Goal: Task Accomplishment & Management: Manage account settings

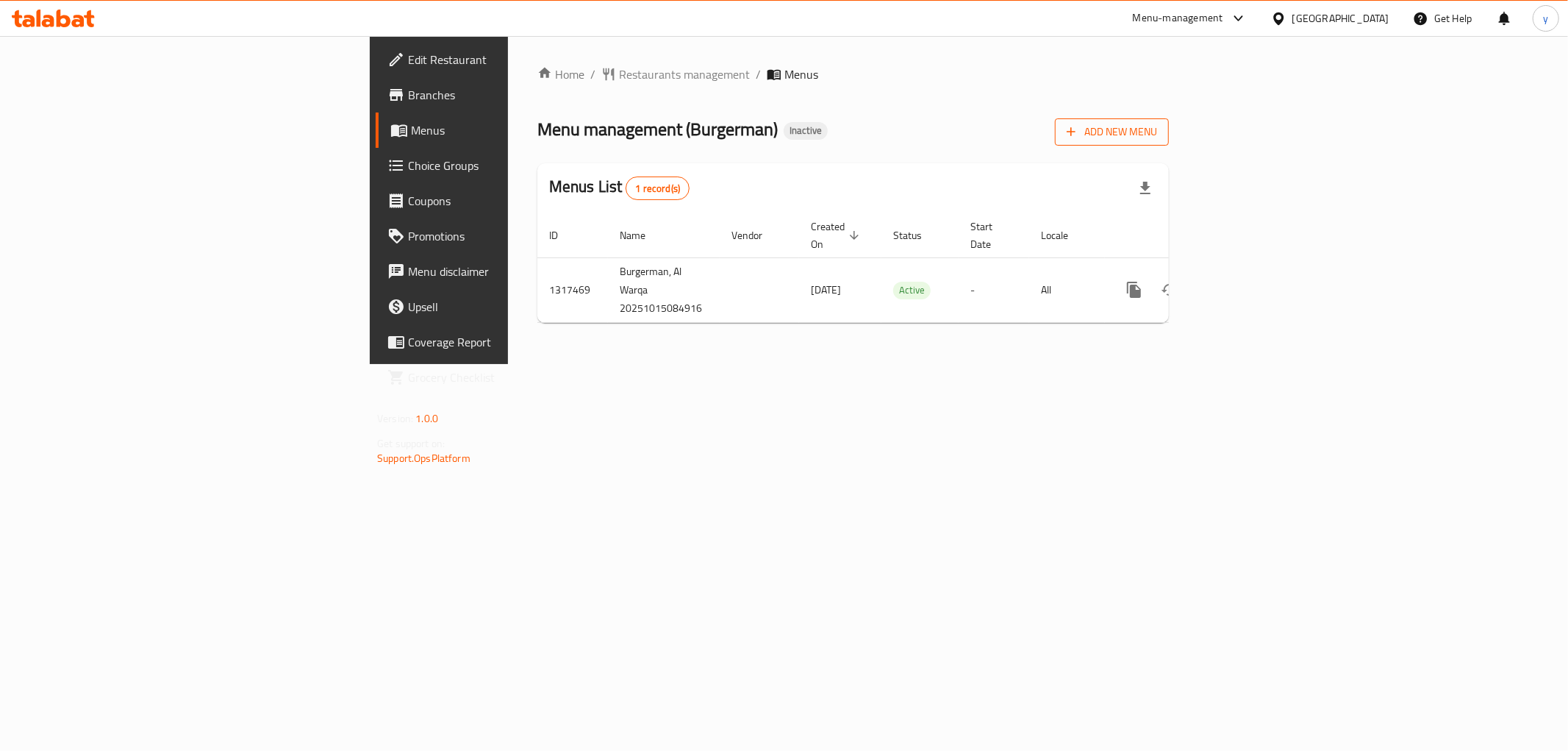
click at [1158, 128] on span "Add New Menu" at bounding box center [1112, 132] width 90 height 19
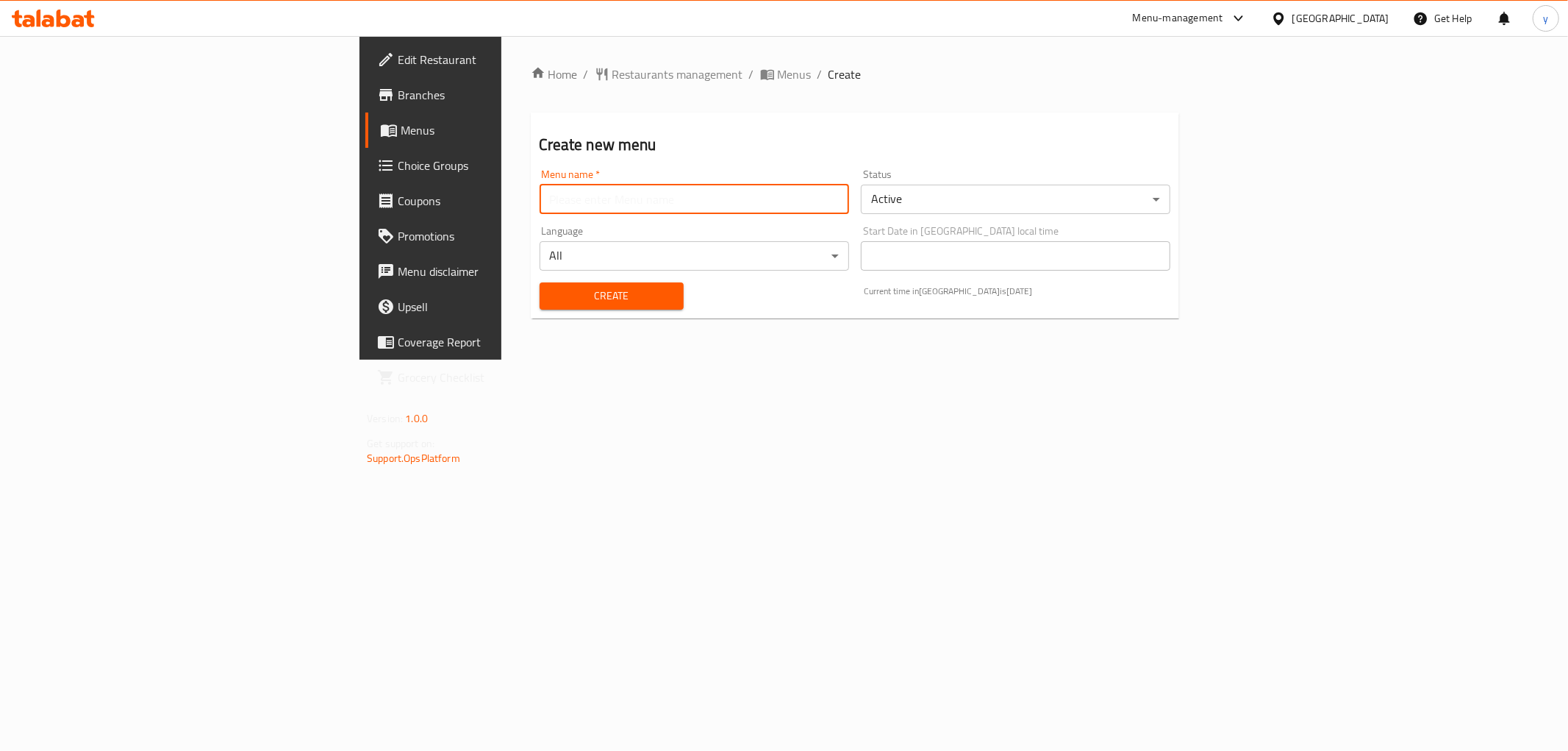
drag, startPoint x: 450, startPoint y: 203, endPoint x: 598, endPoint y: 206, distance: 148.0
click at [540, 203] on input "text" at bounding box center [694, 199] width 309 height 30
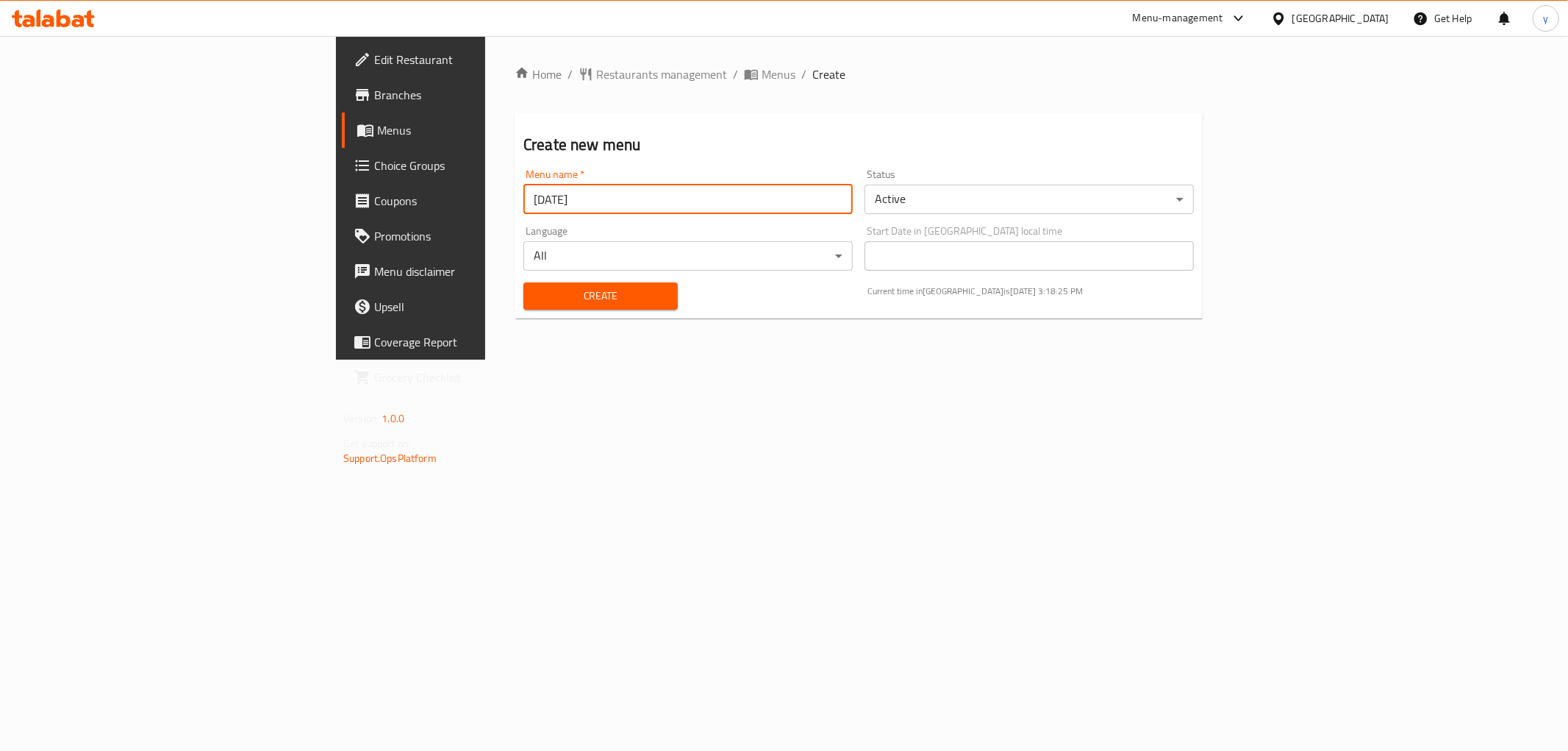
type input "[DATE]"
click at [556, 305] on button "Create" at bounding box center [601, 295] width 154 height 27
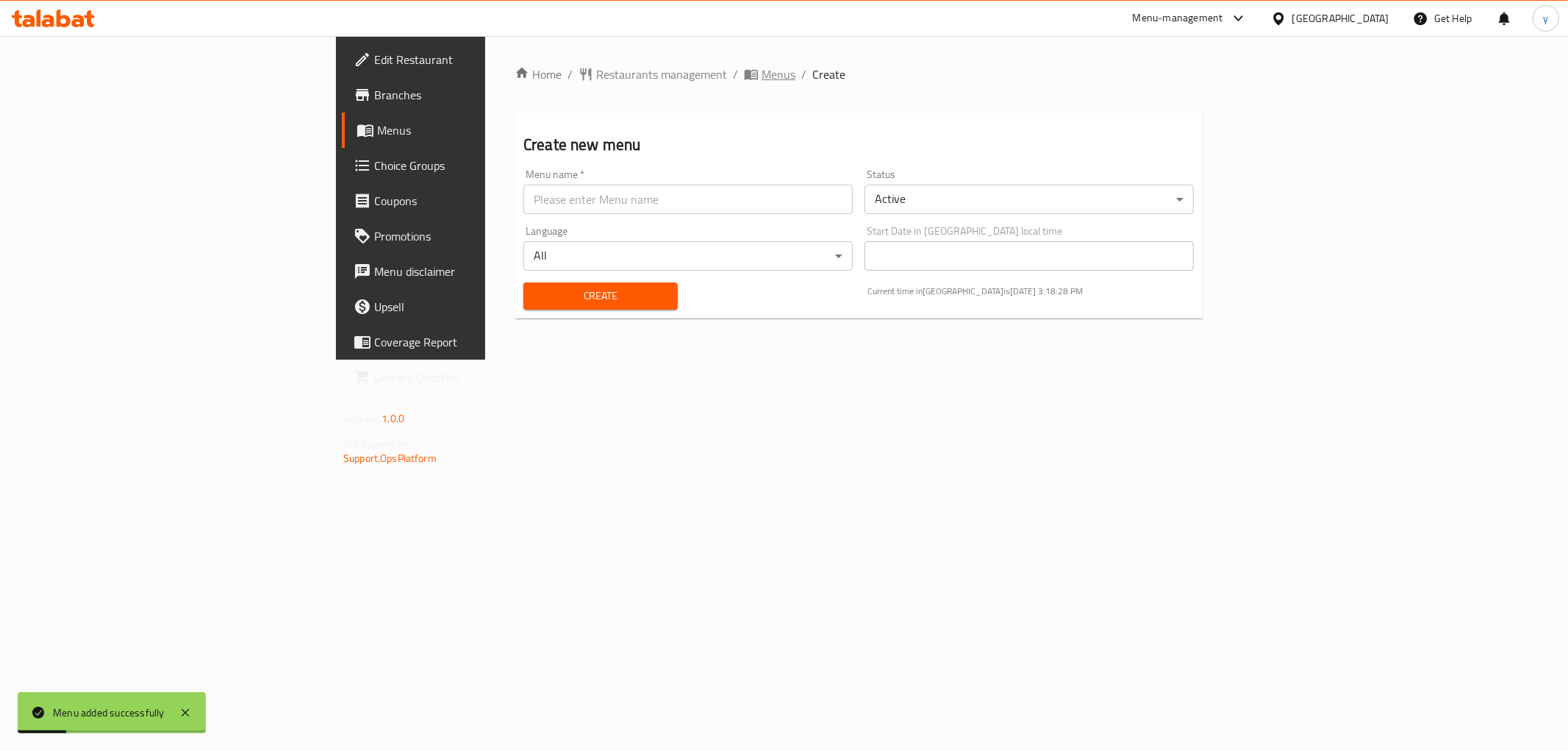
click at [762, 75] on span "Menus" at bounding box center [778, 74] width 33 height 18
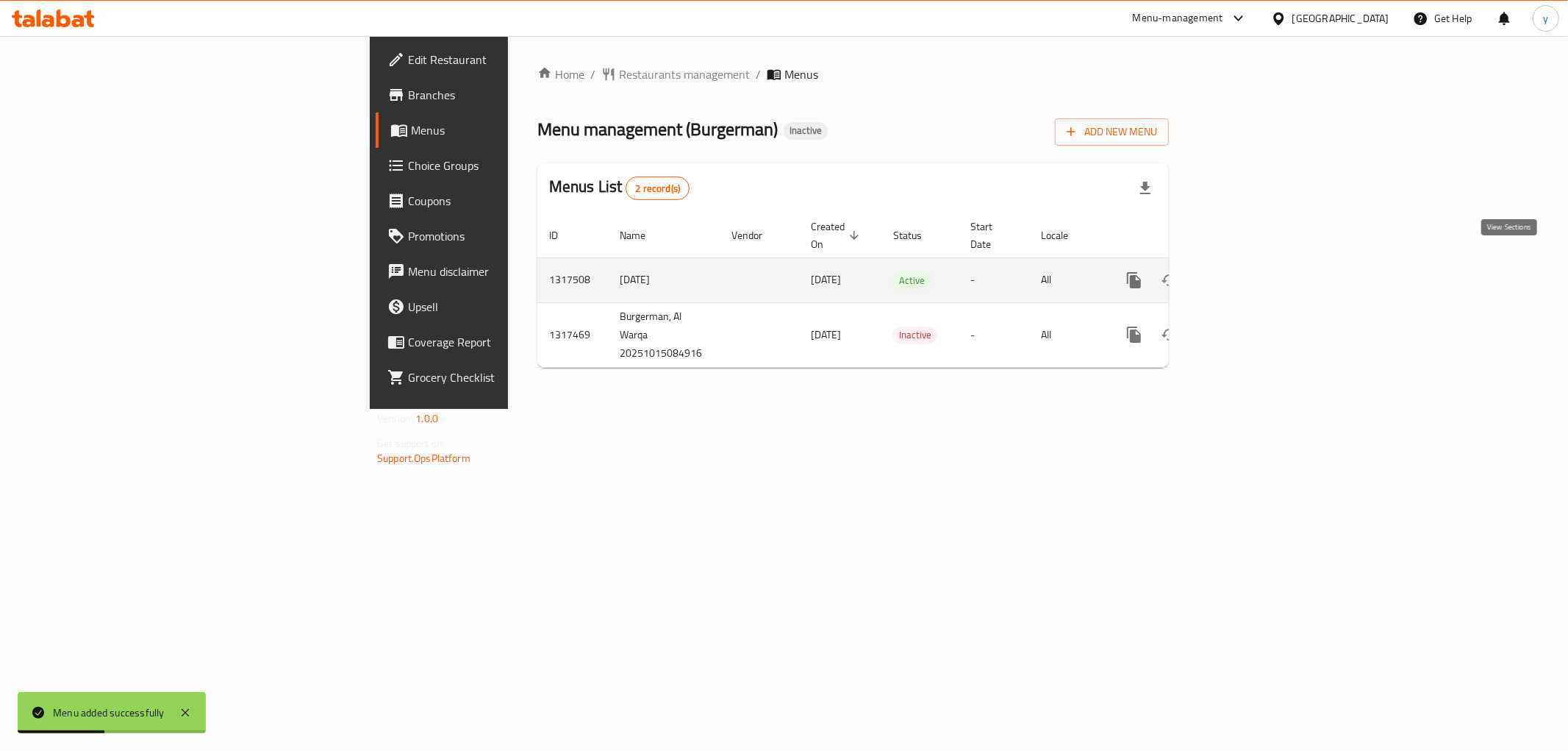
click at [1249, 271] on icon "enhanced table" at bounding box center [1240, 280] width 18 height 18
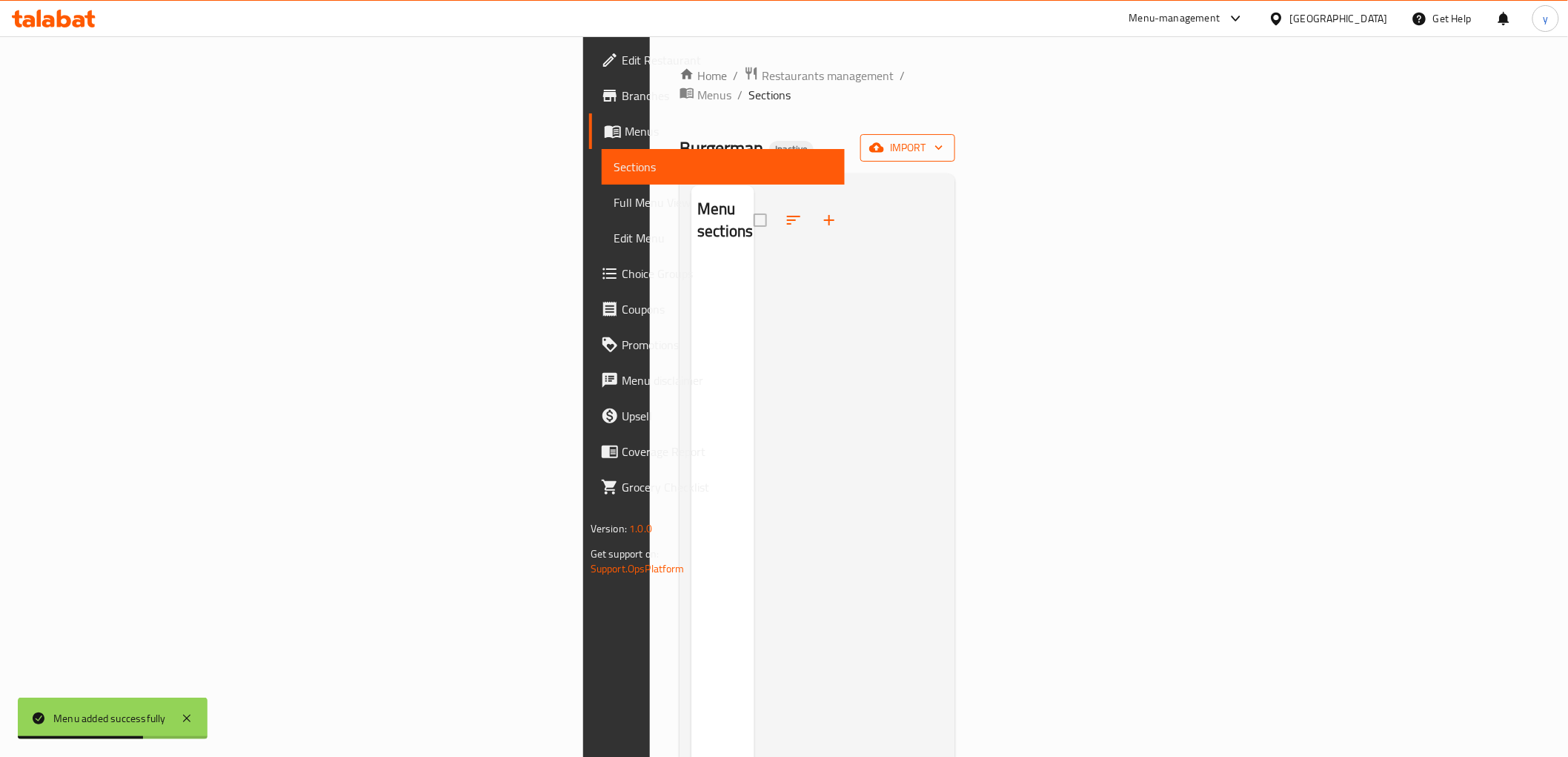
click at [956, 138] on button "import" at bounding box center [908, 148] width 95 height 27
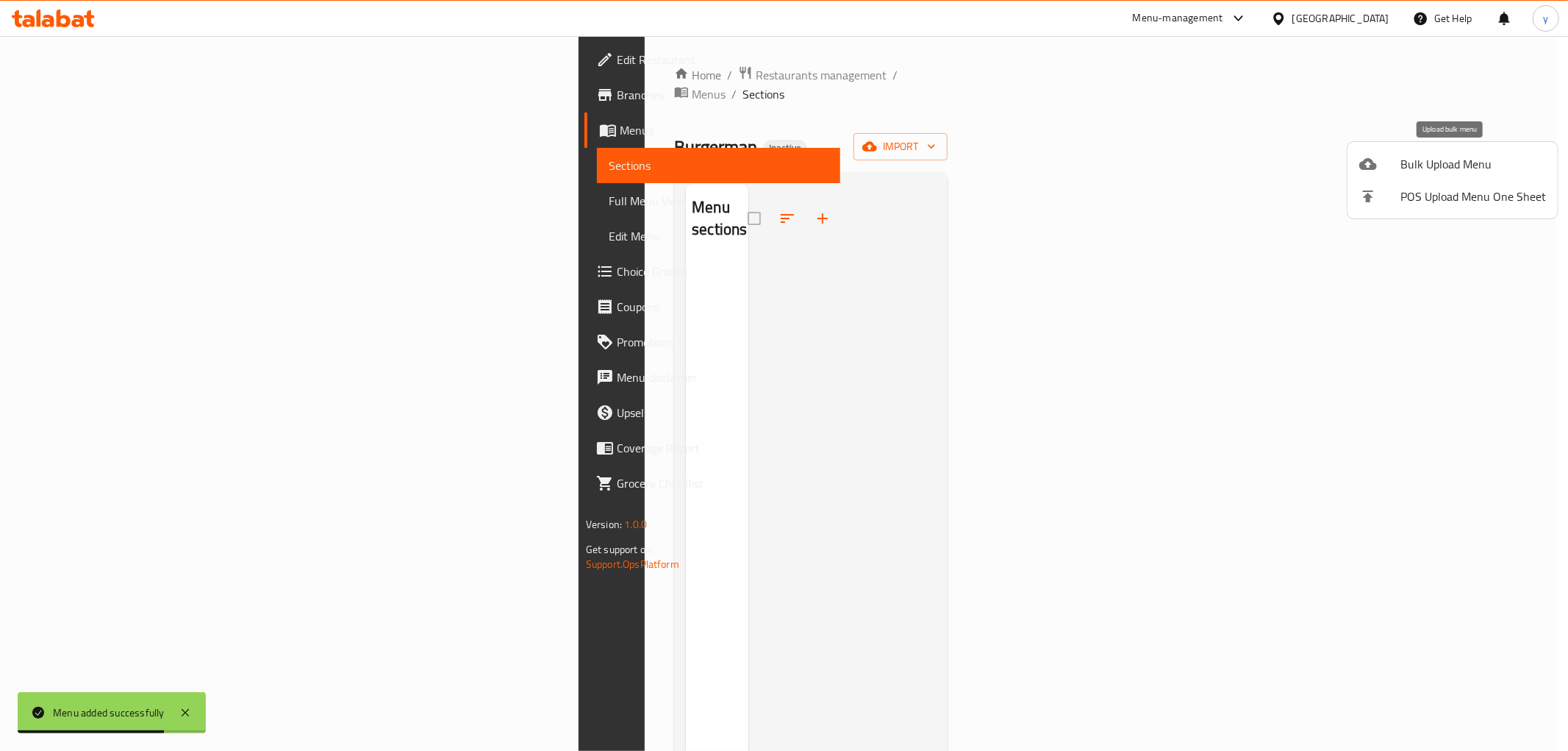
click at [1435, 171] on span "Bulk Upload Menu" at bounding box center [1473, 164] width 146 height 18
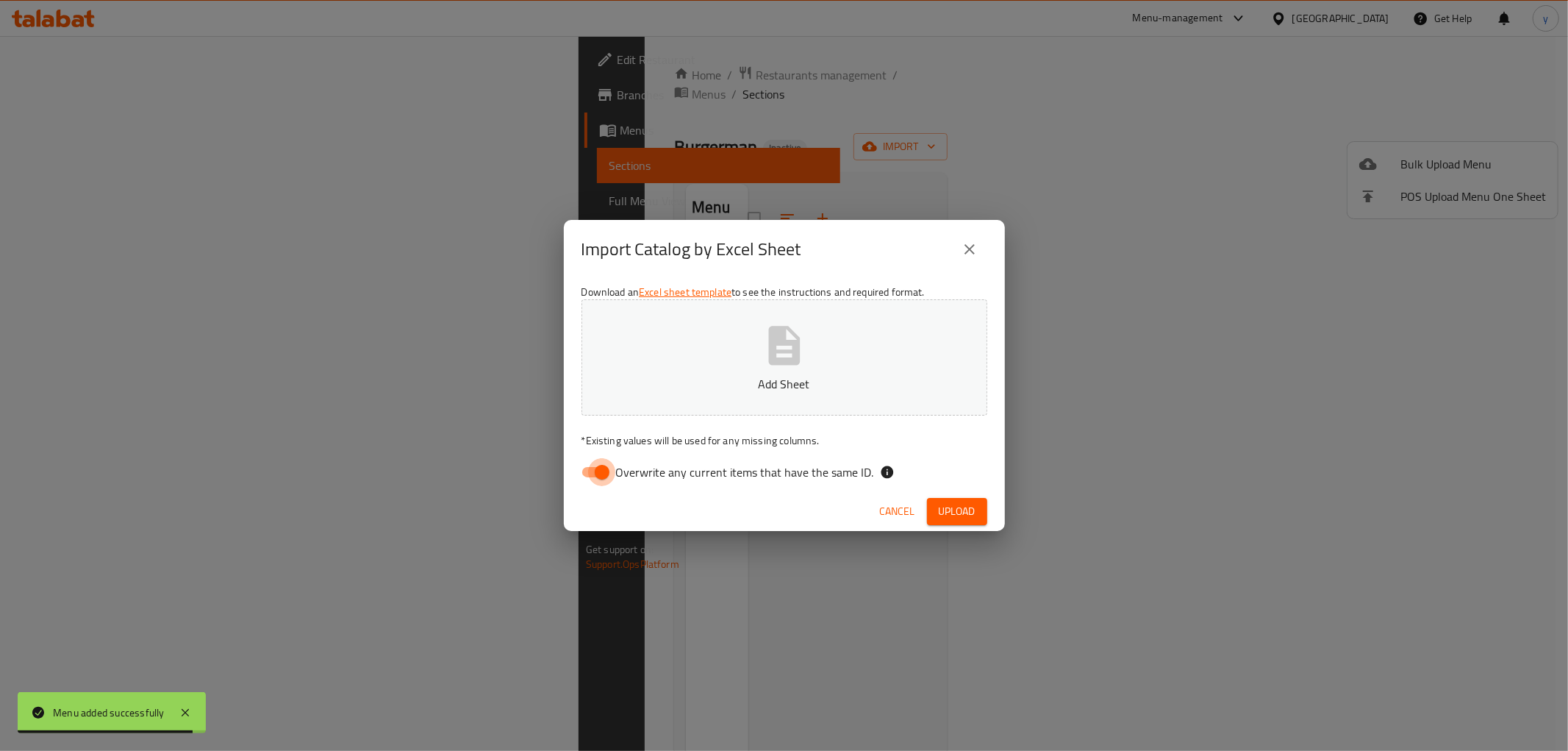
click at [600, 469] on input "Overwrite any current items that have the same ID." at bounding box center [602, 472] width 84 height 28
checkbox input "false"
click at [966, 512] on span "Upload" at bounding box center [957, 512] width 37 height 19
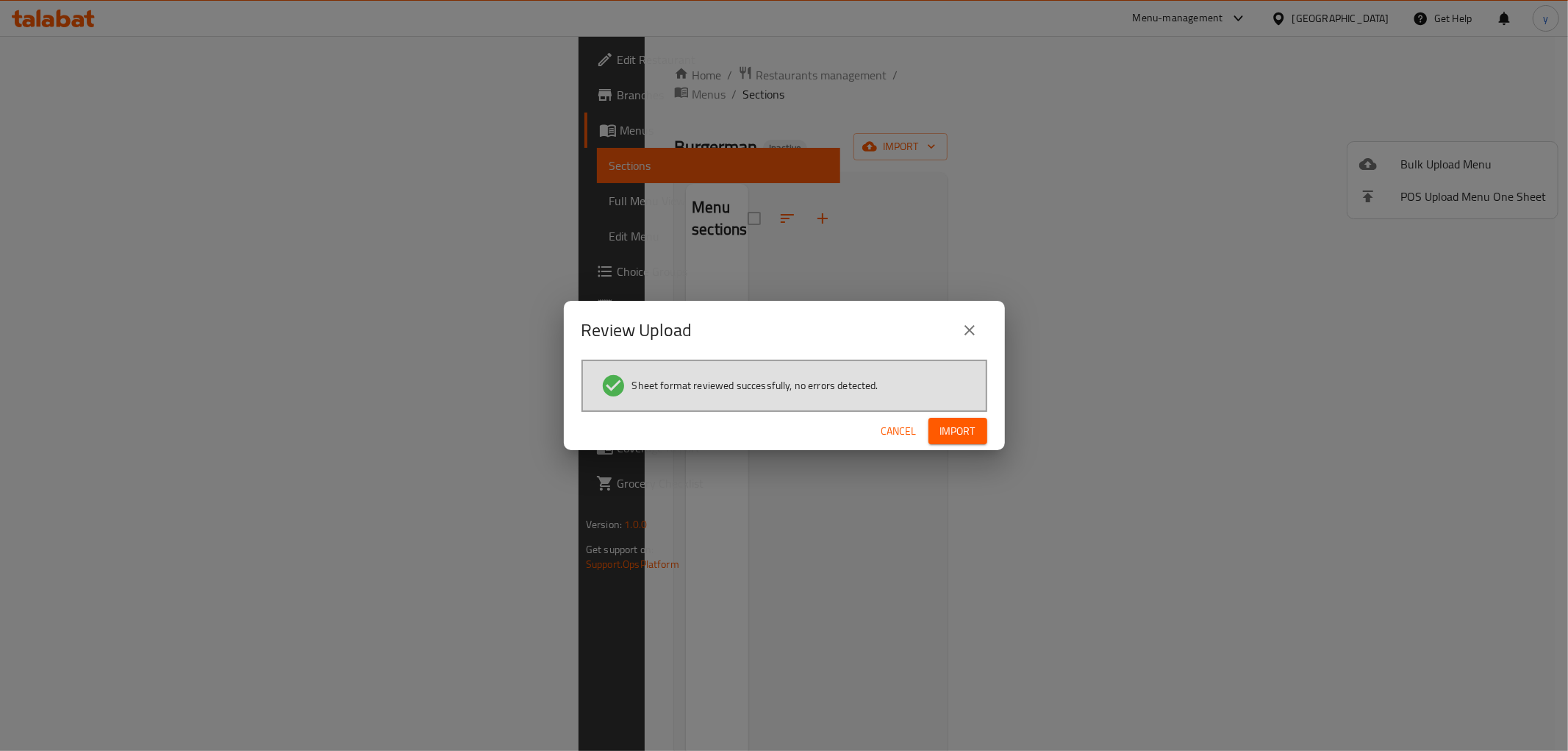
click at [959, 442] on button "Import" at bounding box center [958, 431] width 59 height 27
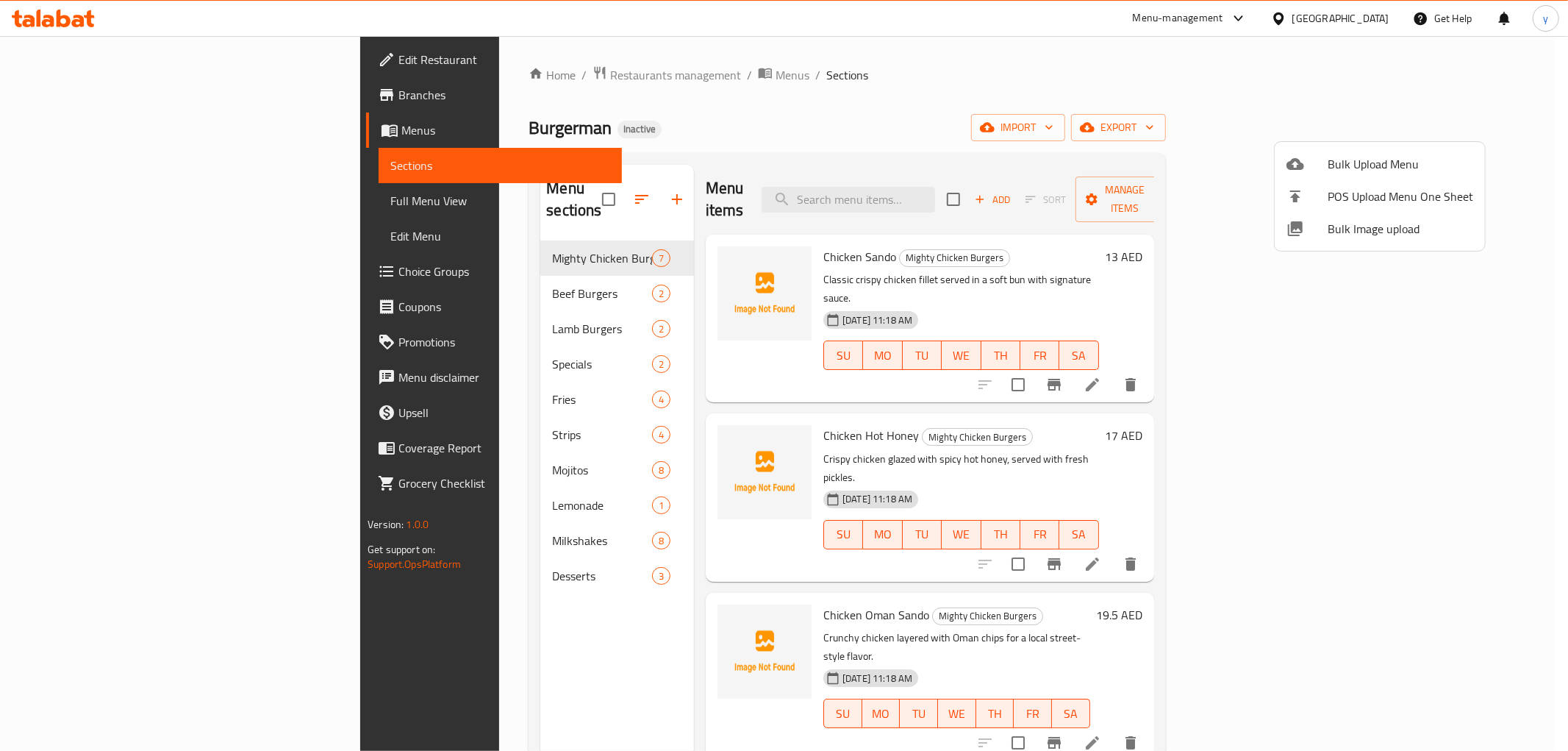
click at [111, 193] on div at bounding box center [784, 376] width 1568 height 751
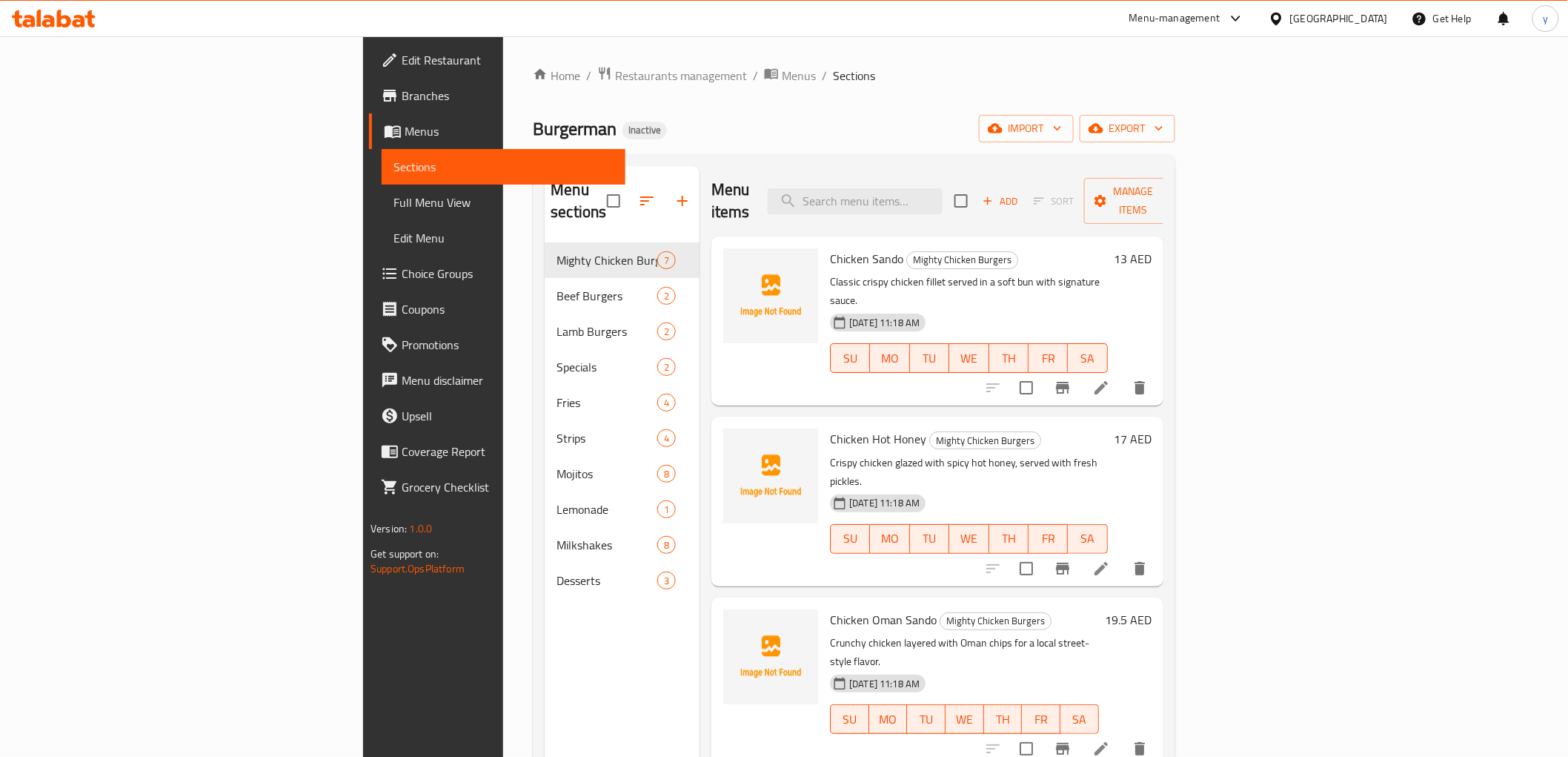
click at [393, 210] on span "Full Menu View" at bounding box center [503, 202] width 219 height 18
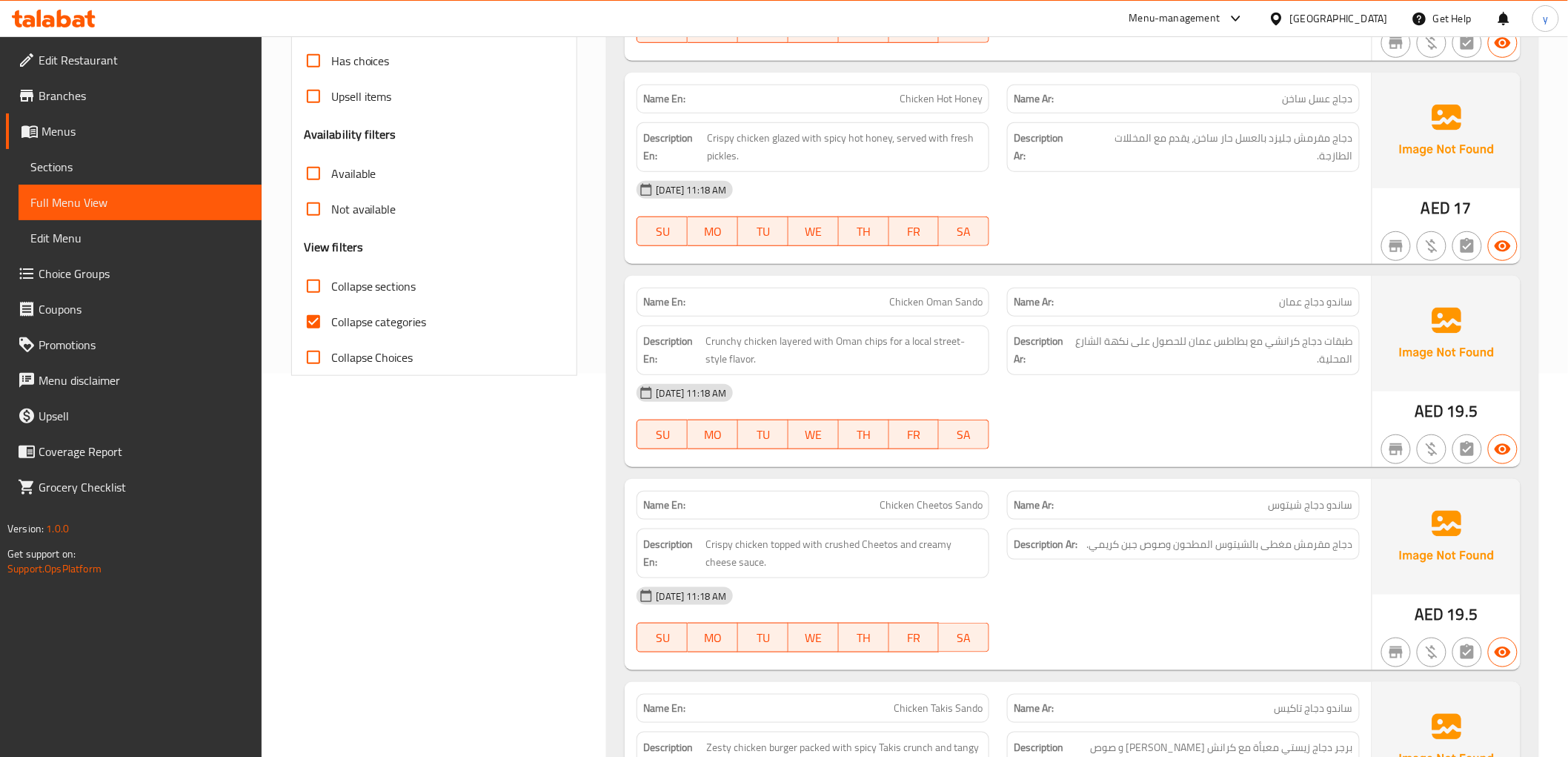
scroll to position [411, 0]
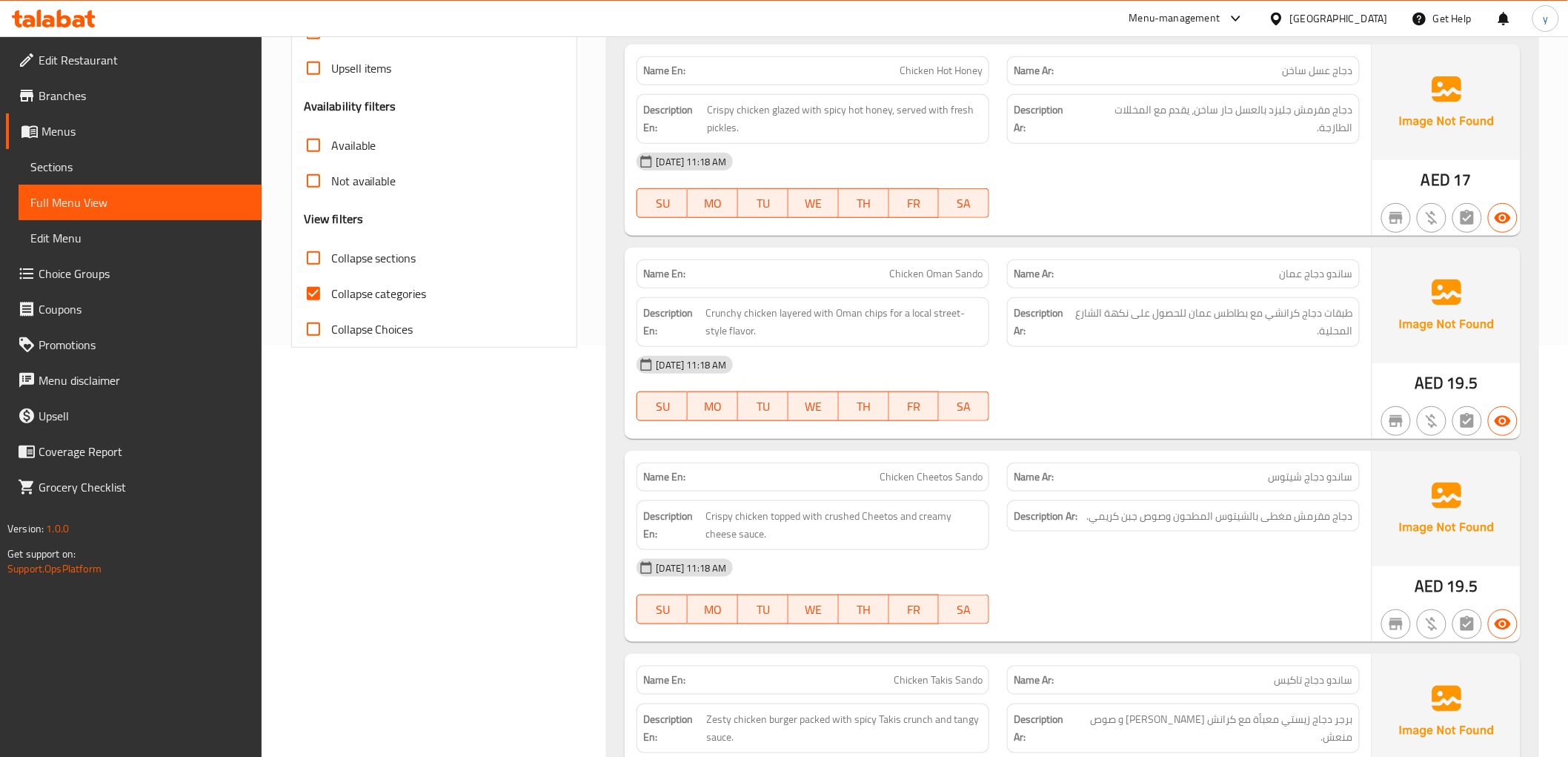
click at [322, 292] on input "Collapse categories" at bounding box center [313, 293] width 35 height 35
checkbox input "false"
drag, startPoint x: 861, startPoint y: 314, endPoint x: 879, endPoint y: 320, distance: 19.0
click at [879, 320] on span "Crunchy chicken layered with Oman chips for a local street-style flavor." at bounding box center [844, 322] width 277 height 36
click at [885, 316] on span "Crunchy chicken layered with Oman chips for a local street-style flavor." at bounding box center [844, 322] width 277 height 36
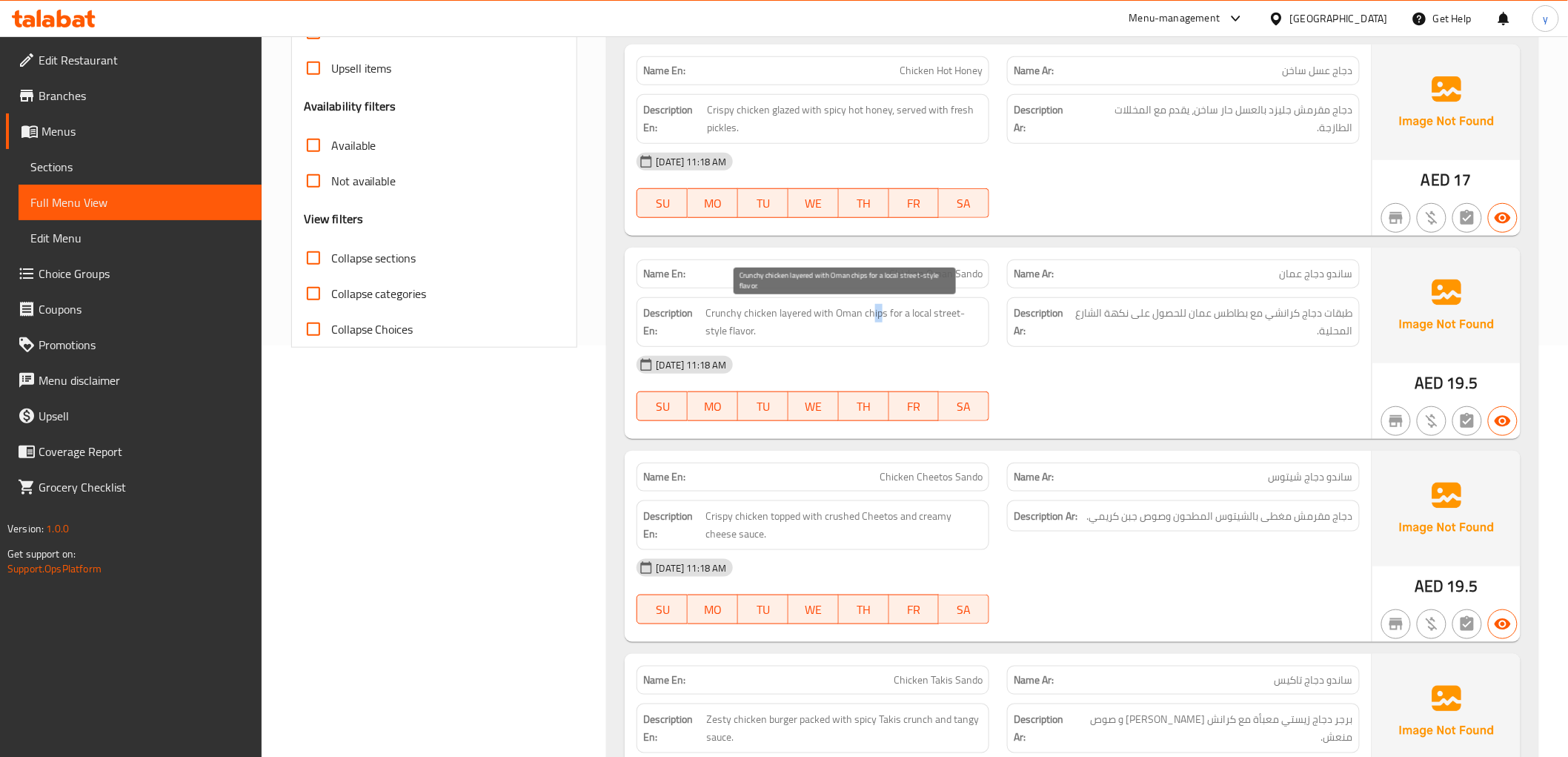
drag, startPoint x: 882, startPoint y: 313, endPoint x: 870, endPoint y: 312, distance: 12.0
click at [870, 312] on span "Crunchy chicken layered with Oman chips for a local street-style flavor." at bounding box center [844, 322] width 277 height 36
drag, startPoint x: 850, startPoint y: 324, endPoint x: 848, endPoint y: 317, distance: 7.3
click at [848, 324] on span "Crunchy chicken layered with Oman chips for a local street-style flavor." at bounding box center [844, 322] width 277 height 36
drag, startPoint x: 835, startPoint y: 307, endPoint x: 884, endPoint y: 317, distance: 50.0
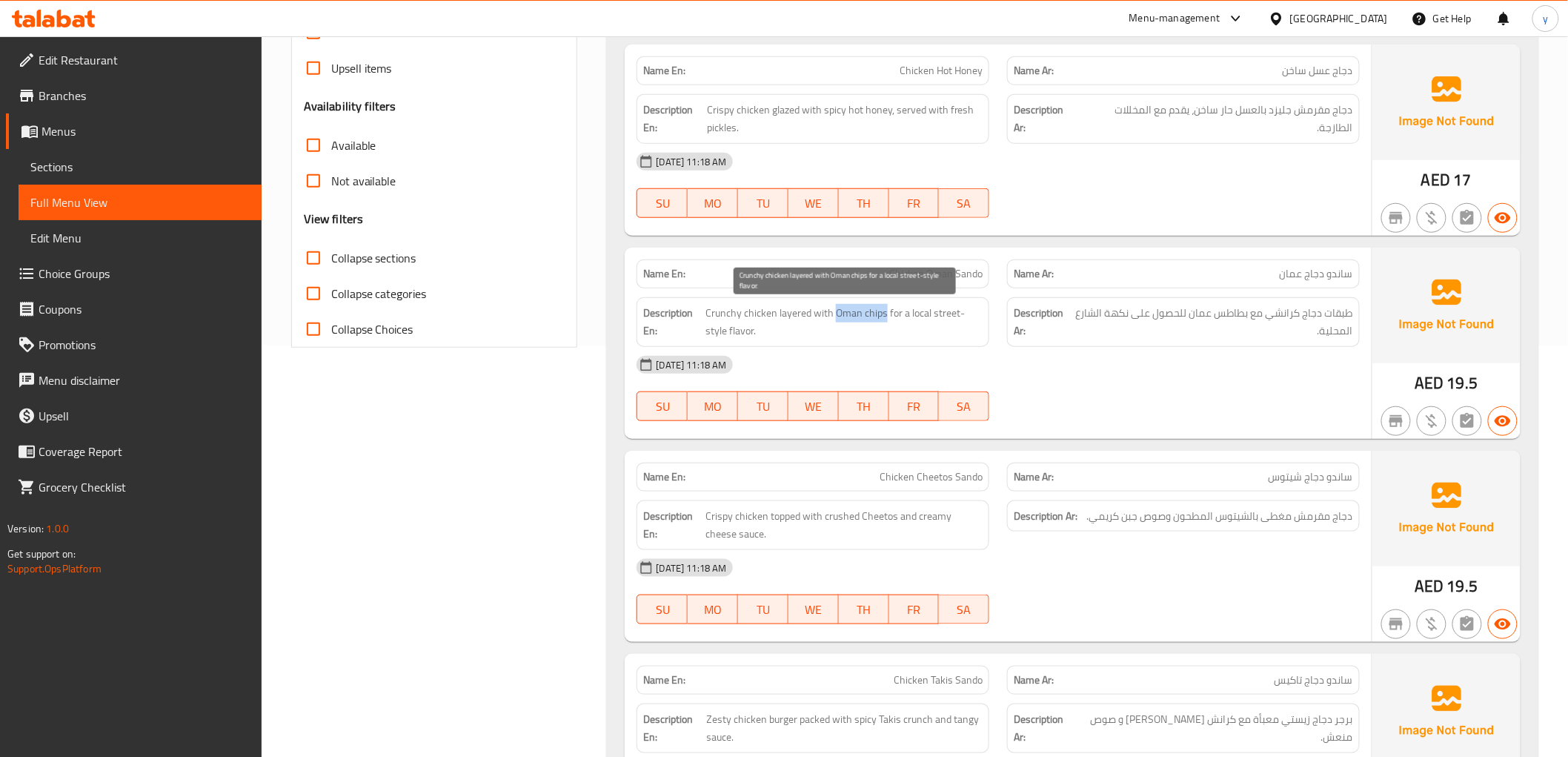
click at [884, 317] on span "Crunchy chicken layered with Oman chips for a local street-style flavor." at bounding box center [844, 322] width 277 height 36
copy span "Oman chips"
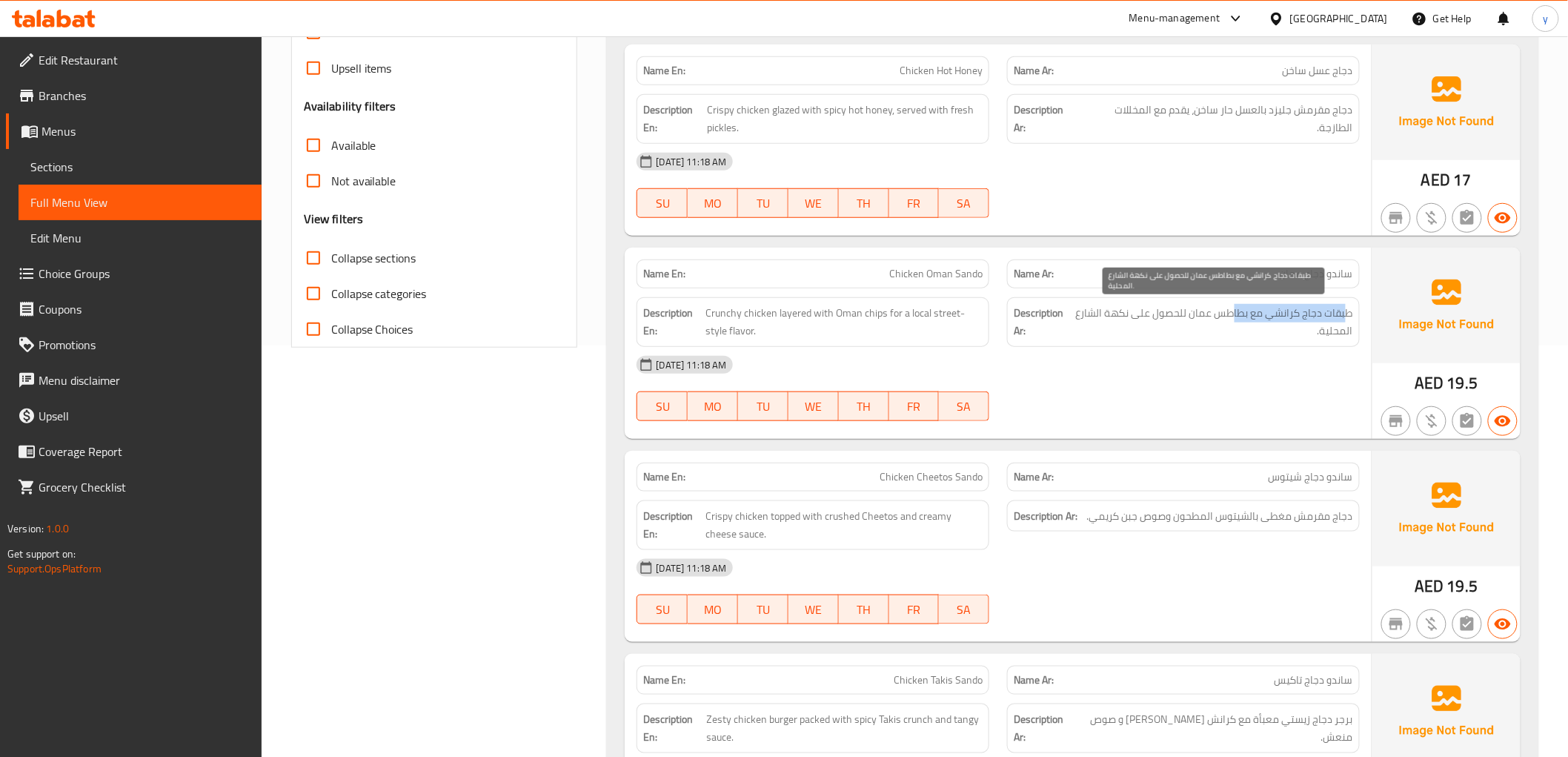
drag, startPoint x: 1346, startPoint y: 313, endPoint x: 1221, endPoint y: 316, distance: 125.0
click at [1224, 316] on span "طبقات دجاج كرانشي مع بطاطس عمان للحصول على نكهة الشارع المحلية." at bounding box center [1214, 322] width 280 height 36
click at [1164, 337] on span "طبقات دجاج كرانشي مع بطاطس عمان للحصول على نكهة الشارع المحلية." at bounding box center [1214, 322] width 280 height 36
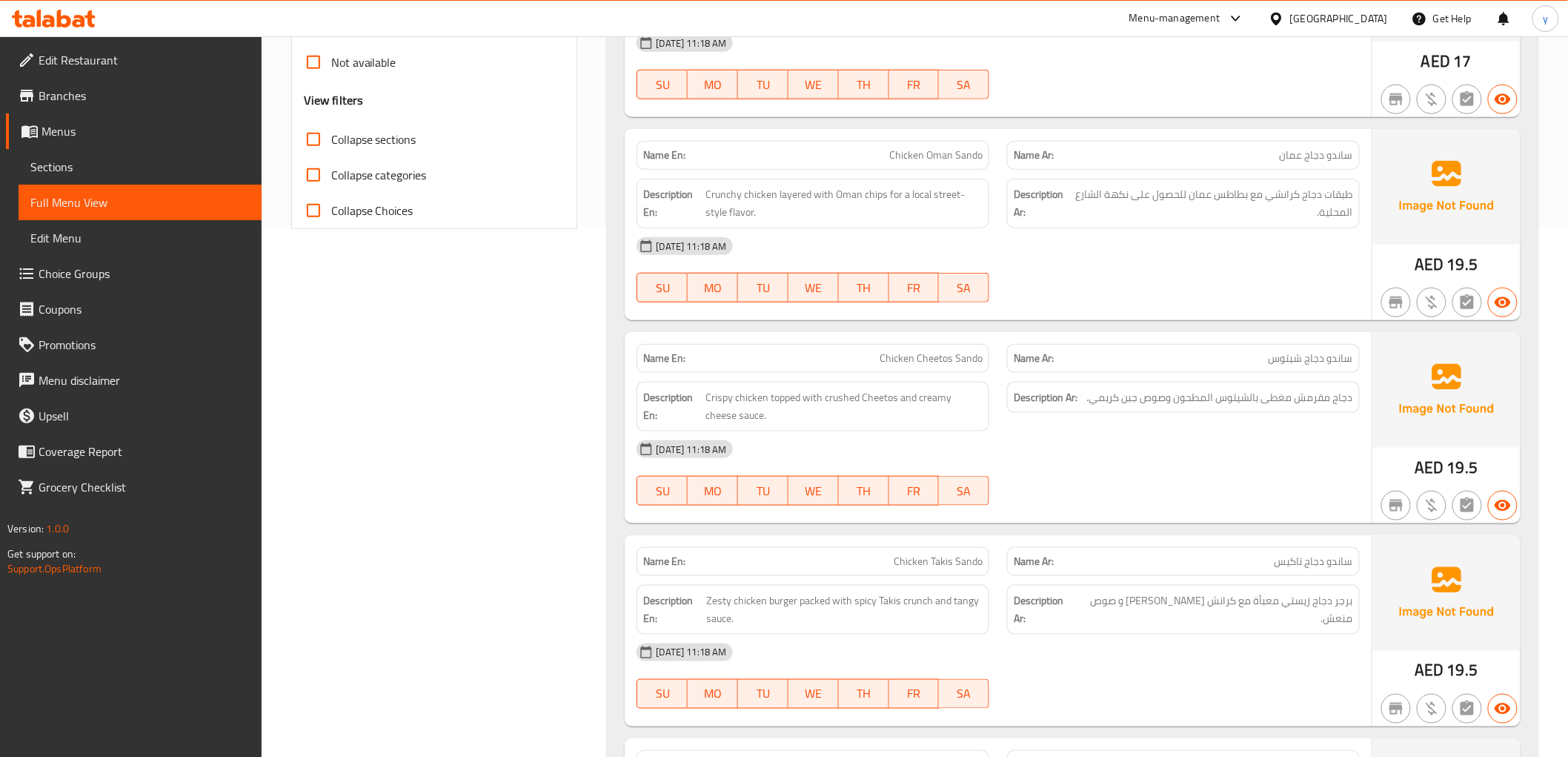
scroll to position [494, 0]
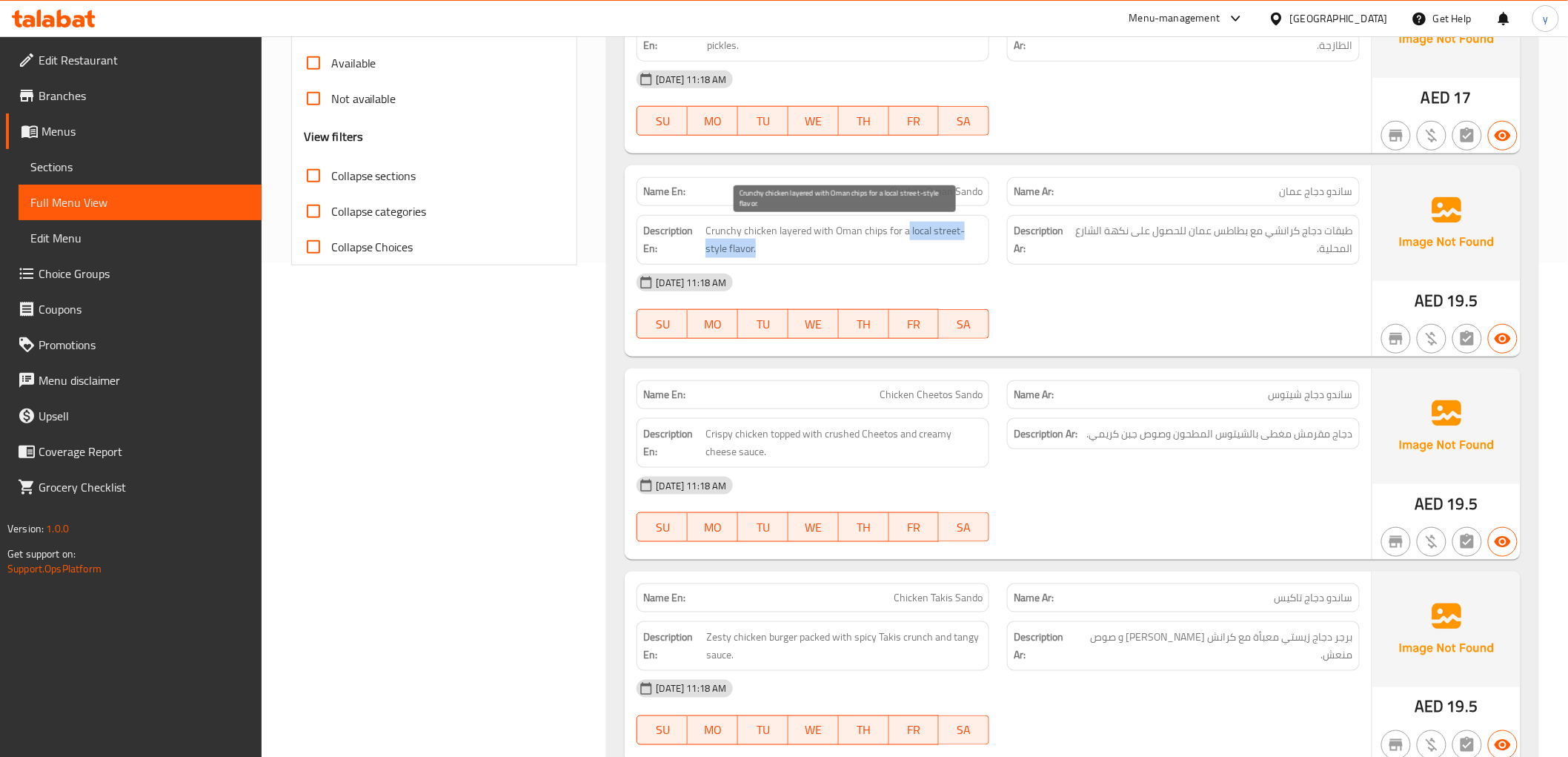
drag, startPoint x: 906, startPoint y: 231, endPoint x: 913, endPoint y: 247, distance: 17.5
click at [913, 247] on span "Crunchy chicken layered with Oman chips for a local street-style flavor." at bounding box center [844, 240] width 277 height 36
click at [1044, 297] on div "[DATE] 11:18 AM" at bounding box center [997, 282] width 740 height 35
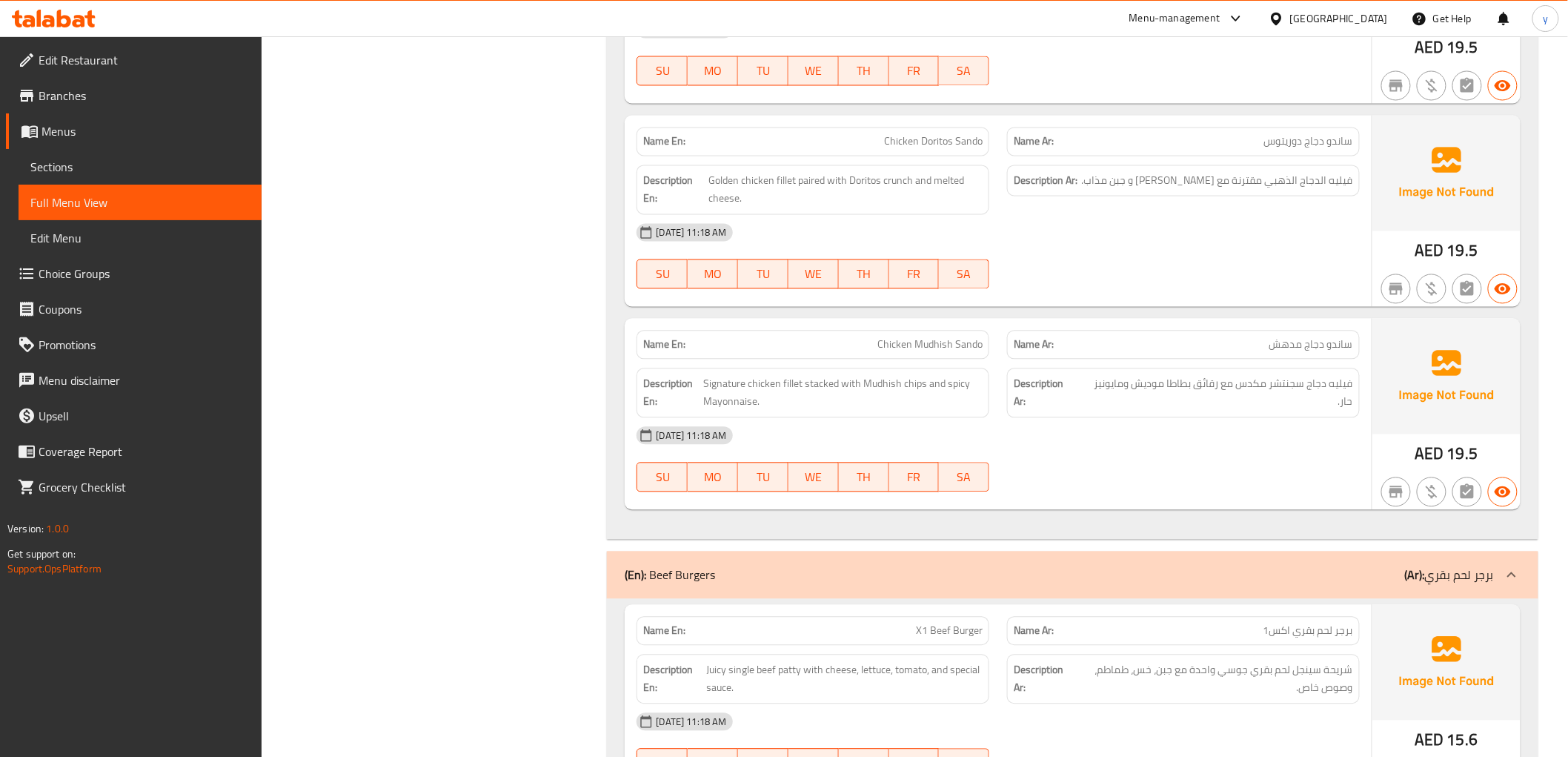
scroll to position [1234, 0]
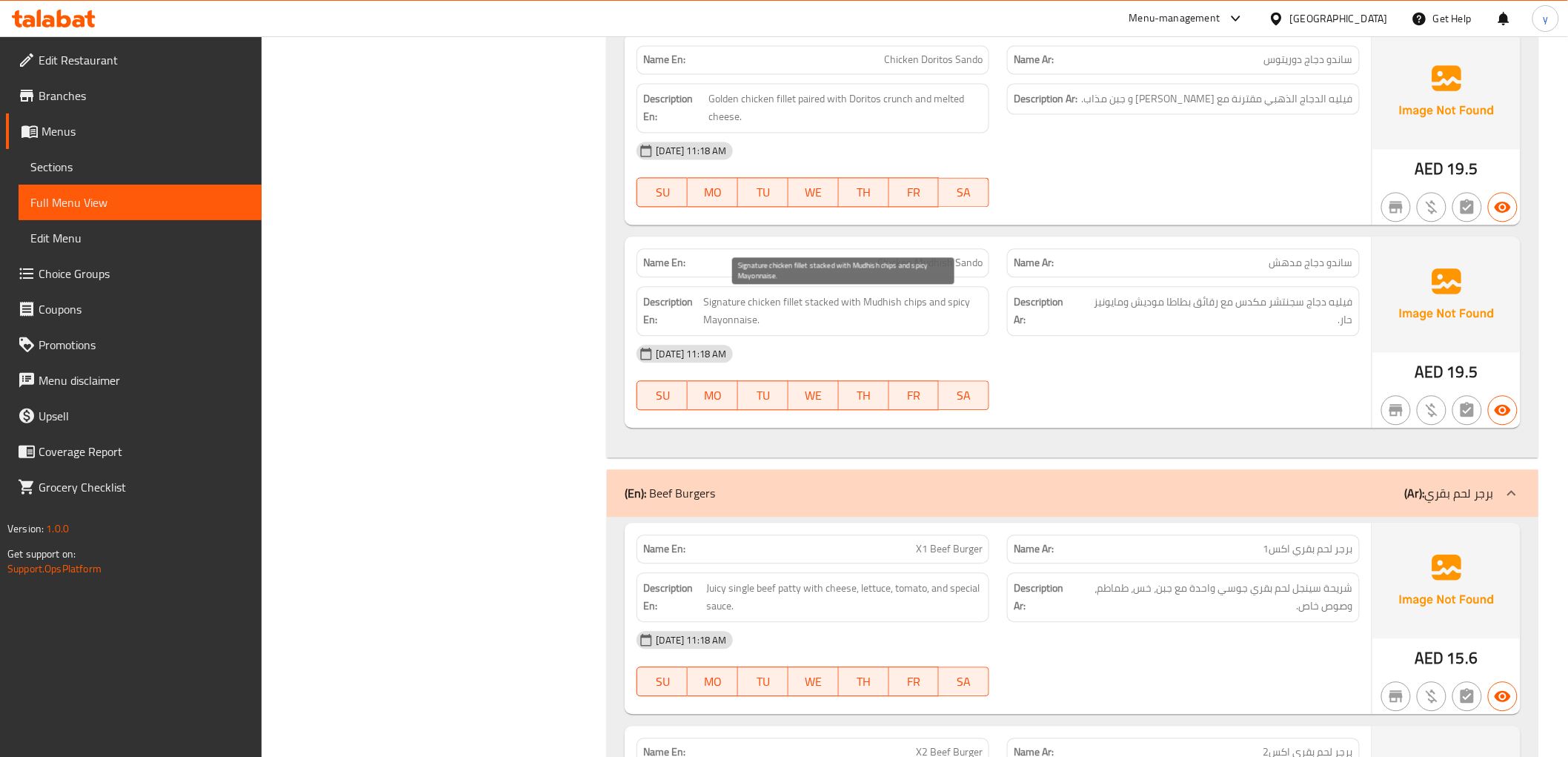
click at [875, 305] on span "Signature chicken fillet stacked with Mudhish chips and spicy Mayonnaise." at bounding box center [843, 311] width 280 height 36
click at [886, 314] on span "Signature chicken fillet stacked with Mudhish chips and spicy Mayonnaise." at bounding box center [843, 311] width 280 height 36
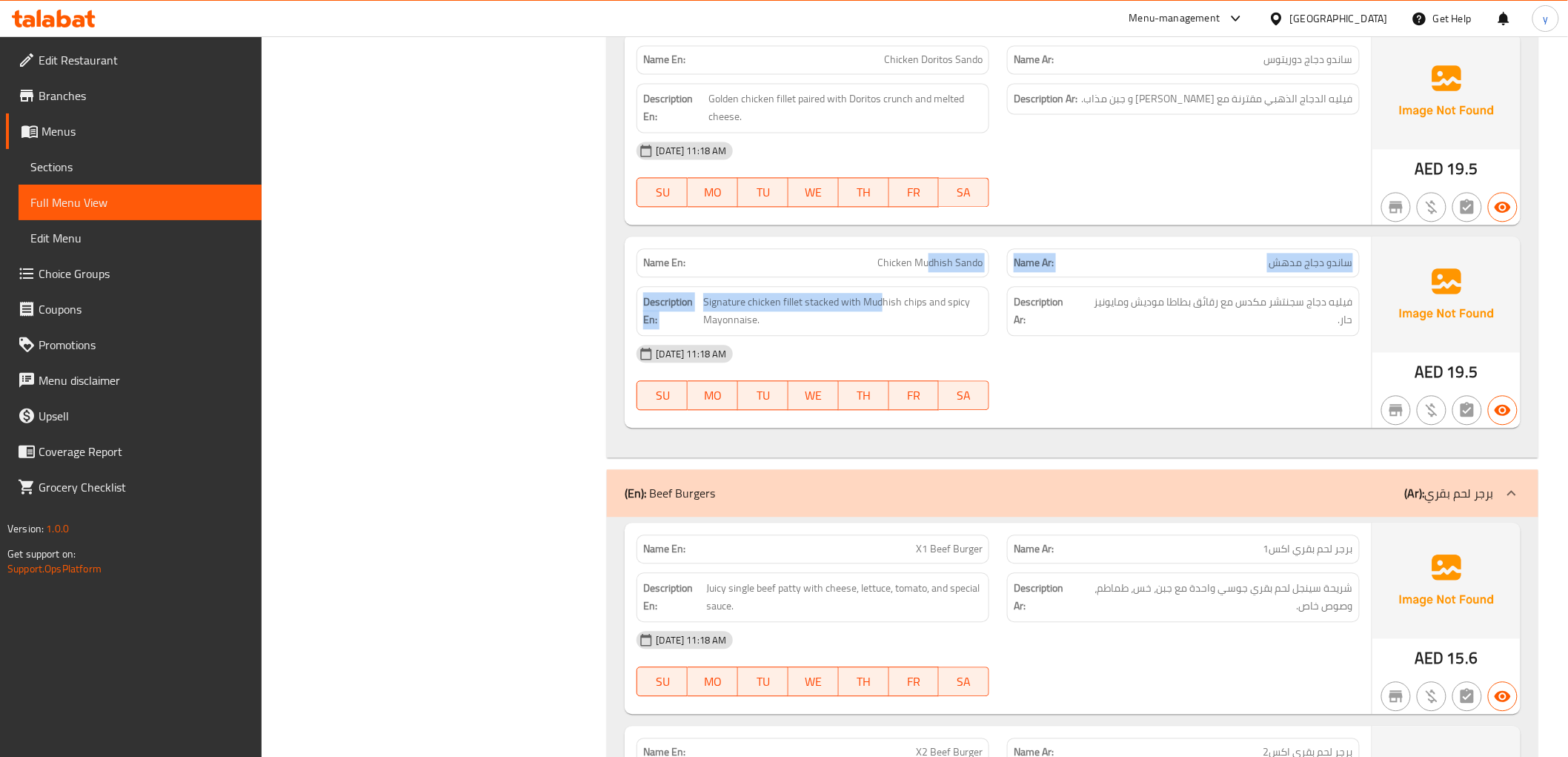
drag, startPoint x: 879, startPoint y: 305, endPoint x: 910, endPoint y: 283, distance: 38.0
click at [919, 274] on div "Name En: Chicken Mudhish Sando Name Ar: ساندو دجاج مدهش Description En: Signatu…" at bounding box center [998, 332] width 746 height 192
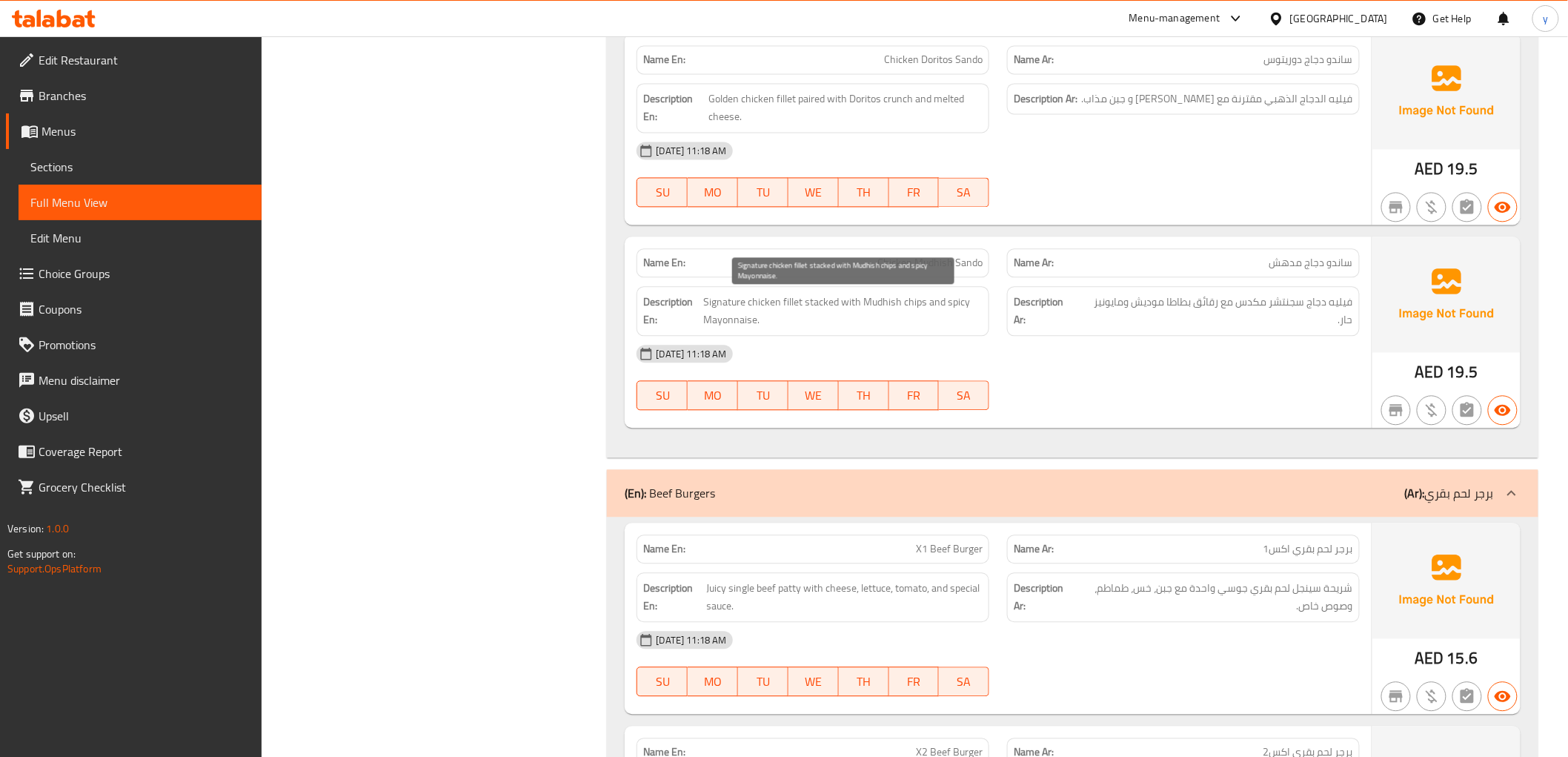
click at [884, 311] on span "Signature chicken fillet stacked with Mudhish chips and spicy Mayonnaise." at bounding box center [843, 311] width 280 height 36
click at [912, 260] on span "Chicken Mudhish Sando" at bounding box center [930, 263] width 105 height 16
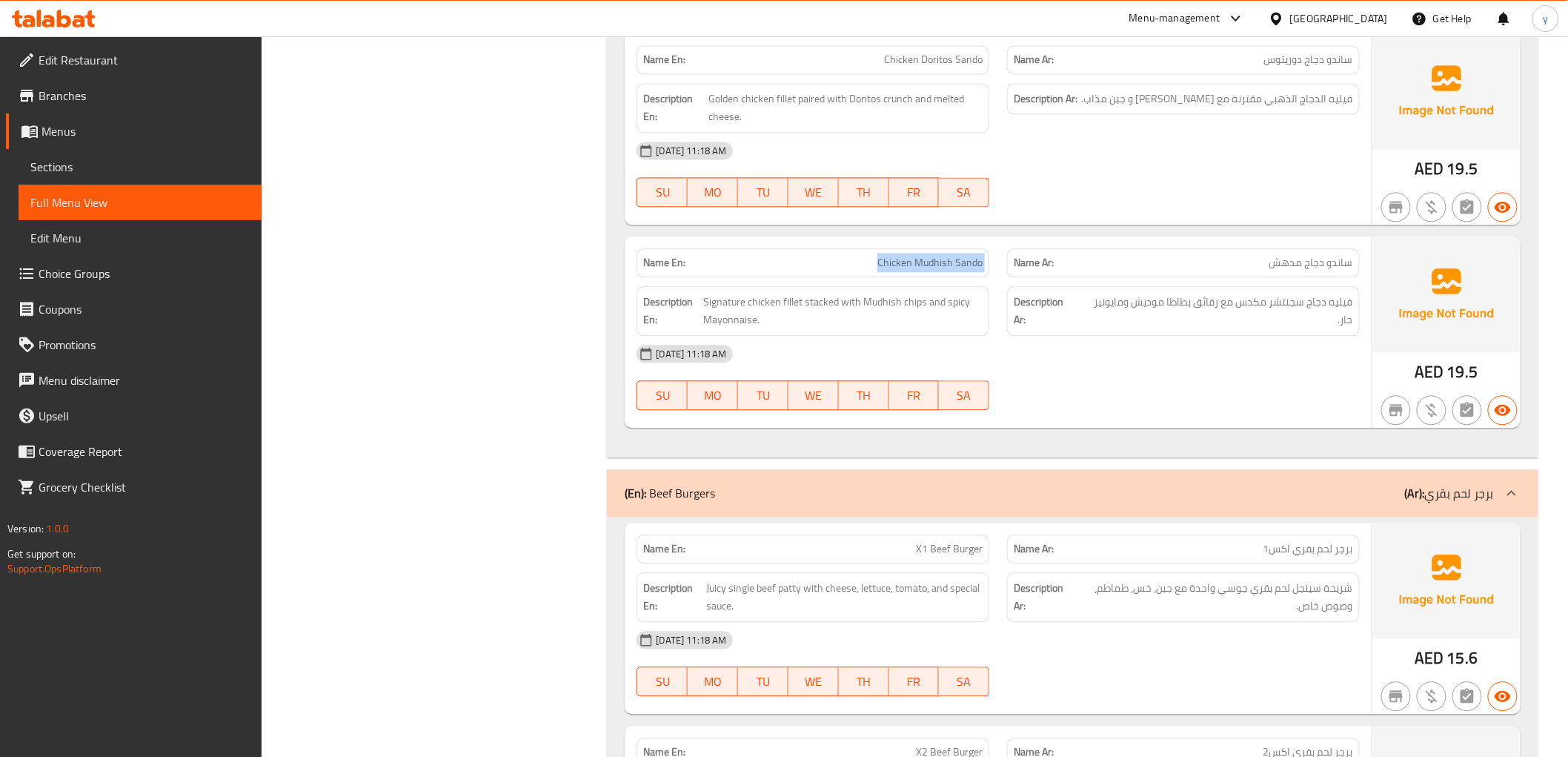
copy span "Chicken Mudhish Sando"
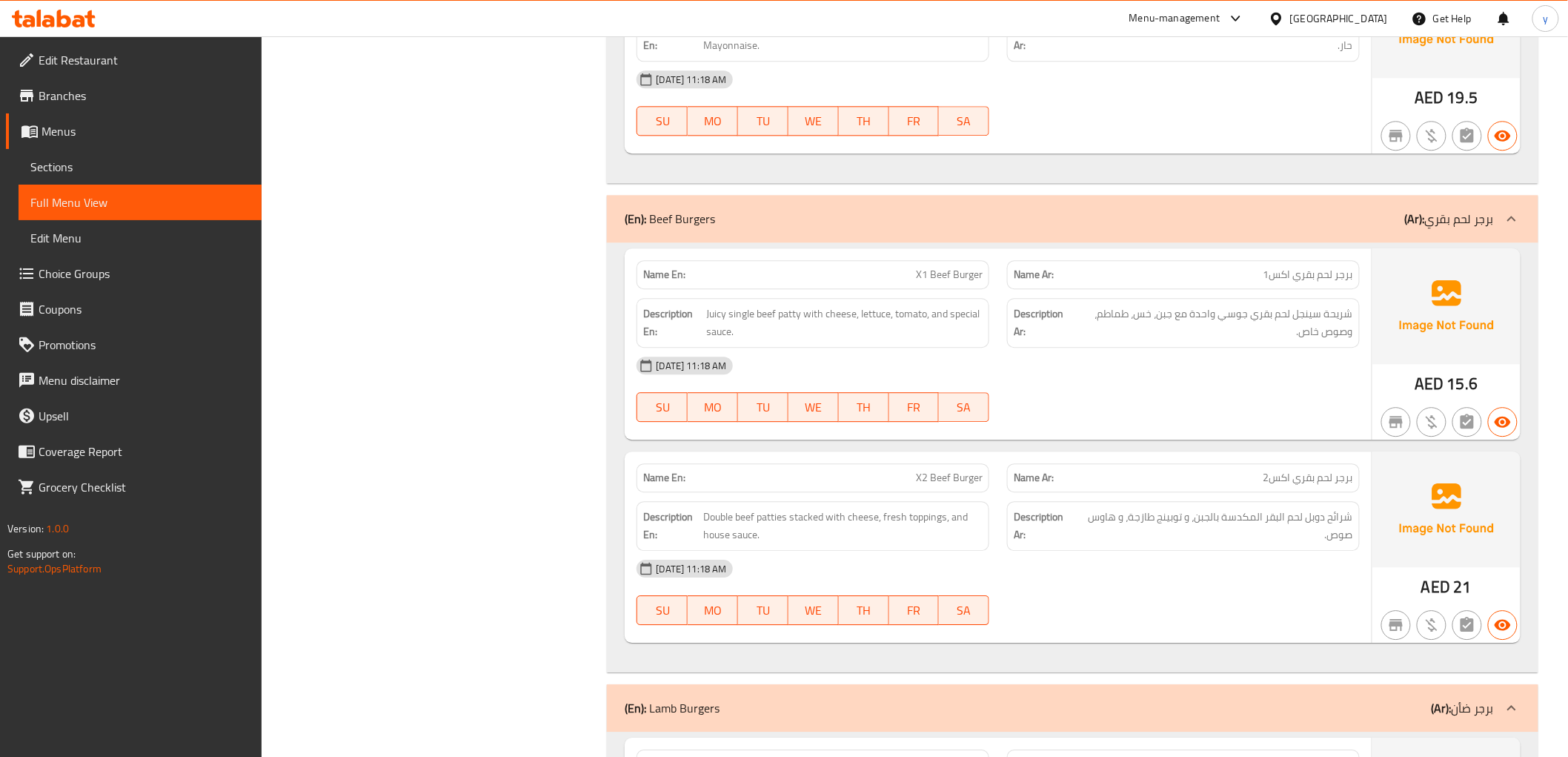
scroll to position [1483, 0]
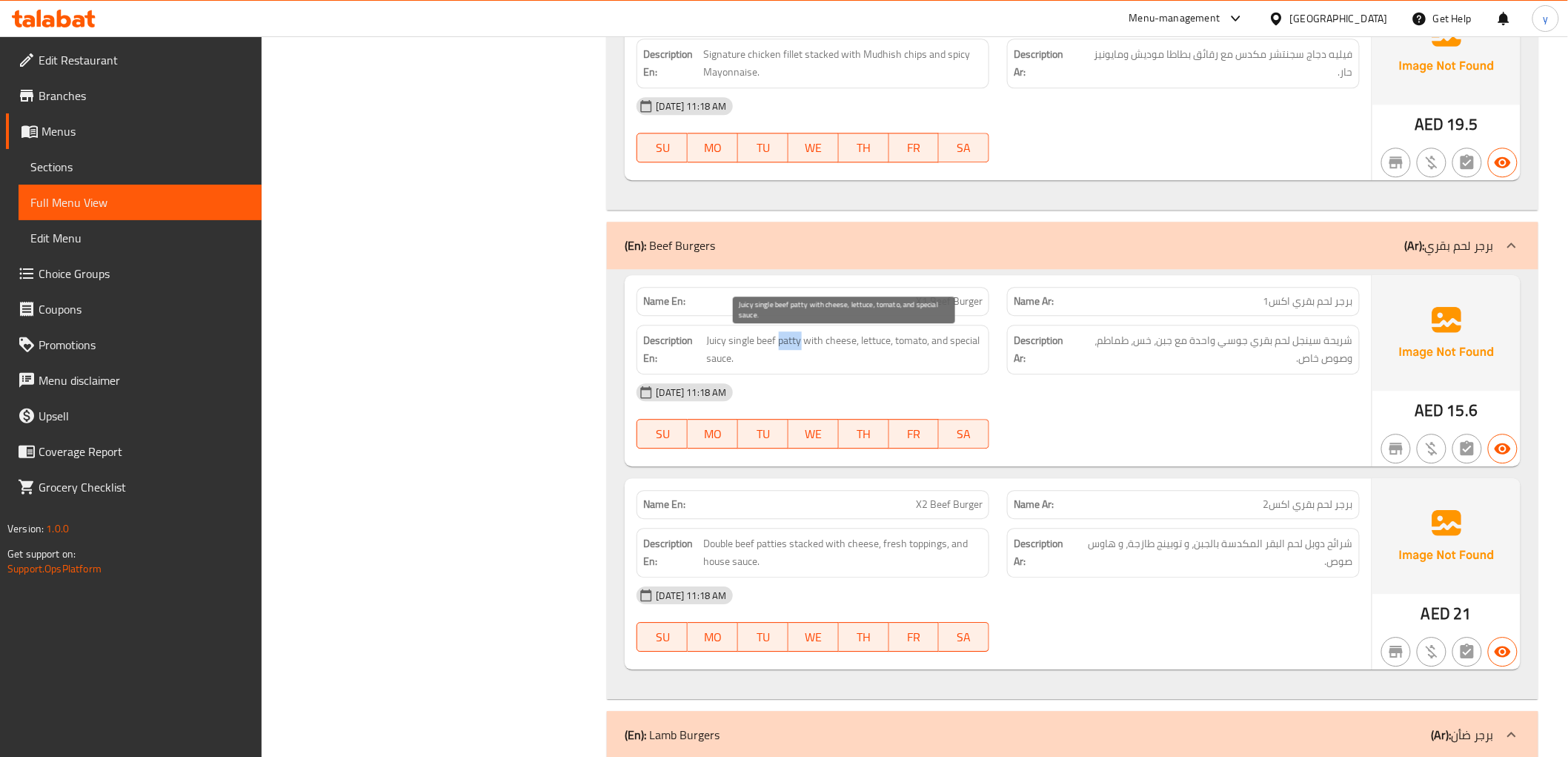
drag, startPoint x: 777, startPoint y: 338, endPoint x: 799, endPoint y: 337, distance: 22.0
click at [799, 337] on span "Juicy single beef patty with cheese, lettuce, tomato, and special sauce." at bounding box center [845, 349] width 276 height 36
copy span "patty"
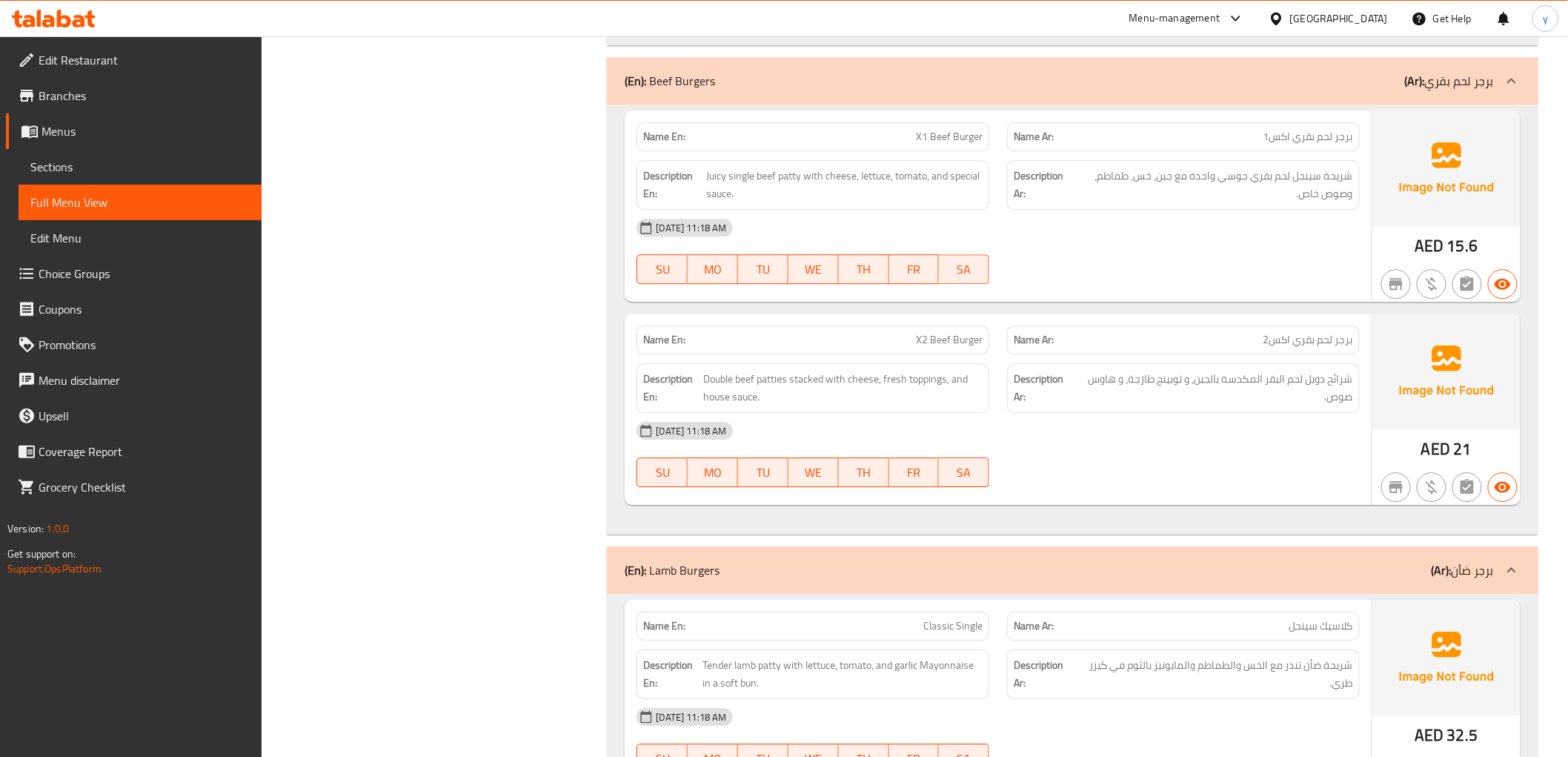
scroll to position [1564, 0]
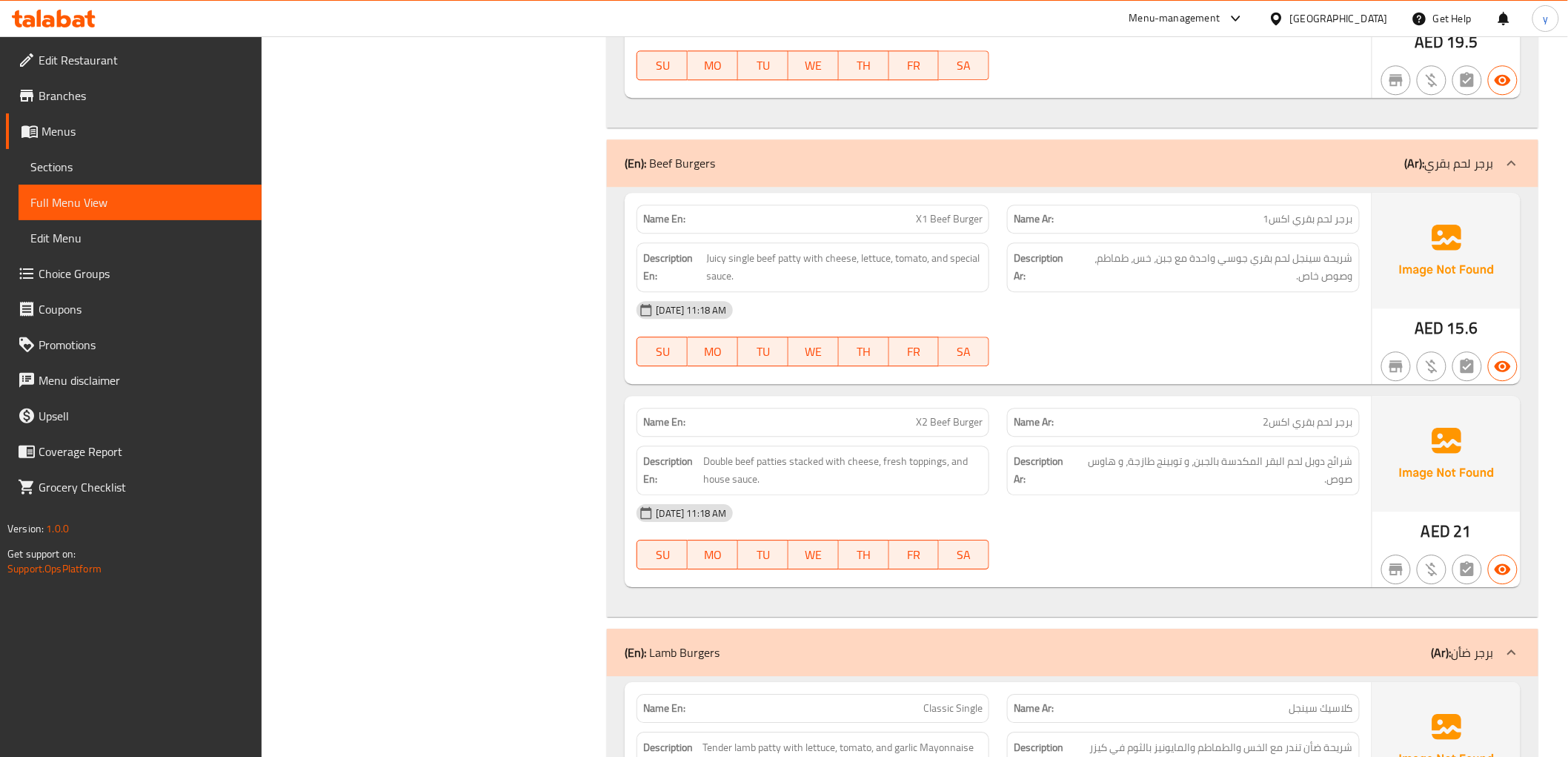
click at [938, 233] on div "Name En: X1 Beef Burger" at bounding box center [813, 218] width 353 height 29
click at [961, 201] on div "Name En: X1 Beef Burger" at bounding box center [813, 218] width 371 height 46
click at [947, 222] on span "X1 Beef Burger" at bounding box center [949, 219] width 67 height 16
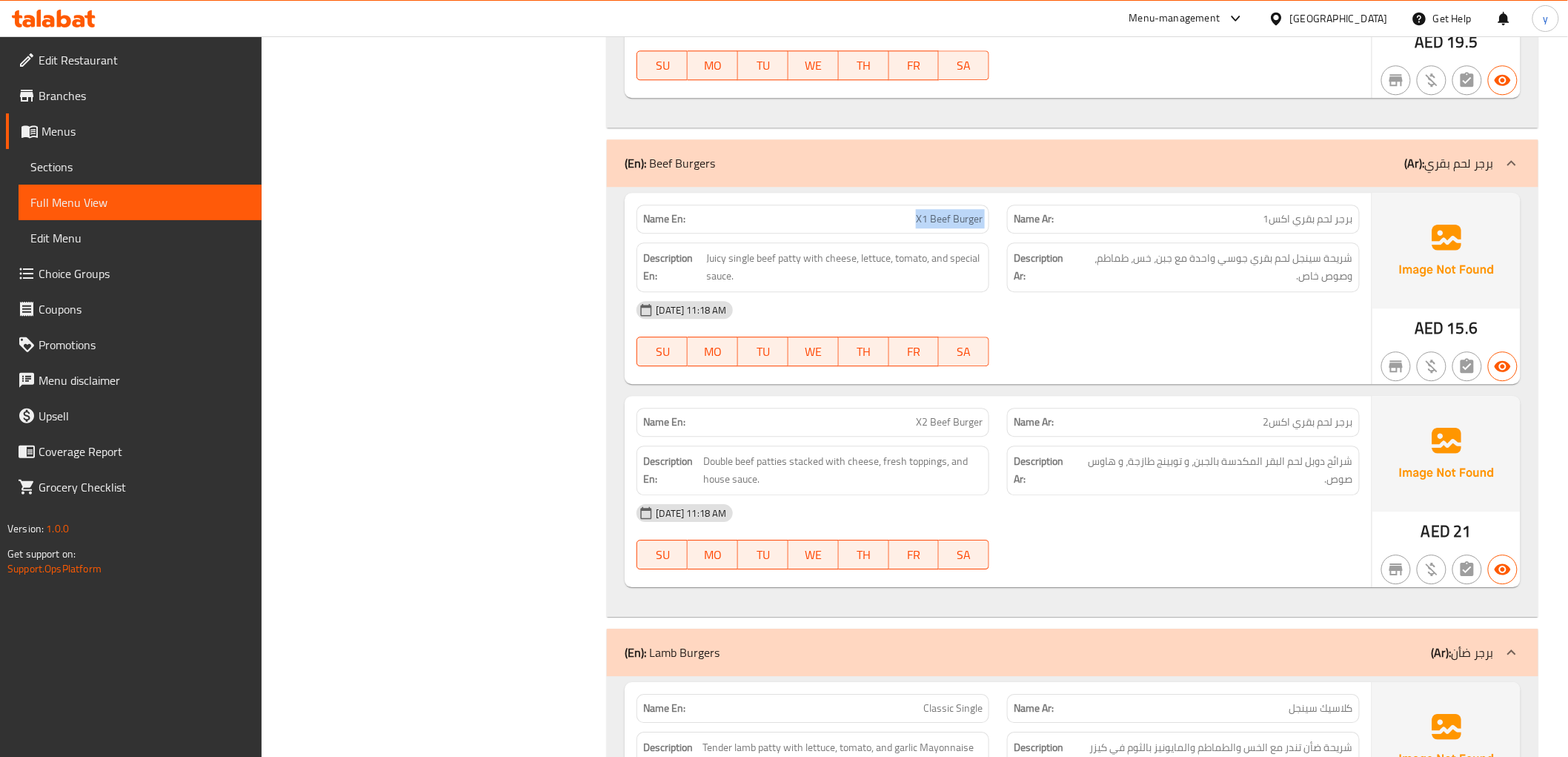
copy span "X1 Beef Burger"
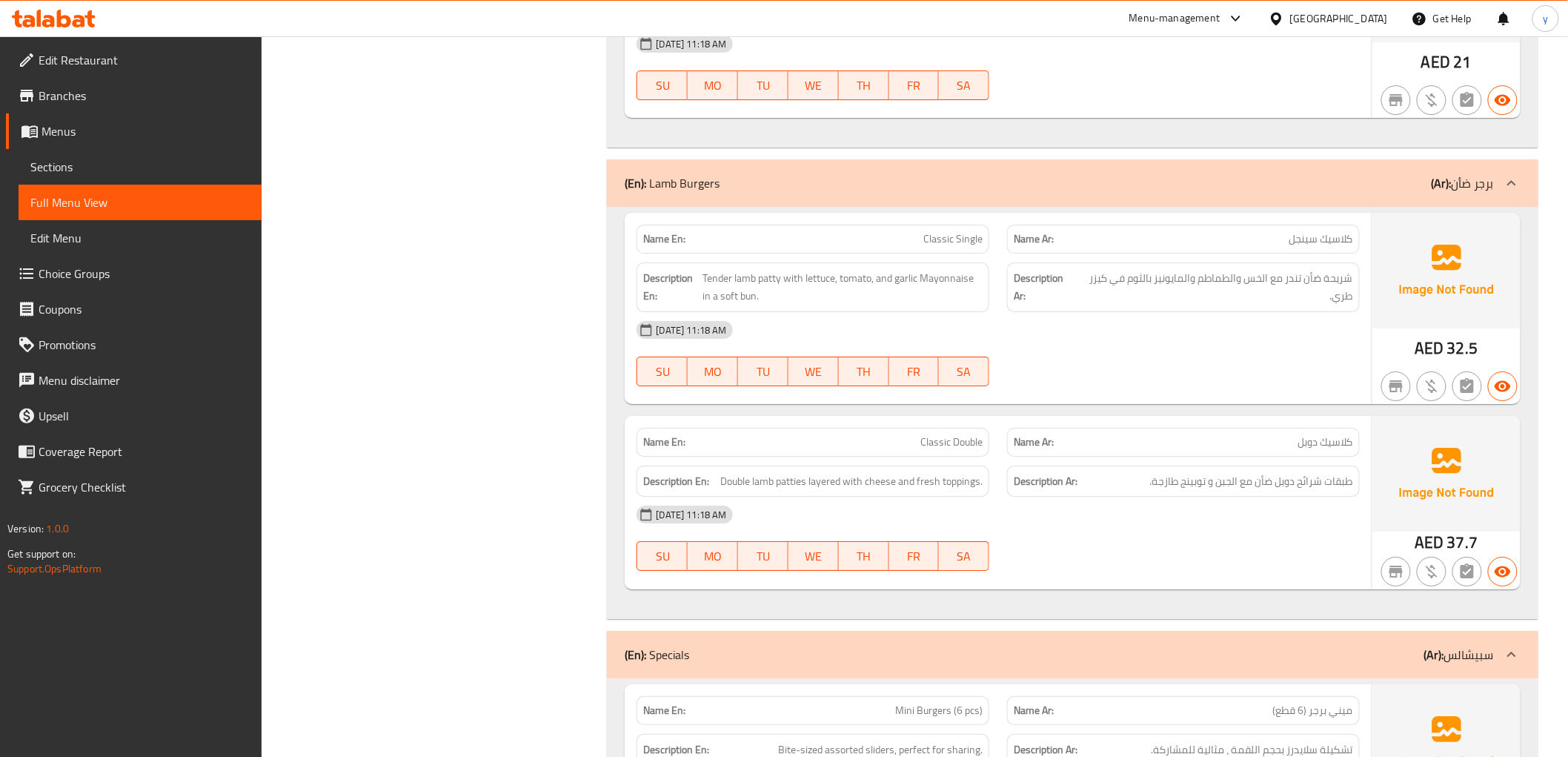
scroll to position [2058, 0]
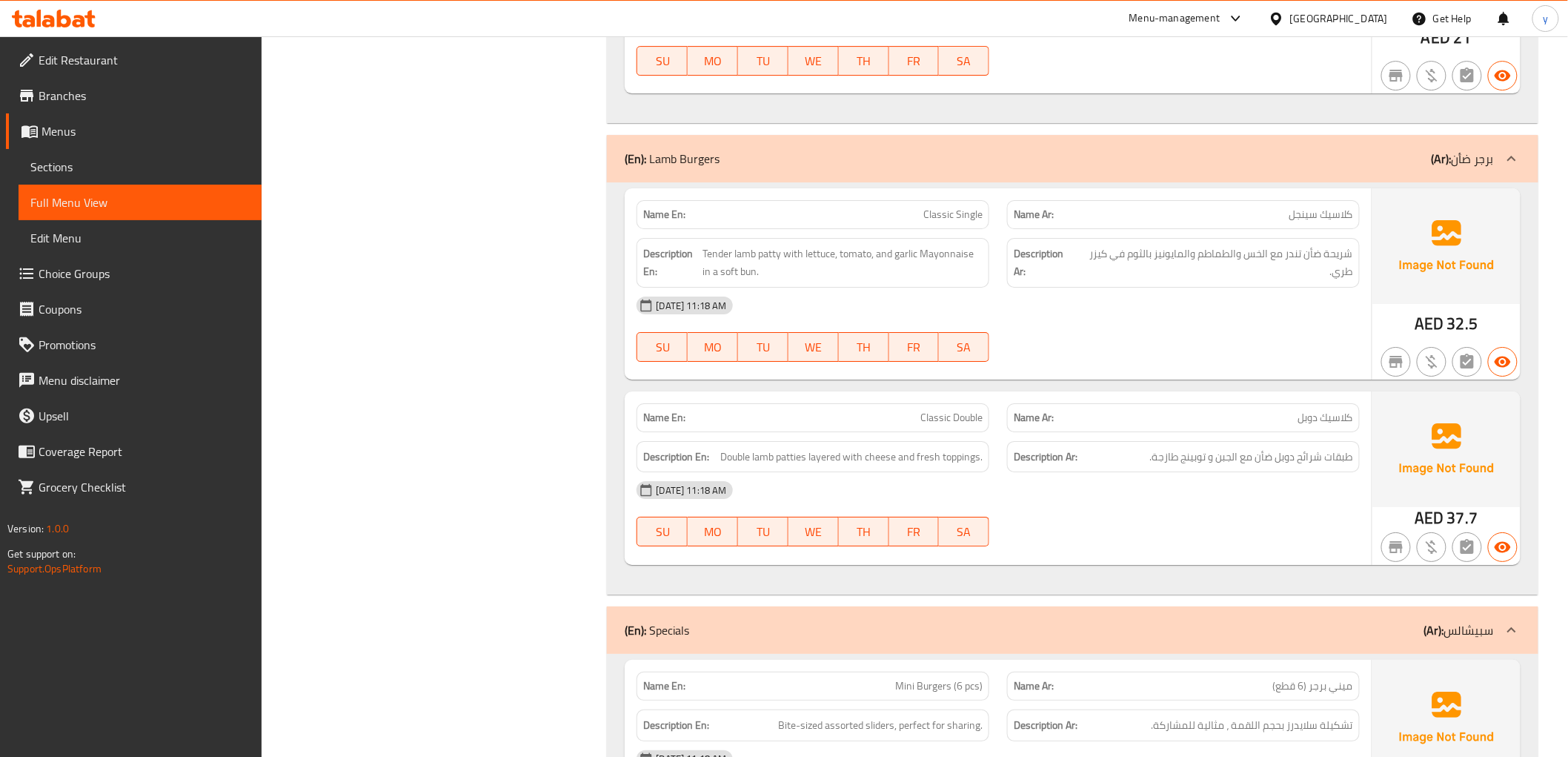
drag, startPoint x: 735, startPoint y: 253, endPoint x: 753, endPoint y: 252, distance: 18.0
click at [753, 252] on span "Tender lamb patty with lettuce, tomato, and garlic Mayonnaise in a soft bun." at bounding box center [842, 262] width 280 height 36
drag, startPoint x: 833, startPoint y: 456, endPoint x: 722, endPoint y: 456, distance: 111.0
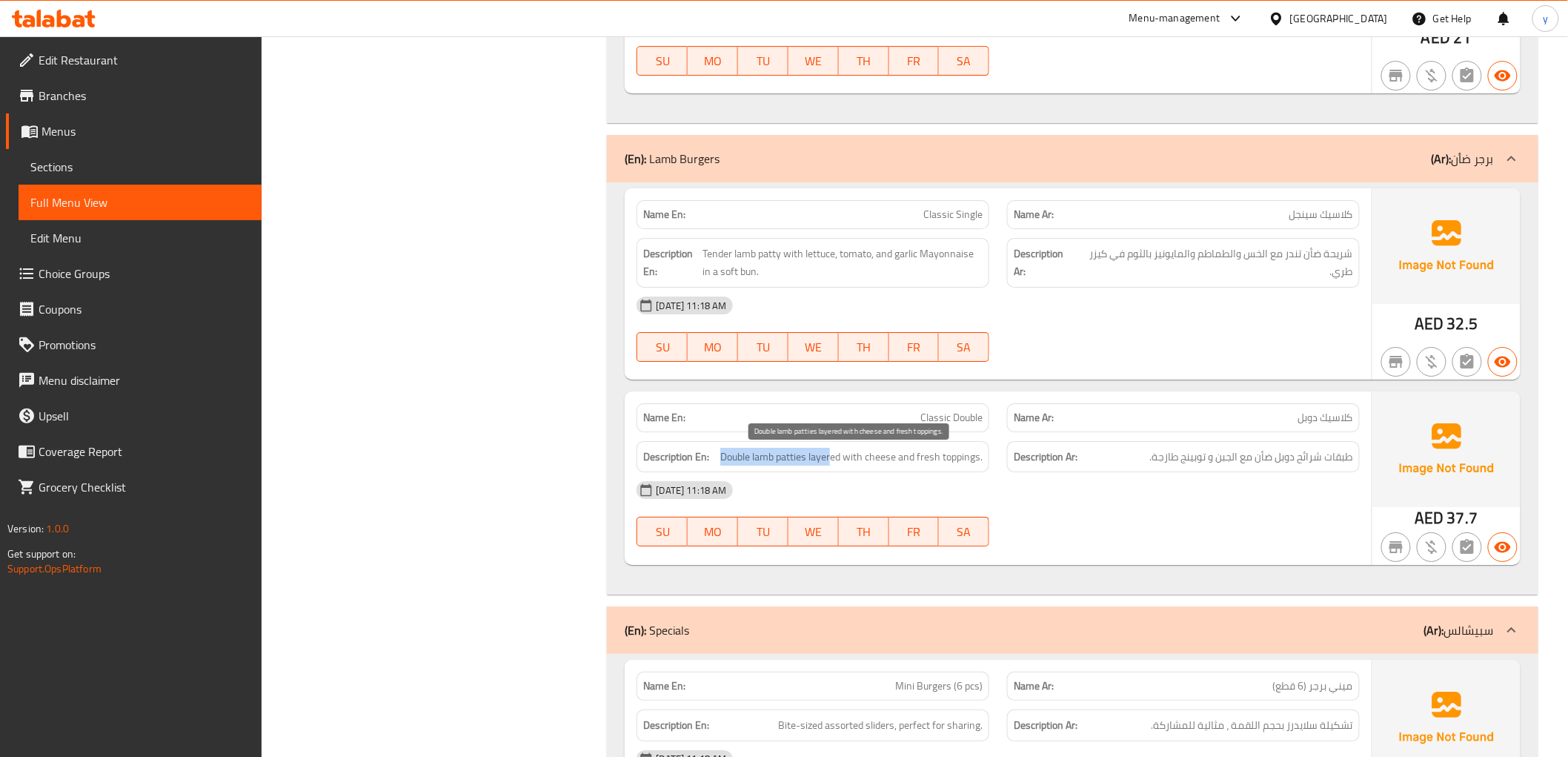
click at [722, 456] on span "Double lamb patties layered with cheese and fresh toppings." at bounding box center [851, 457] width 262 height 19
drag, startPoint x: 853, startPoint y: 455, endPoint x: 986, endPoint y: 463, distance: 133.2
click at [986, 463] on div "Description En: Double lamb patties layered with cheese and fresh toppings." at bounding box center [813, 457] width 353 height 32
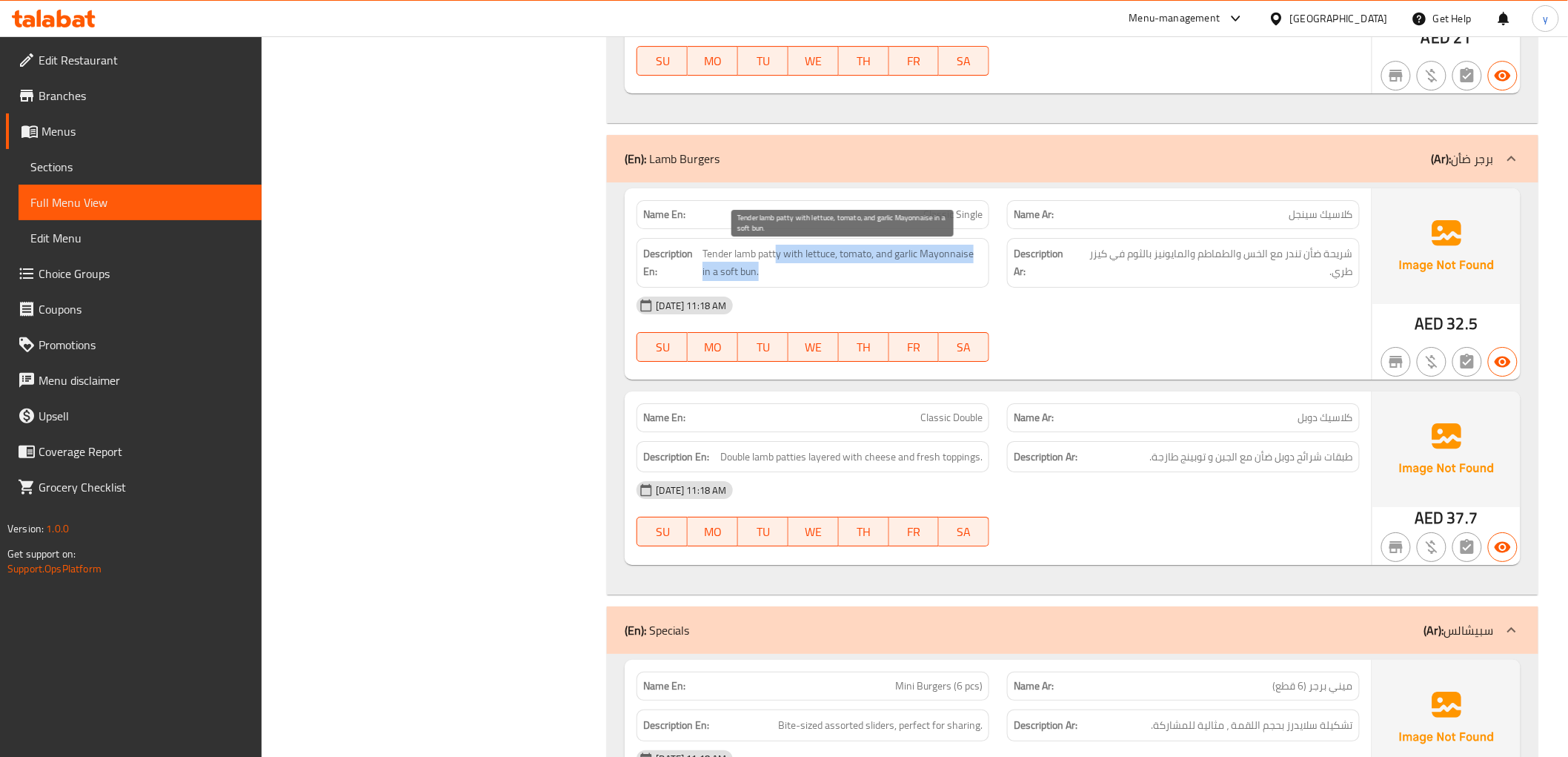
drag, startPoint x: 758, startPoint y: 251, endPoint x: 939, endPoint y: 277, distance: 182.9
click at [940, 276] on span "Tender lamb patty with lettuce, tomato, and garlic Mayonnaise in a soft bun." at bounding box center [842, 262] width 280 height 36
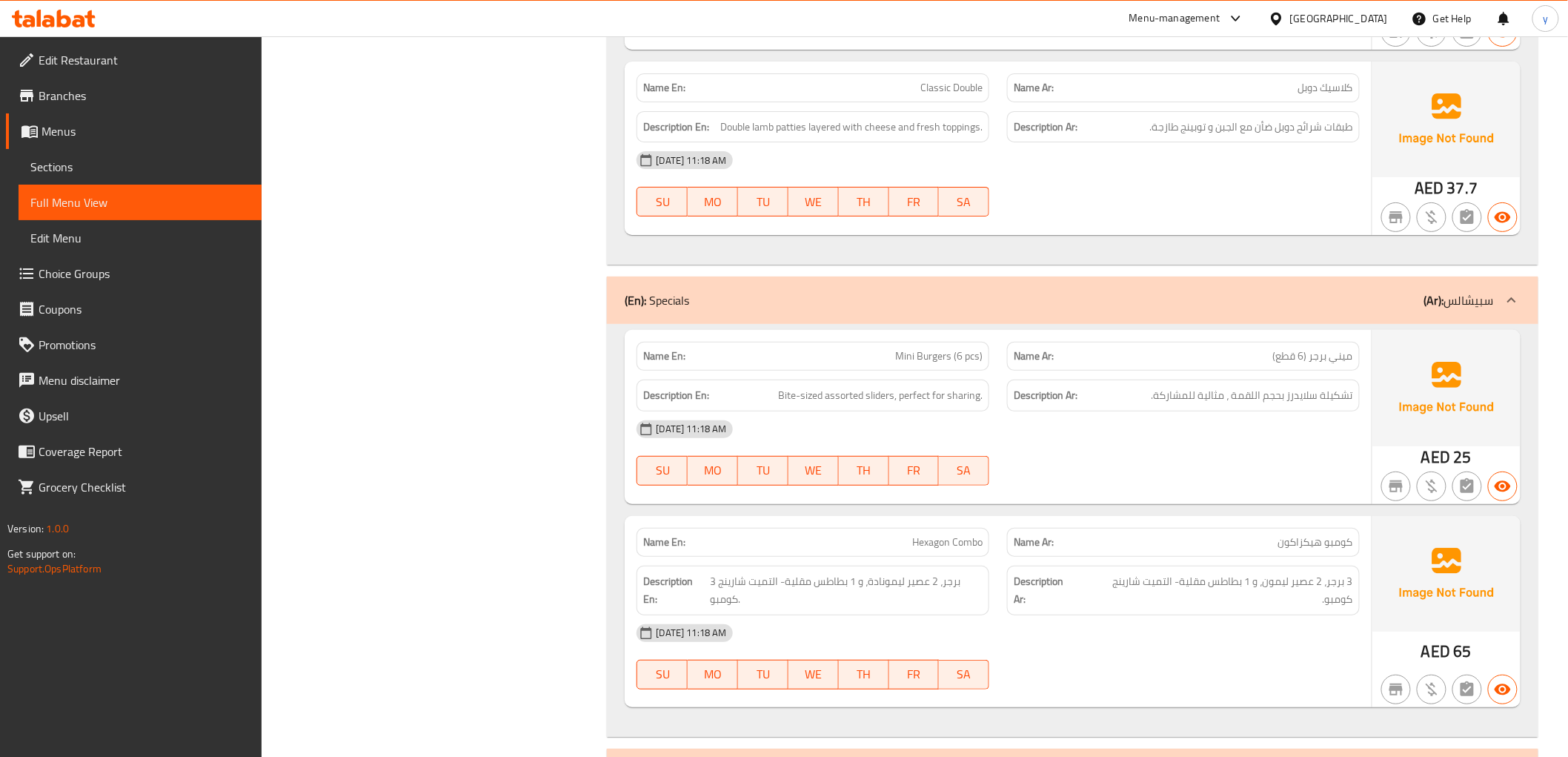
scroll to position [2470, 0]
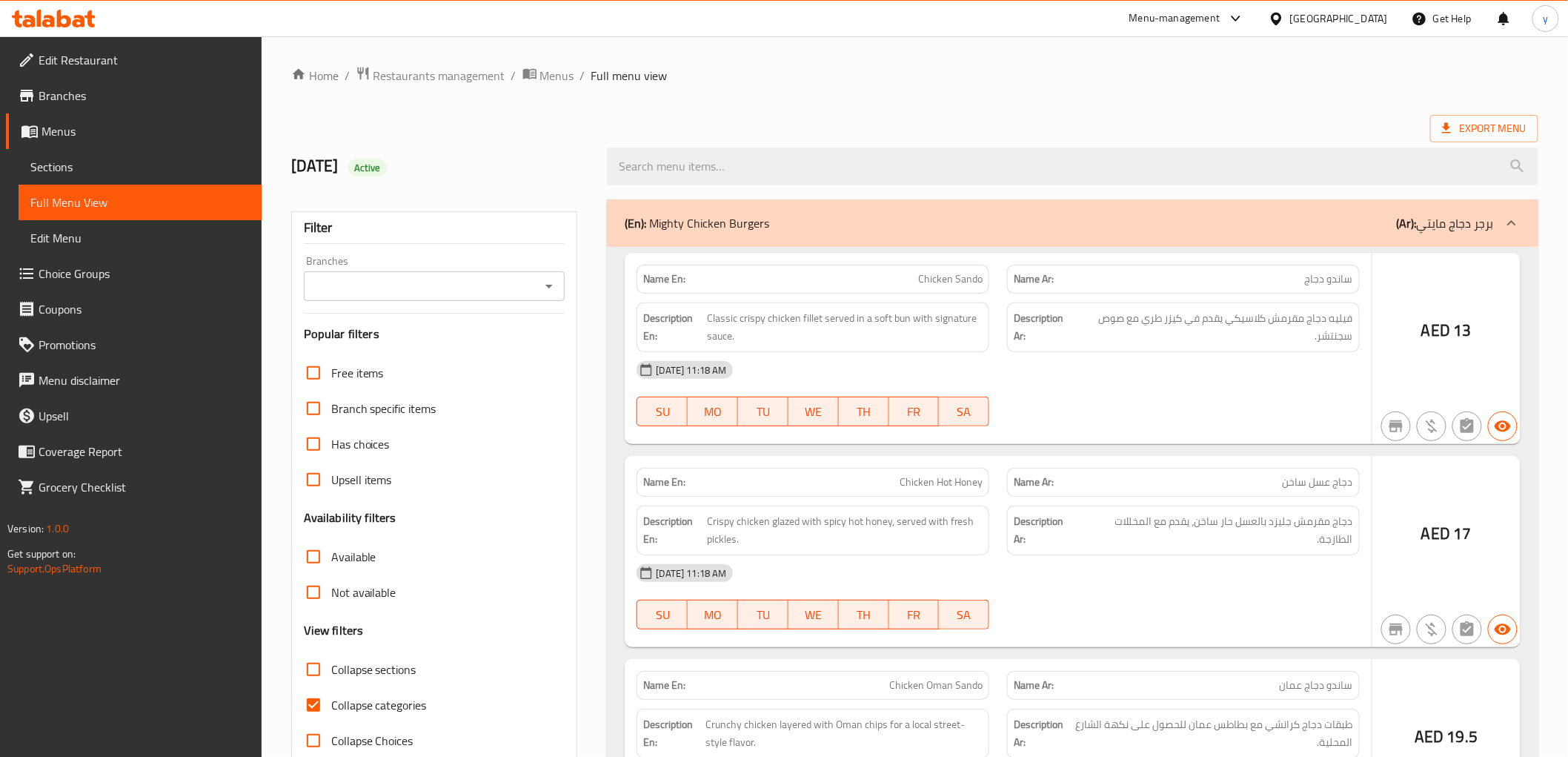
click at [68, 163] on div at bounding box center [784, 378] width 1568 height 757
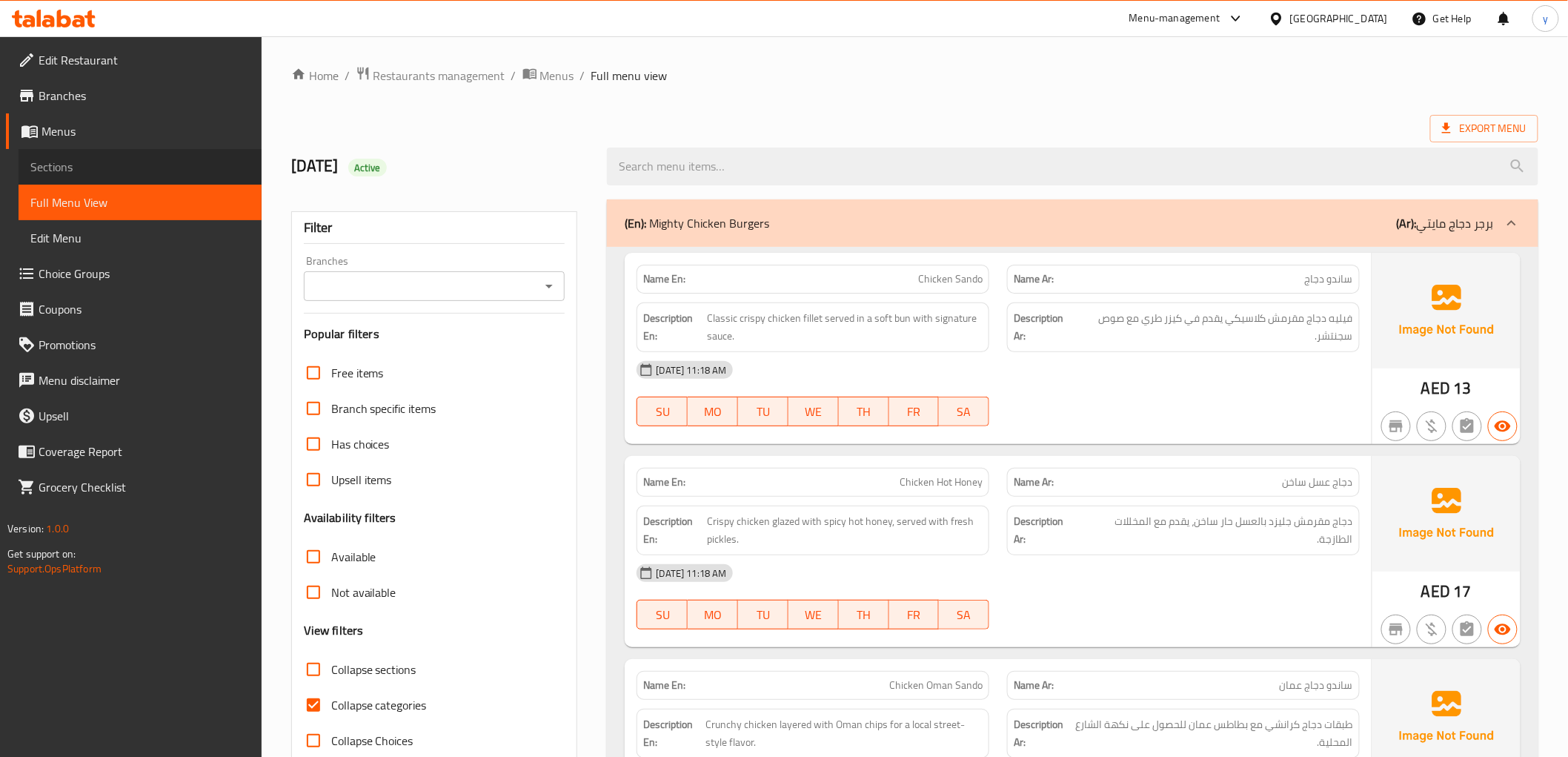
click at [77, 168] on span "Sections" at bounding box center [140, 166] width 219 height 18
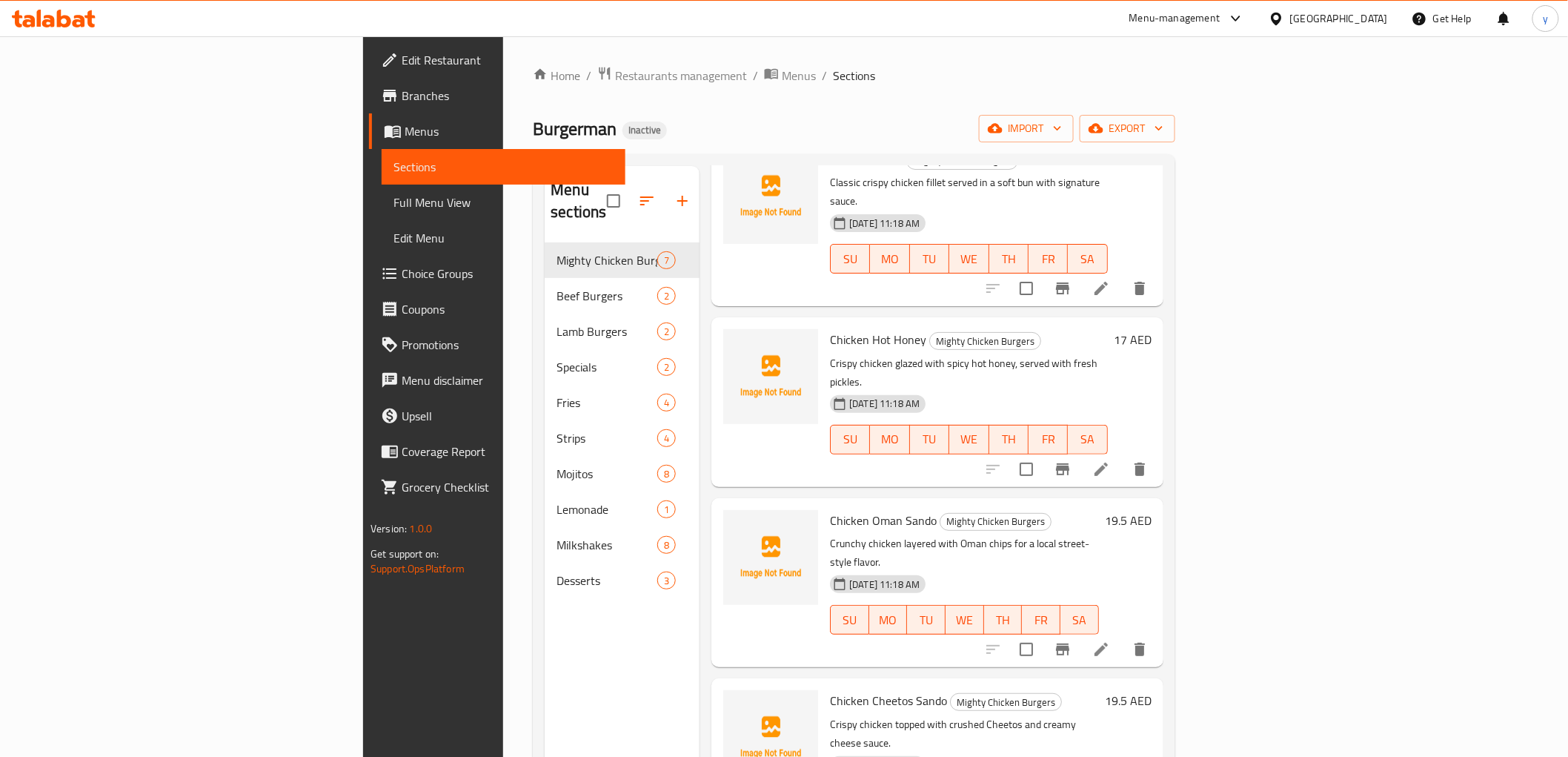
scroll to position [247, 0]
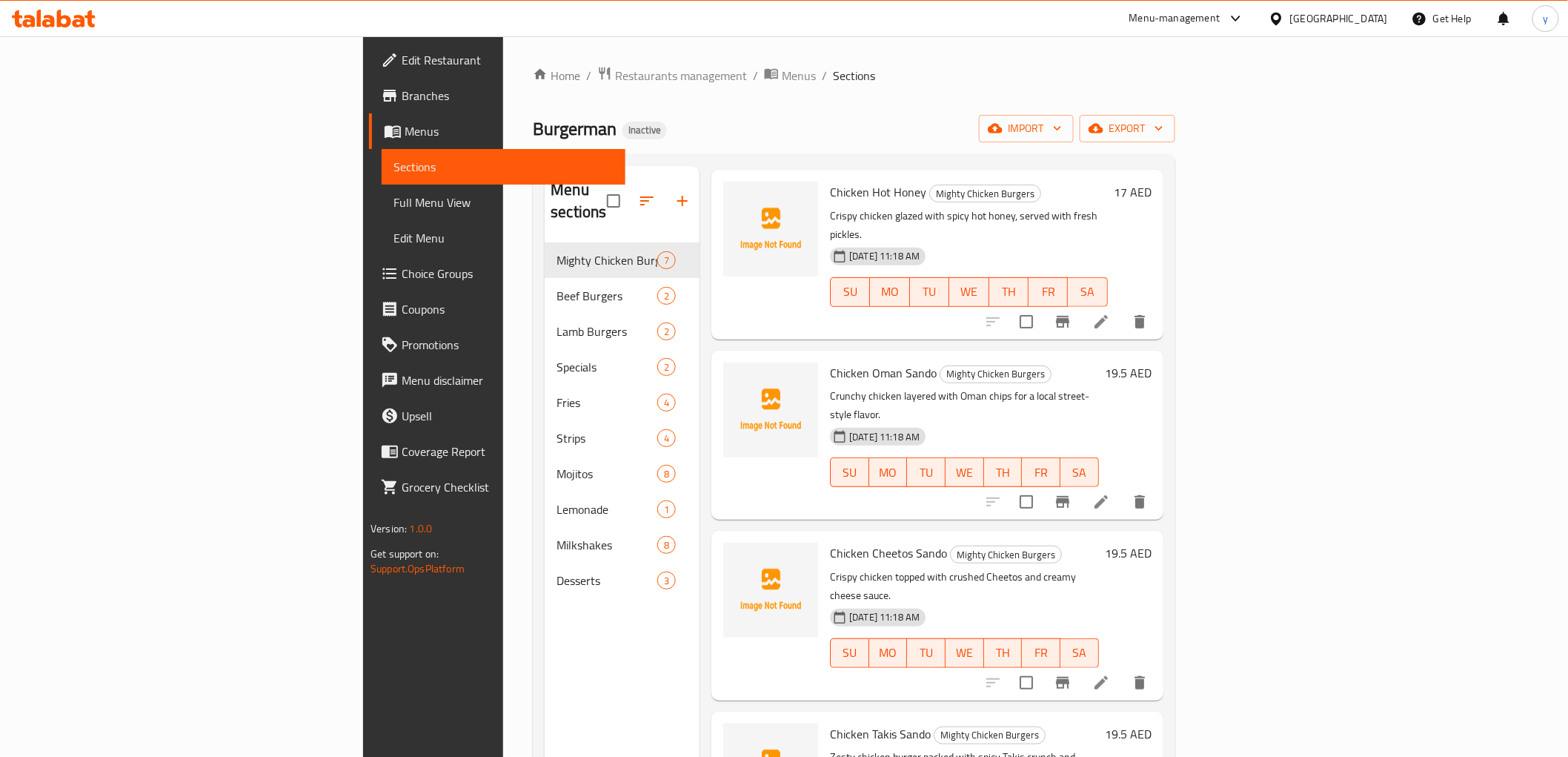
click at [868, 422] on div "15-10-2025 11:18 AM SU MO TU WE TH FR SA" at bounding box center [965, 462] width 281 height 80
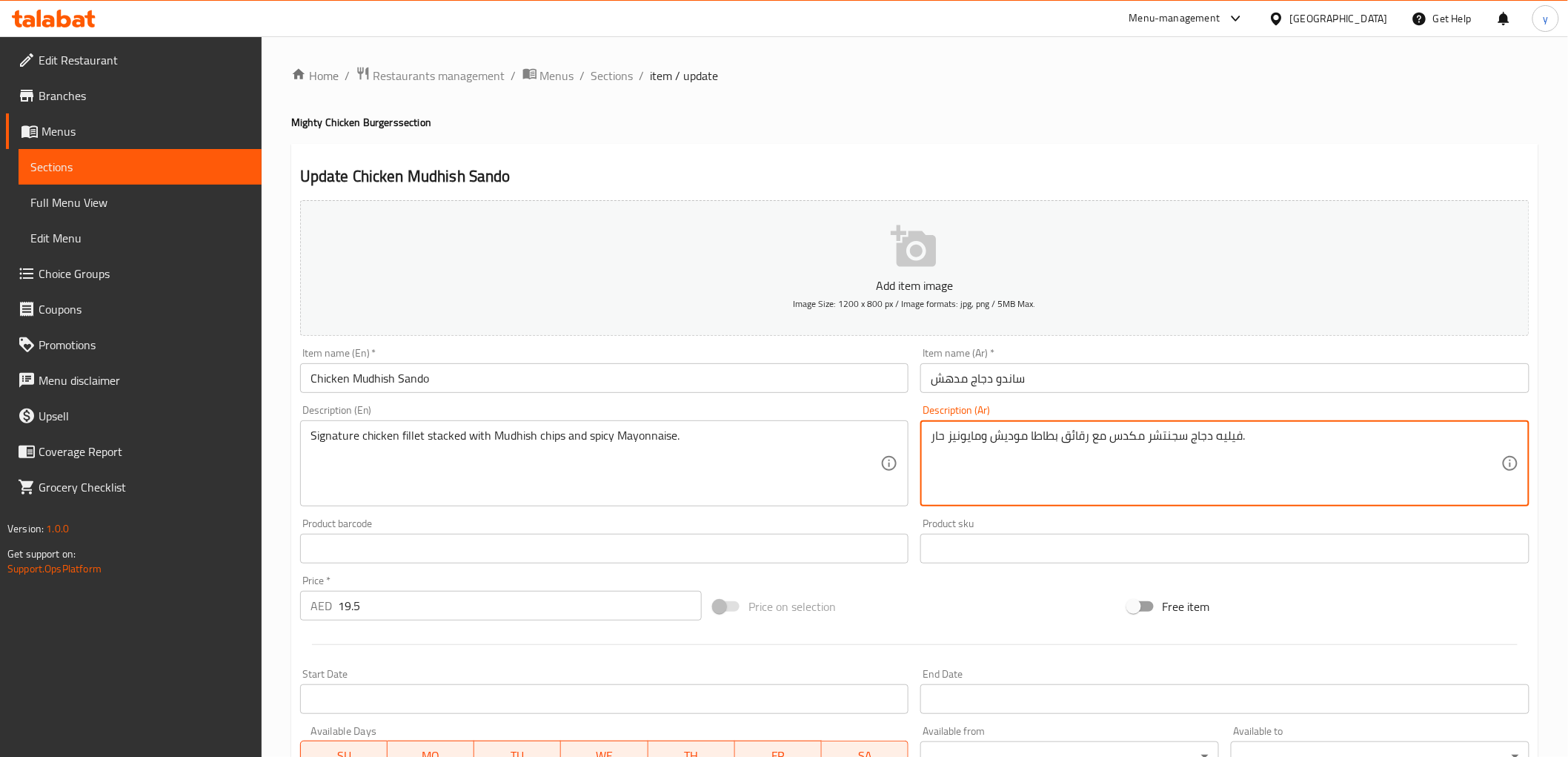
click at [1009, 441] on textarea "فيليه دجاج سجنتشر مكدس مع رقائق بطاطا موديش ومايونيز حار." at bounding box center [1215, 464] width 571 height 71
type textarea "فيليه دجاج سجنتشر مكدس مع رقائق بطاطا مدهش ومايونيز حار."
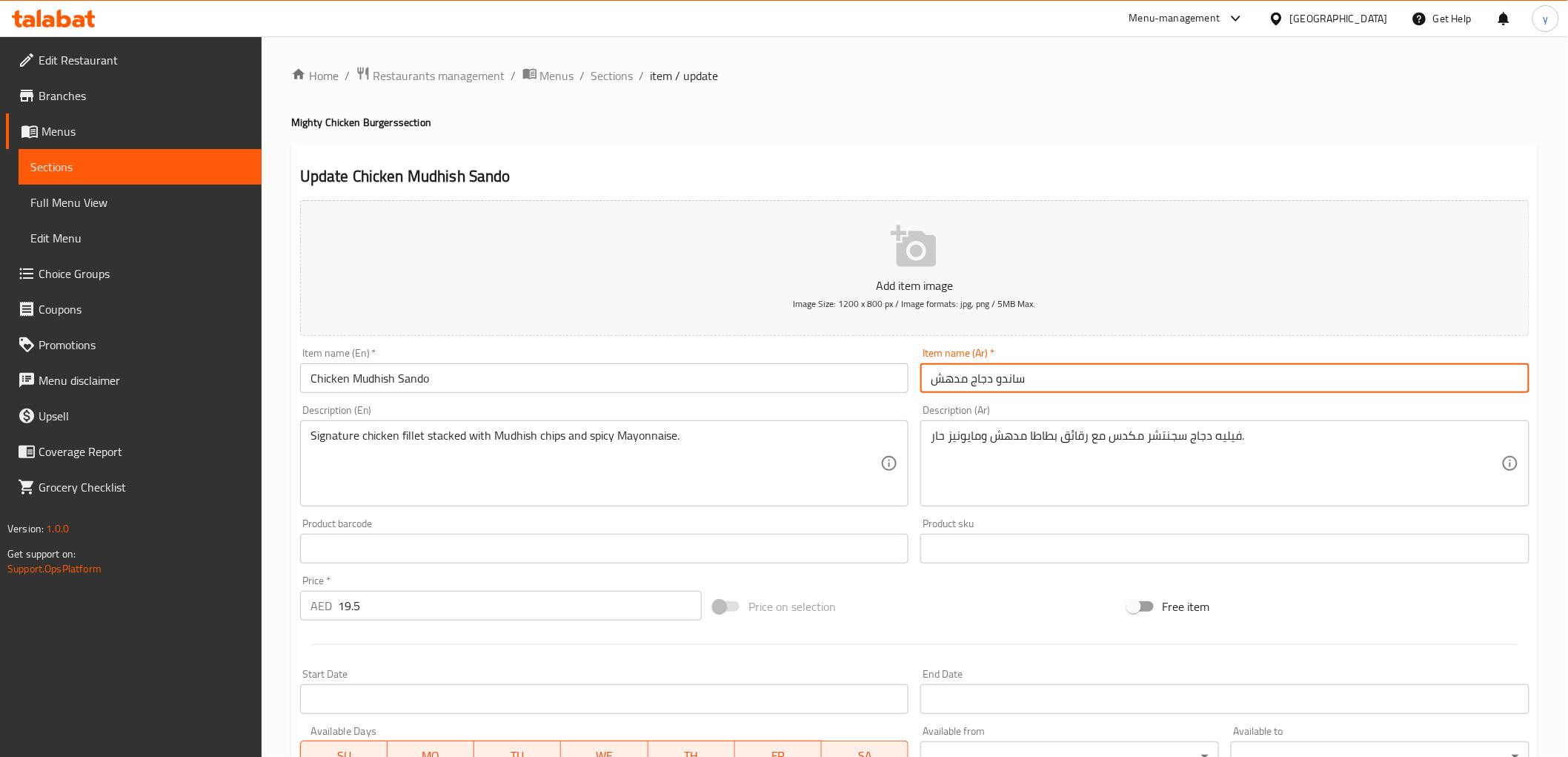
click at [1025, 378] on input "ساندو دجاج مدهش" at bounding box center [1225, 378] width 609 height 30
type input "ساندو دجاج مدهش"
click at [846, 380] on input "Chicken Mudhish Sando" at bounding box center [605, 378] width 609 height 30
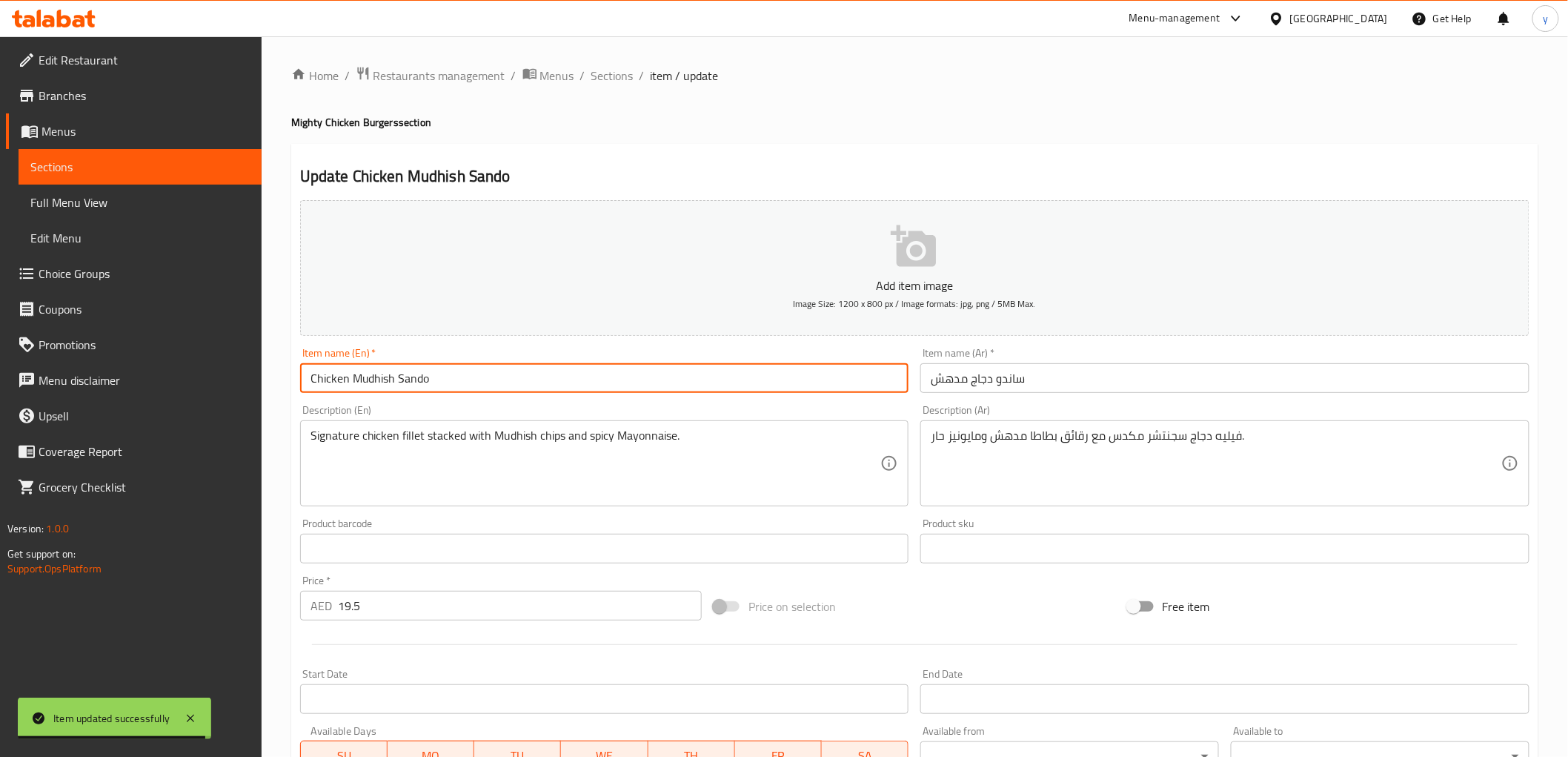
click at [429, 373] on input "Chicken Mudhish Sando" at bounding box center [605, 378] width 609 height 30
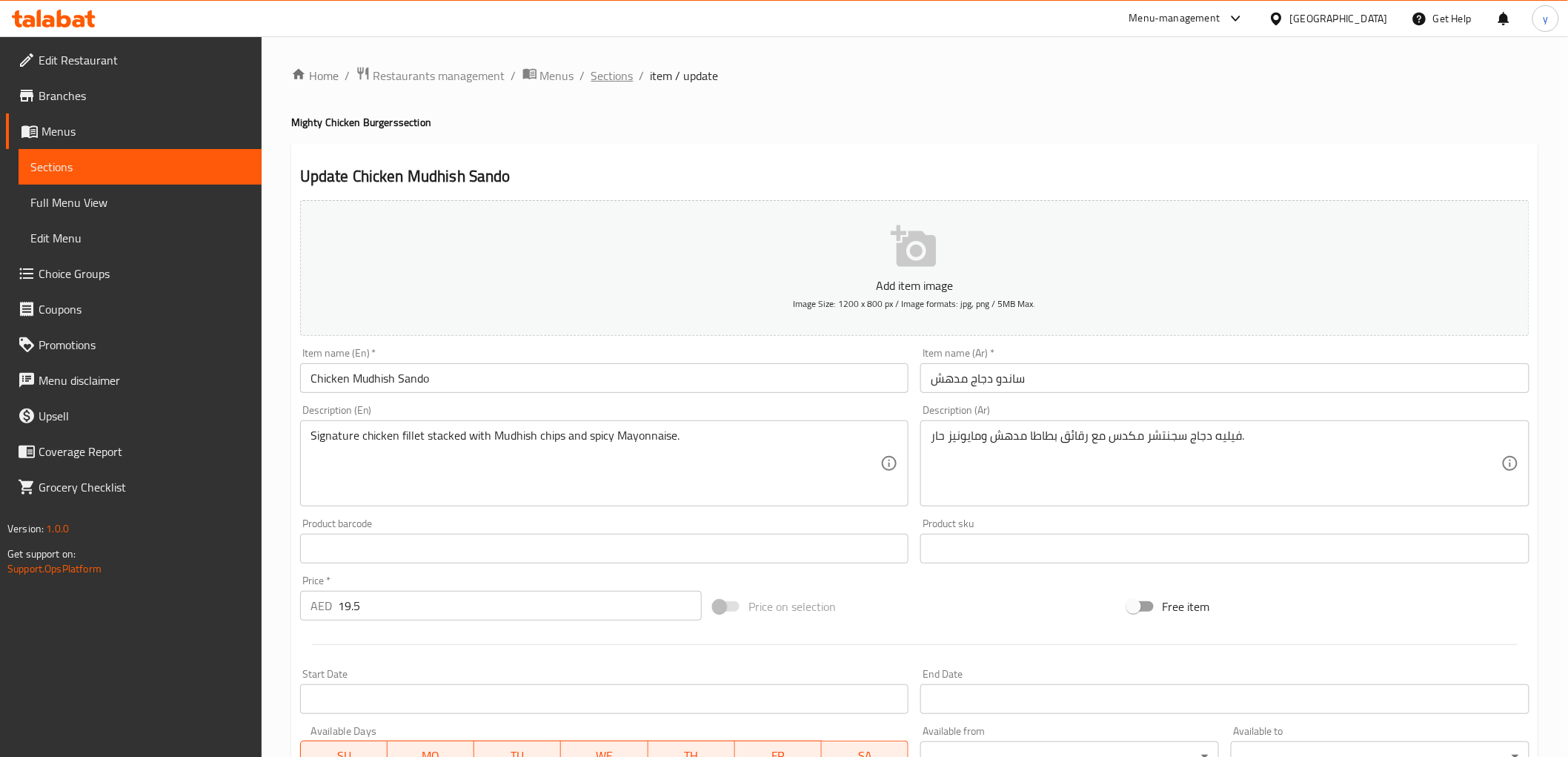
click at [624, 74] on span "Sections" at bounding box center [612, 75] width 42 height 18
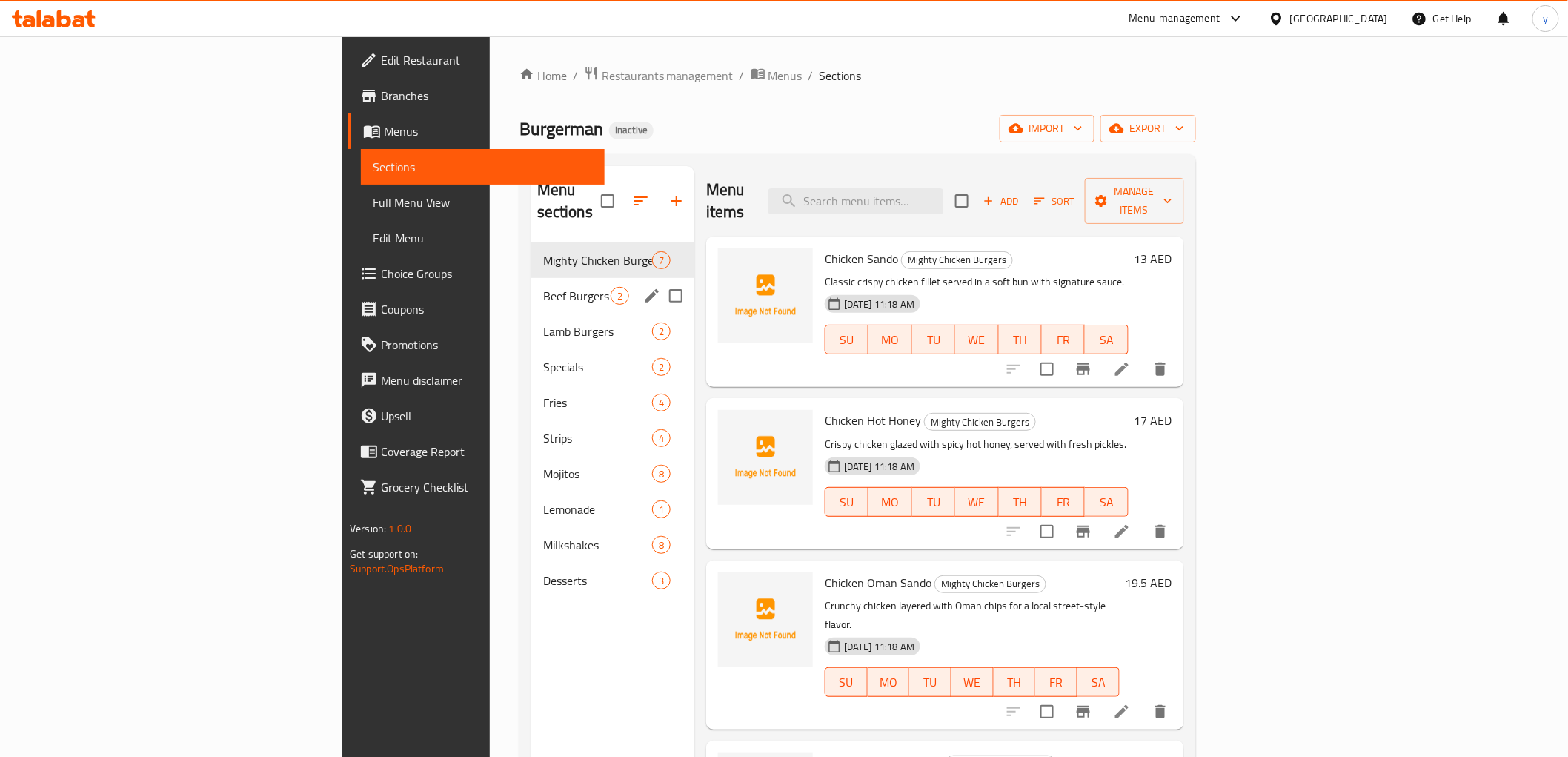
click at [532, 287] on div "Beef Burgers 2" at bounding box center [613, 295] width 163 height 35
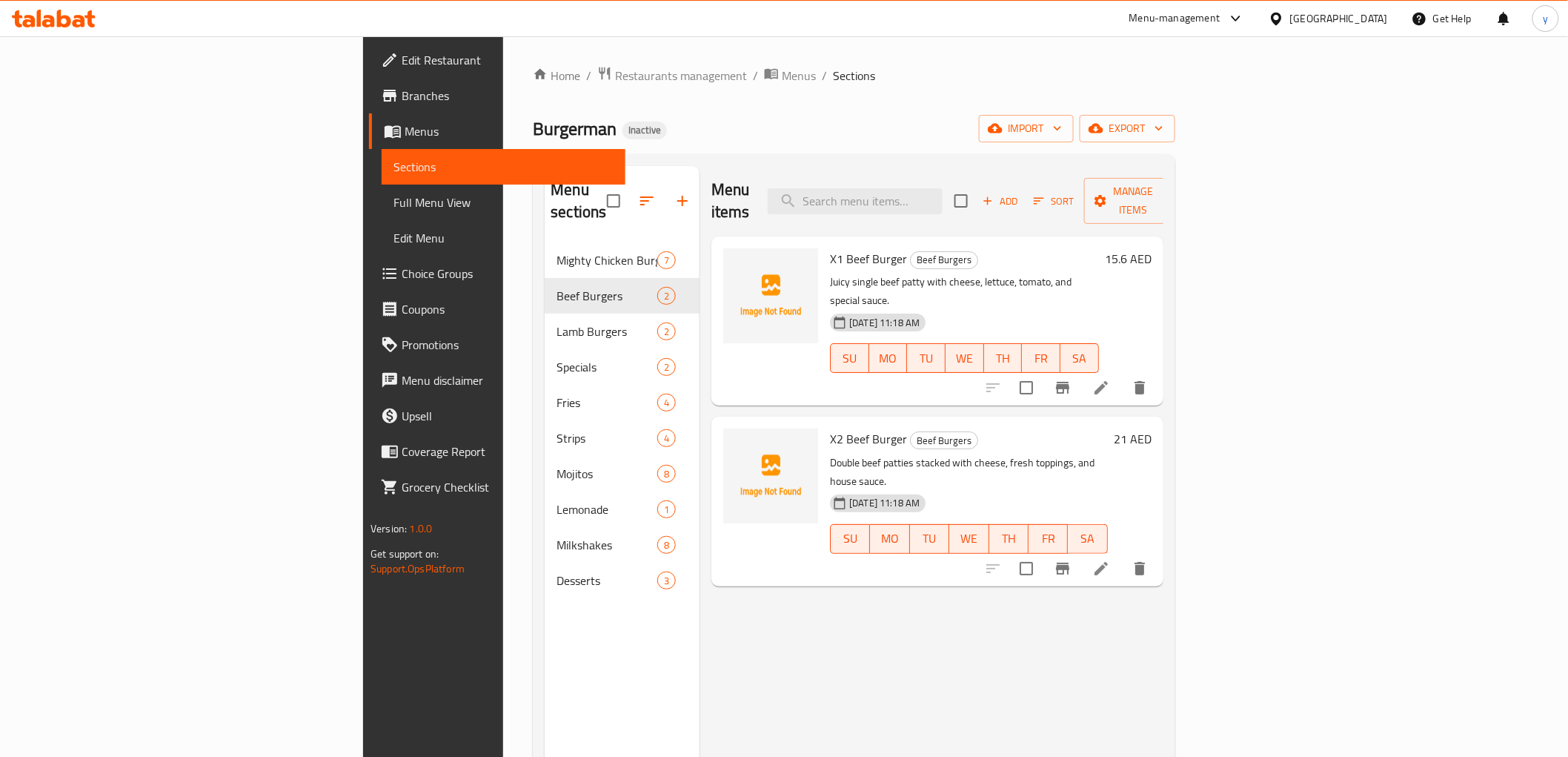
click at [1122, 375] on li at bounding box center [1101, 388] width 42 height 27
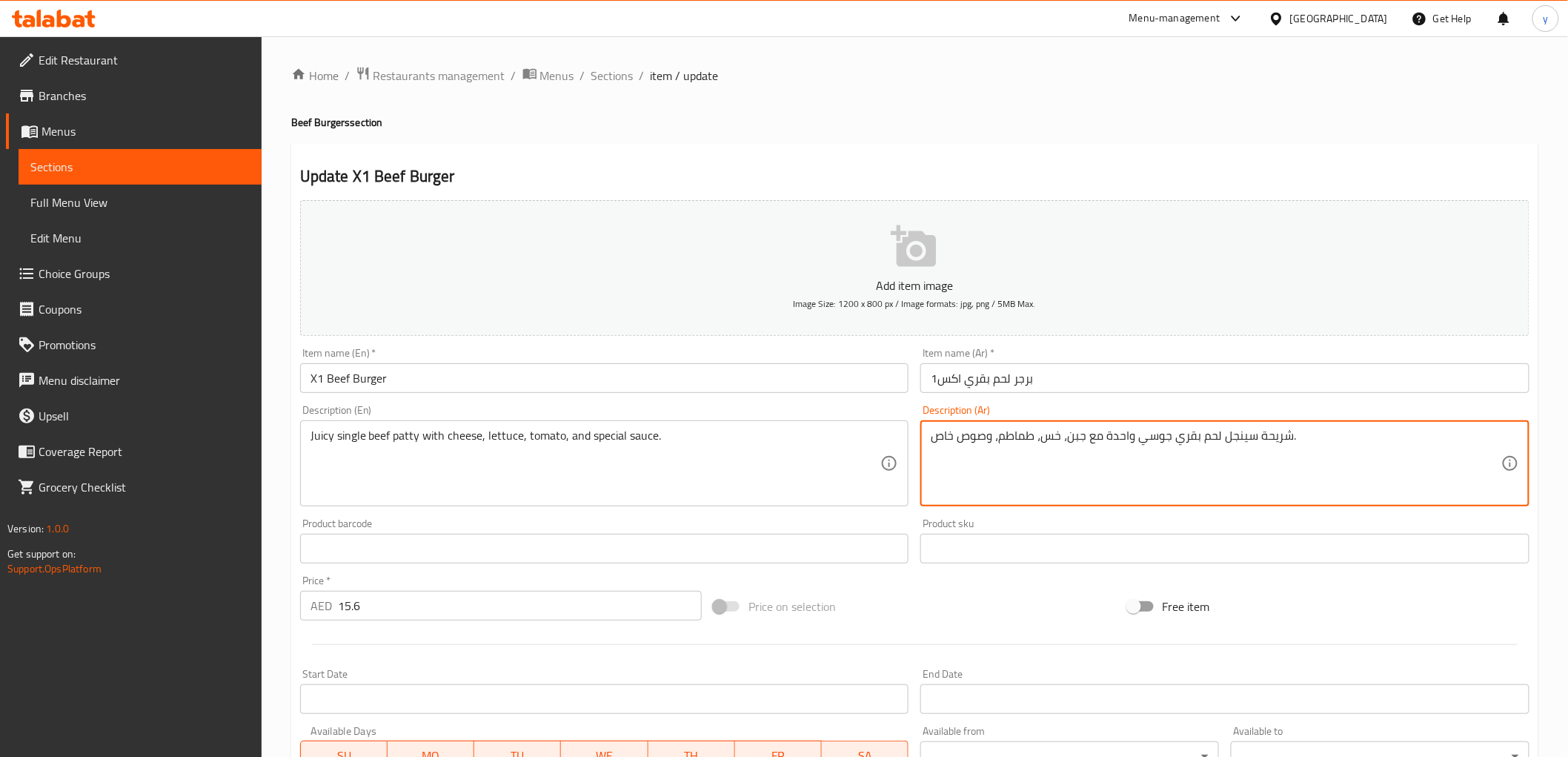
click at [947, 431] on textarea "شريحة سينجل لحم بقري جوسي واحدة مع جبن، خس، طماطم، وصوص خاص." at bounding box center [1215, 464] width 571 height 71
type textarea "شريحة سينجل لحم بقري جوسي واحدة مع جبن، خس، طماطم، وصوص سبيشيال."
click at [956, 389] on input "برجر لحم بقري اكس1" at bounding box center [1225, 378] width 609 height 30
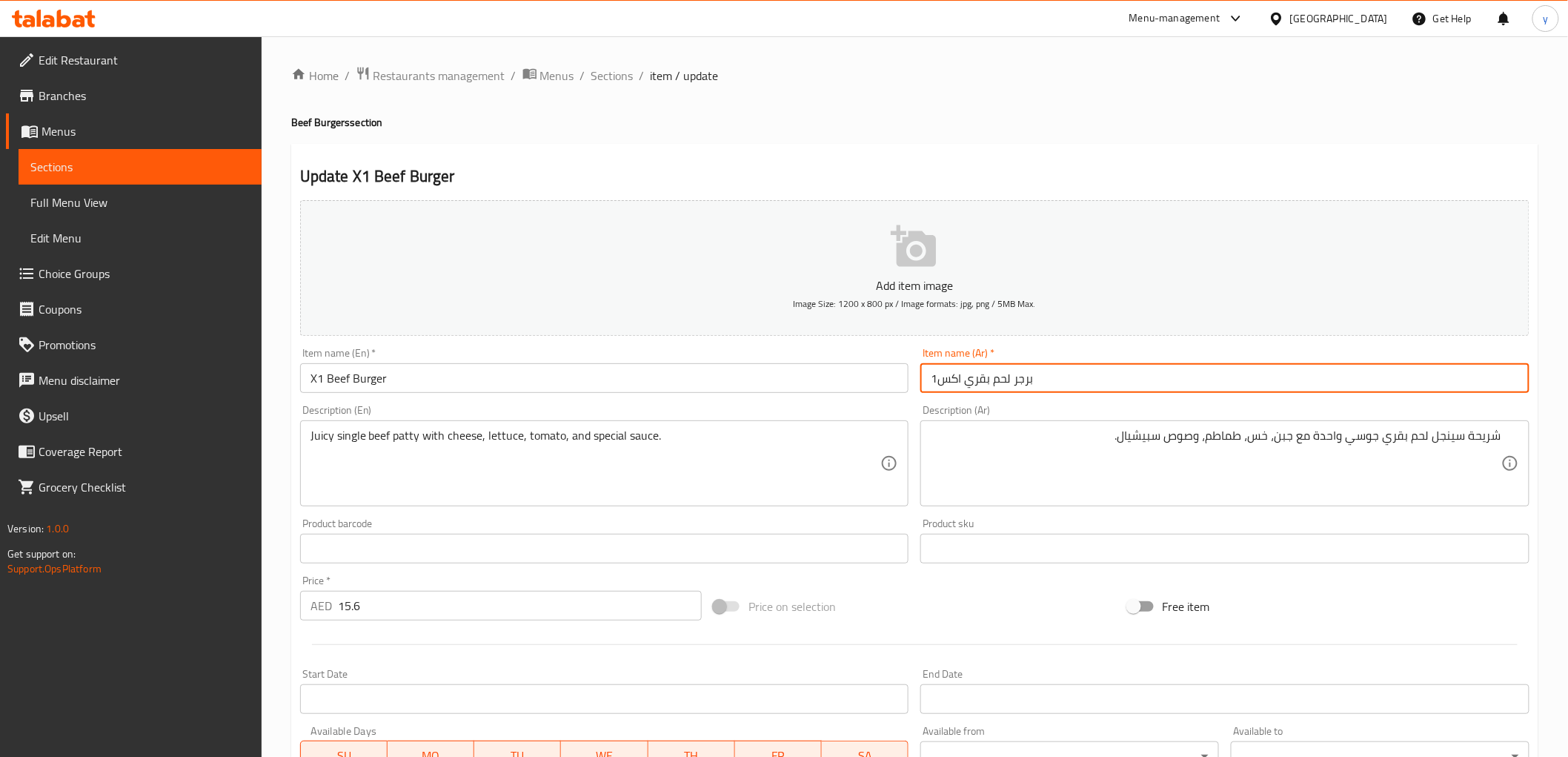
click at [605, 82] on span "Sections" at bounding box center [612, 75] width 42 height 18
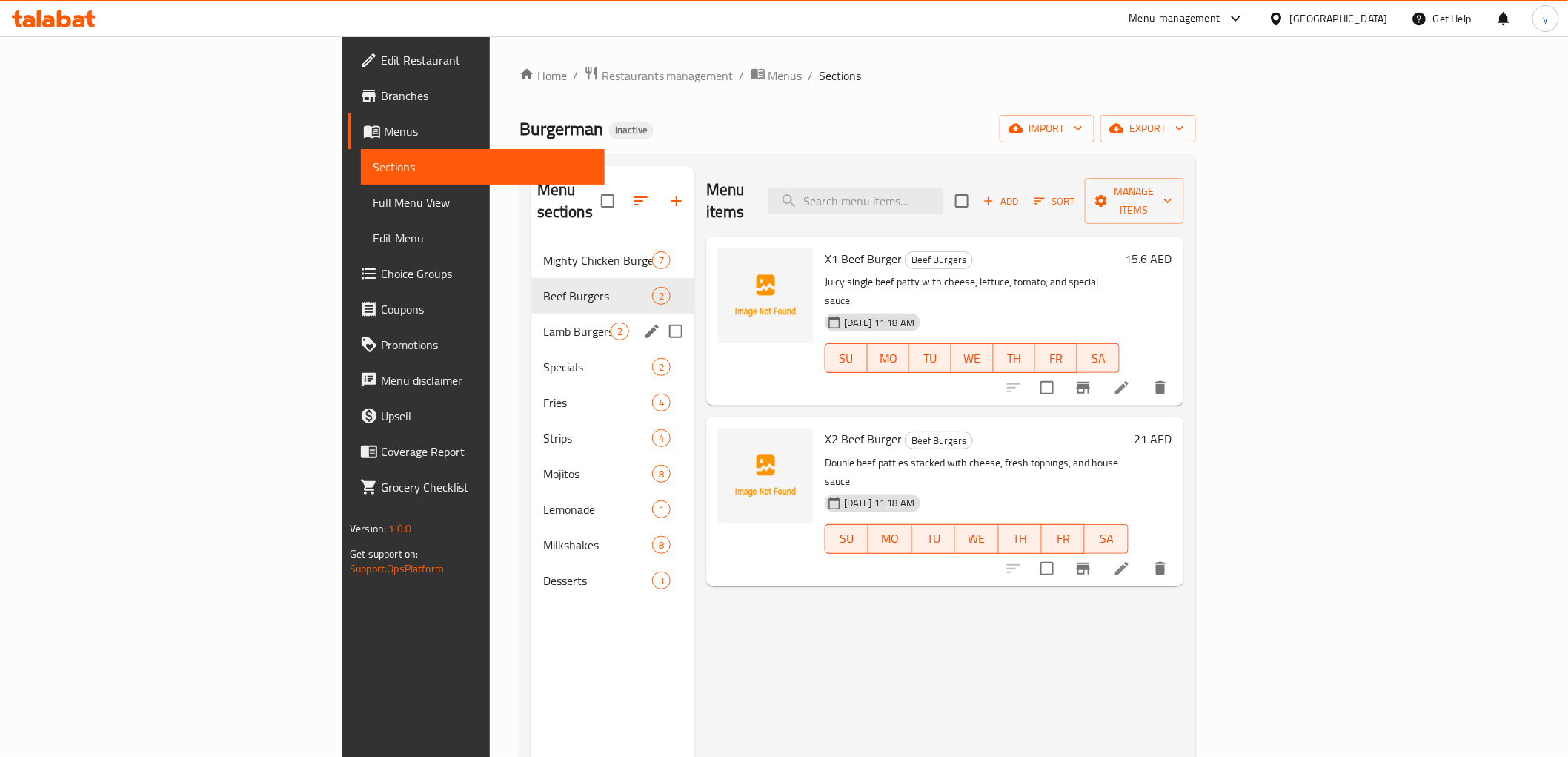
click at [532, 313] on div "Lamb Burgers 2" at bounding box center [613, 331] width 163 height 35
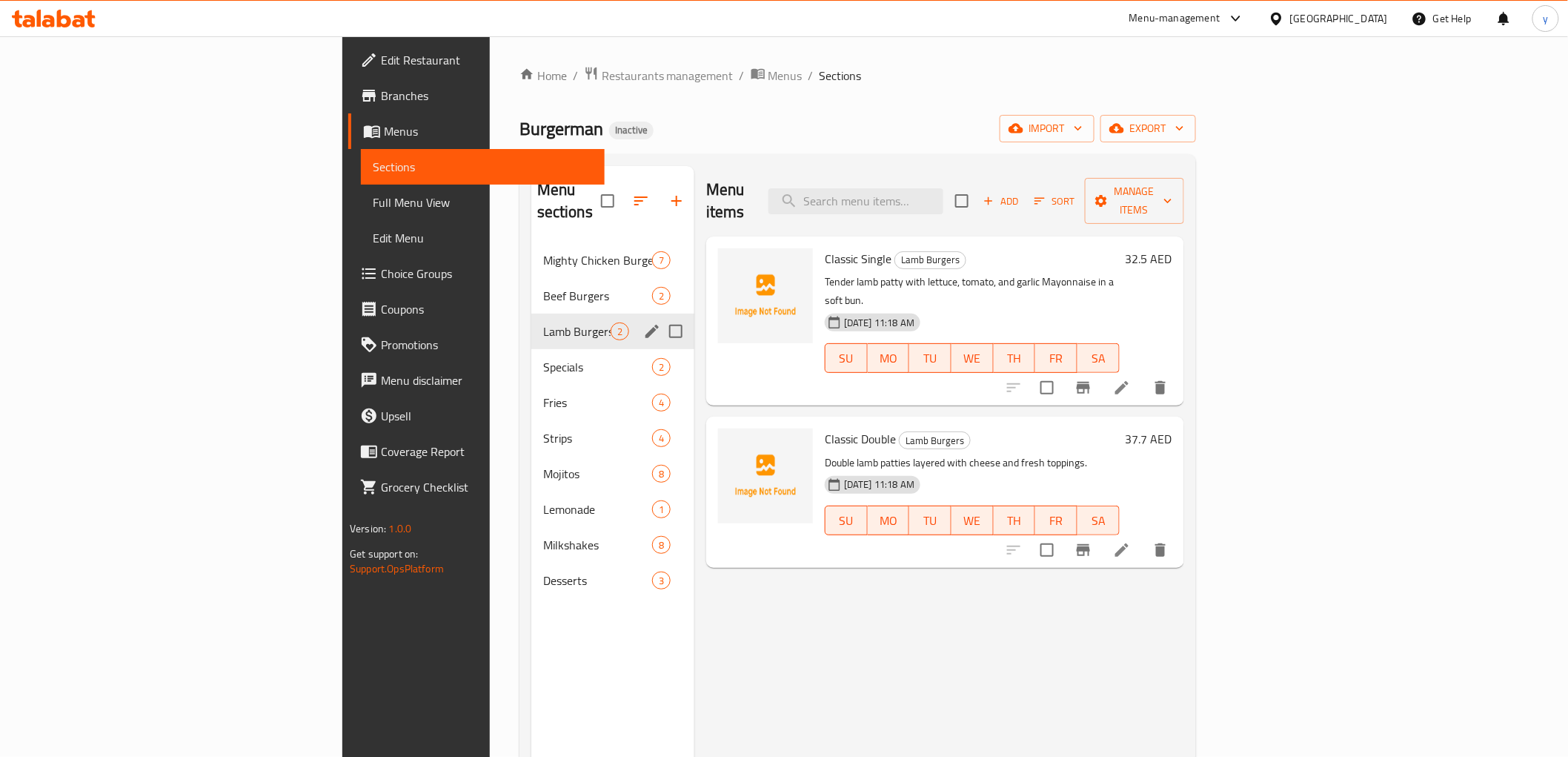
click at [573, 313] on div "Lamb Burgers 2" at bounding box center [613, 331] width 163 height 35
click at [645, 324] on icon "edit" at bounding box center [652, 331] width 13 height 13
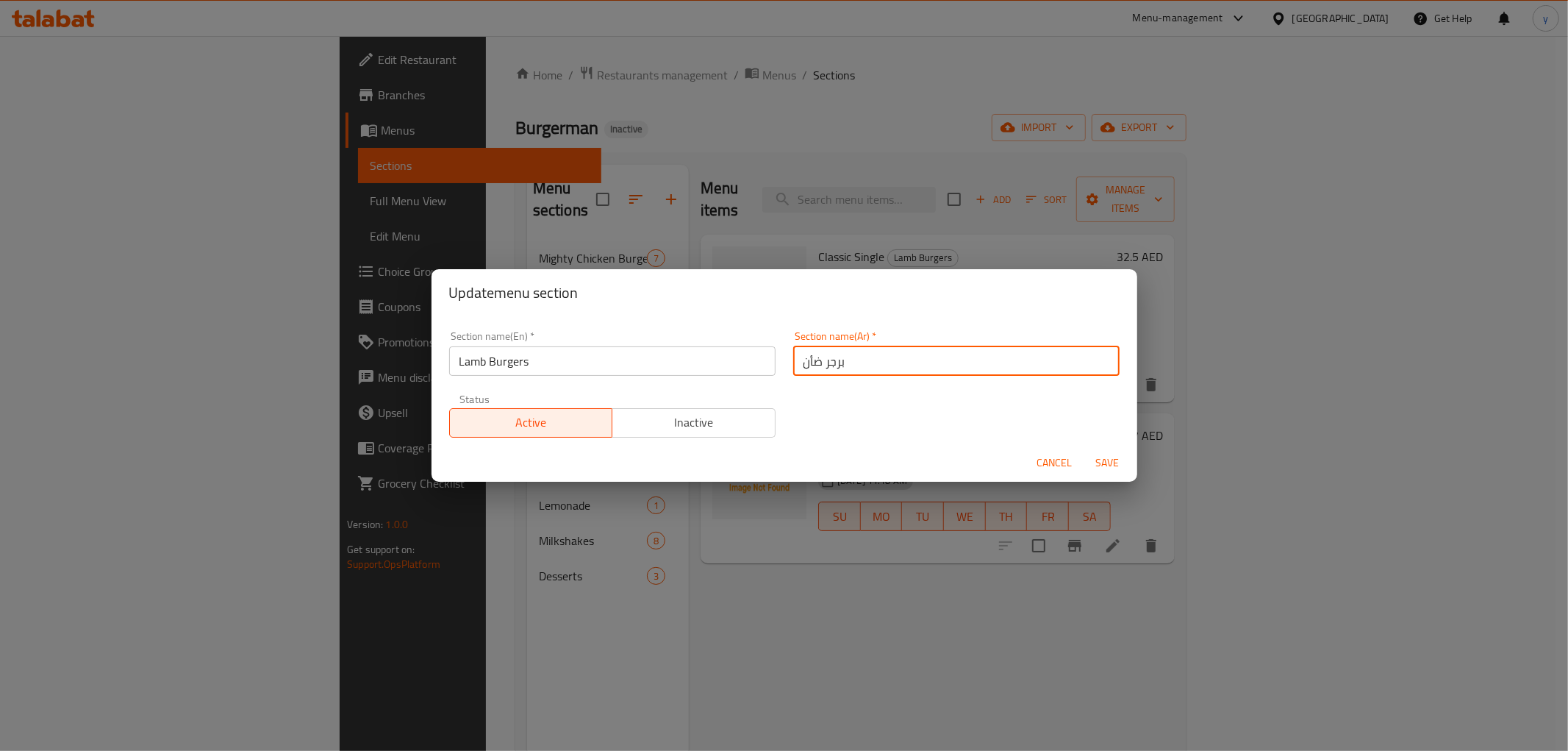
click at [947, 365] on input "برجر ضأن" at bounding box center [956, 361] width 326 height 30
type input "برجر لحم ضأن"
click at [1084, 450] on button "Save" at bounding box center [1108, 463] width 47 height 27
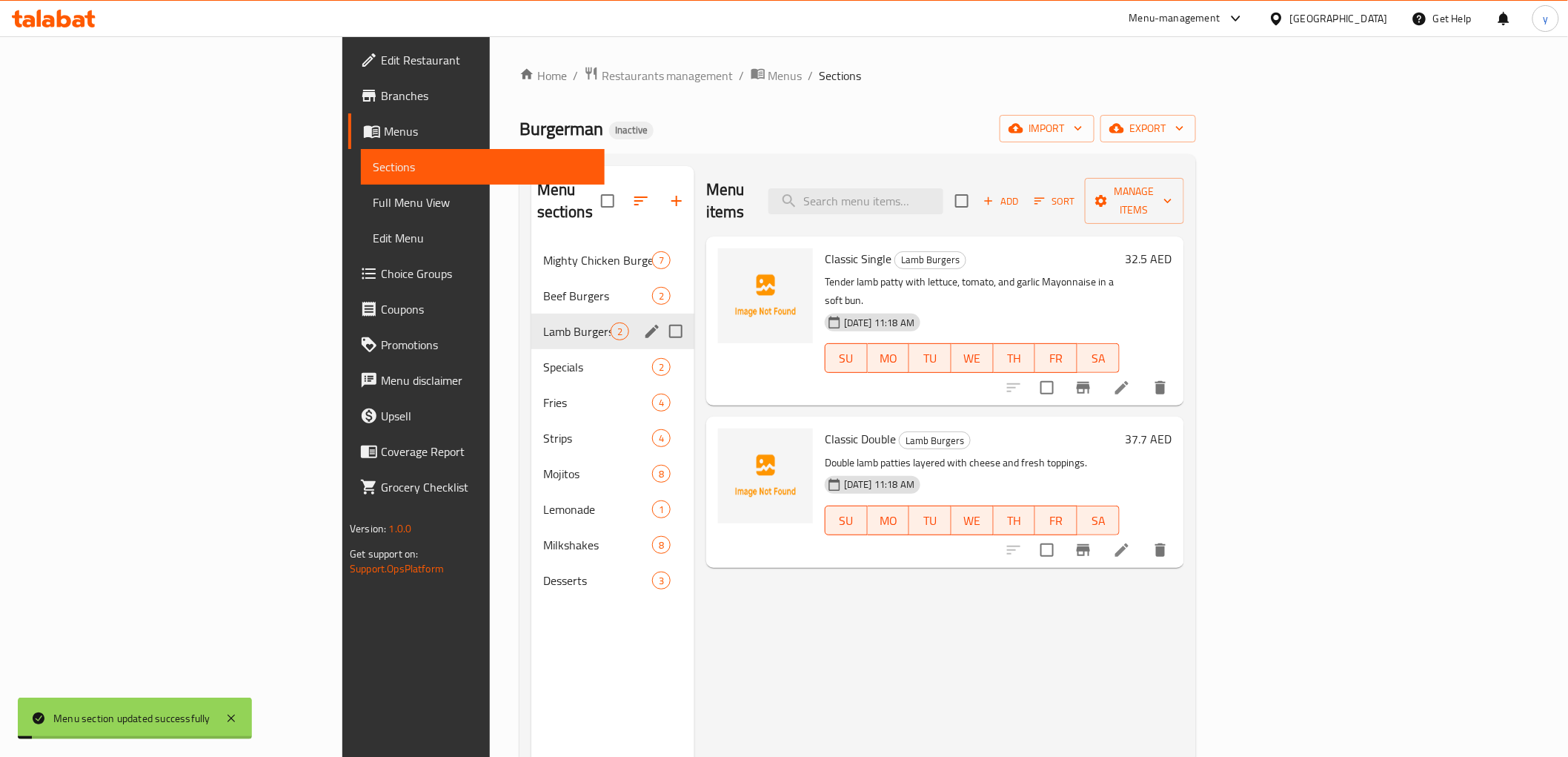
click at [1142, 375] on li at bounding box center [1122, 388] width 42 height 27
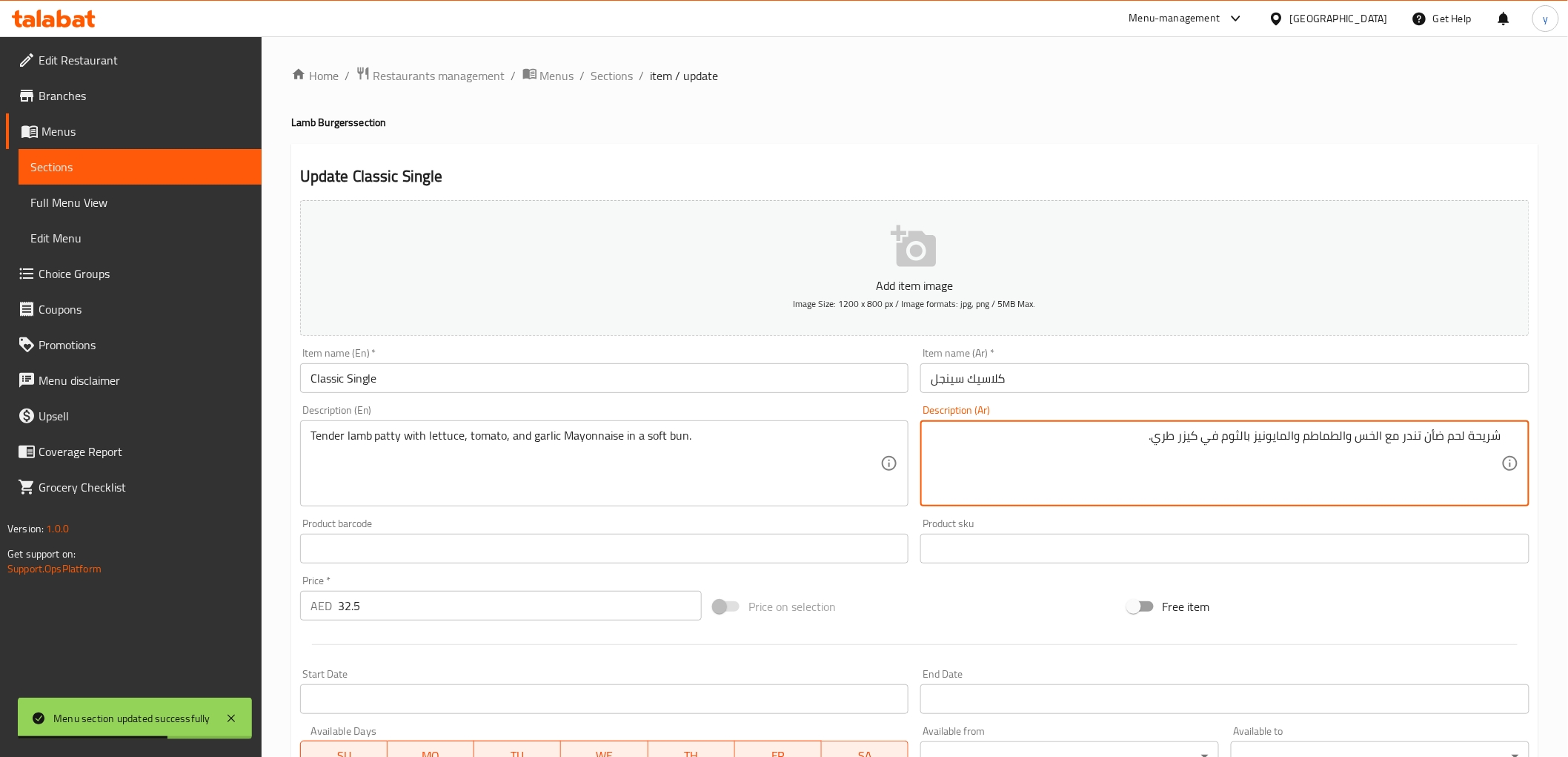
type textarea "شريحة لحم ضأن تندر مع الخس والطماطم والمايونيز بالثوم في كيزر طري."
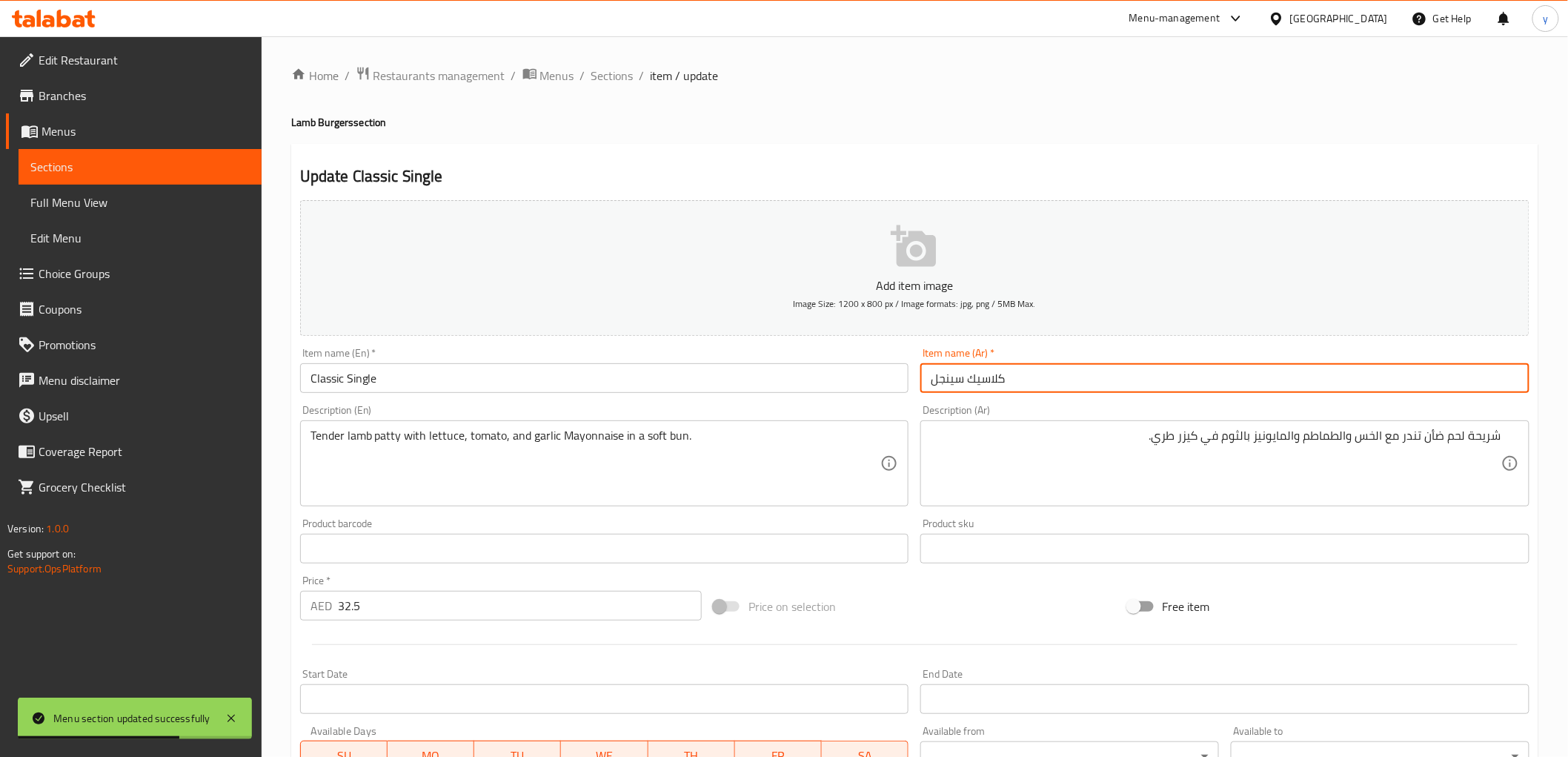
click at [627, 74] on span "Sections" at bounding box center [612, 75] width 42 height 18
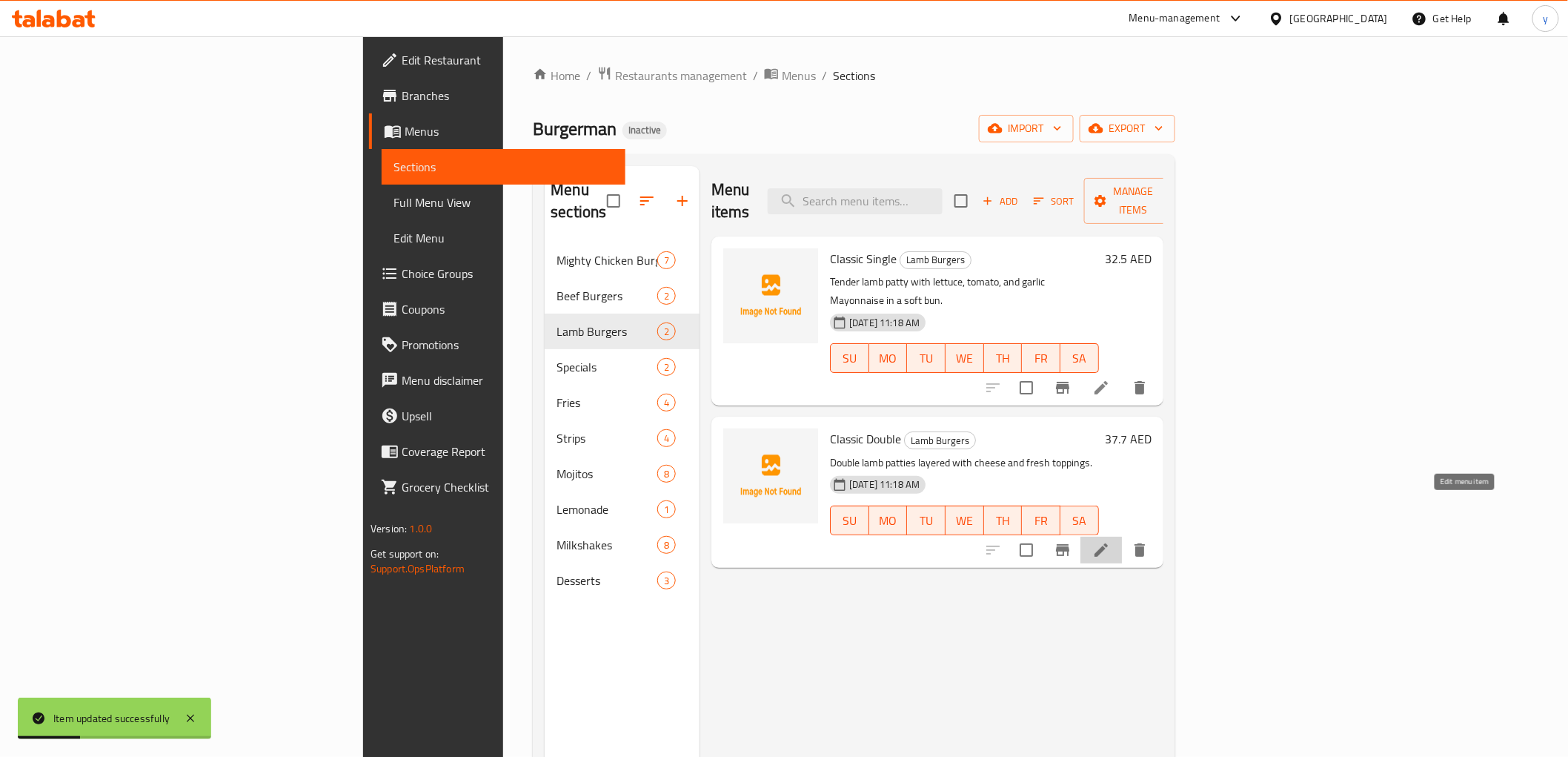
click at [1110, 541] on icon at bounding box center [1101, 550] width 18 height 18
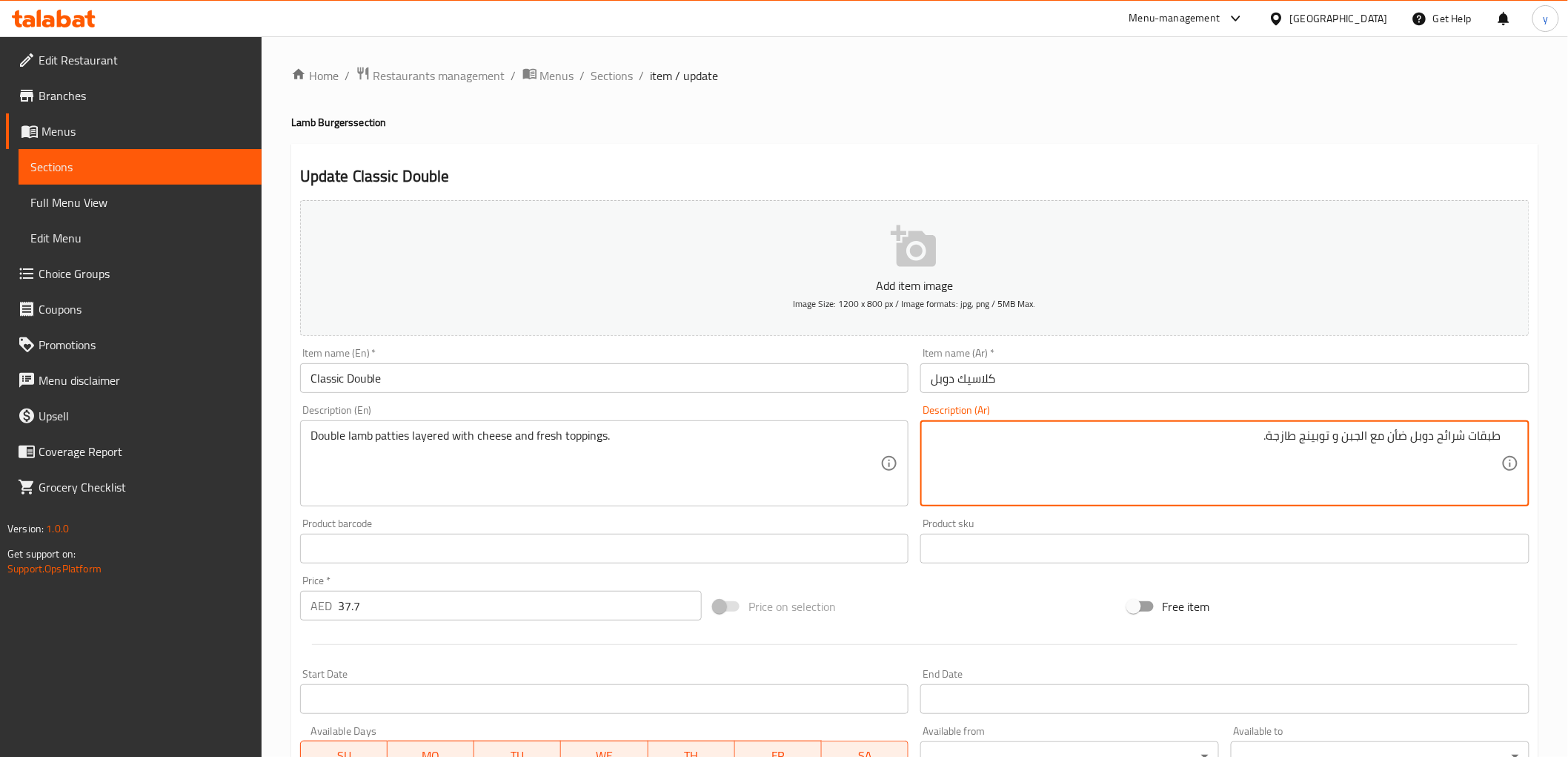
click at [1410, 439] on textarea "طبقات شرائح دوبل ضأن مع الجبن و توبينج طازجة." at bounding box center [1215, 464] width 571 height 71
click at [1414, 440] on textarea "طبقات شرائح دوبل ضأن مع الجبن و توبينج طازجة." at bounding box center [1215, 464] width 571 height 71
type textarea "طبقات شرائح دوبل لحم ضأن مع الجبن و توبينج طازجة."
click at [1373, 394] on div "Item name (Ar)   * كلاسيك دوبل Item name (Ar) *" at bounding box center [1225, 370] width 621 height 57
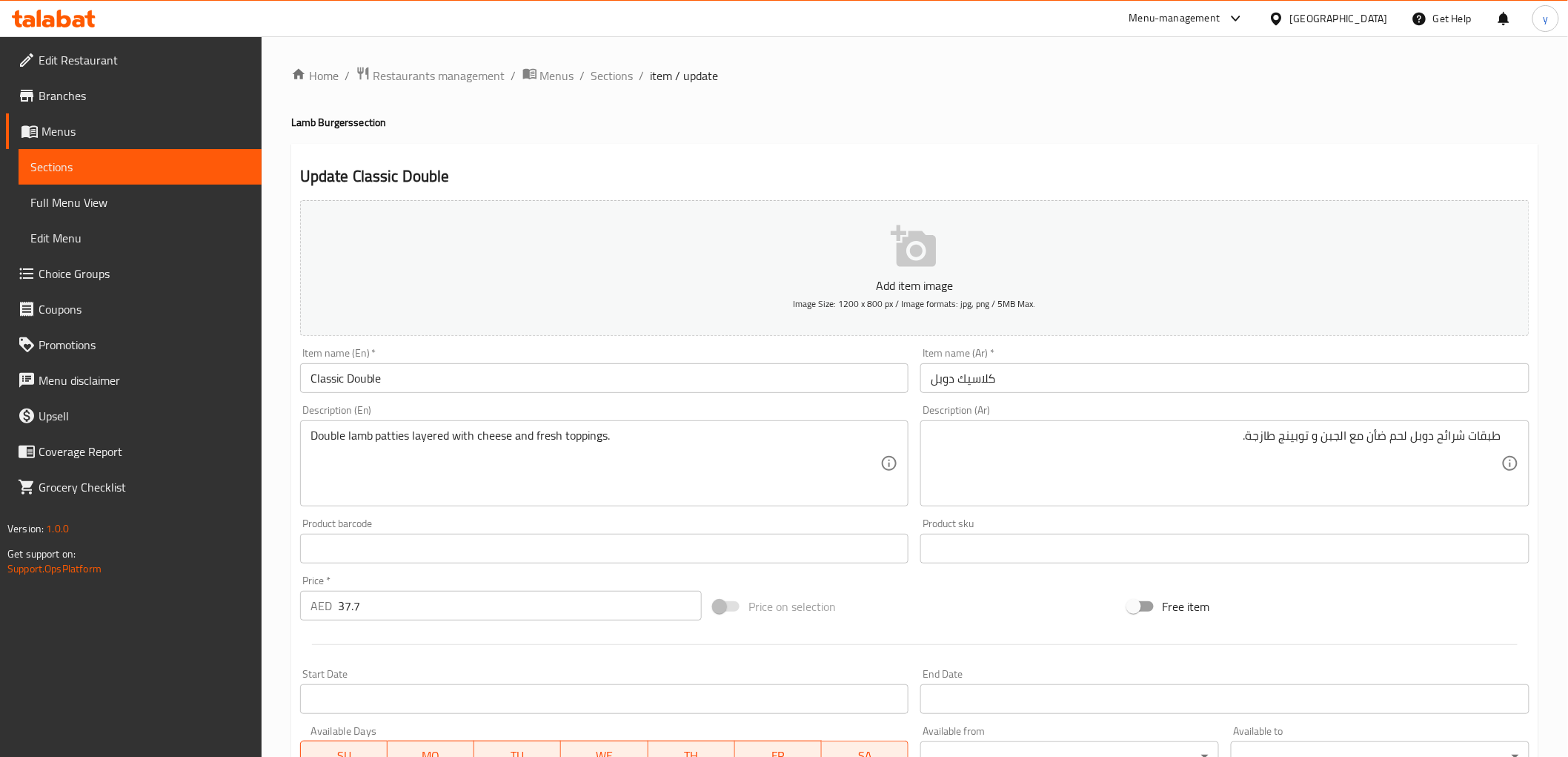
click at [1383, 382] on input "كلاسيك دوبل" at bounding box center [1225, 378] width 609 height 30
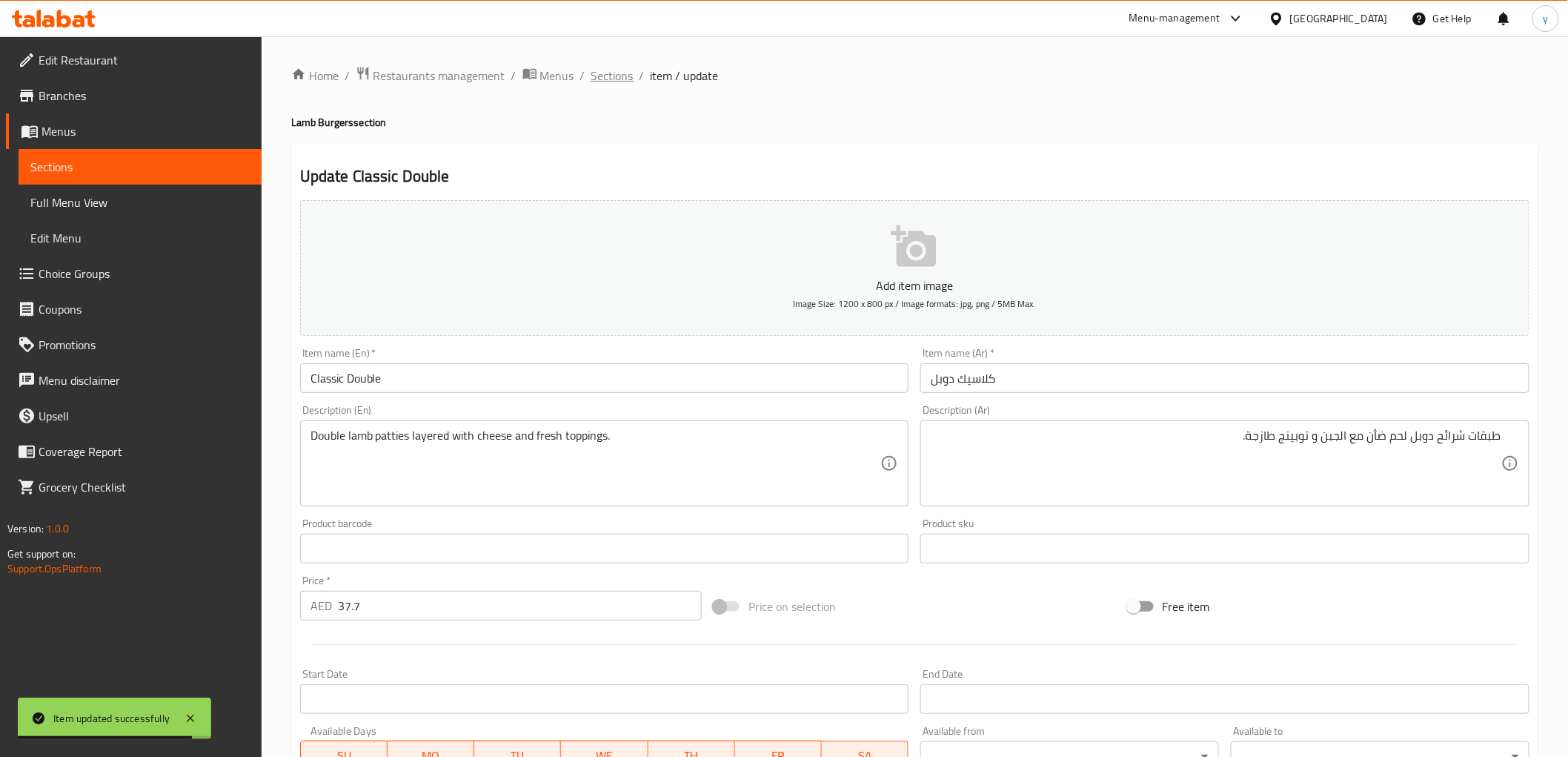
click at [610, 80] on span "Sections" at bounding box center [612, 75] width 42 height 18
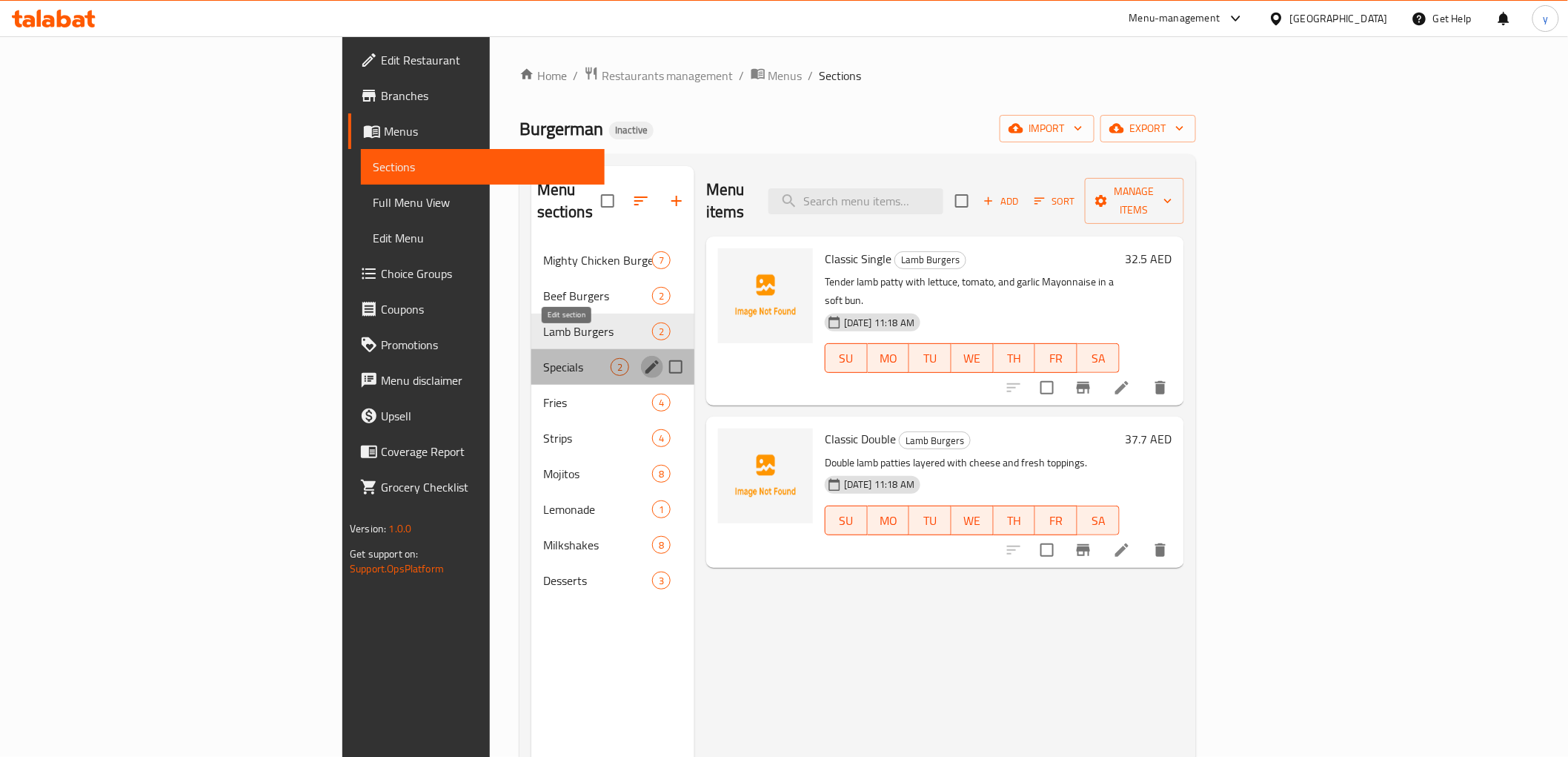
click at [643, 358] on icon "edit" at bounding box center [652, 367] width 18 height 18
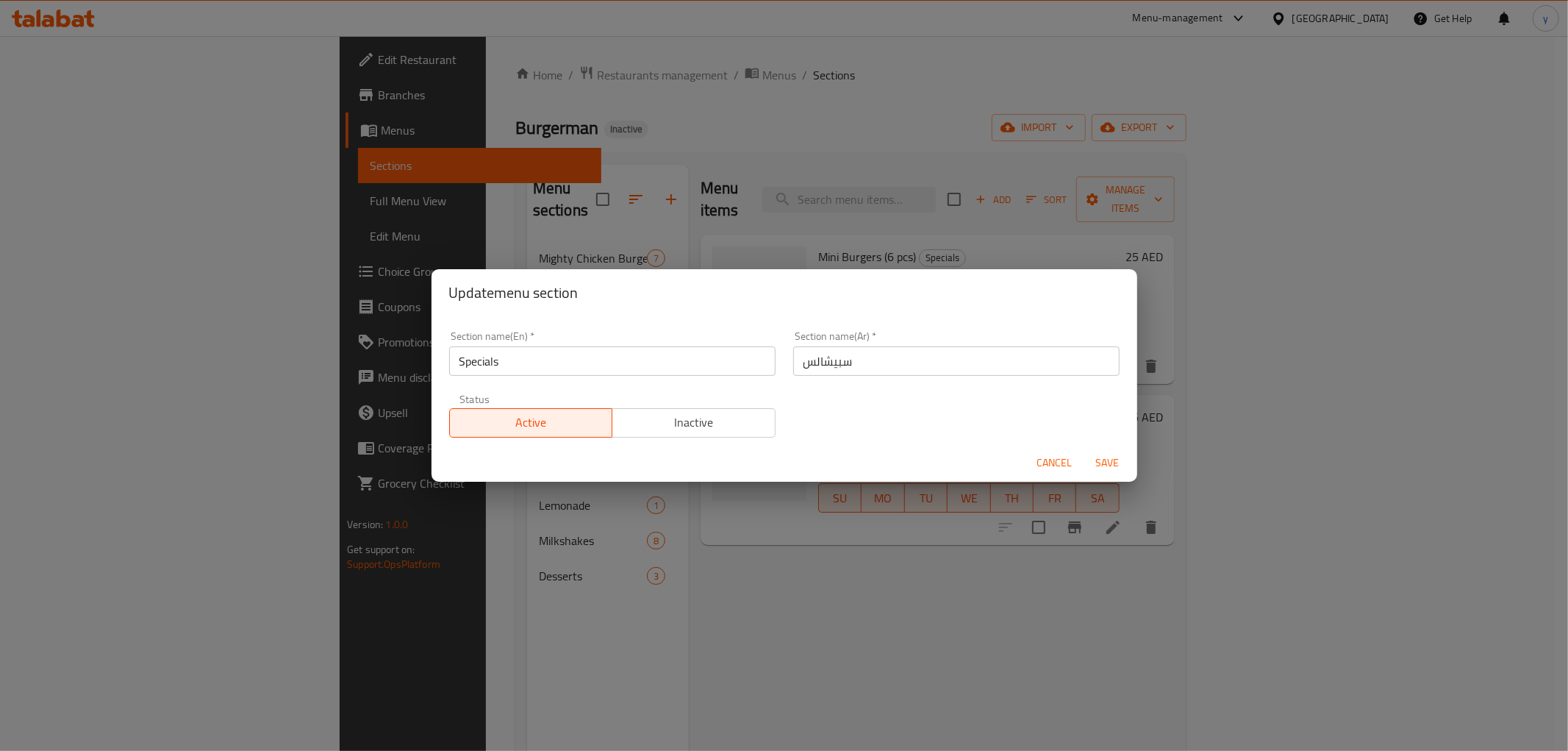
click at [812, 360] on input "سبيشالس" at bounding box center [956, 361] width 326 height 30
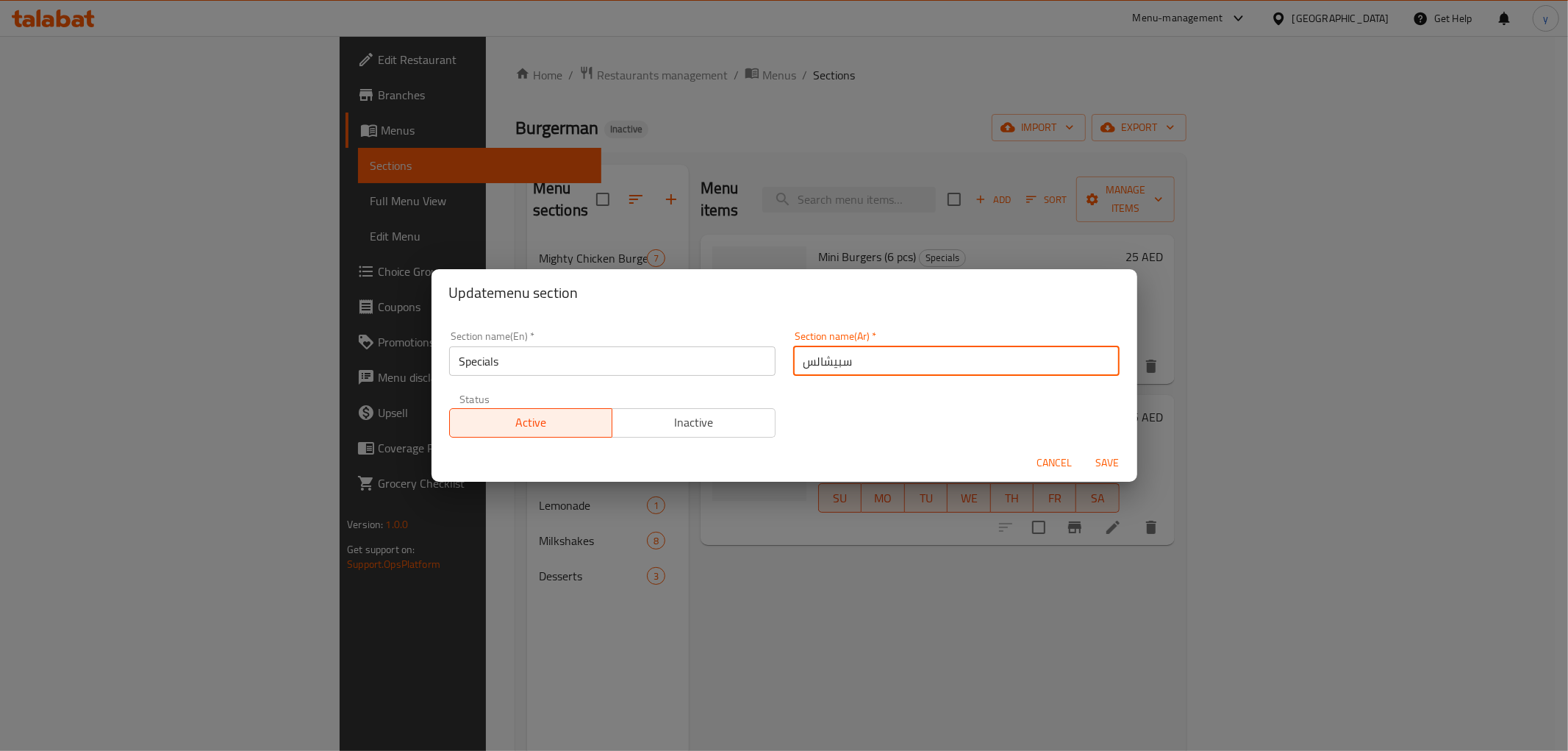
click at [819, 357] on input "سبيشالس" at bounding box center [956, 361] width 326 height 30
type input "سبيشيالس"
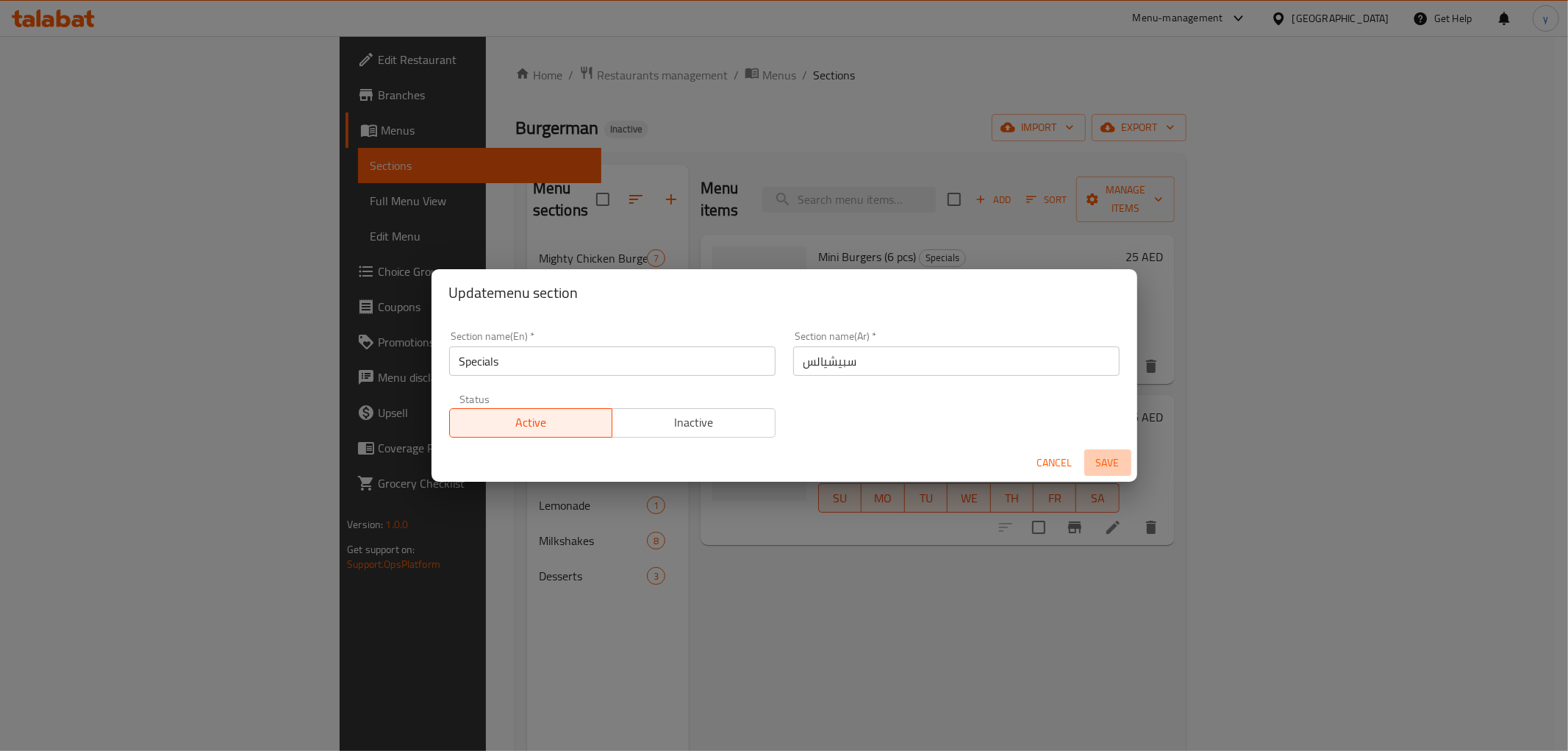
click at [1115, 456] on span "Save" at bounding box center [1108, 463] width 35 height 19
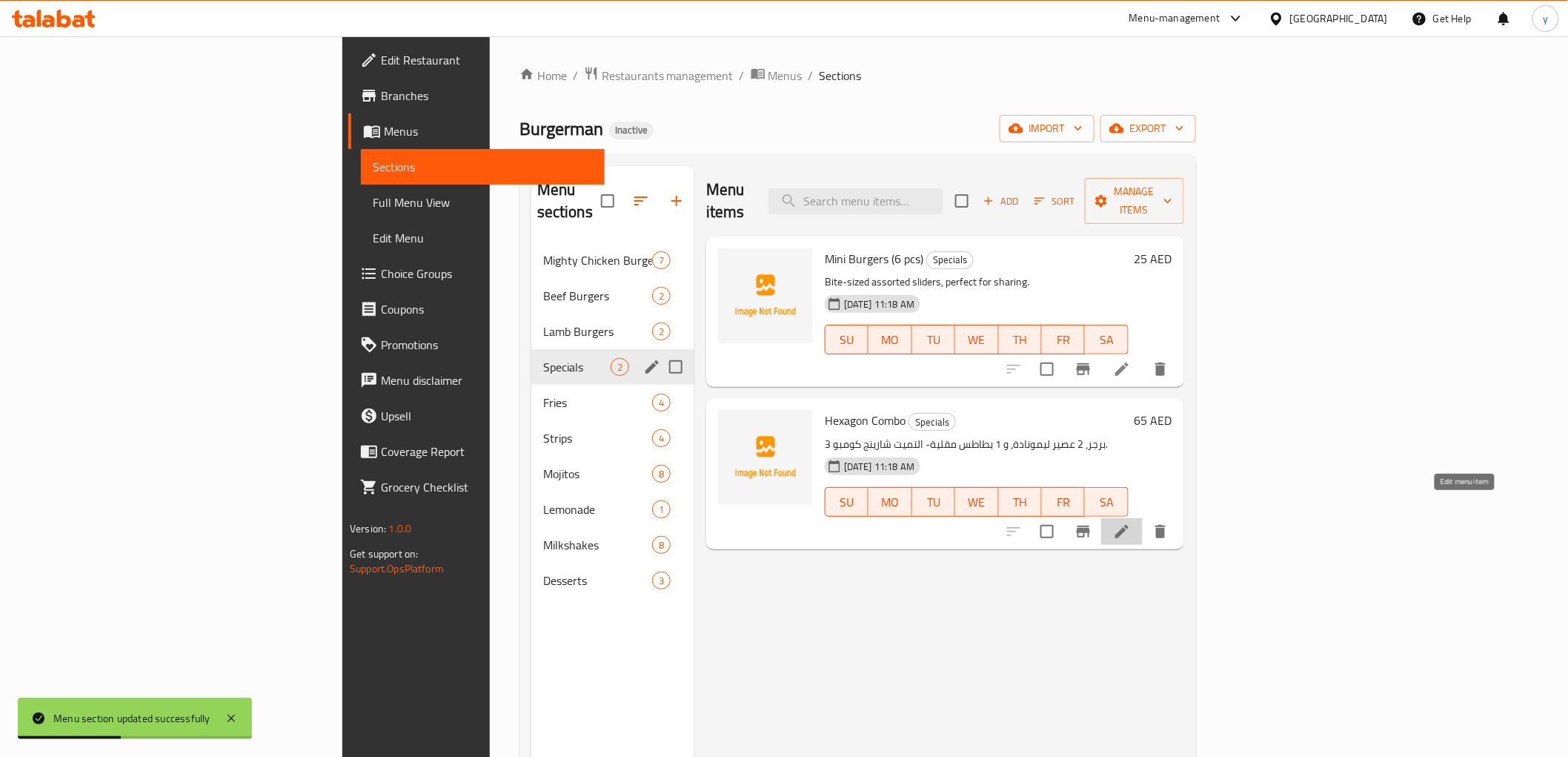
click at [1131, 522] on icon at bounding box center [1122, 531] width 18 height 18
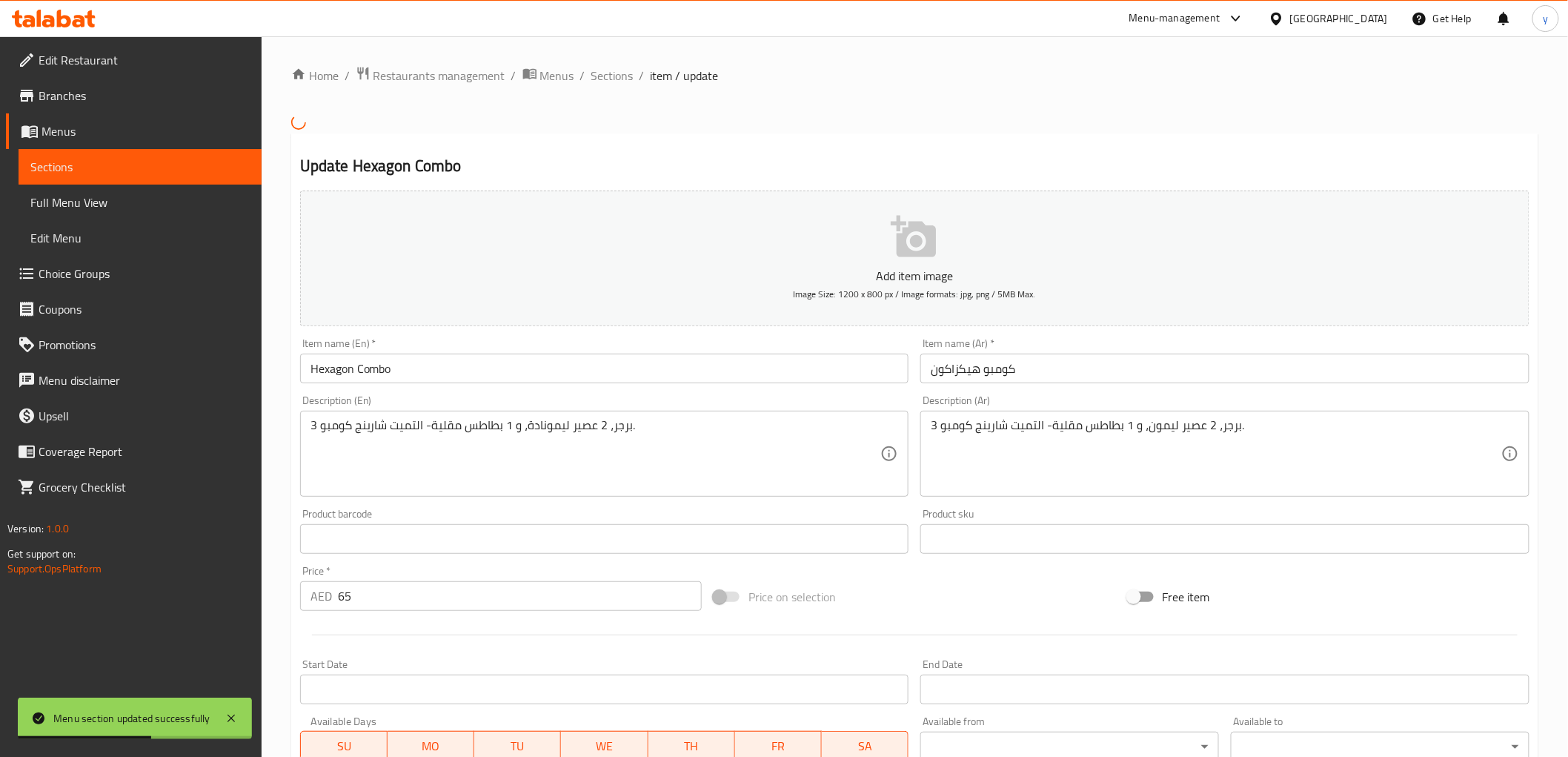
click at [431, 371] on input "Hexagon Combo" at bounding box center [605, 368] width 609 height 30
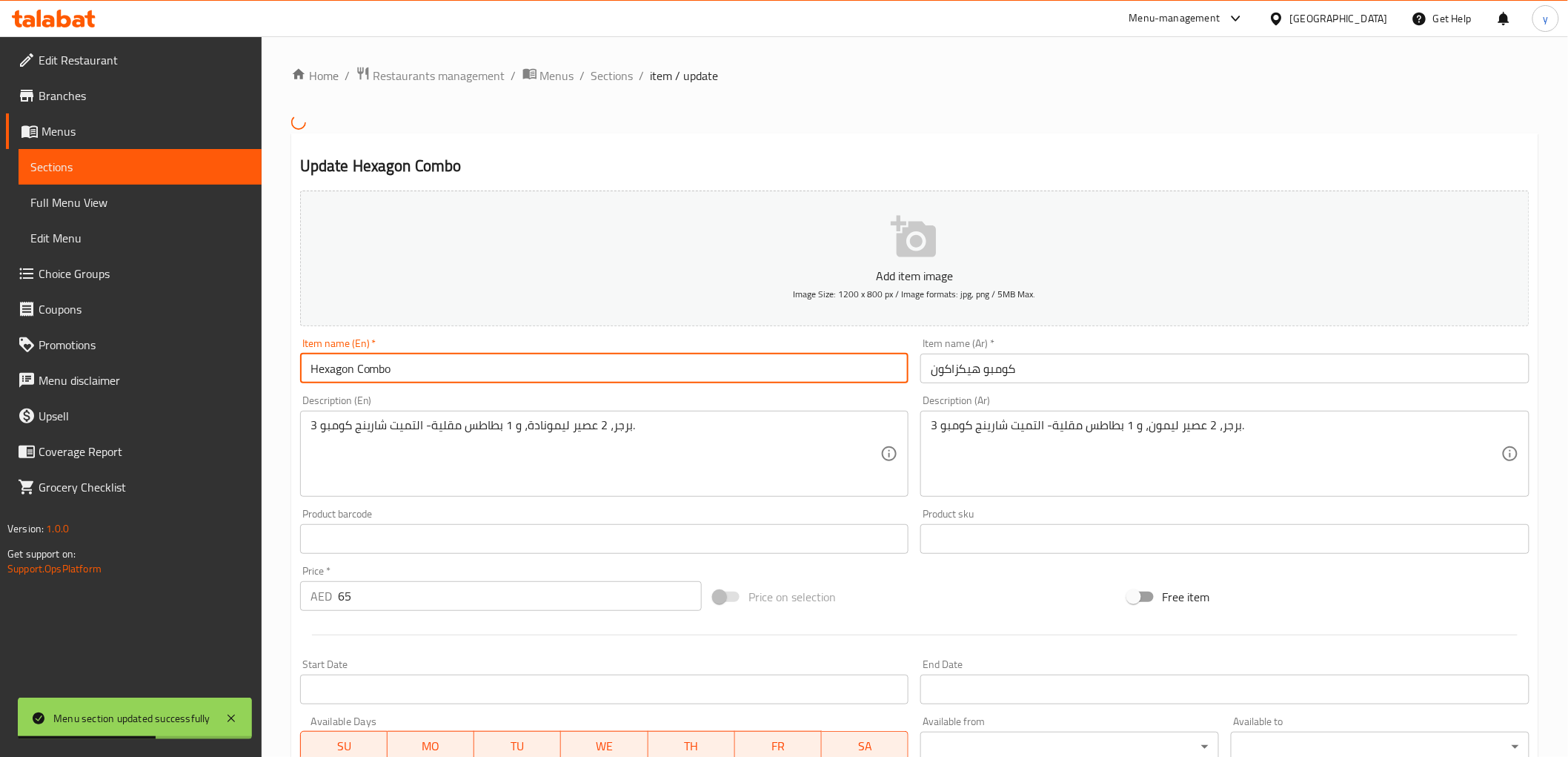
click at [431, 371] on input "Hexagon Combo" at bounding box center [605, 368] width 609 height 30
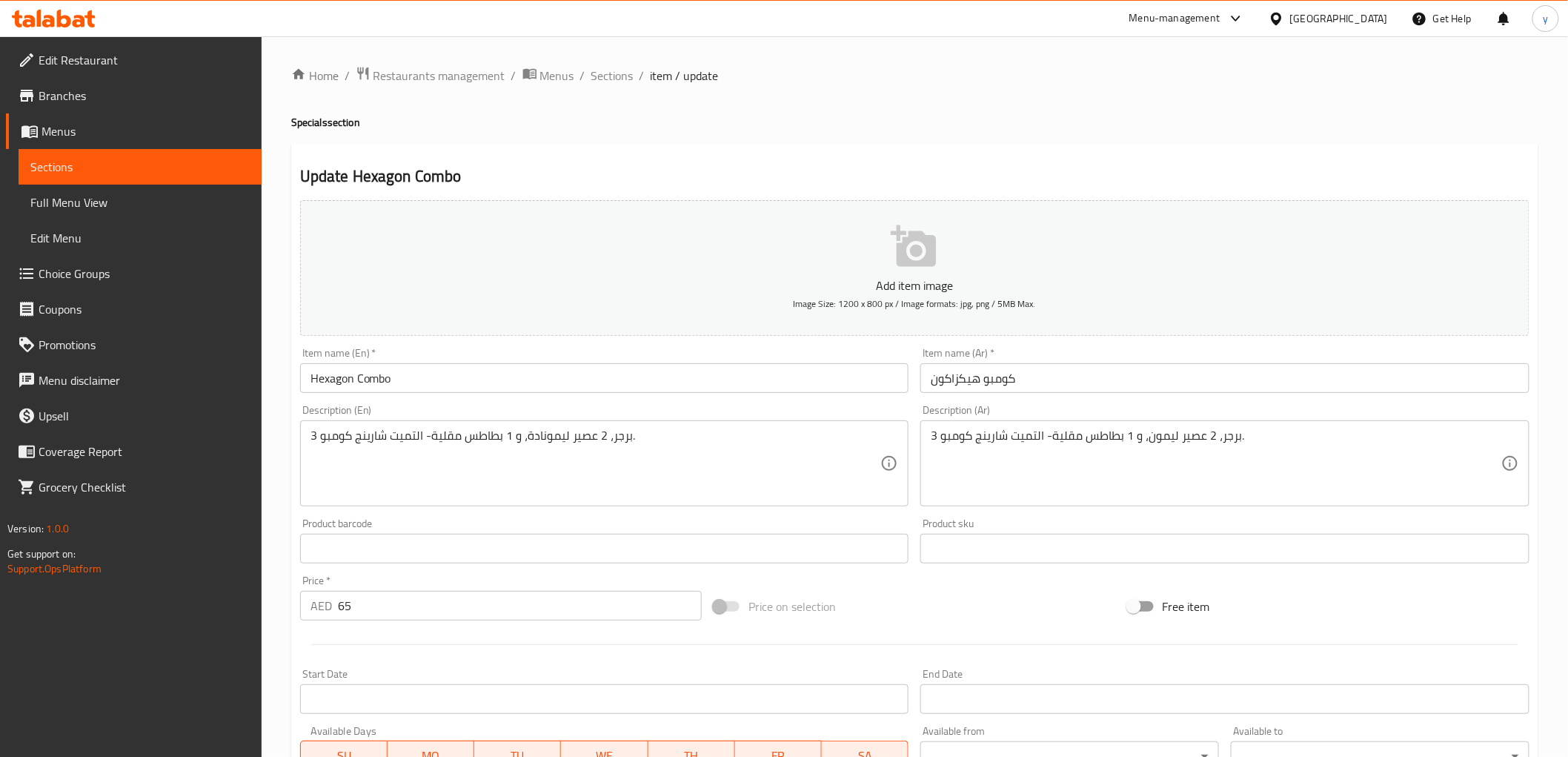
paste textarea "burgers, 2 lemonades, and 1 fries – the ultimate sharing combo"
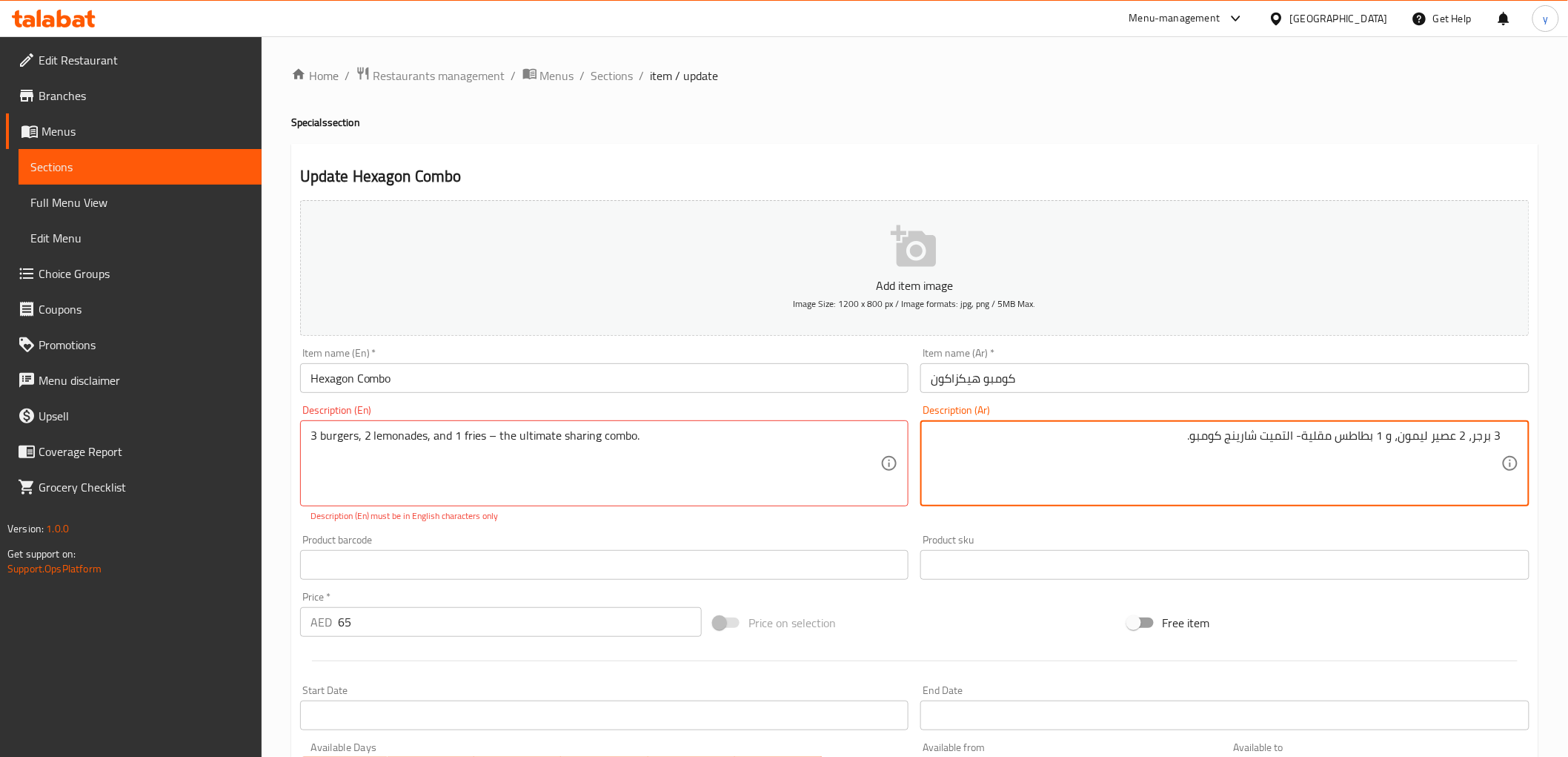
click at [1033, 375] on input "كومبو هيكزاكون" at bounding box center [1225, 378] width 609 height 30
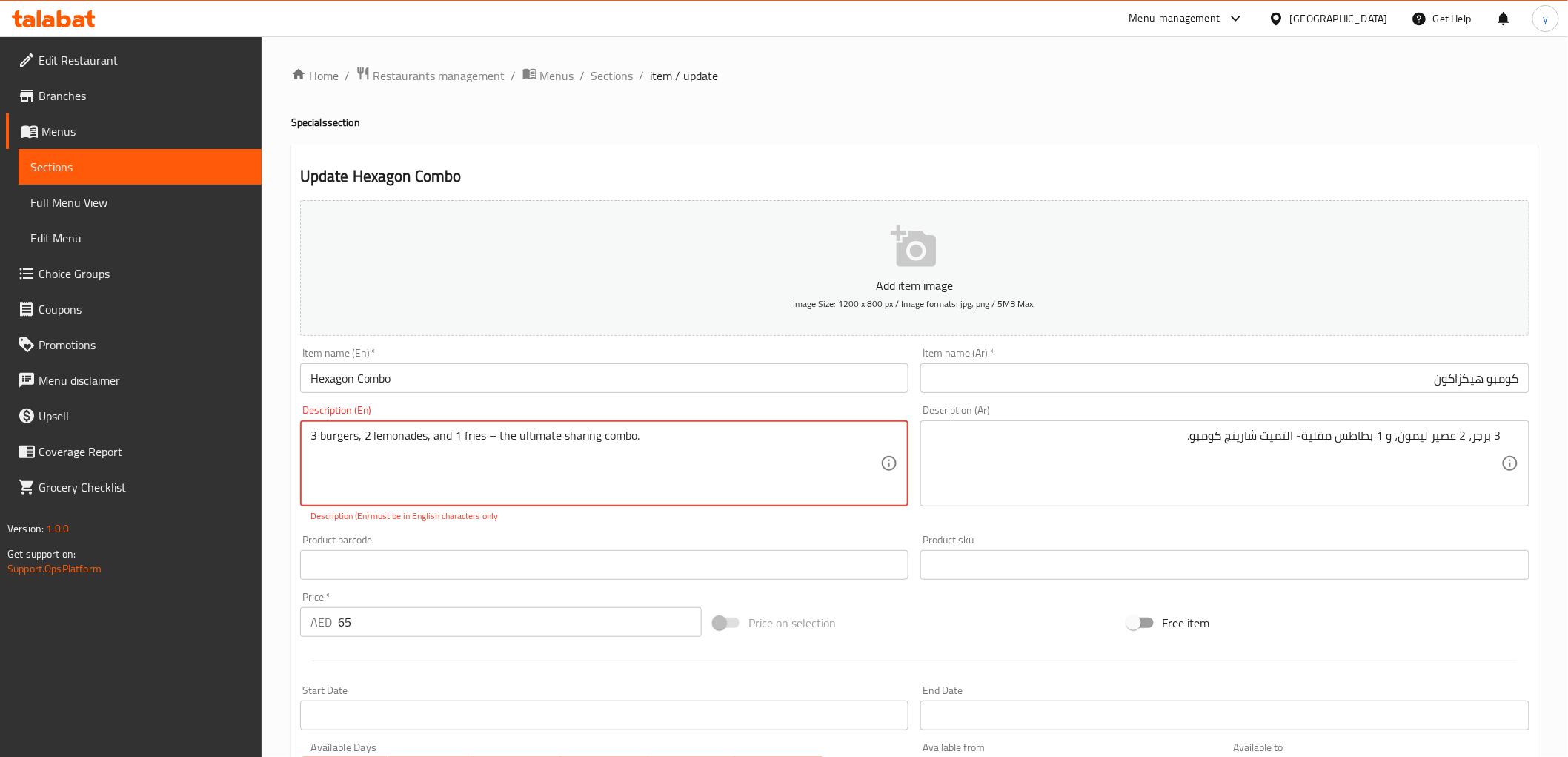
click at [494, 433] on textarea "3 burgers, 2 lemonades, and 1 fries – the ultimate sharing combo." at bounding box center [595, 464] width 571 height 71
type textarea "3 burgers, 2 lemonades, and 1 fries - the ultimate sharing combo."
click at [983, 128] on h4 "Specials section" at bounding box center [915, 122] width 1247 height 15
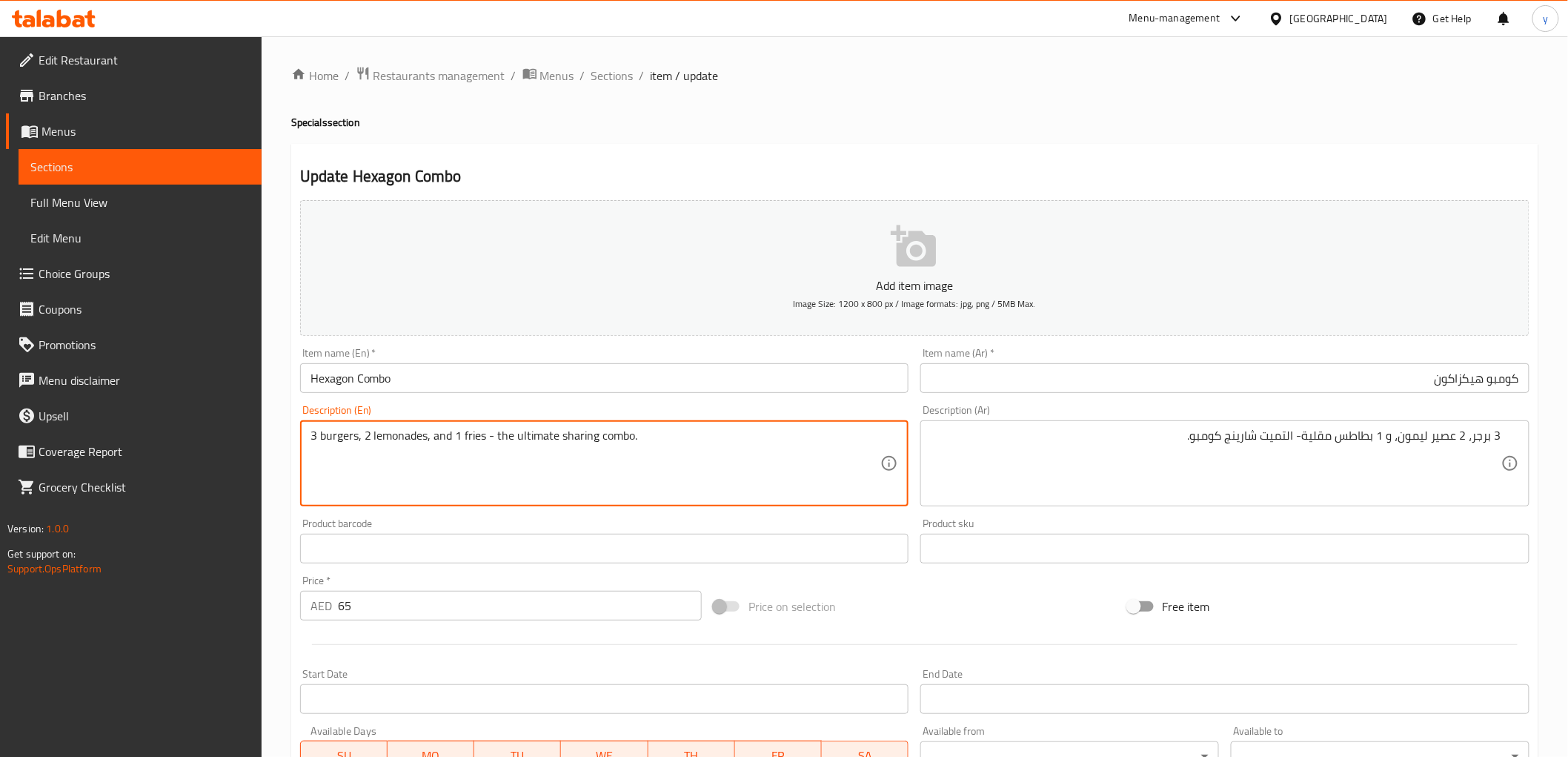
click at [400, 441] on textarea "3 burgers, 2 lemonades, and 1 fries - the ultimate sharing combo." at bounding box center [595, 464] width 571 height 71
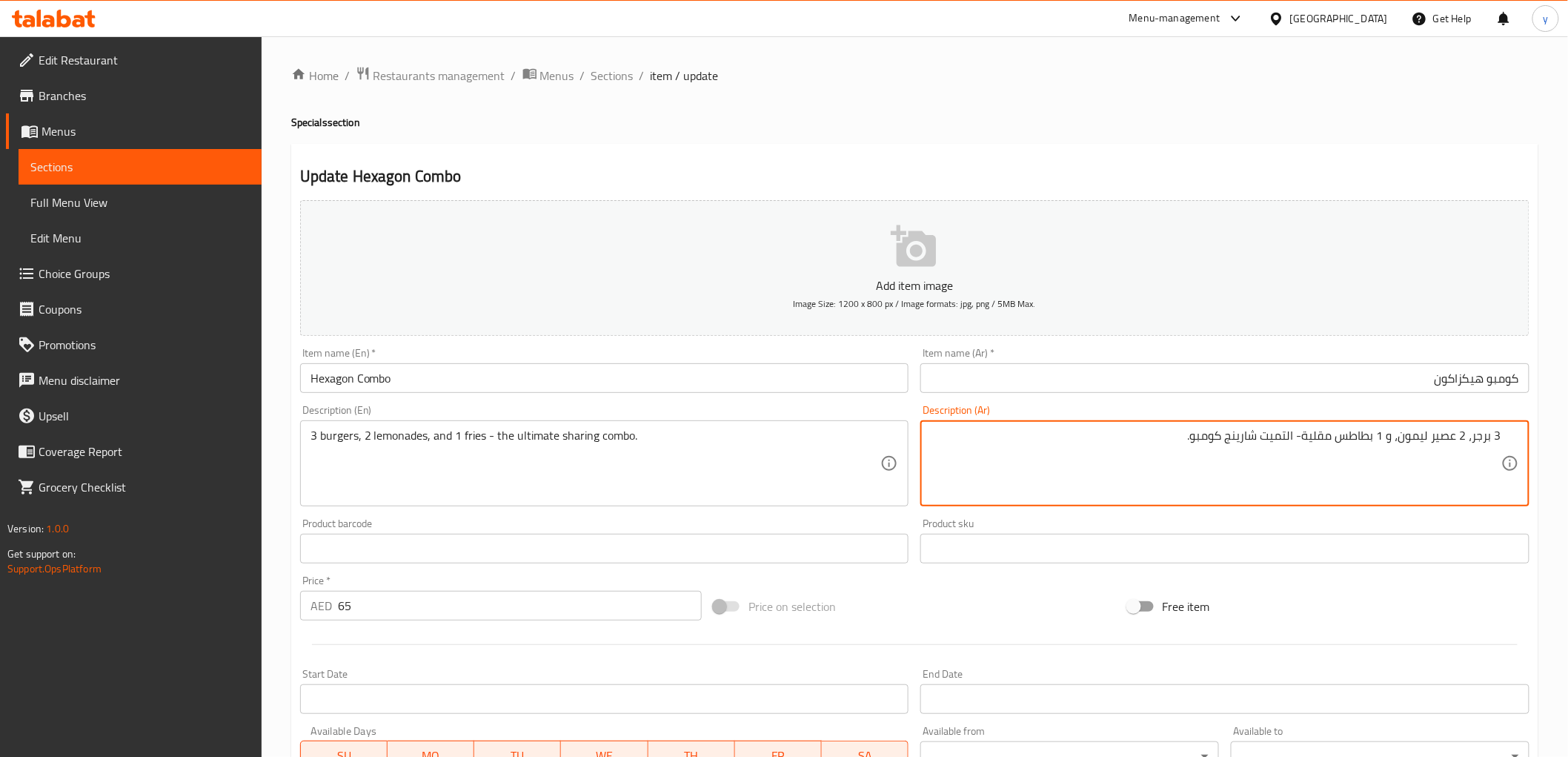
click at [1421, 437] on textarea "3 برجر، 2 عصير ليمون، و 1 بطاطس مقلية- التميت شارينج كومبو." at bounding box center [1215, 464] width 571 height 71
paste textarea "دة"
click at [1453, 440] on textarea "3 برجر، 2 عصير ليمونادة، و 1 بطاطس مقلية- التميت شارينج كومبو." at bounding box center [1215, 464] width 571 height 71
type textarea "3 برجر، 2 ليمونادة، و 1 بطاطس مقلية- التميت شارينج كومبو."
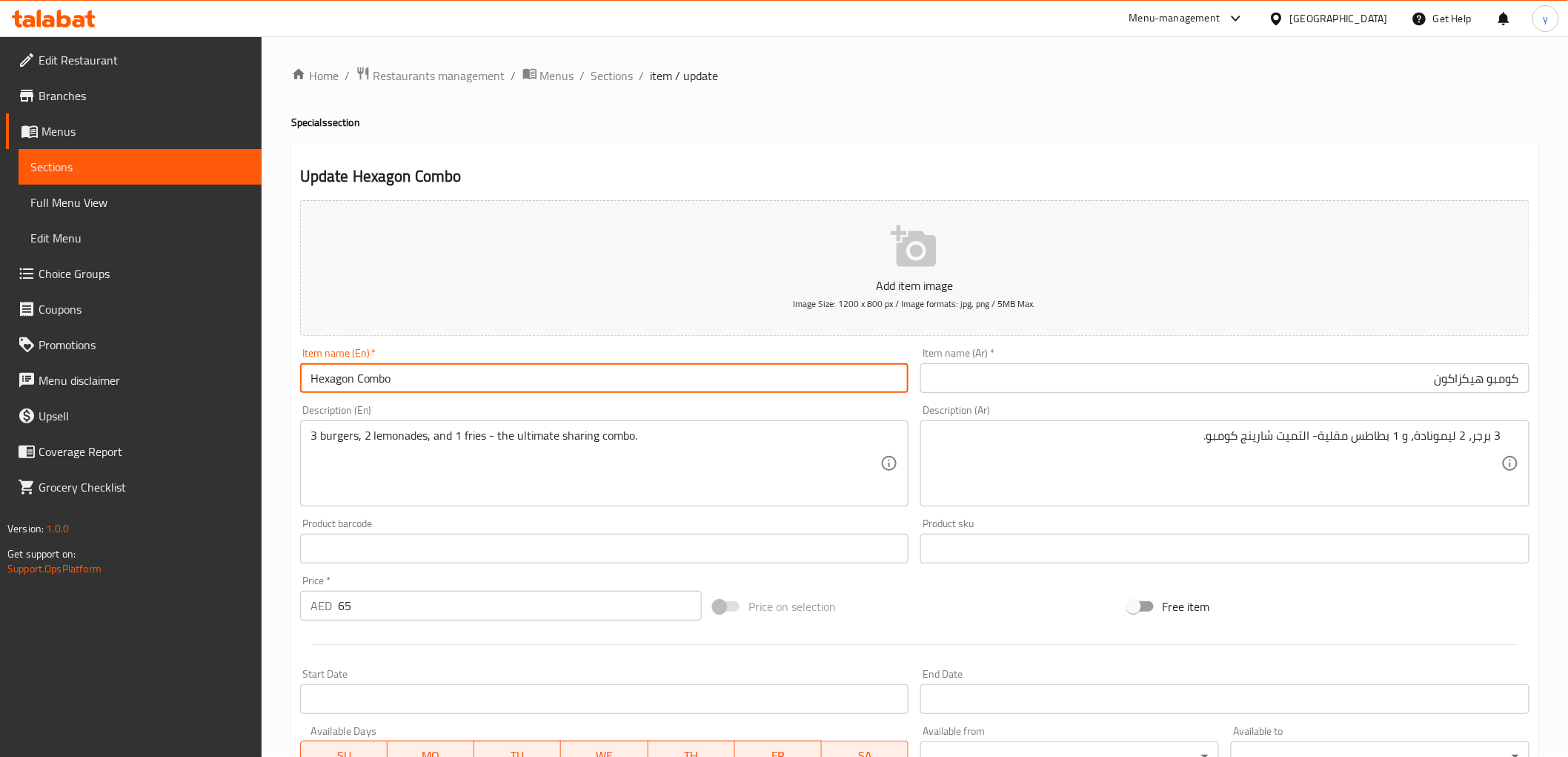
click at [702, 364] on input "Hexagon Combo" at bounding box center [605, 378] width 609 height 30
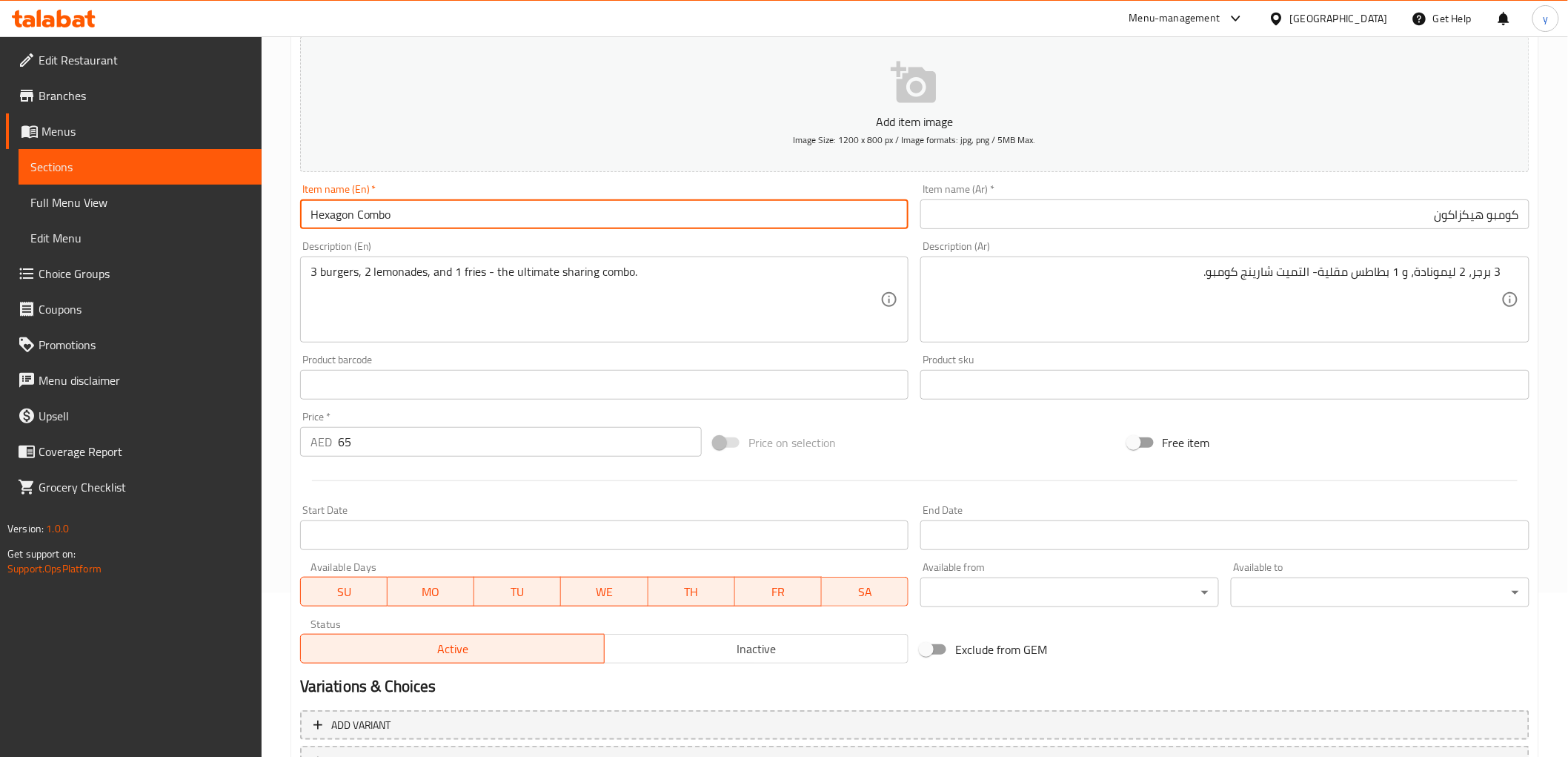
scroll to position [41, 0]
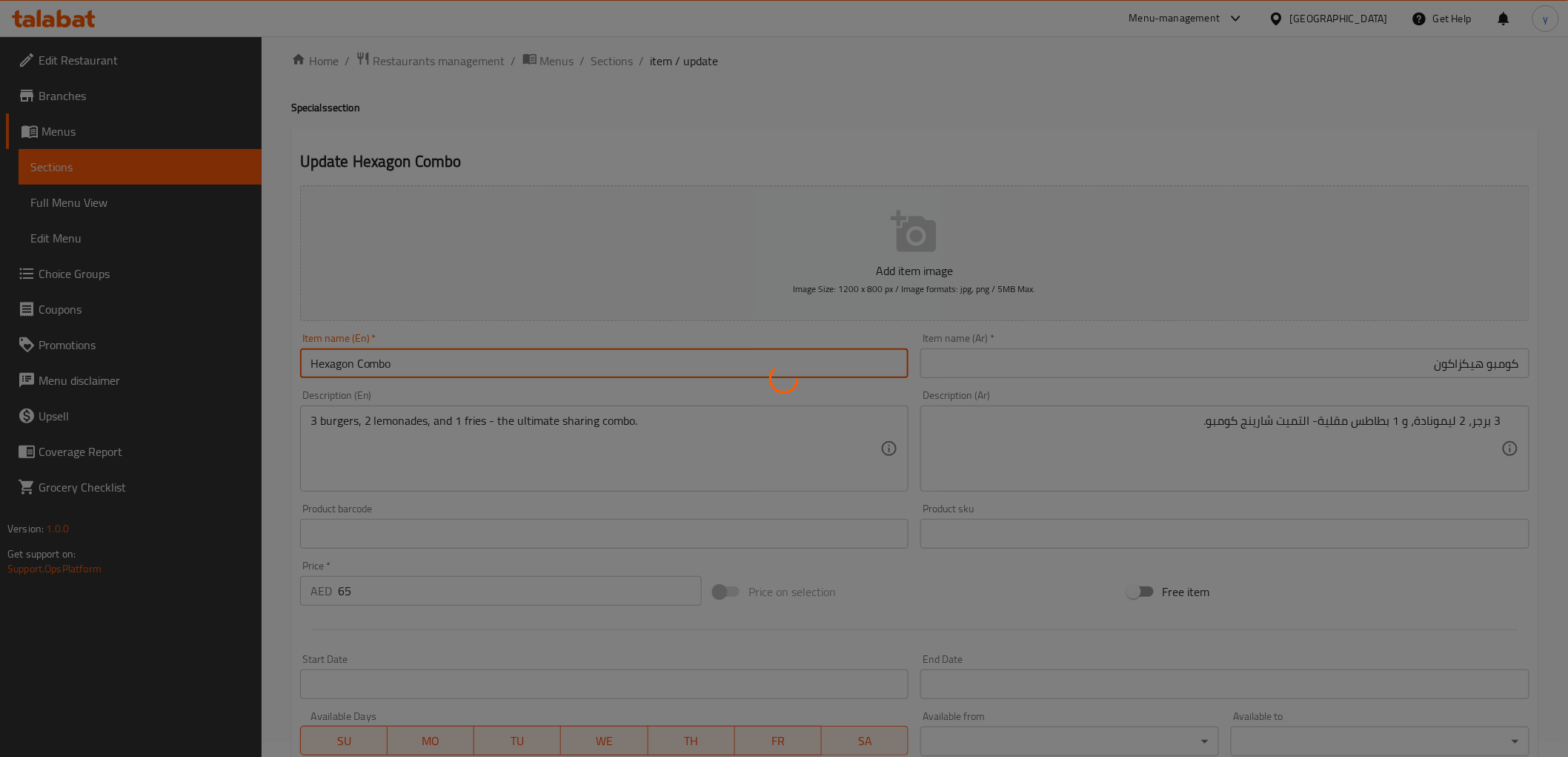
scroll to position [0, 0]
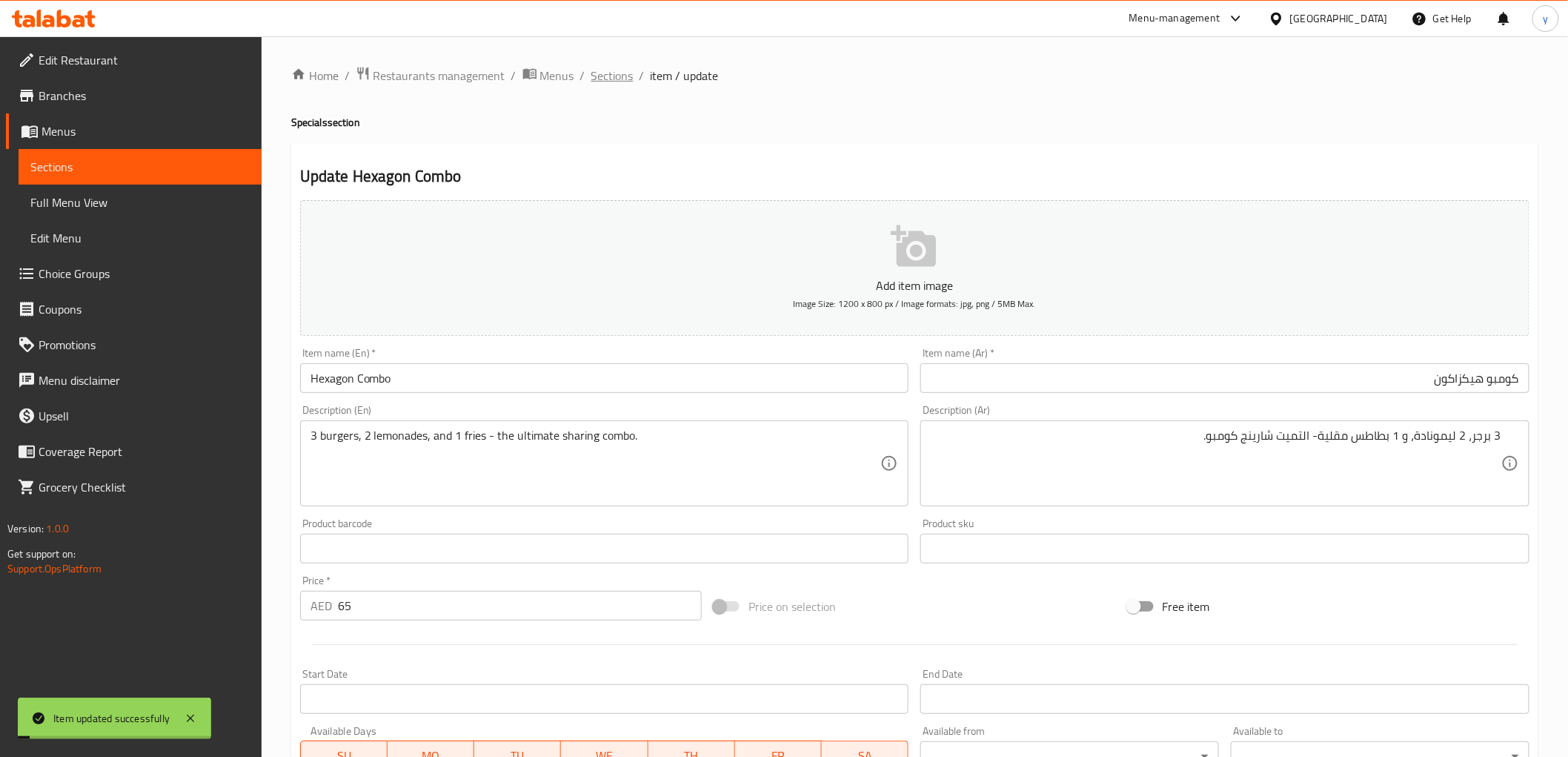
click at [619, 78] on span "Sections" at bounding box center [612, 75] width 42 height 18
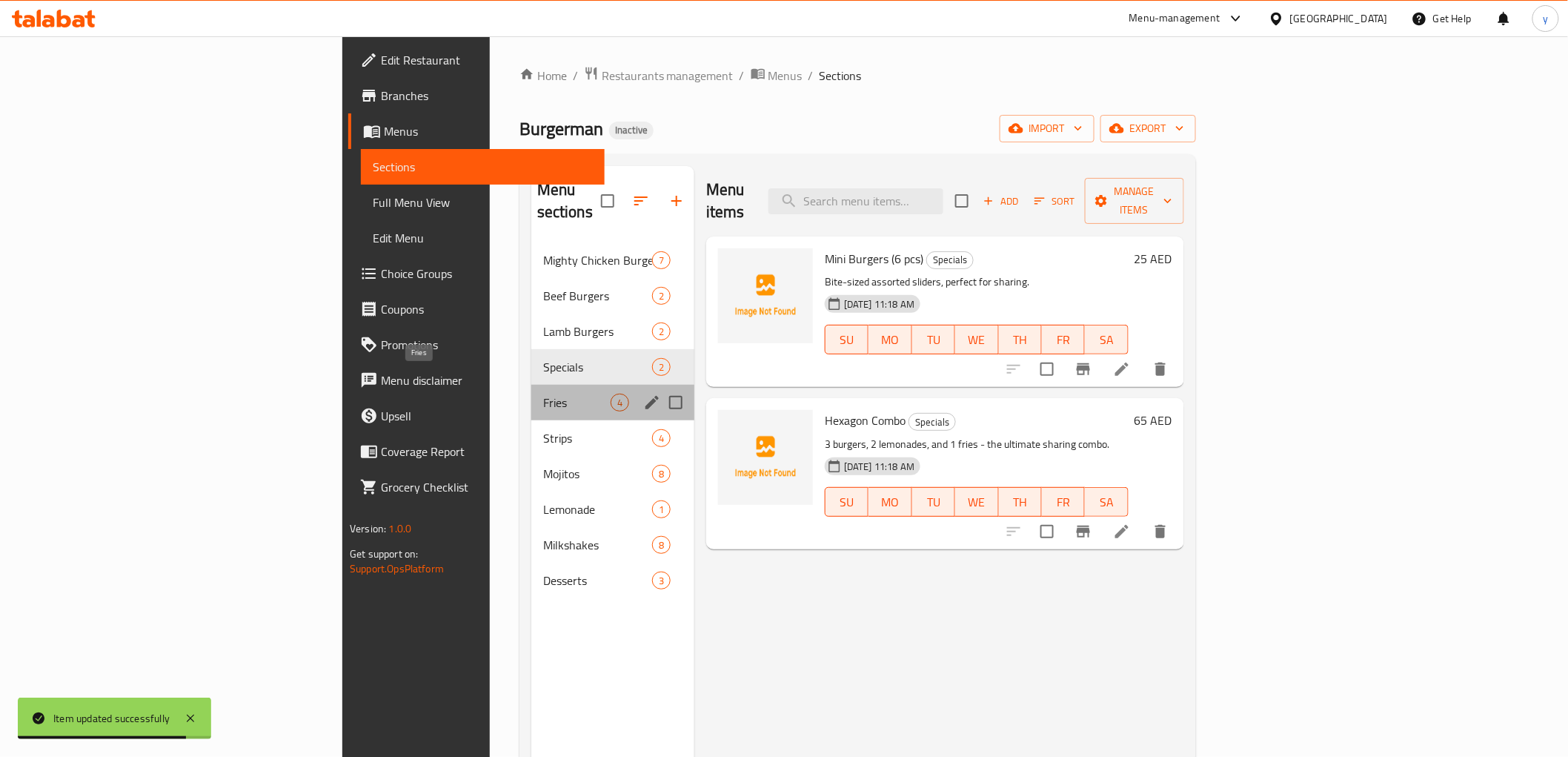
click at [543, 393] on span "Fries" at bounding box center [577, 402] width 68 height 18
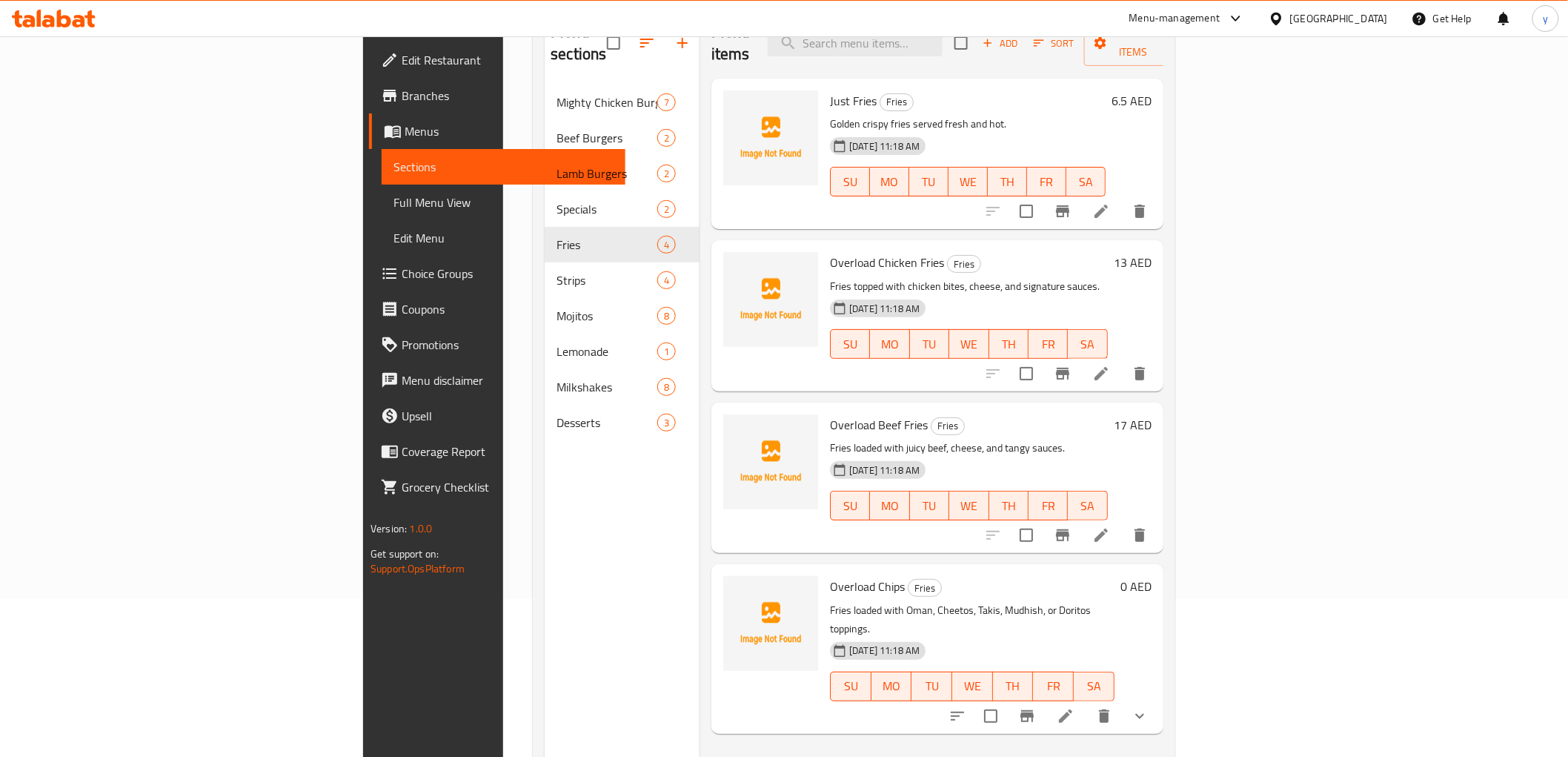
scroll to position [165, 0]
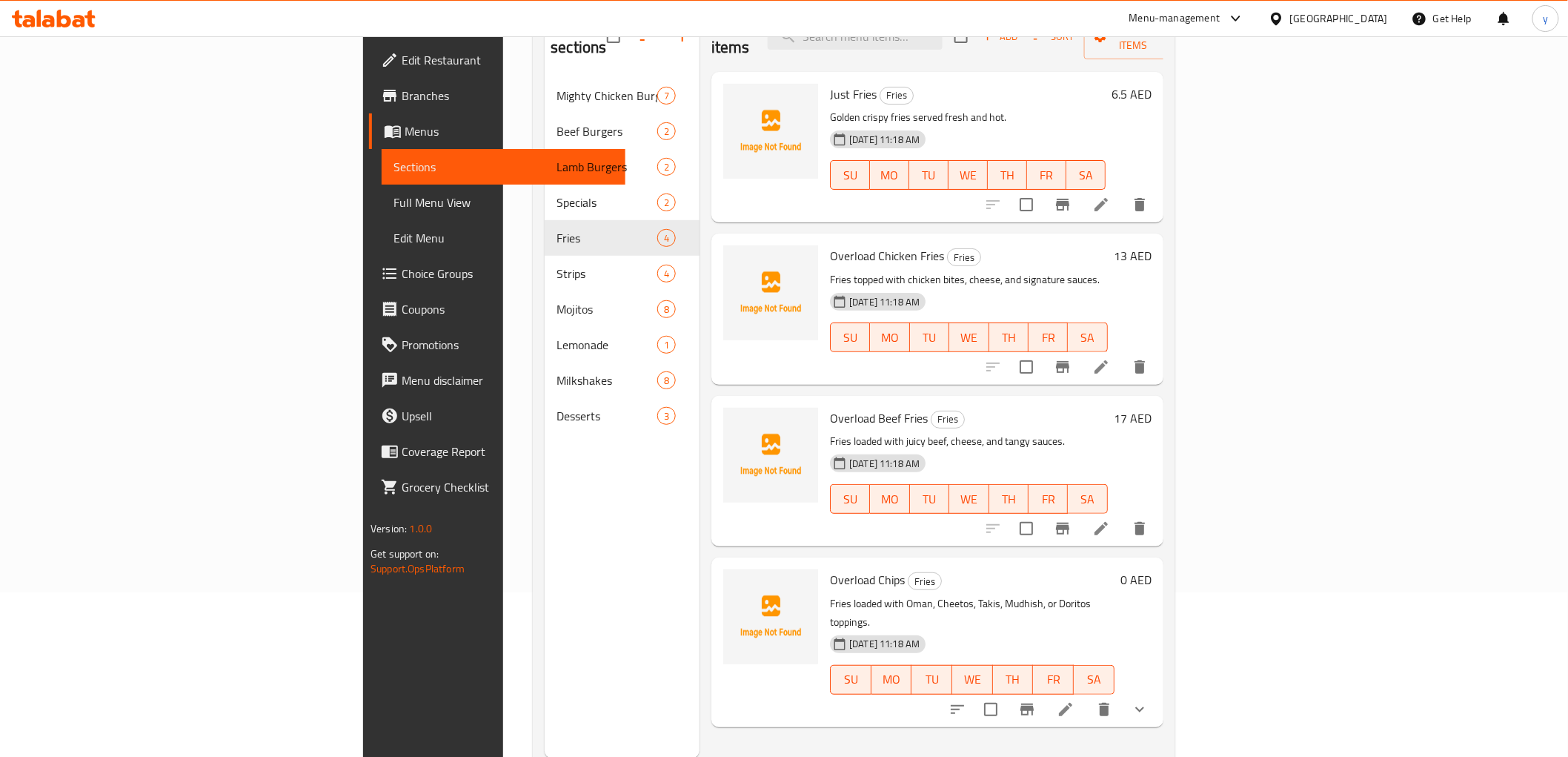
click at [1087, 696] on li at bounding box center [1065, 709] width 42 height 27
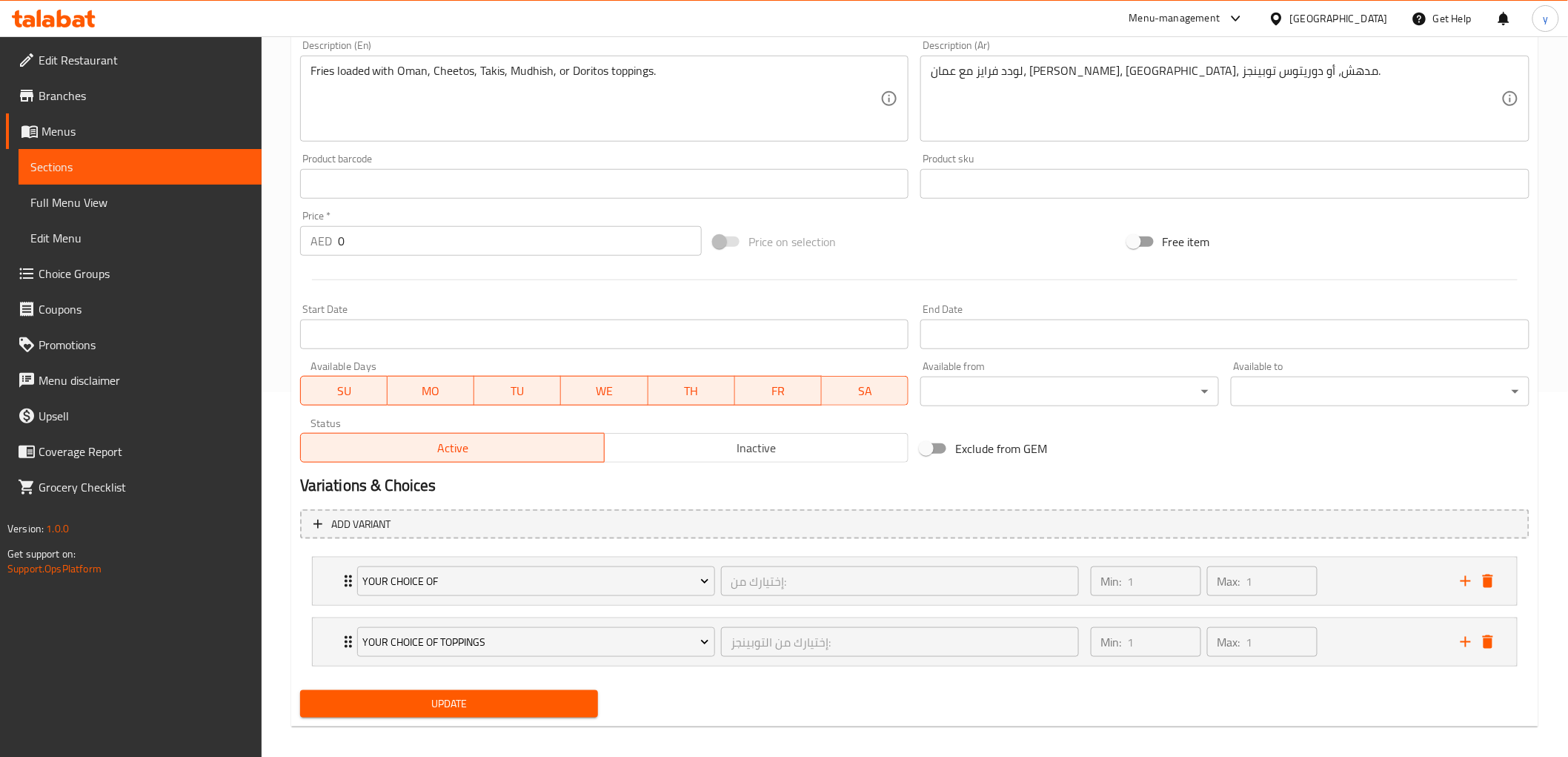
scroll to position [375, 0]
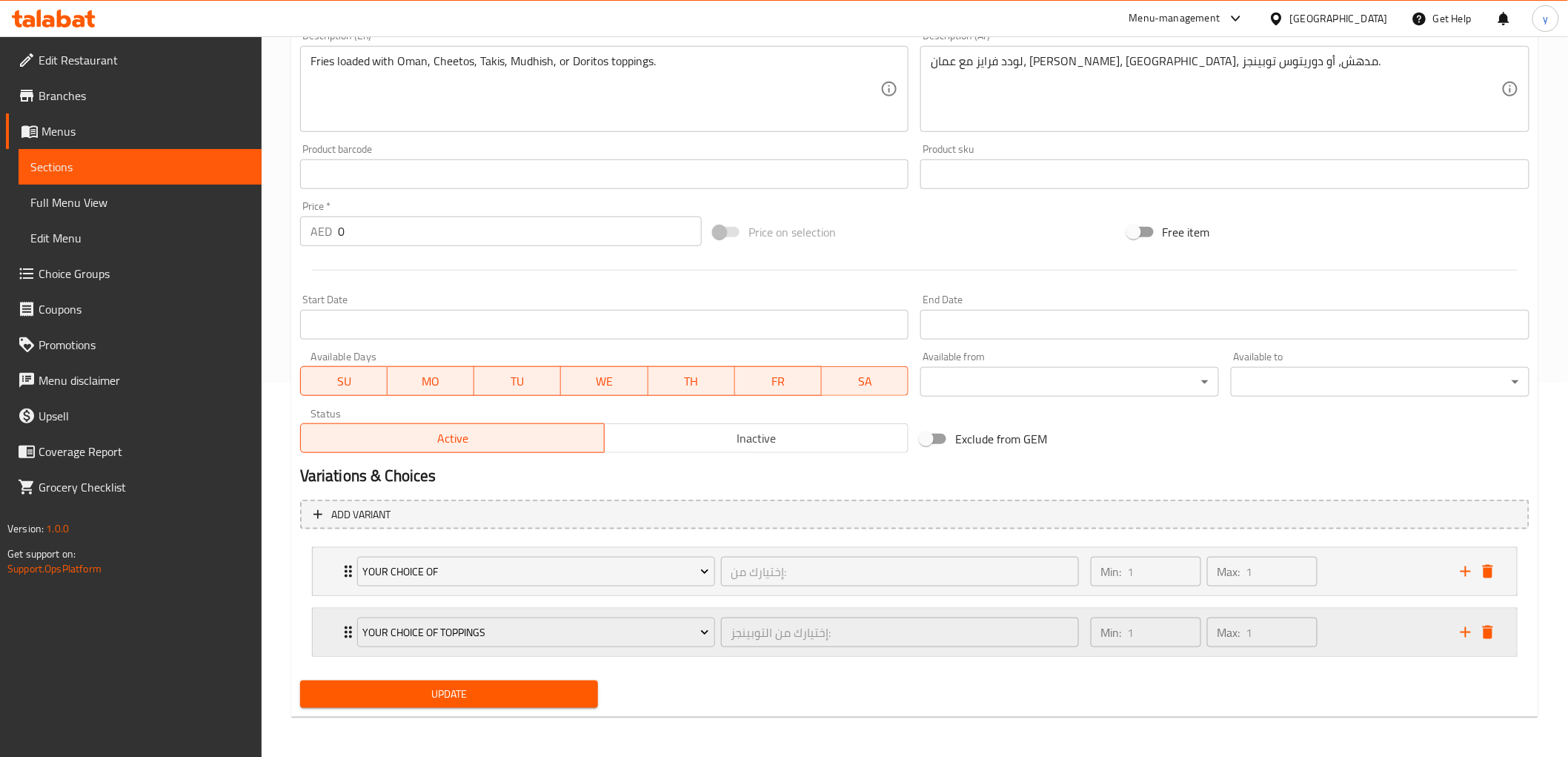
click at [319, 634] on div "your choice of toppings إختيارك من التوبينجز: ​ Min: 1 ​ Max: 1 ​" at bounding box center [915, 632] width 1204 height 47
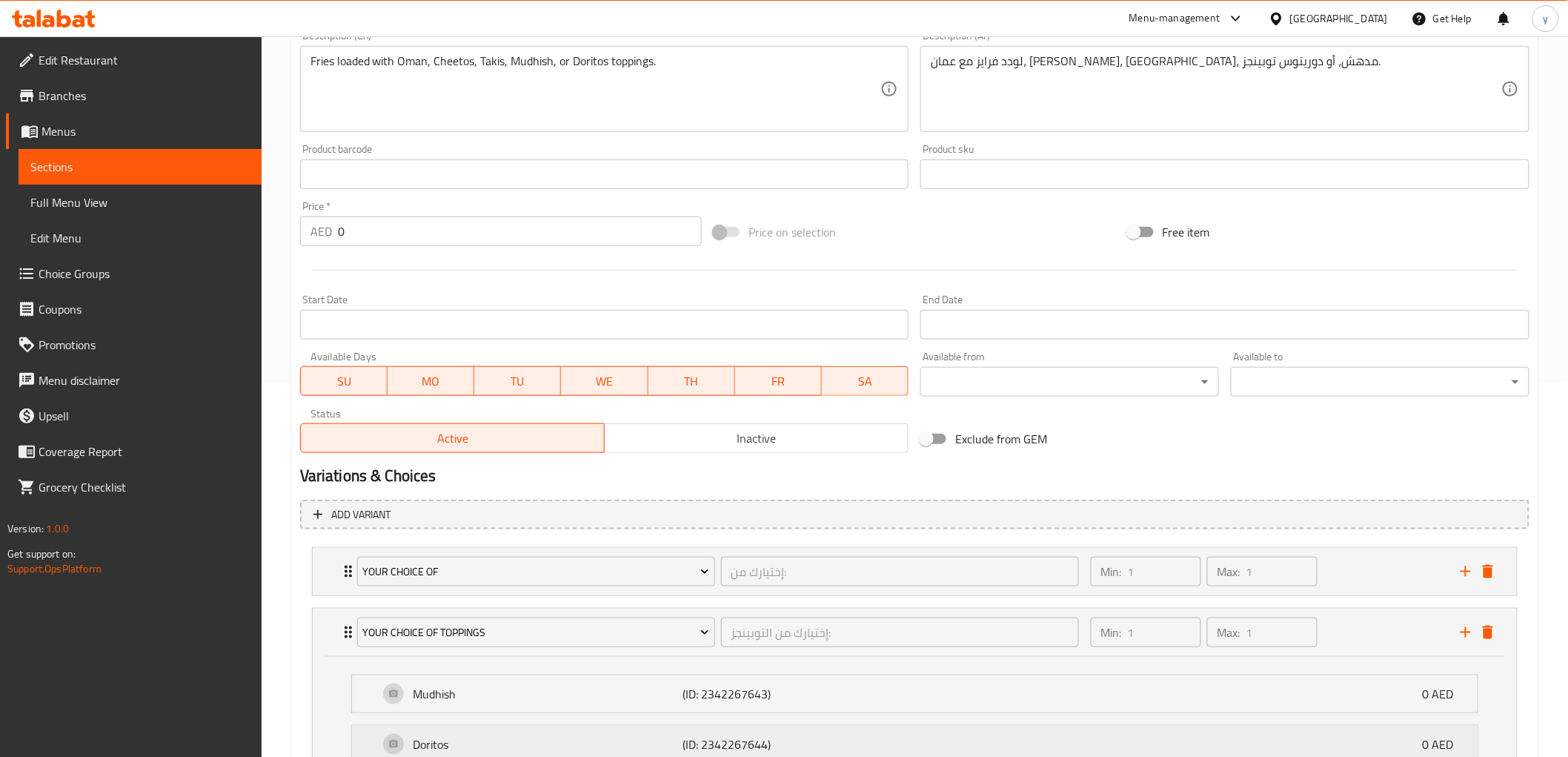
scroll to position [506, 0]
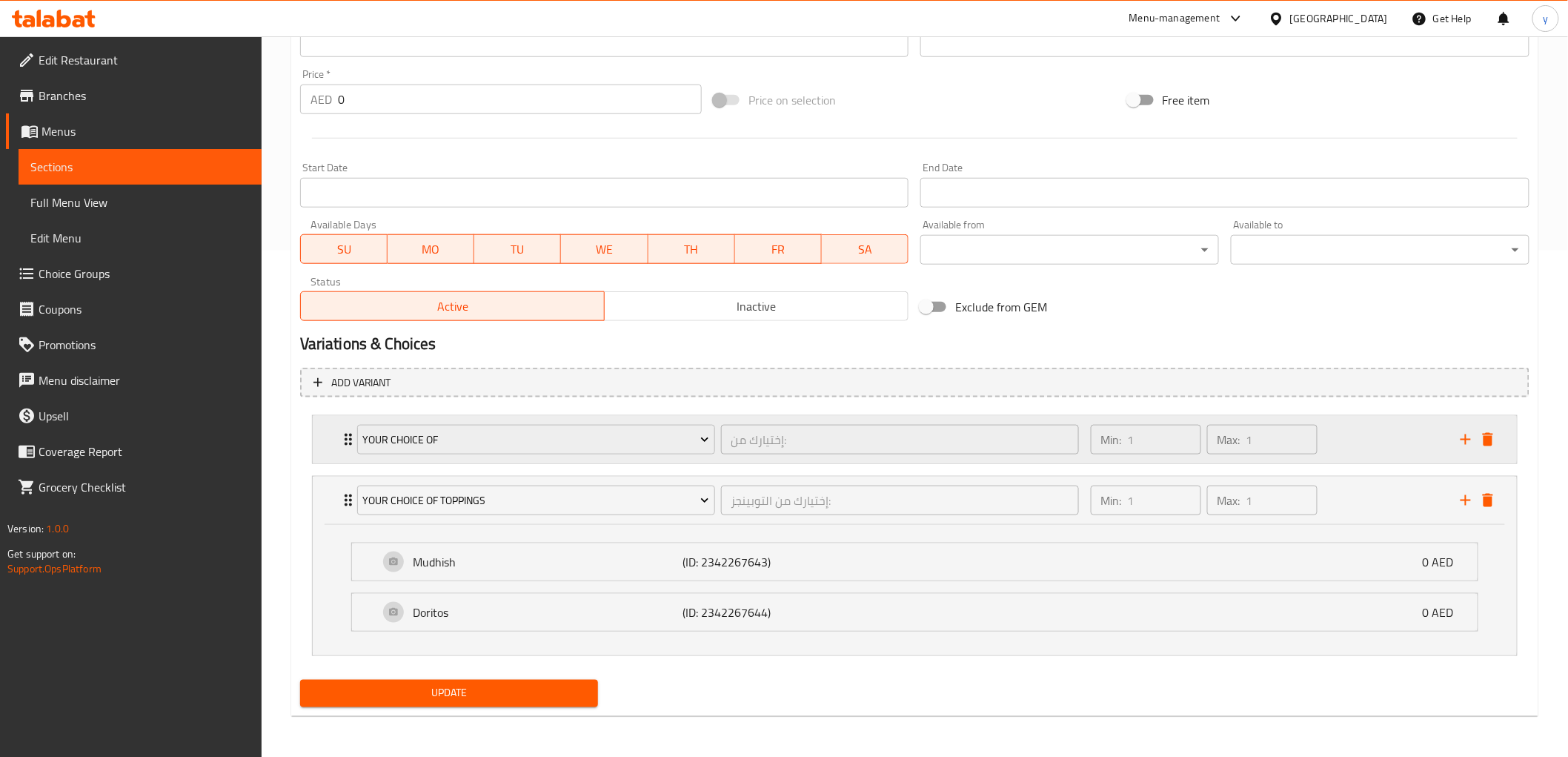
click at [357, 449] on div "your choice of" at bounding box center [536, 440] width 358 height 30
click at [343, 442] on icon "Expand" at bounding box center [348, 439] width 18 height 18
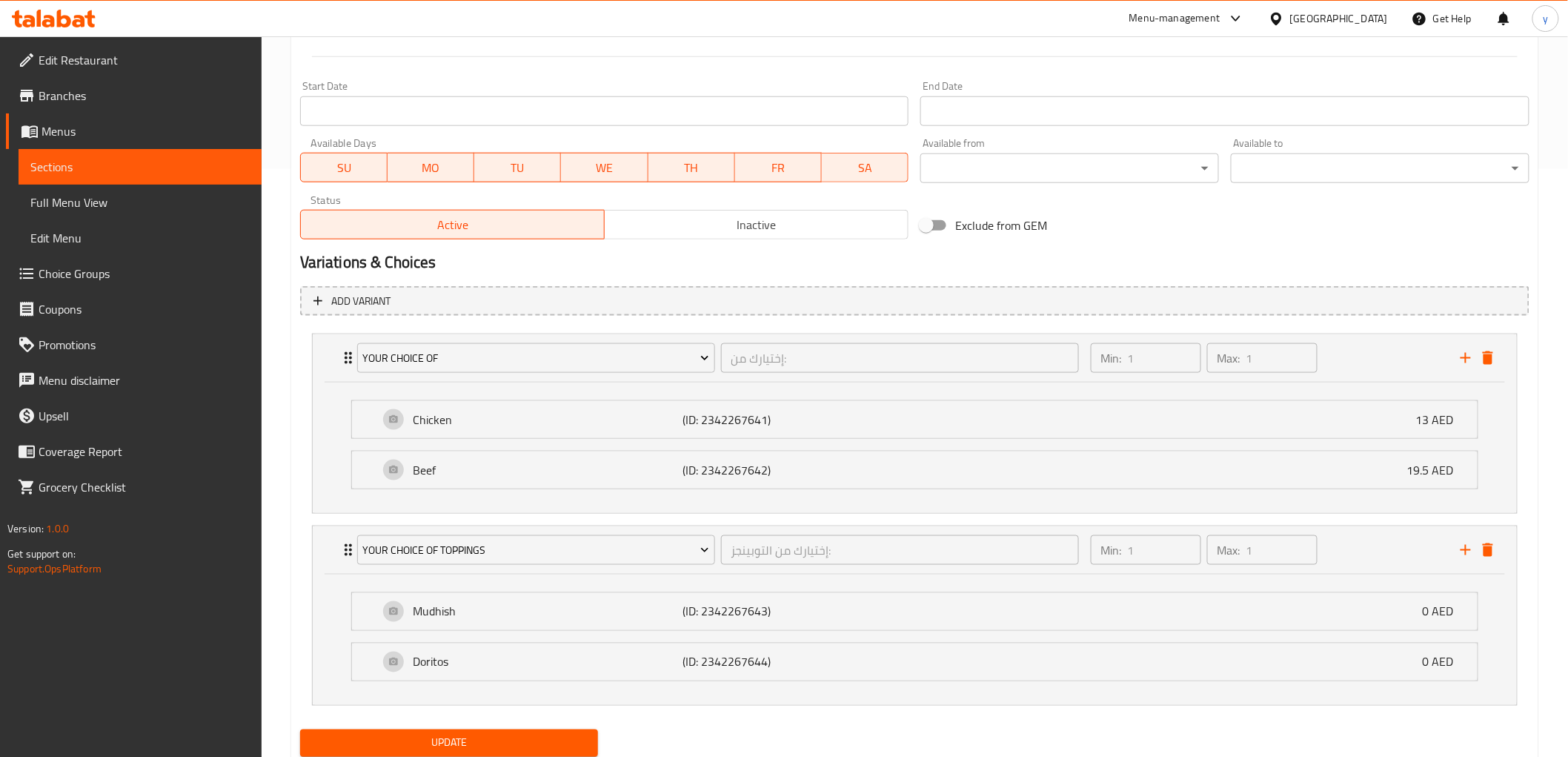
scroll to position [638, 0]
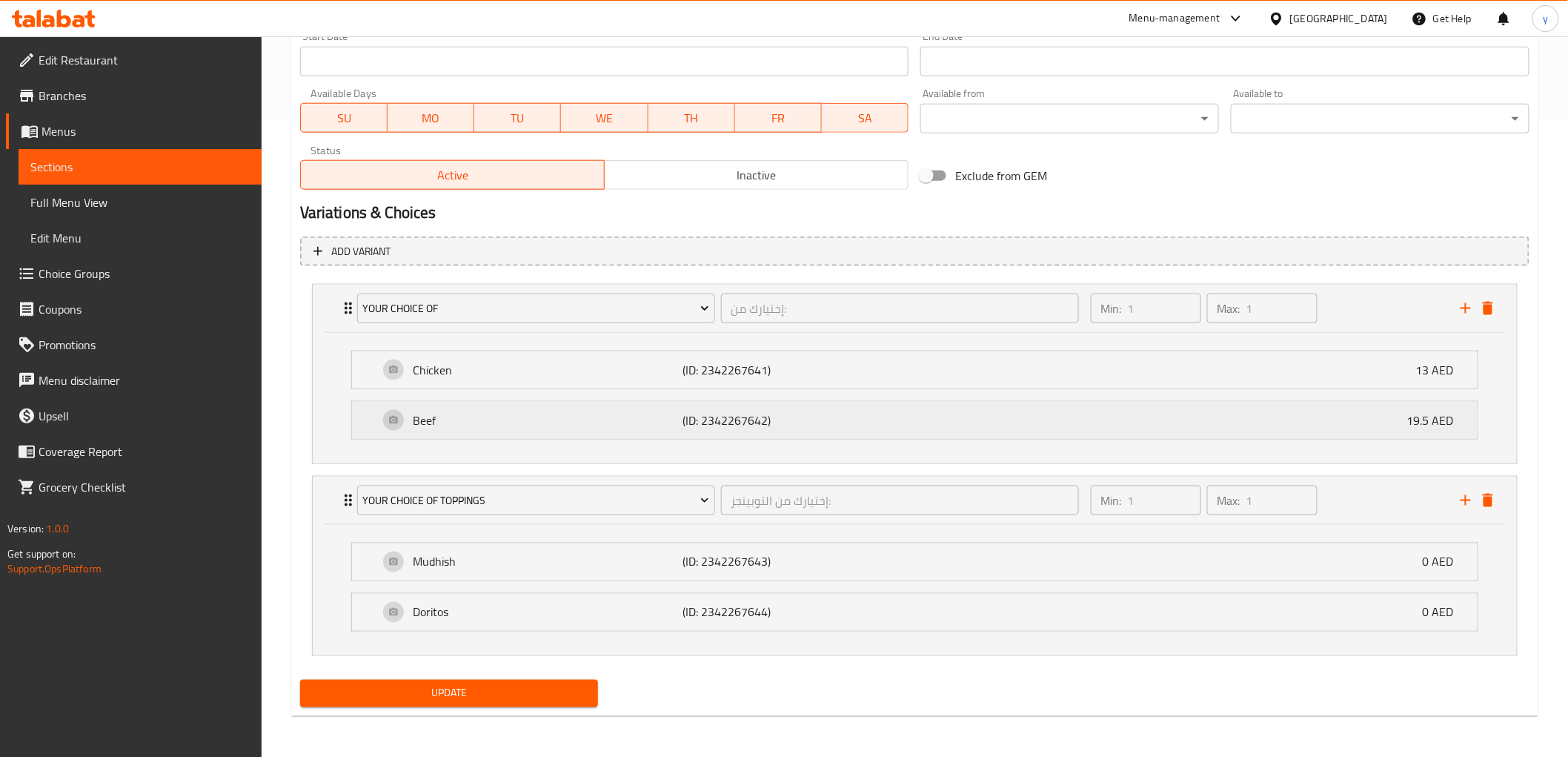
click at [847, 433] on div "Beef (ID: 2342267642) 19.5 AED" at bounding box center [919, 420] width 1081 height 37
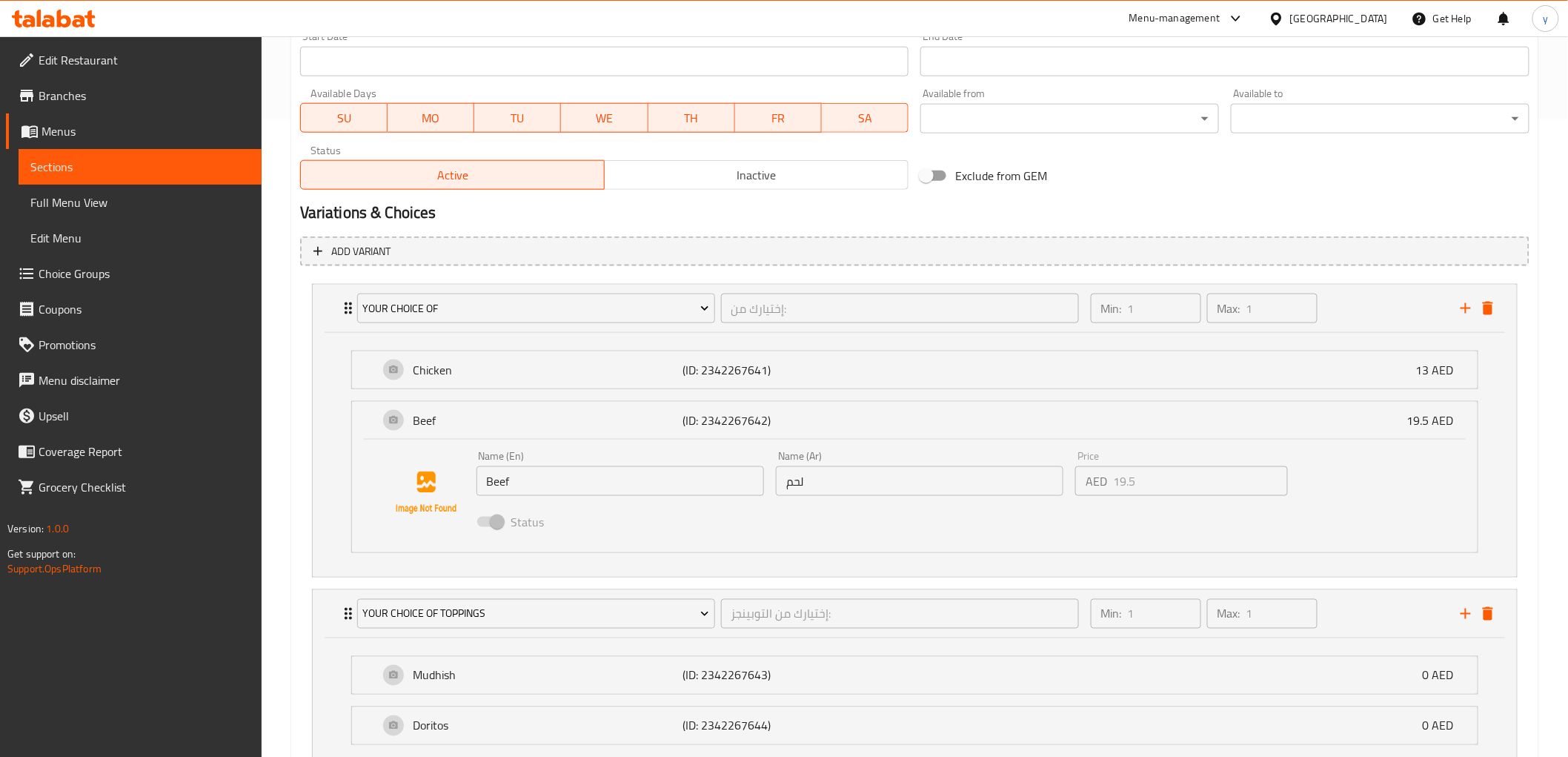
click at [864, 480] on input "لحم" at bounding box center [919, 481] width 287 height 30
click at [130, 261] on link "Choice Groups" at bounding box center [134, 273] width 256 height 35
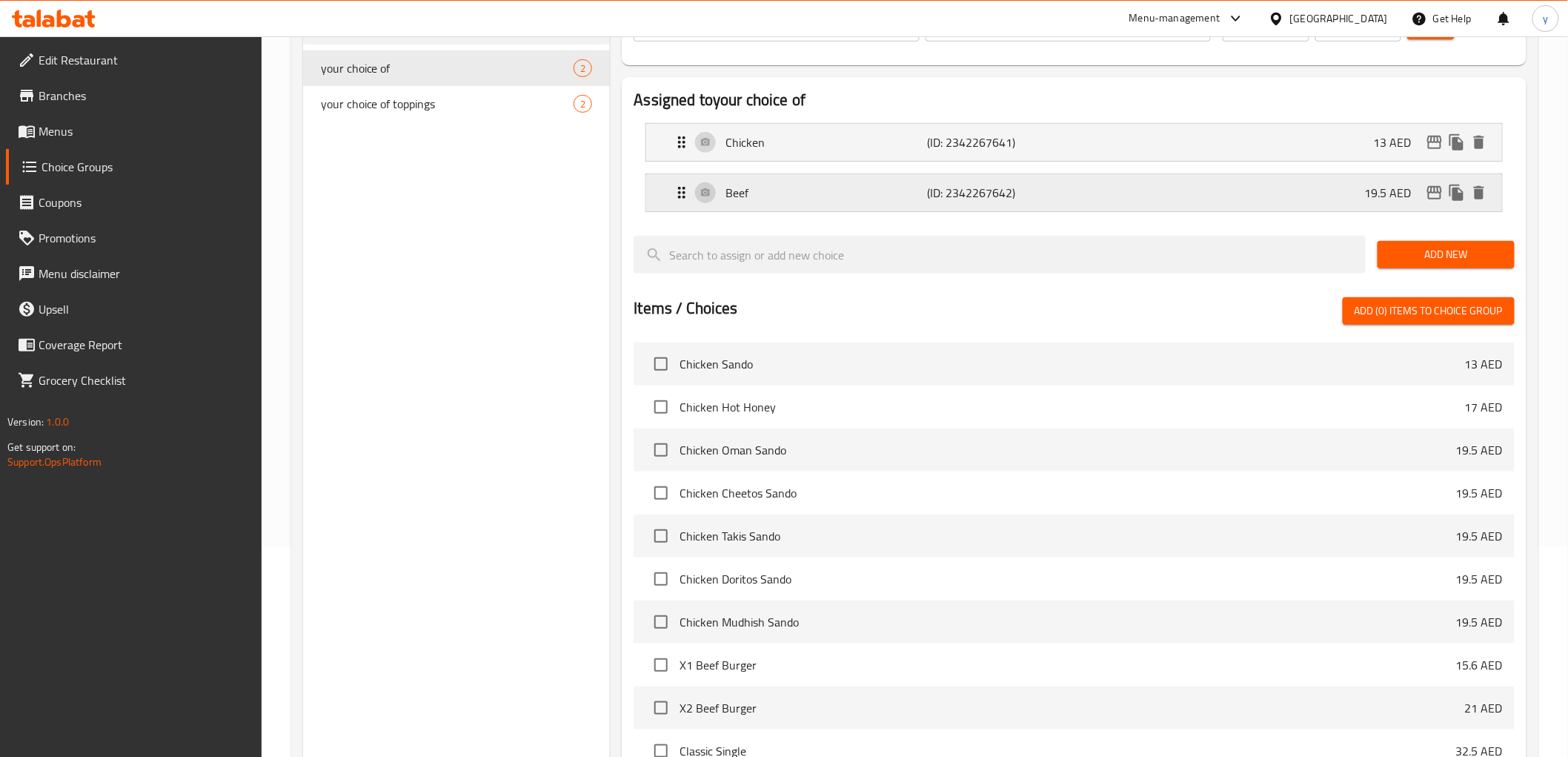
click at [855, 202] on div "Beef (ID: 2342267642) 19.5 AED" at bounding box center [1078, 192] width 811 height 37
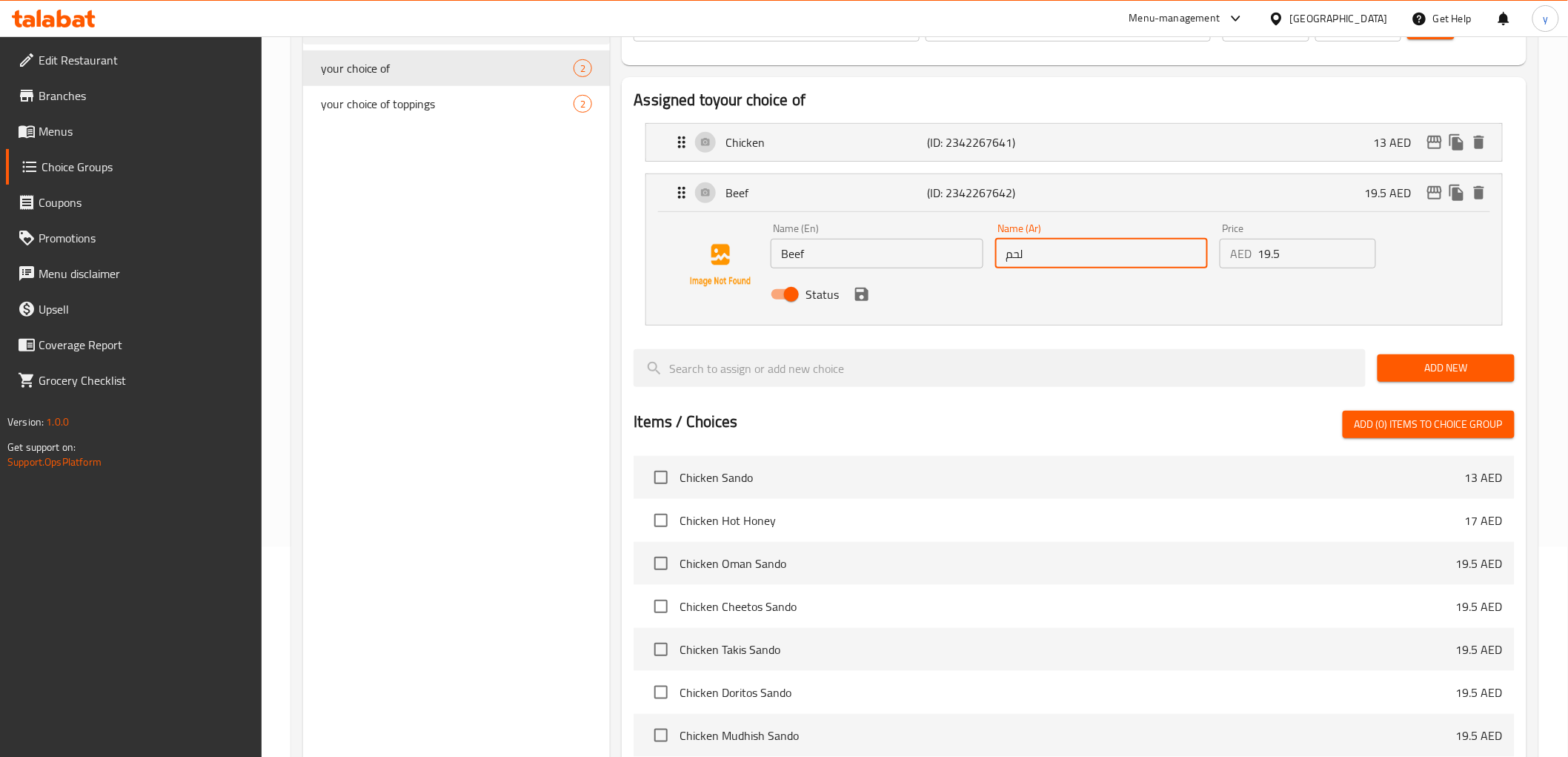
click at [1037, 257] on input "لحم" at bounding box center [1102, 254] width 213 height 30
click at [987, 147] on p "(ID: 2342267641)" at bounding box center [996, 142] width 135 height 18
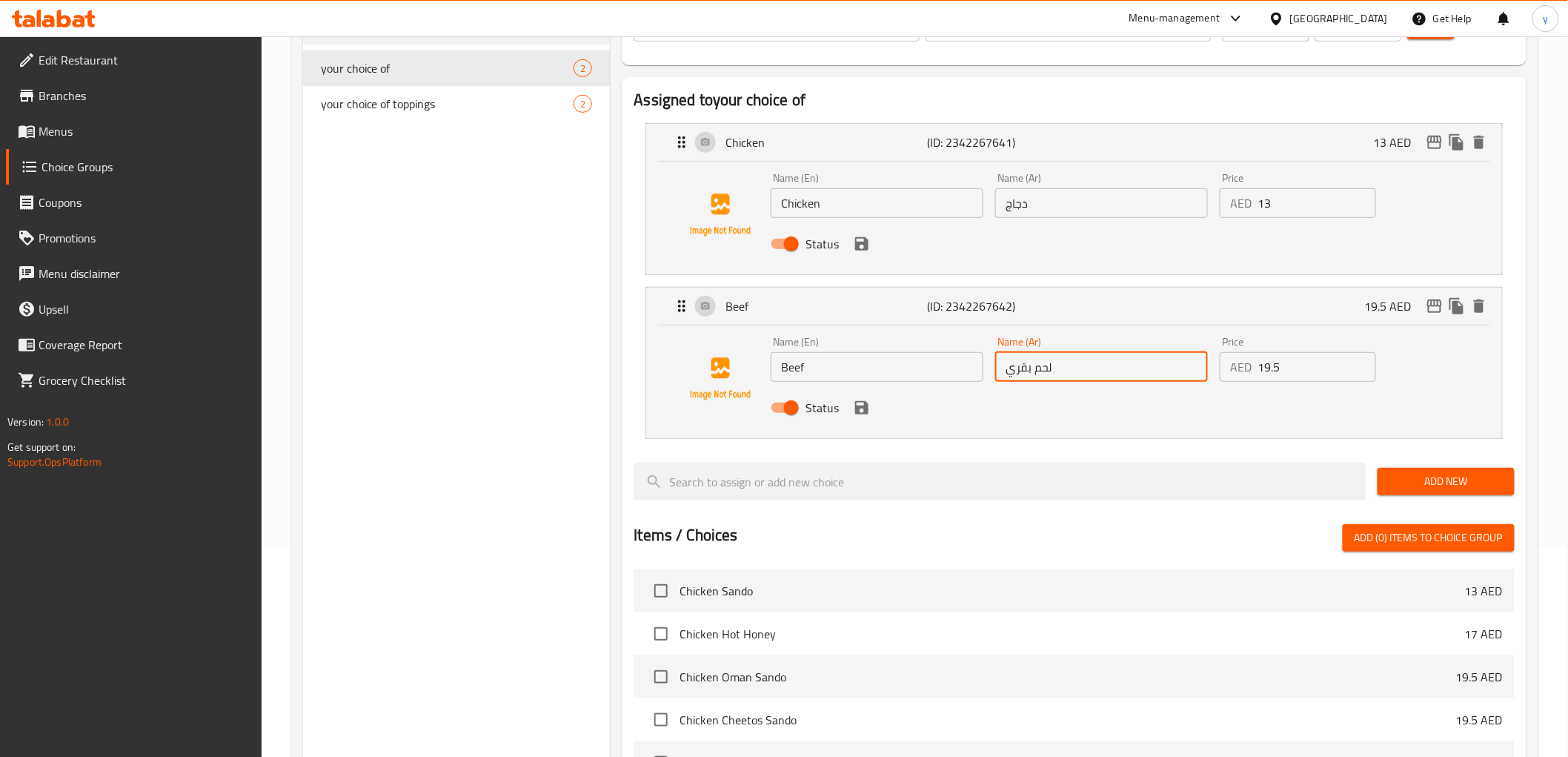
click at [857, 412] on icon "save" at bounding box center [861, 408] width 13 height 13
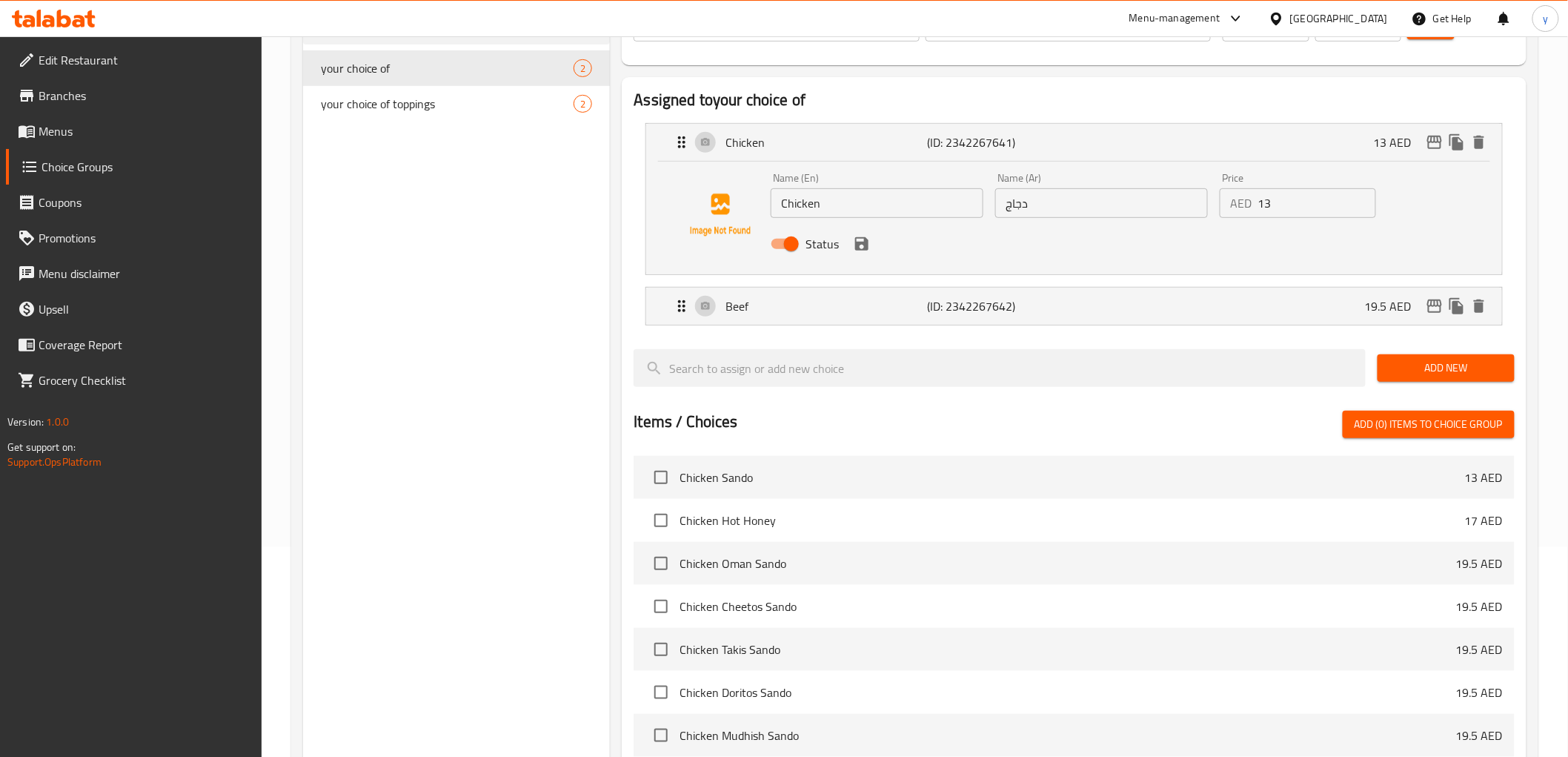
type input "لحم بقري"
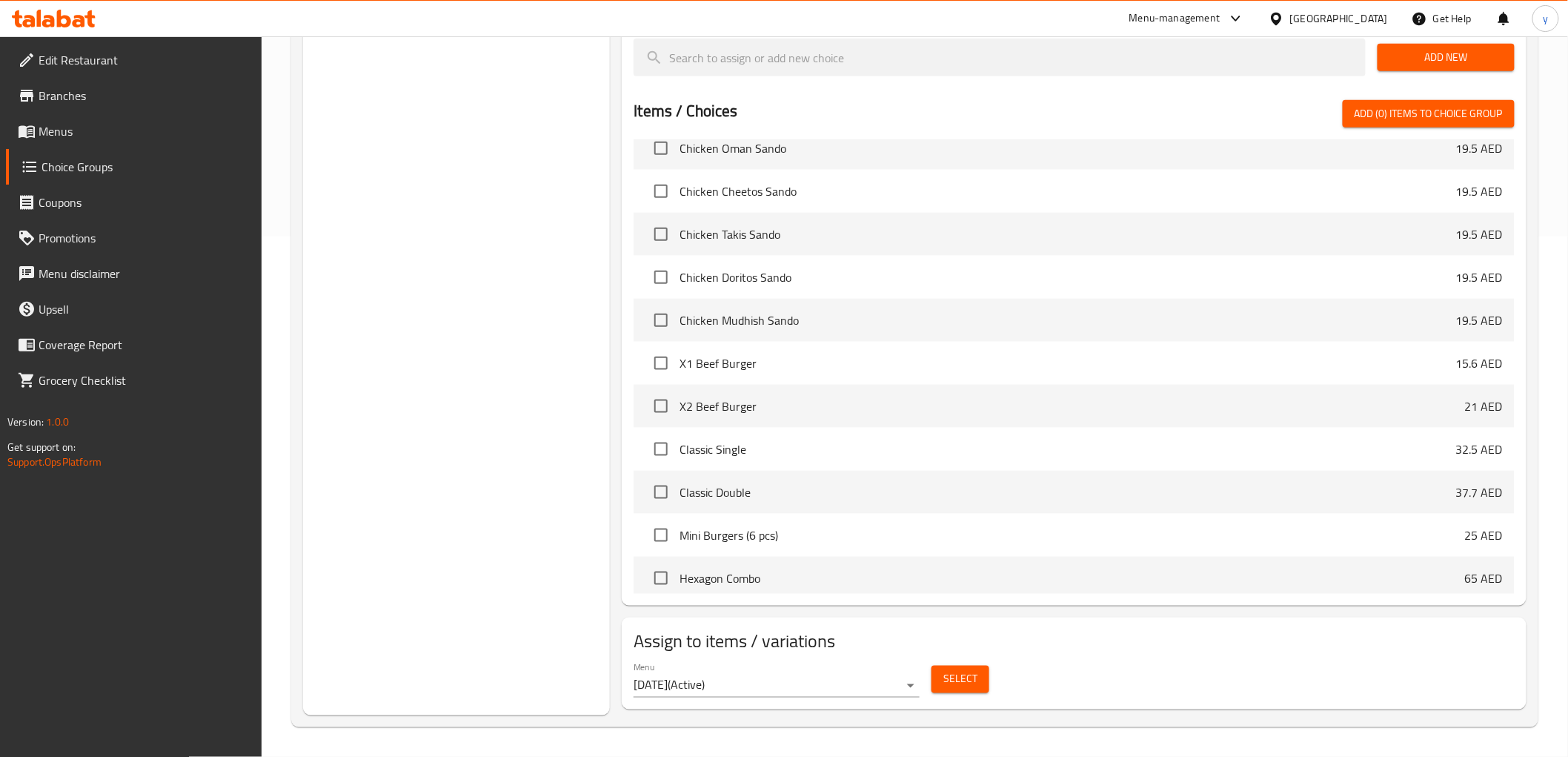
scroll to position [165, 0]
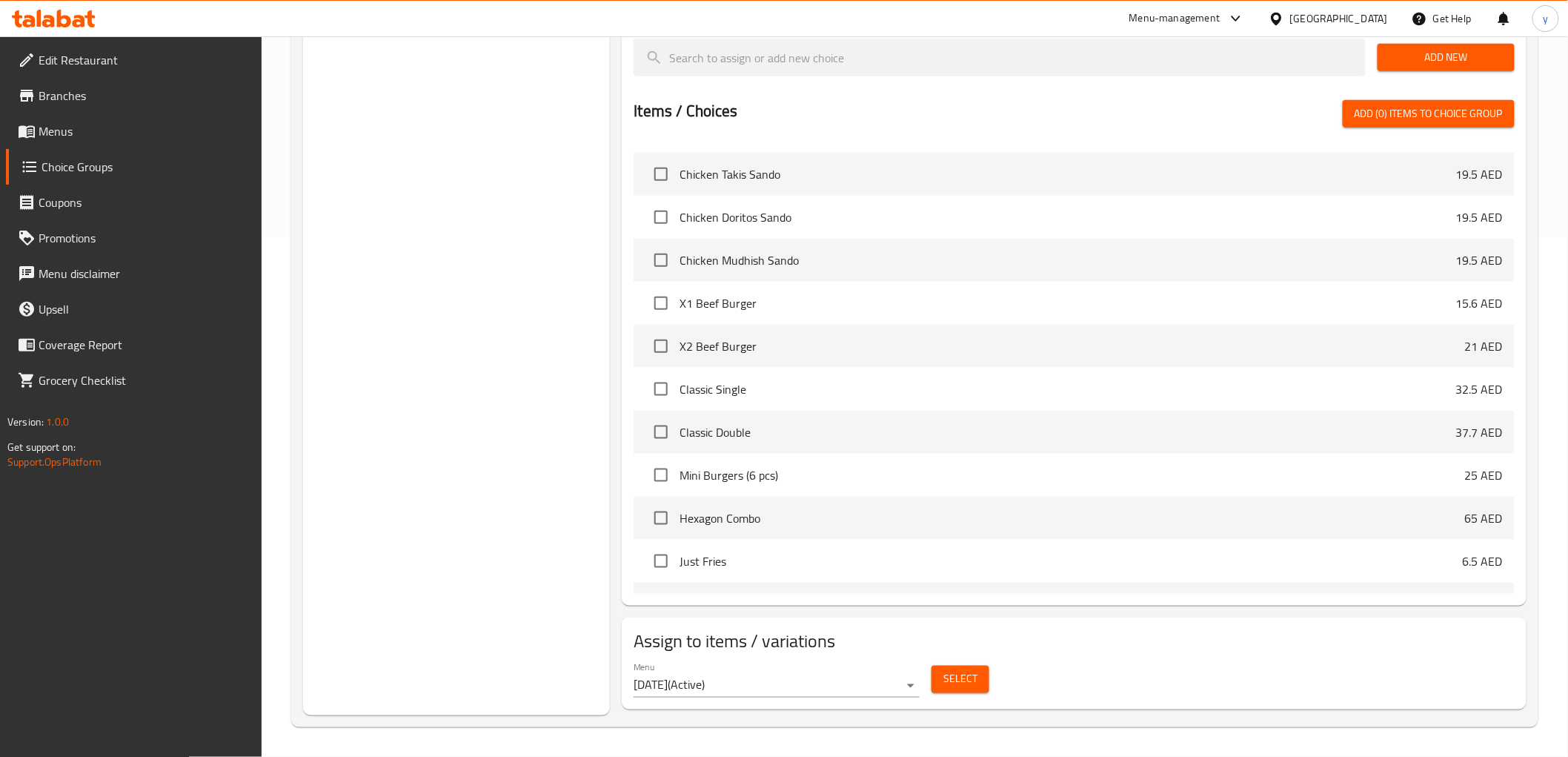
click at [957, 671] on span "Select" at bounding box center [960, 679] width 34 height 19
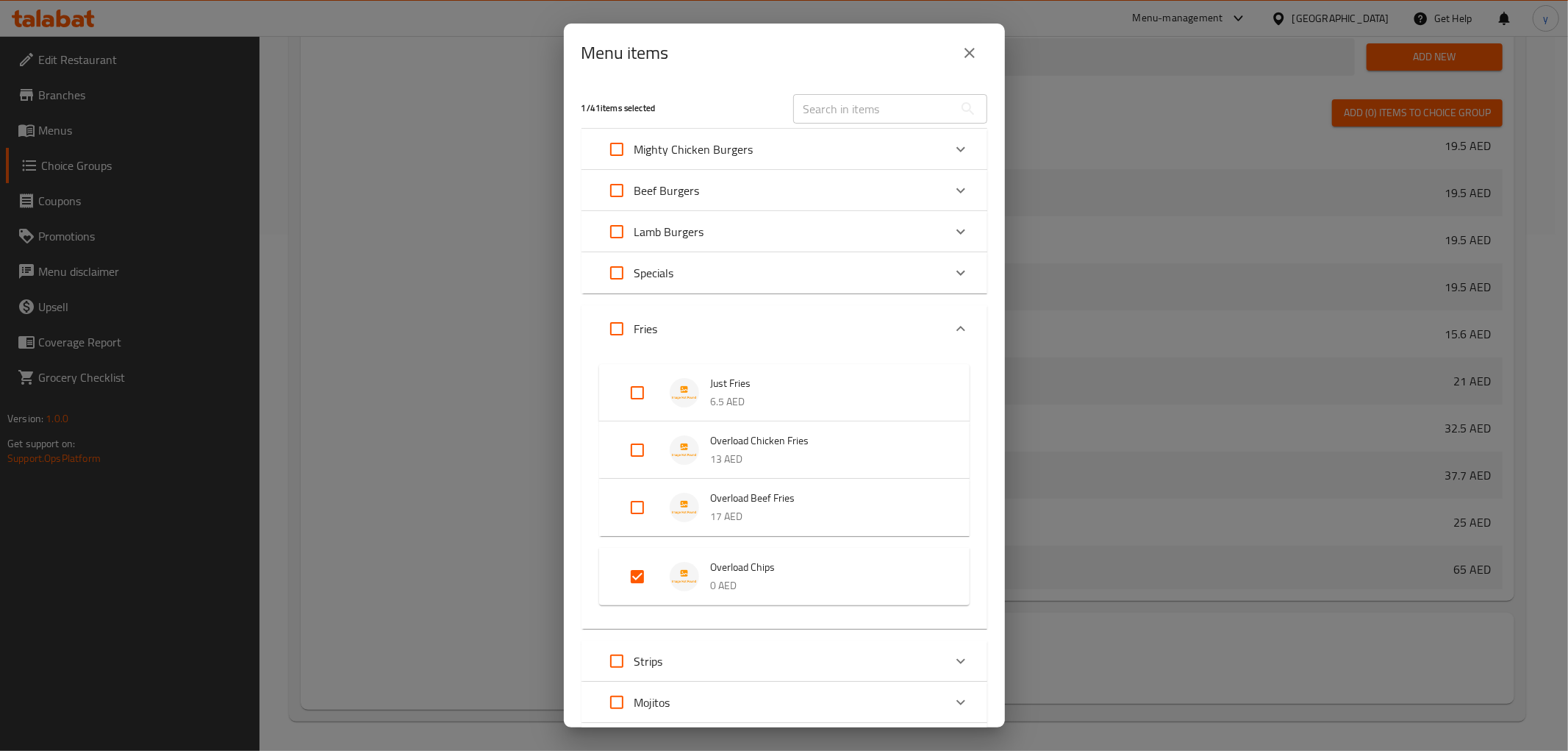
click at [966, 52] on icon "close" at bounding box center [970, 53] width 18 height 18
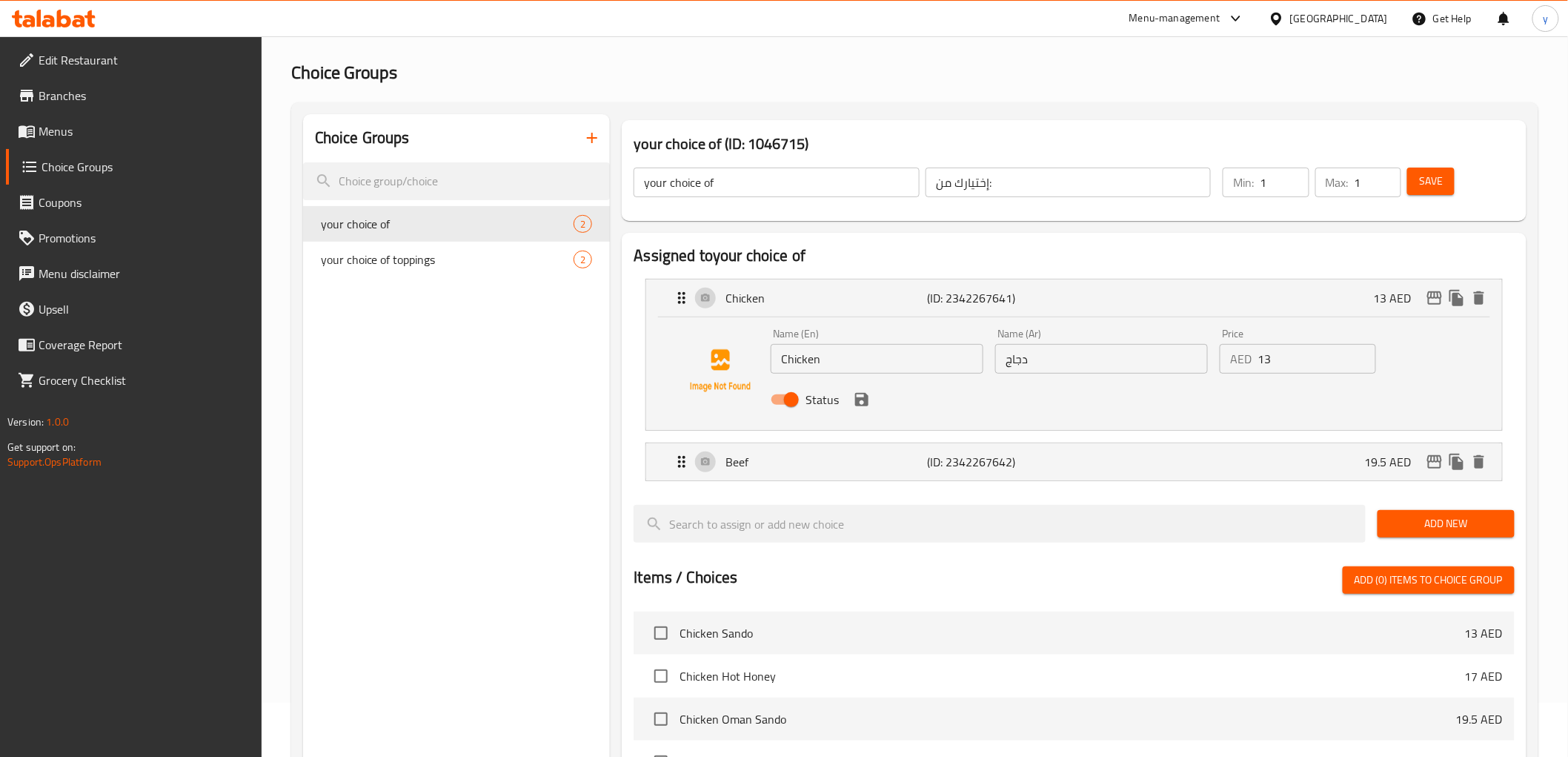
scroll to position [0, 0]
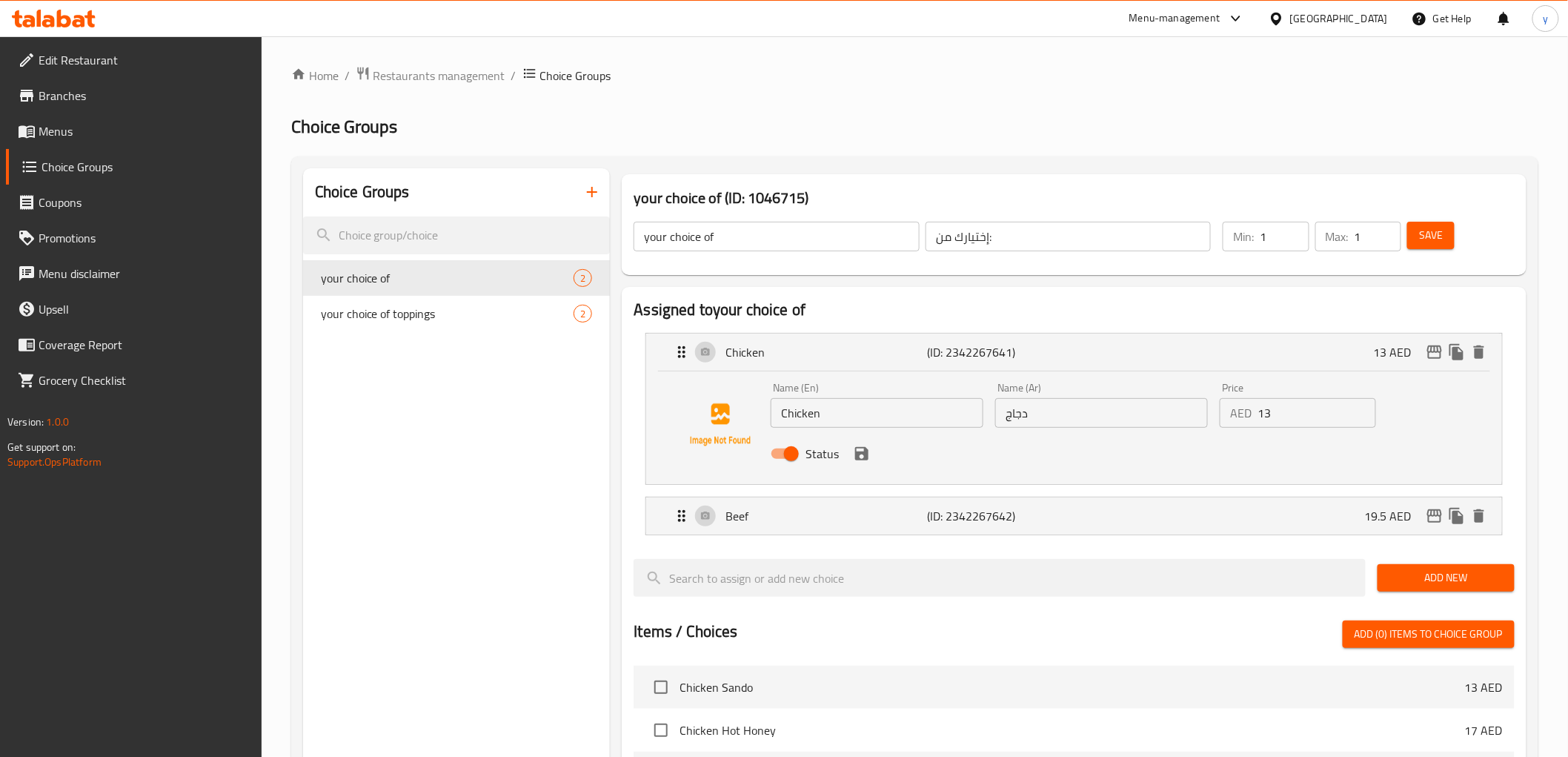
click at [1426, 225] on button "Save" at bounding box center [1431, 235] width 47 height 27
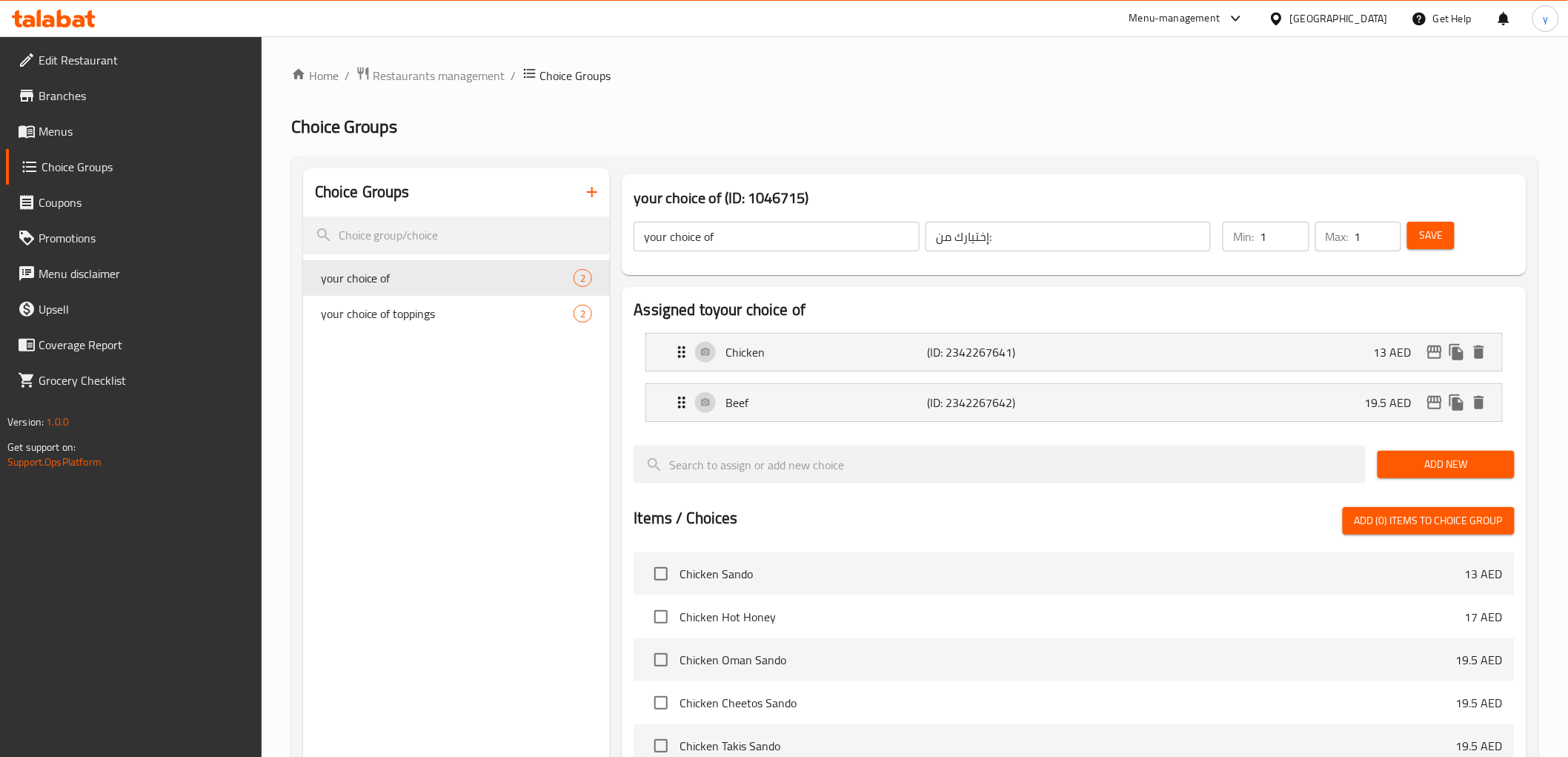
click at [108, 123] on span "Menus" at bounding box center [144, 131] width 211 height 18
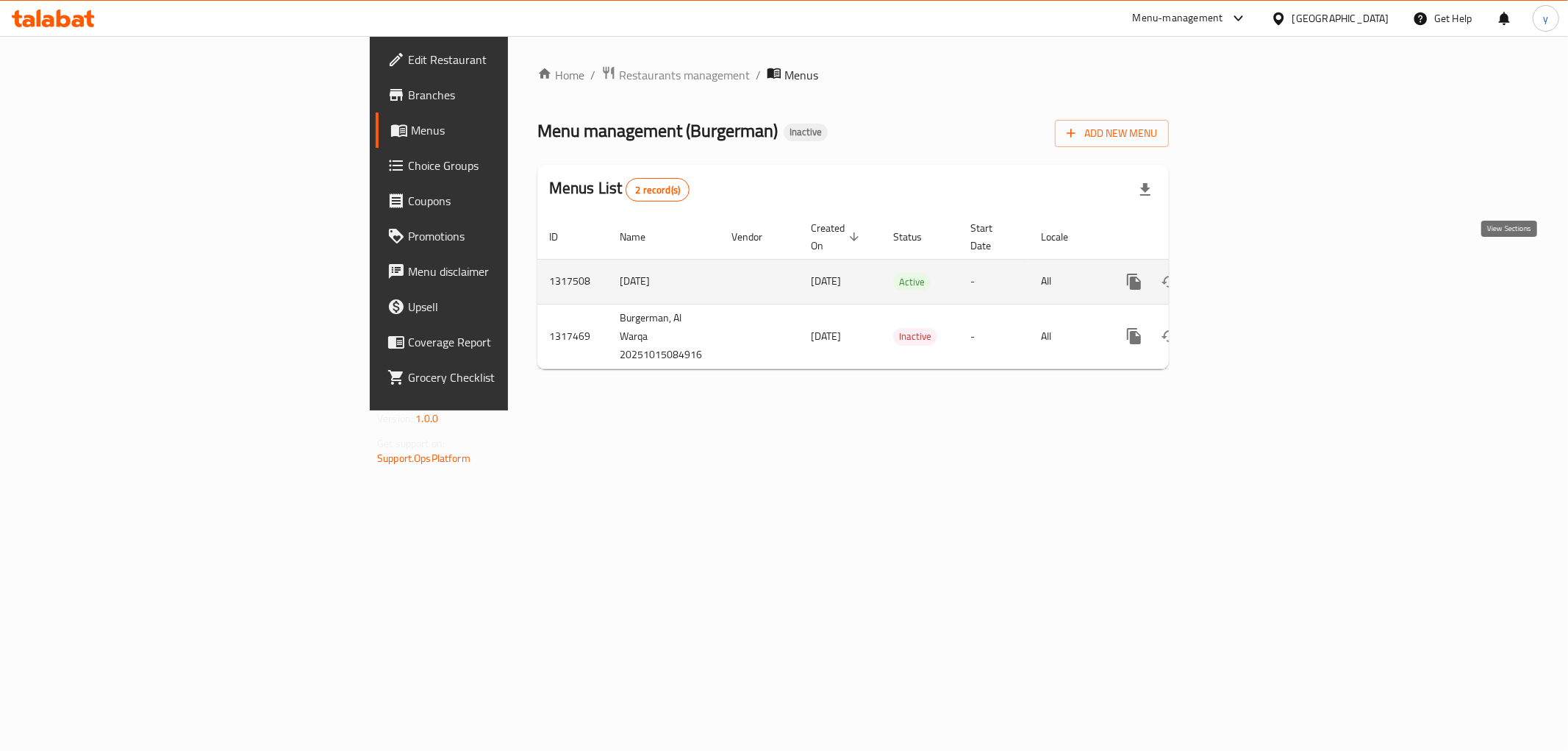
click at [1249, 273] on icon "enhanced table" at bounding box center [1240, 281] width 18 height 18
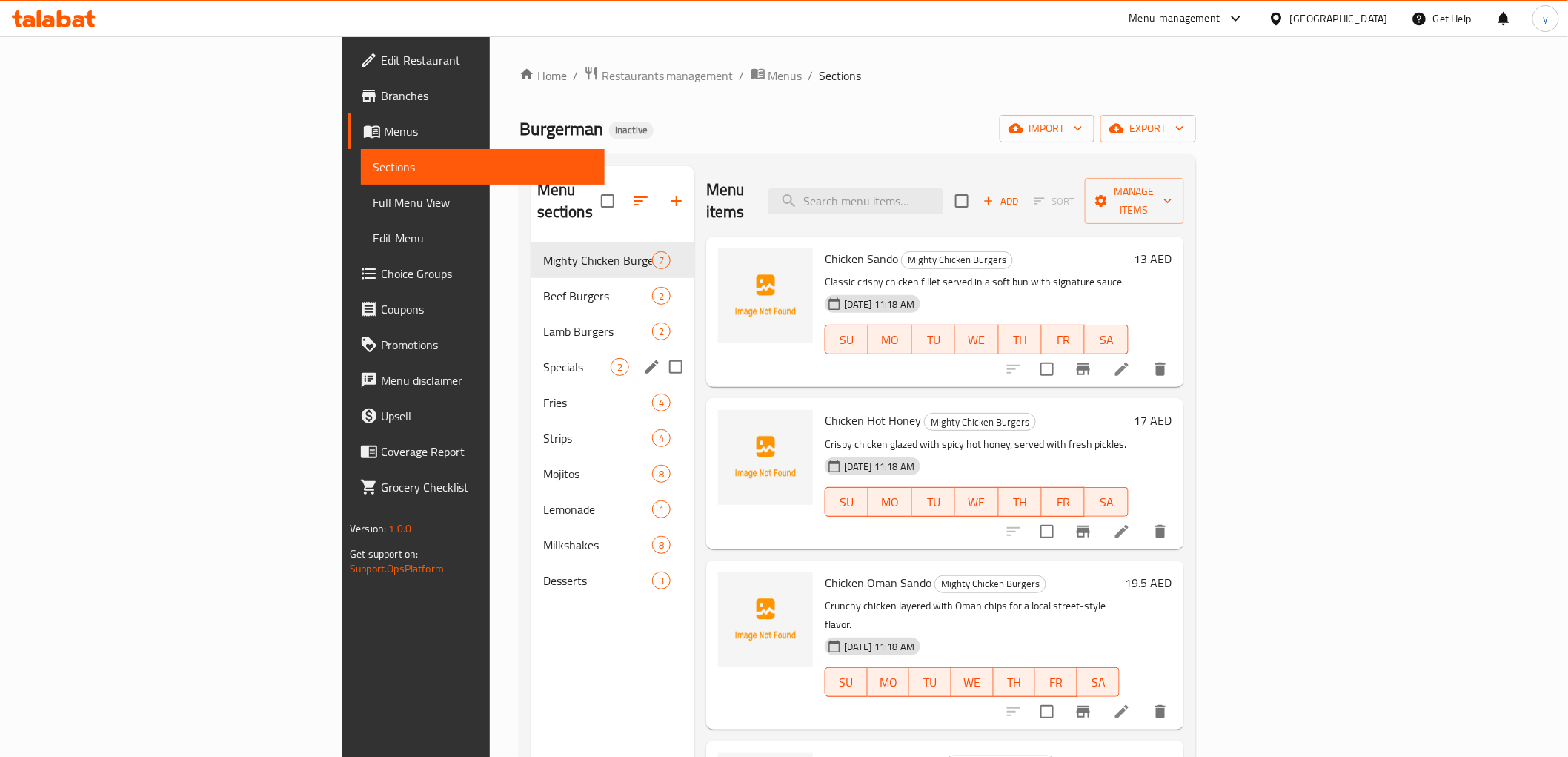
click at [543, 358] on span "Specials" at bounding box center [577, 367] width 68 height 18
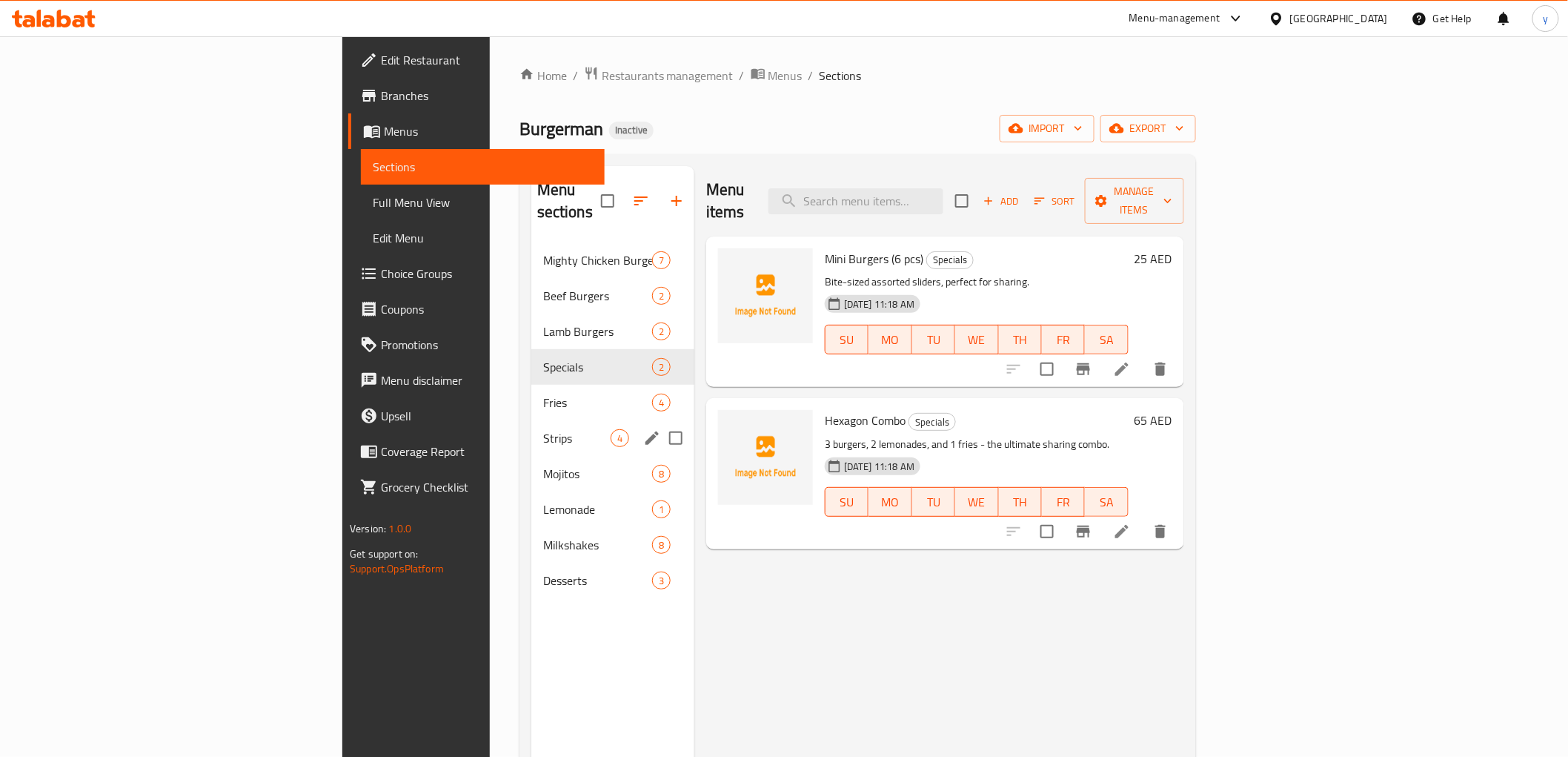
click at [532, 420] on div "Strips 4" at bounding box center [613, 437] width 163 height 35
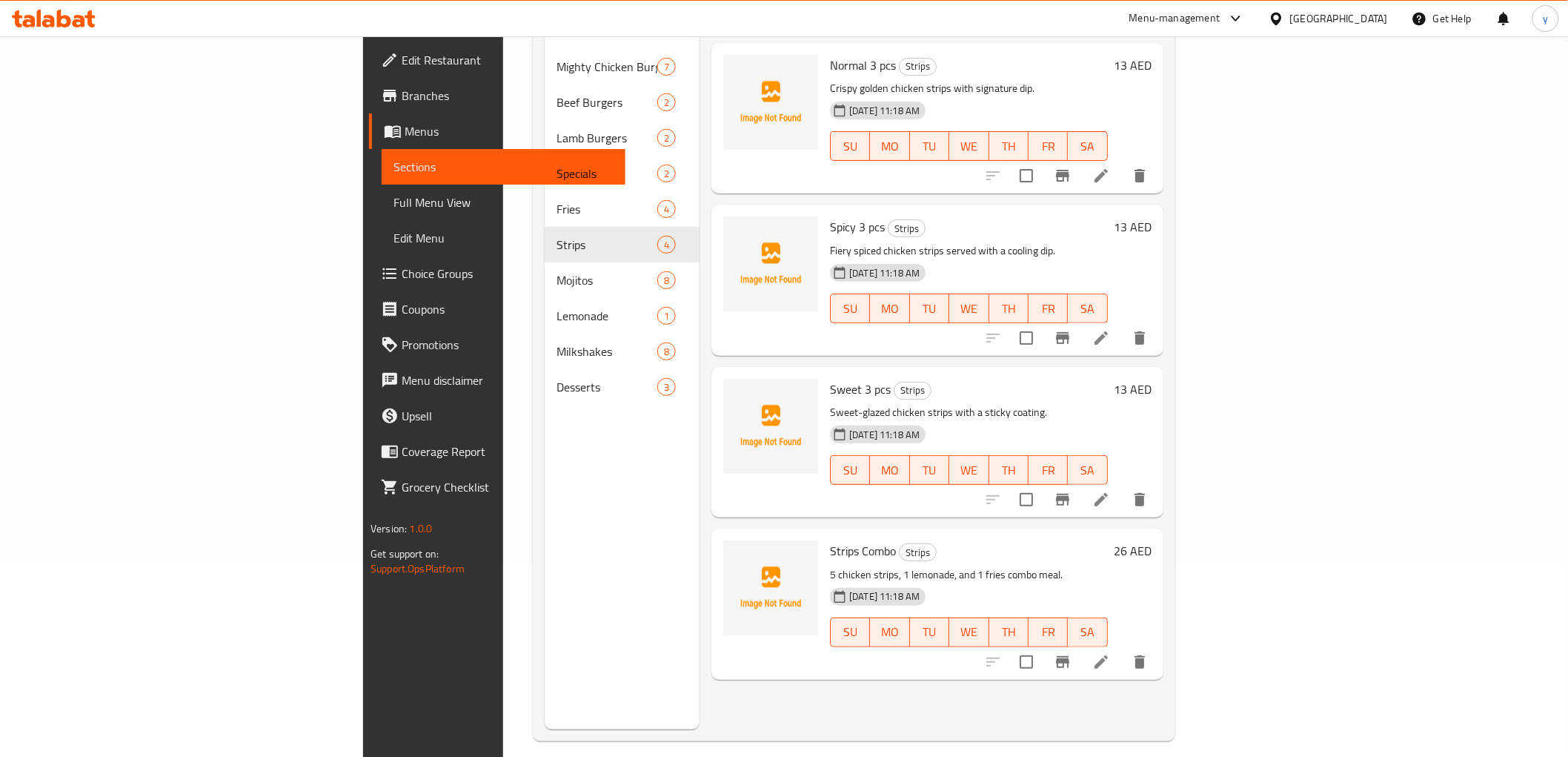
scroll to position [207, 0]
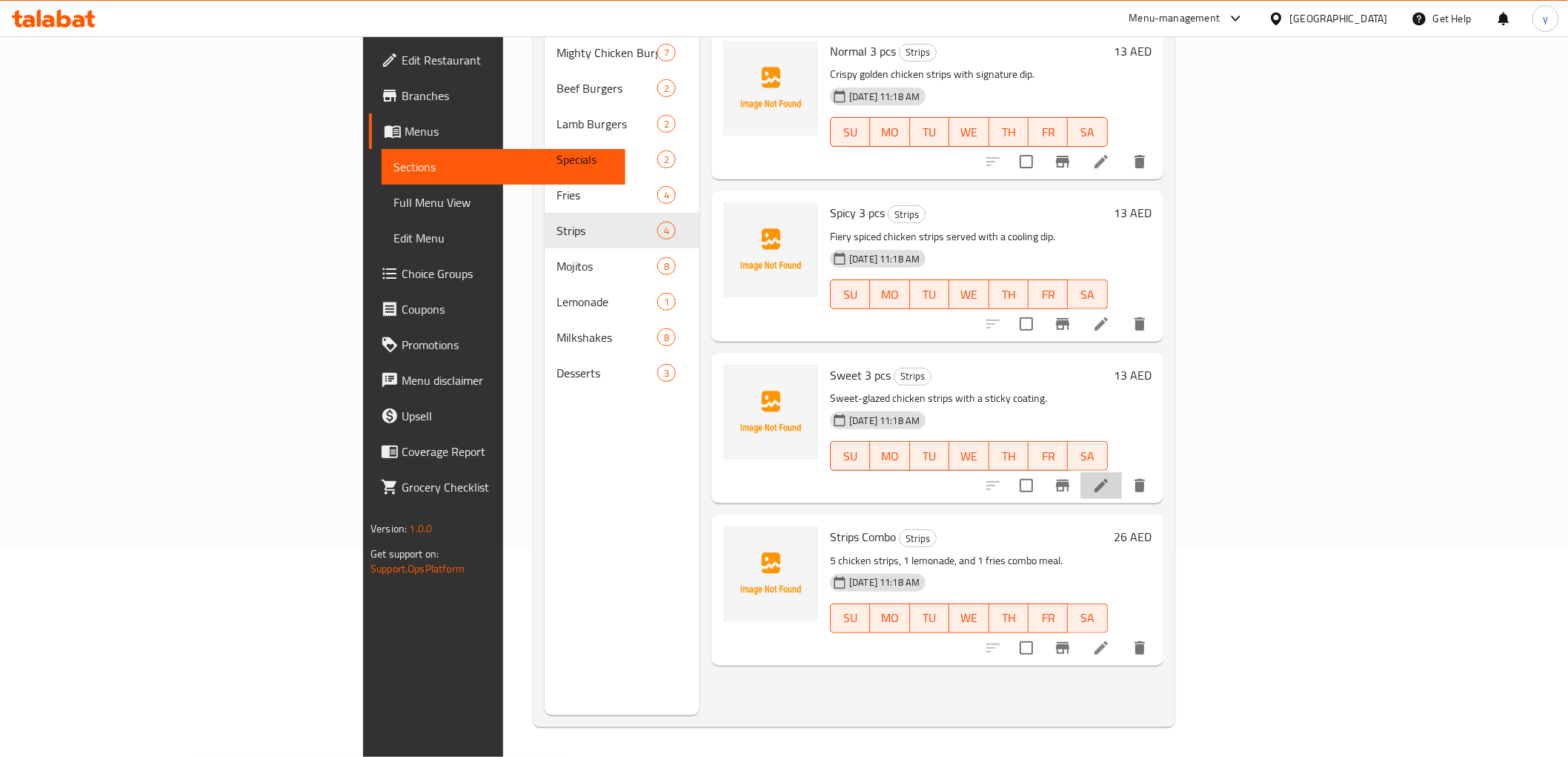
click at [1122, 472] on li at bounding box center [1101, 485] width 42 height 27
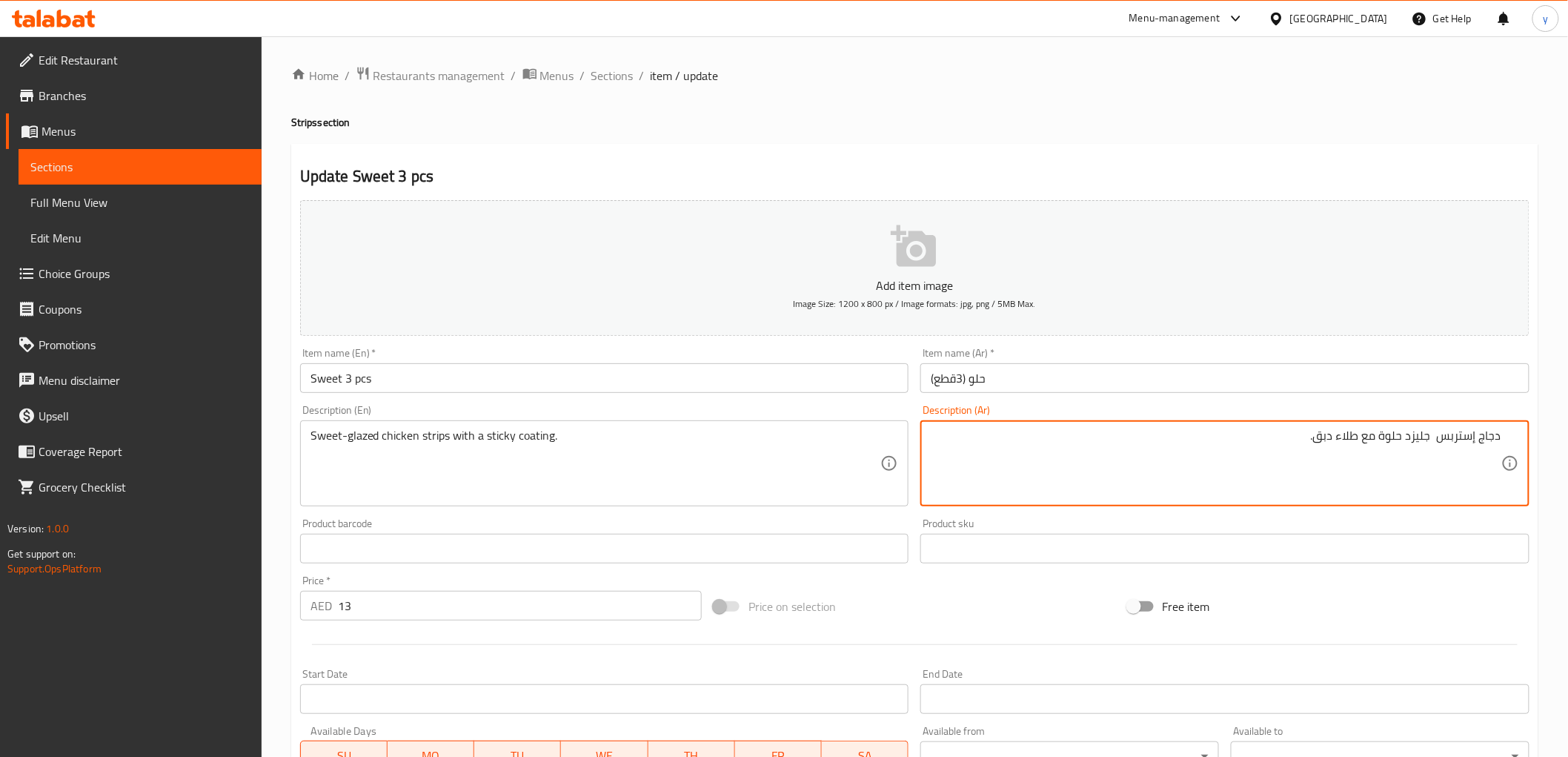
drag, startPoint x: 1343, startPoint y: 430, endPoint x: 1354, endPoint y: 434, distance: 11.7
click at [1354, 434] on textarea "دجاج إستربس جليزد حلوة مع طلاء دبق." at bounding box center [1215, 464] width 571 height 71
type textarea "دجاج إستربس جليزد حلوة مع طبقة دبق."
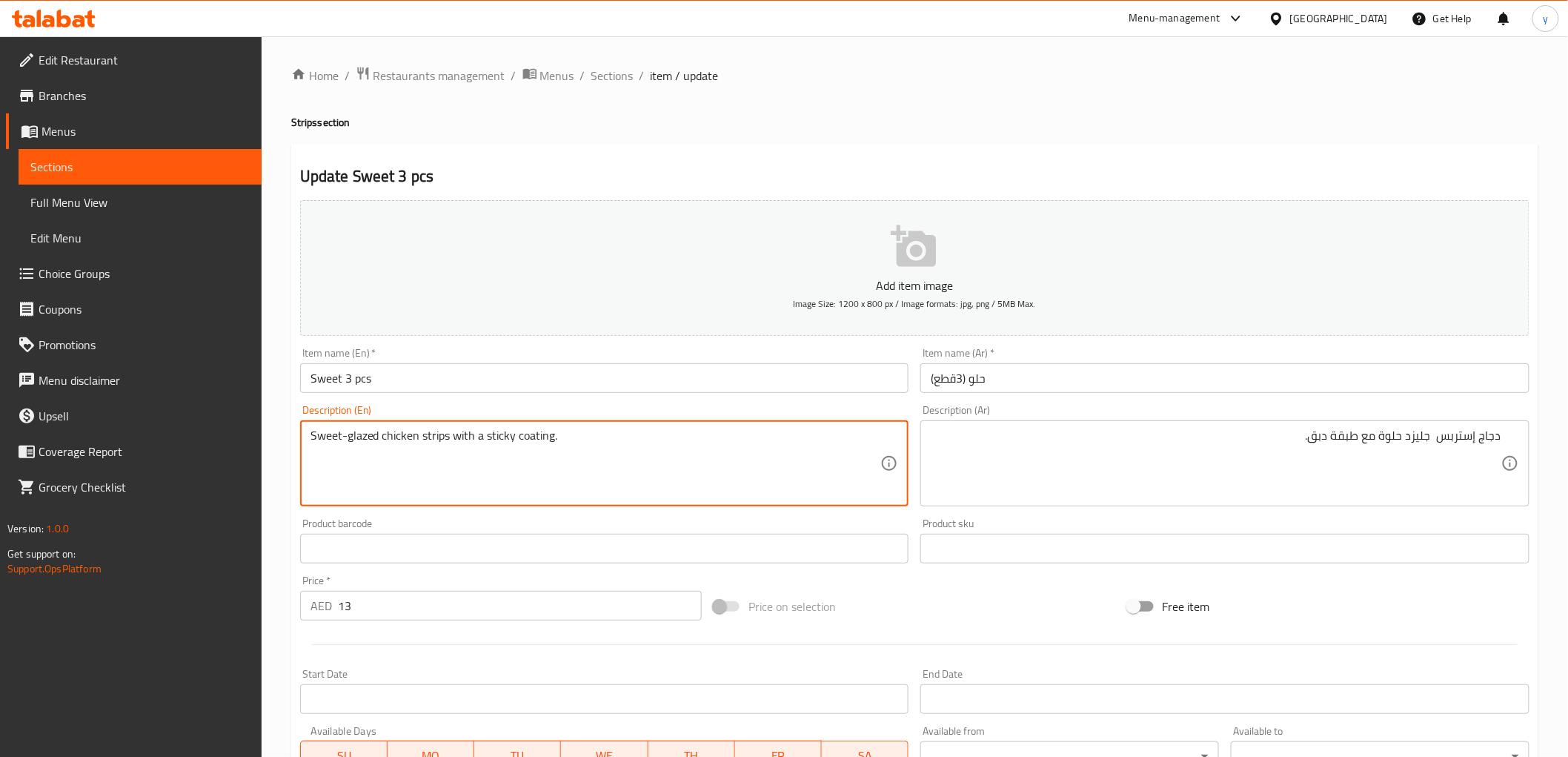
drag, startPoint x: 487, startPoint y: 443, endPoint x: 511, endPoint y: 443, distance: 24.0
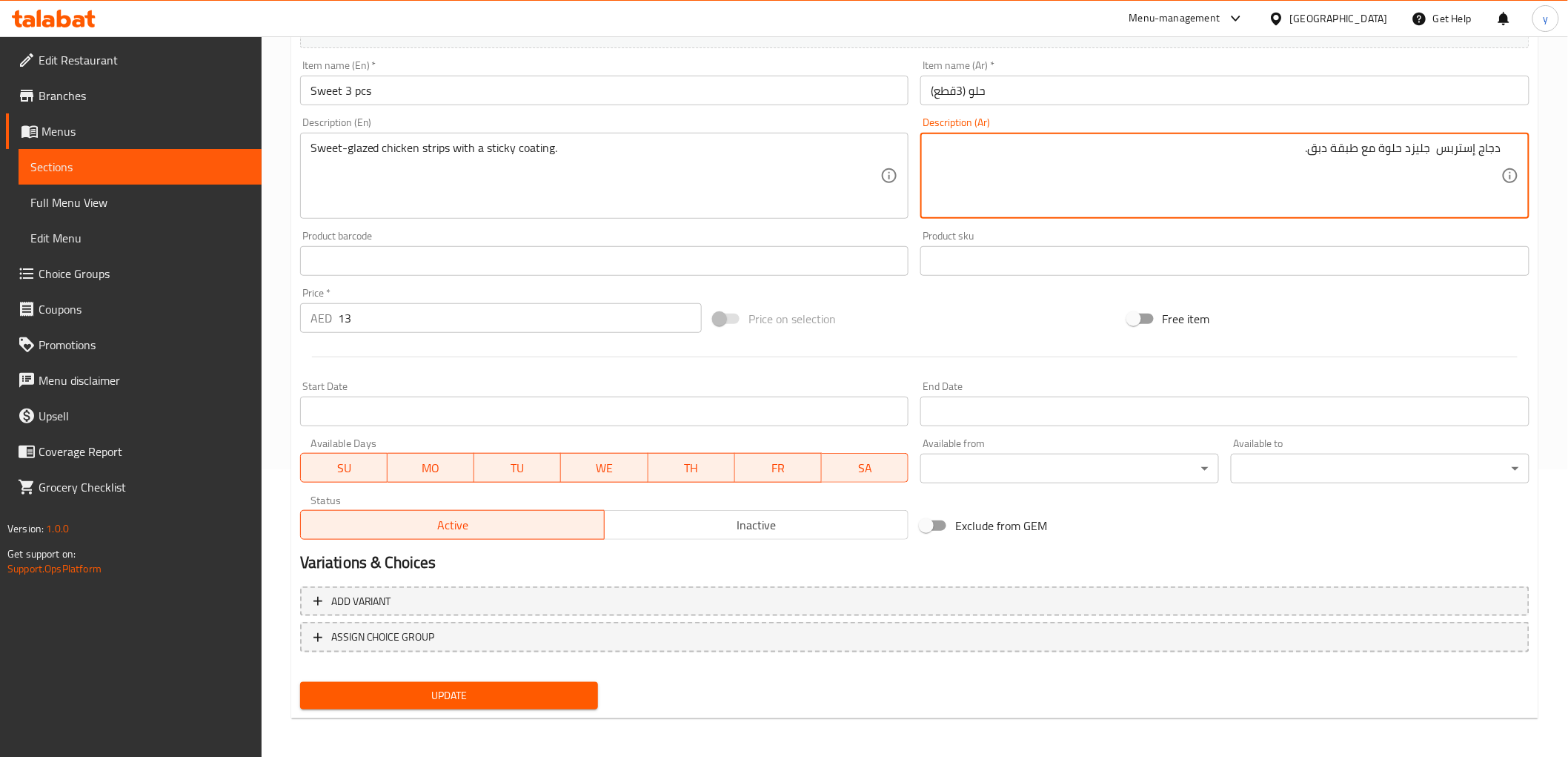
click at [523, 700] on span "Update" at bounding box center [449, 696] width 275 height 19
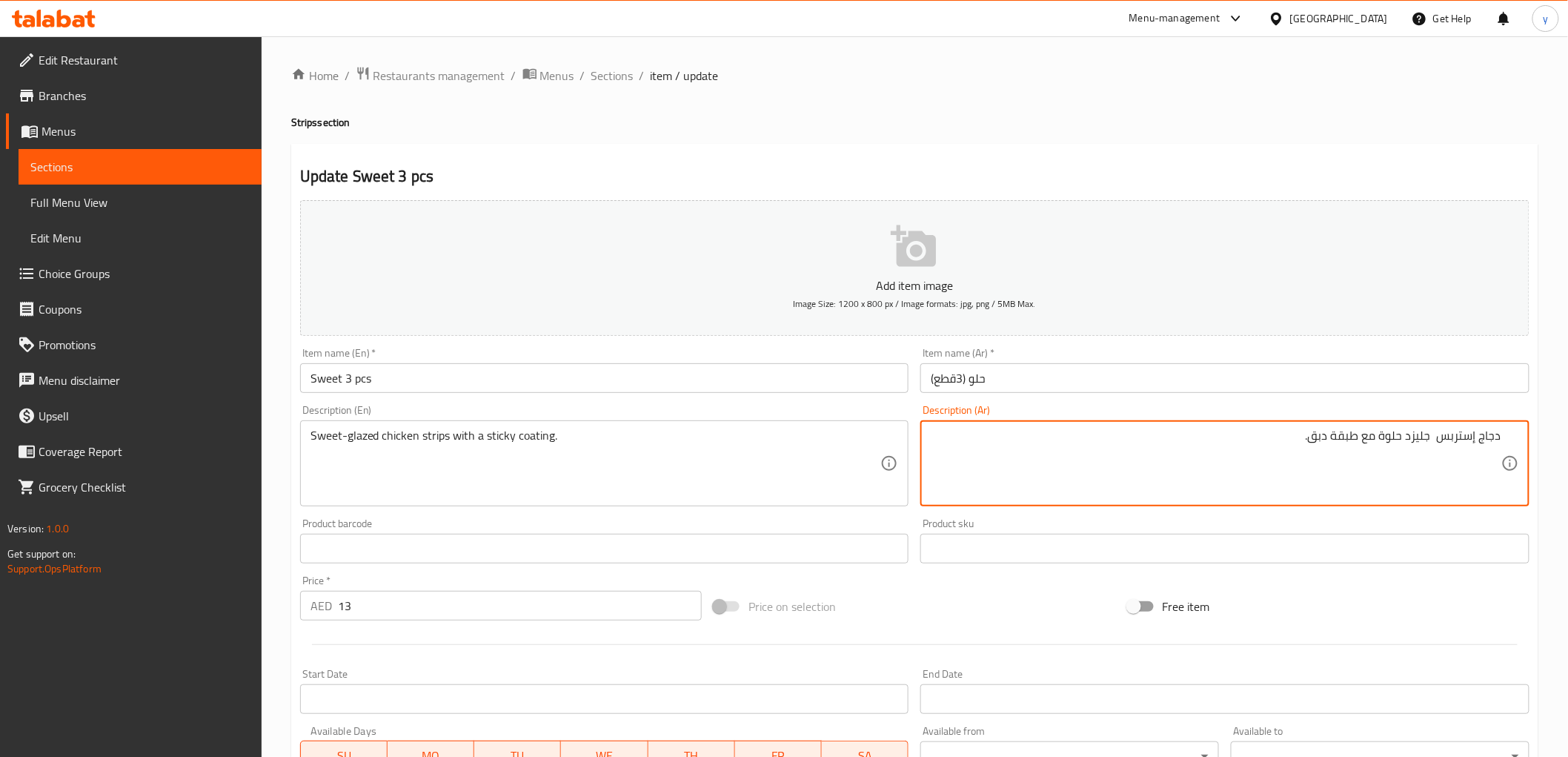
click at [1227, 470] on textarea "دجاج إستربس جليزد حلوة مع طبقة دبق." at bounding box center [1215, 464] width 571 height 71
click at [602, 82] on span "Sections" at bounding box center [612, 75] width 42 height 18
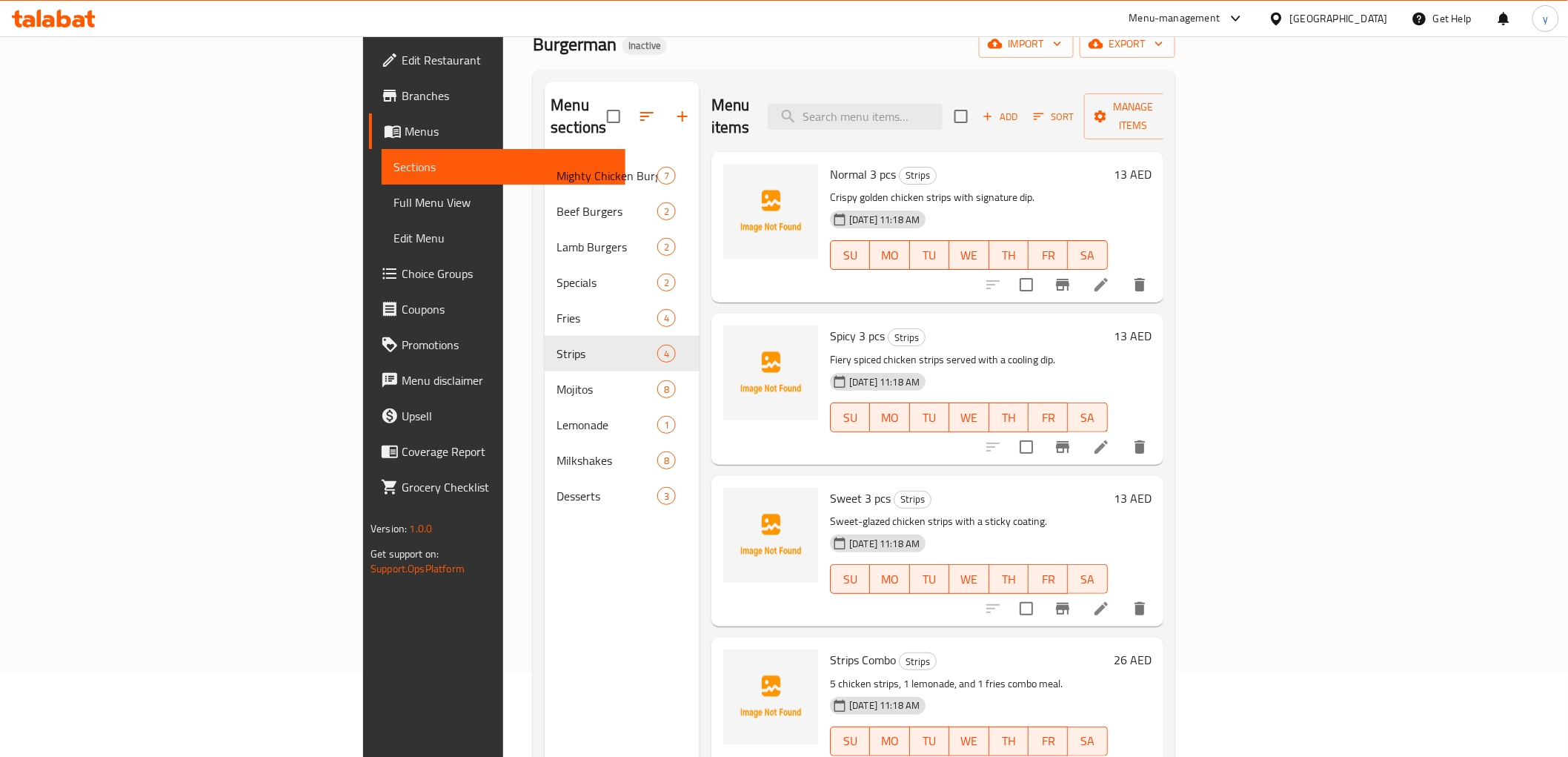
scroll to position [207, 0]
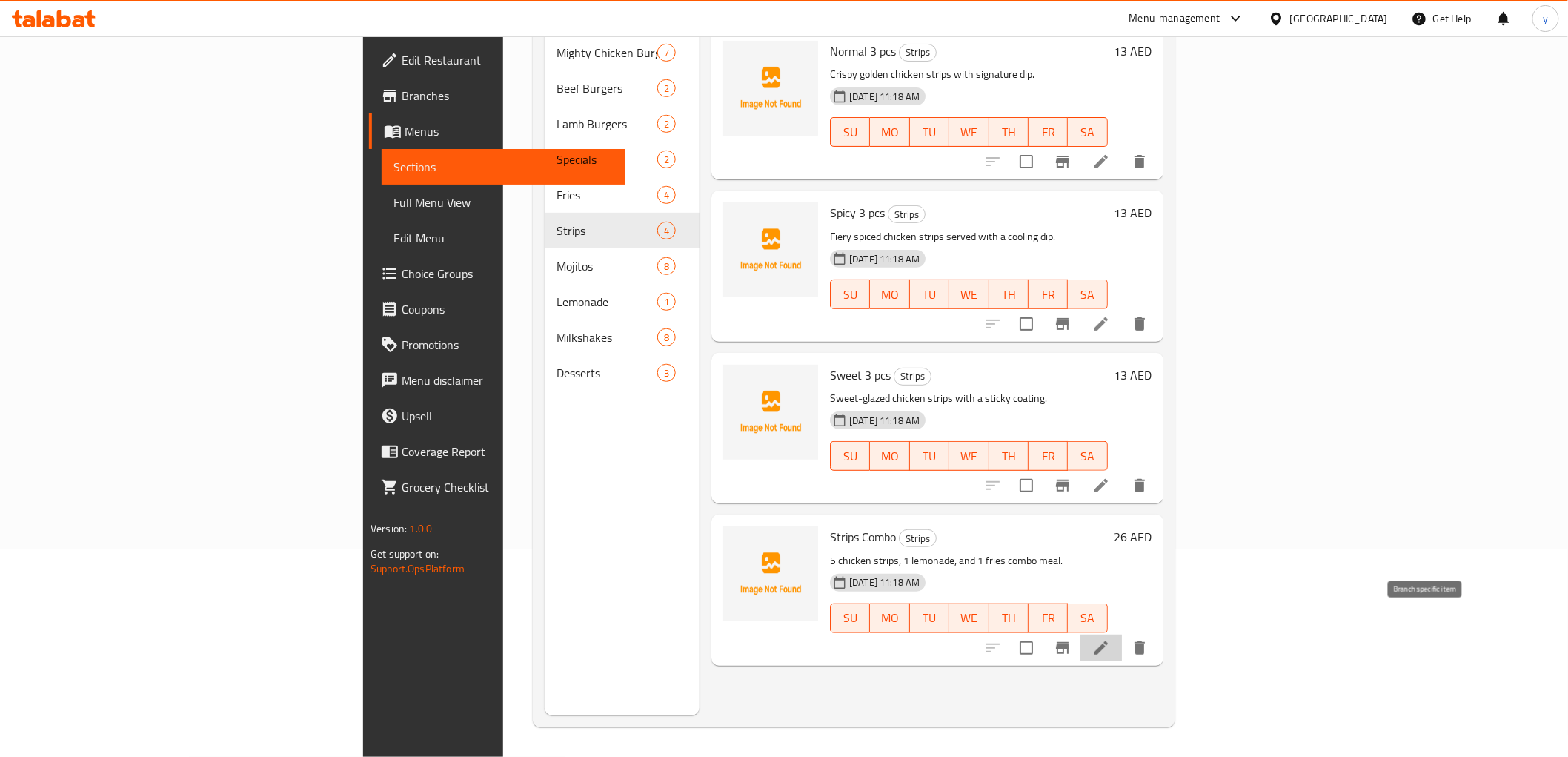
click at [1122, 634] on li at bounding box center [1101, 648] width 42 height 27
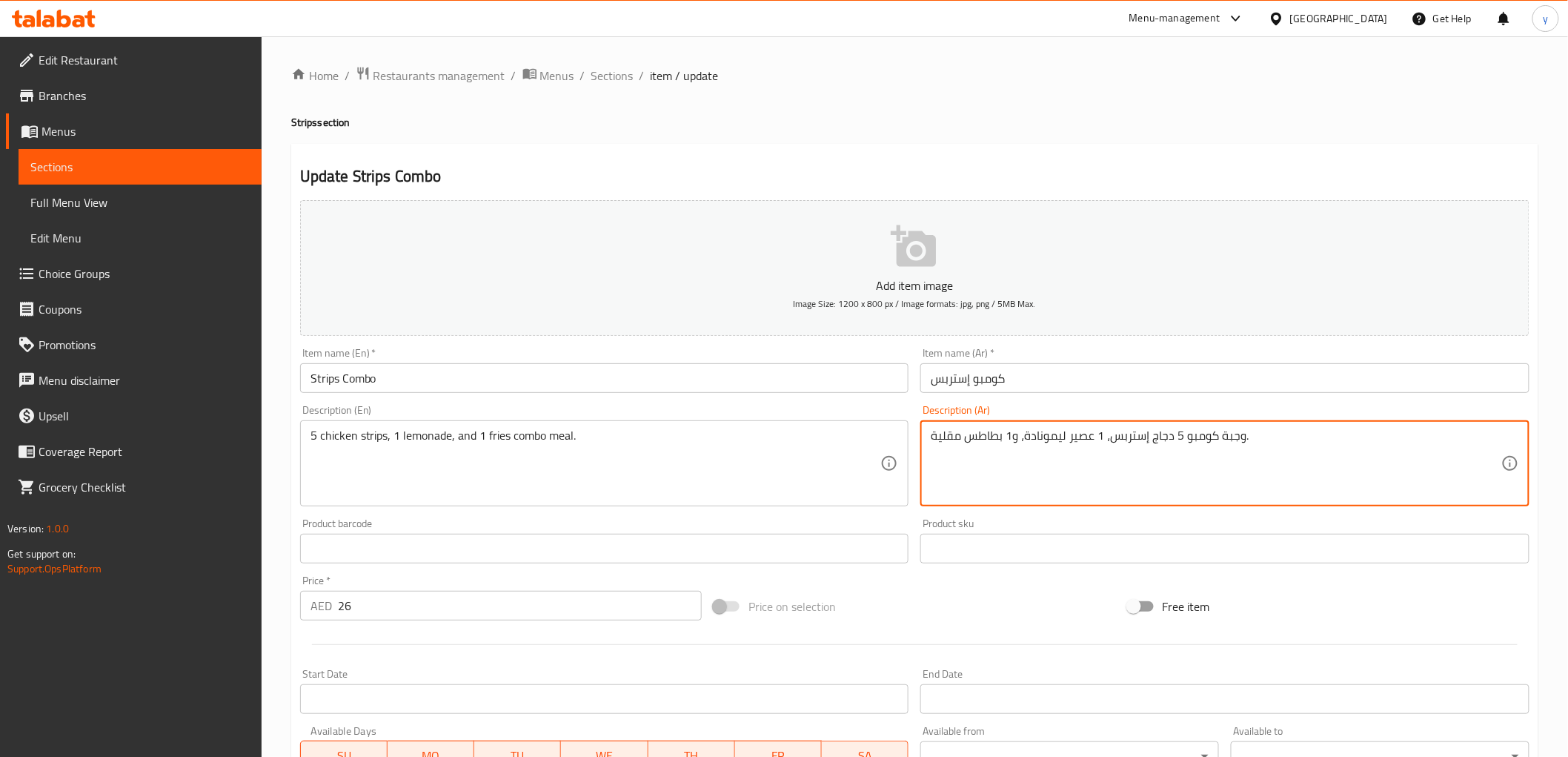
click at [1086, 435] on textarea "وجبة كومبو 5 دجاج إستربس، 1 عصير ليمونادة، و1 بطاطس مقلية." at bounding box center [1215, 464] width 571 height 71
type textarea "وجبة كومبو 5 دجاج إستربس، 1 ليمونادة، و1 بطاطس مقلية."
click at [958, 376] on input "كومبو إستربس" at bounding box center [1225, 378] width 609 height 30
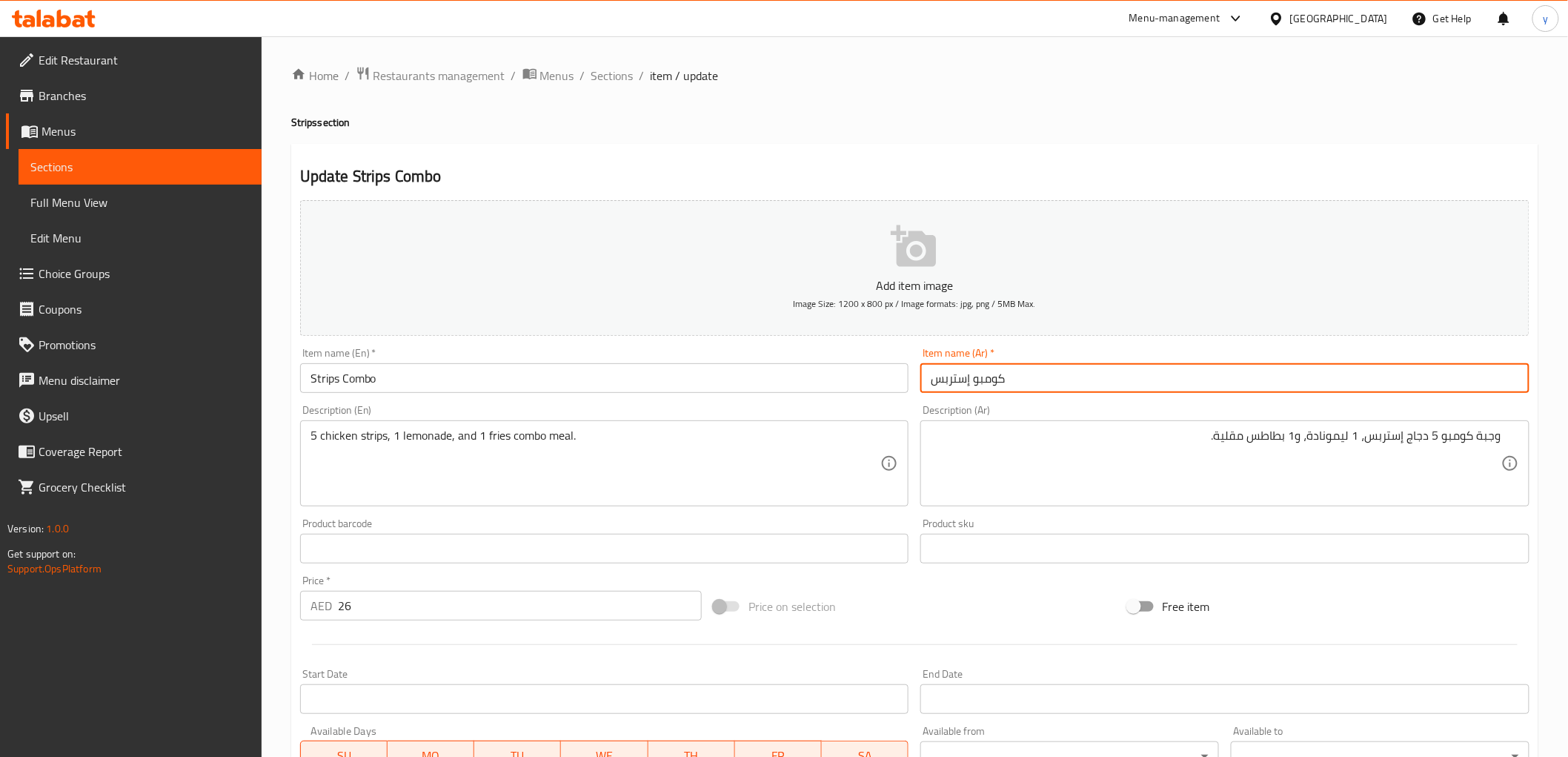
click at [606, 84] on span "Sections" at bounding box center [612, 75] width 42 height 18
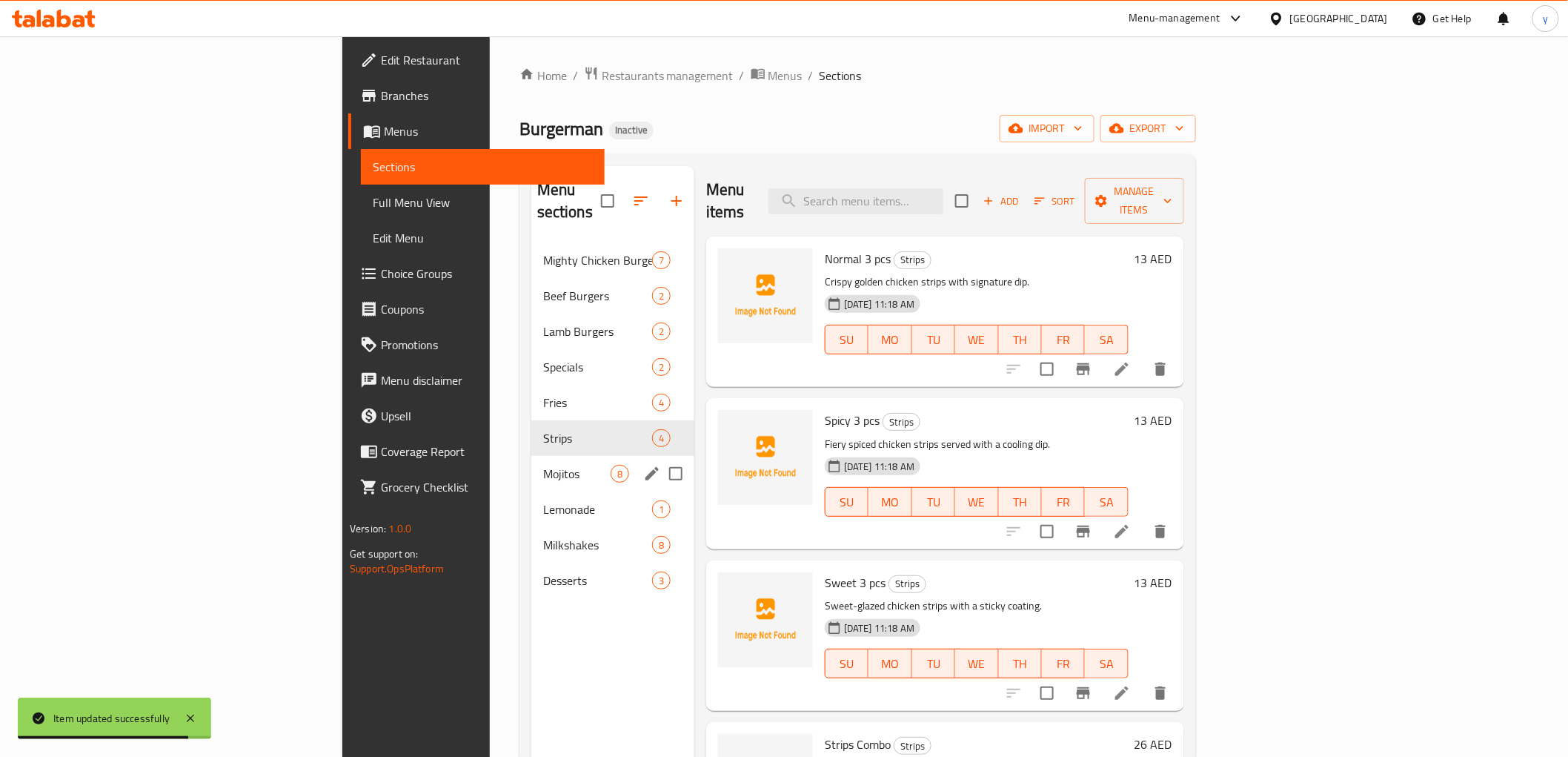
click at [532, 455] on div "Mojitos 8" at bounding box center [613, 473] width 163 height 35
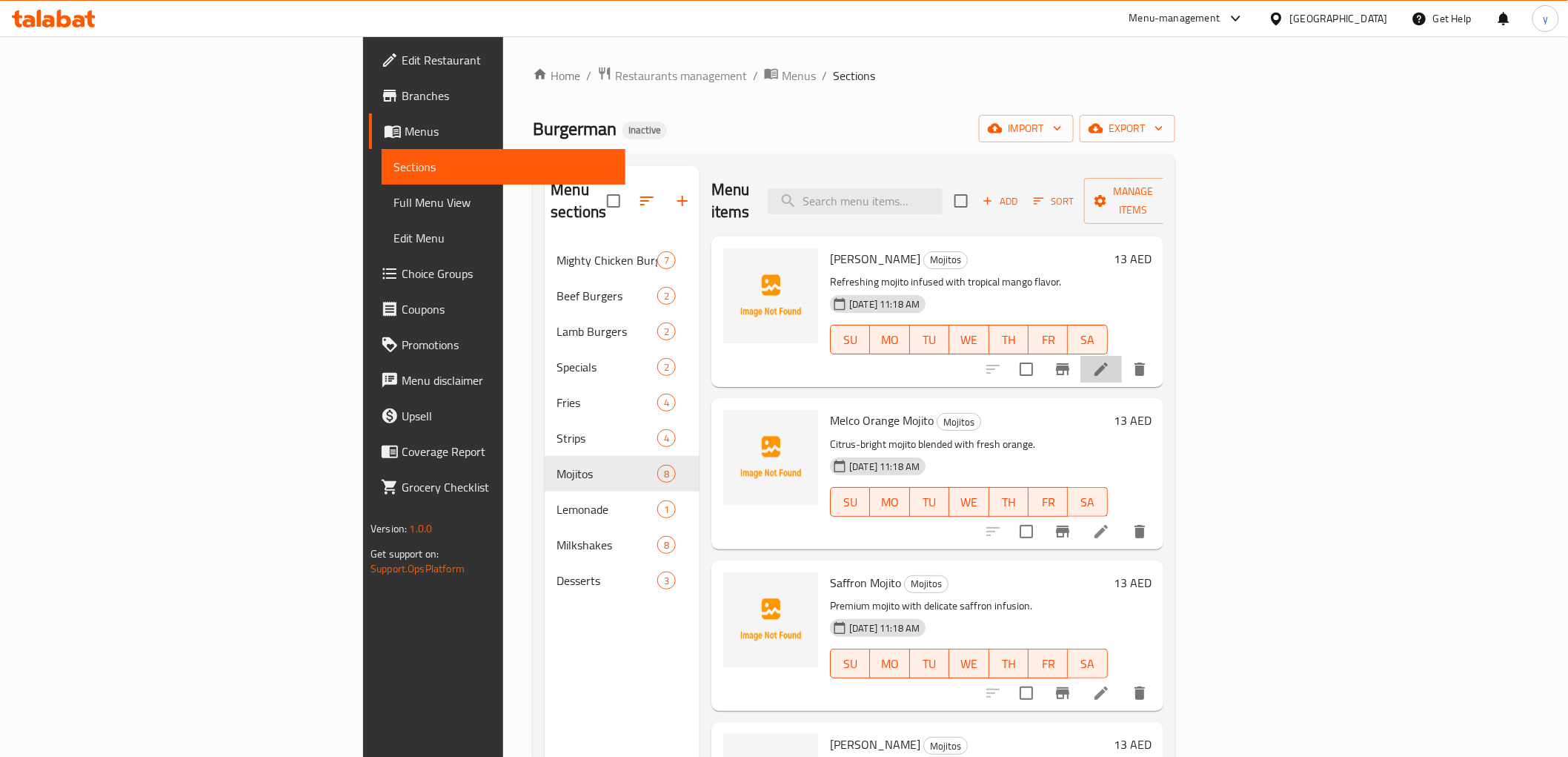
click at [1110, 360] on icon at bounding box center [1101, 369] width 18 height 18
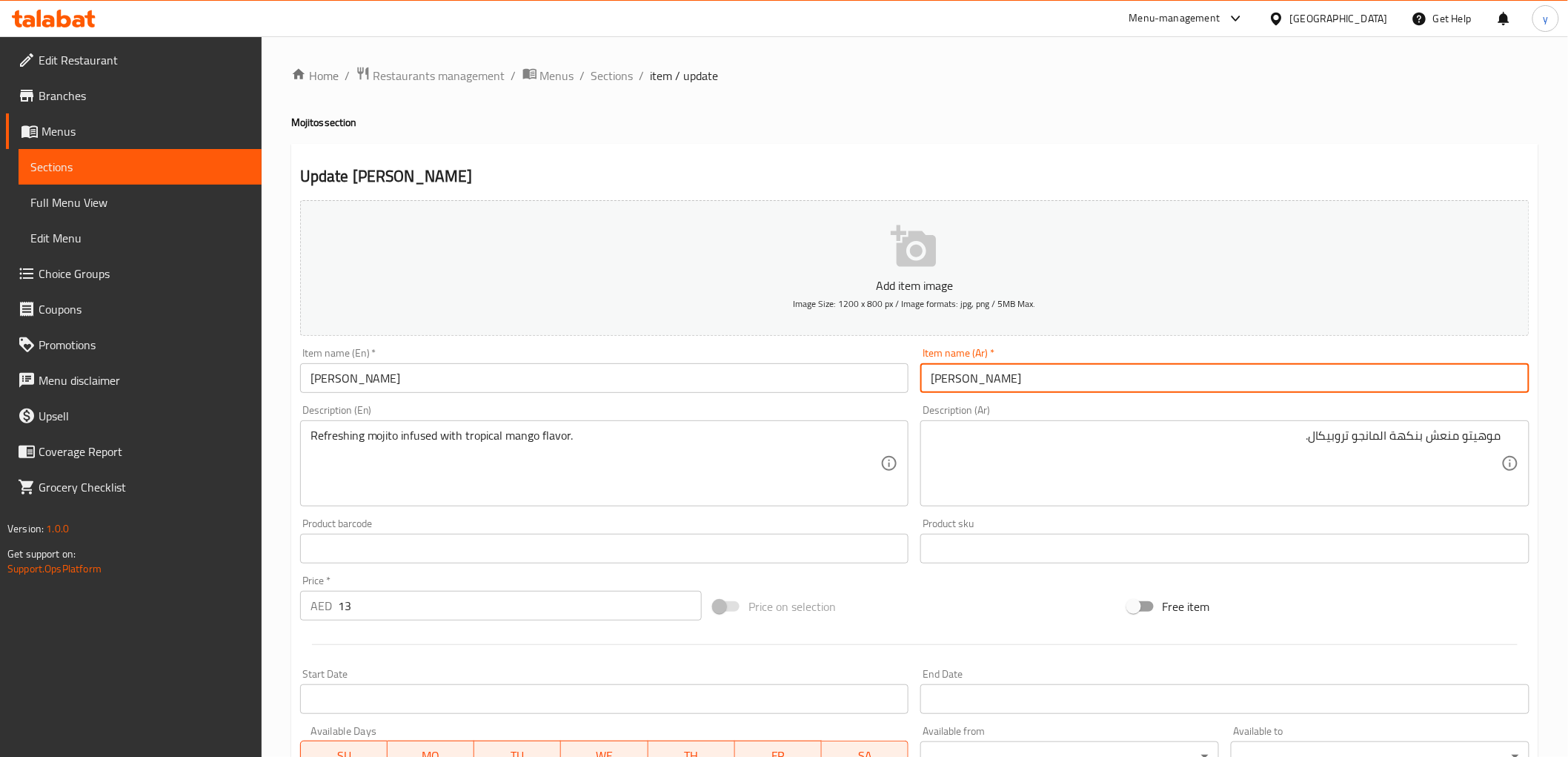
click at [1098, 379] on input "ميلكو موهيتو مانجو" at bounding box center [1225, 378] width 609 height 30
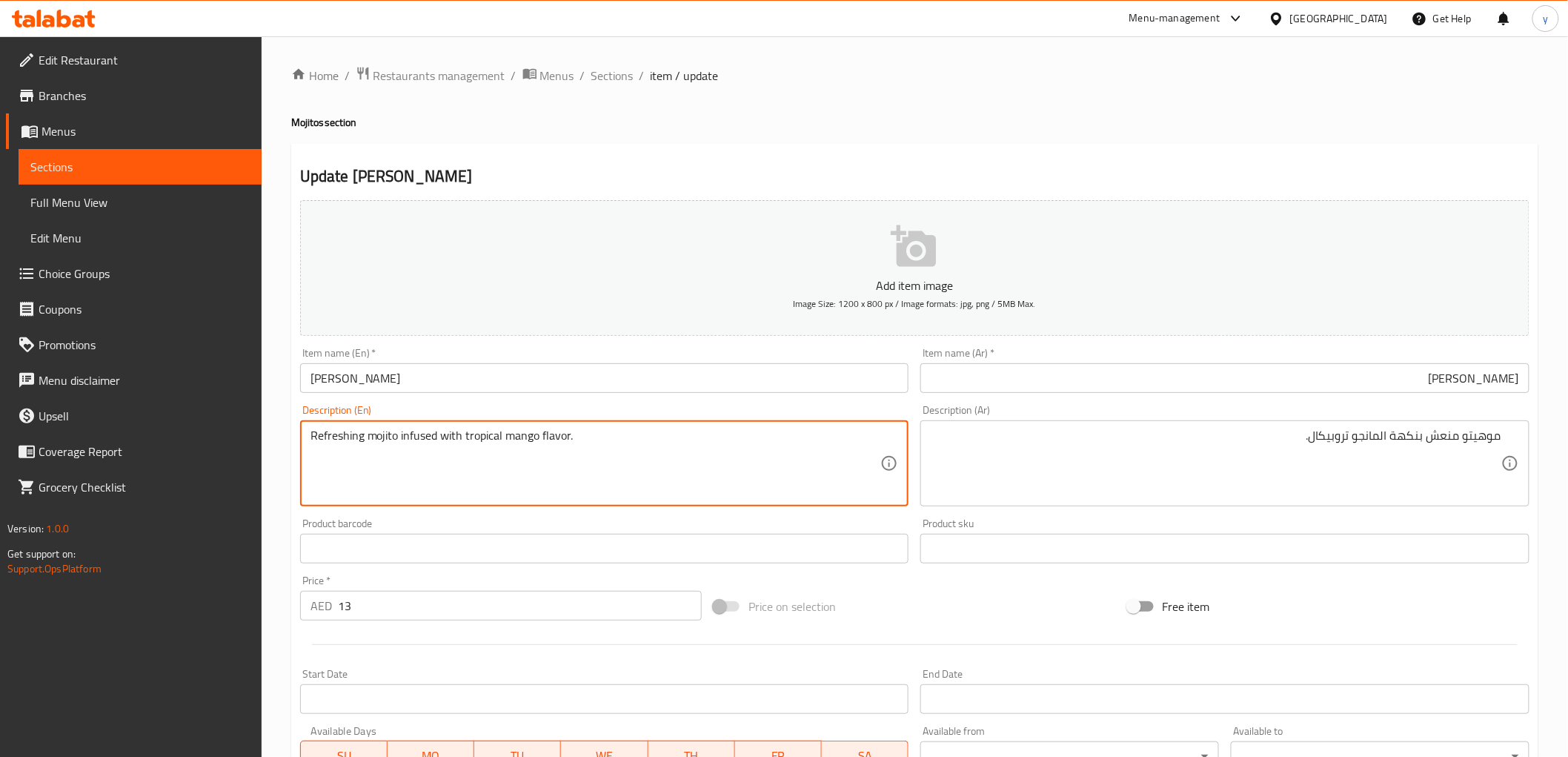
drag, startPoint x: 403, startPoint y: 435, endPoint x: 292, endPoint y: 435, distance: 111.0
drag, startPoint x: 572, startPoint y: 438, endPoint x: 467, endPoint y: 441, distance: 105.0
click at [466, 441] on textarea "Refreshing mojito infused with tropical mango flavor." at bounding box center [595, 464] width 571 height 71
click at [394, 440] on textarea "Refreshing mojito infused with tropical mango flavor." at bounding box center [595, 464] width 571 height 71
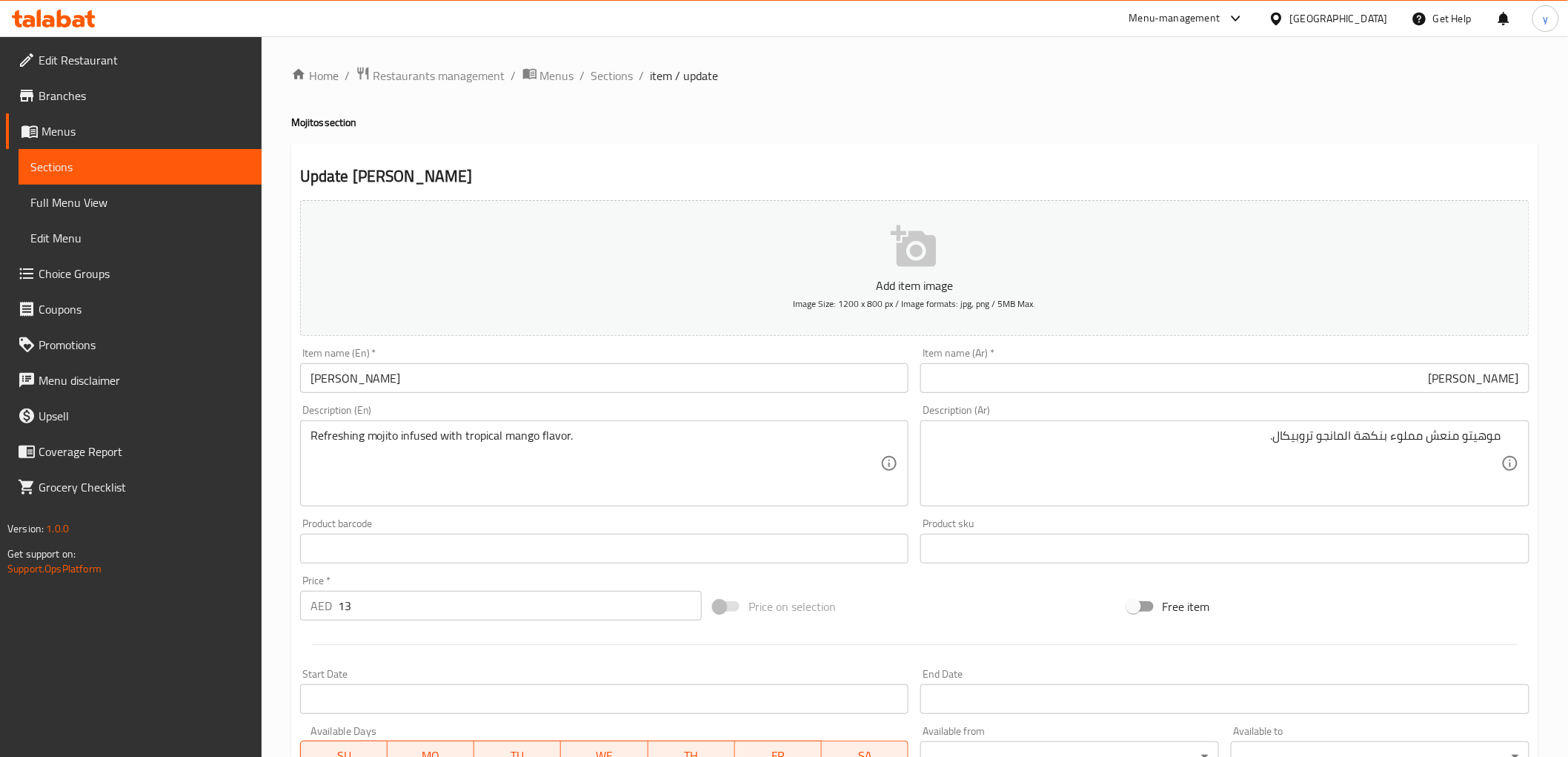
click at [452, 450] on textarea "Refreshing mojito infused with tropical mango flavor." at bounding box center [595, 464] width 571 height 71
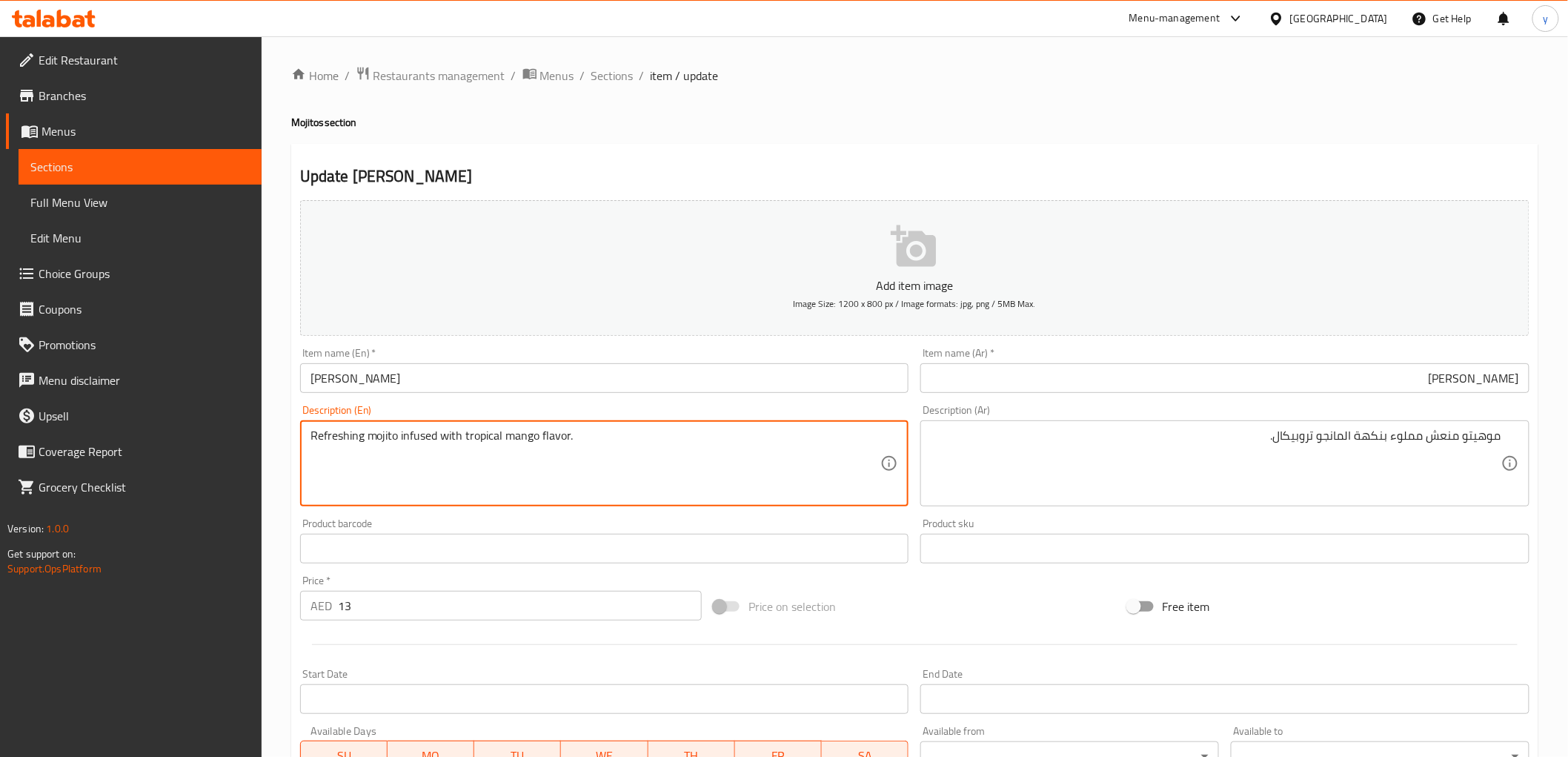
click at [440, 383] on input "Melco Mango Mojito" at bounding box center [605, 378] width 609 height 30
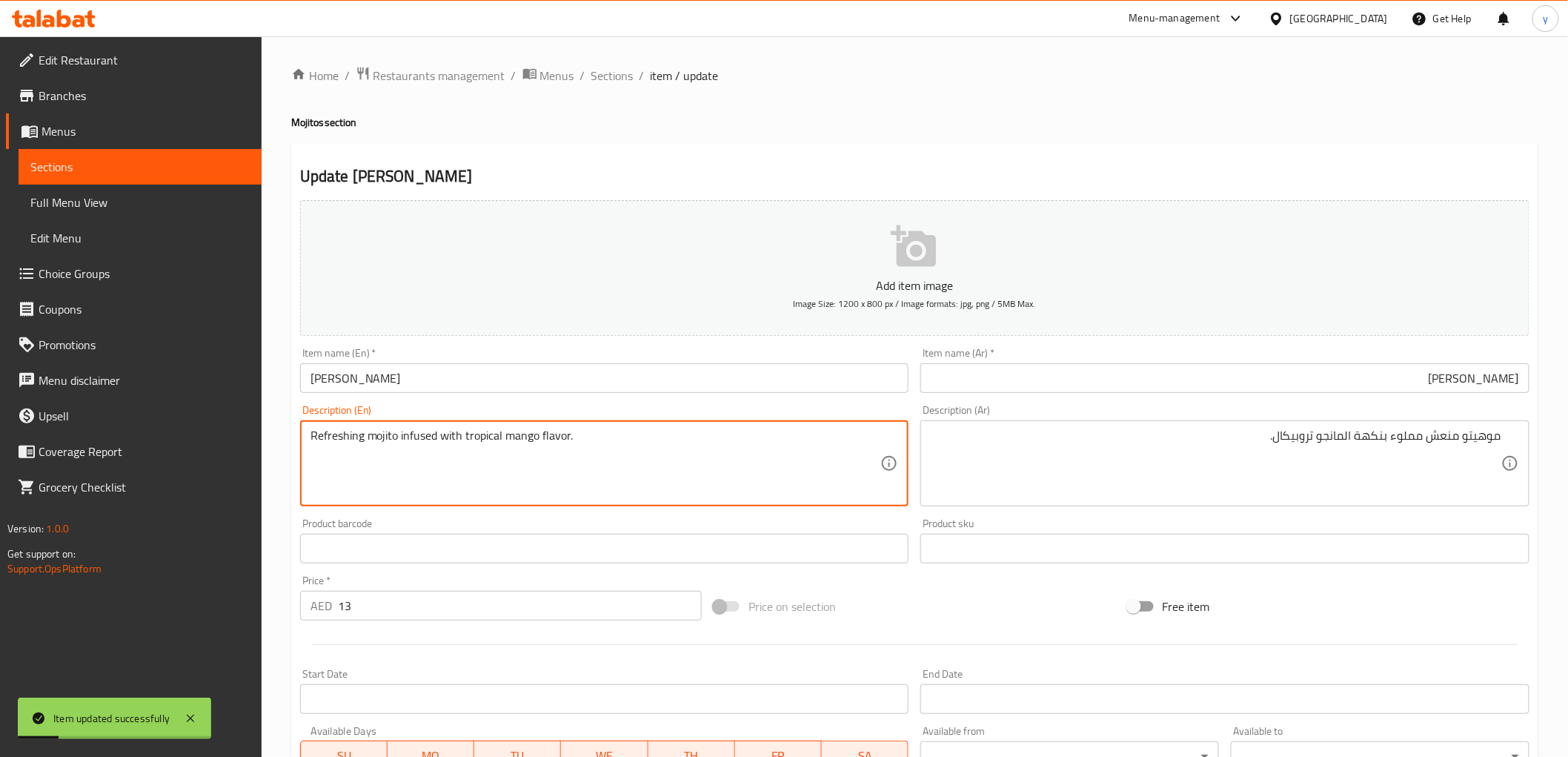
click at [441, 457] on textarea "Refreshing mojito infused with tropical mango flavor." at bounding box center [595, 464] width 571 height 71
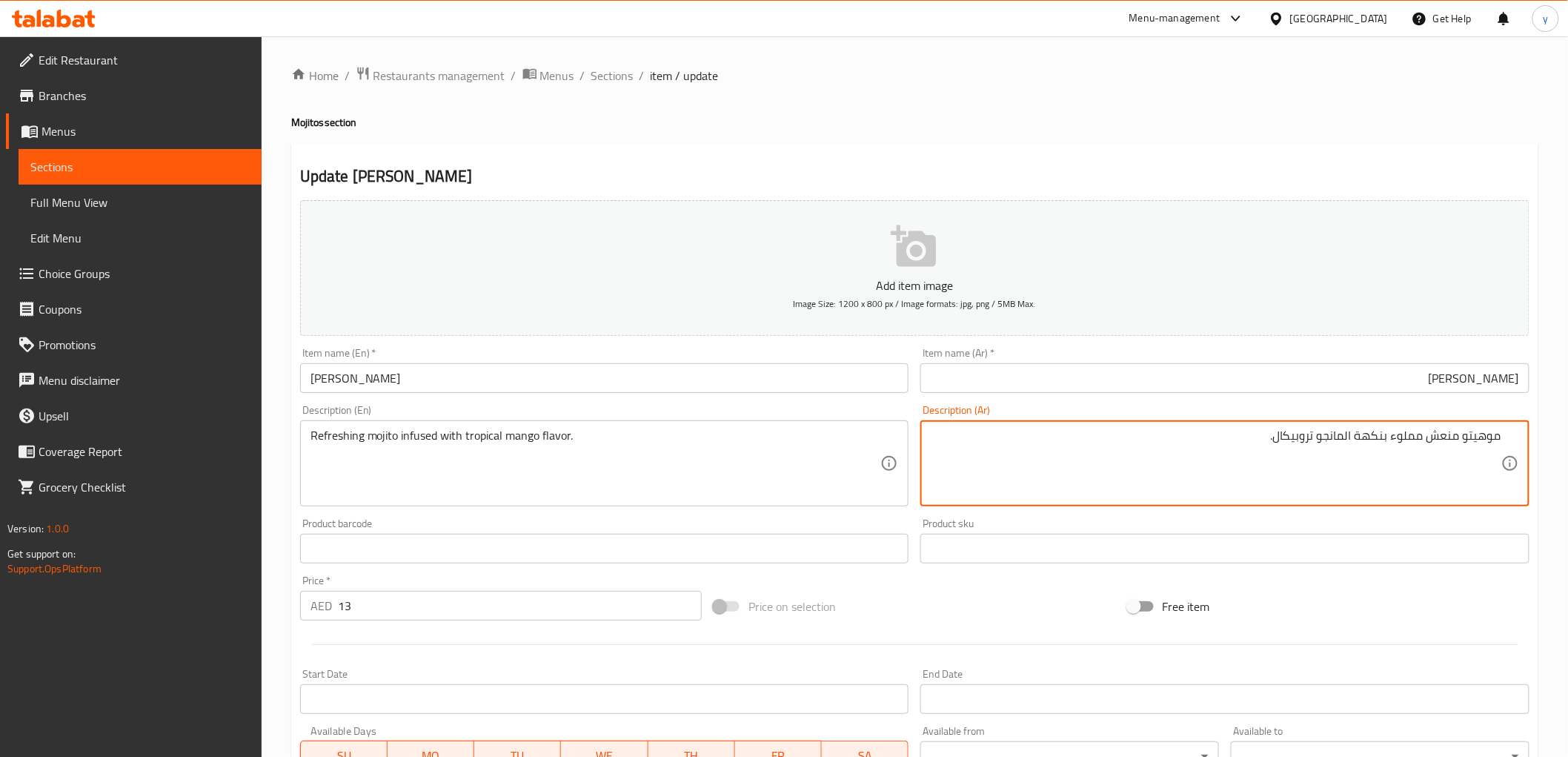
drag, startPoint x: 1394, startPoint y: 436, endPoint x: 1420, endPoint y: 441, distance: 26.5
paste textarea "غمس"
type textarea "موهيتو منعش منغمس بنكهة المانجو تروبيكال."
click at [1423, 378] on input "ميلكو موهيتو مانجو" at bounding box center [1225, 378] width 609 height 30
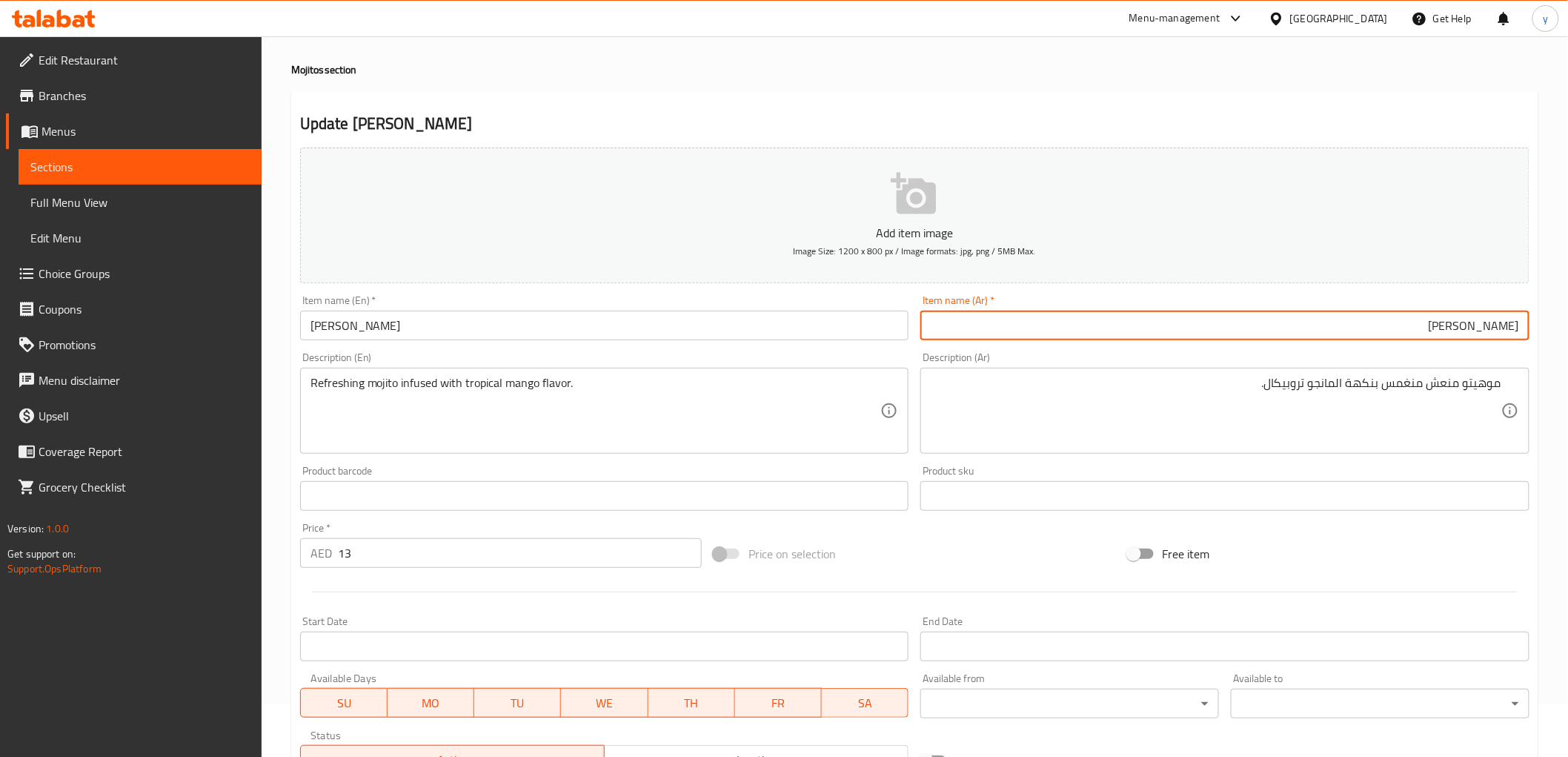
scroll to position [82, 0]
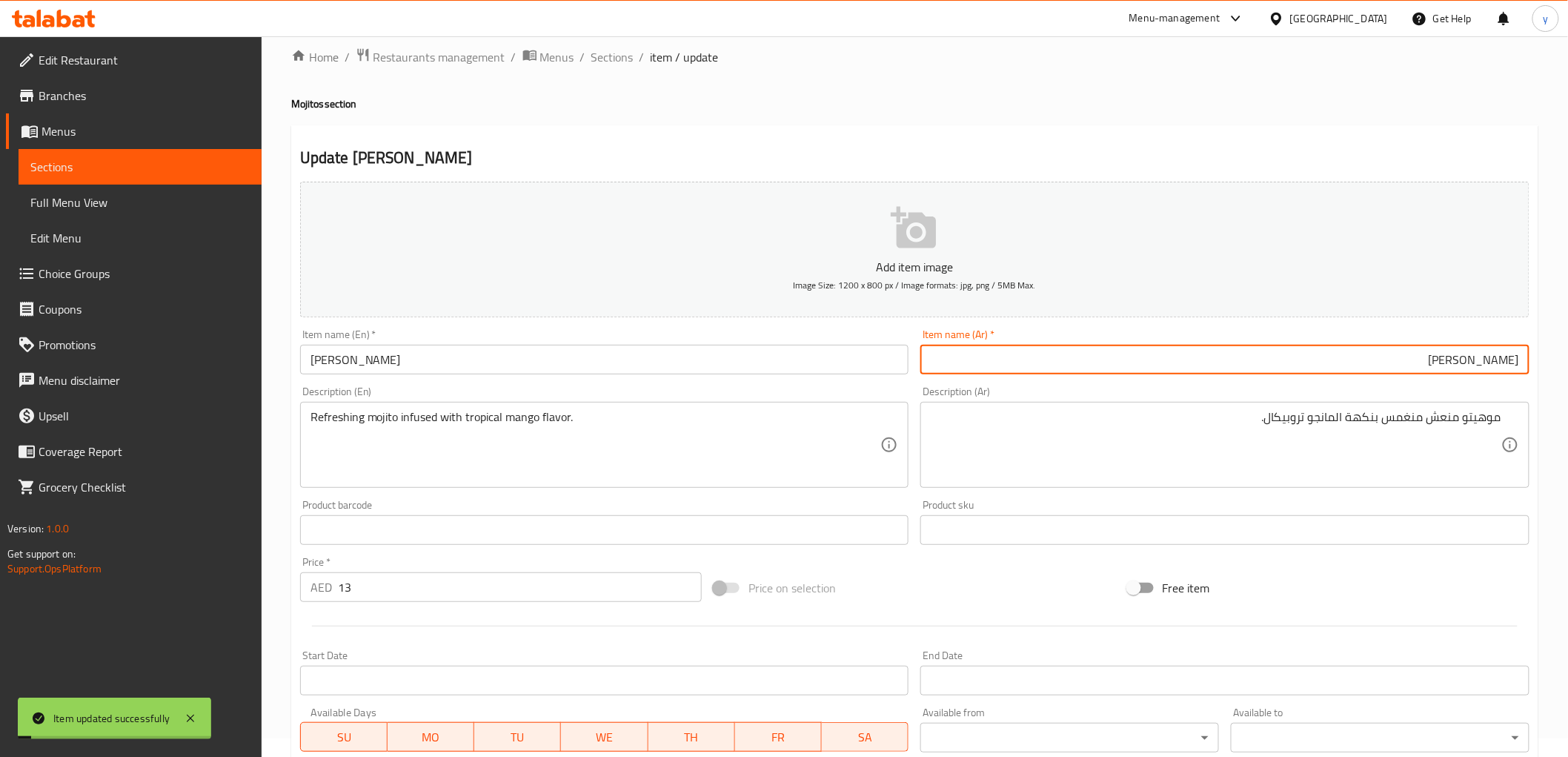
scroll to position [0, 0]
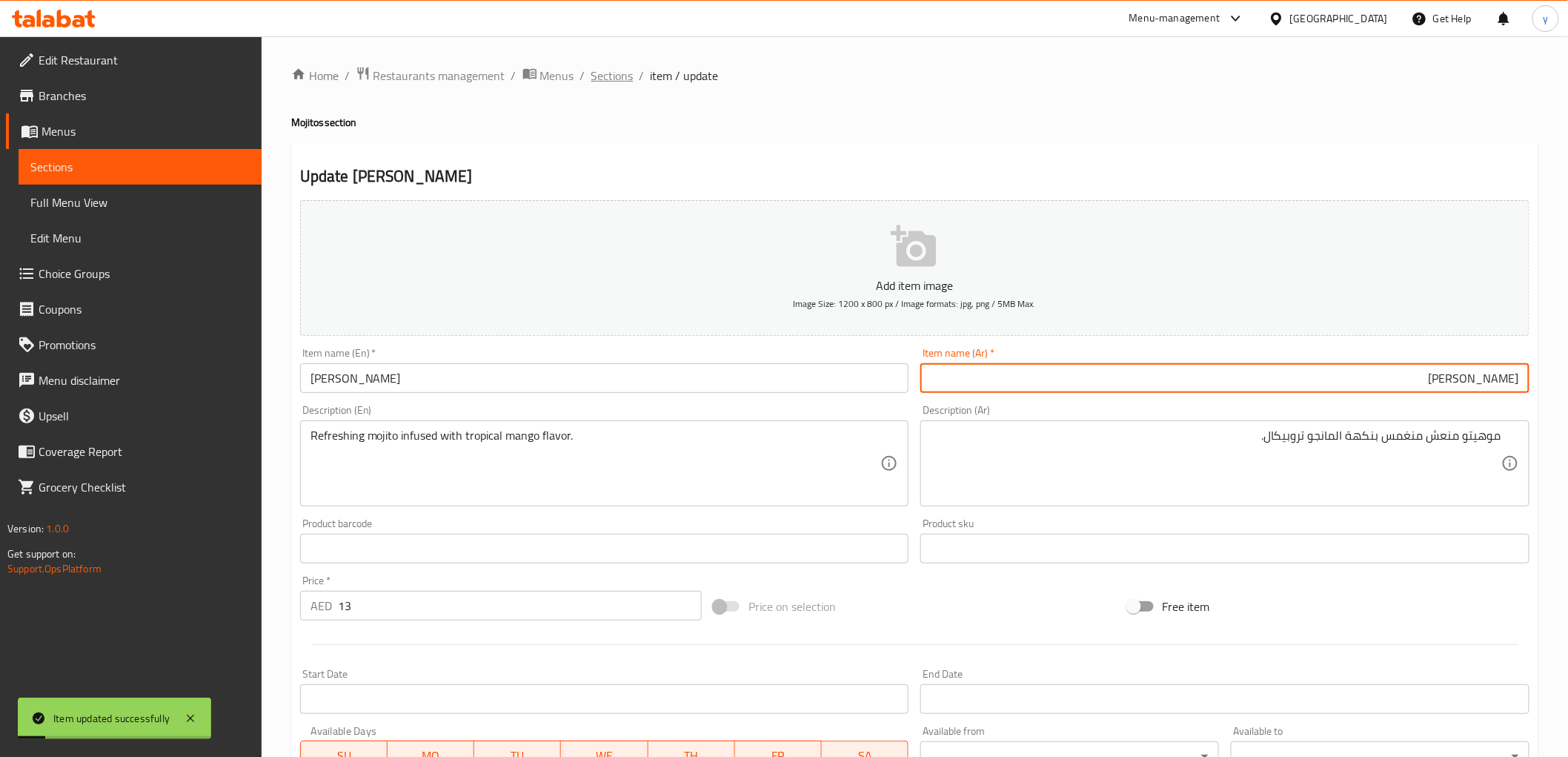
click at [601, 75] on span "Sections" at bounding box center [612, 75] width 42 height 18
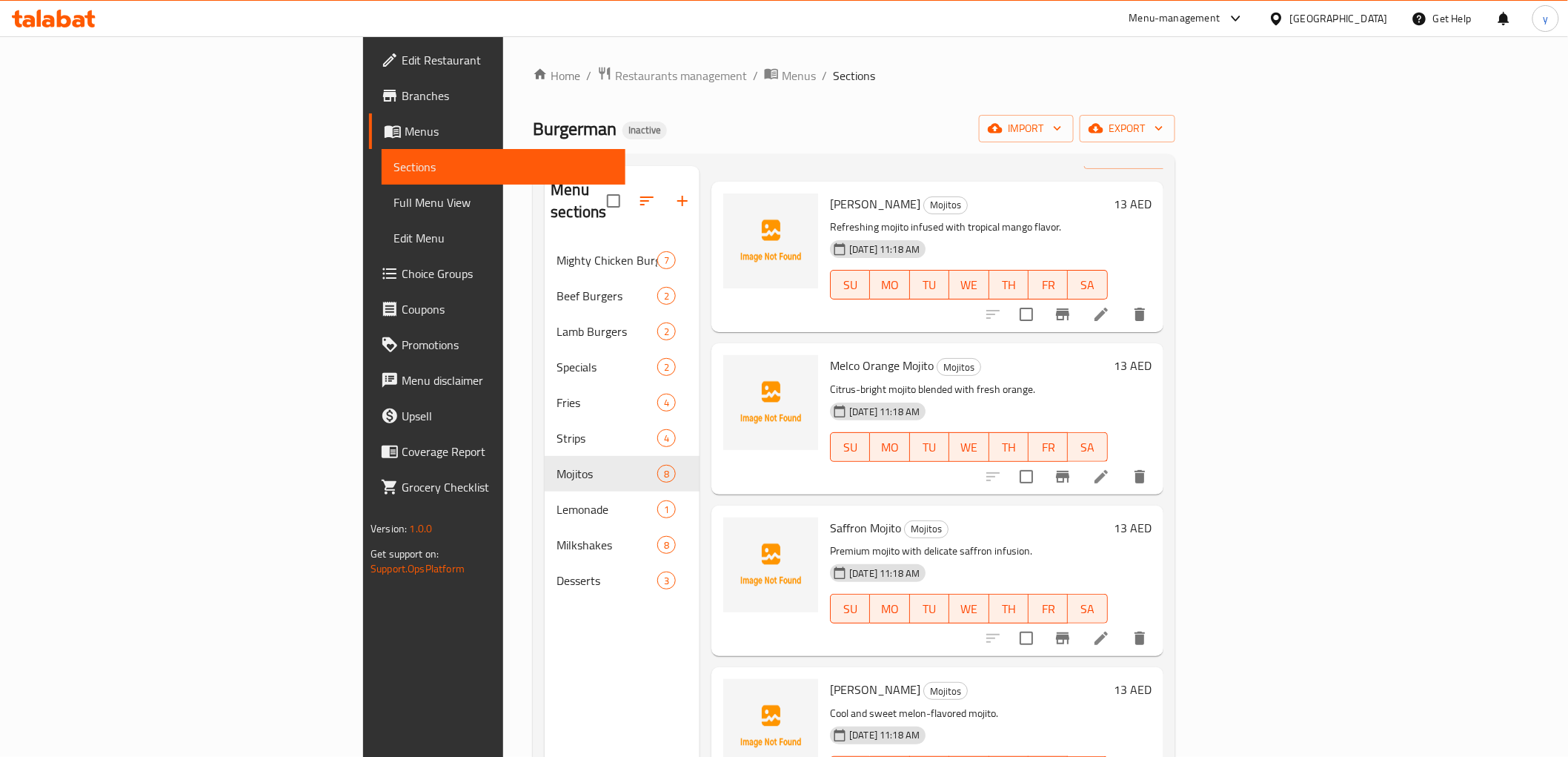
scroll to position [82, 0]
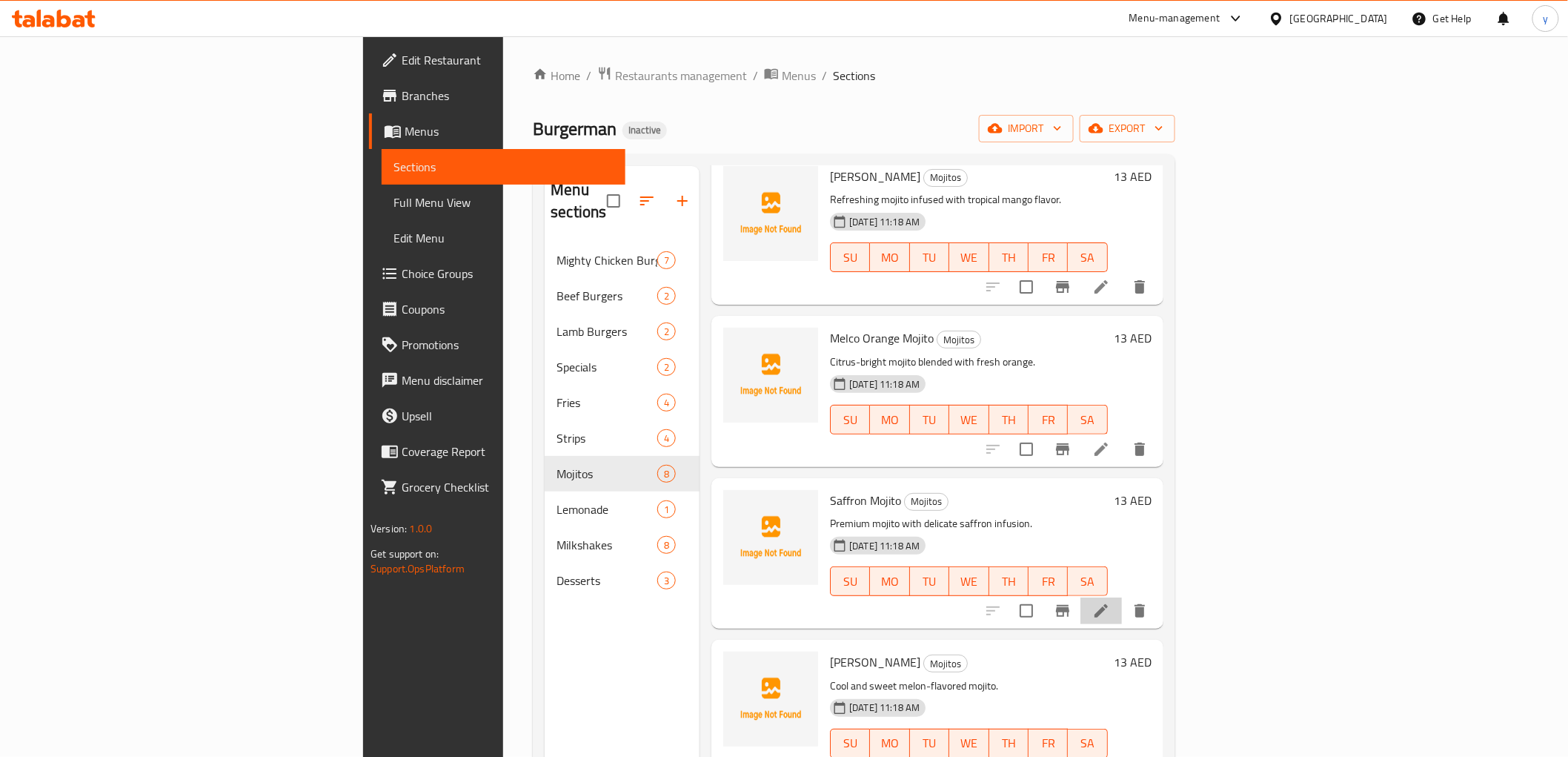
click at [1122, 598] on li at bounding box center [1101, 611] width 42 height 27
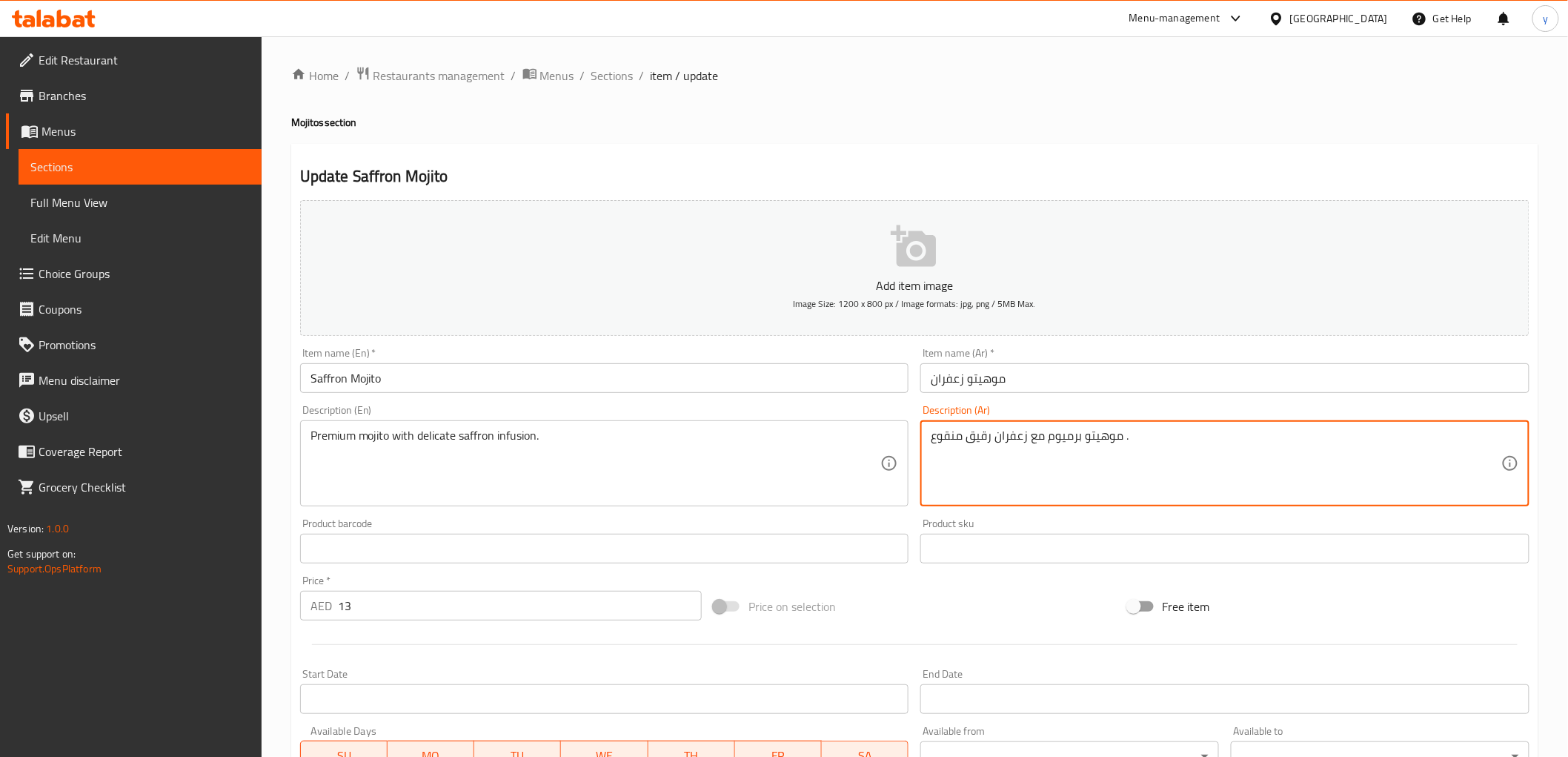
type textarea "موهيتو برميوم مع زعفران رقيق منقوع ."
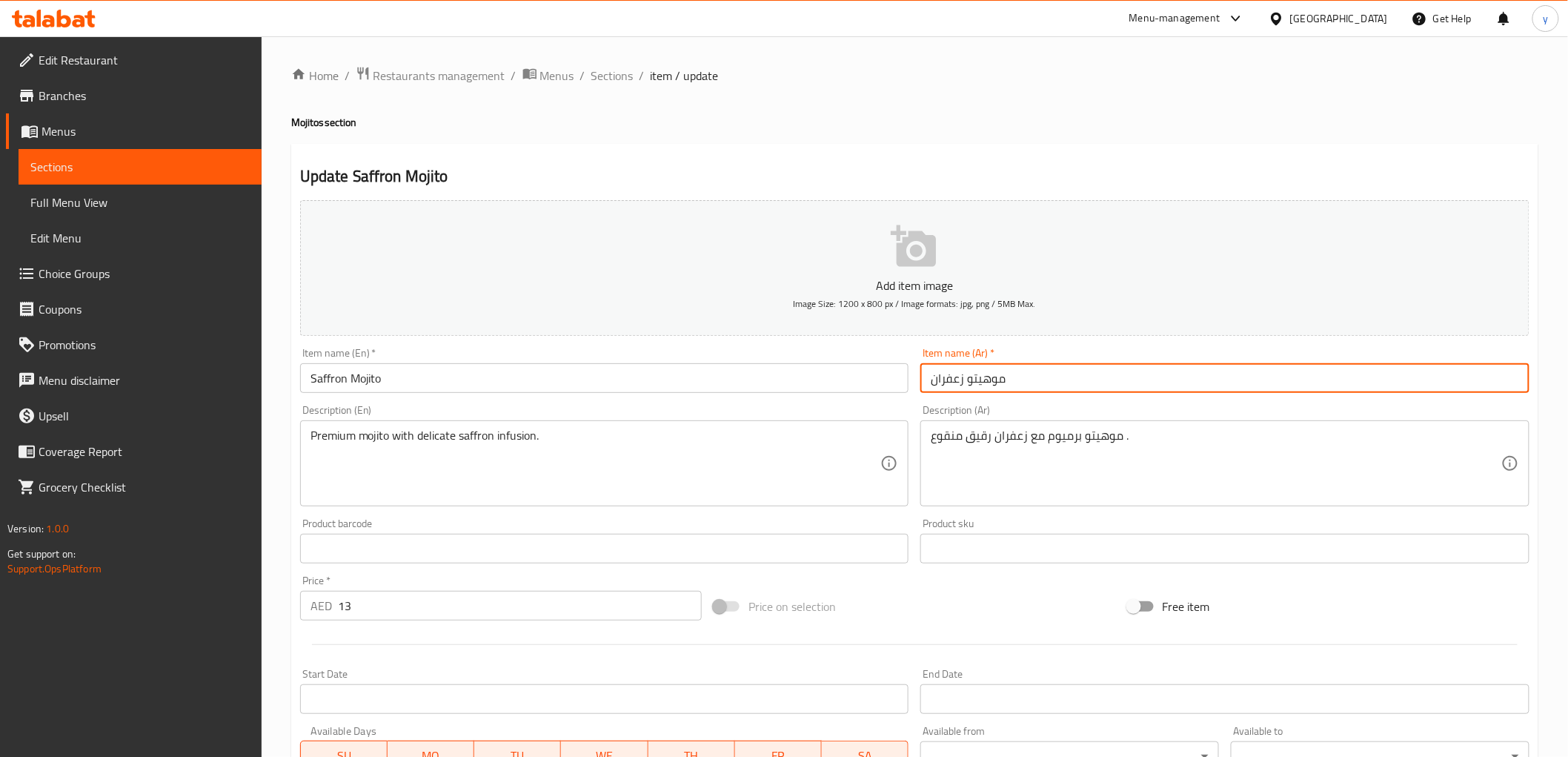
click at [1050, 382] on input "موهيتو زعفران" at bounding box center [1225, 378] width 609 height 30
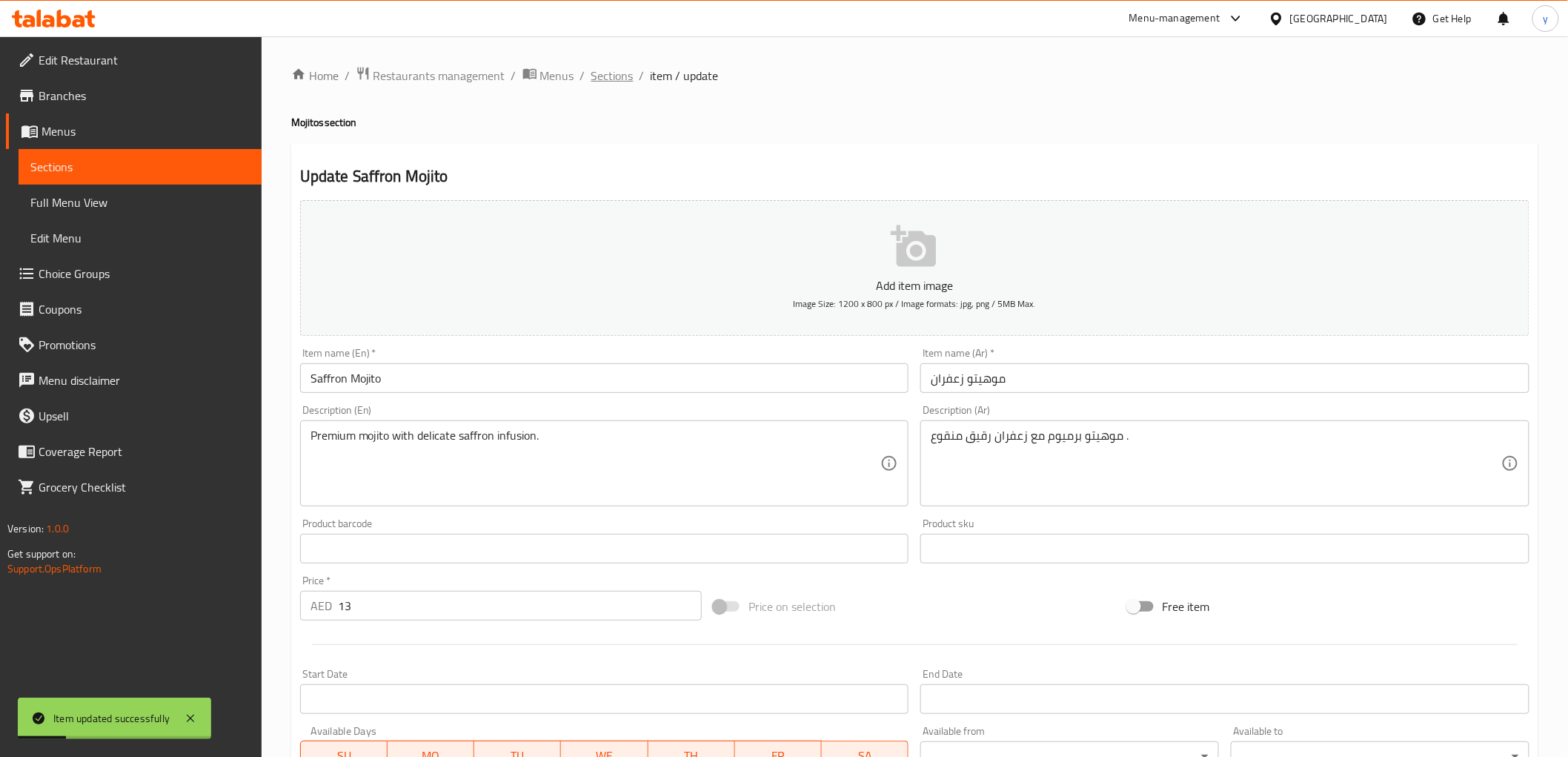
click at [602, 85] on span "Sections" at bounding box center [612, 75] width 42 height 18
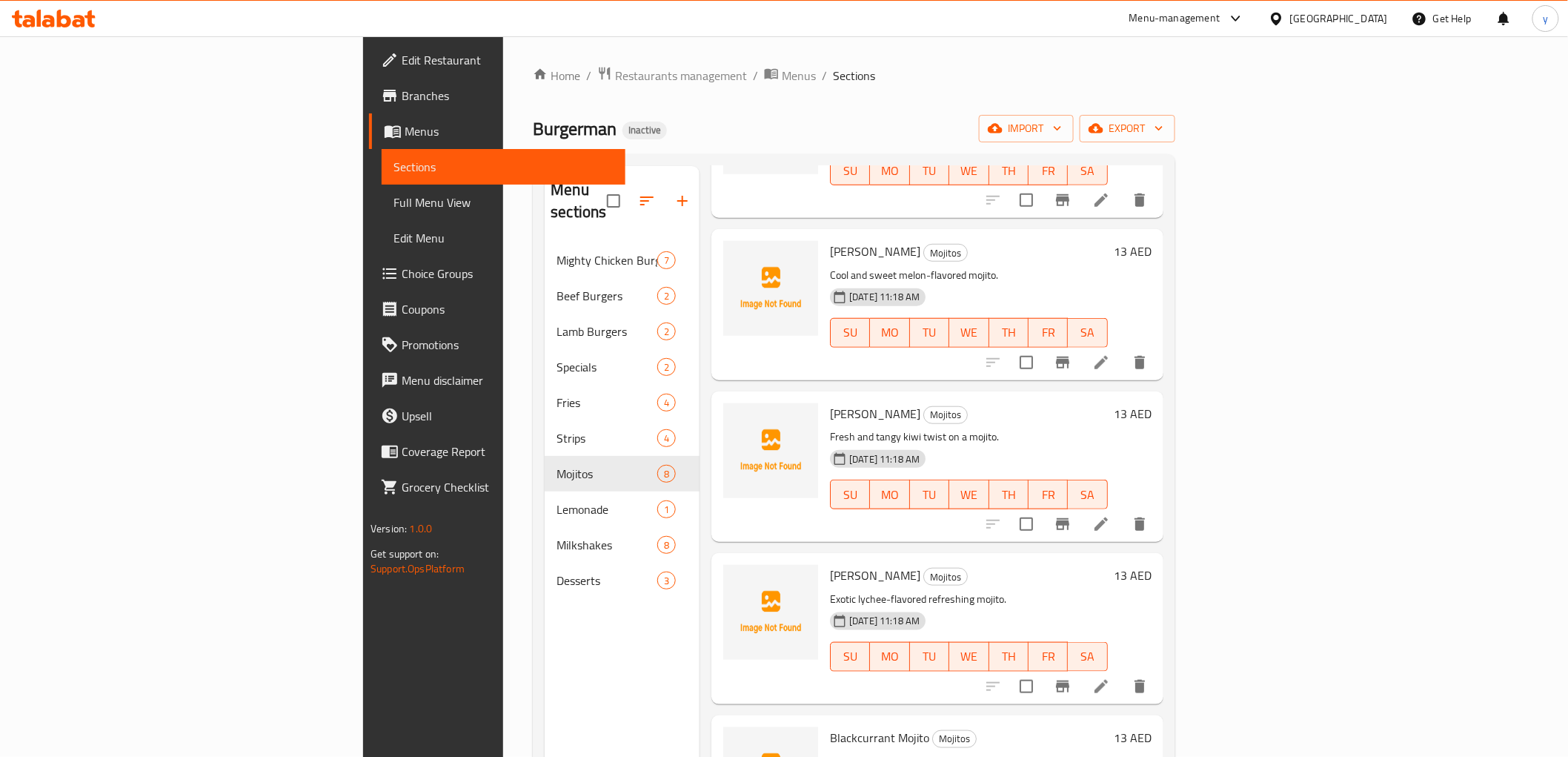
scroll to position [494, 0]
click at [1110, 514] on icon at bounding box center [1101, 523] width 18 height 18
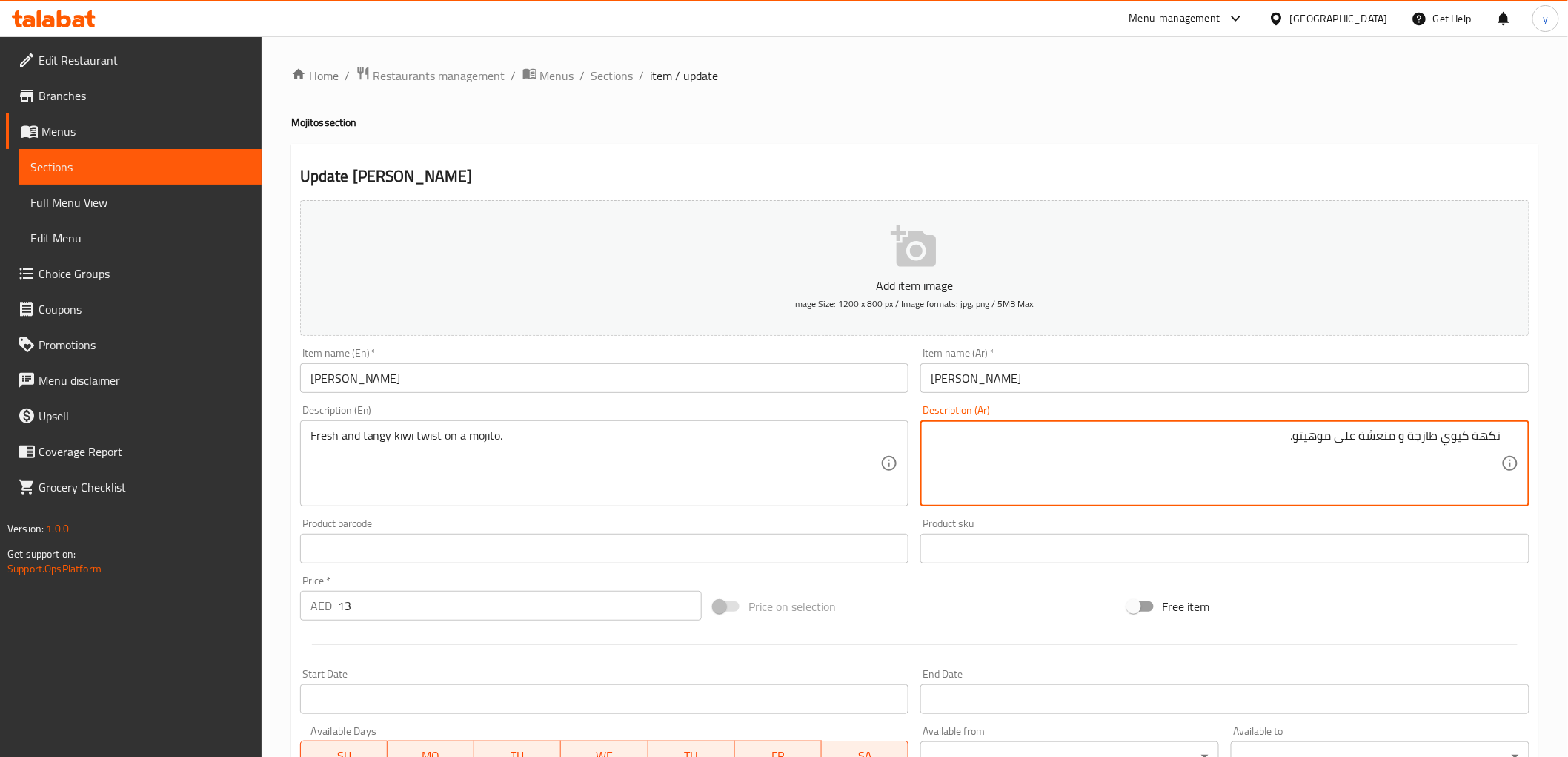
click at [1233, 354] on div "Item name (Ar)   * موهيتو كيوي Item name (Ar) *" at bounding box center [1225, 371] width 609 height 46
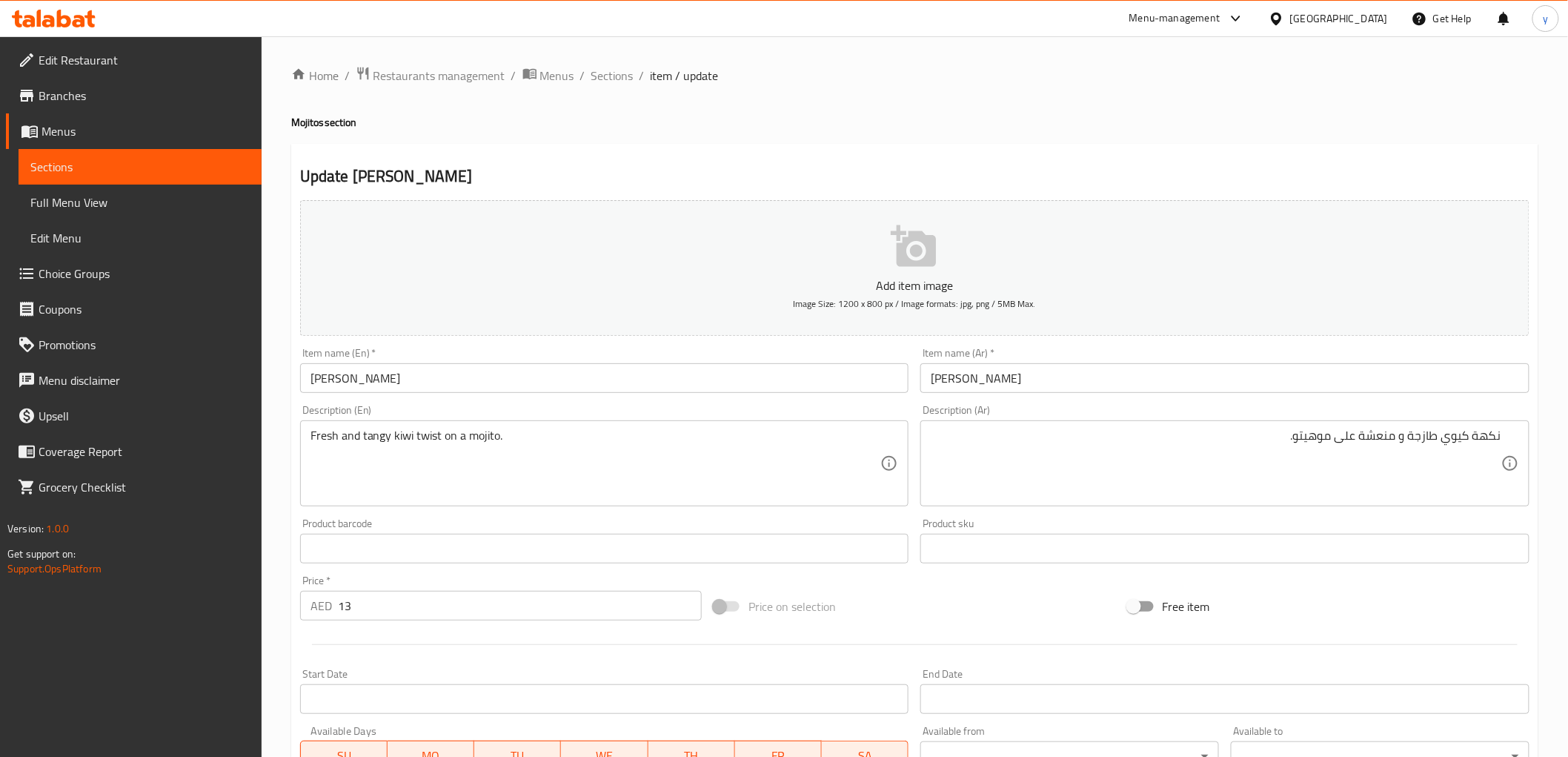
click at [1219, 365] on input "موهيتو كيوي" at bounding box center [1225, 378] width 609 height 30
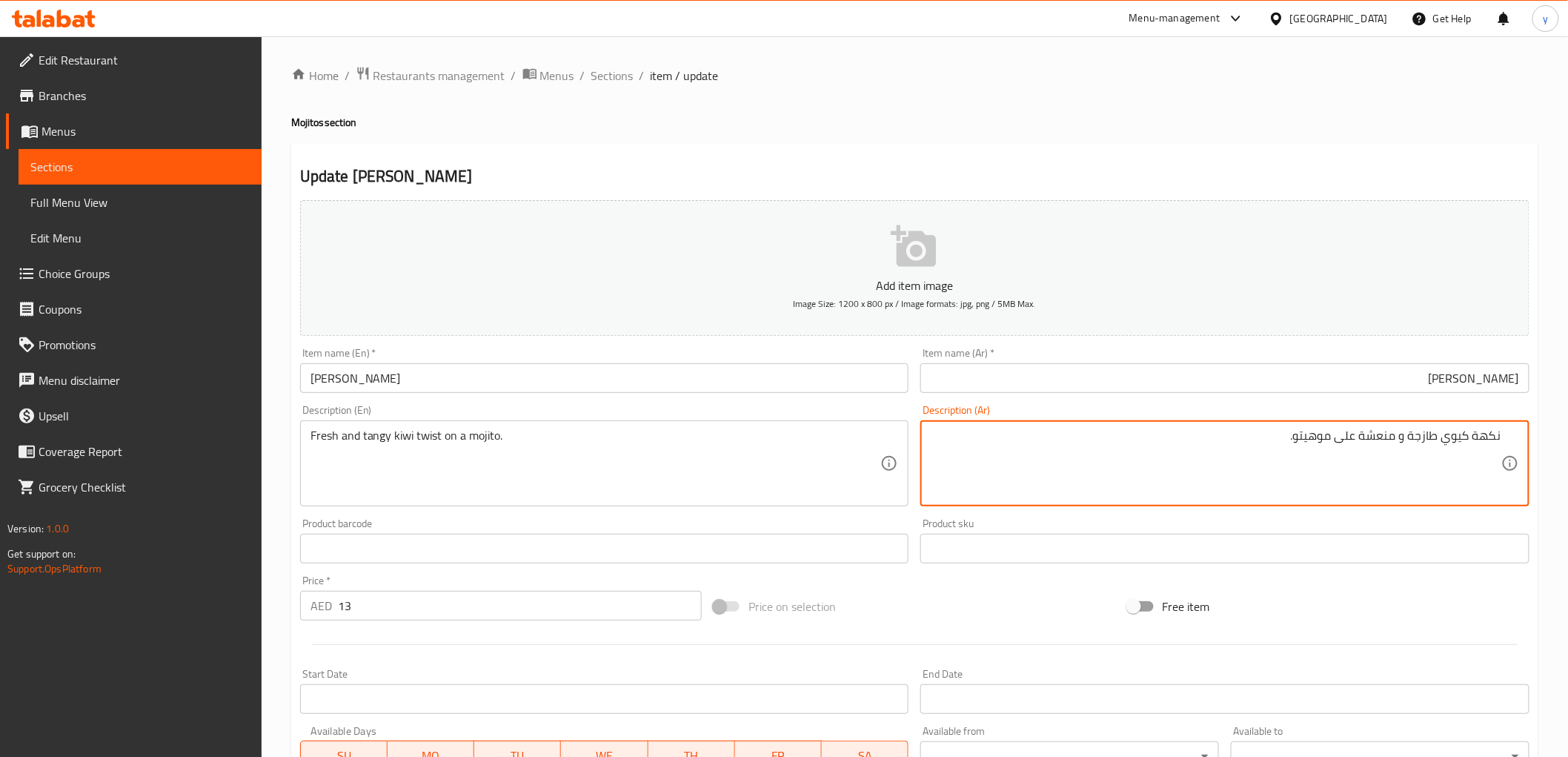
drag, startPoint x: 1472, startPoint y: 440, endPoint x: 1511, endPoint y: 439, distance: 39.0
click at [1412, 431] on textarea "تويست كيوي طازجة و منعشة على موهيتو." at bounding box center [1215, 464] width 571 height 71
click at [1365, 433] on textarea "تويست كيوي طازج و منعشة على موهيتو." at bounding box center [1215, 464] width 571 height 71
type textarea "تويست كيوي طازج و منعش على موهيتو."
click at [1357, 389] on input "موهيتو كيوي" at bounding box center [1225, 378] width 609 height 30
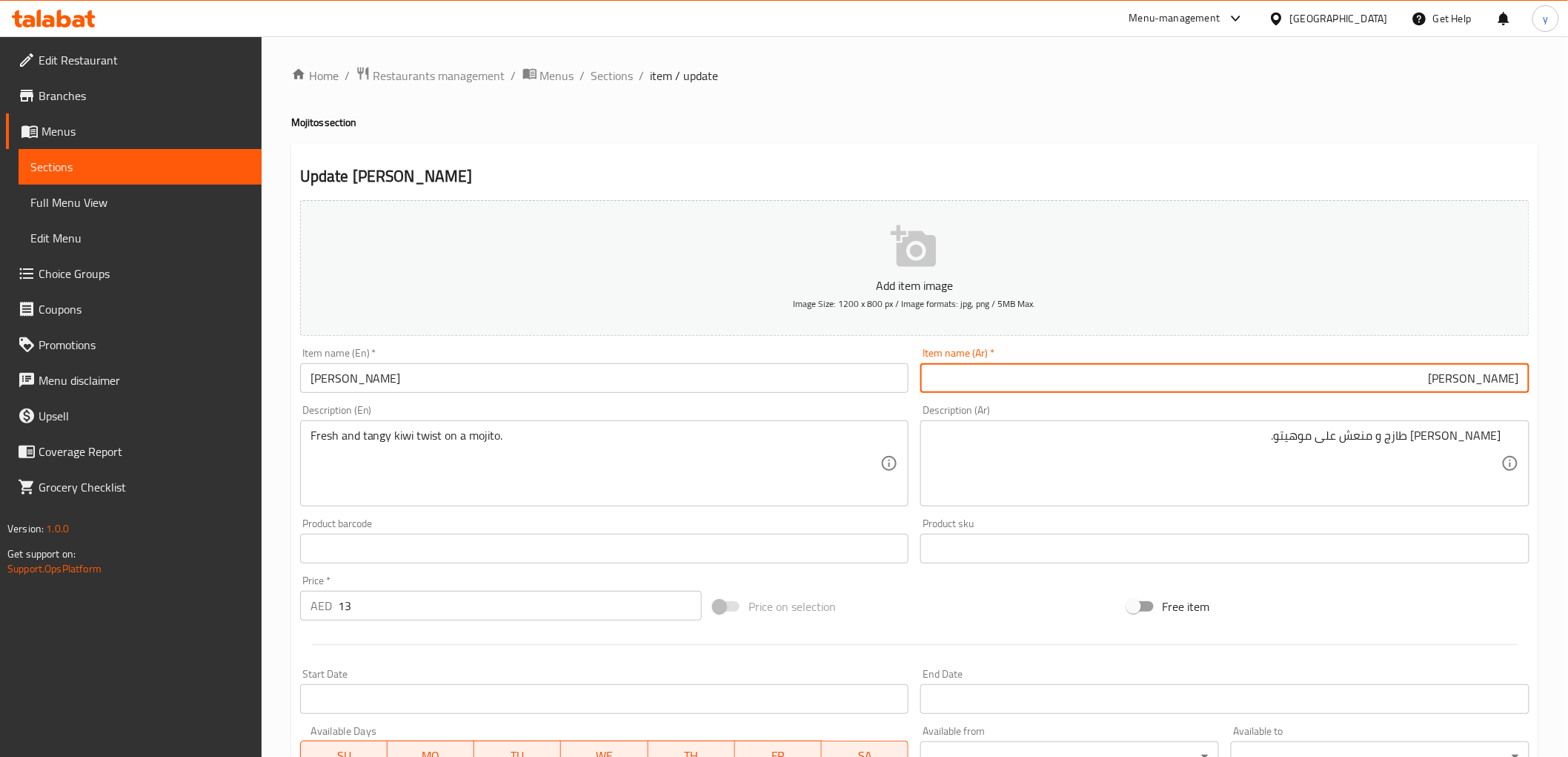
scroll to position [82, 0]
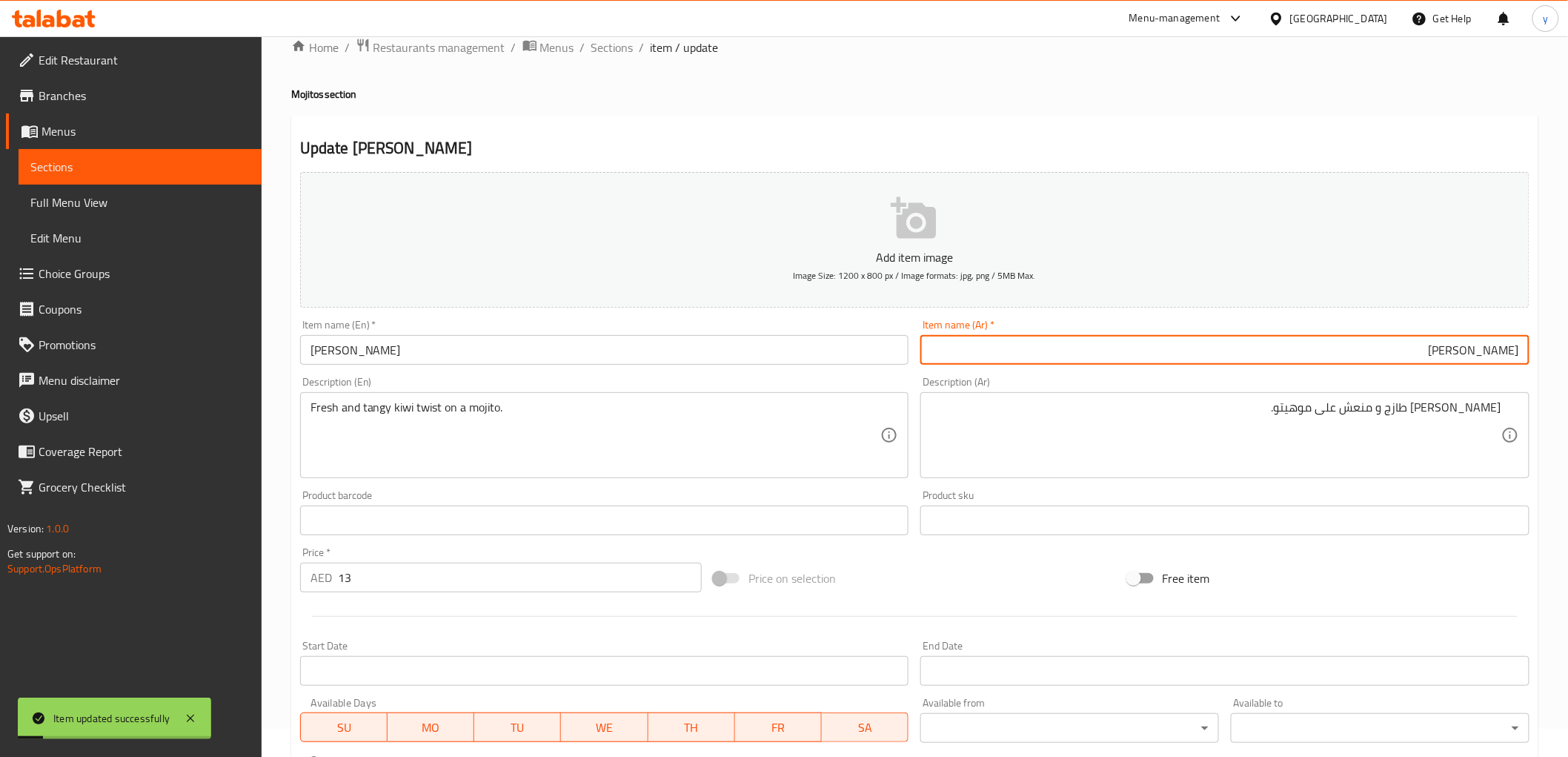
scroll to position [0, 0]
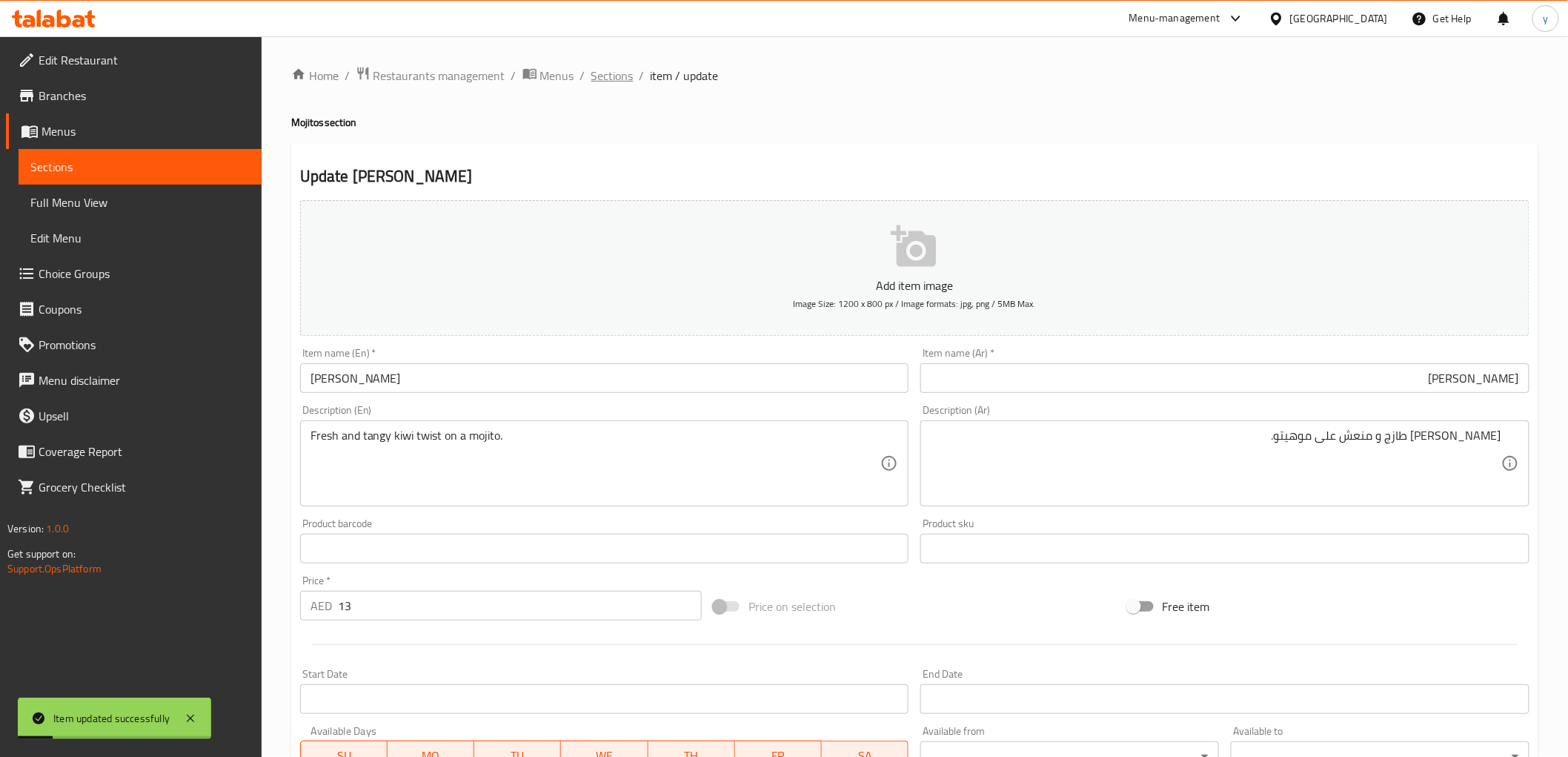
click at [609, 74] on span "Sections" at bounding box center [612, 75] width 42 height 18
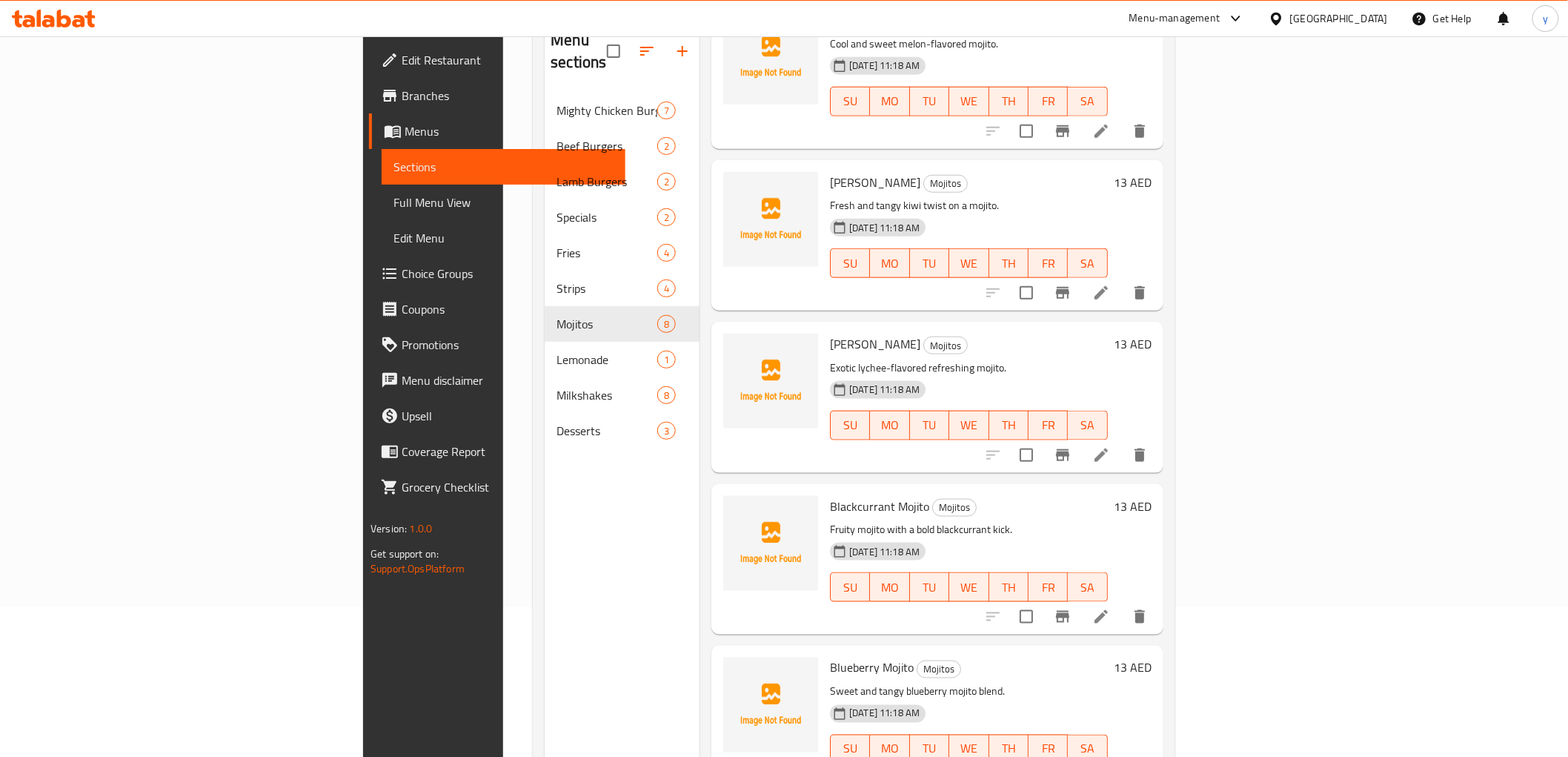
scroll to position [165, 0]
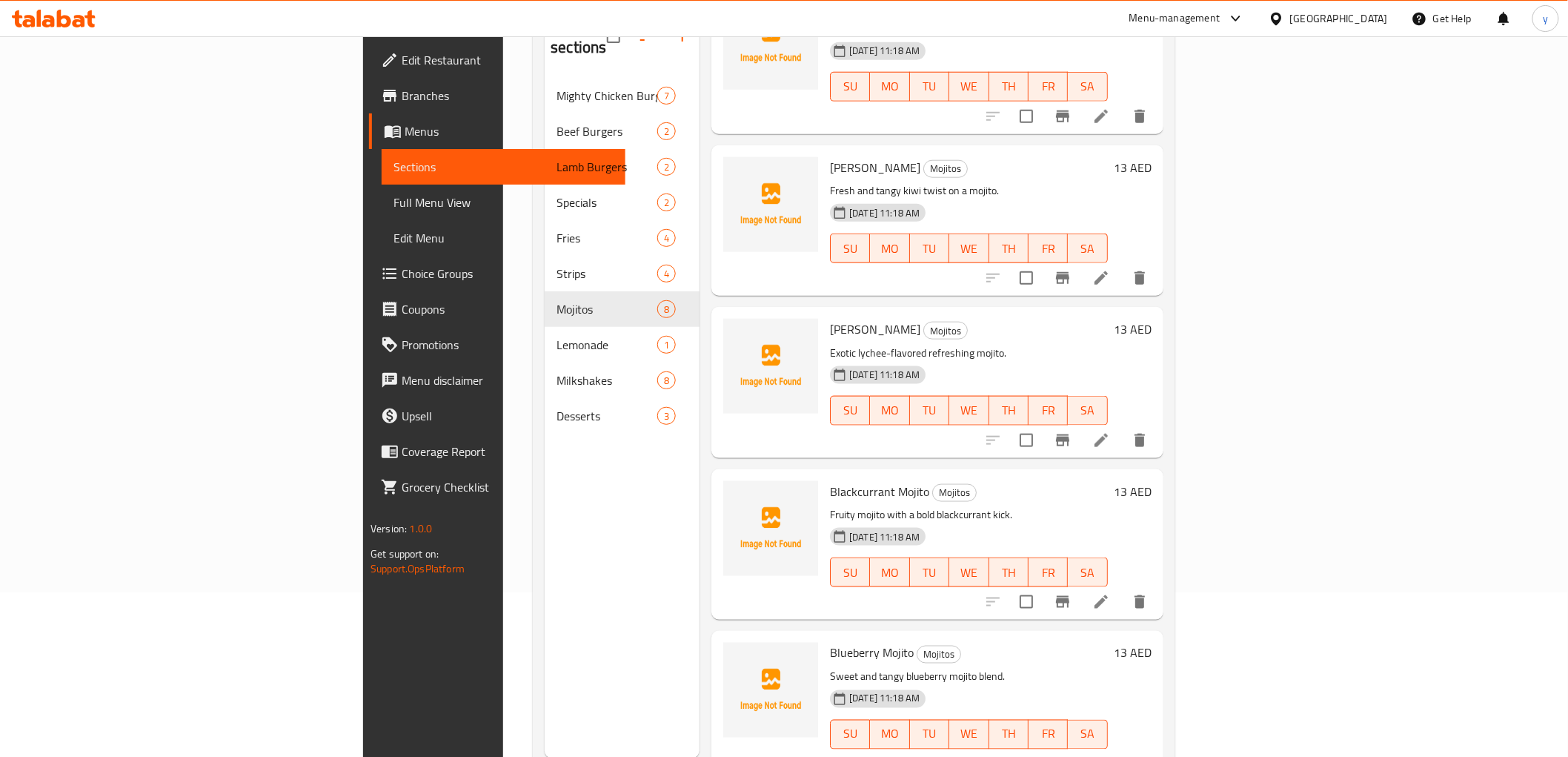
click at [1110, 593] on icon at bounding box center [1101, 602] width 18 height 18
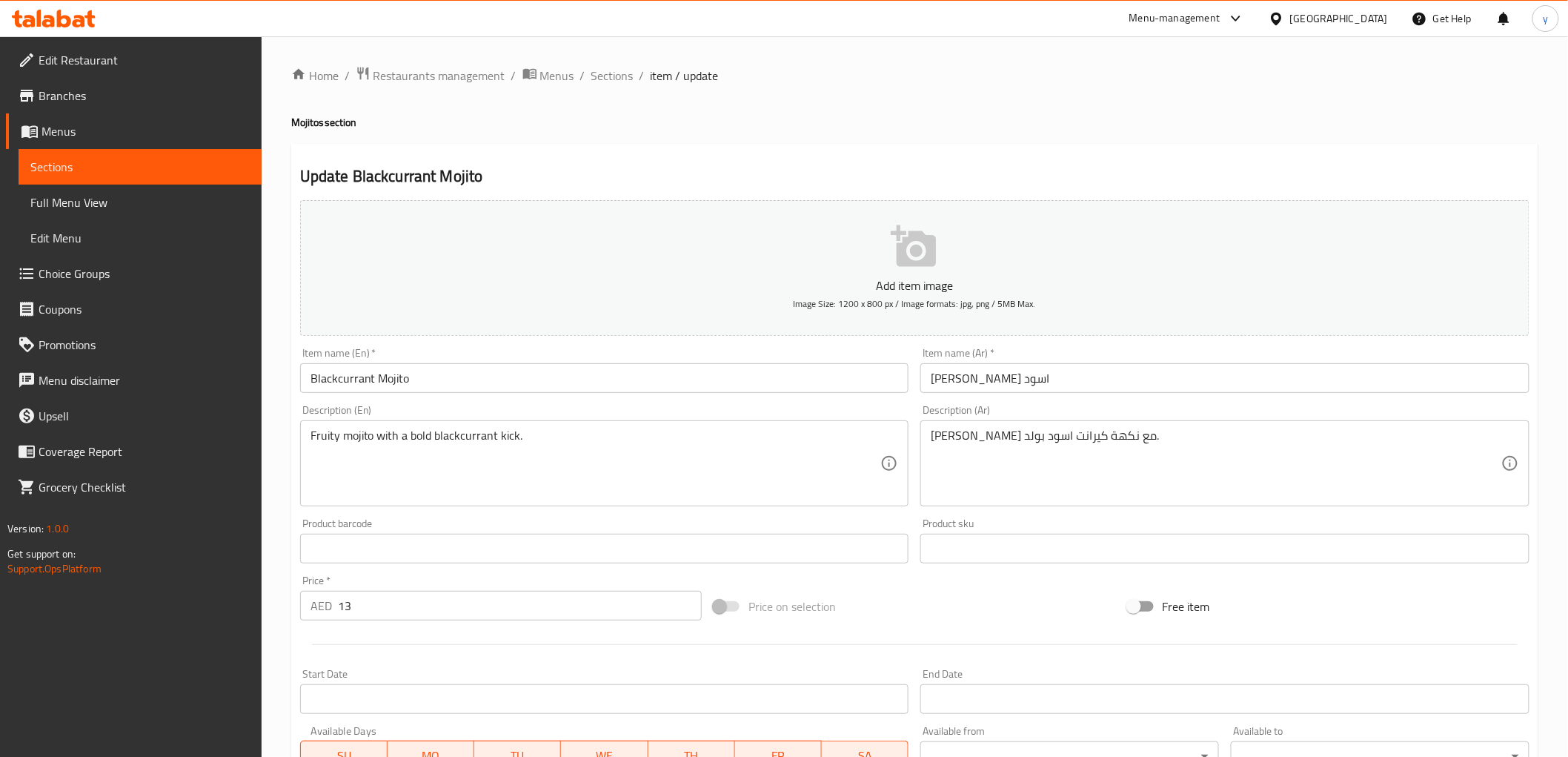
click at [1002, 376] on input "موهيتو كيرانت اسود" at bounding box center [1225, 378] width 609 height 30
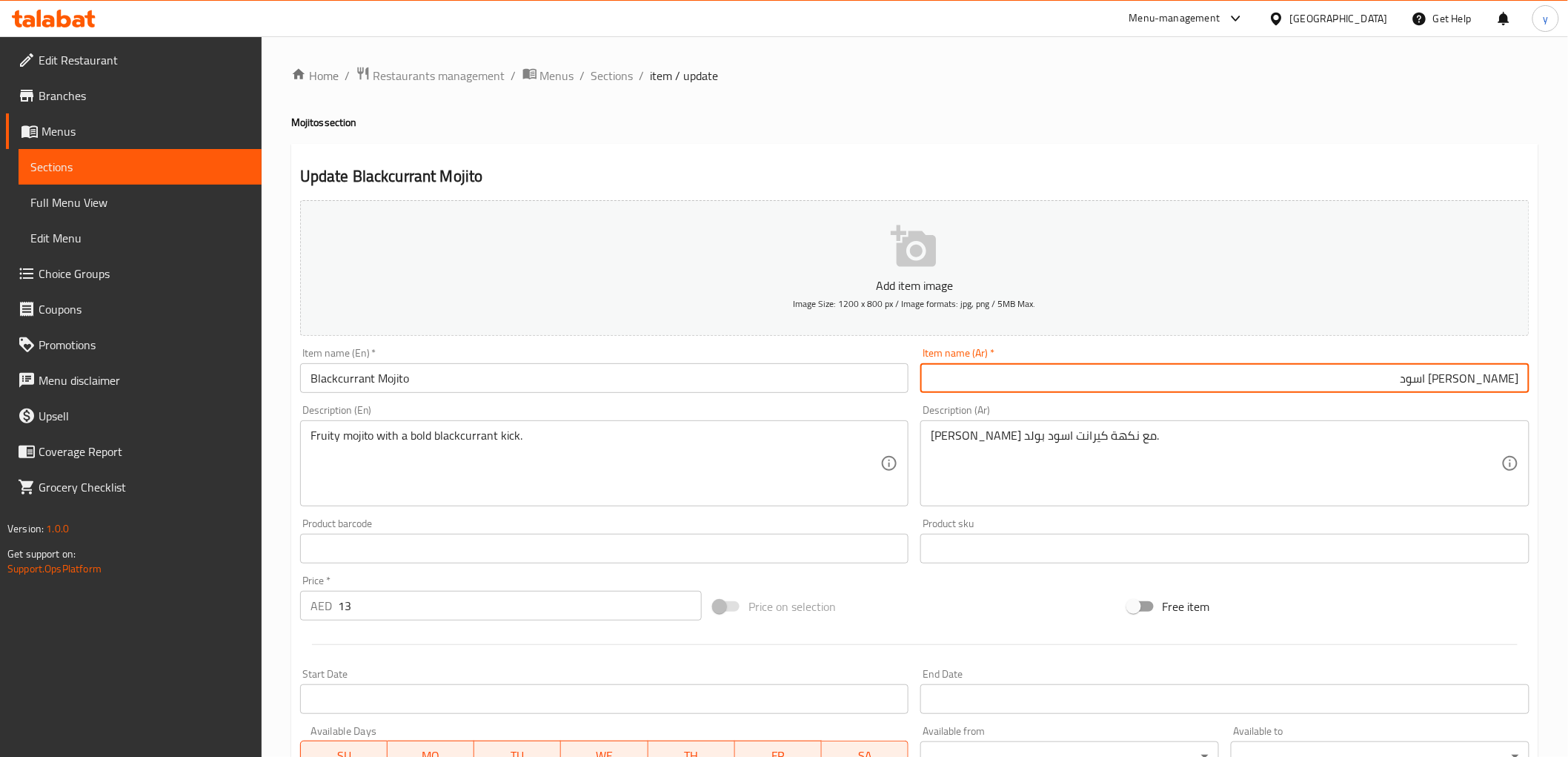
drag, startPoint x: 1262, startPoint y: 368, endPoint x: 1478, endPoint y: 398, distance: 218.1
click at [1478, 398] on div "Item name (Ar)   * موهيتو كيرانت اسود Item name (Ar) *" at bounding box center [1225, 370] width 621 height 57
paste input "عنب أ"
type input "موهيتو عنب أسود"
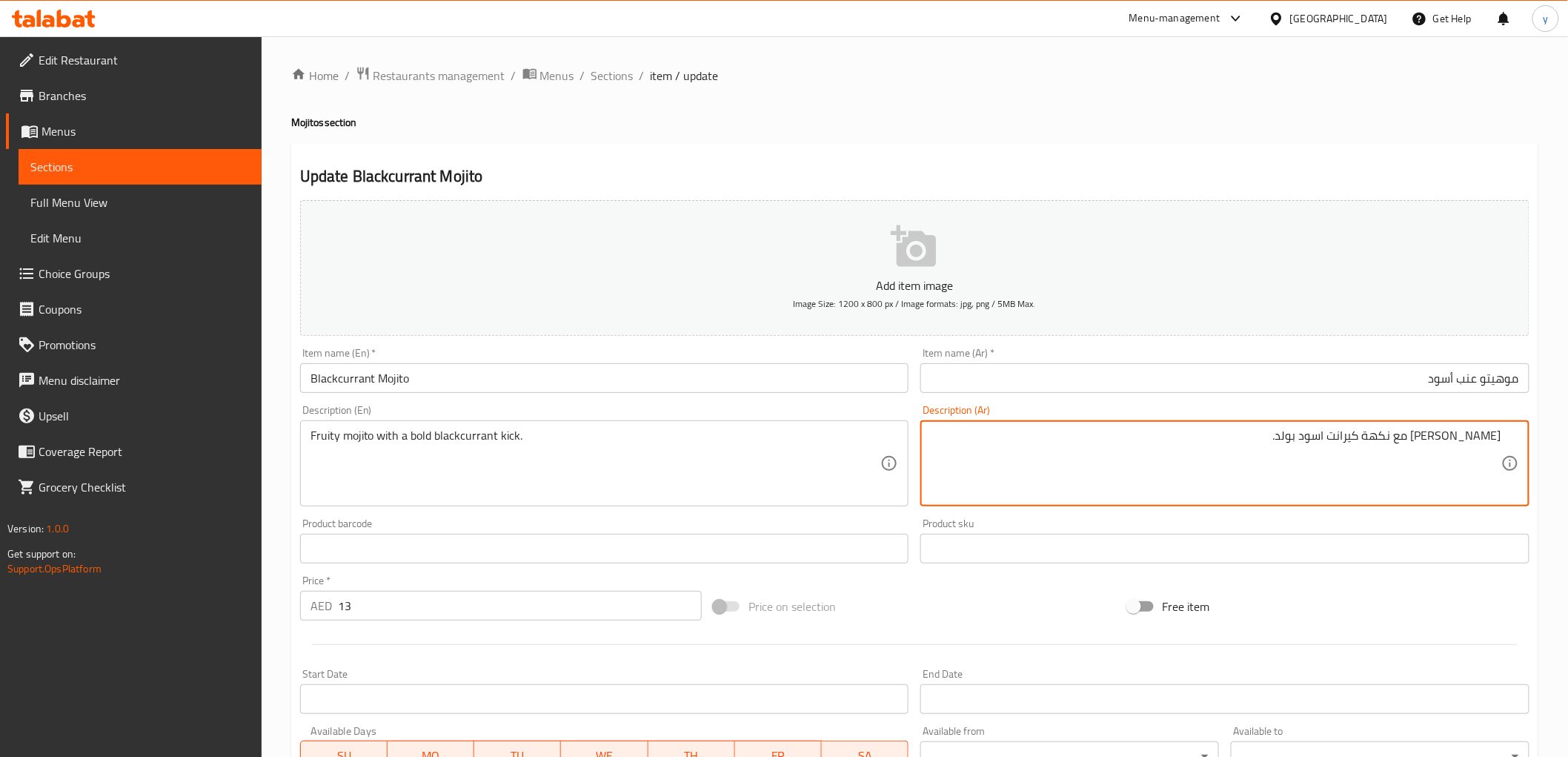
drag, startPoint x: 1371, startPoint y: 435, endPoint x: 1307, endPoint y: 442, distance: 64.4
click at [1307, 442] on textarea "موهيتو فاكهي مع نكهة كيرانت اسود بولد." at bounding box center [1215, 464] width 571 height 71
paste textarea "عنب أسود"
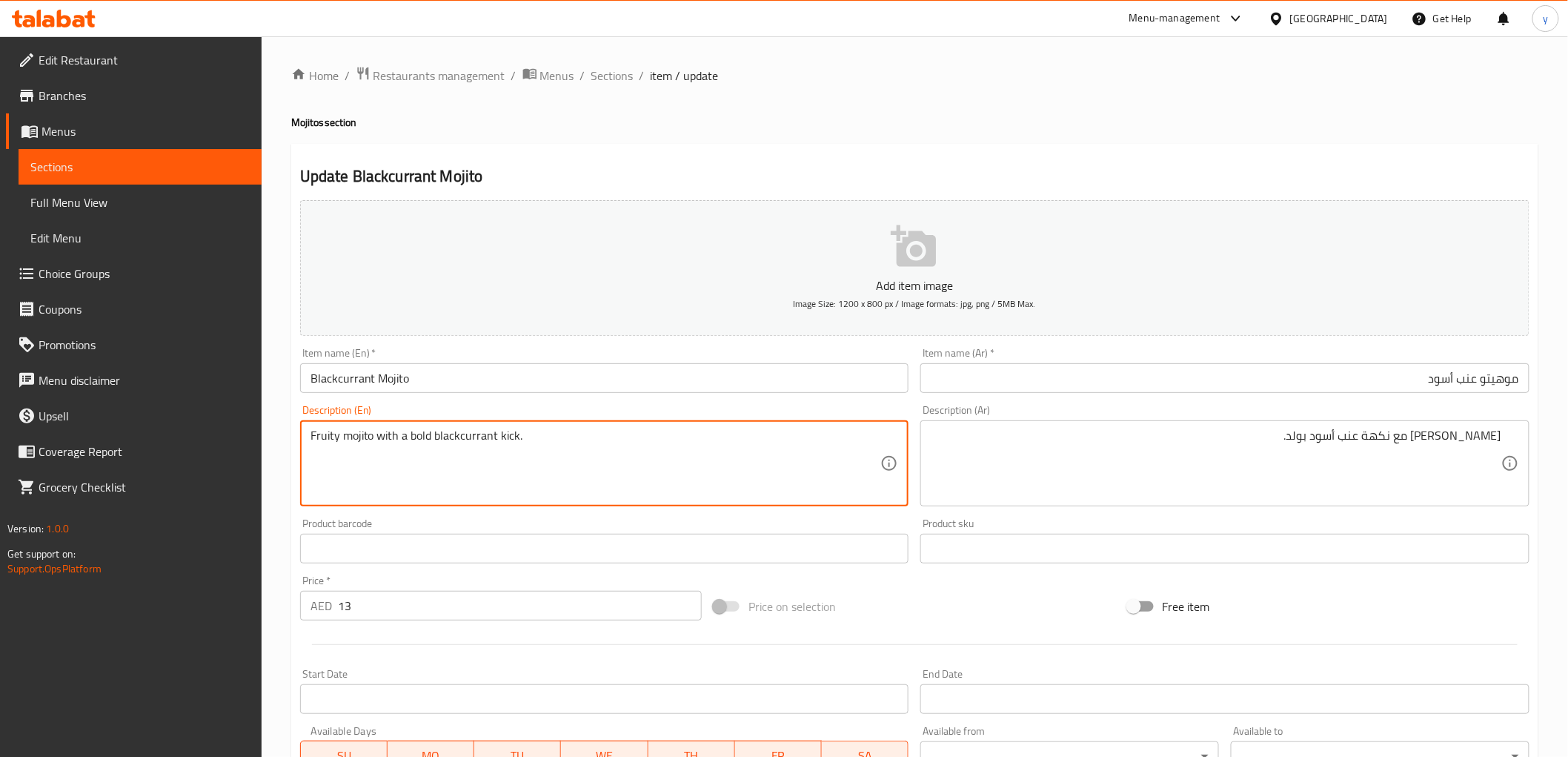
click at [505, 441] on textarea "Fruity mojito with a bold blackcurrant kick." at bounding box center [595, 464] width 571 height 71
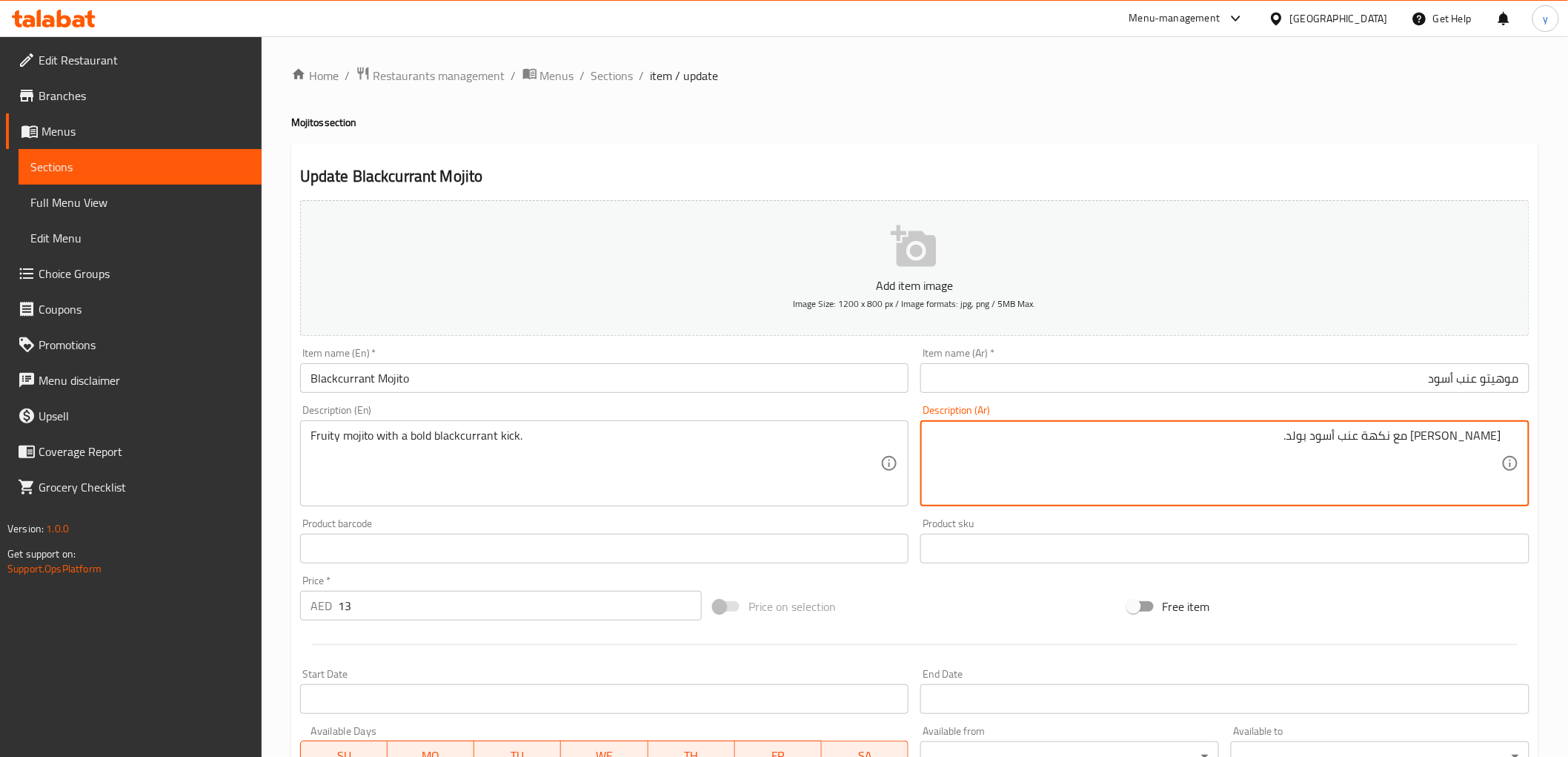
click at [1376, 441] on textarea "موهيتو فاكهي مع نكهة عنب أسود بولد." at bounding box center [1215, 464] width 571 height 71
click at [1391, 433] on textarea "موهيتو فاكهي مع نكهة عنب أسود بولد." at bounding box center [1215, 464] width 571 height 71
type textarea "موهيتو فاكهي مع لمسة عنب أسود بولد."
click at [706, 375] on input "Blackcurrant Mojito" at bounding box center [605, 378] width 609 height 30
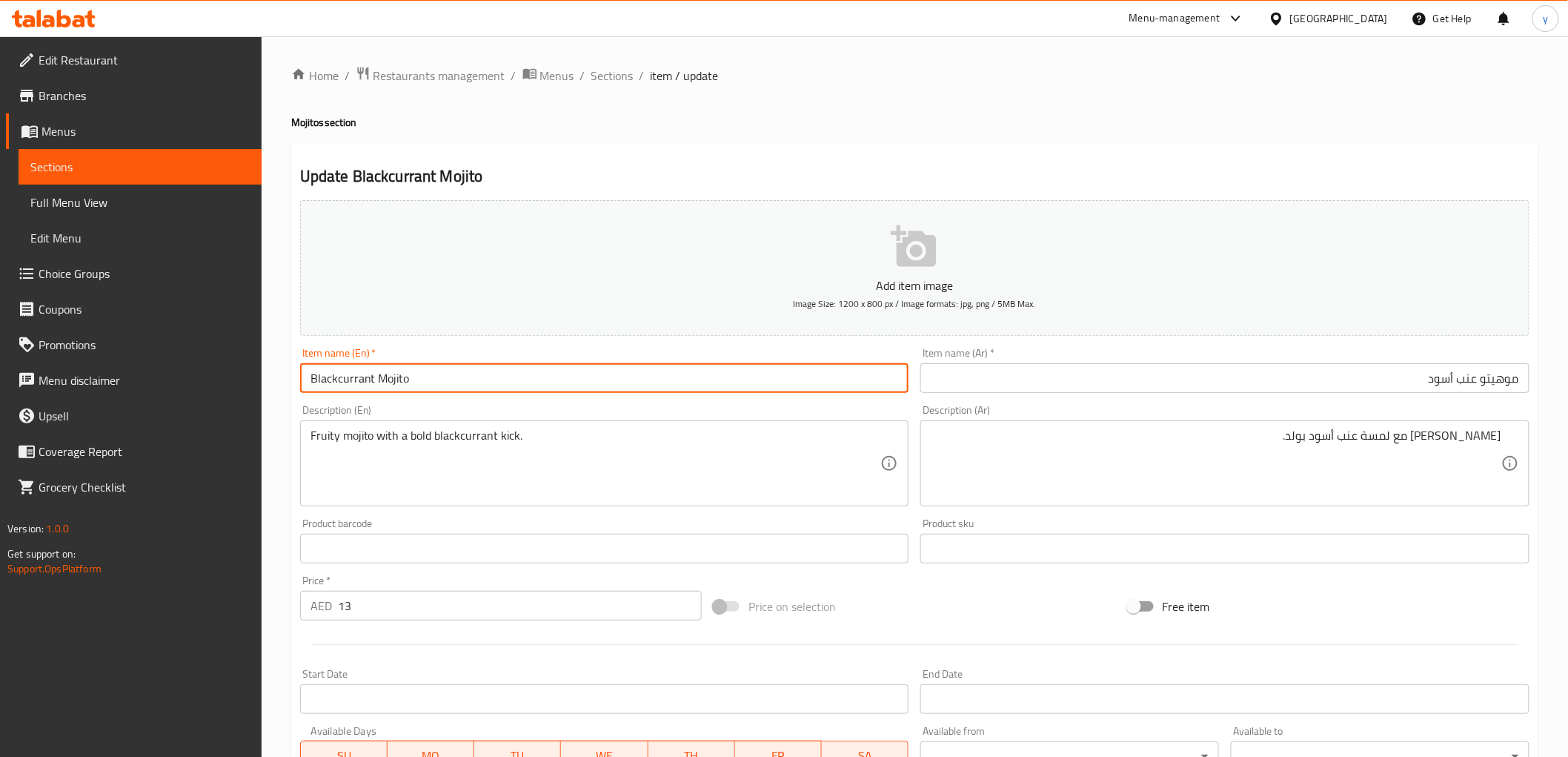
click at [608, 75] on span "Sections" at bounding box center [612, 75] width 42 height 18
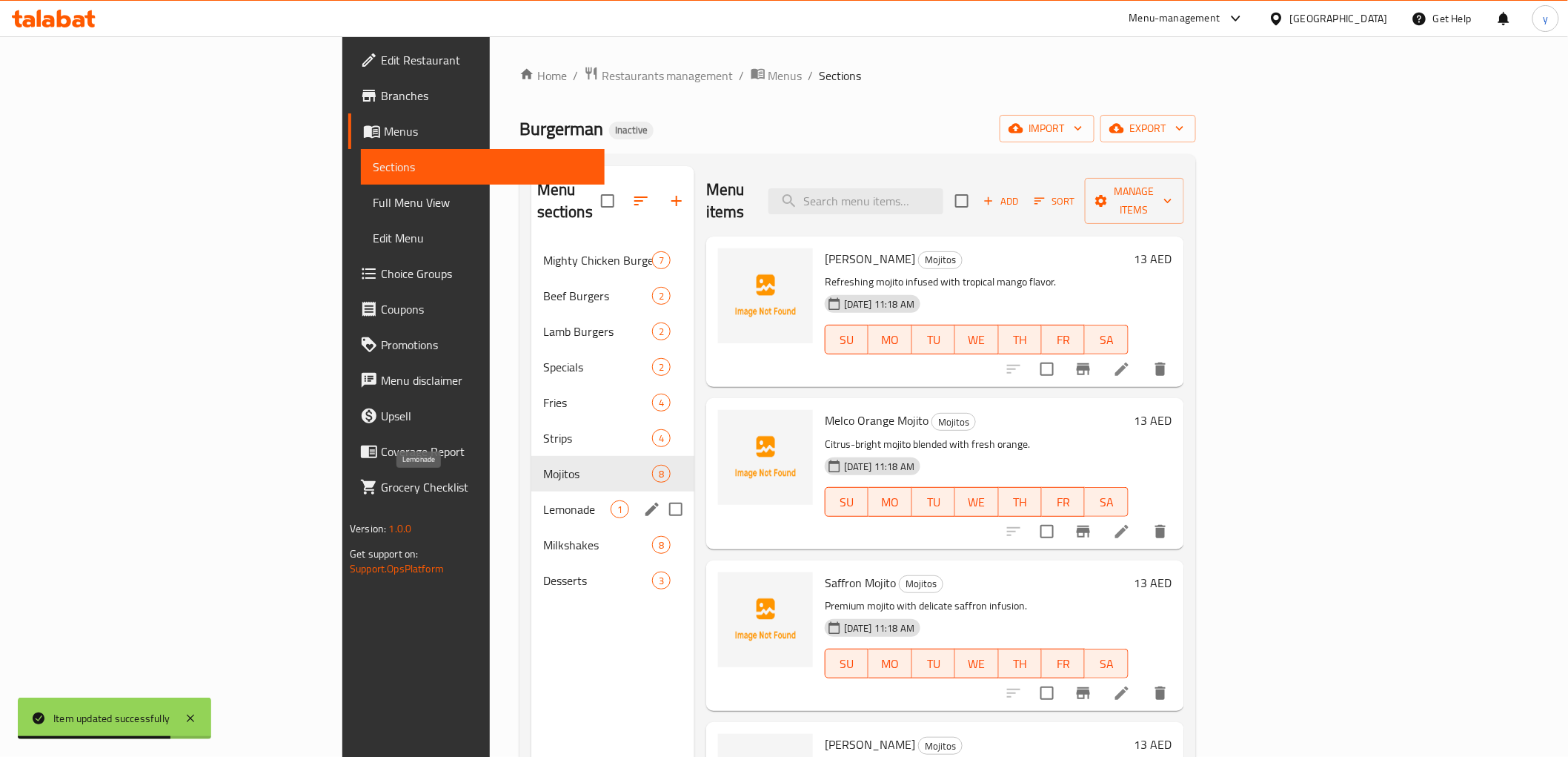
click at [543, 500] on span "Lemonade" at bounding box center [577, 509] width 68 height 18
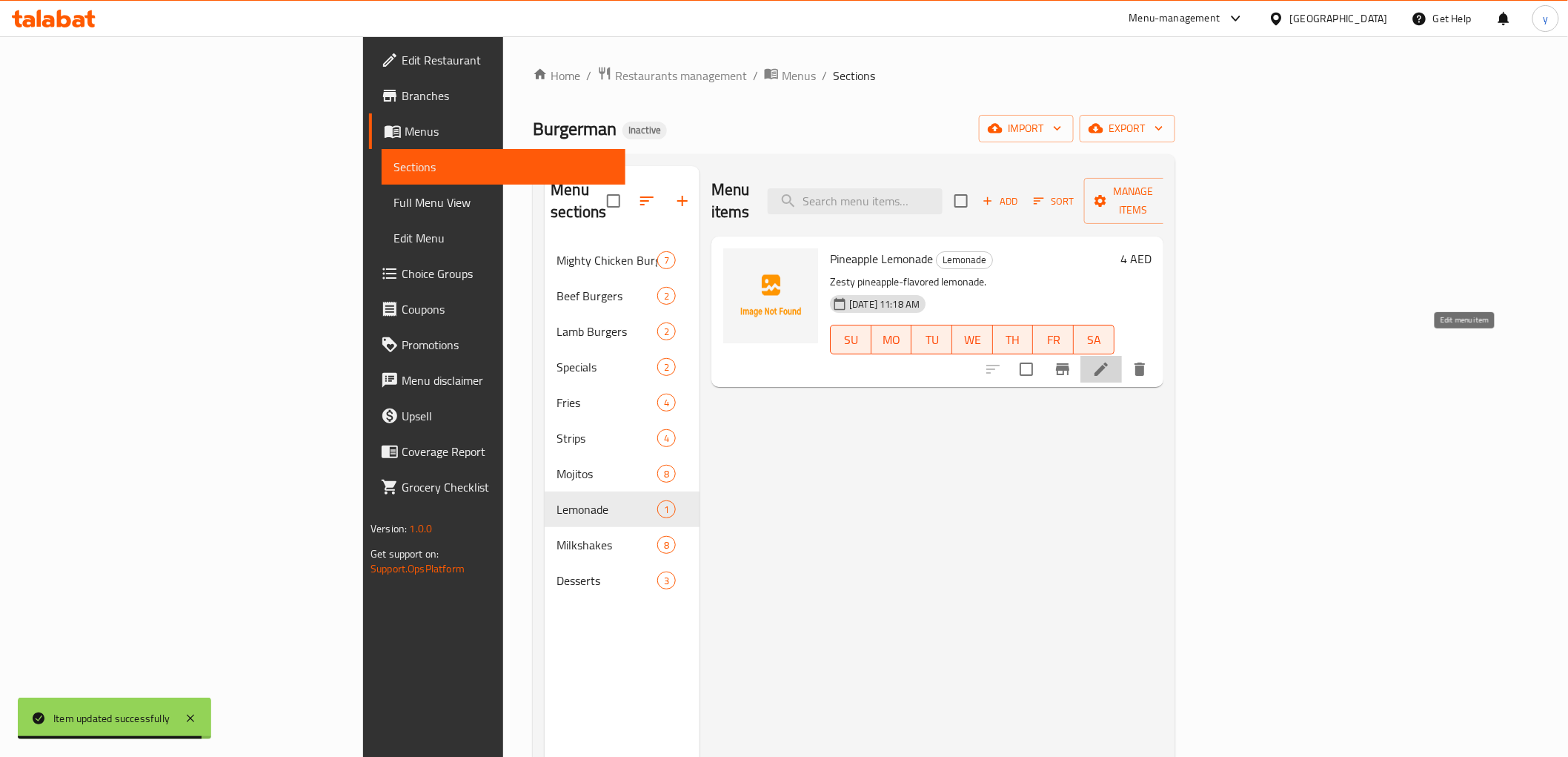
click at [1110, 360] on icon at bounding box center [1101, 369] width 18 height 18
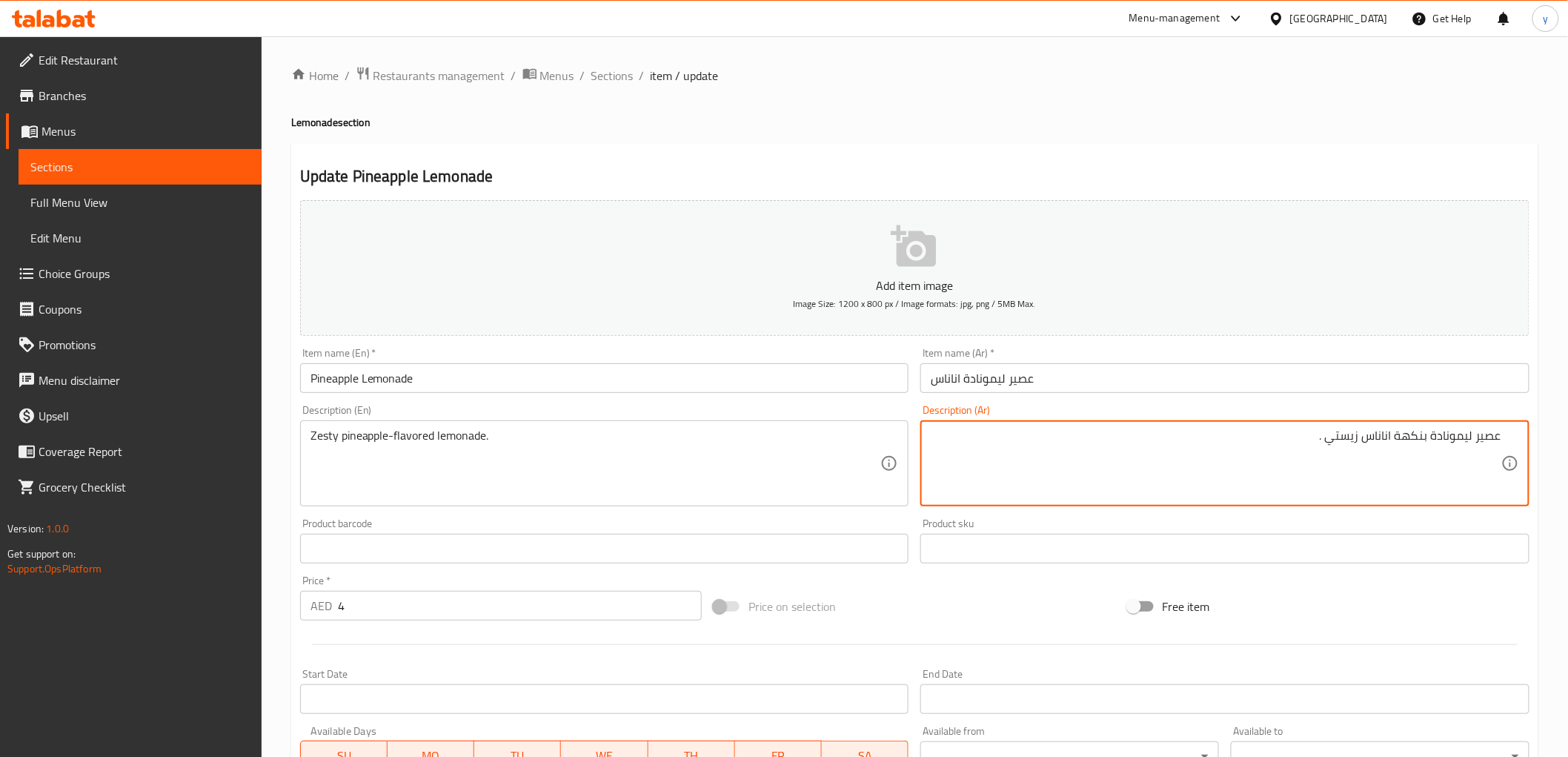
click at [1168, 357] on div "Item name (Ar)   * عصير ليمونادة اناناس Item name (Ar) *" at bounding box center [1225, 371] width 609 height 46
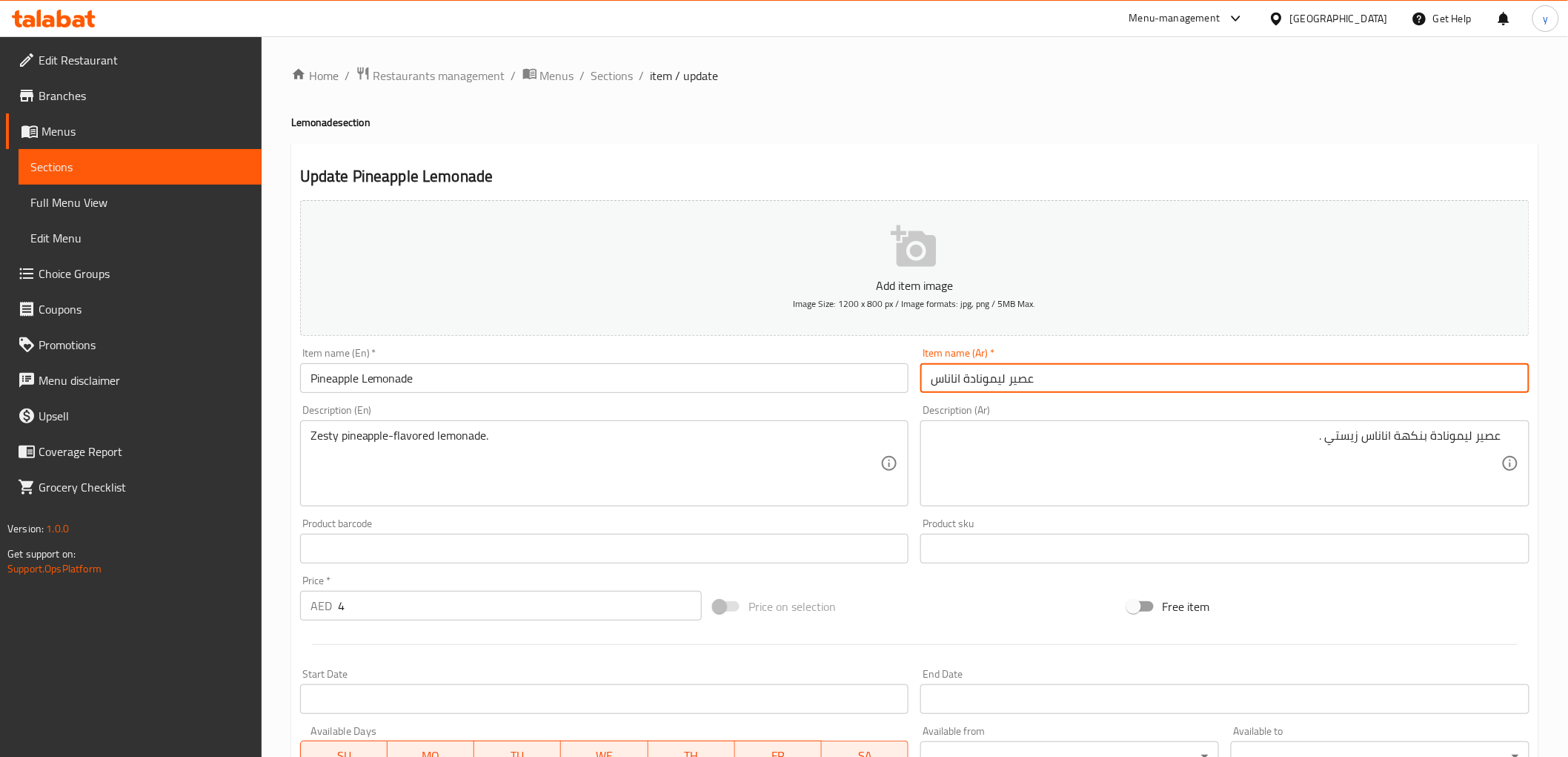
click at [1173, 376] on input "عصير ليمونادة اناناس" at bounding box center [1225, 378] width 609 height 30
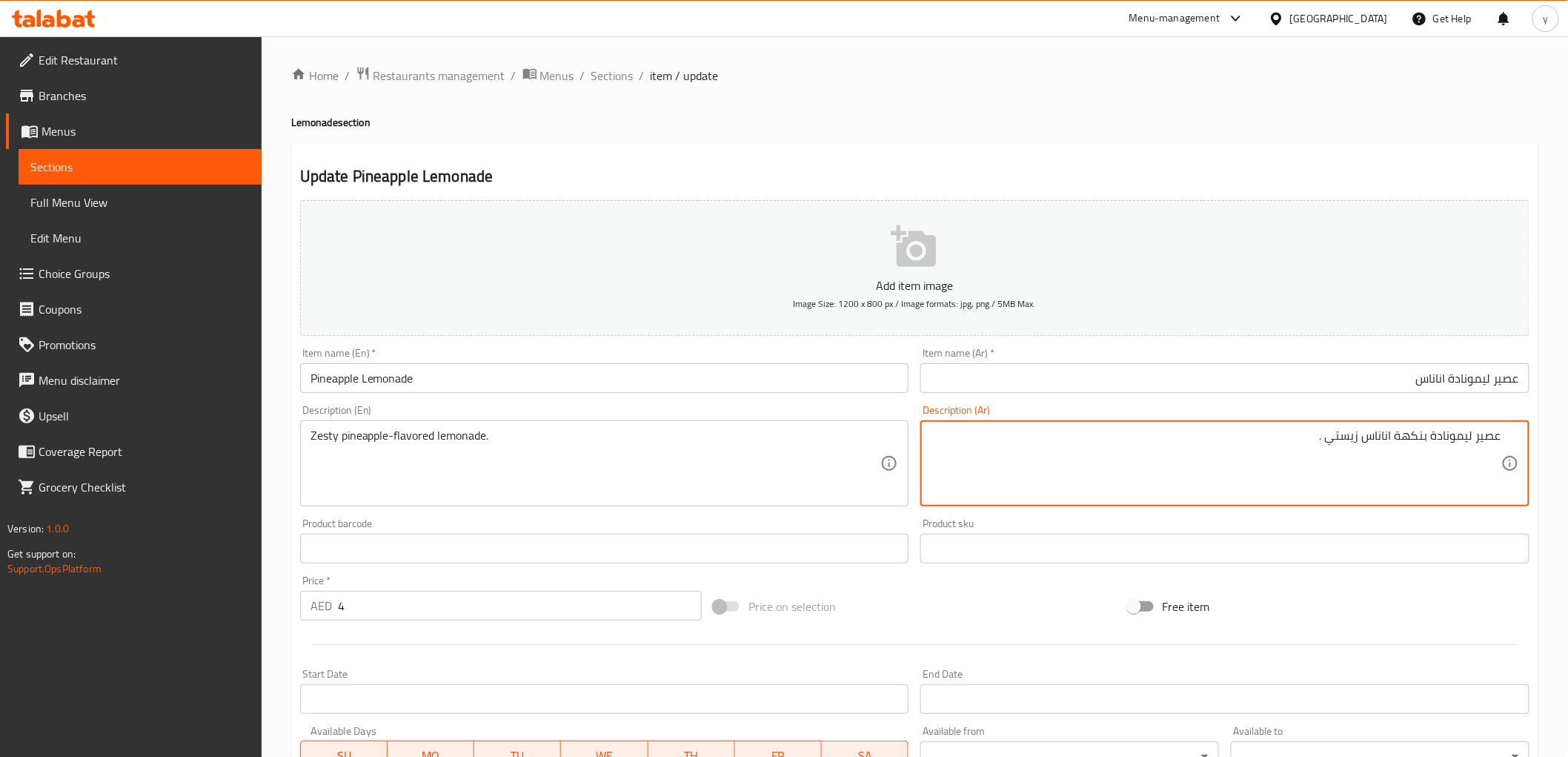
click at [1478, 441] on textarea "عصير ليمونادة بنكهة اناناس زيستي ." at bounding box center [1215, 464] width 571 height 71
type textarea "ليمونادة بنكهة اناناس زيستي ."
click at [1471, 384] on input "عصير ليمونادة اناناس" at bounding box center [1225, 378] width 609 height 30
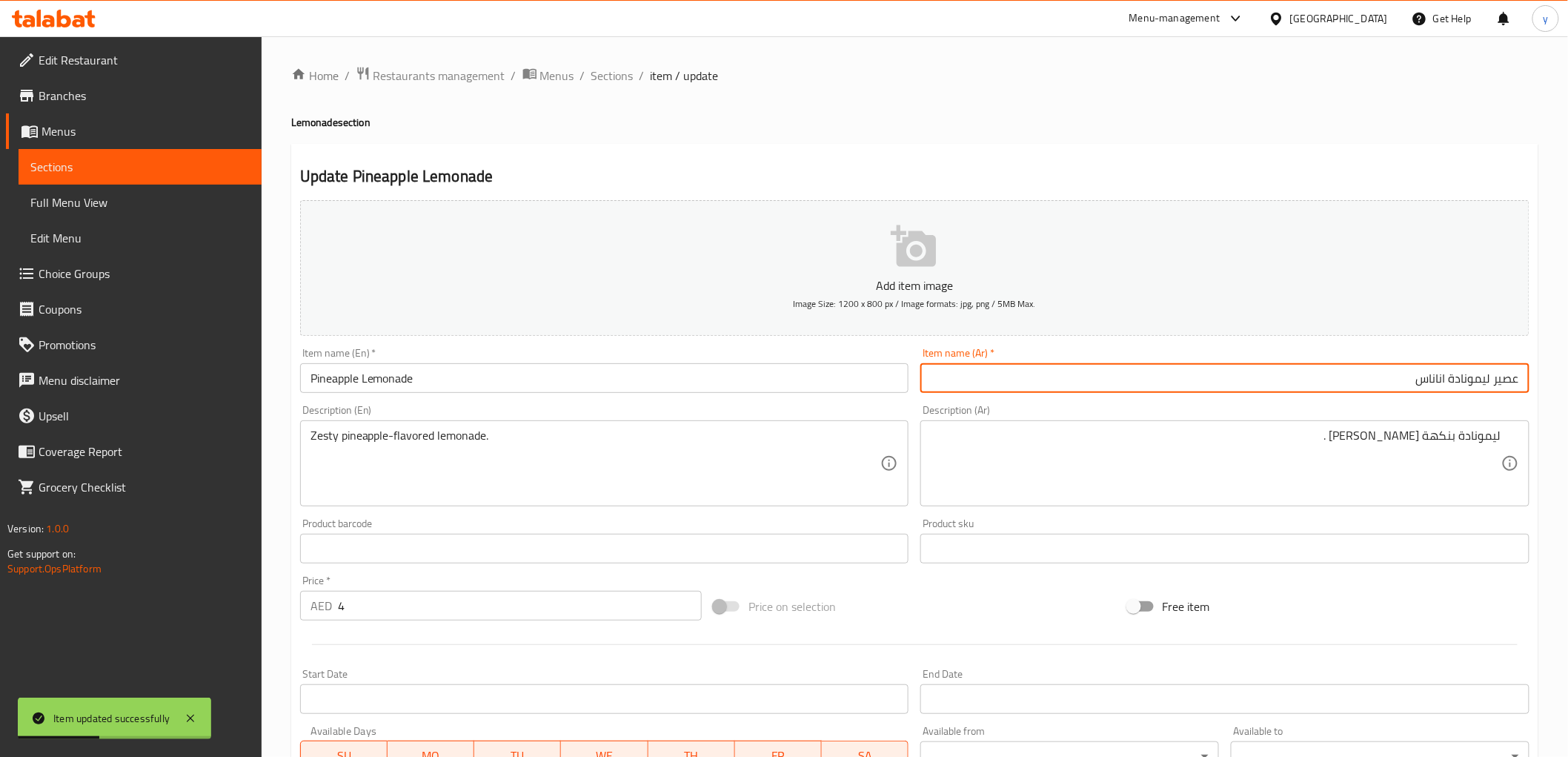
click at [1507, 372] on input "عصير ليمونادة اناناس" at bounding box center [1225, 378] width 609 height 30
type input "ليمونادة اناناس"
click at [603, 76] on span "Sections" at bounding box center [612, 75] width 42 height 18
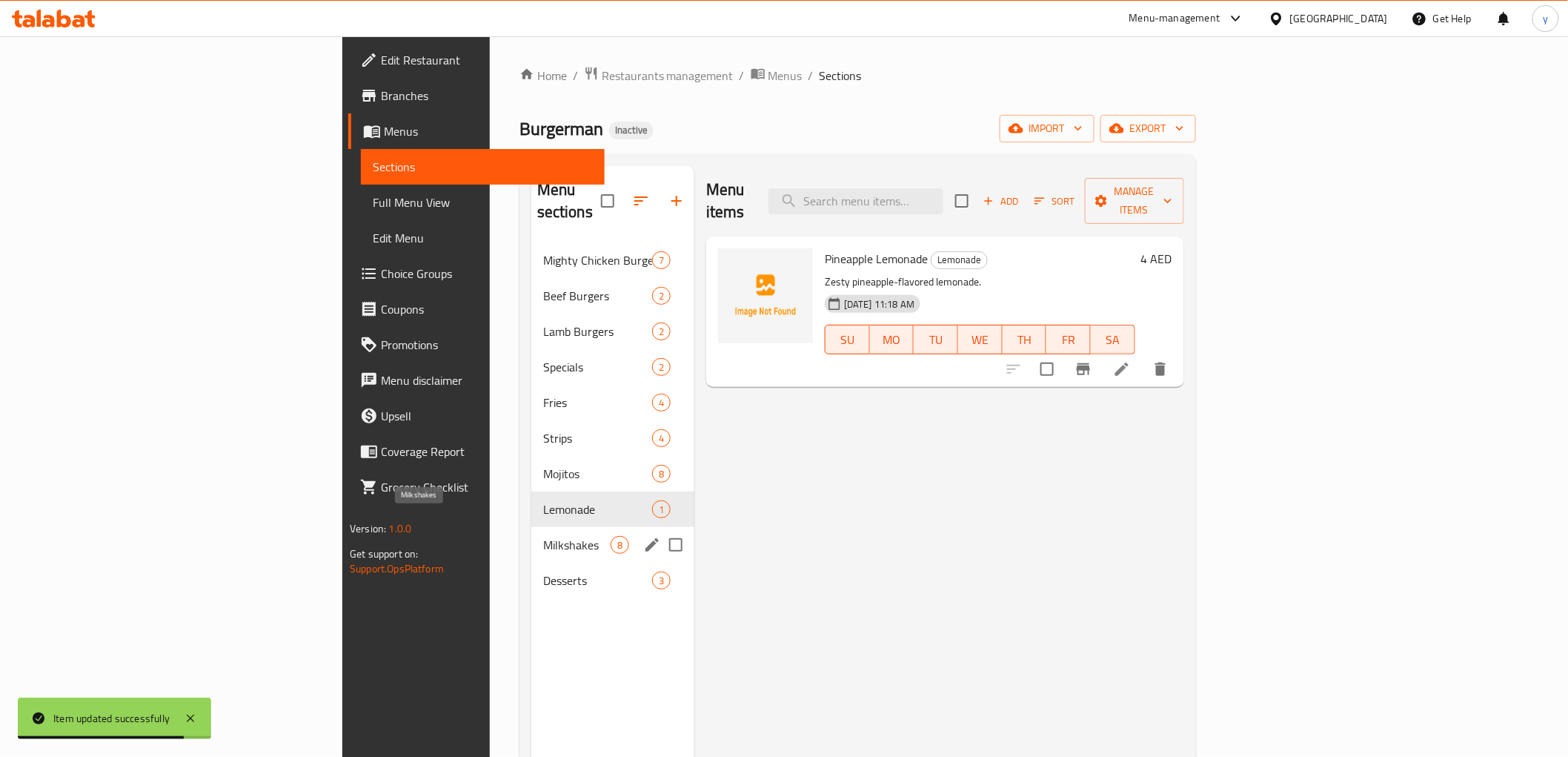
click at [543, 536] on span "Milkshakes" at bounding box center [577, 544] width 68 height 18
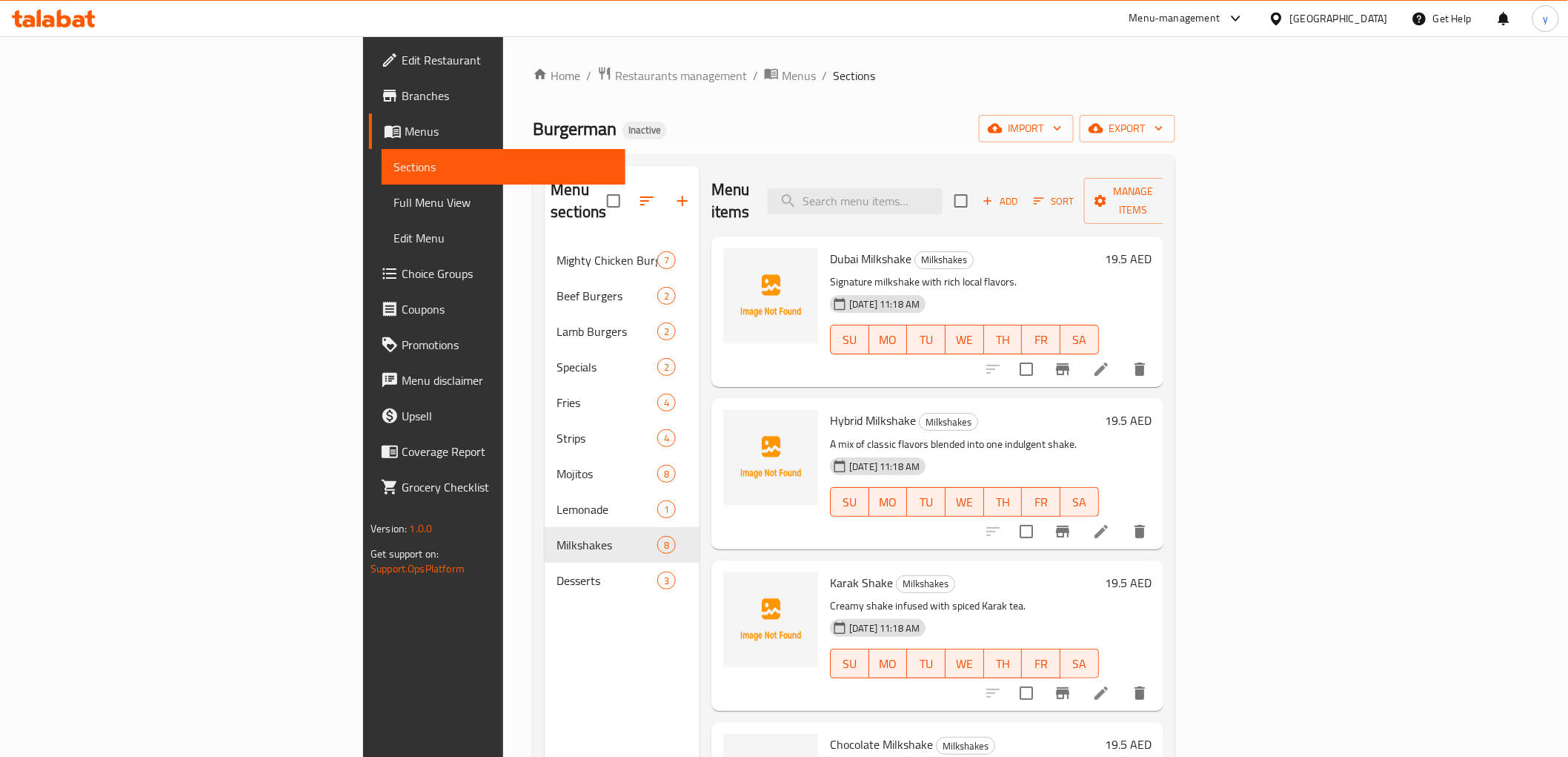
click at [1110, 522] on icon at bounding box center [1101, 531] width 18 height 18
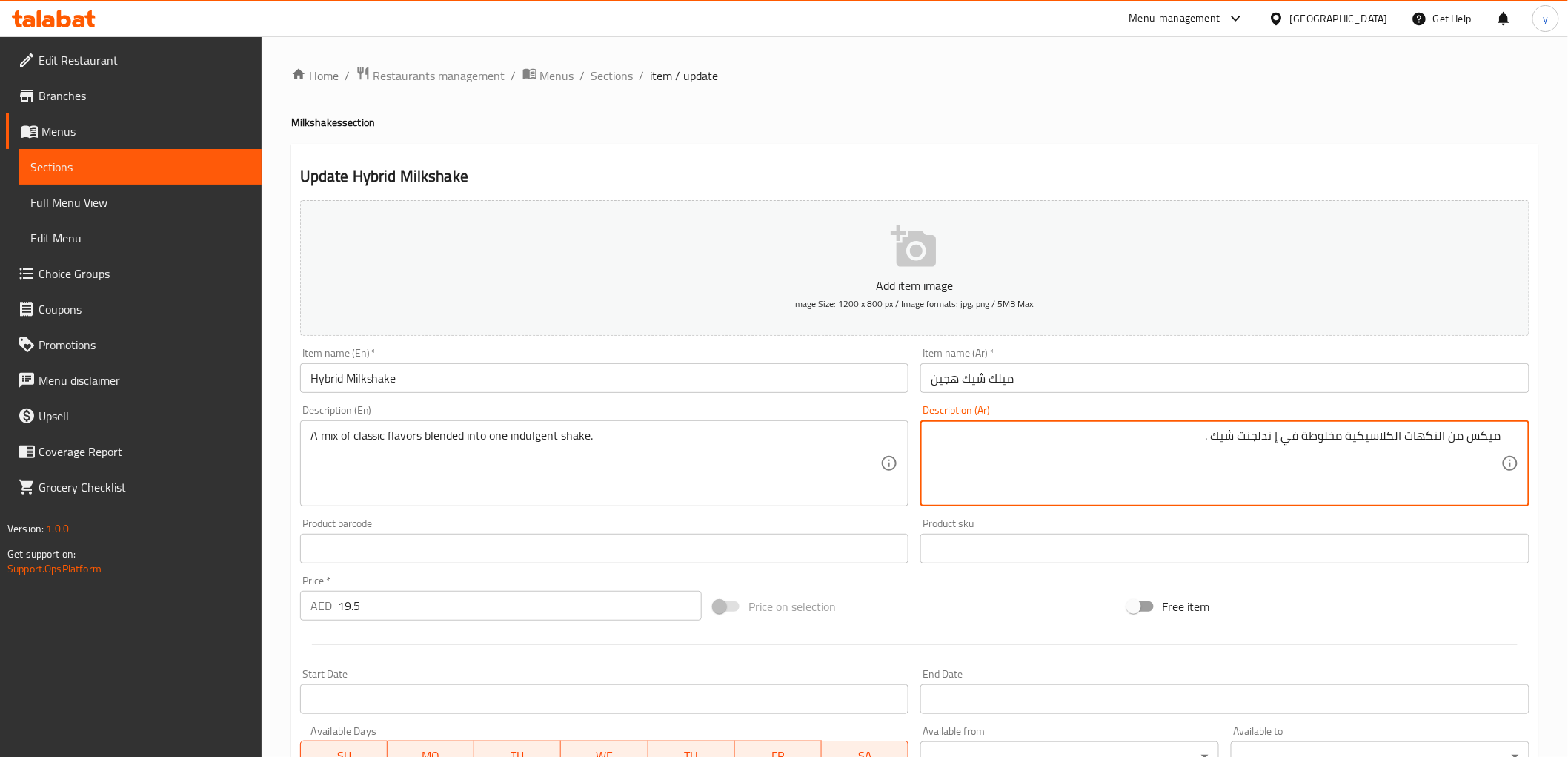
click at [1278, 439] on textarea "ميكس من النكهات الكلاسيكية مخلوطة في إ ندلجنت شيك ." at bounding box center [1215, 464] width 571 height 71
type textarea "ميكس من النكهات الكلاسيكية مخلوطة في إندلجنت شيك ."
click at [1247, 389] on input "ميلك شيك هجين" at bounding box center [1225, 378] width 609 height 30
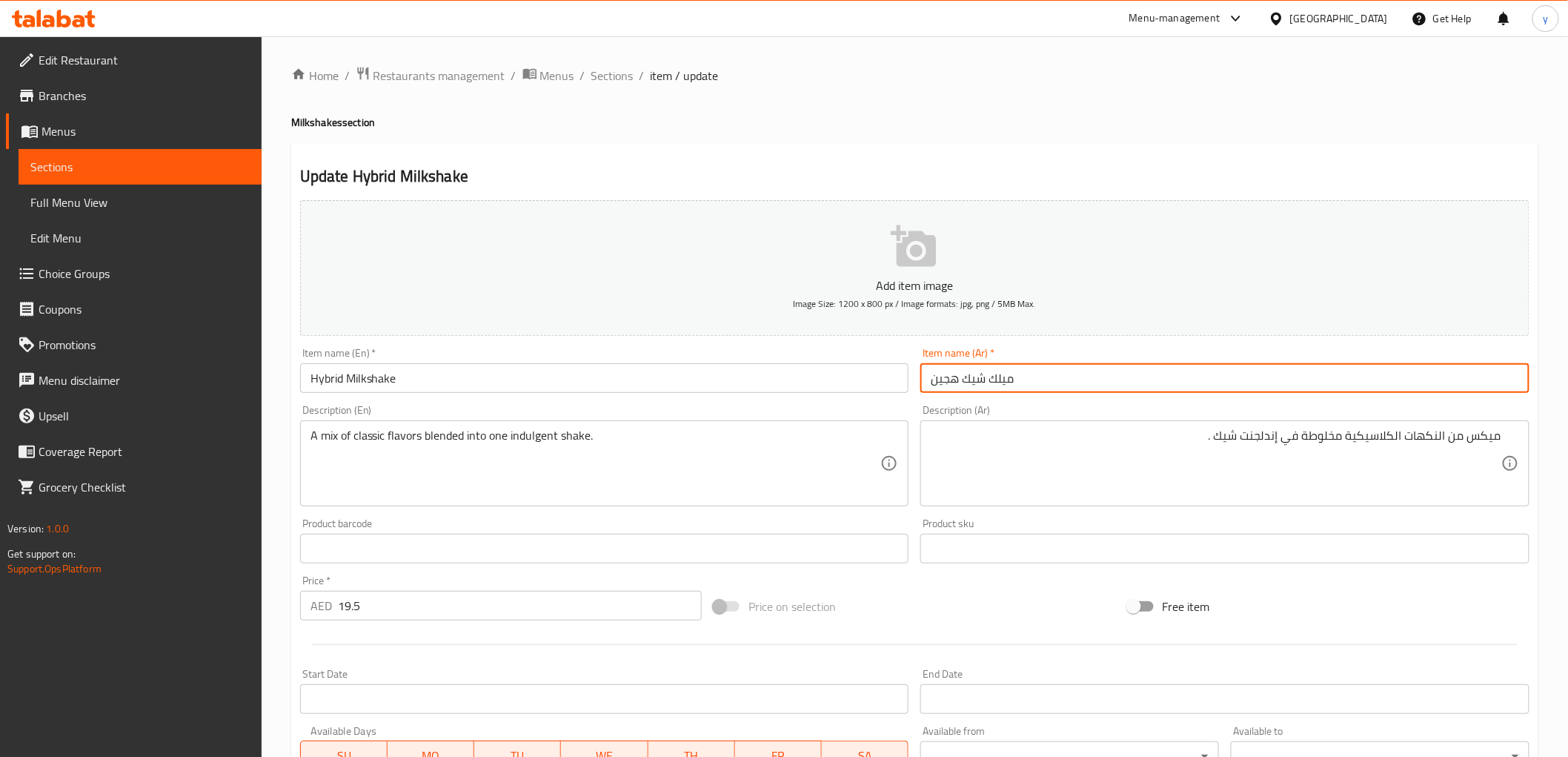
click at [378, 378] on input "Hybrid Milkshake" at bounding box center [605, 378] width 609 height 30
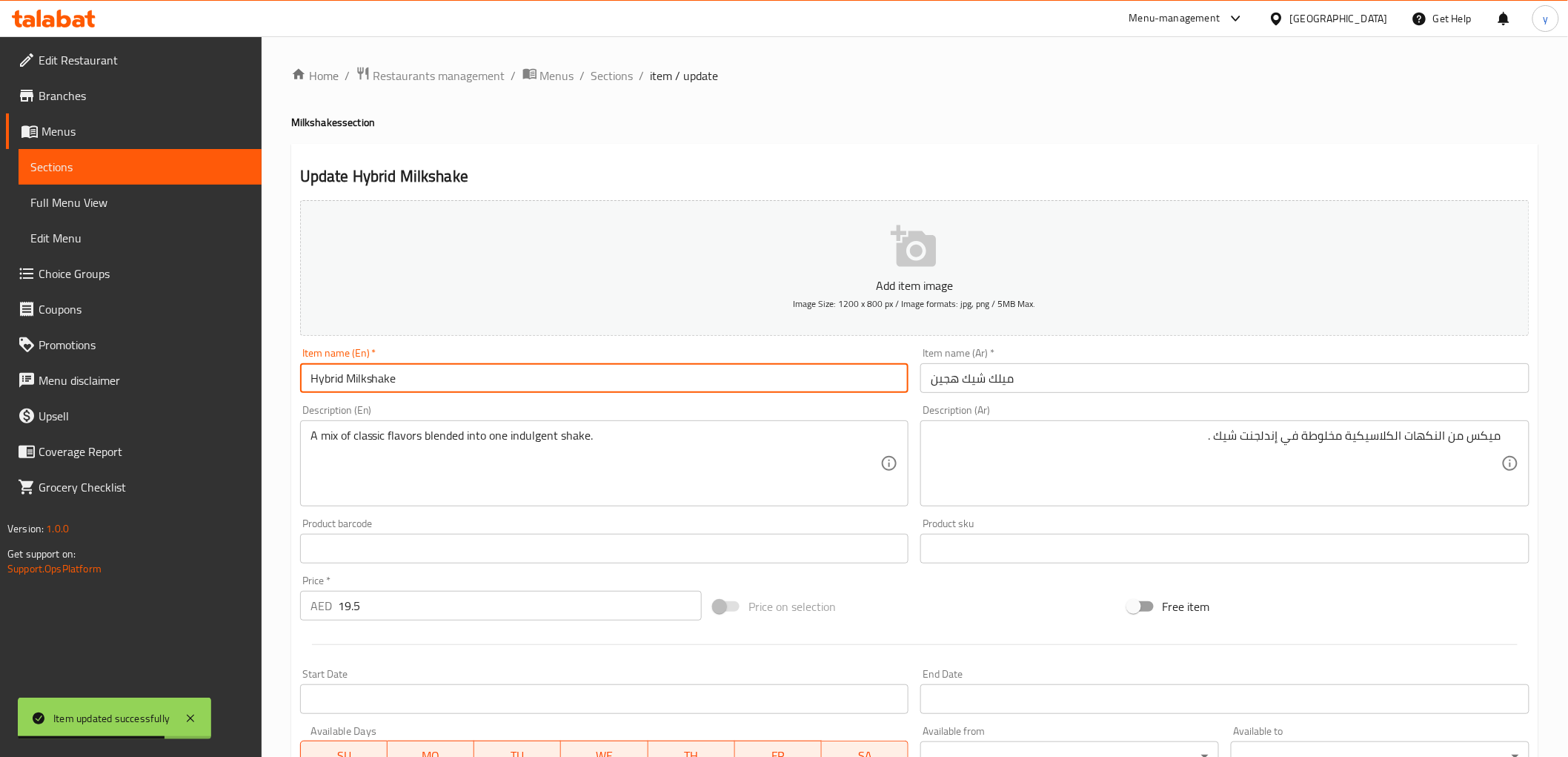
click at [323, 381] on input "Hybrid Milkshake" at bounding box center [605, 378] width 609 height 30
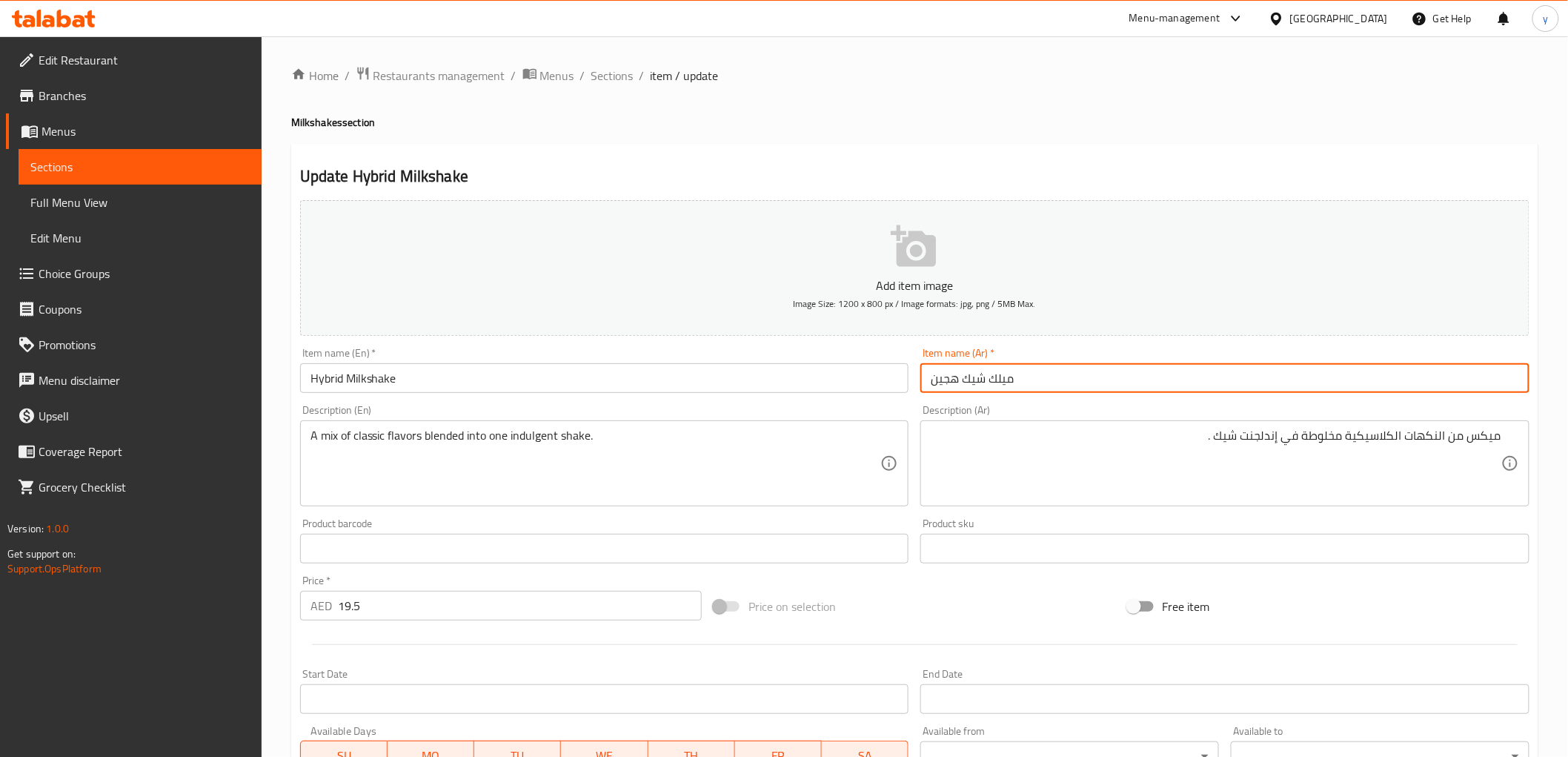
click at [1046, 383] on input "ميلك شيك هجين" at bounding box center [1225, 378] width 609 height 30
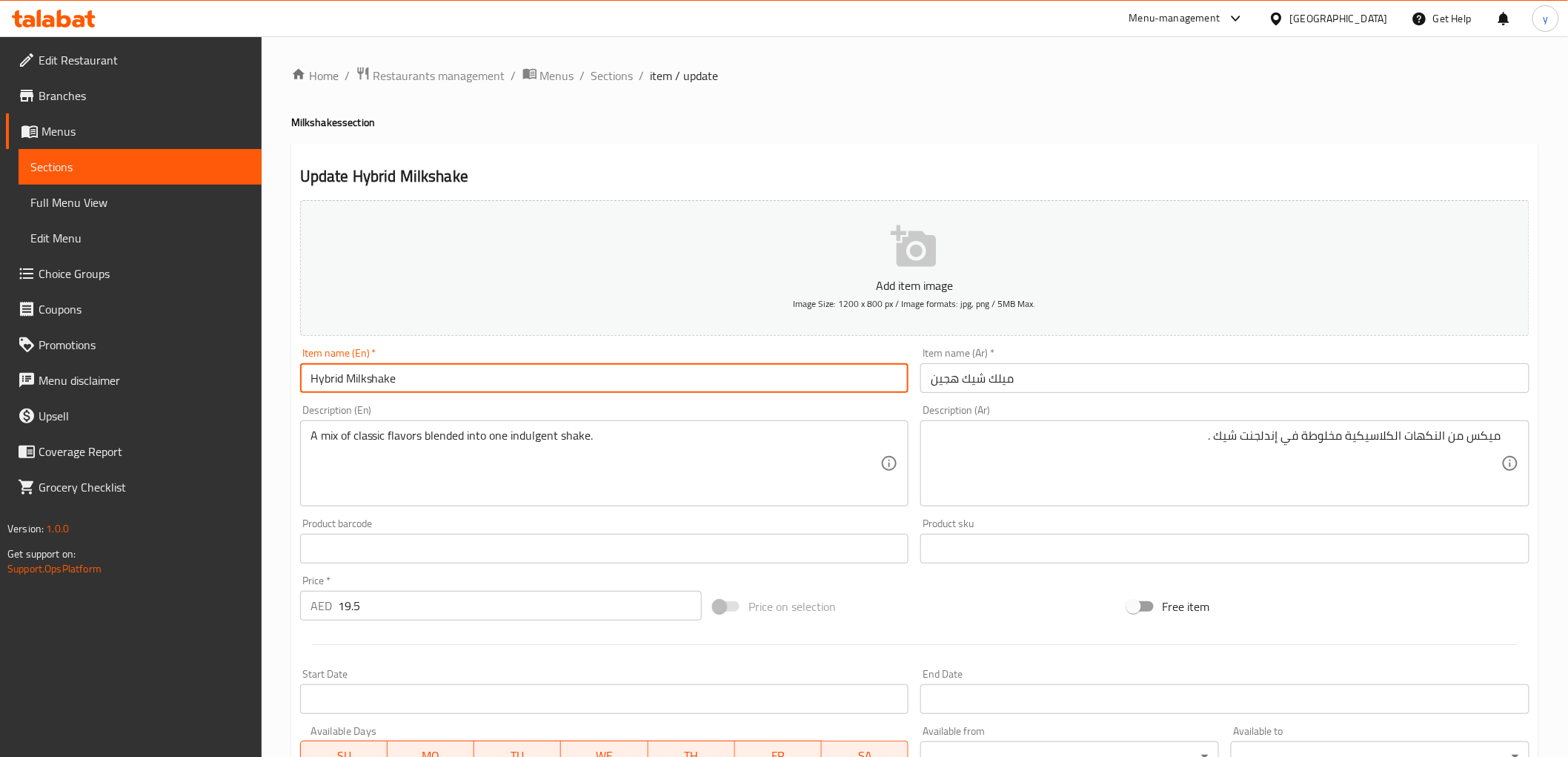
drag, startPoint x: 341, startPoint y: 378, endPoint x: 285, endPoint y: 374, distance: 56.1
click at [285, 374] on div "Home / Restaurants management / Menus / Sections / item / update Milkshakes sec…" at bounding box center [915, 541] width 1307 height 1011
click at [541, 373] on input "Hybrid Milkshake" at bounding box center [605, 378] width 609 height 30
click at [764, 121] on h4 "Milkshakes section" at bounding box center [915, 122] width 1247 height 15
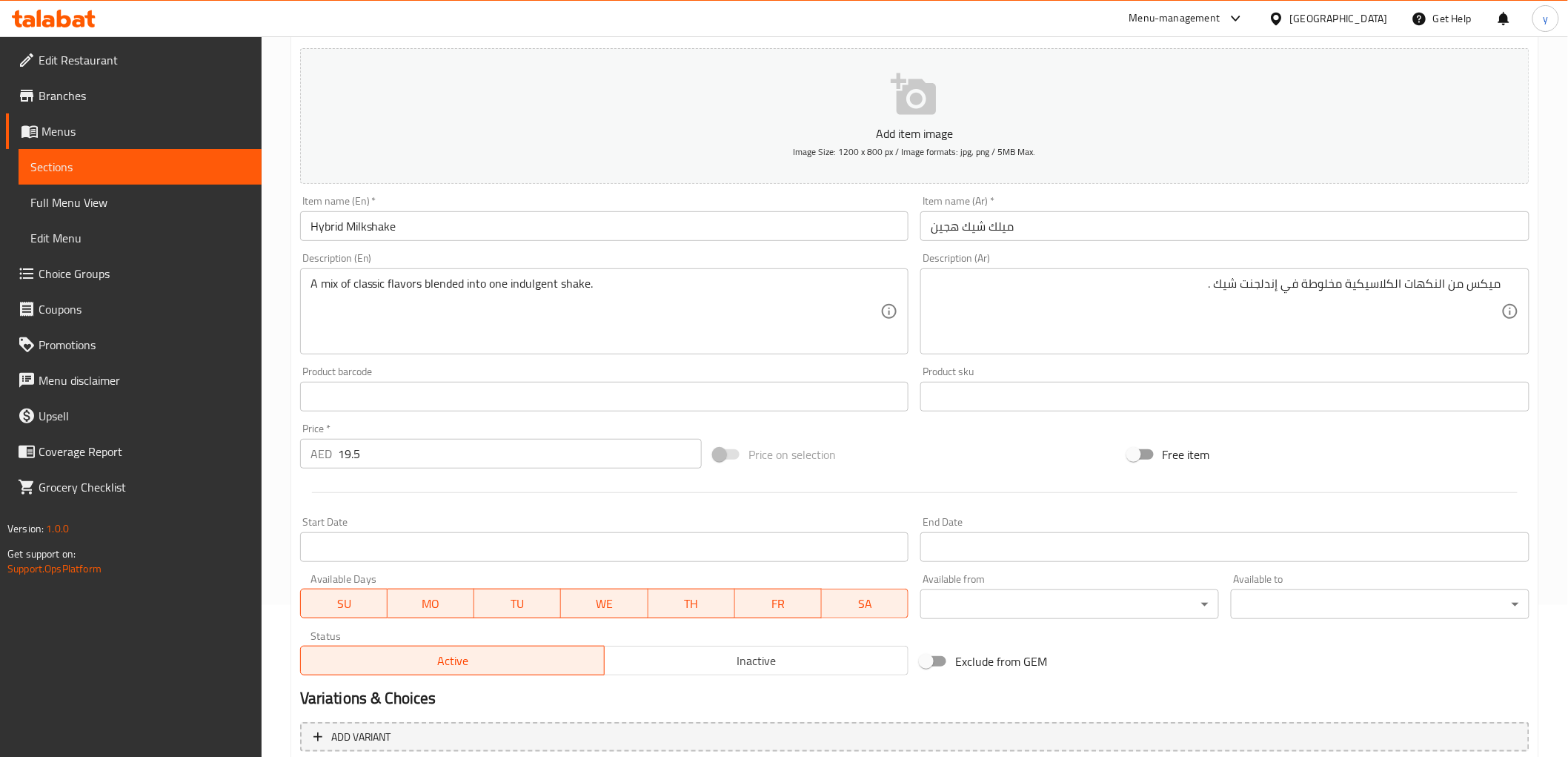
scroll to position [165, 0]
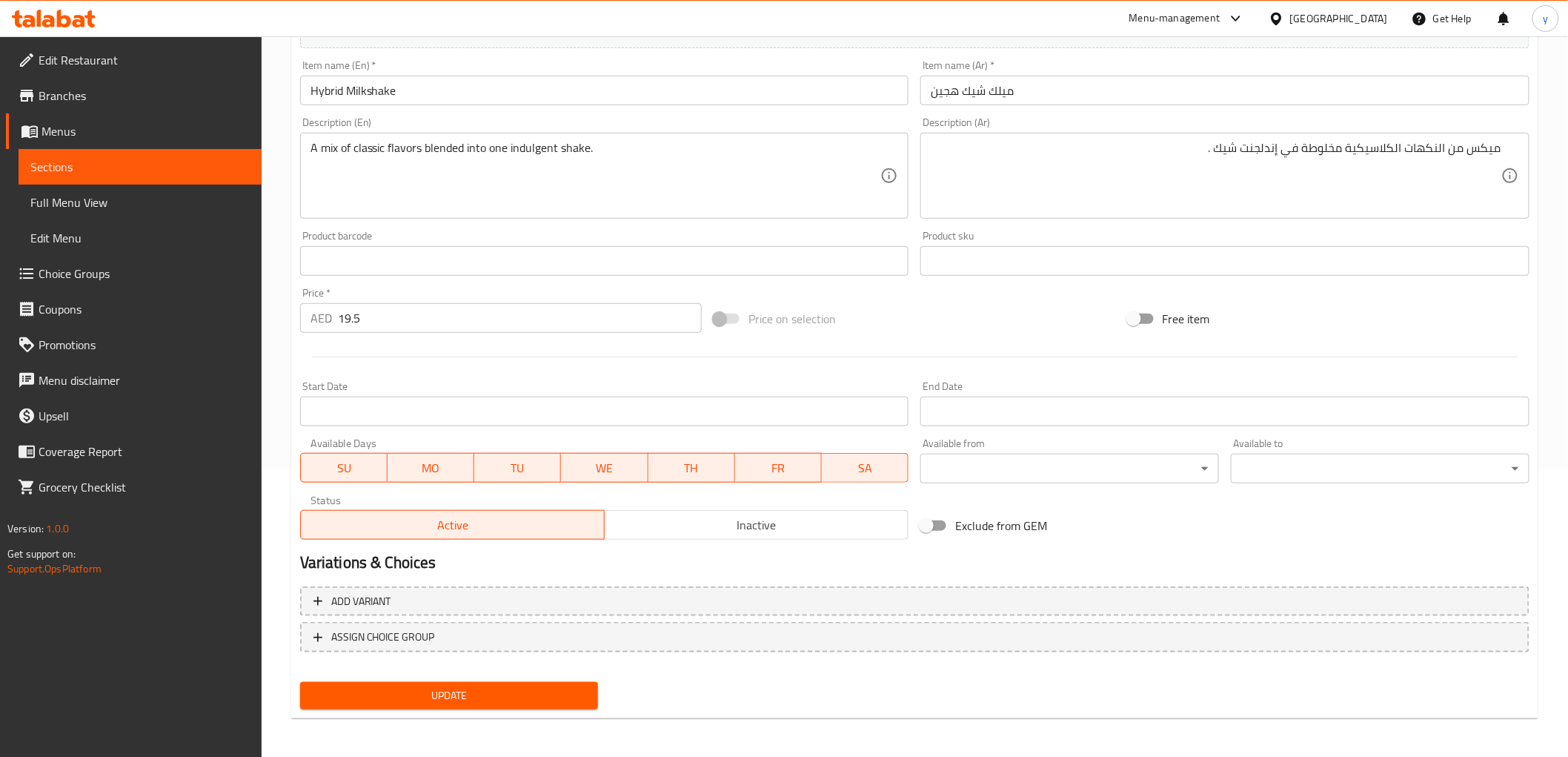
click at [481, 701] on span "Update" at bounding box center [449, 696] width 275 height 19
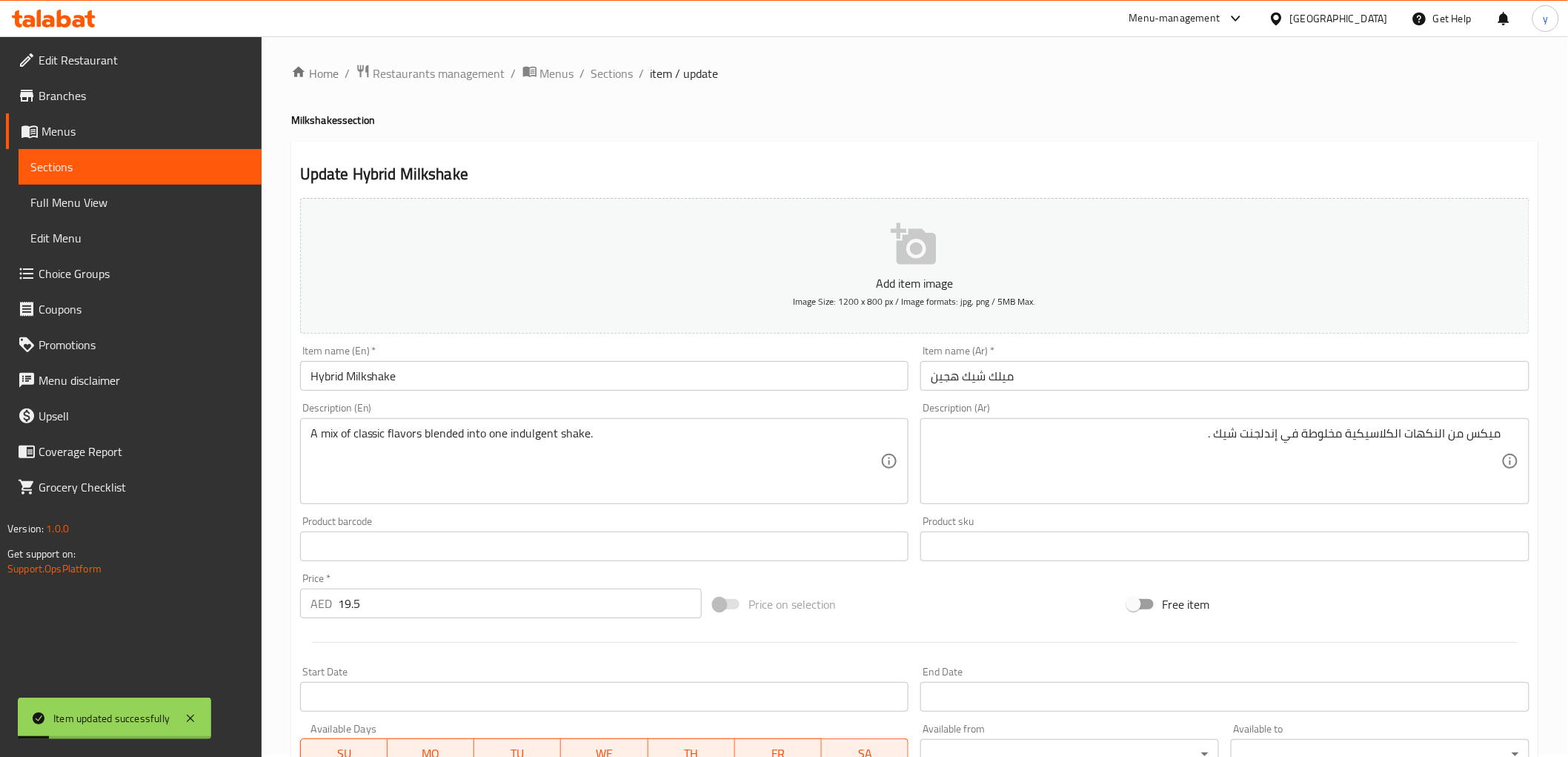
scroll to position [0, 0]
click at [612, 68] on span "Sections" at bounding box center [612, 75] width 42 height 18
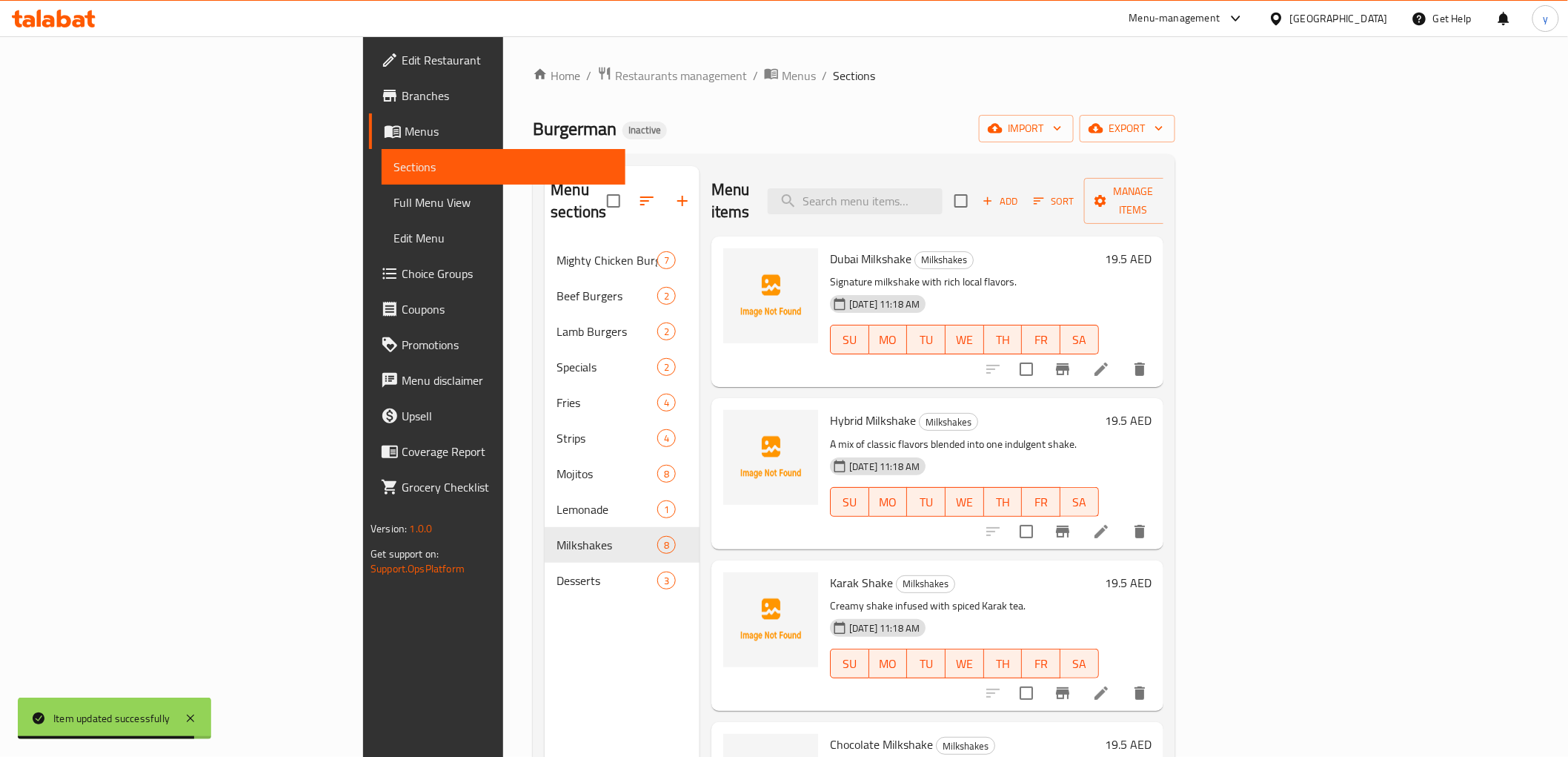
scroll to position [501, 0]
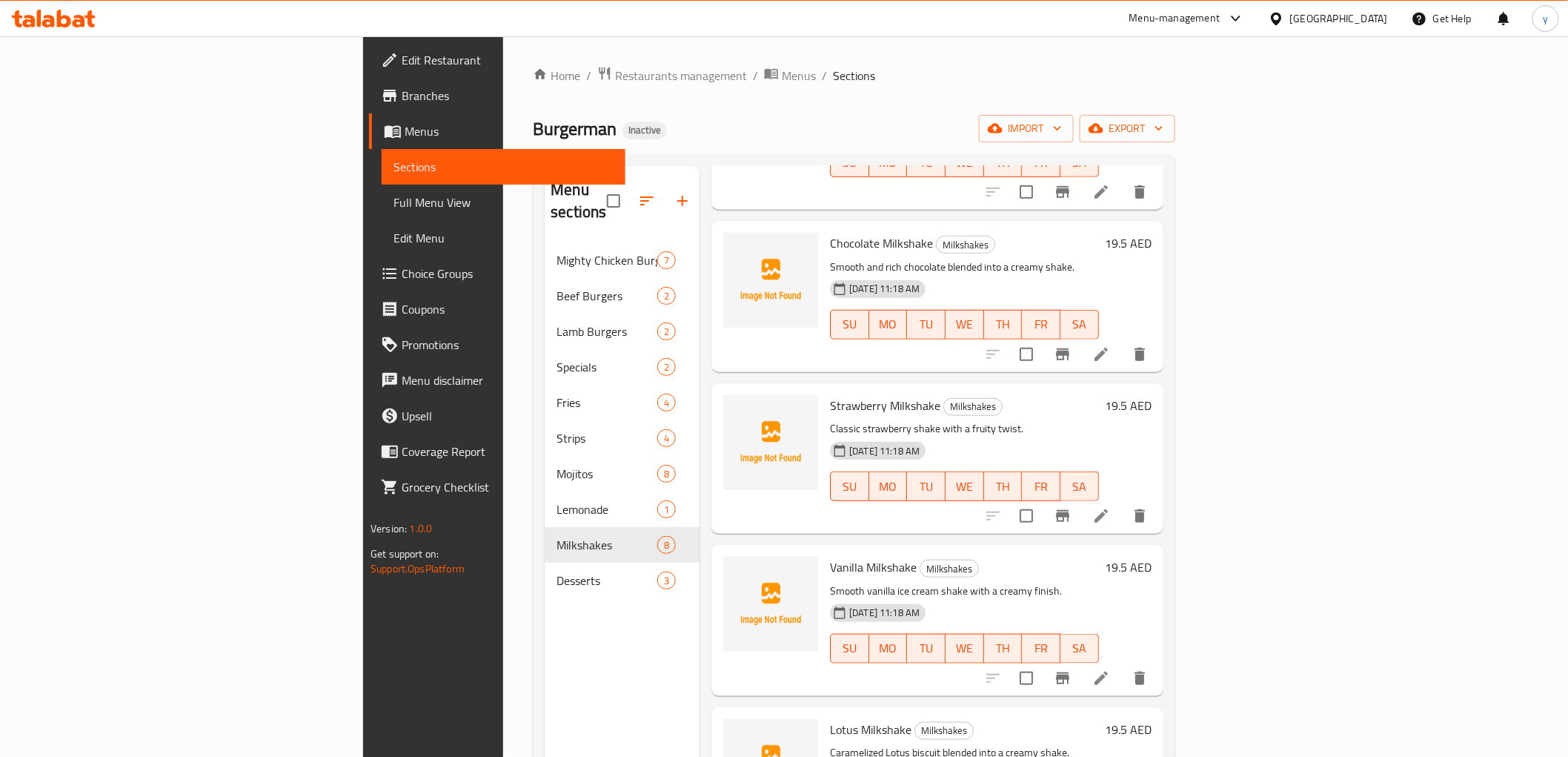
click at [1122, 665] on li at bounding box center [1101, 678] width 42 height 27
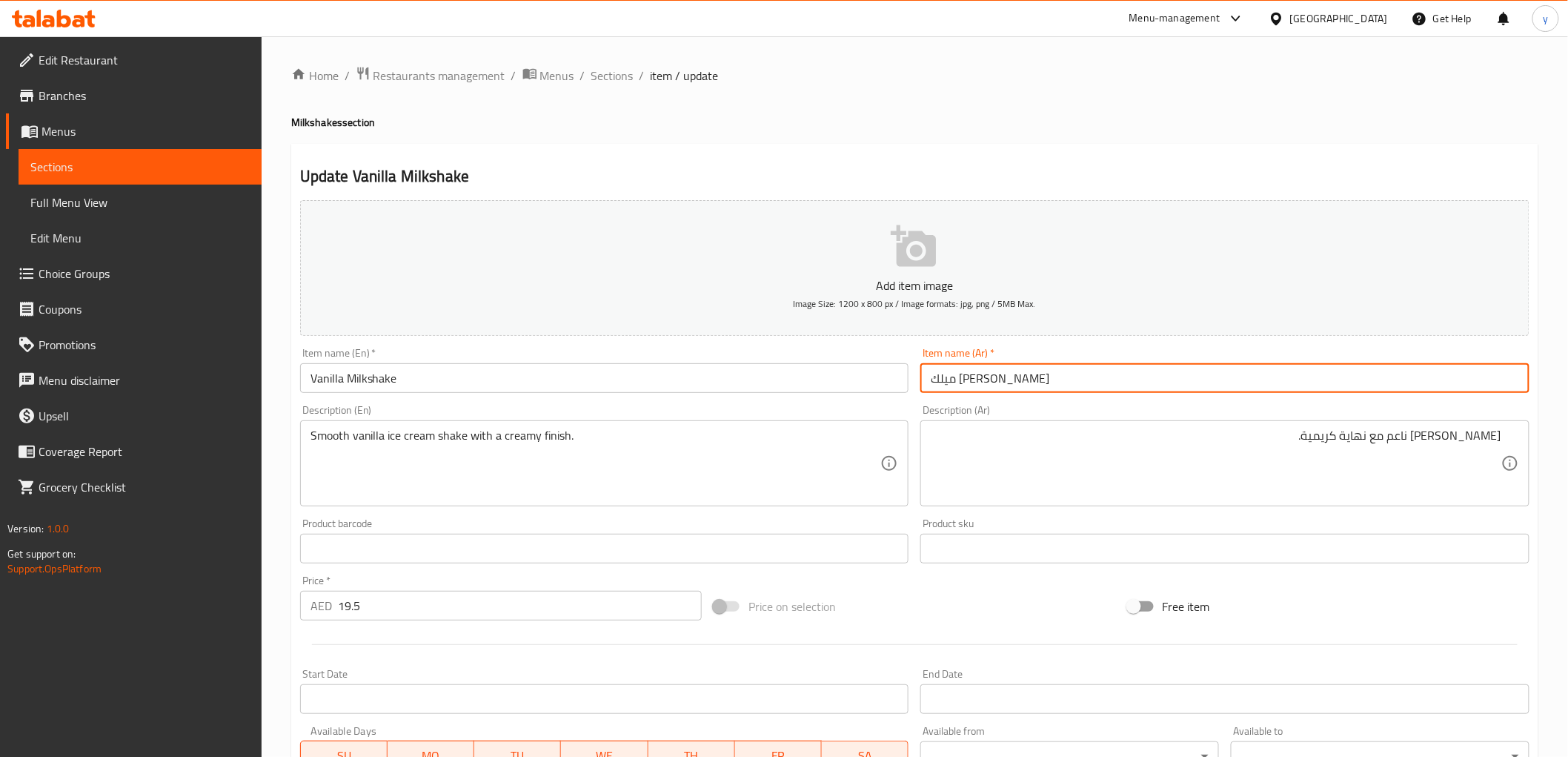
click at [1279, 389] on input "ميلك شيك فانيليا" at bounding box center [1225, 378] width 609 height 30
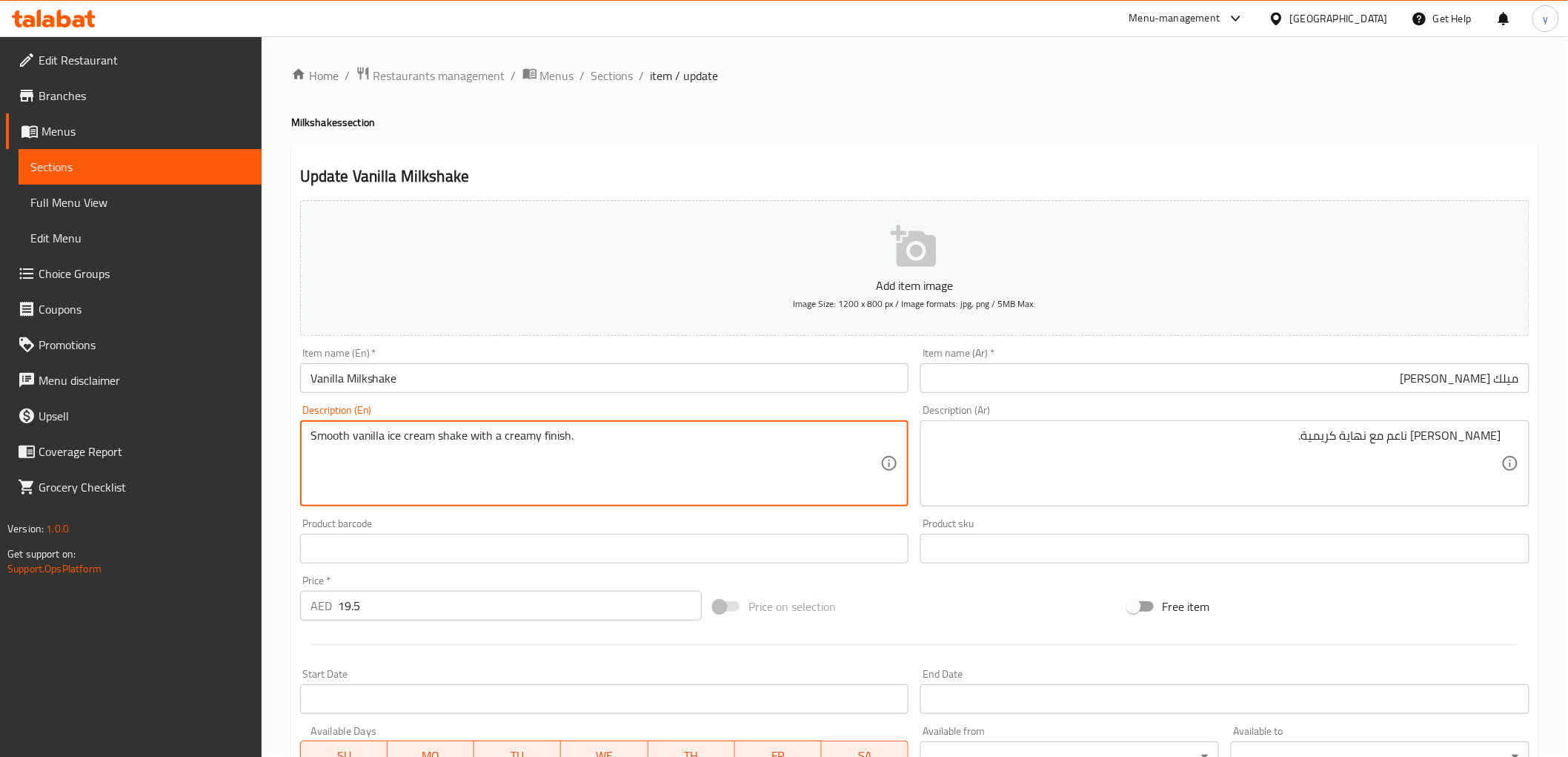
drag, startPoint x: 463, startPoint y: 437, endPoint x: 404, endPoint y: 441, distance: 59.1
drag, startPoint x: 466, startPoint y: 440, endPoint x: 382, endPoint y: 436, distance: 84.1
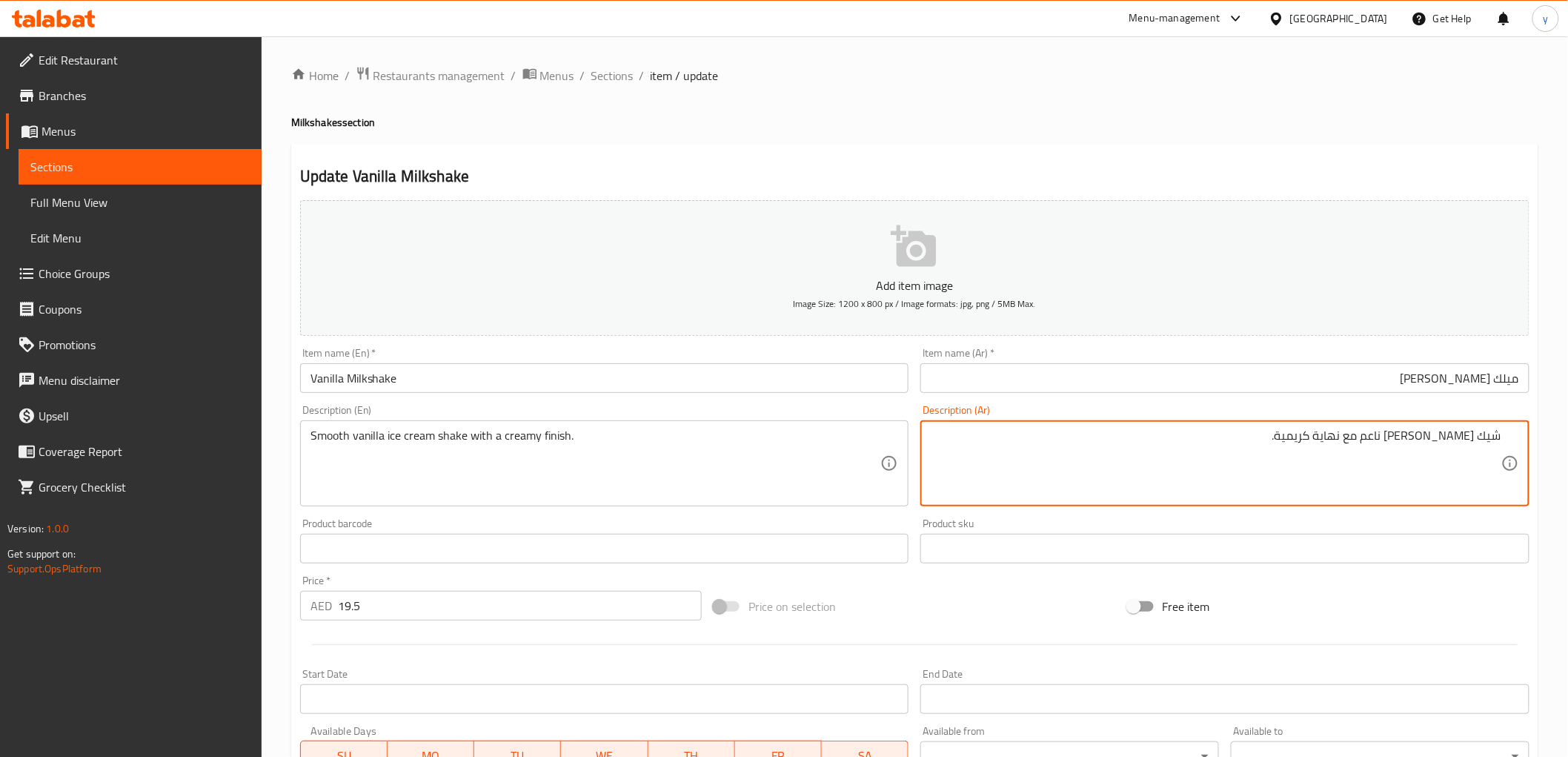
type textarea "شيك آيس كريم فانيليا ناعم مع نهاية كريمية."
click at [1219, 380] on input "ميلك شيك فانيليا" at bounding box center [1225, 378] width 609 height 30
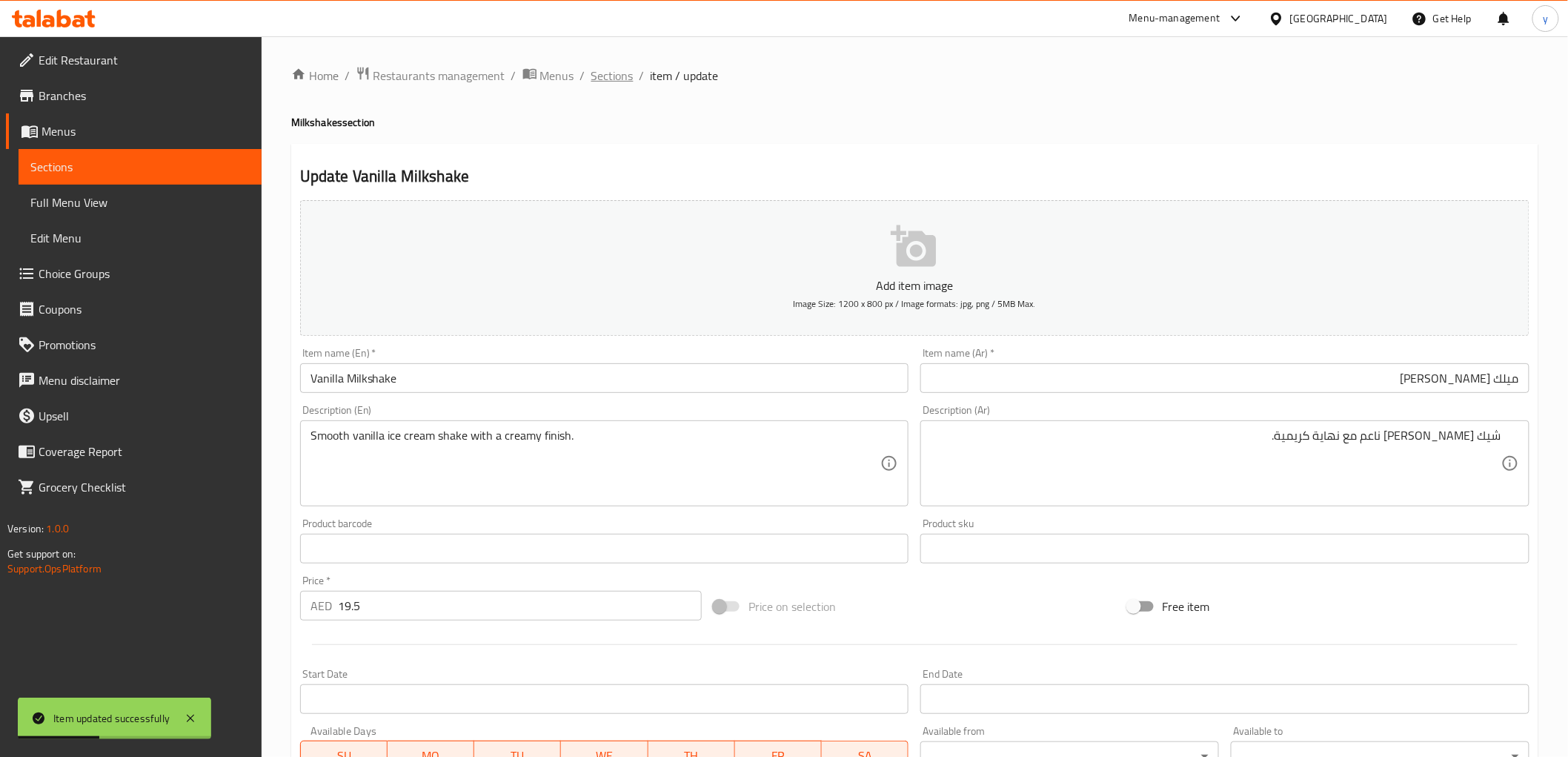
click at [603, 71] on span "Sections" at bounding box center [612, 75] width 42 height 18
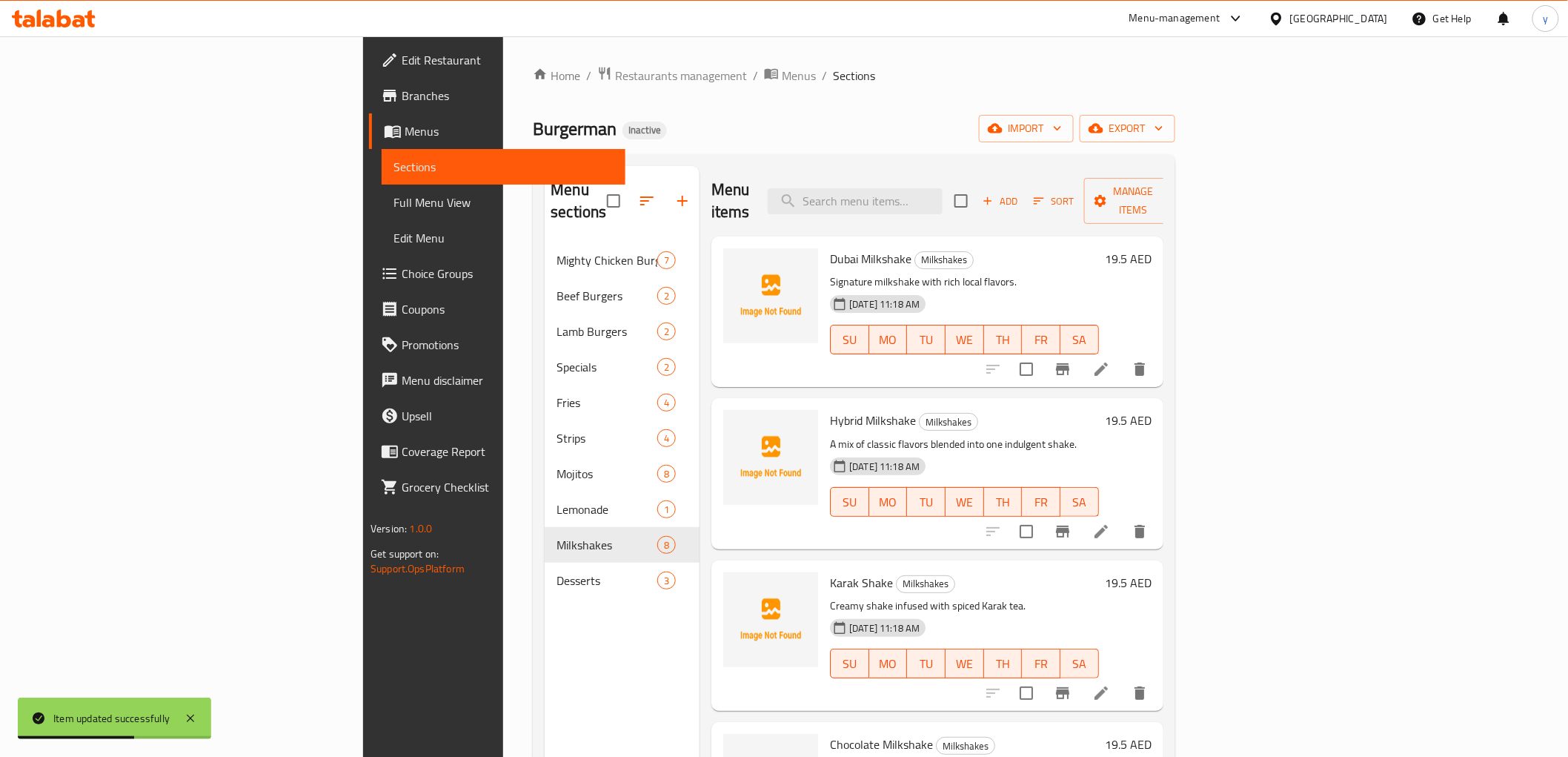
click at [1122, 518] on li at bounding box center [1101, 532] width 42 height 27
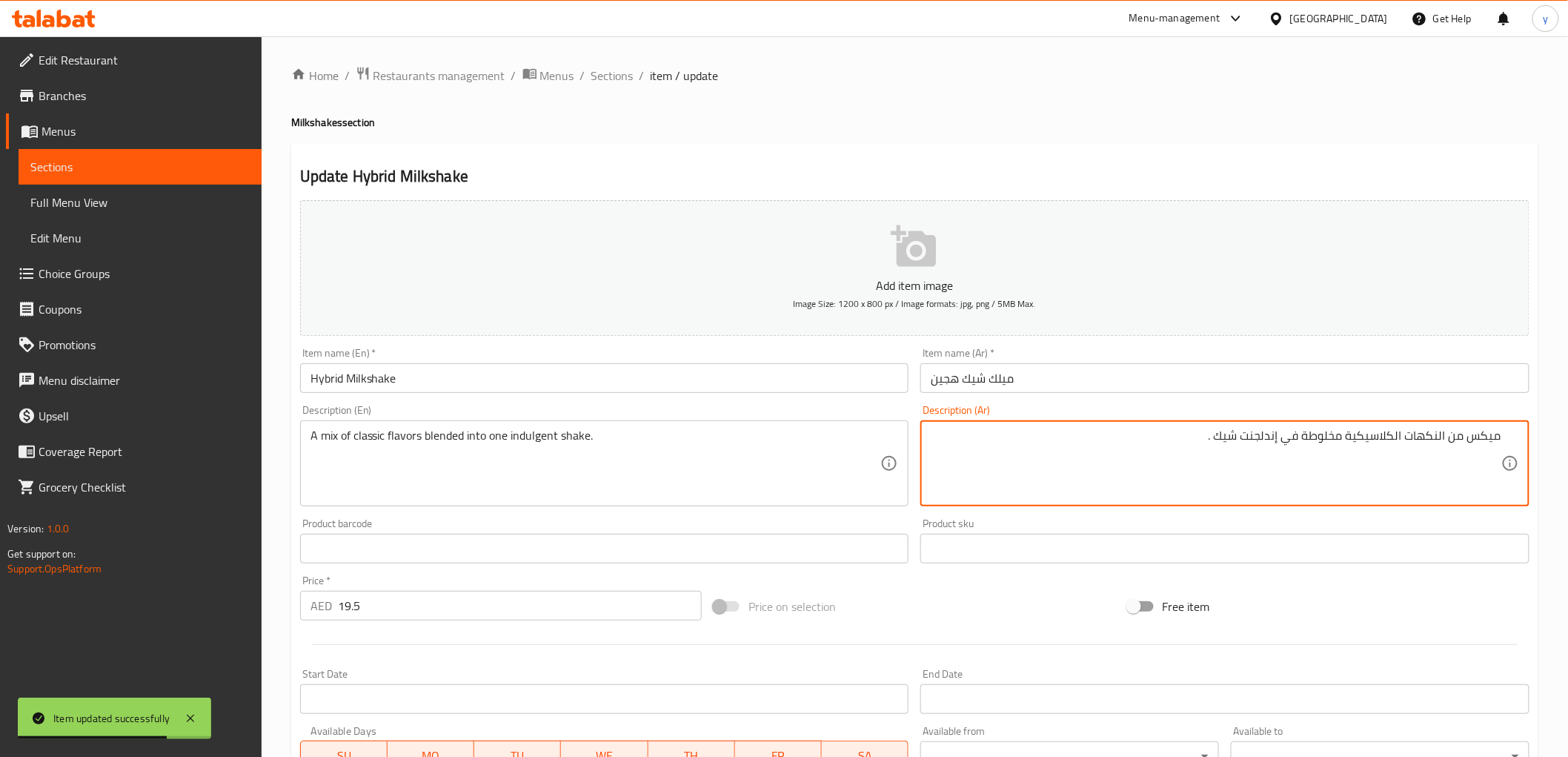
click at [1162, 371] on input "ميلك شيك هجين" at bounding box center [1225, 378] width 609 height 30
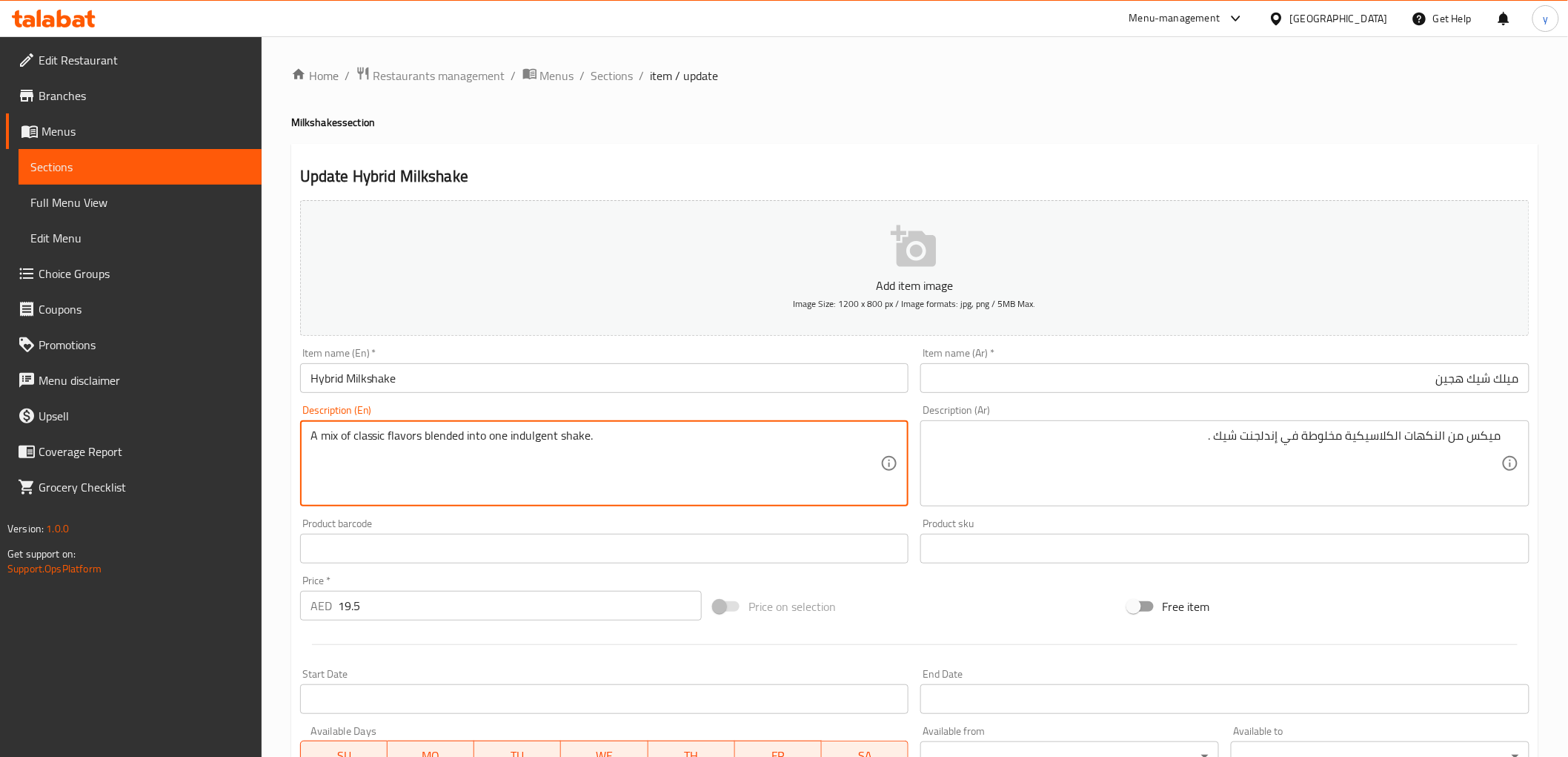
drag, startPoint x: 557, startPoint y: 432, endPoint x: 511, endPoint y: 439, distance: 46.5
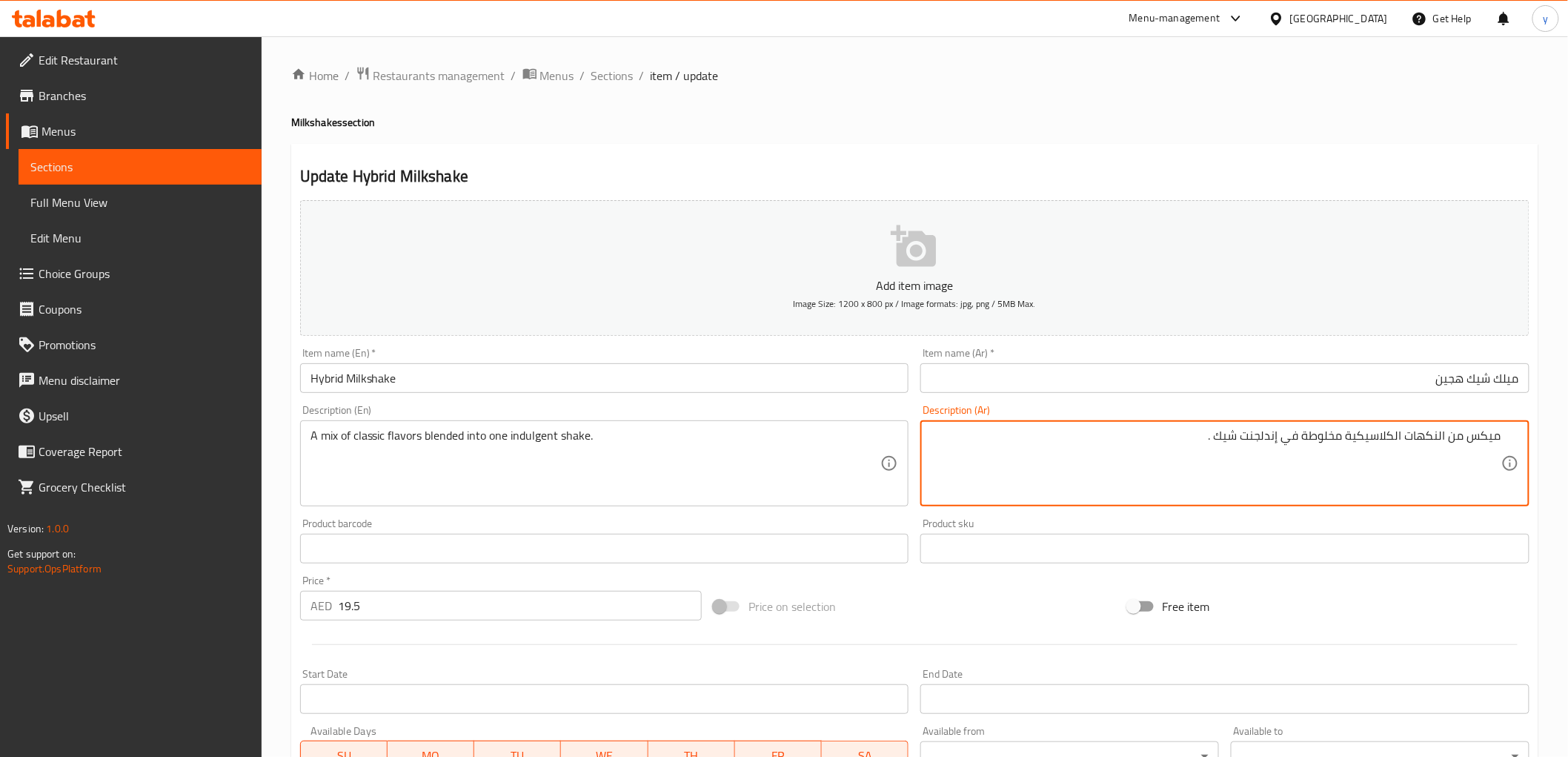
click at [1254, 439] on textarea "ميكس من النكهات الكلاسيكية مخلوطة في إندلجنت شيك ." at bounding box center [1215, 464] width 571 height 71
paste textarea "جنت"
type textarea "ميكس من النكهات الكلاسيكية مخلوطة في إندوجنت شيك واحد."
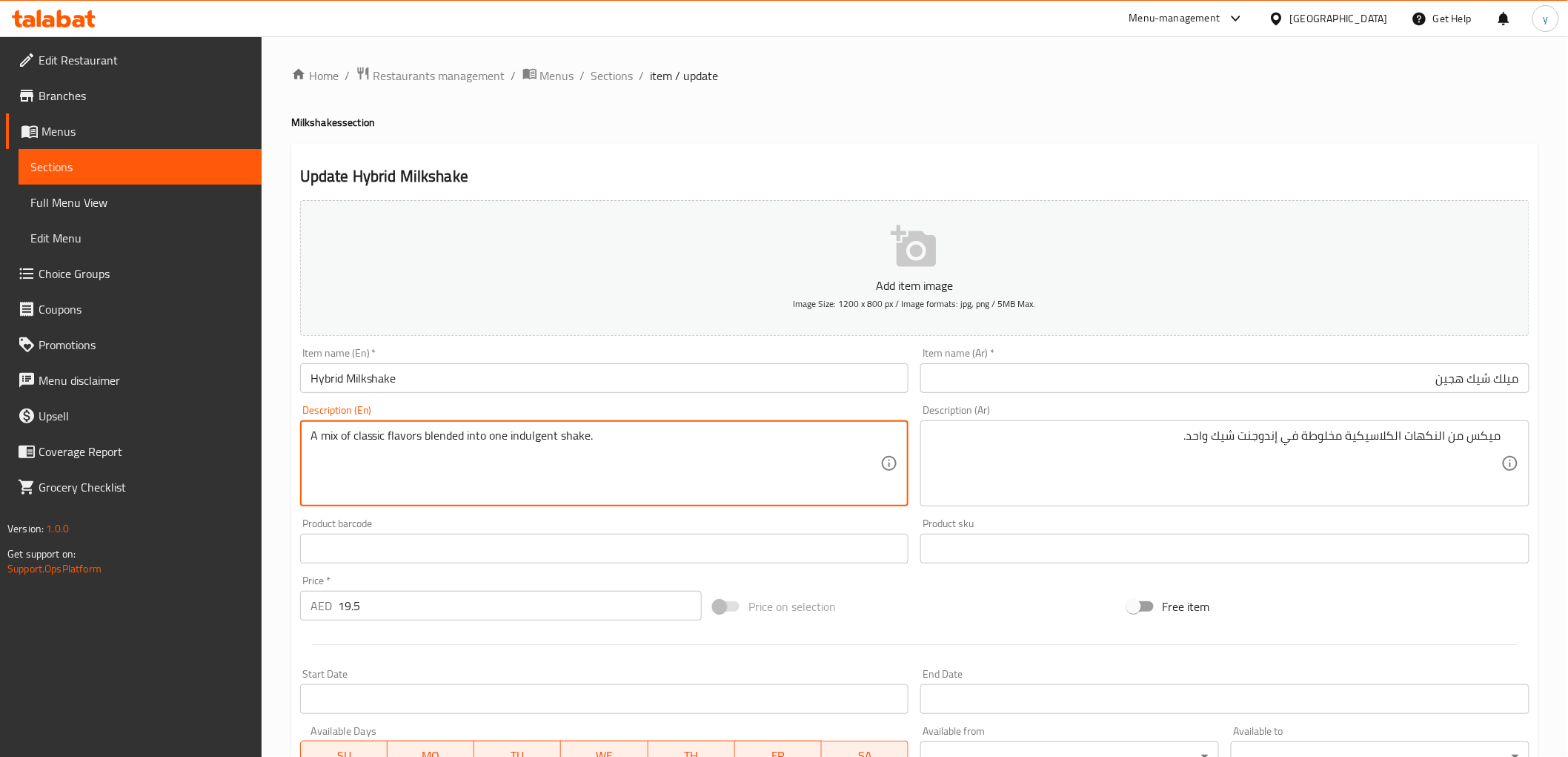
drag, startPoint x: 597, startPoint y: 434, endPoint x: 312, endPoint y: 446, distance: 285.3
click at [726, 379] on input "Hybrid Milkshake" at bounding box center [605, 378] width 609 height 30
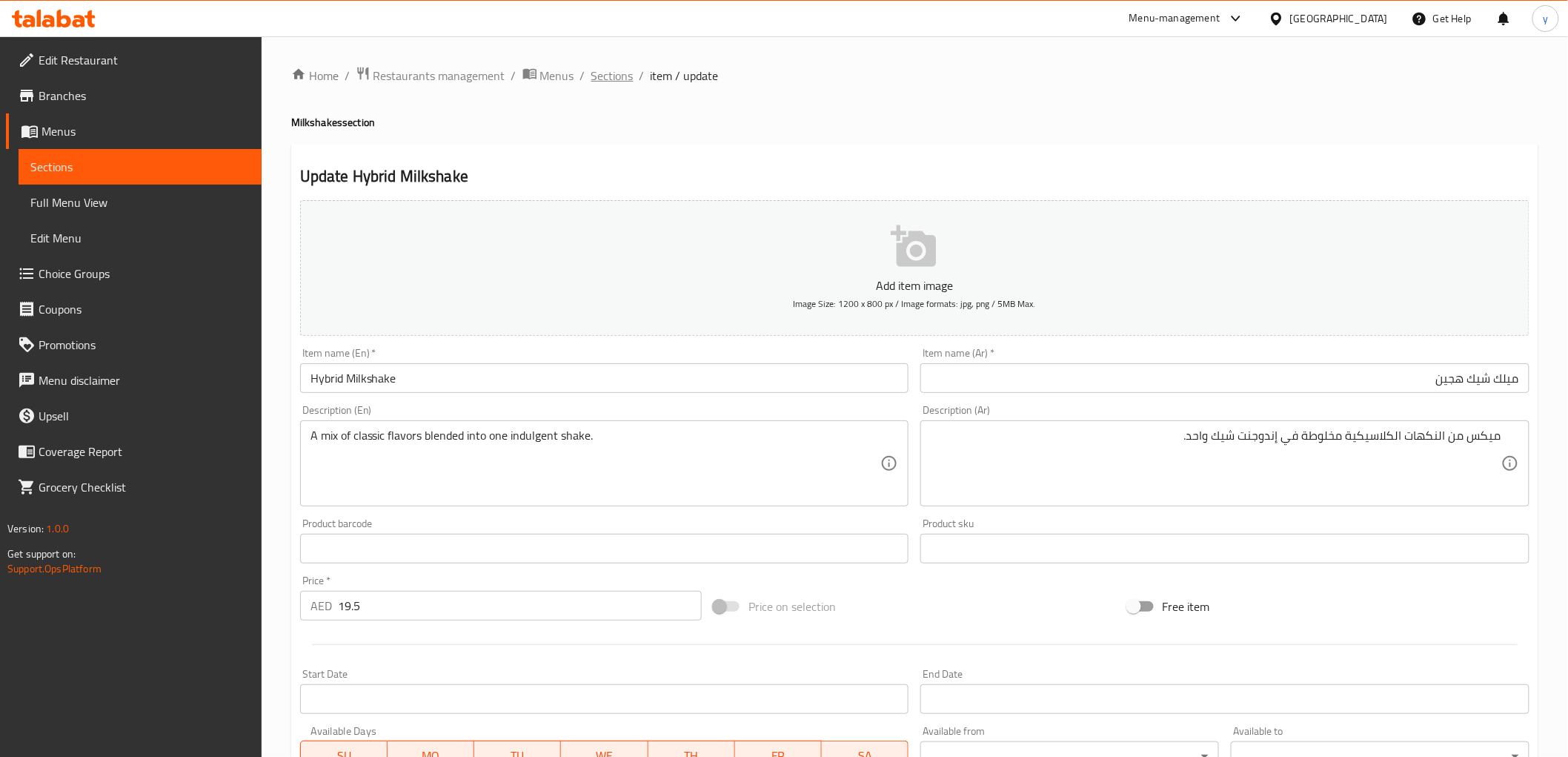
click at [625, 75] on span "Sections" at bounding box center [612, 75] width 42 height 18
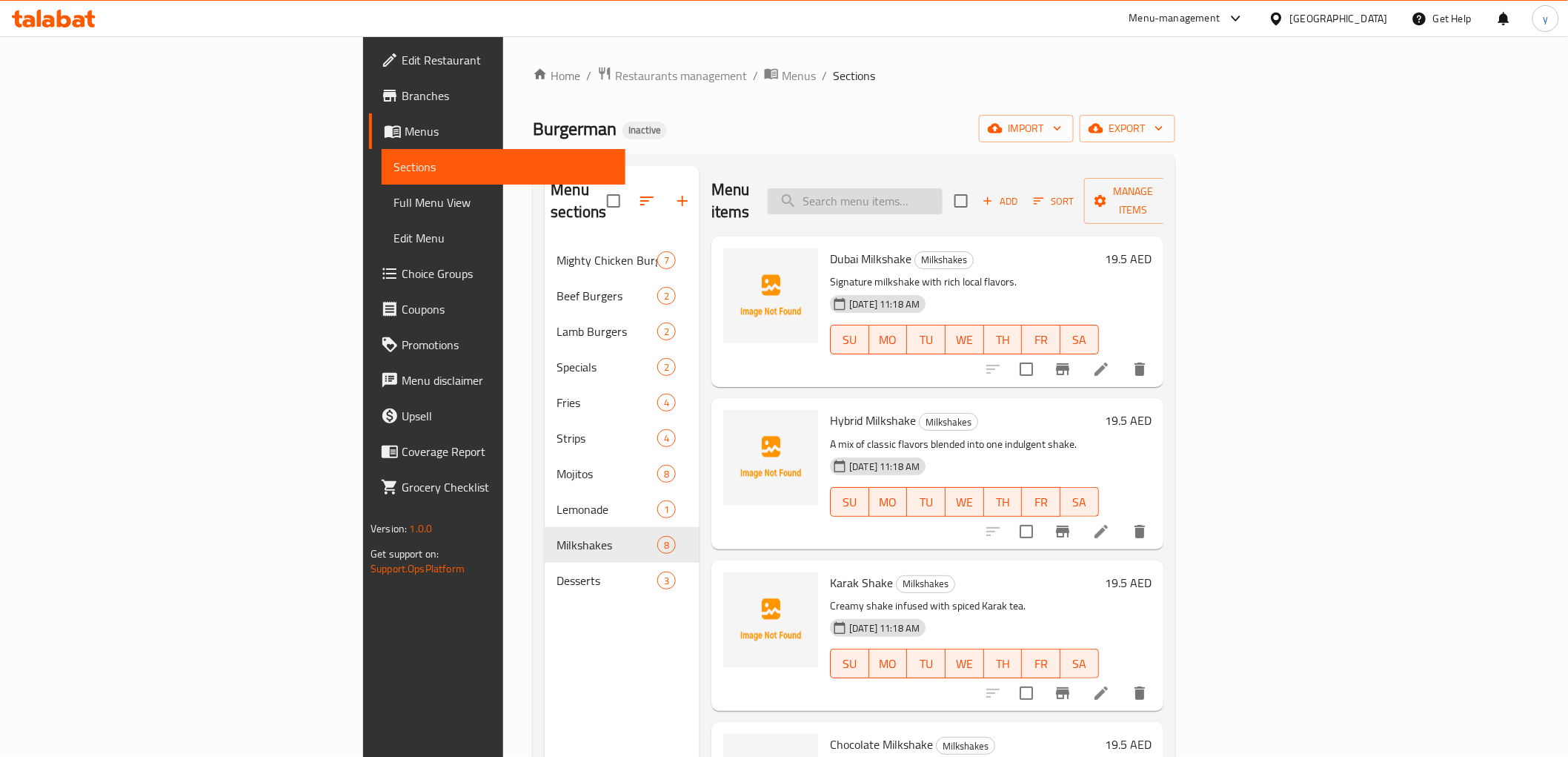
click at [943, 196] on input "search" at bounding box center [855, 201] width 175 height 26
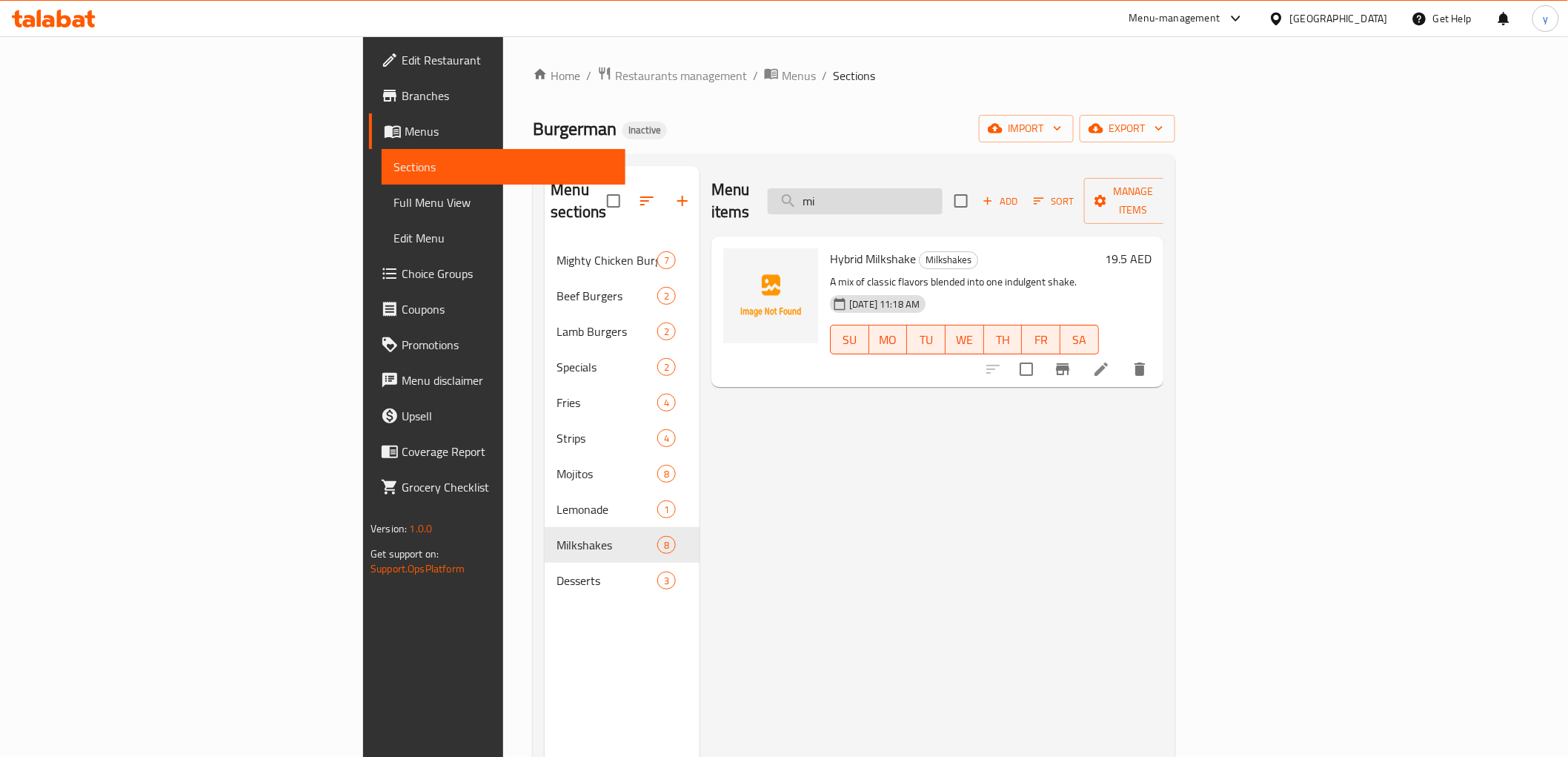
type input "m"
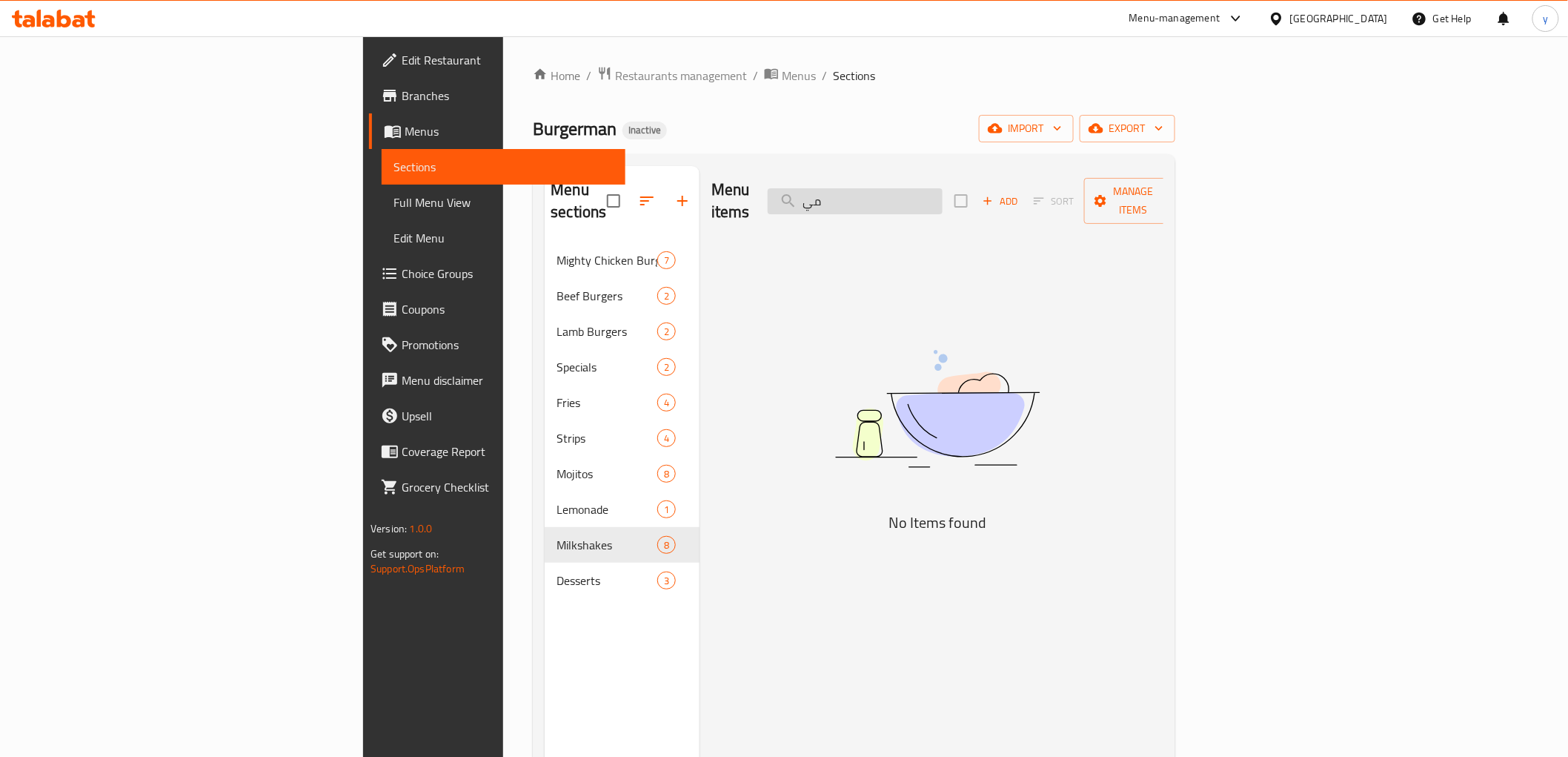
type input "م"
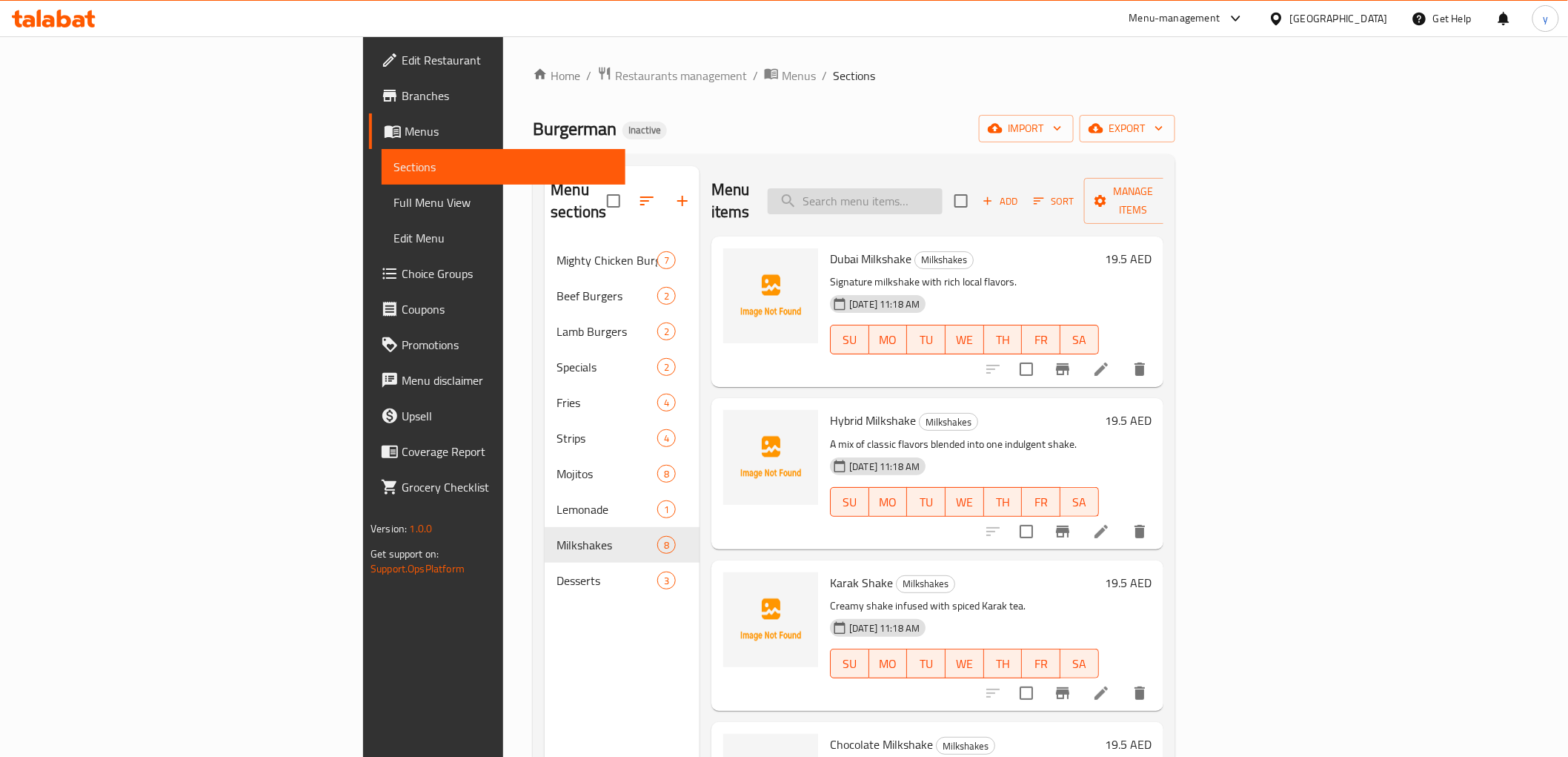
click at [943, 201] on input "search" at bounding box center [855, 201] width 175 height 26
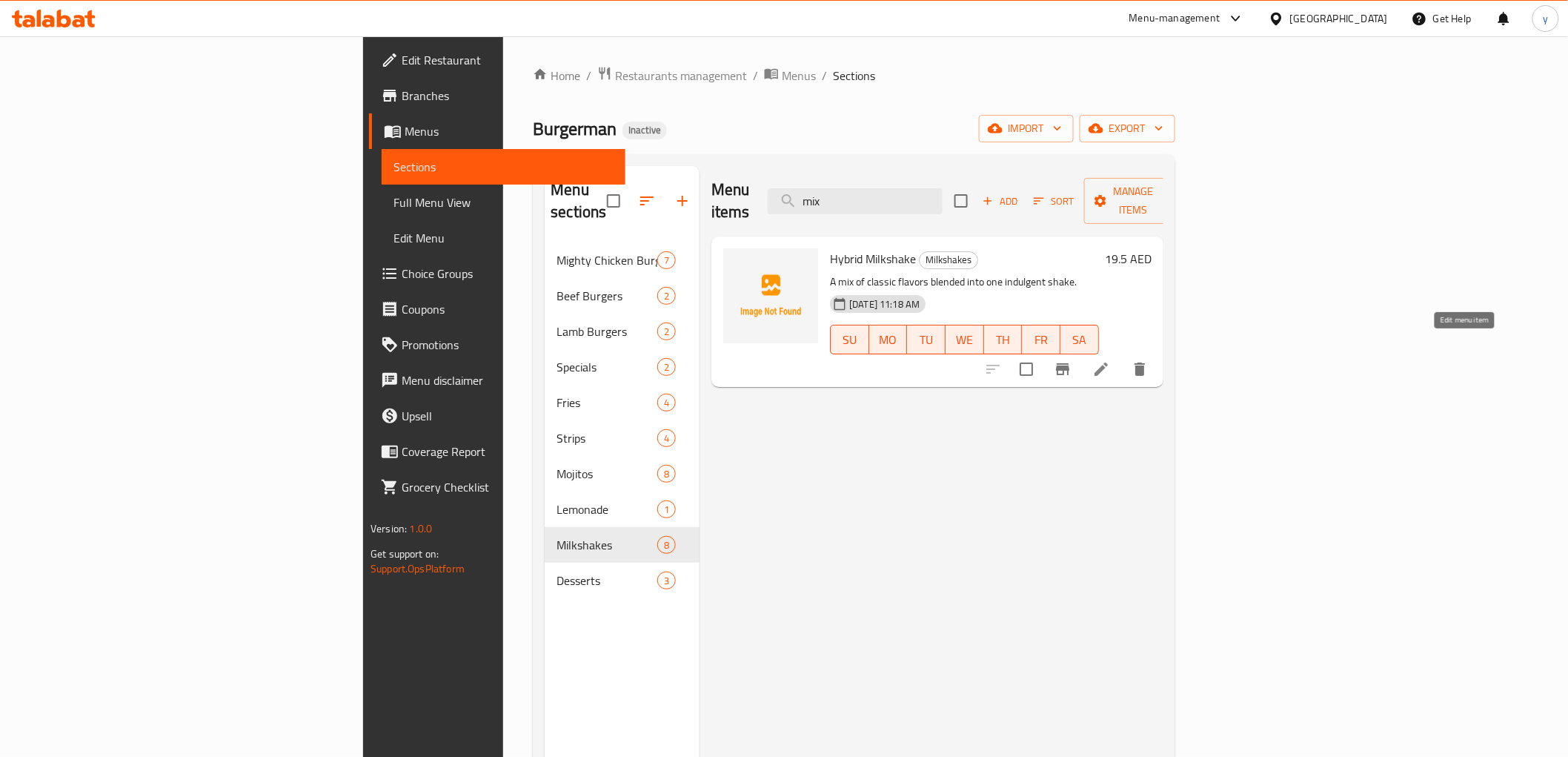
type input "mix"
click at [1110, 360] on icon at bounding box center [1101, 369] width 18 height 18
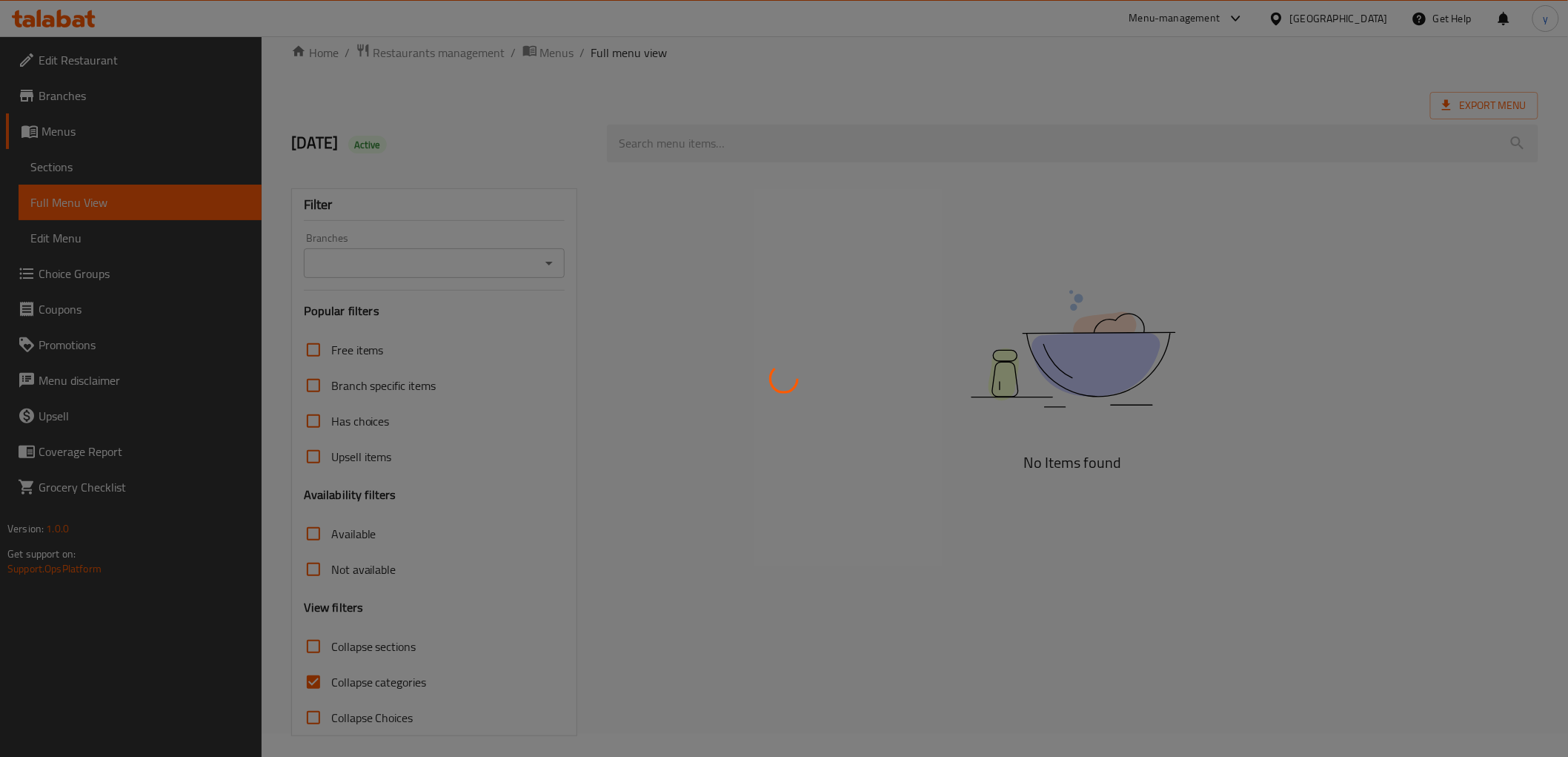
scroll to position [32, 0]
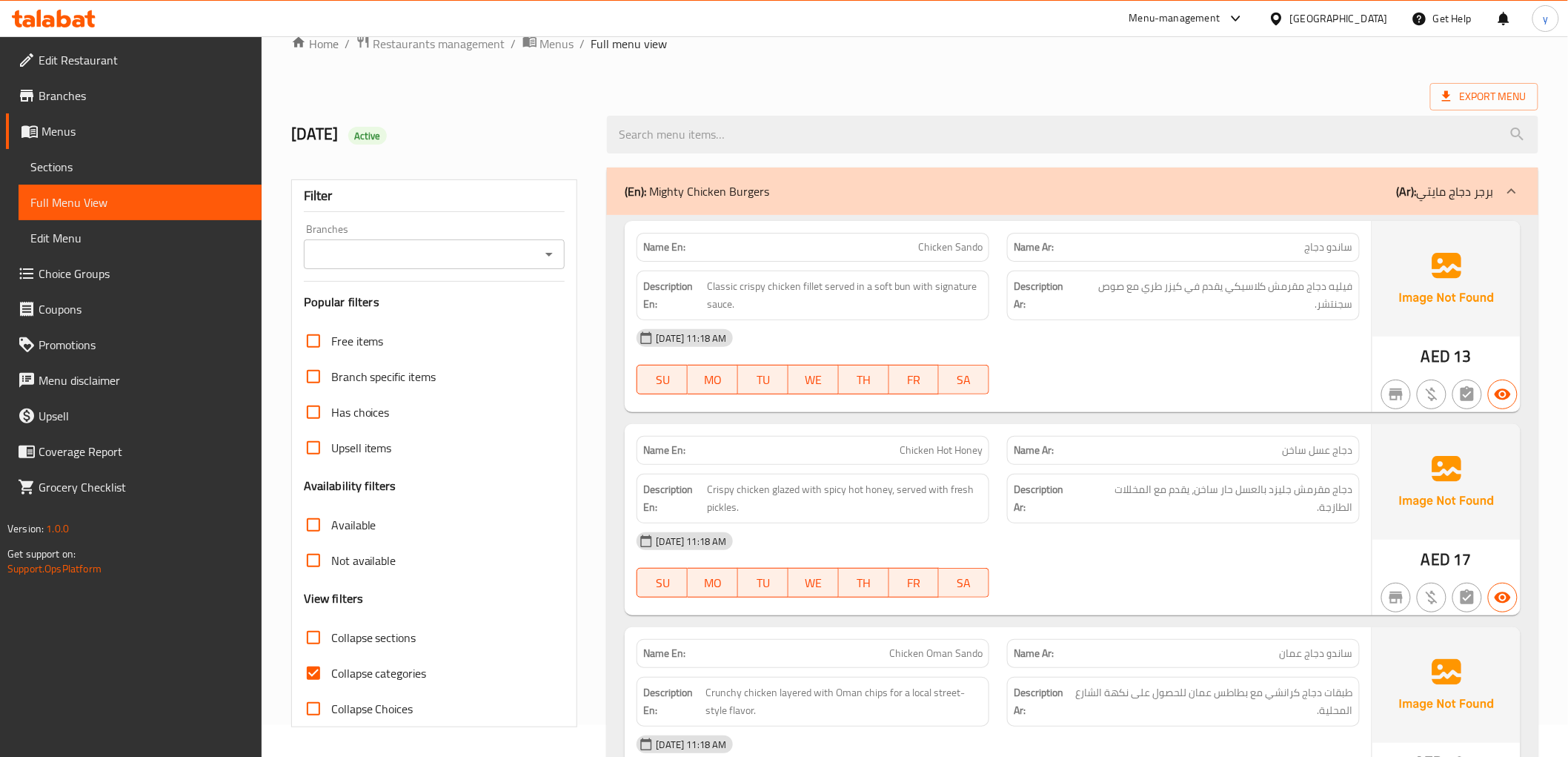
click at [344, 677] on span "Collapse categories" at bounding box center [379, 673] width 96 height 18
click at [331, 677] on input "Collapse categories" at bounding box center [313, 672] width 35 height 35
checkbox input "false"
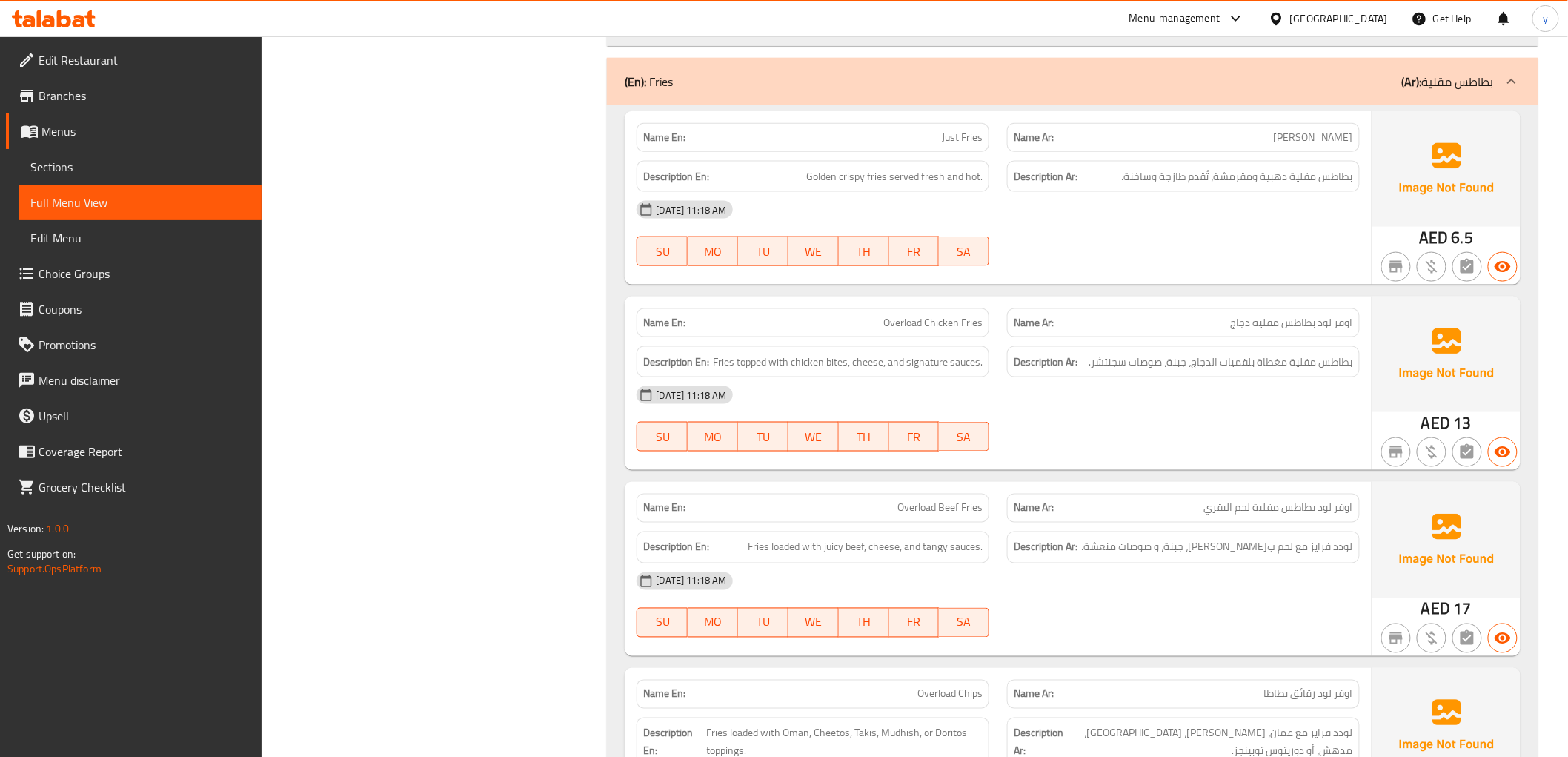
scroll to position [3161, 0]
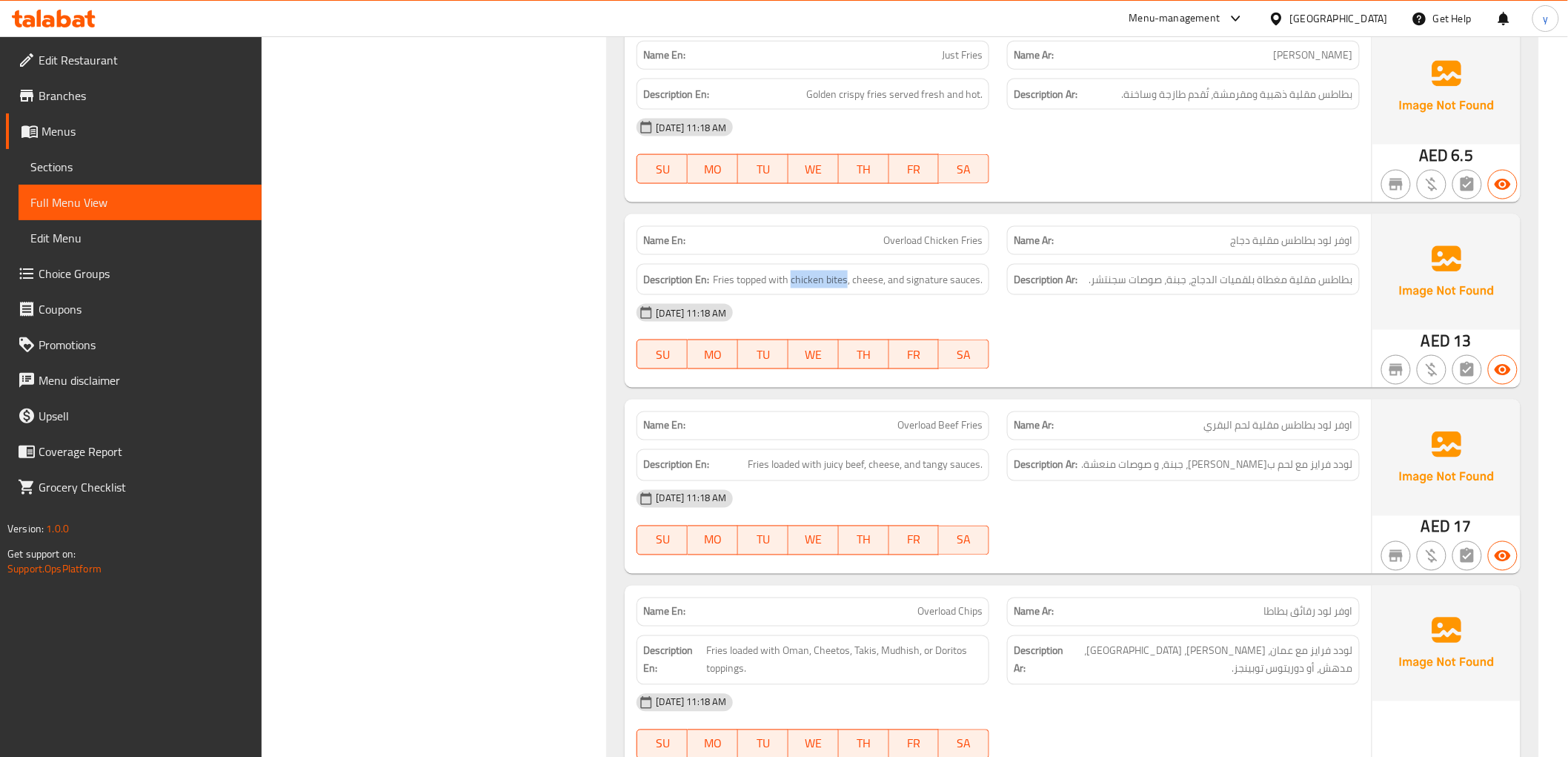
drag, startPoint x: 791, startPoint y: 285, endPoint x: 850, endPoint y: 292, distance: 59.4
click at [850, 292] on div "Description En: Fries topped with chicken bites, cheese, and signature sauces." at bounding box center [813, 280] width 353 height 32
copy span "chicken bites"
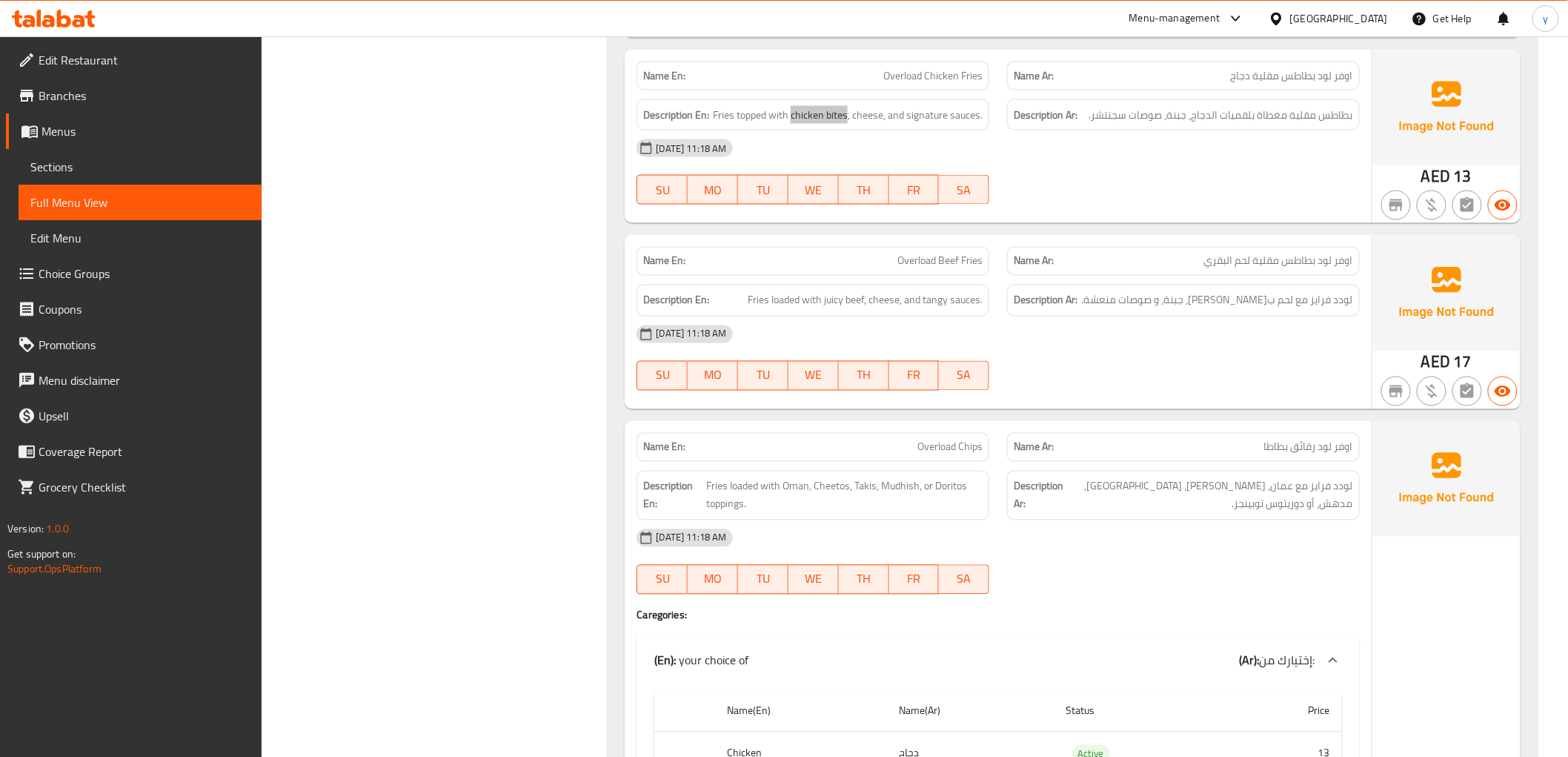
scroll to position [3243, 0]
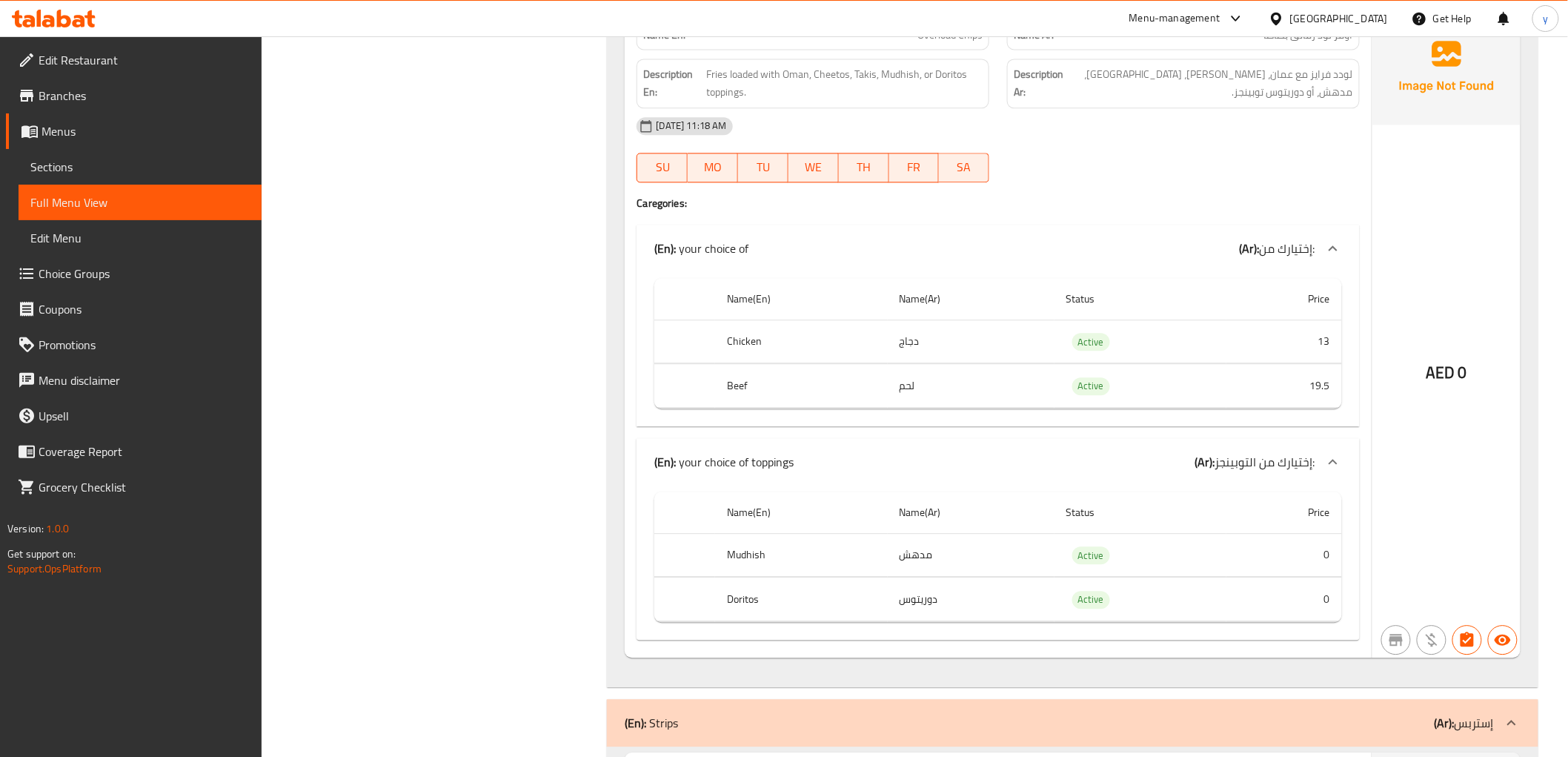
scroll to position [3655, 0]
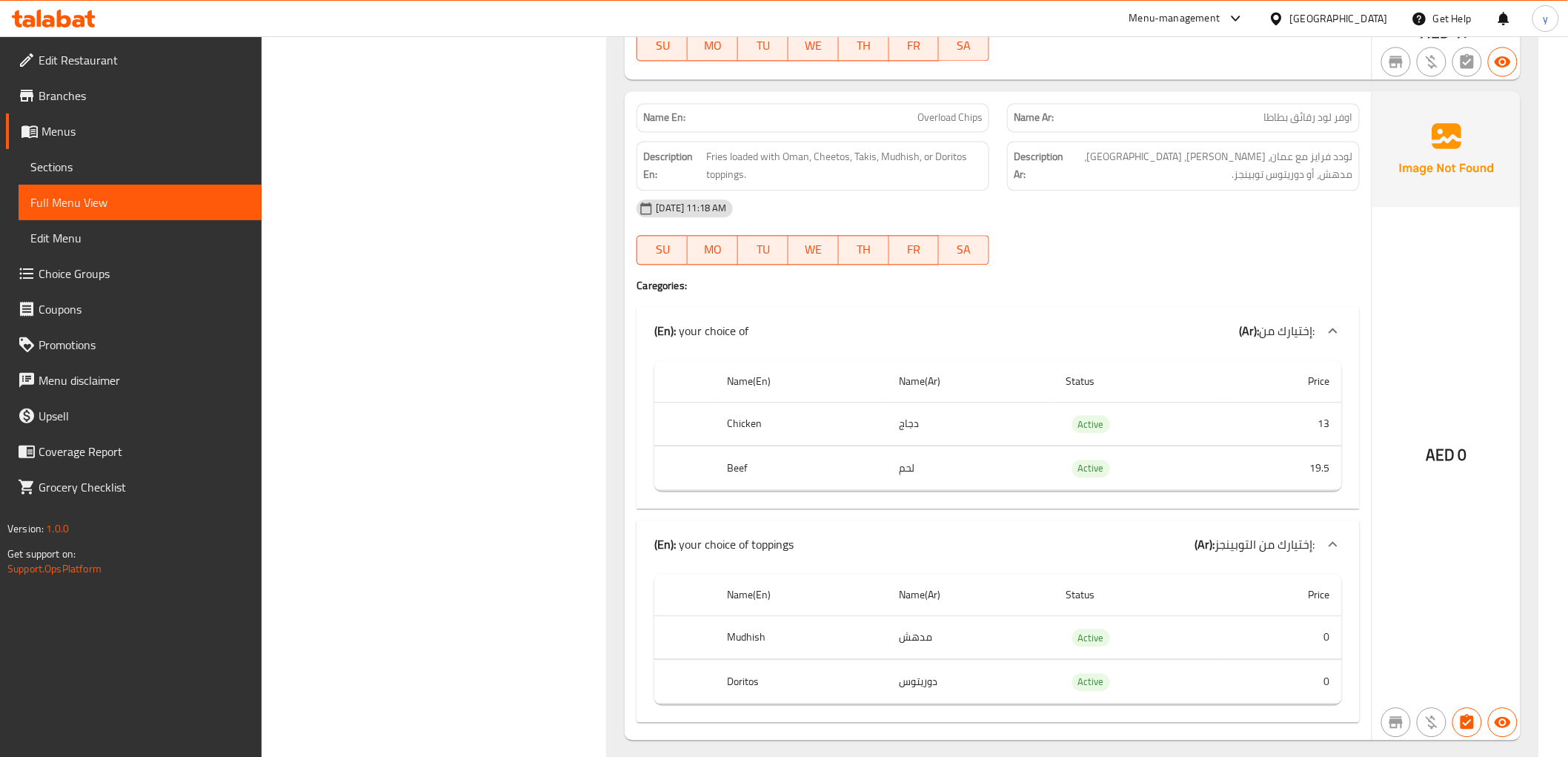
click at [950, 115] on span "Overload Chips" at bounding box center [949, 118] width 65 height 16
copy span "Overload Chips"
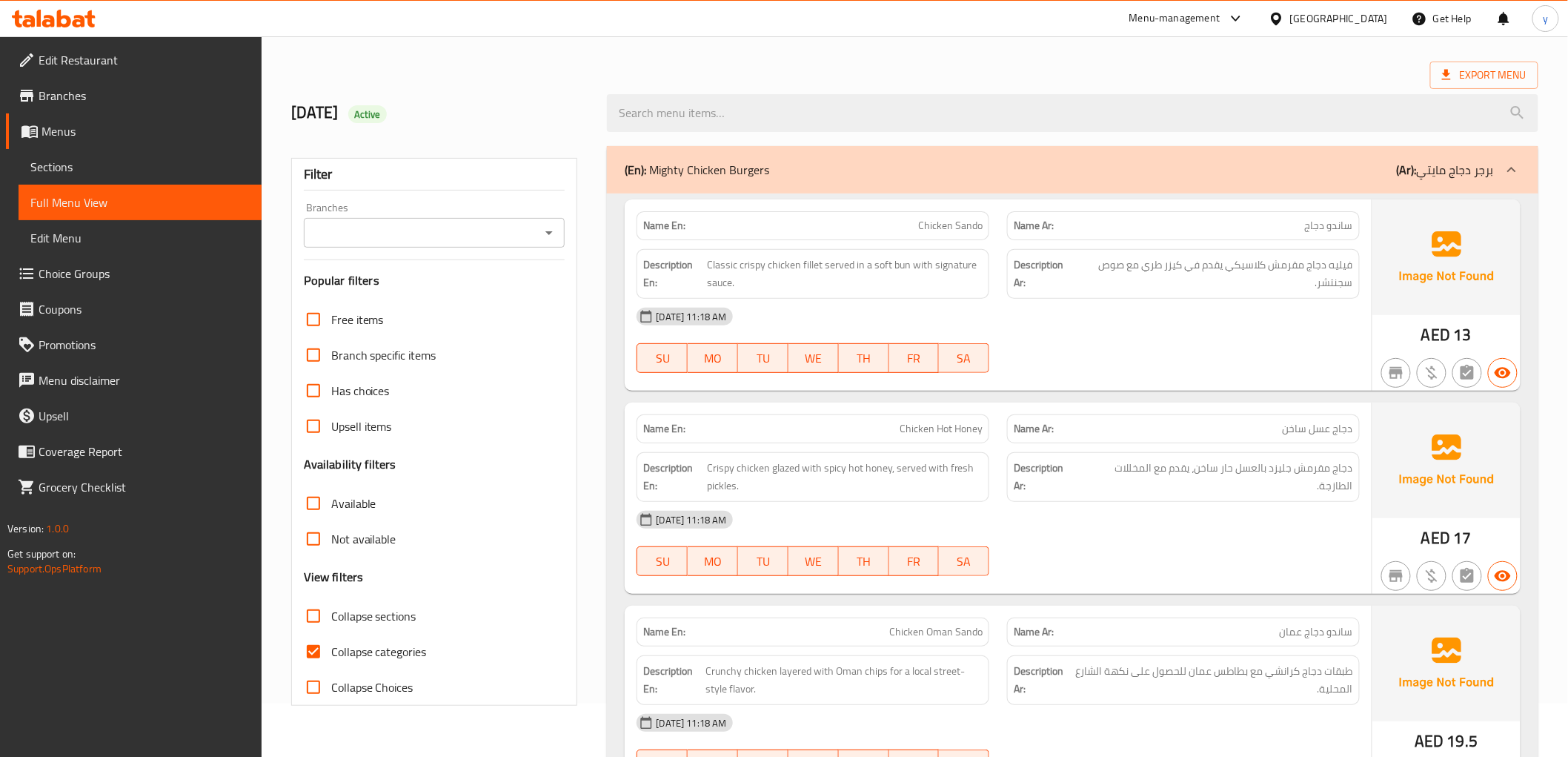
scroll to position [82, 0]
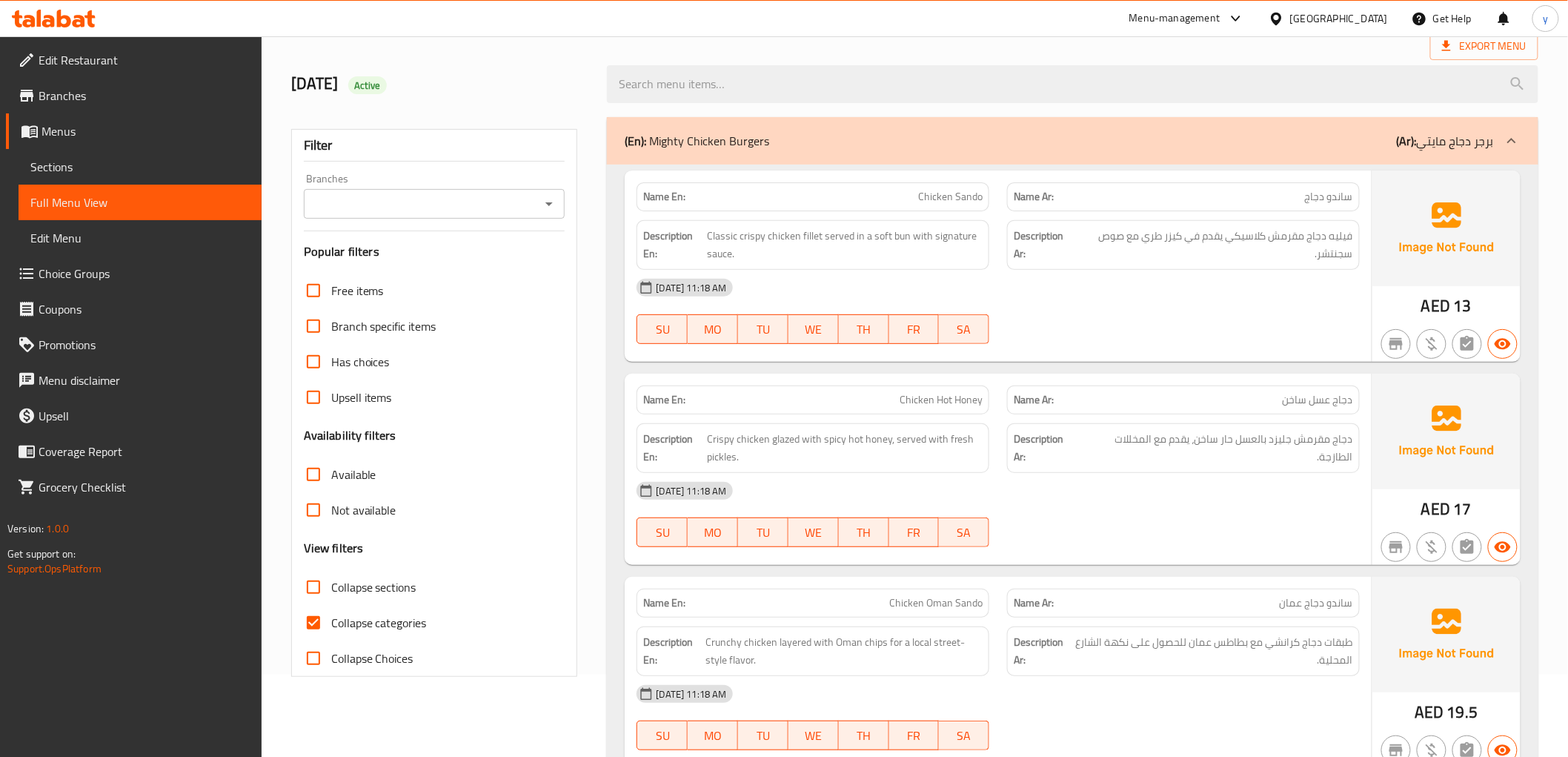
drag, startPoint x: 373, startPoint y: 616, endPoint x: 580, endPoint y: 653, distance: 210.3
click at [373, 616] on span "Collapse categories" at bounding box center [379, 622] width 96 height 18
click at [331, 616] on input "Collapse categories" at bounding box center [313, 622] width 35 height 35
checkbox input "false"
click at [627, 609] on div "Name En: Chicken Oman Sando" at bounding box center [813, 602] width 371 height 46
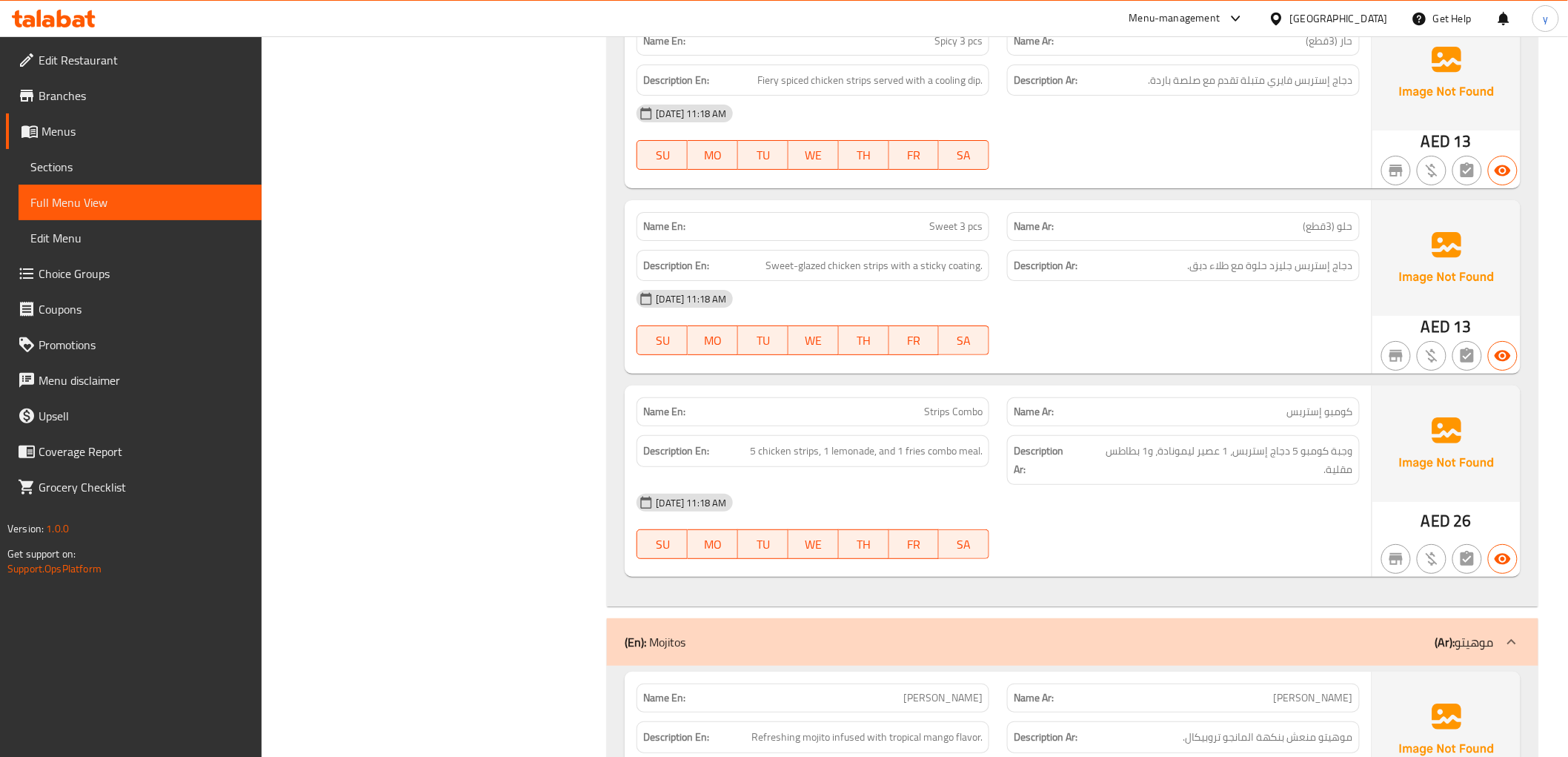
scroll to position [4630, 0]
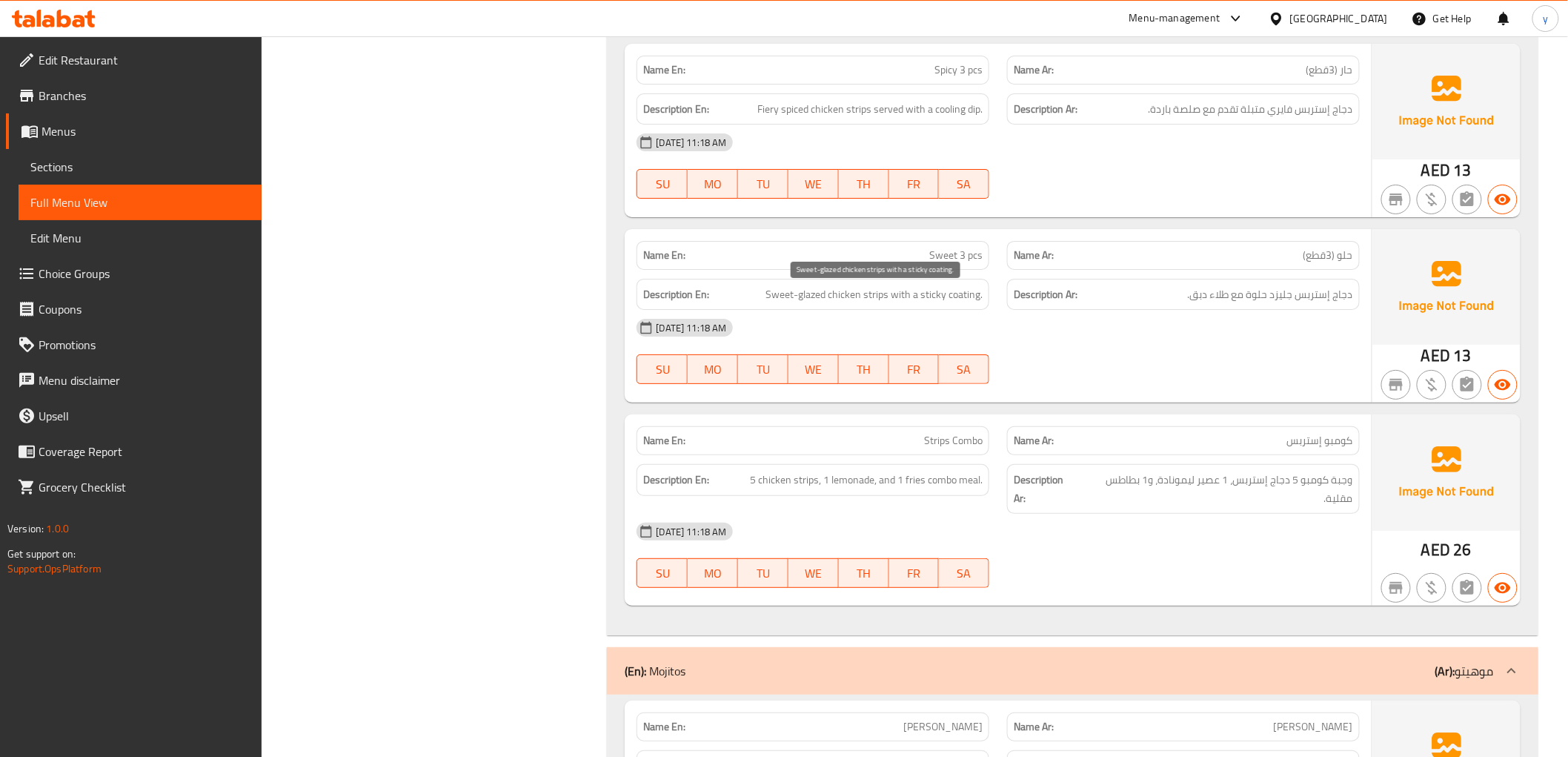
click at [931, 301] on span "Sweet-glazed chicken strips with a sticky coating." at bounding box center [874, 294] width 217 height 19
click at [968, 322] on div "[DATE] 11:18 AM" at bounding box center [997, 327] width 740 height 35
click at [957, 295] on span "Sweet-glazed chicken strips with a sticky coating." at bounding box center [874, 294] width 217 height 19
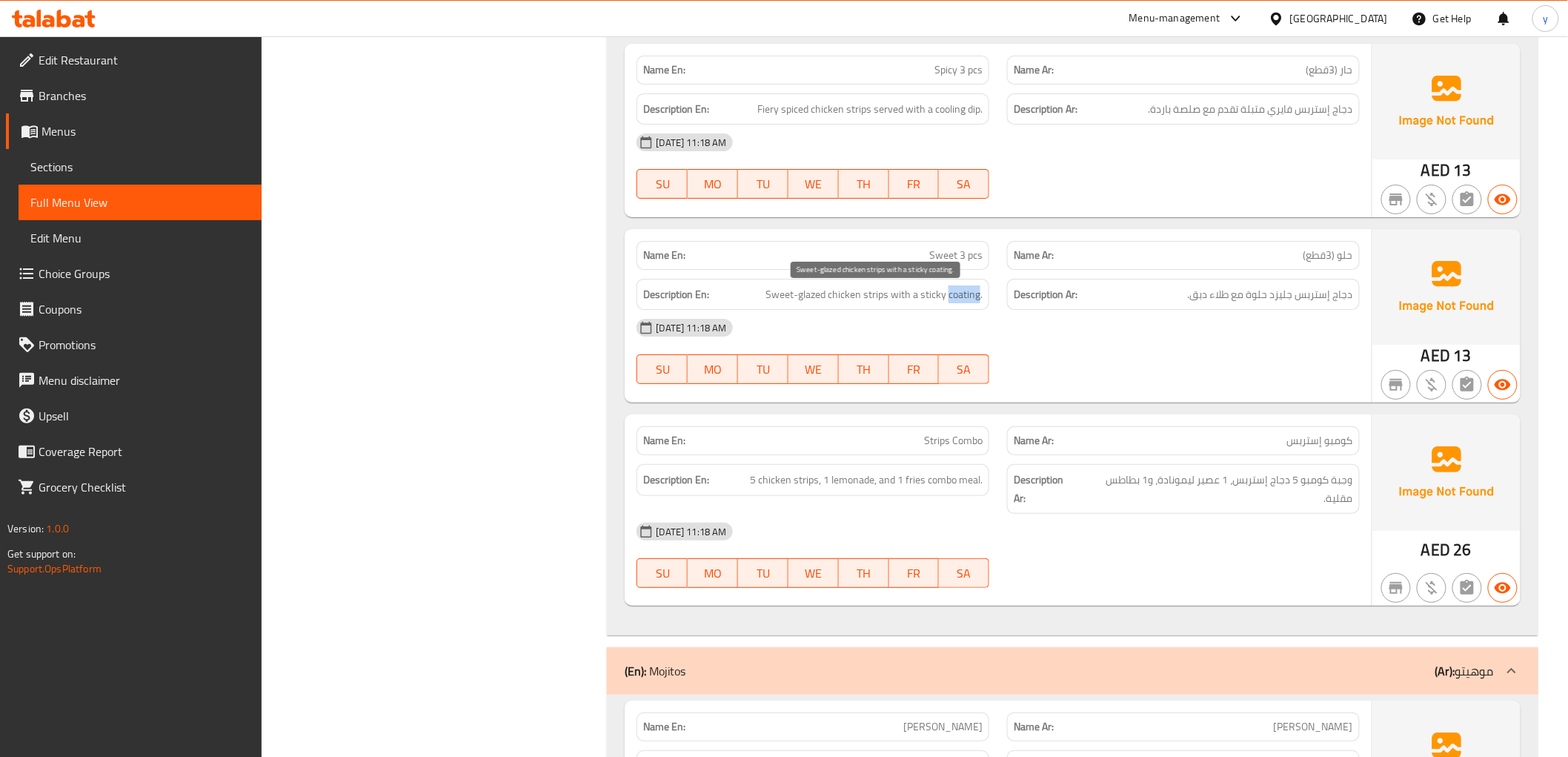
click at [957, 295] on span "Sweet-glazed chicken strips with a sticky coating." at bounding box center [874, 294] width 217 height 19
copy span "coating"
click at [897, 276] on div "Description En: Sweet-glazed chicken strips with a sticky coating." at bounding box center [813, 294] width 371 height 49
click at [884, 291] on span "Sweet-glazed chicken strips with a sticky coating." at bounding box center [874, 294] width 217 height 19
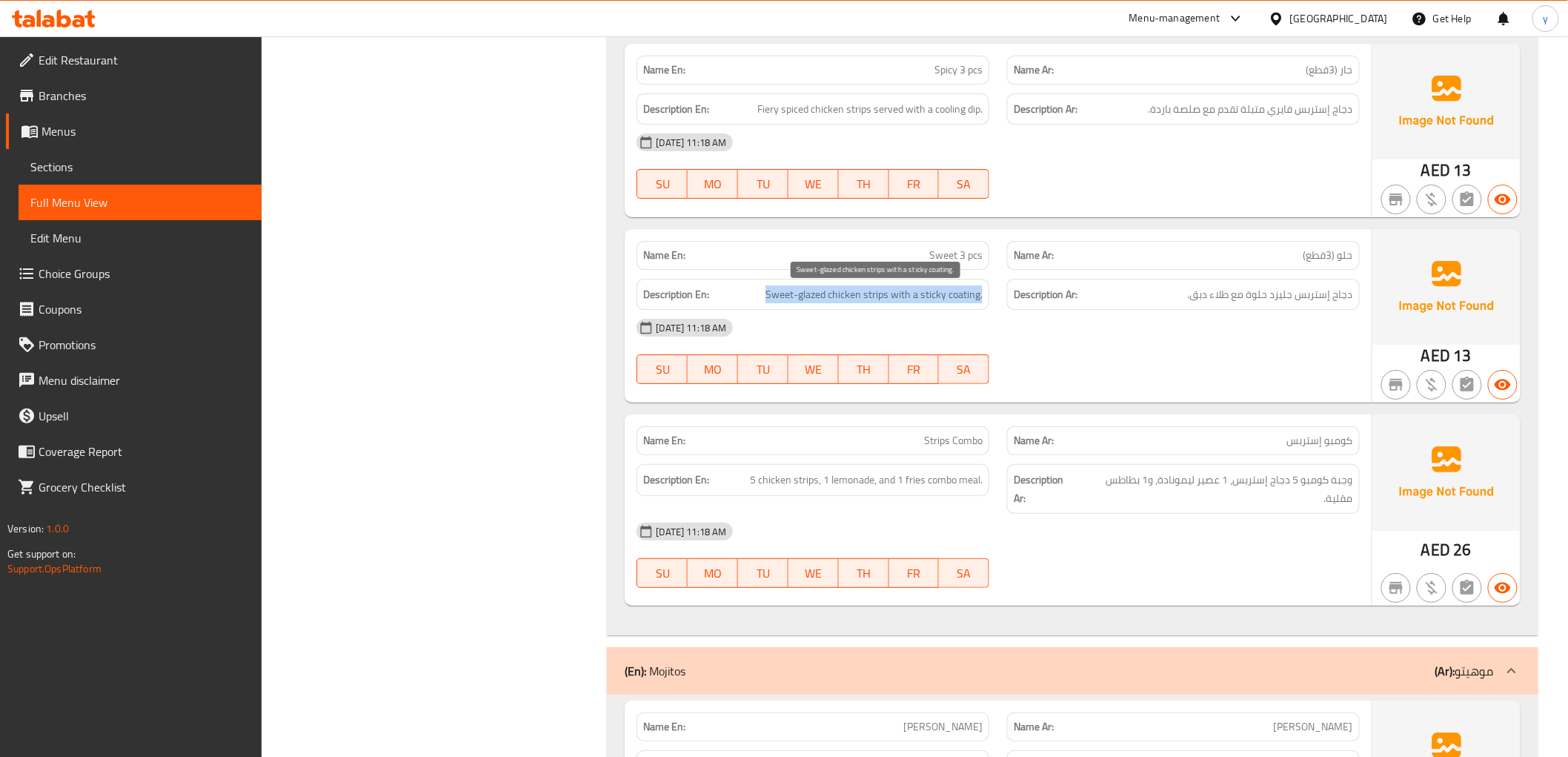
click at [884, 291] on span "Sweet-glazed chicken strips with a sticky coating." at bounding box center [874, 294] width 217 height 19
copy span "Sweet-glazed chicken strips with a sticky coating."
click at [374, 360] on div "Filter Branches Branches Popular filters Free items Branch specific items Has c…" at bounding box center [440, 118] width 316 height 9115
click at [942, 439] on span "Strips Combo" at bounding box center [953, 441] width 59 height 16
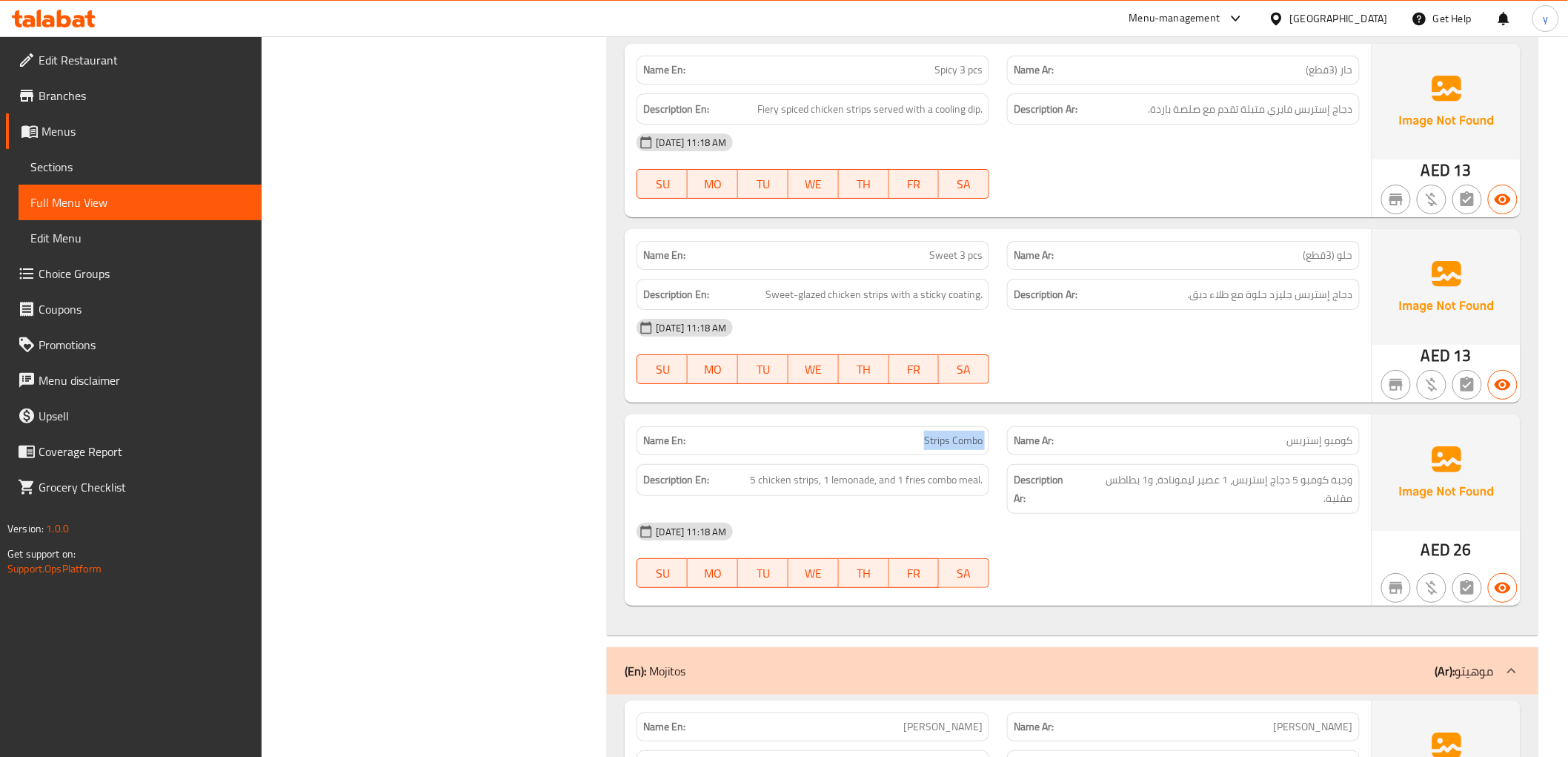
click at [942, 439] on span "Strips Combo" at bounding box center [953, 441] width 59 height 16
copy span "Strips Combo"
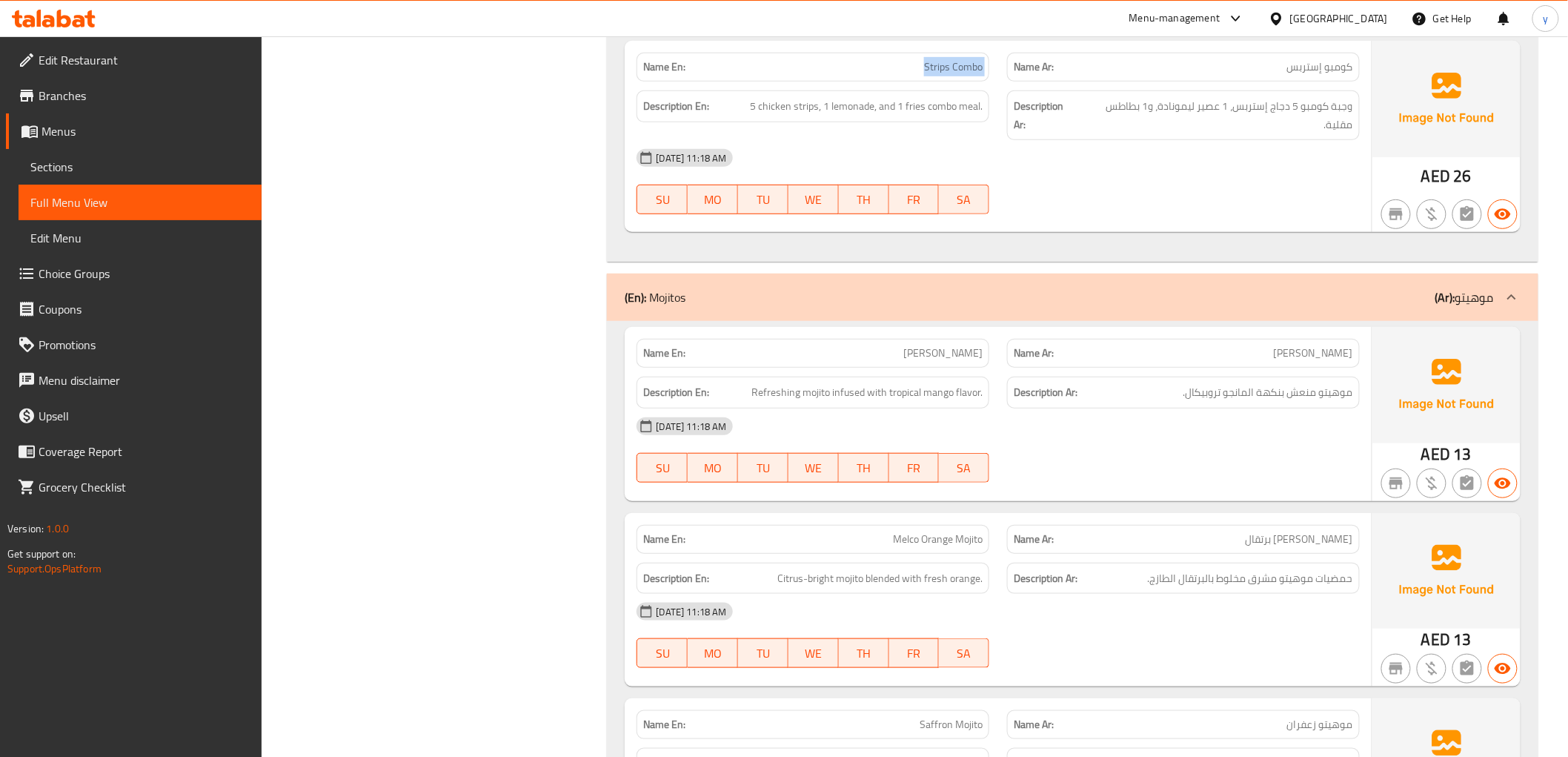
scroll to position [5206, 0]
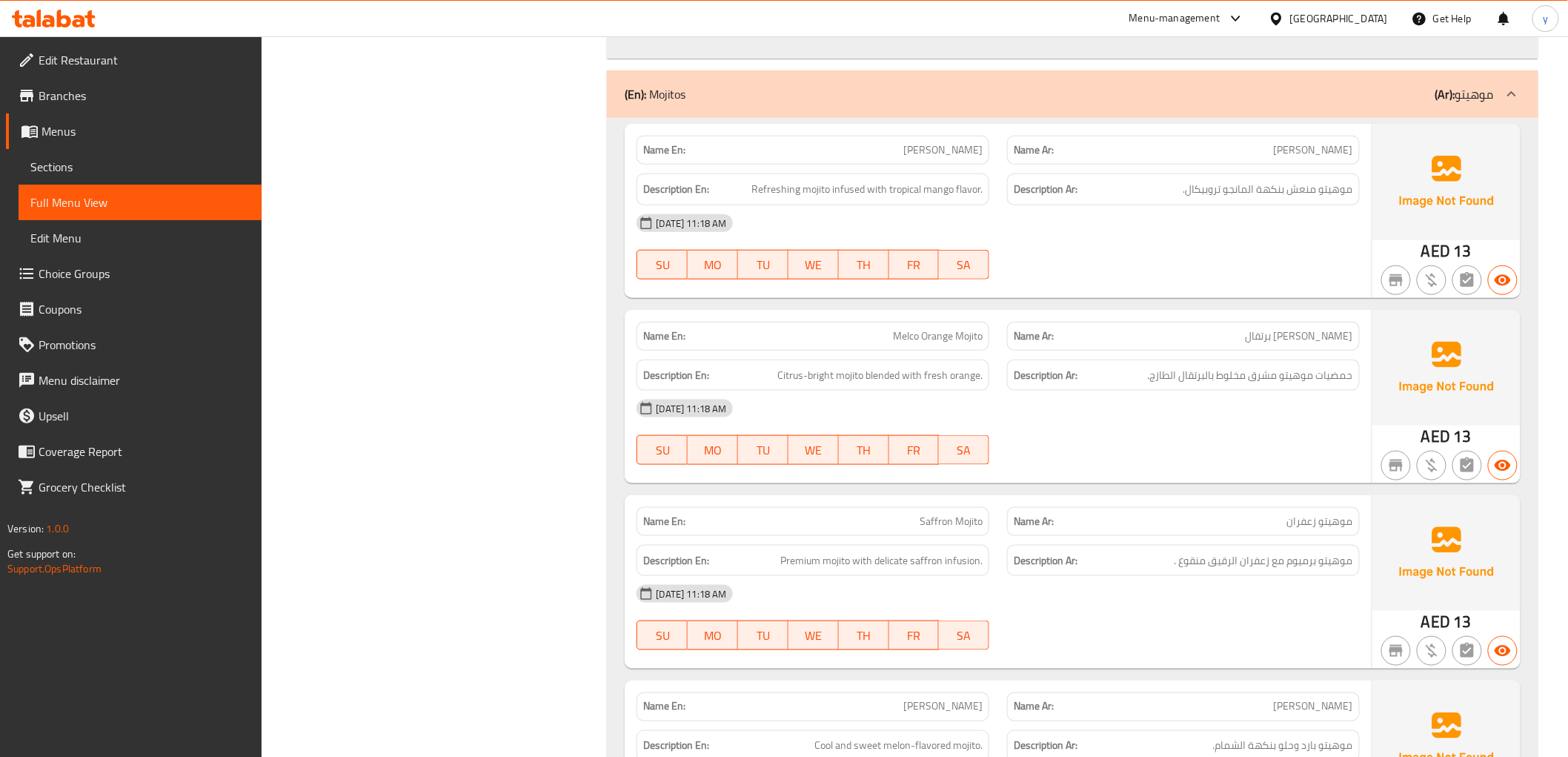
click at [931, 150] on span "Melco Mango Mojito" at bounding box center [943, 150] width 79 height 16
copy span "Melco Mango Mojito"
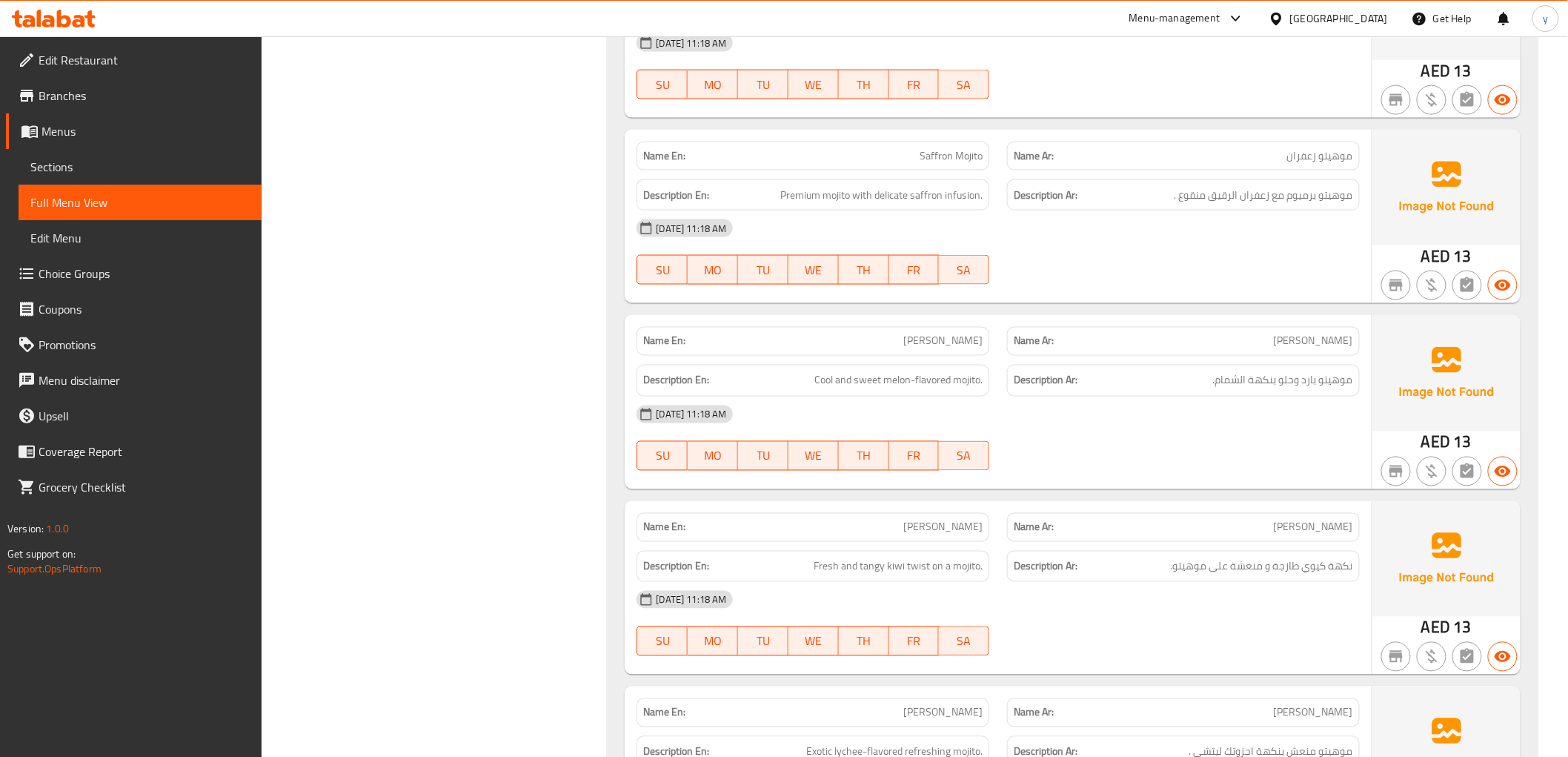
scroll to position [5536, 0]
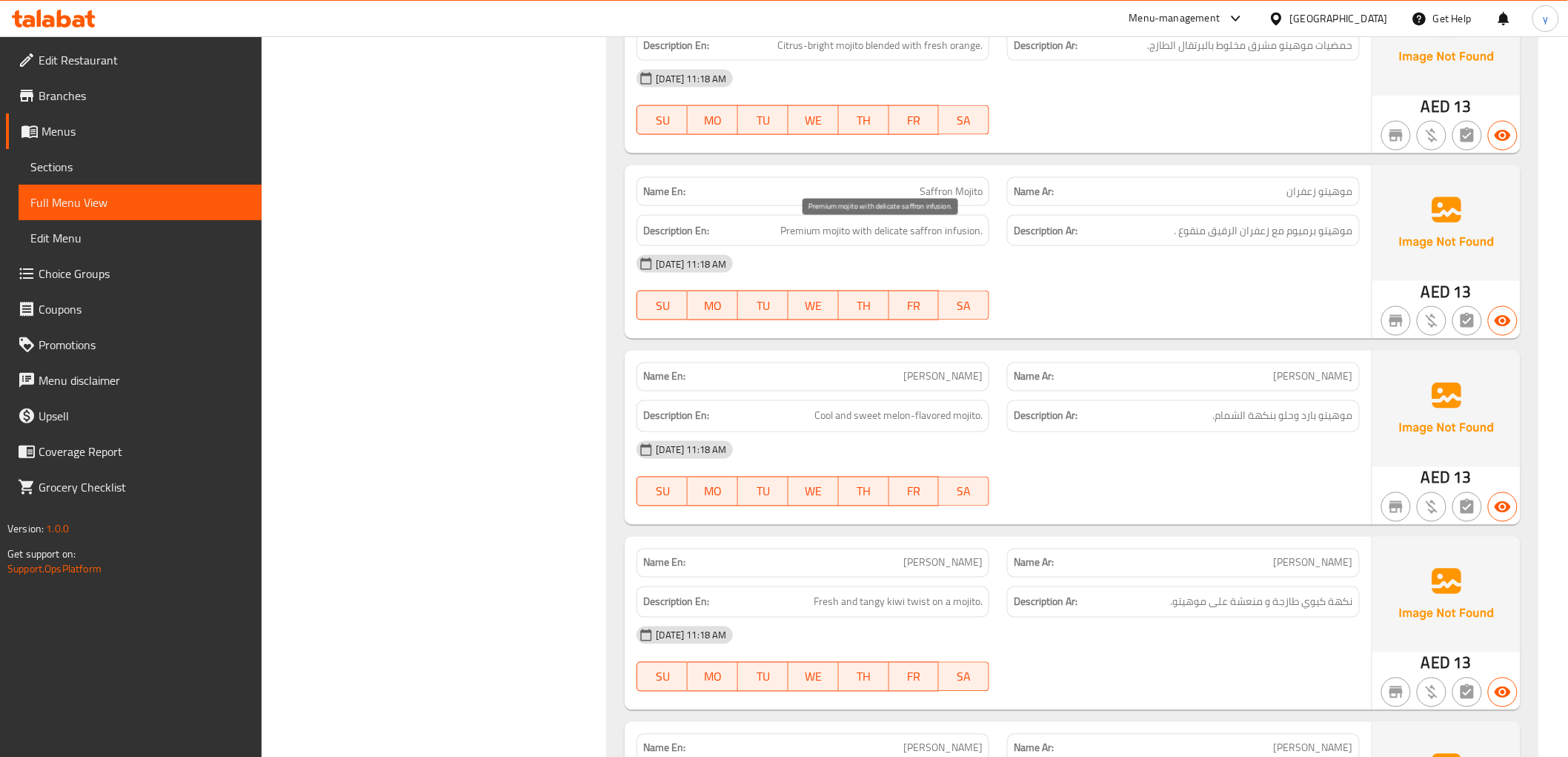
click at [843, 240] on span "Premium mojito with delicate saffron infusion." at bounding box center [882, 231] width 203 height 19
click at [1106, 353] on div "Name En: Melon Mojito Name Ar: موهيتو شمام Description En: Cool and sweet melon…" at bounding box center [998, 437] width 746 height 174
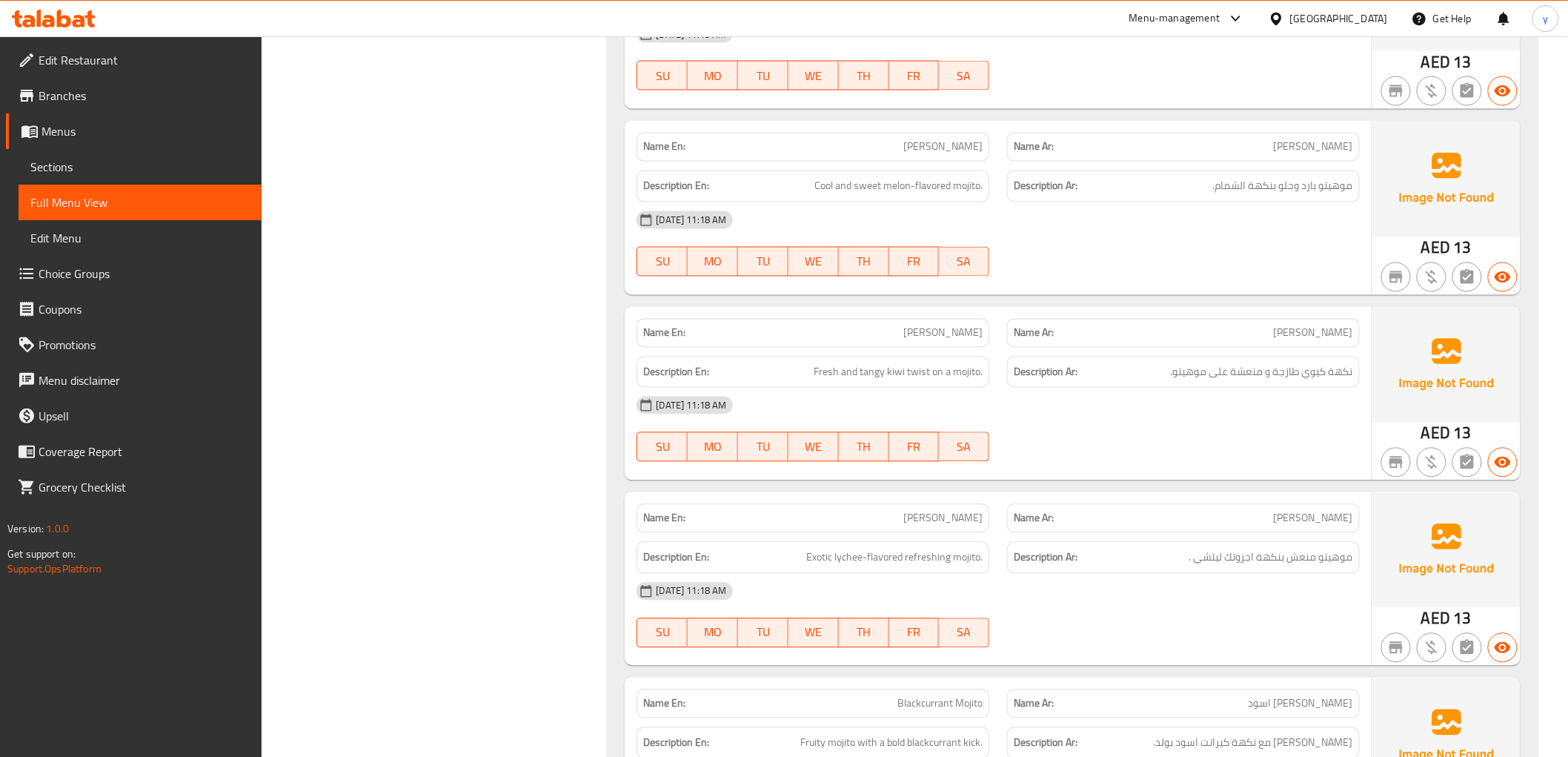
scroll to position [5784, 0]
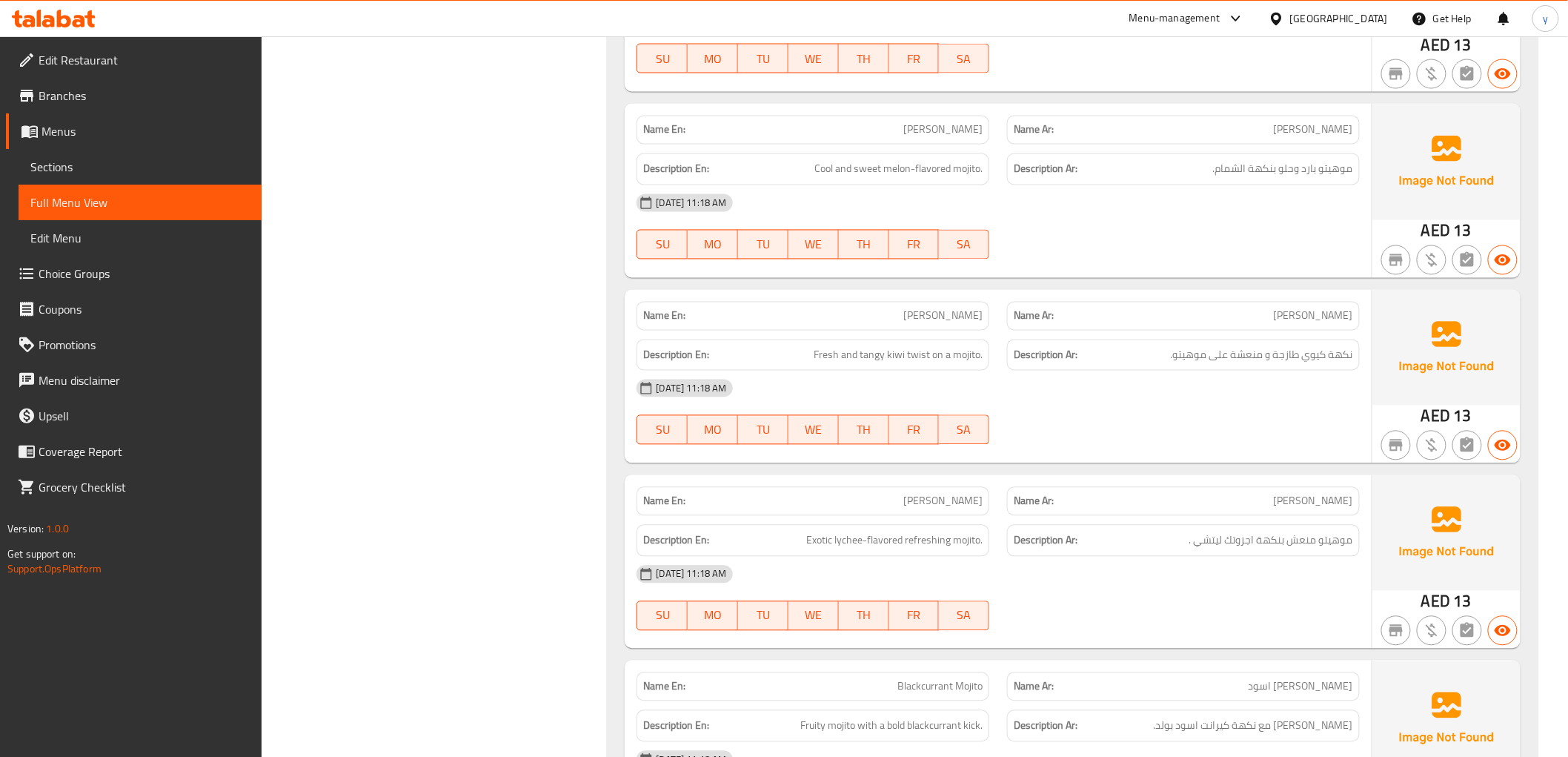
click at [961, 312] on span "Kiwi Mojito" at bounding box center [943, 316] width 79 height 16
copy span "Kiwi Mojito"
click at [957, 379] on div "15-10-2025 11:18 AM" at bounding box center [997, 388] width 740 height 35
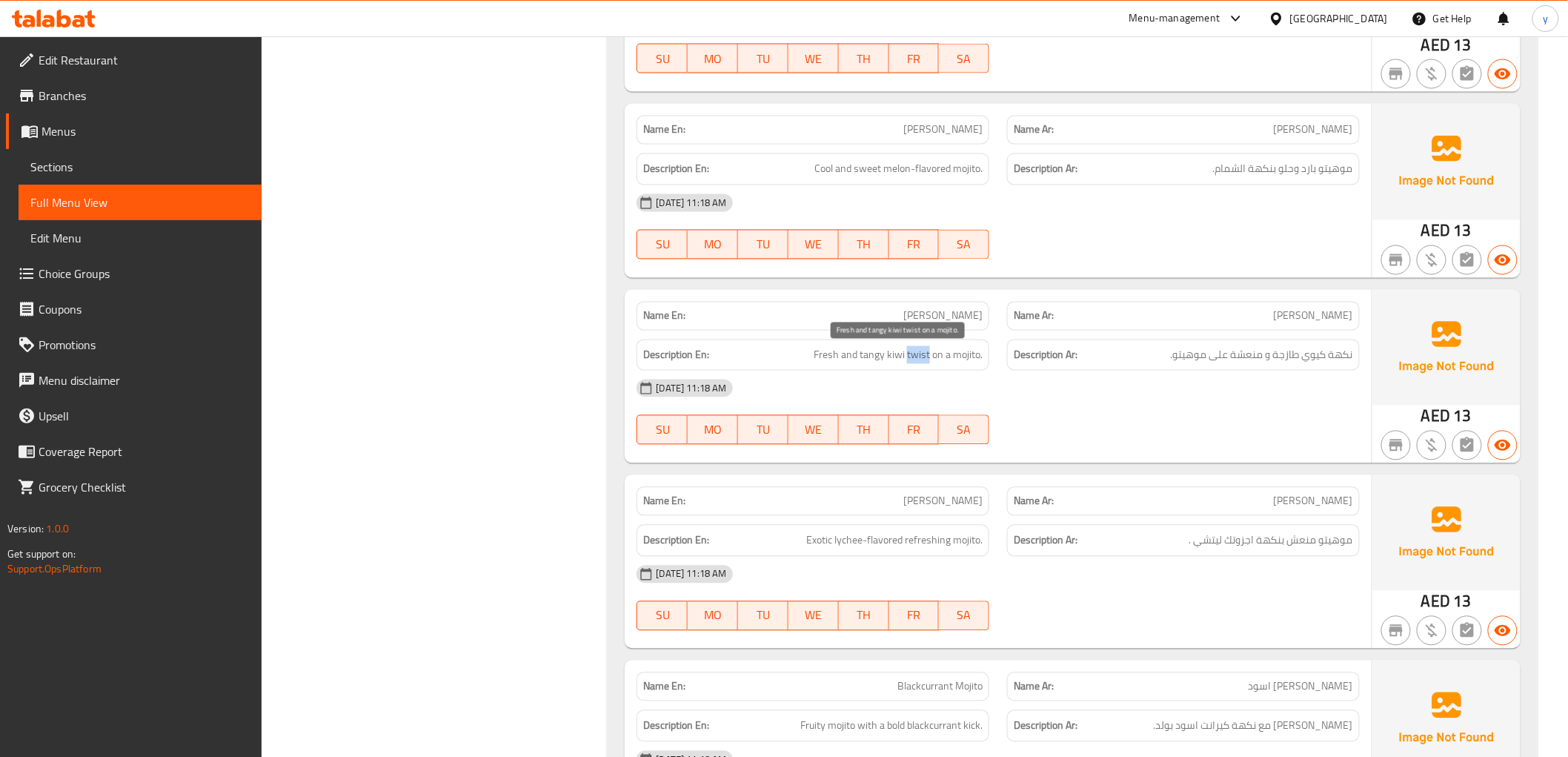
drag, startPoint x: 907, startPoint y: 357, endPoint x: 929, endPoint y: 358, distance: 22.0
click at [929, 358] on span "Fresh and tangy kiwi twist on a mojito." at bounding box center [897, 356] width 169 height 19
click at [923, 354] on span "Fresh and tangy kiwi twist on a mojito." at bounding box center [897, 356] width 169 height 19
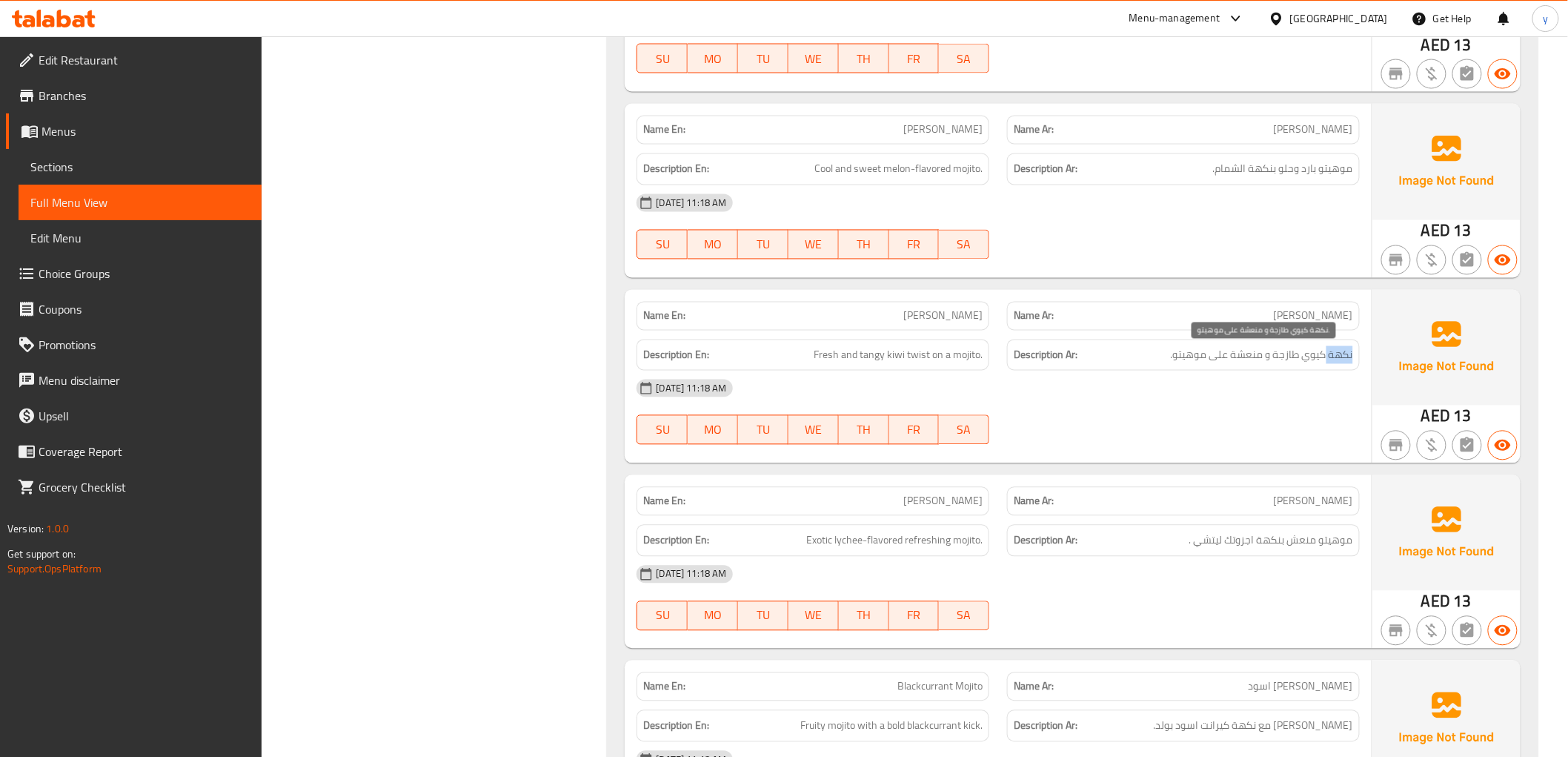
drag, startPoint x: 1324, startPoint y: 357, endPoint x: 1354, endPoint y: 360, distance: 30.1
click at [1354, 360] on div "Description Ar: نكهة كيوي طازجة و منعشة على موهيتو." at bounding box center [1183, 355] width 353 height 32
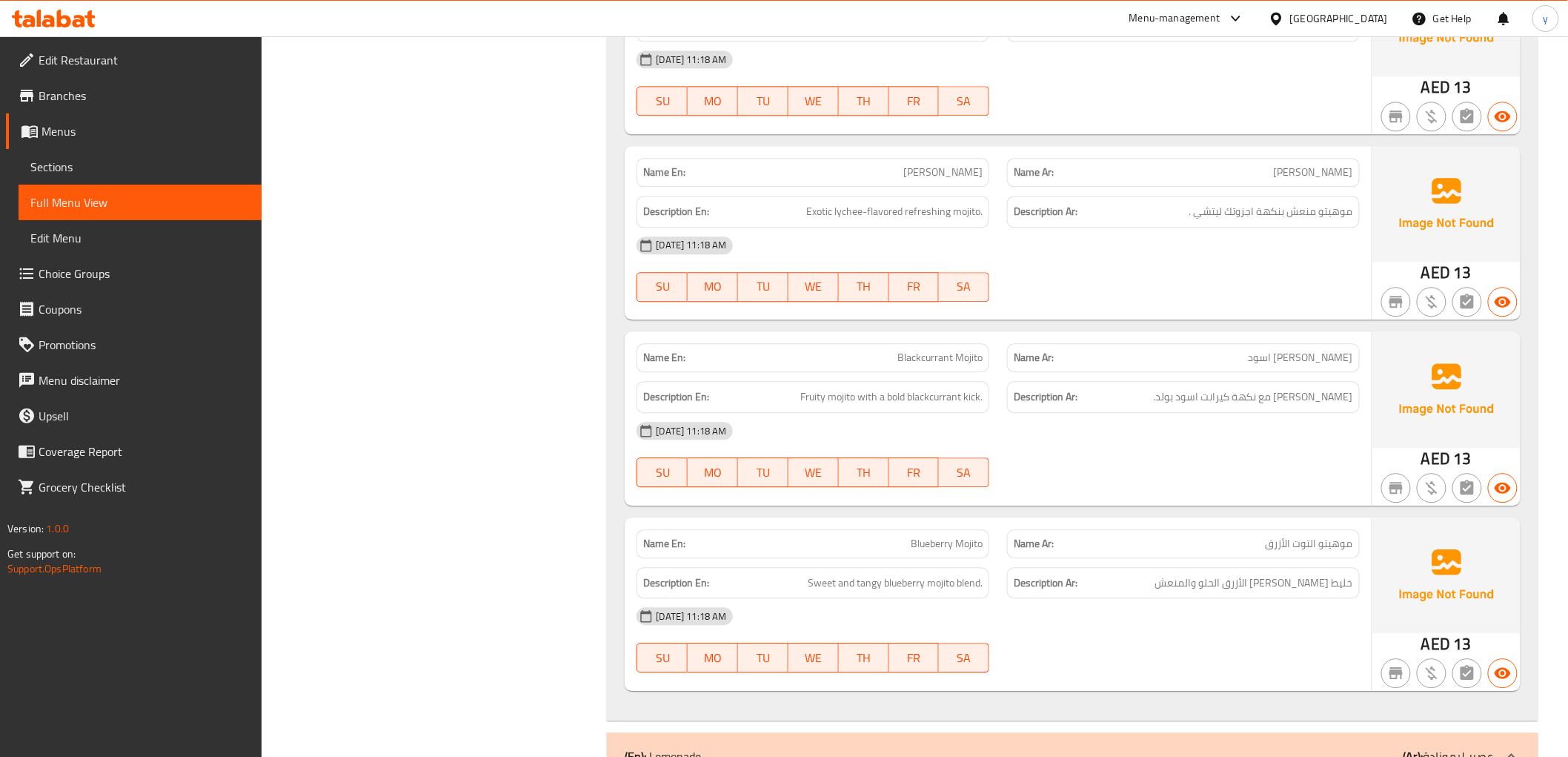
scroll to position [6195, 0]
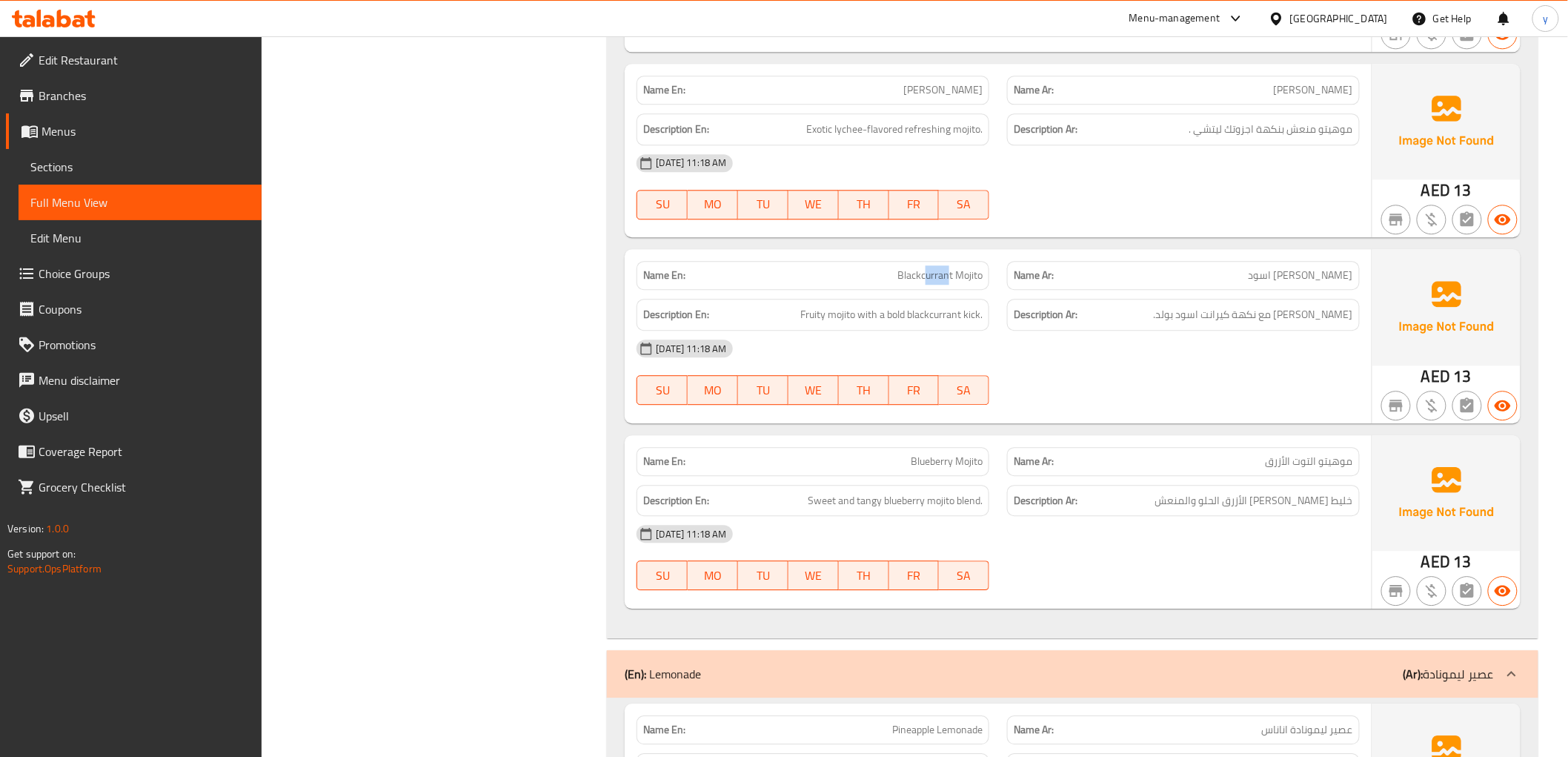
drag, startPoint x: 950, startPoint y: 275, endPoint x: 923, endPoint y: 279, distance: 27.3
click at [923, 279] on span "Blackcurrant Mojito" at bounding box center [940, 276] width 86 height 16
drag, startPoint x: 952, startPoint y: 277, endPoint x: 922, endPoint y: 283, distance: 30.6
click at [922, 283] on span "Blackcurrant Mojito" at bounding box center [940, 276] width 86 height 16
copy span "currant"
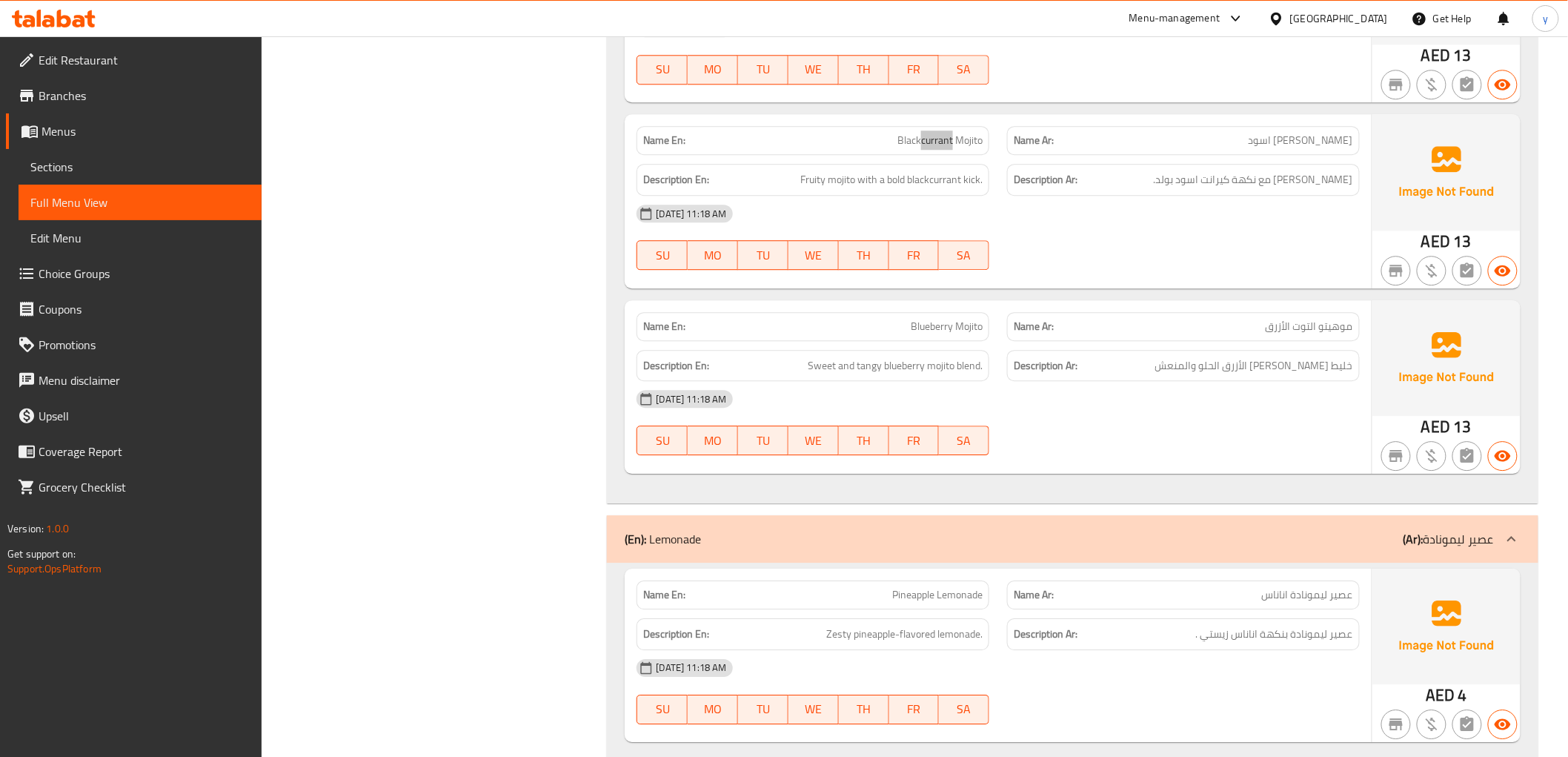
scroll to position [6606, 0]
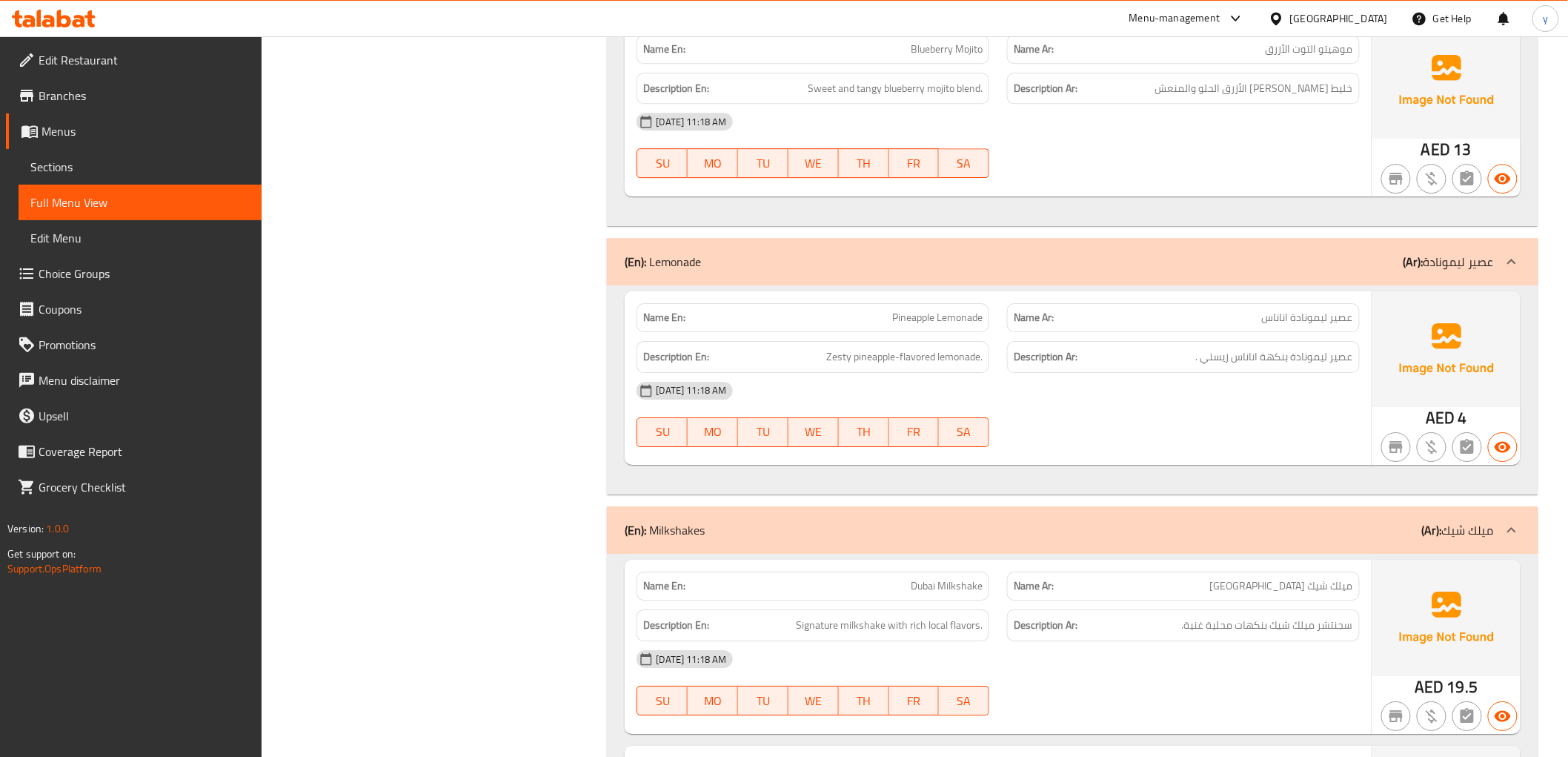
click at [962, 325] on span "Pineapple Lemonade" at bounding box center [937, 318] width 90 height 16
copy span "Pineapple Lemonade"
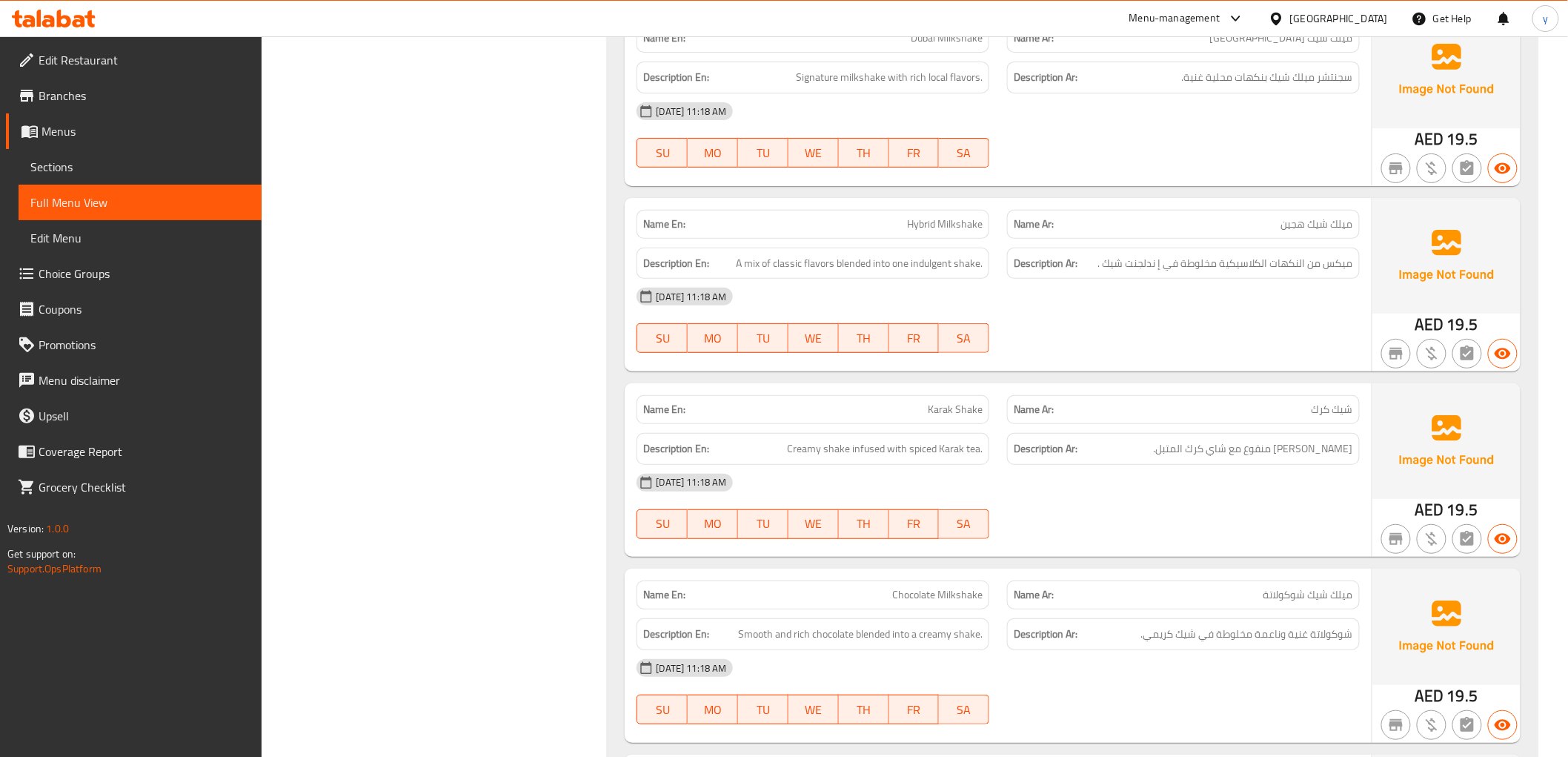
scroll to position [7184, 0]
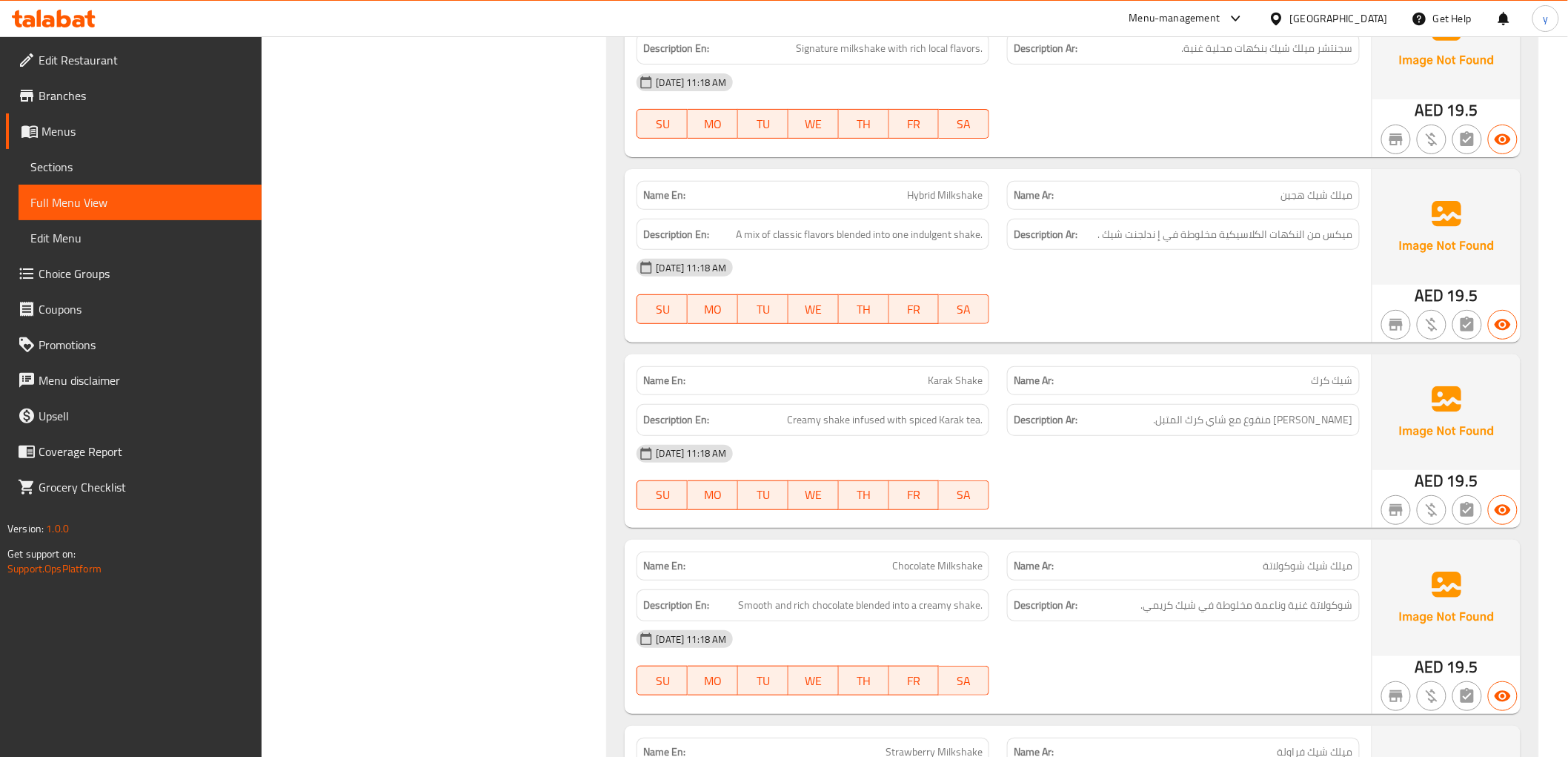
click at [958, 197] on span "Hybrid Milkshake" at bounding box center [945, 196] width 75 height 16
copy span "Hybrid Milkshake"
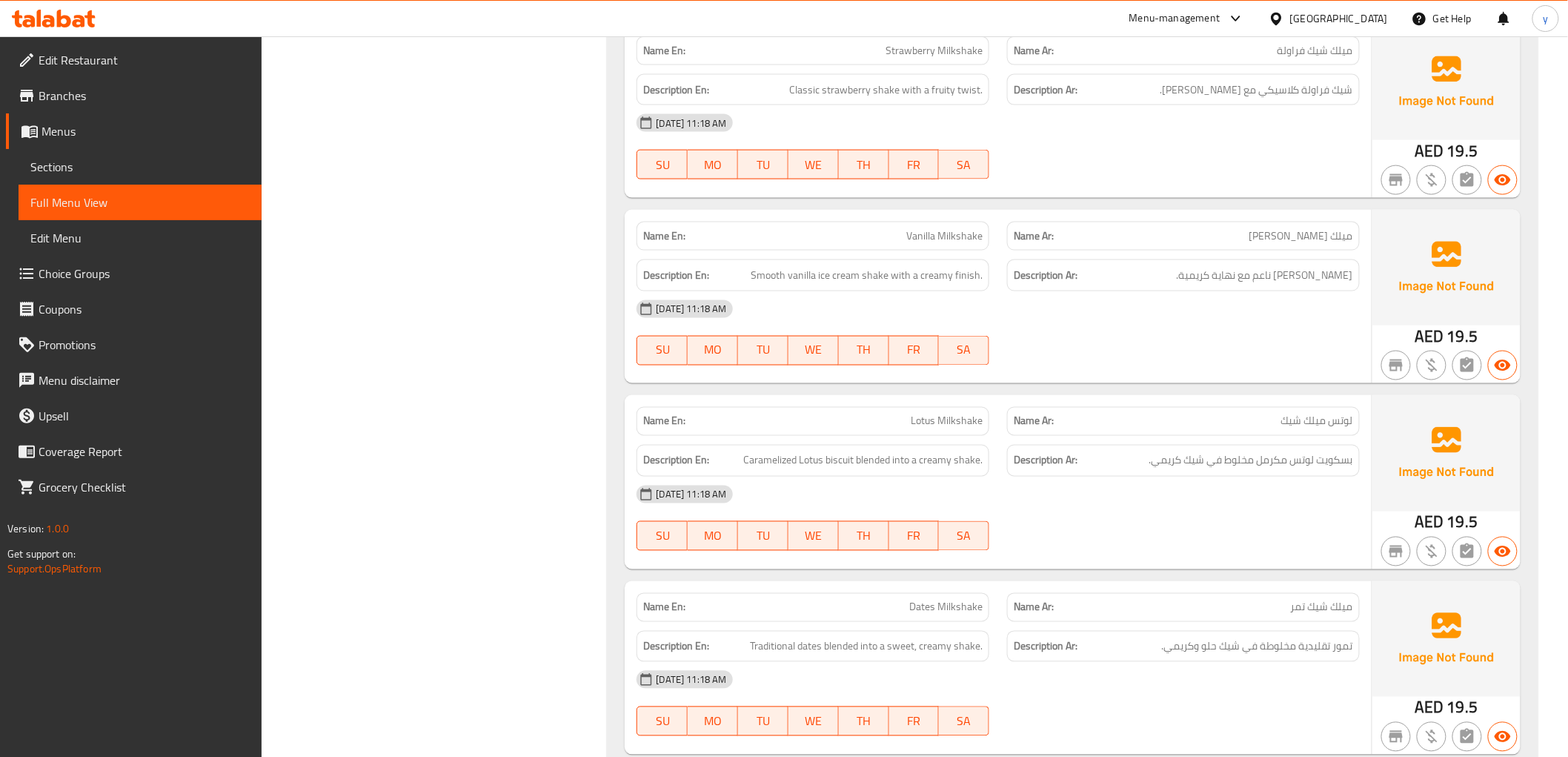
scroll to position [7924, 0]
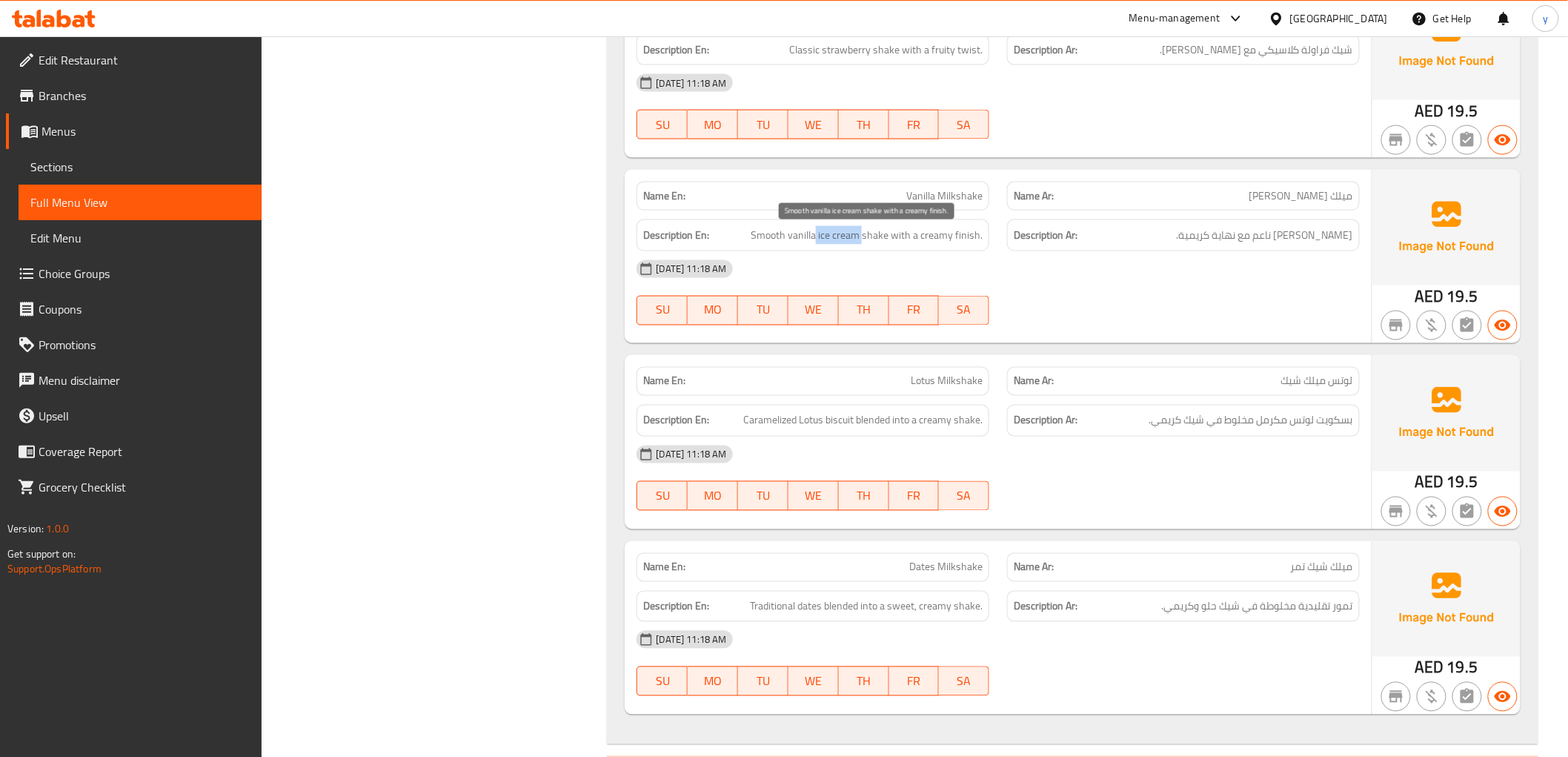
drag, startPoint x: 864, startPoint y: 239, endPoint x: 818, endPoint y: 239, distance: 46.0
click at [818, 239] on span "Smooth vanilla ice cream shake with a creamy finish." at bounding box center [866, 236] width 232 height 19
drag, startPoint x: 898, startPoint y: 239, endPoint x: 854, endPoint y: 235, distance: 44.2
click at [854, 235] on span "Smooth vanilla ice cream shake with a creamy finish." at bounding box center [866, 236] width 232 height 19
click at [880, 192] on p "Name En: Vanilla Milkshake" at bounding box center [813, 196] width 339 height 16
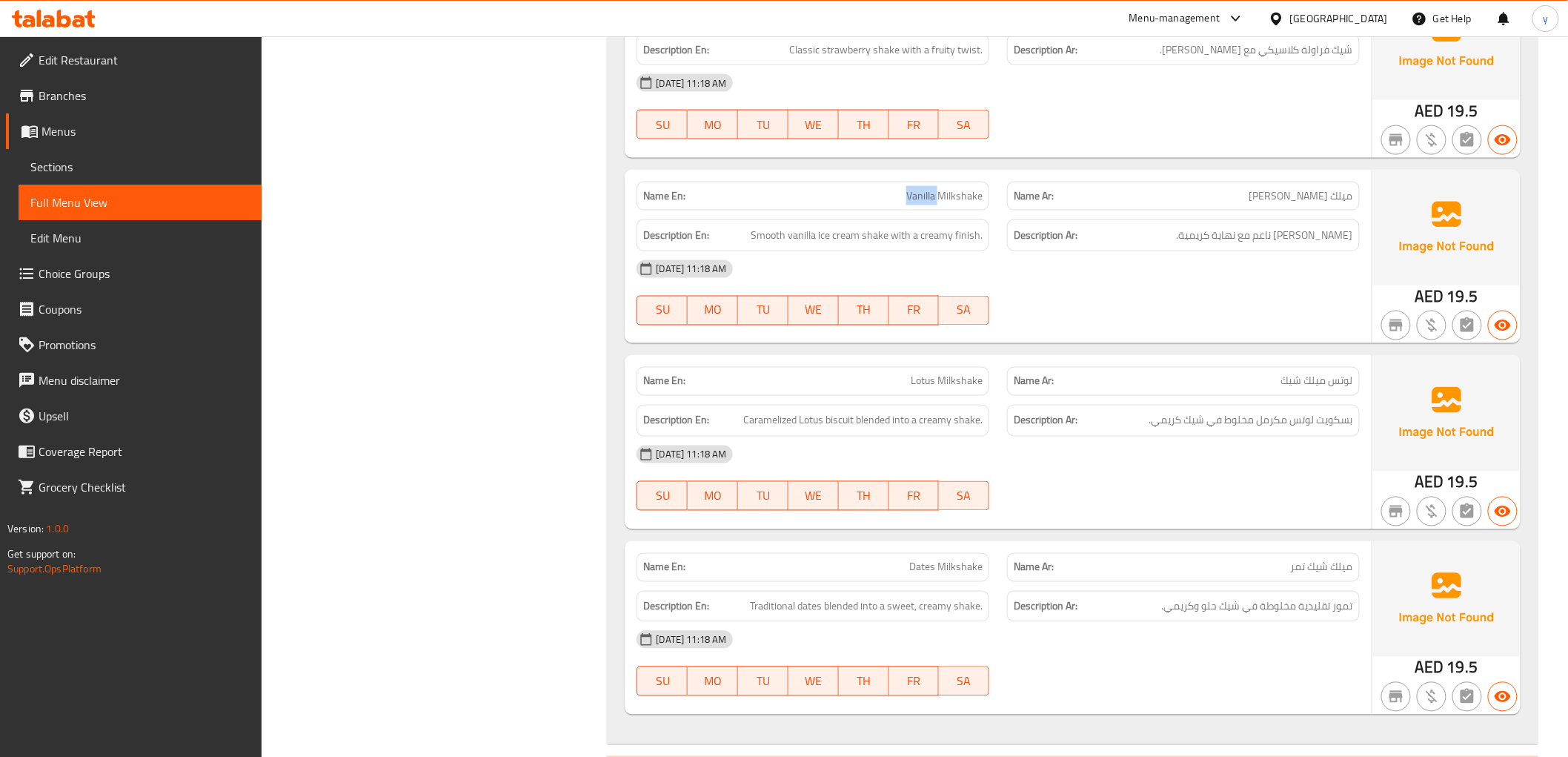
click at [880, 192] on p "Name En: Vanilla Milkshake" at bounding box center [813, 196] width 339 height 16
copy span "Vanilla Milkshake"
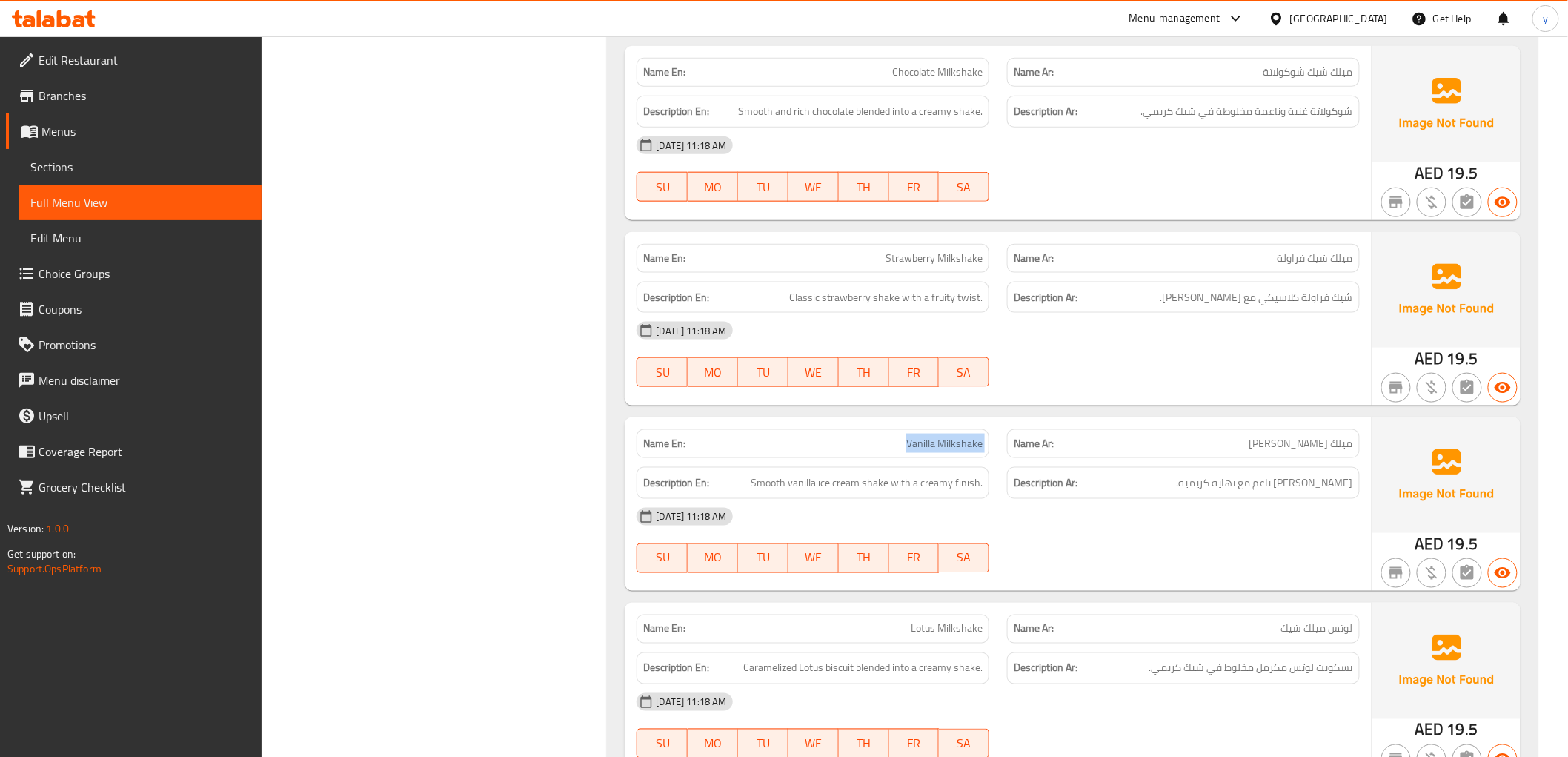
scroll to position [7594, 0]
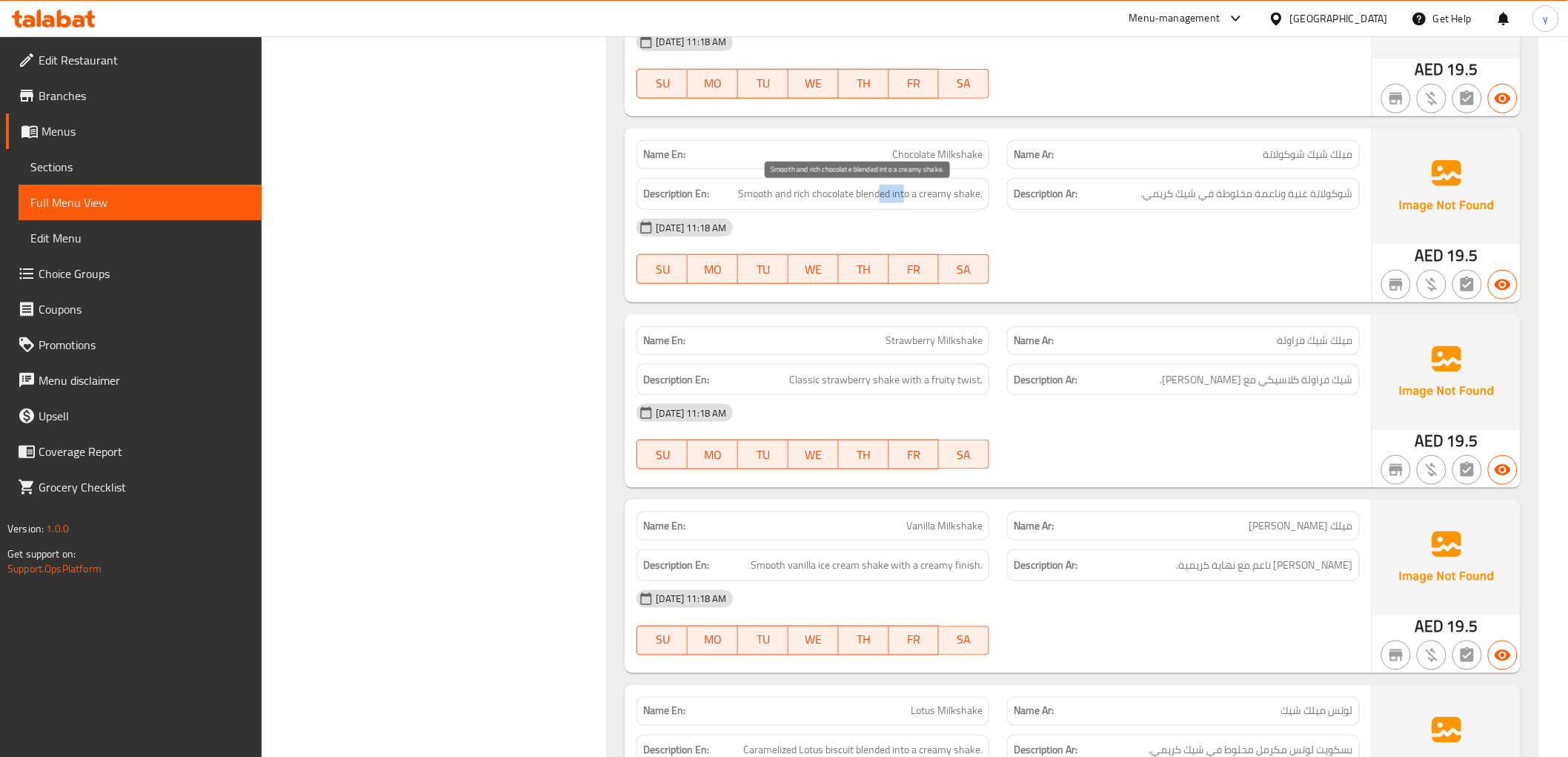
drag, startPoint x: 878, startPoint y: 202, endPoint x: 923, endPoint y: 204, distance: 45.0
click at [923, 203] on span "Smooth and rich chocolate blended into a creamy shake." at bounding box center [860, 194] width 244 height 19
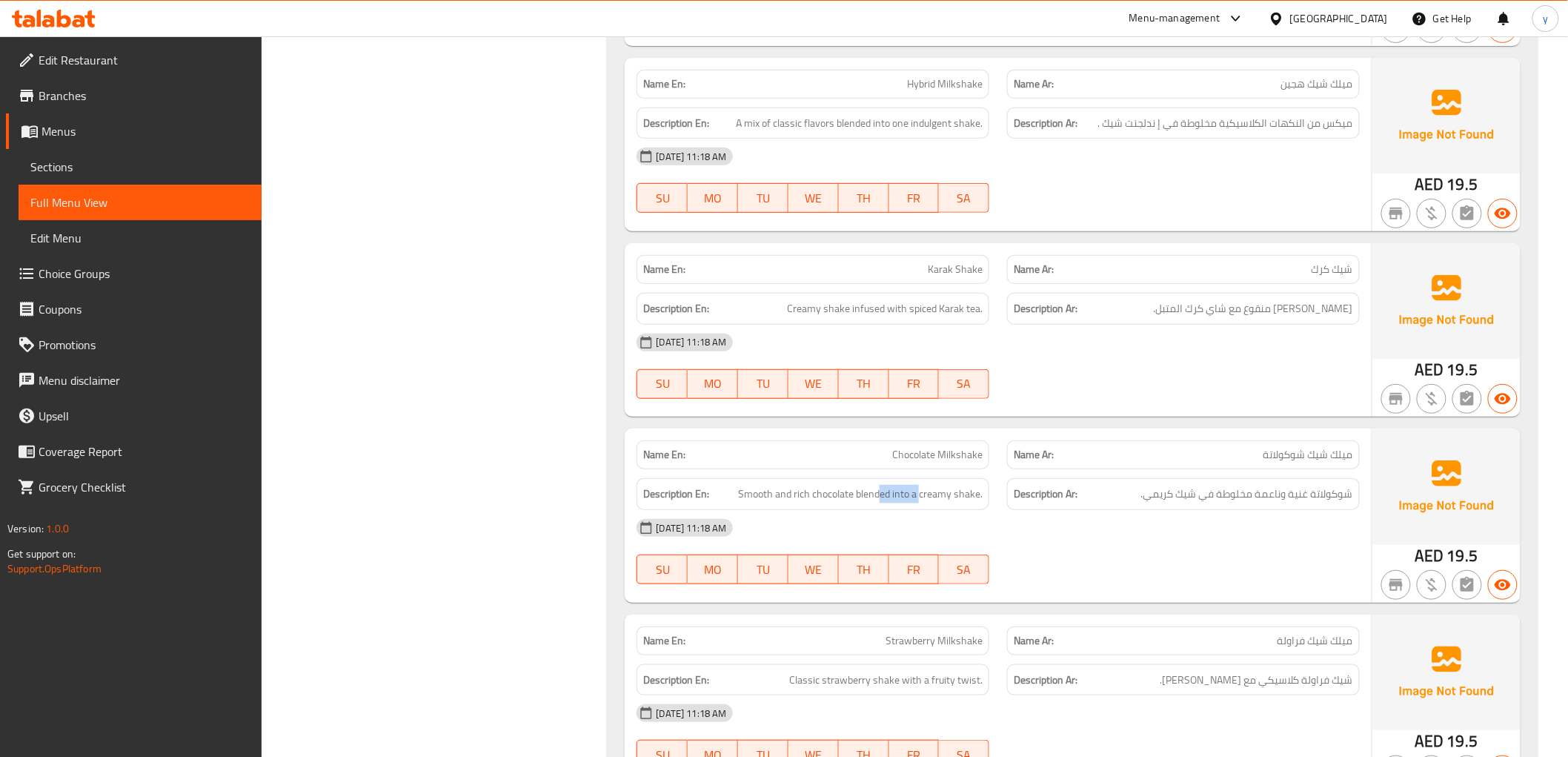
scroll to position [7265, 0]
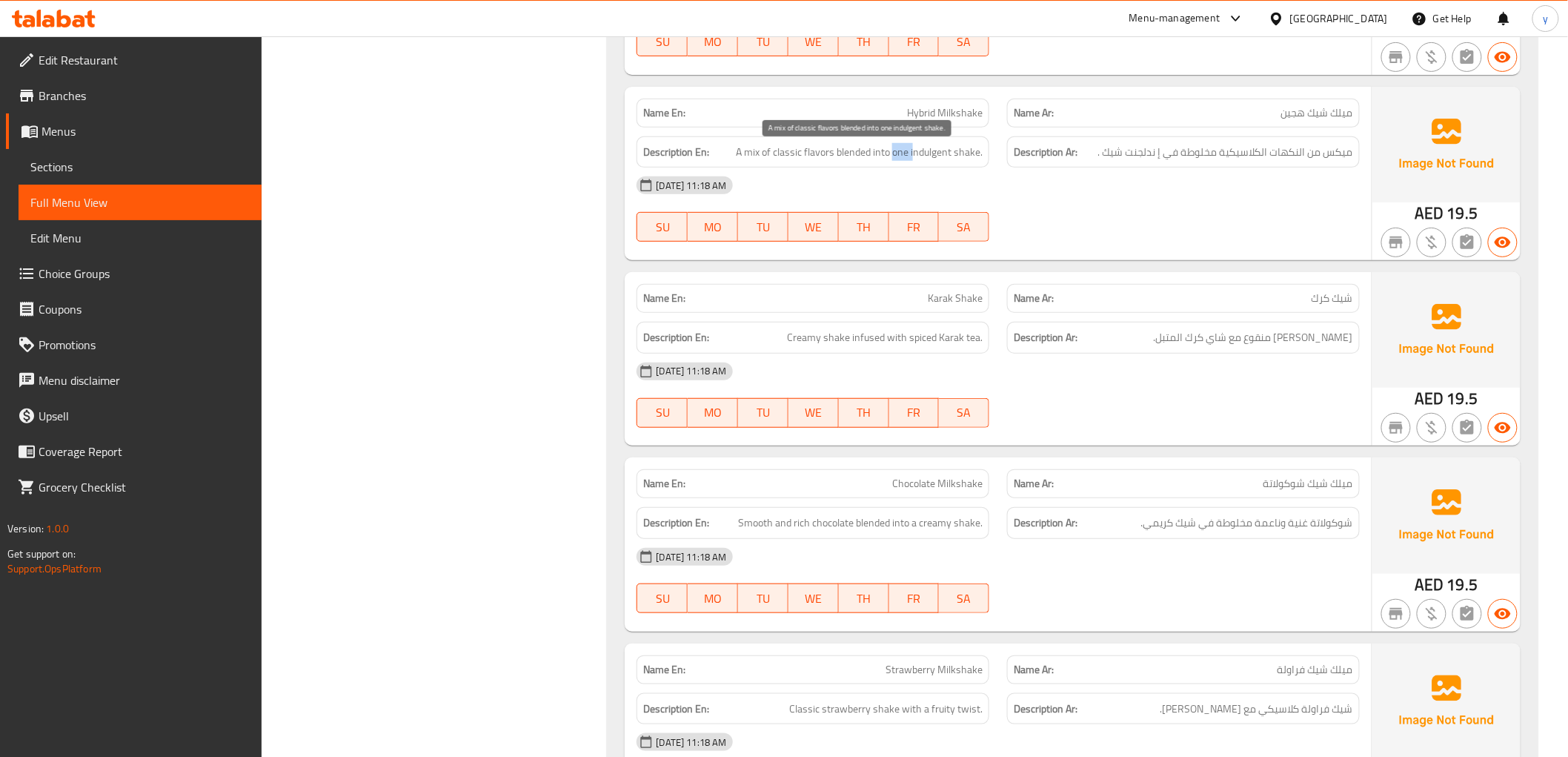
drag, startPoint x: 894, startPoint y: 157, endPoint x: 913, endPoint y: 159, distance: 19.1
click at [913, 159] on span "A mix of classic flavors blended into one indulgent shake." at bounding box center [859, 152] width 247 height 19
click at [890, 102] on div "Name En: Hybrid Milkshake" at bounding box center [813, 113] width 353 height 29
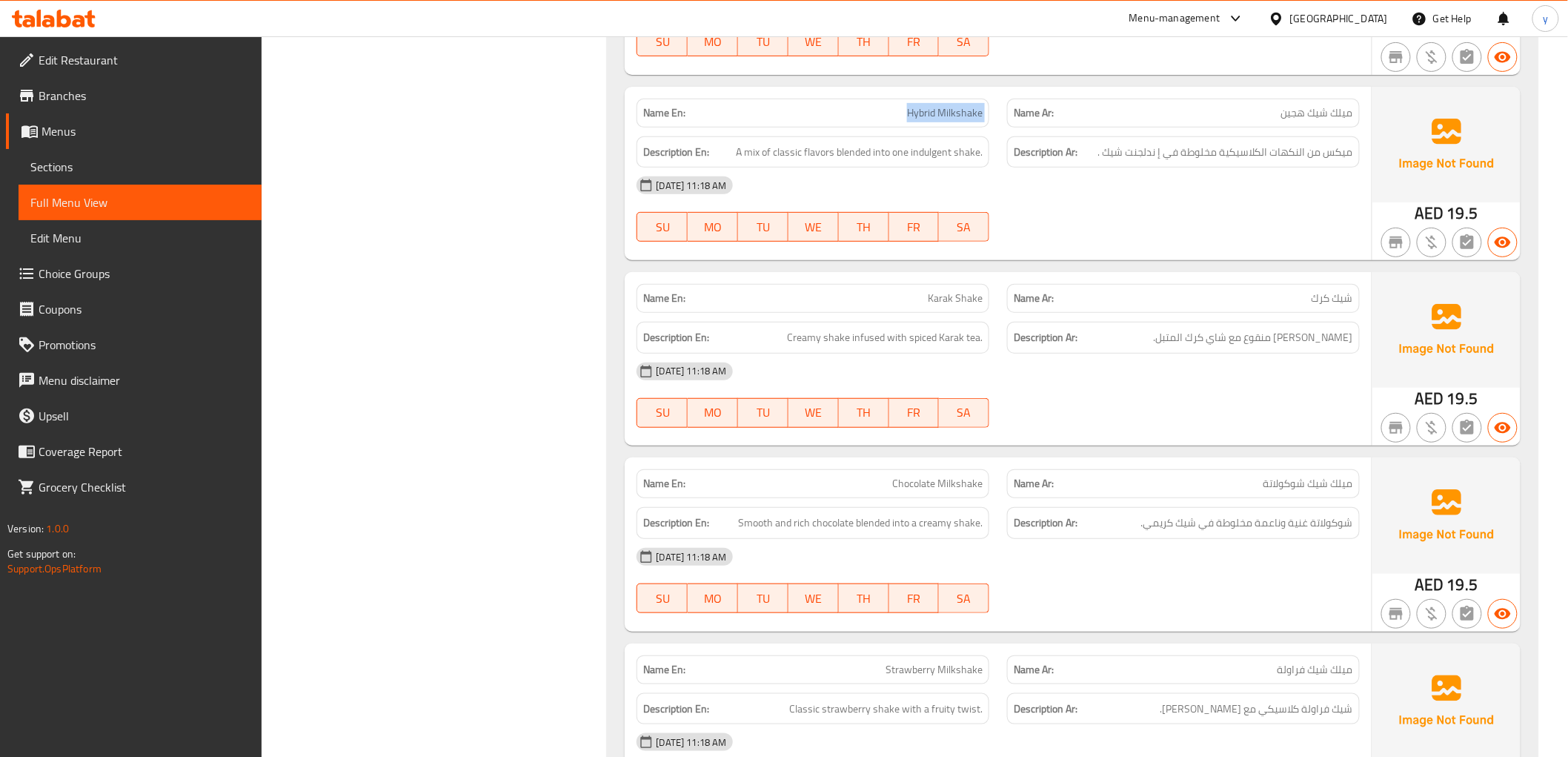
copy span "Hybrid Milkshake"
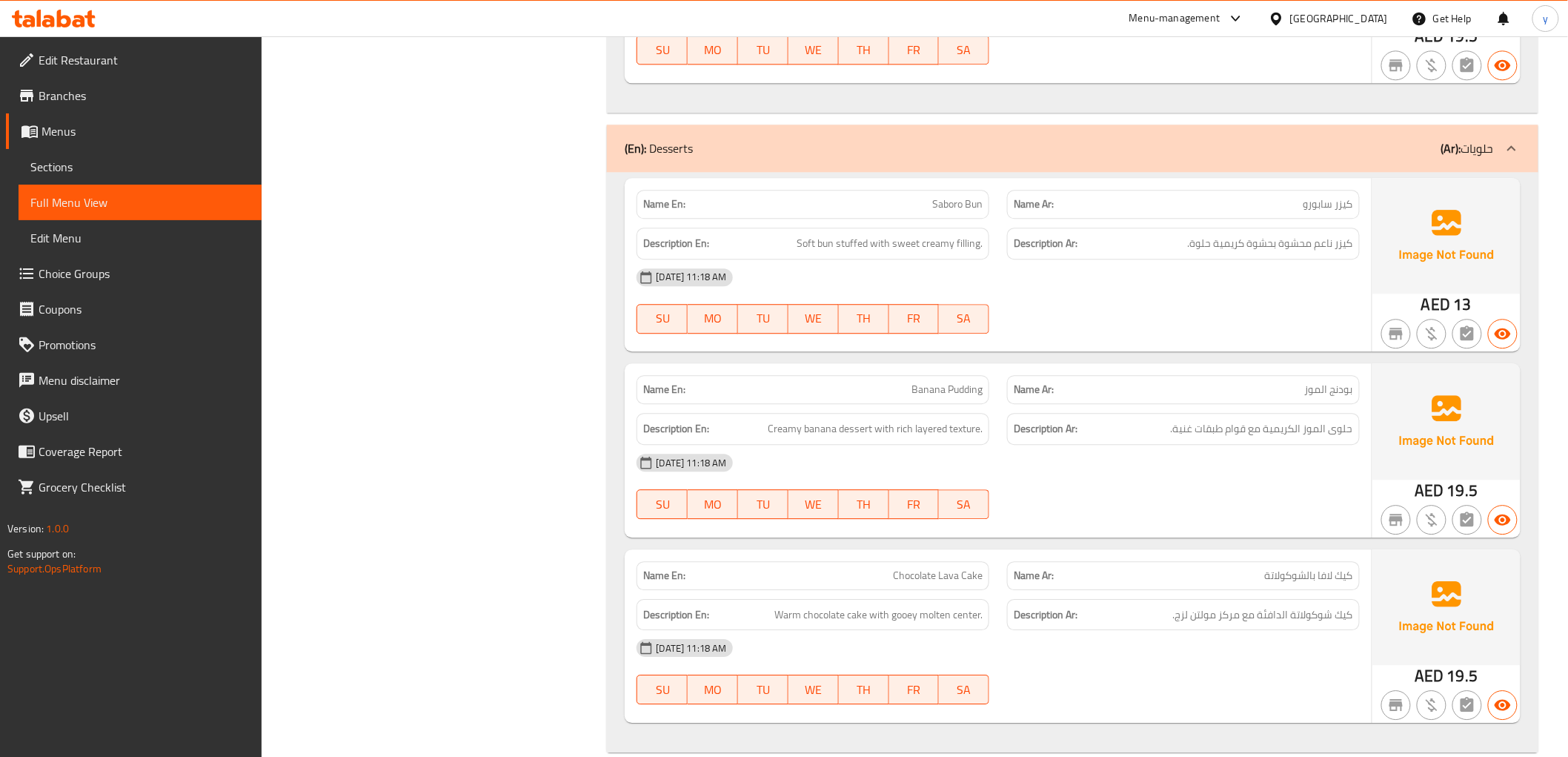
scroll to position [8584, 0]
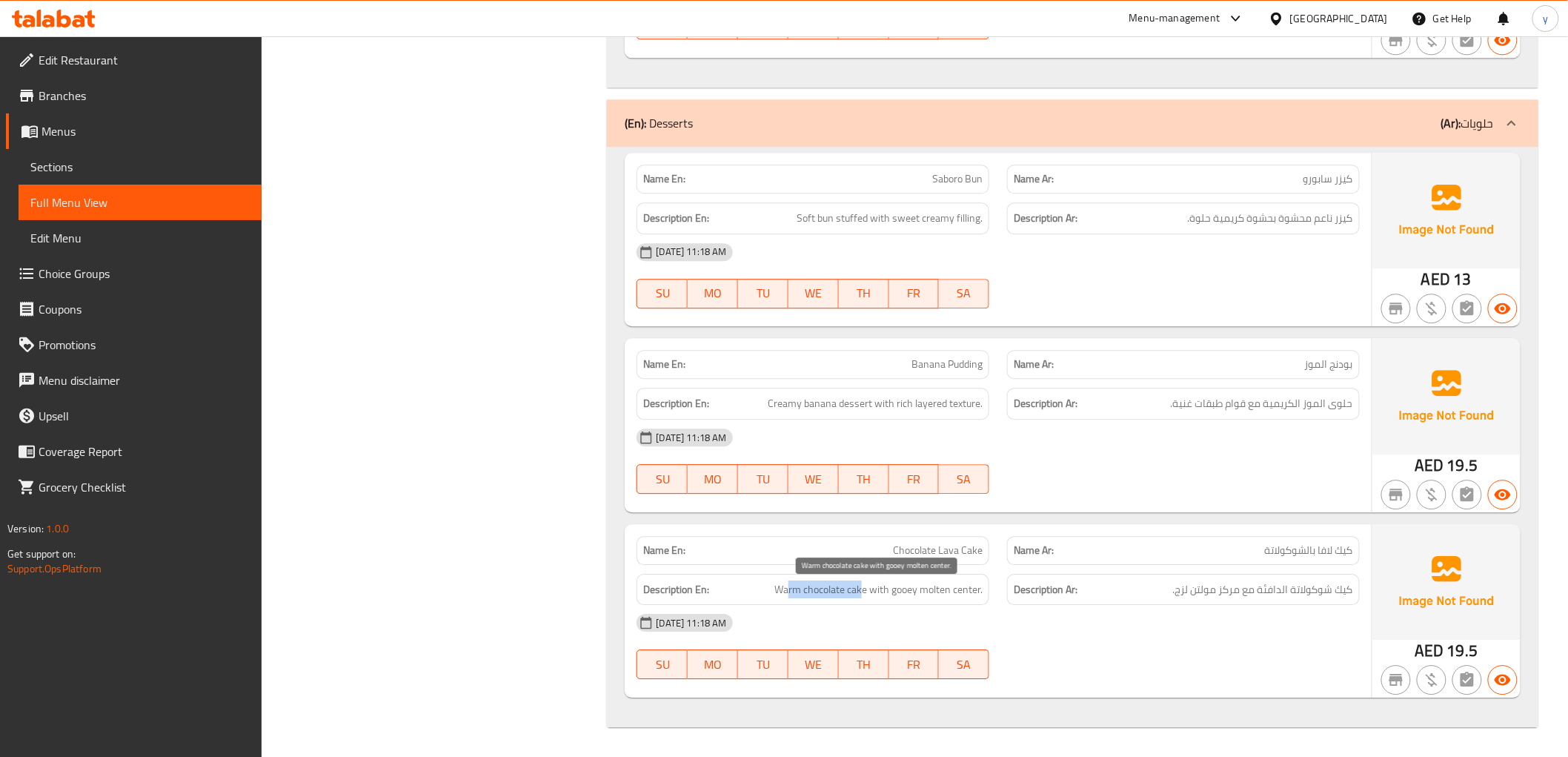
drag, startPoint x: 864, startPoint y: 594, endPoint x: 786, endPoint y: 593, distance: 78.0
click at [787, 593] on span "Warm chocolate cake with gooey molten center." at bounding box center [878, 590] width 208 height 19
click at [955, 602] on div "Description En: Warm chocolate cake with gooey molten center." at bounding box center [813, 590] width 353 height 32
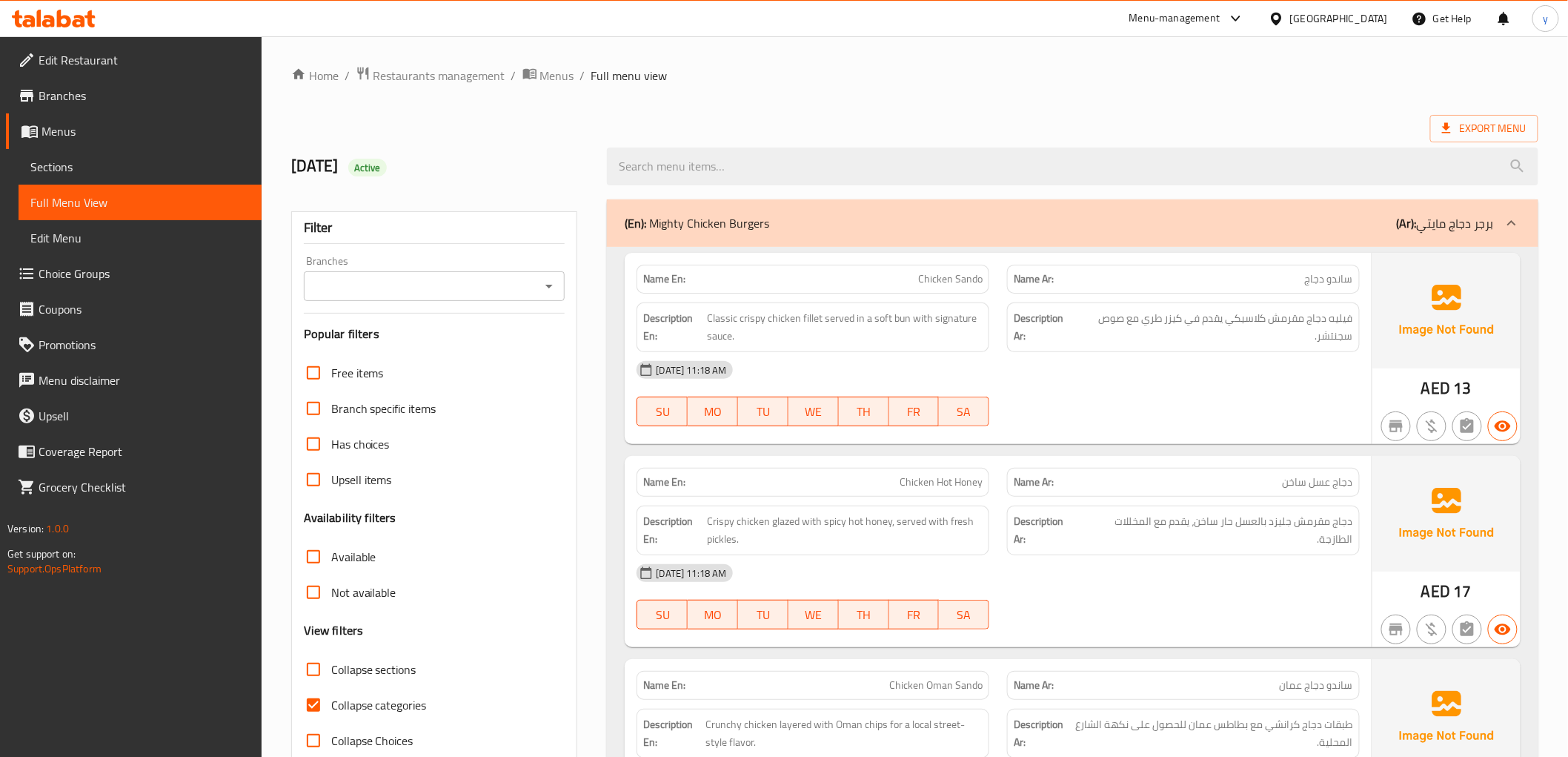
click at [113, 69] on span "Edit Restaurant" at bounding box center [144, 60] width 211 height 18
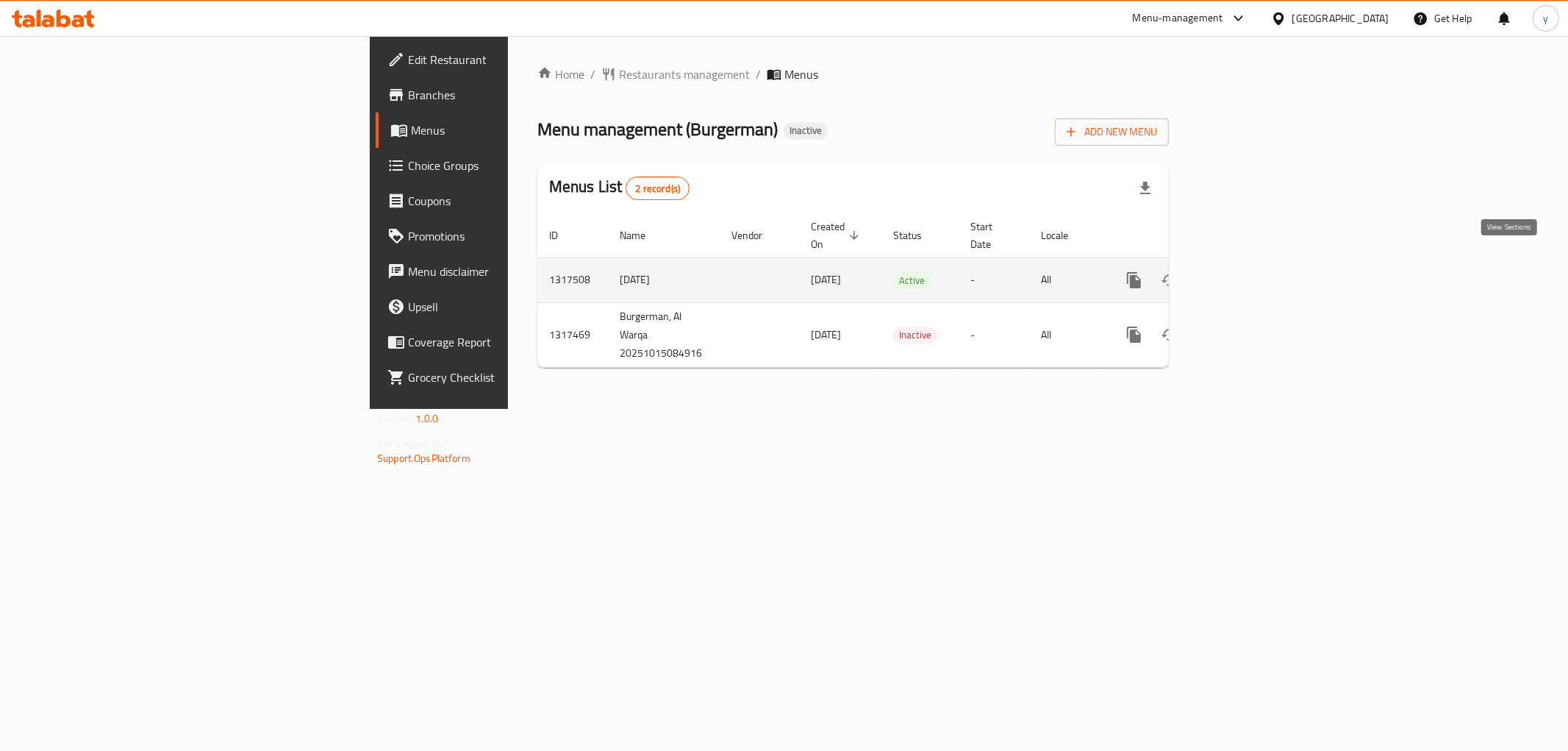
click at [1247, 273] on icon "enhanced table" at bounding box center [1240, 280] width 13 height 13
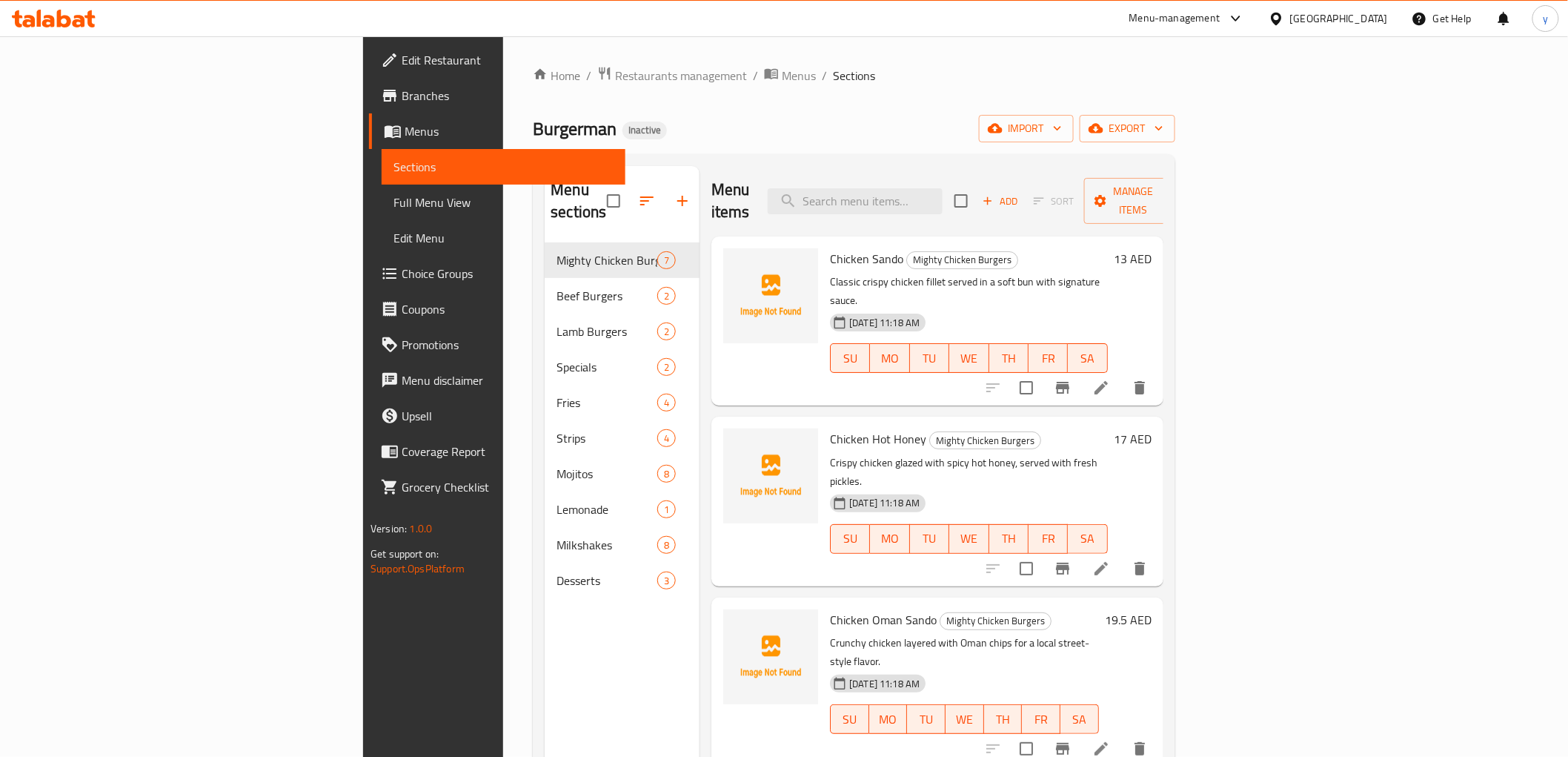
click at [393, 207] on span "Full Menu View" at bounding box center [503, 202] width 219 height 18
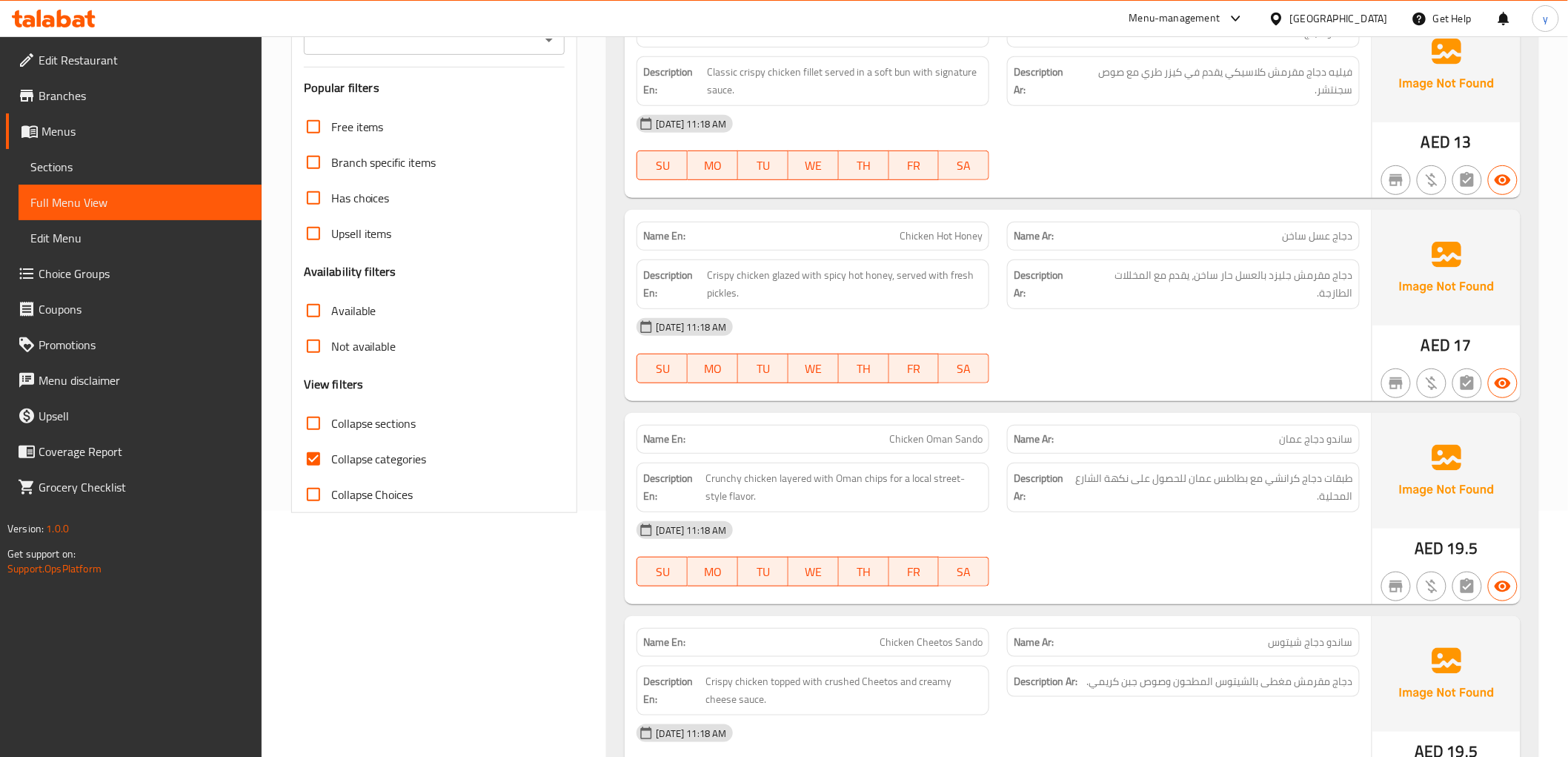
scroll to position [247, 0]
click at [311, 462] on input "Collapse categories" at bounding box center [313, 458] width 35 height 35
checkbox input "false"
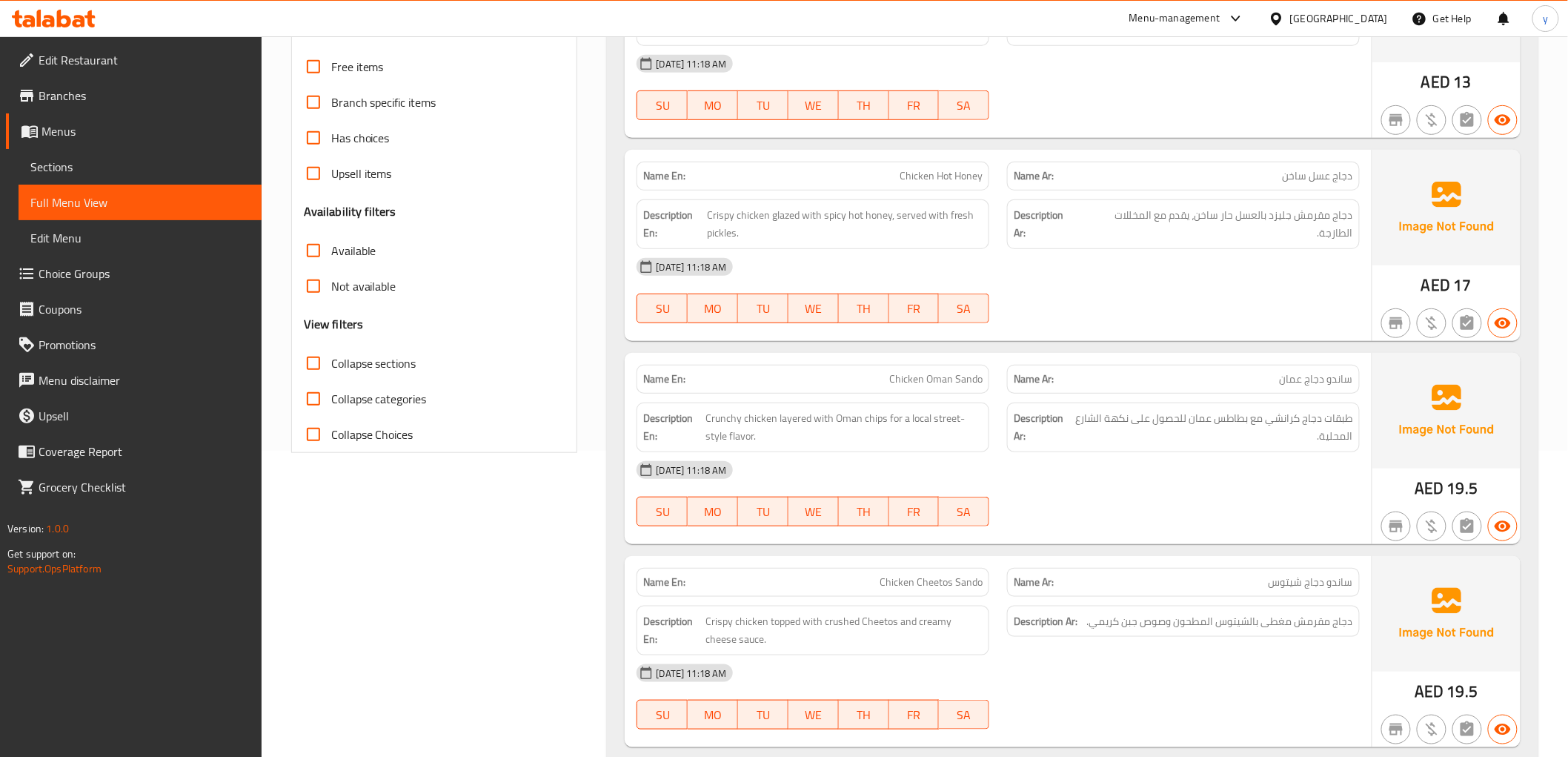
scroll to position [0, 0]
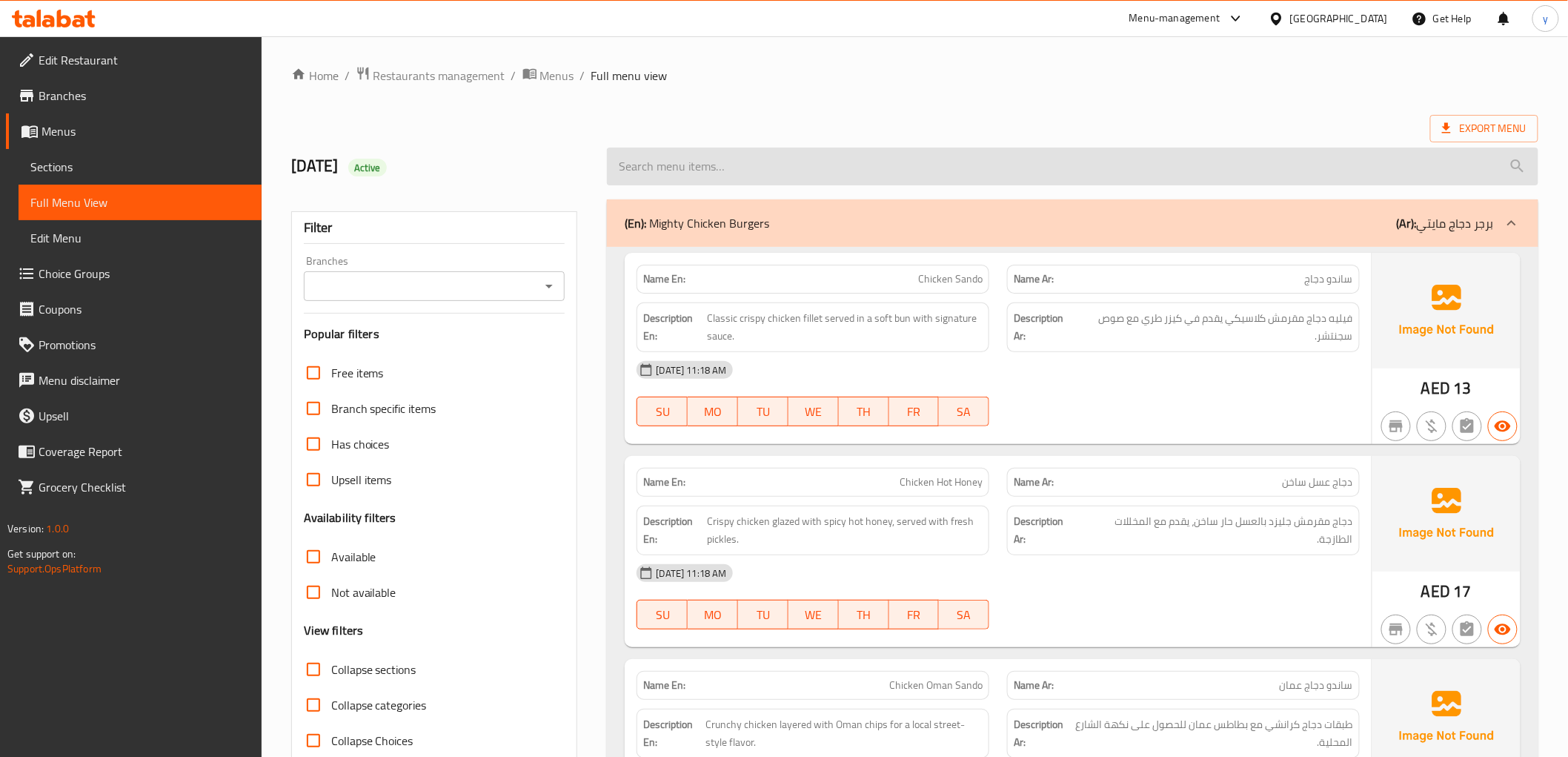
click at [1164, 170] on input "search" at bounding box center [1072, 166] width 930 height 38
type input "ك"
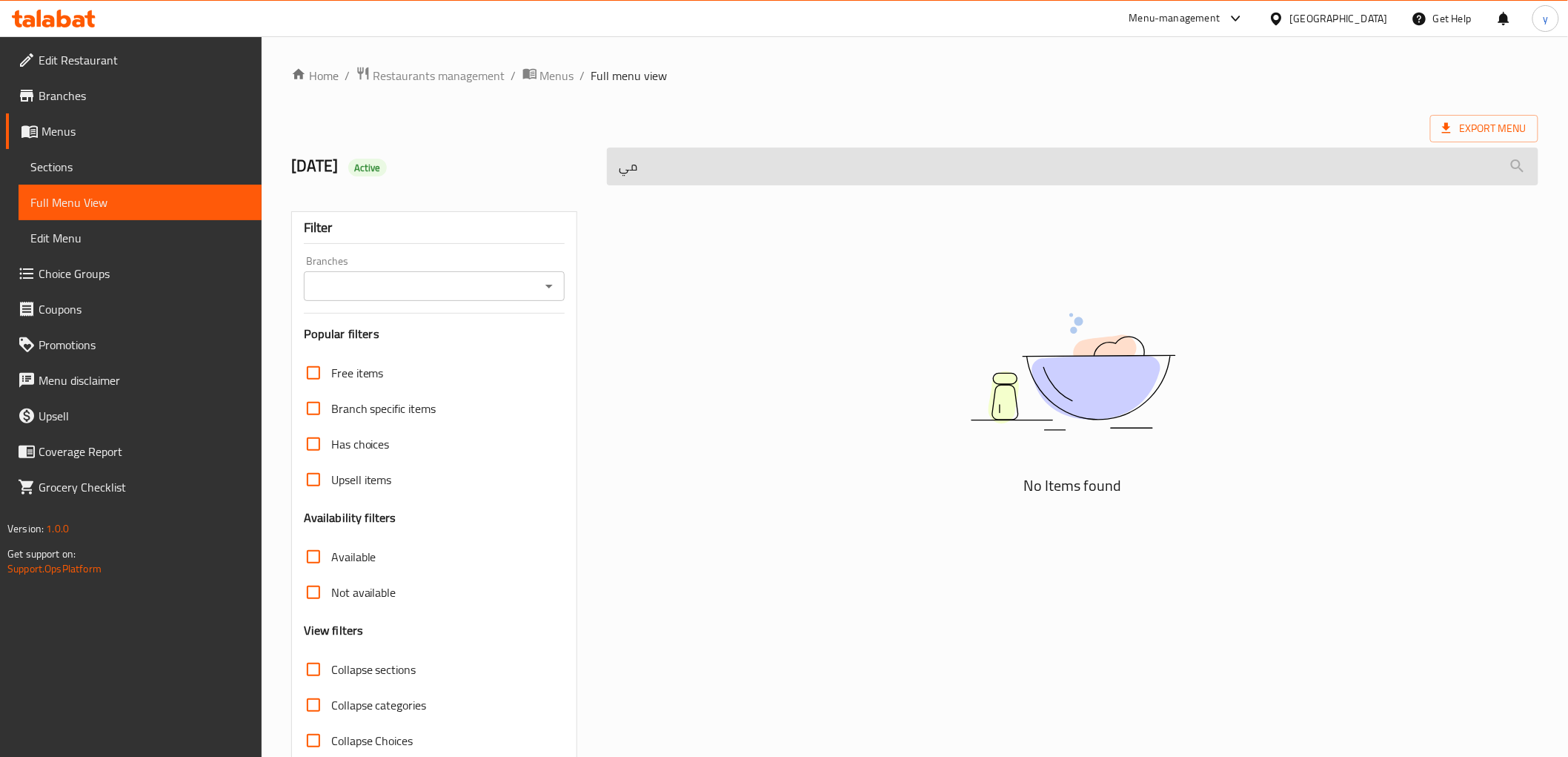
type input "م"
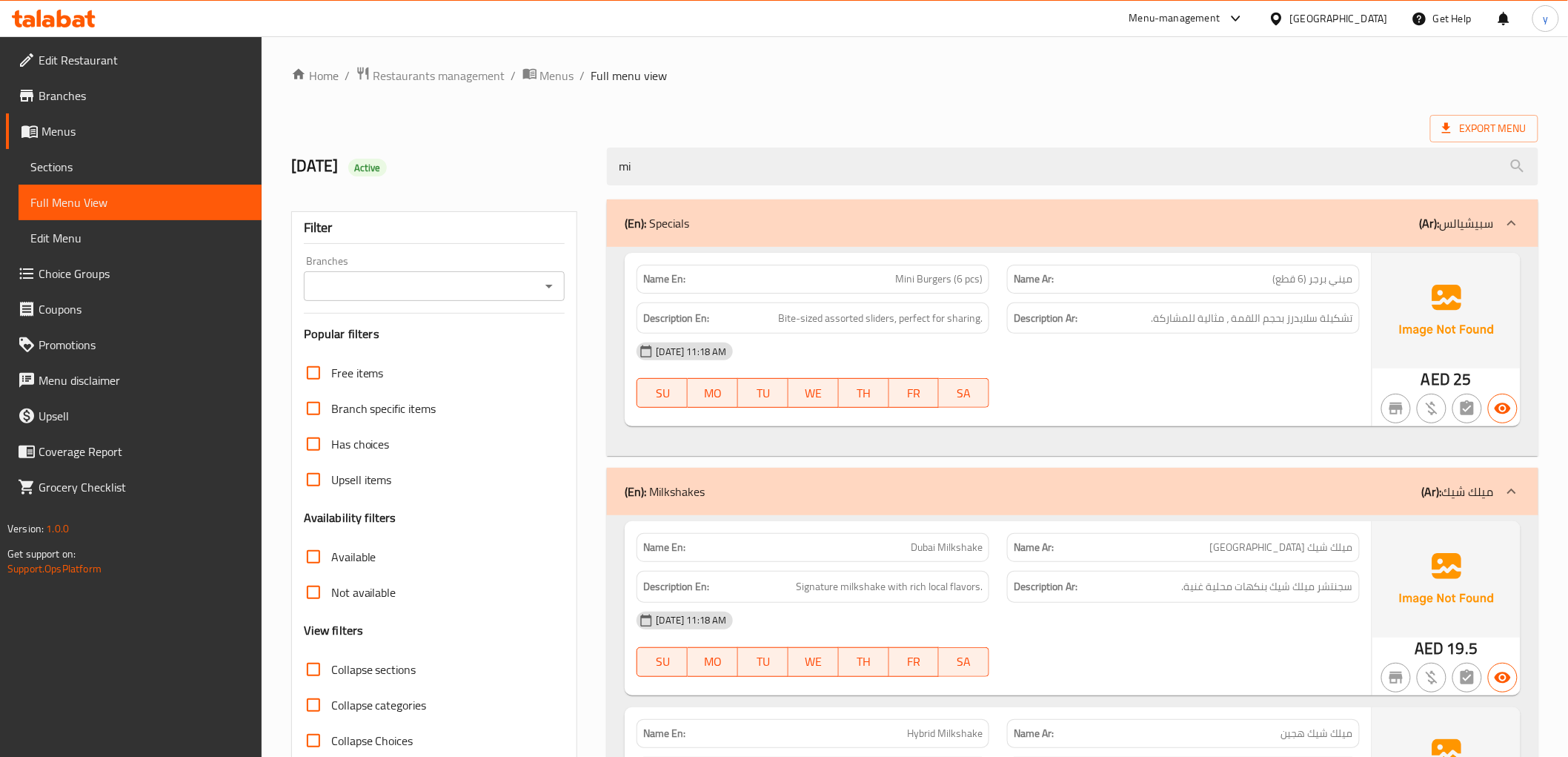
type input "m"
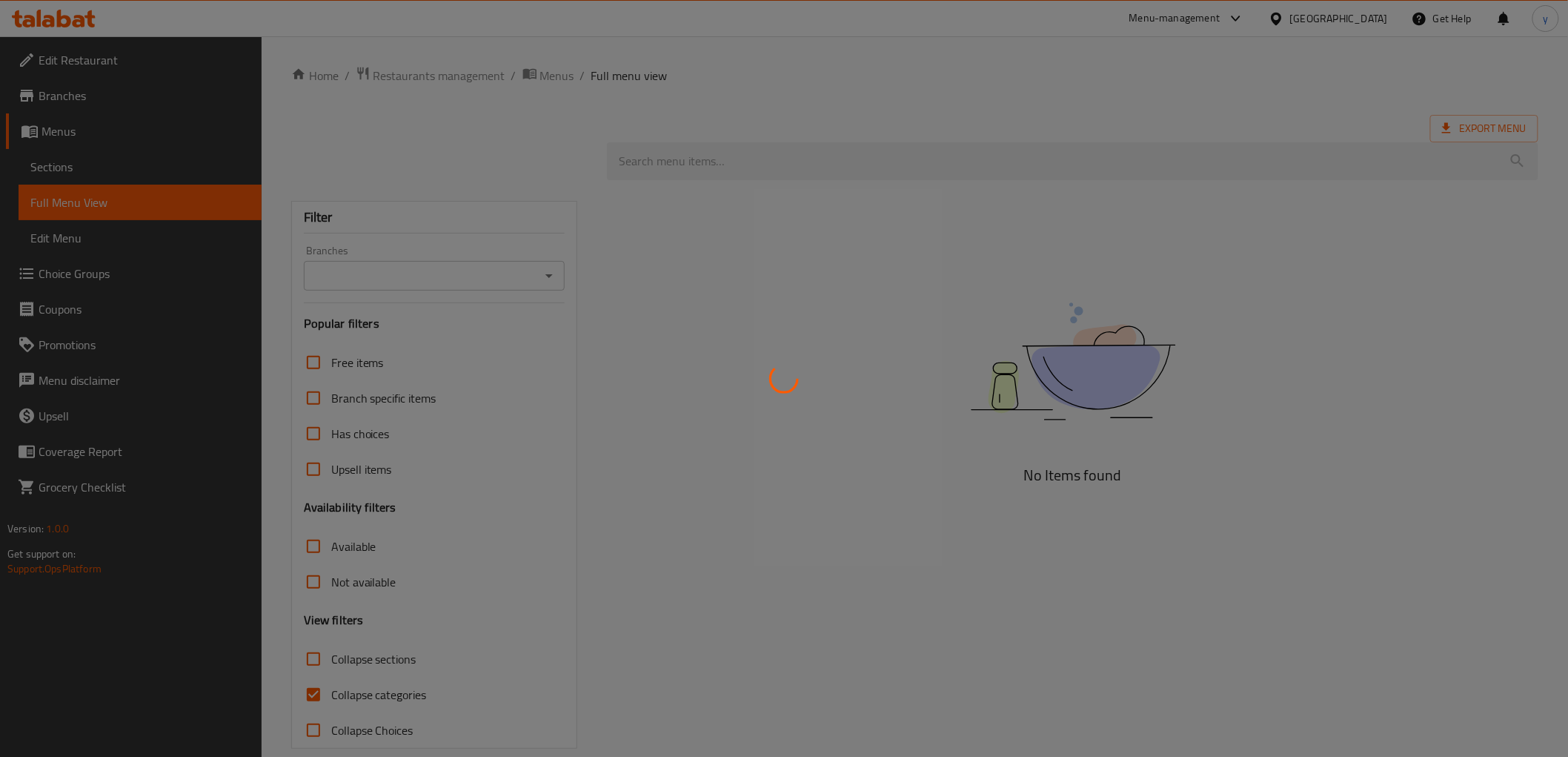
click at [698, 413] on div at bounding box center [784, 378] width 1568 height 757
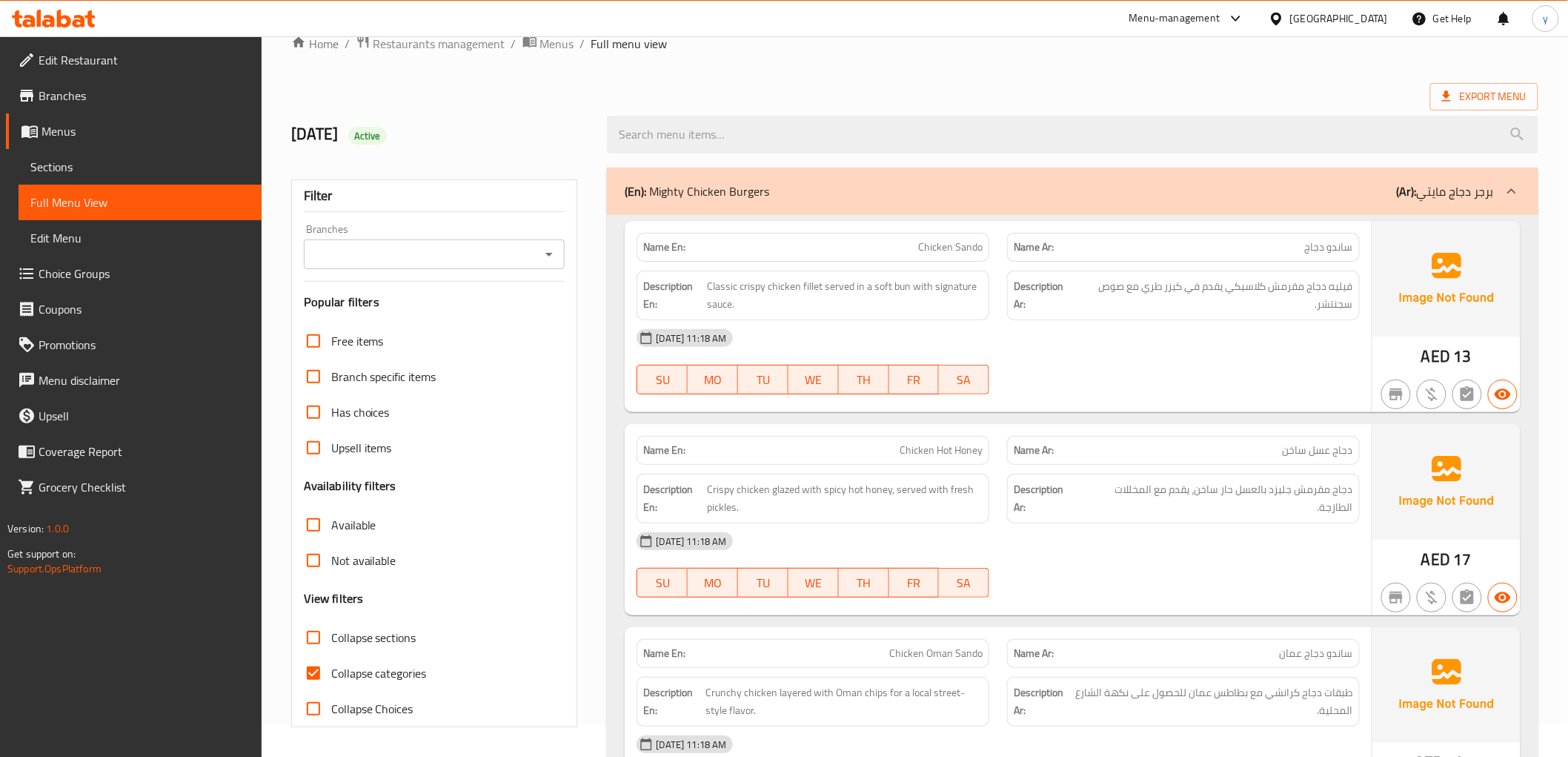
click at [315, 680] on input "Collapse categories" at bounding box center [313, 672] width 35 height 35
checkbox input "false"
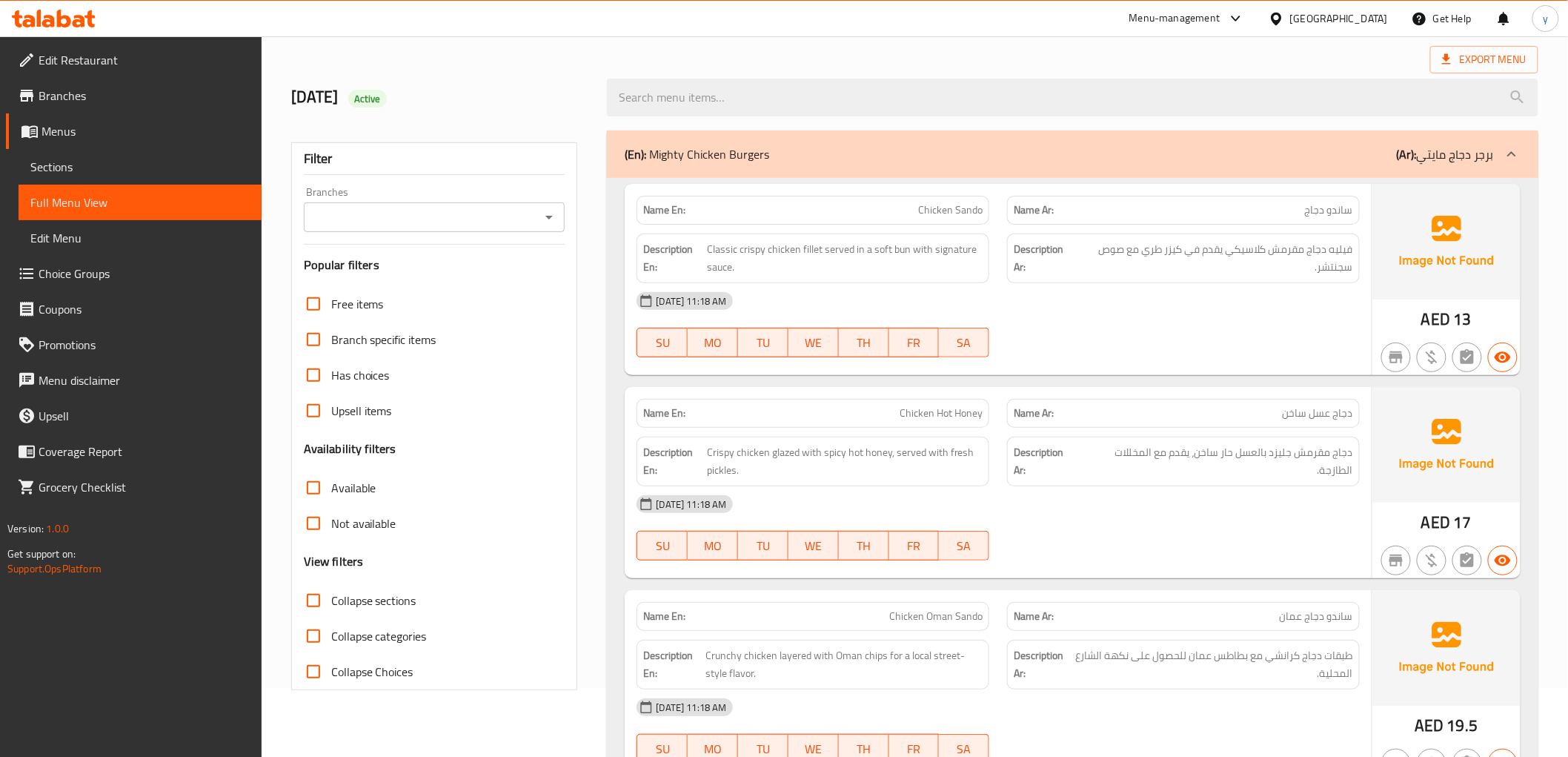
scroll to position [0, 0]
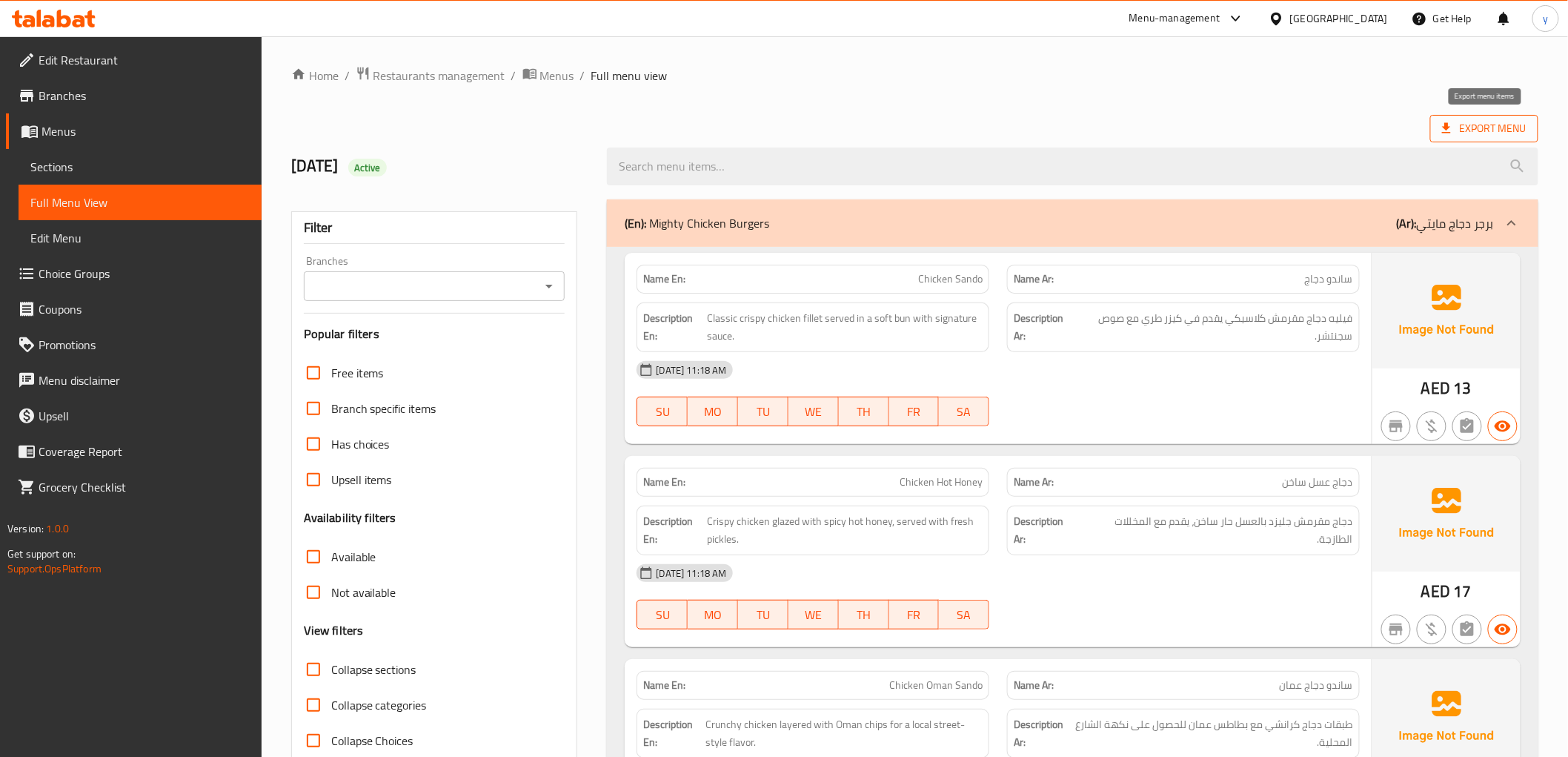
click at [1500, 115] on span "Export Menu" at bounding box center [1485, 128] width 108 height 27
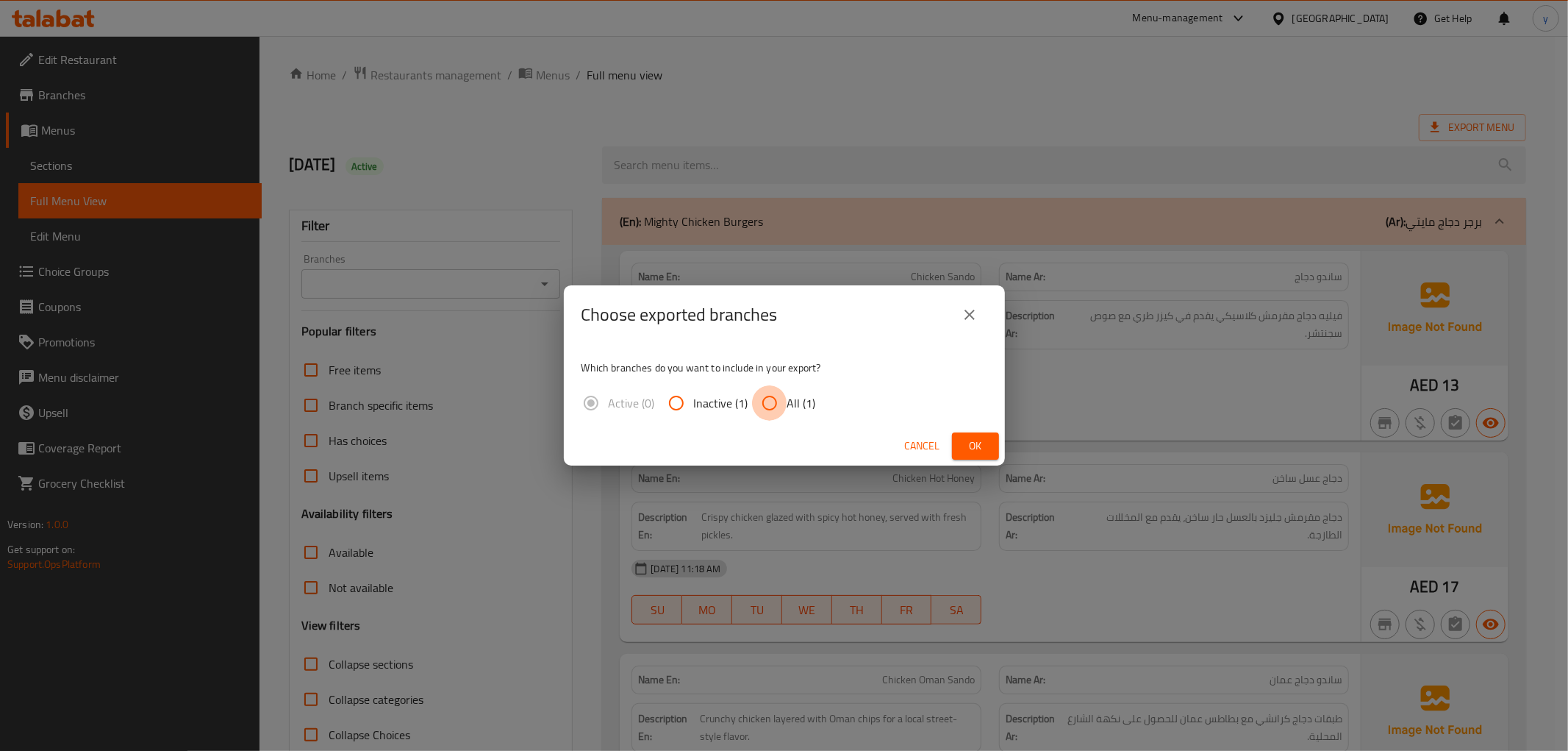
click at [766, 400] on input "All (1)" at bounding box center [770, 403] width 35 height 35
radio input "true"
click at [997, 447] on button "Ok" at bounding box center [975, 446] width 47 height 27
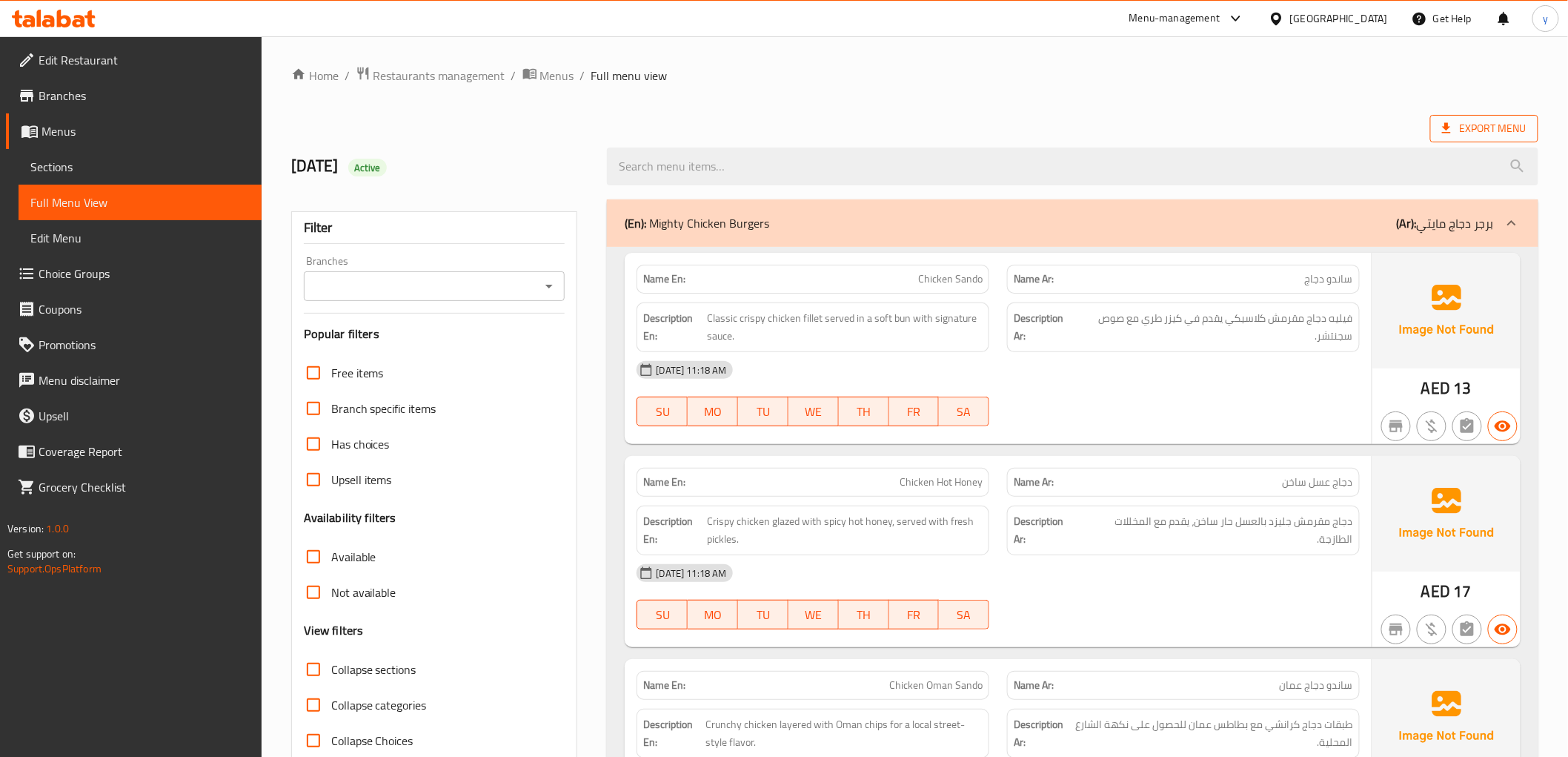
click at [1507, 126] on span "Export Menu" at bounding box center [1485, 129] width 85 height 19
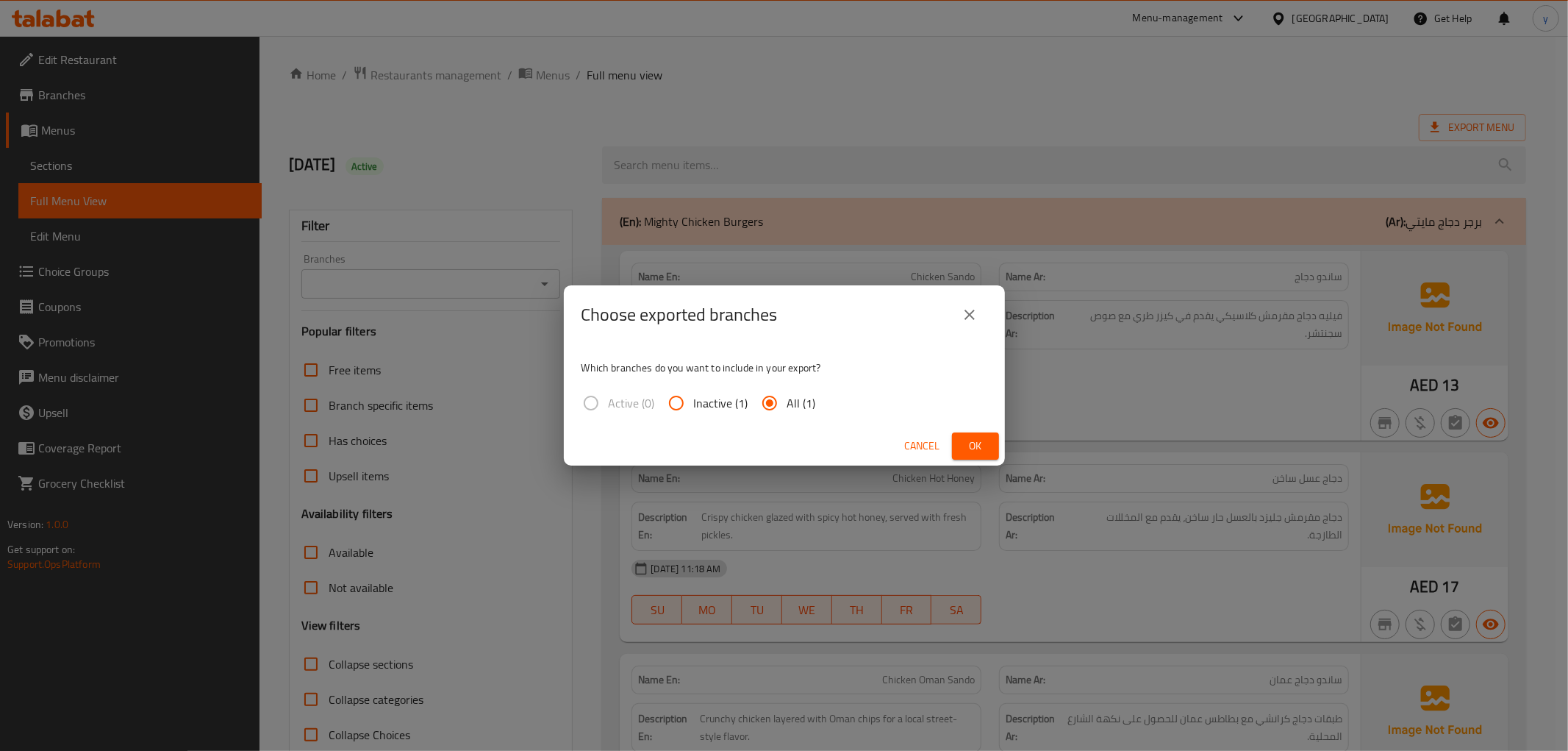
click at [971, 437] on span "Ok" at bounding box center [975, 446] width 23 height 19
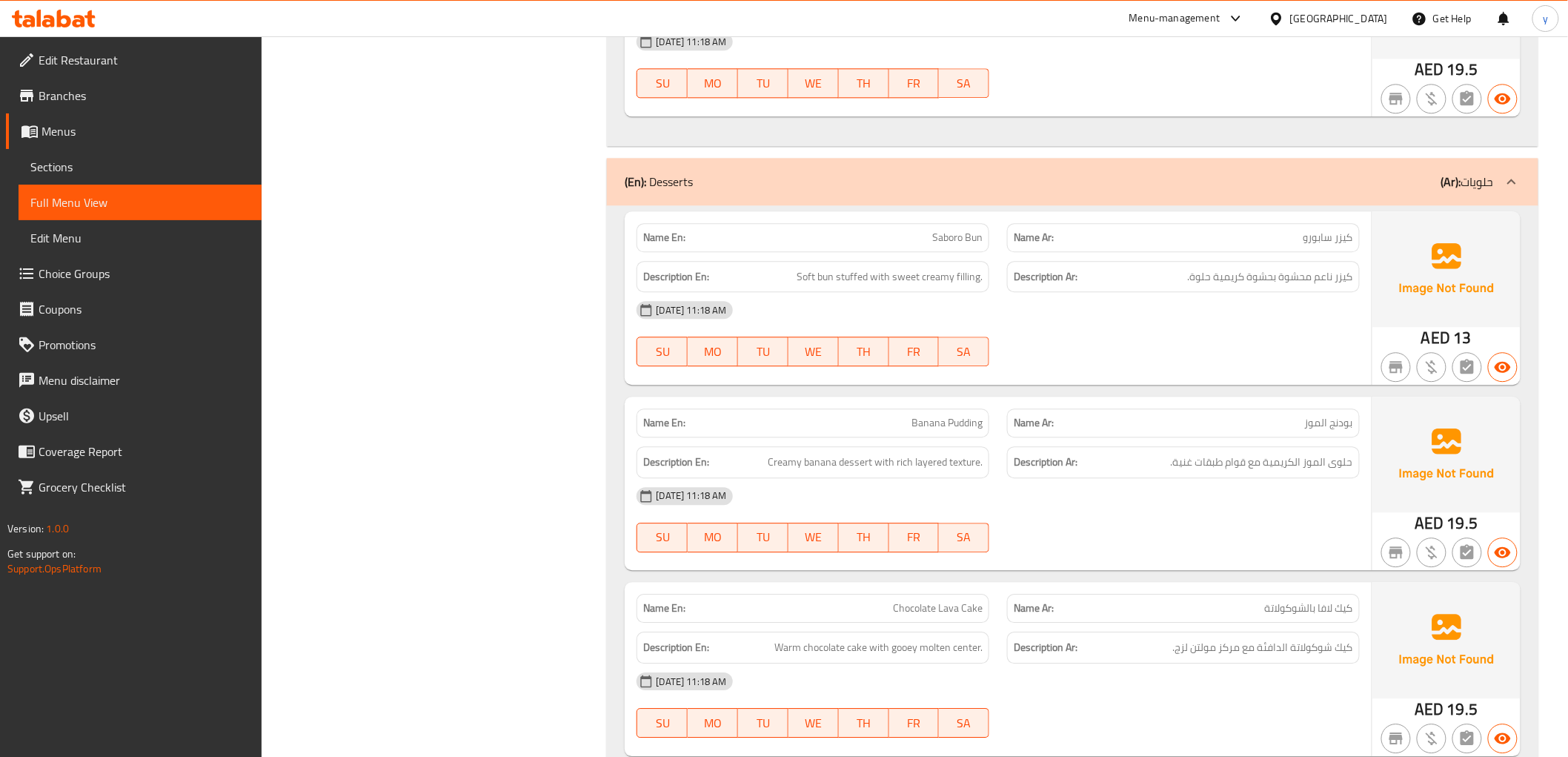
scroll to position [8585, 0]
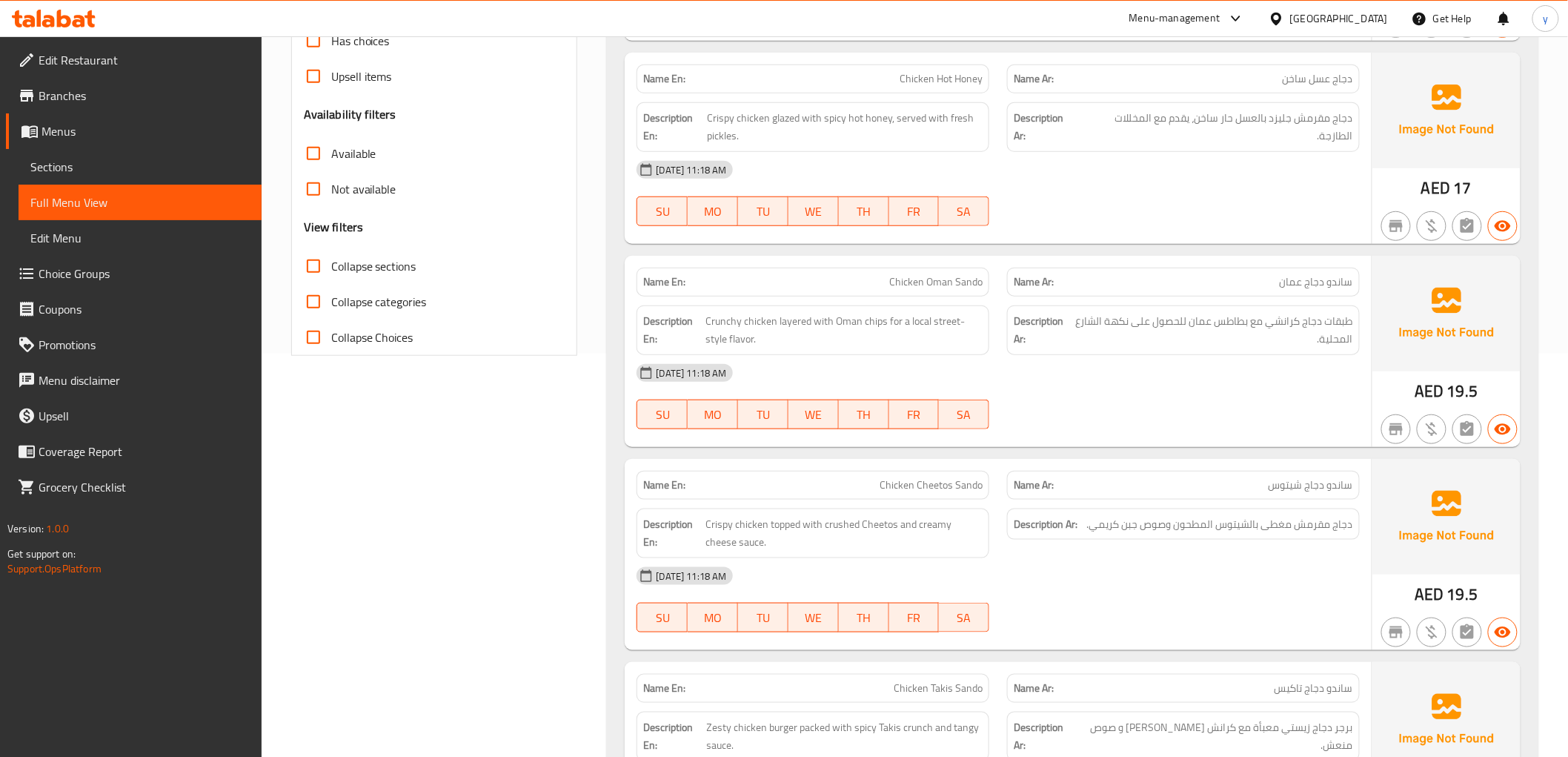
scroll to position [0, 0]
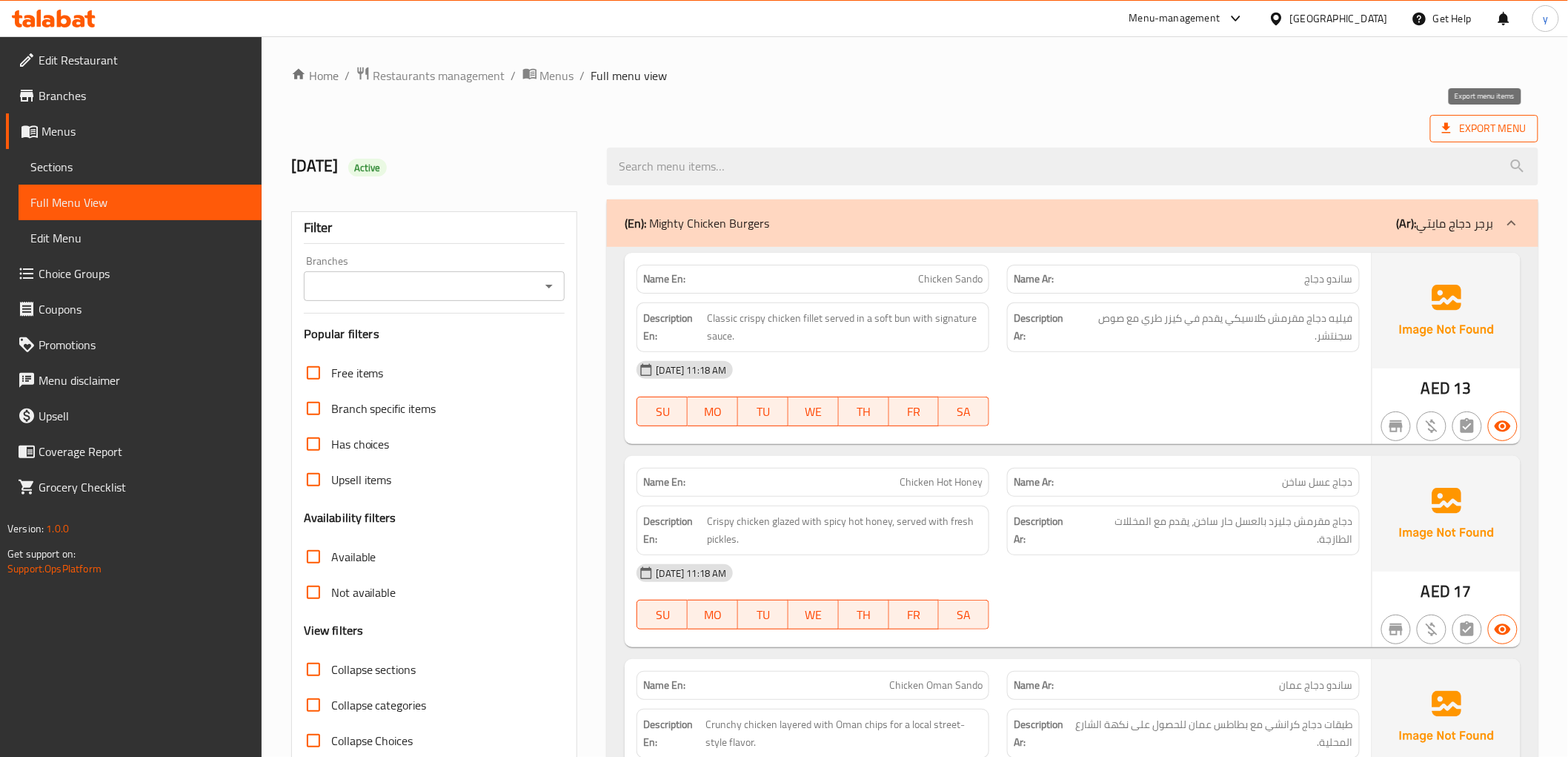
click at [1507, 130] on span "Export Menu" at bounding box center [1485, 129] width 85 height 19
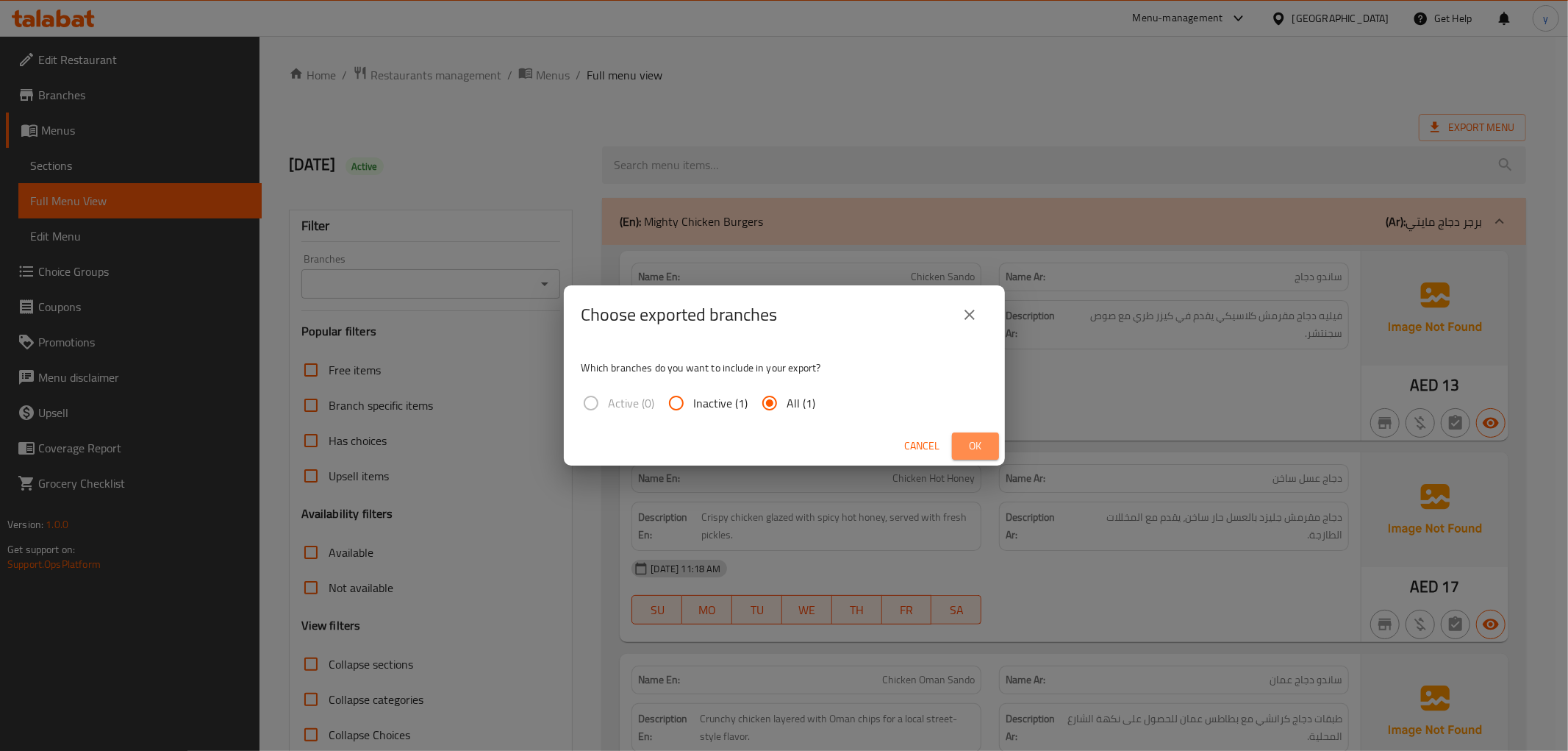
click at [978, 439] on span "Ok" at bounding box center [975, 446] width 23 height 19
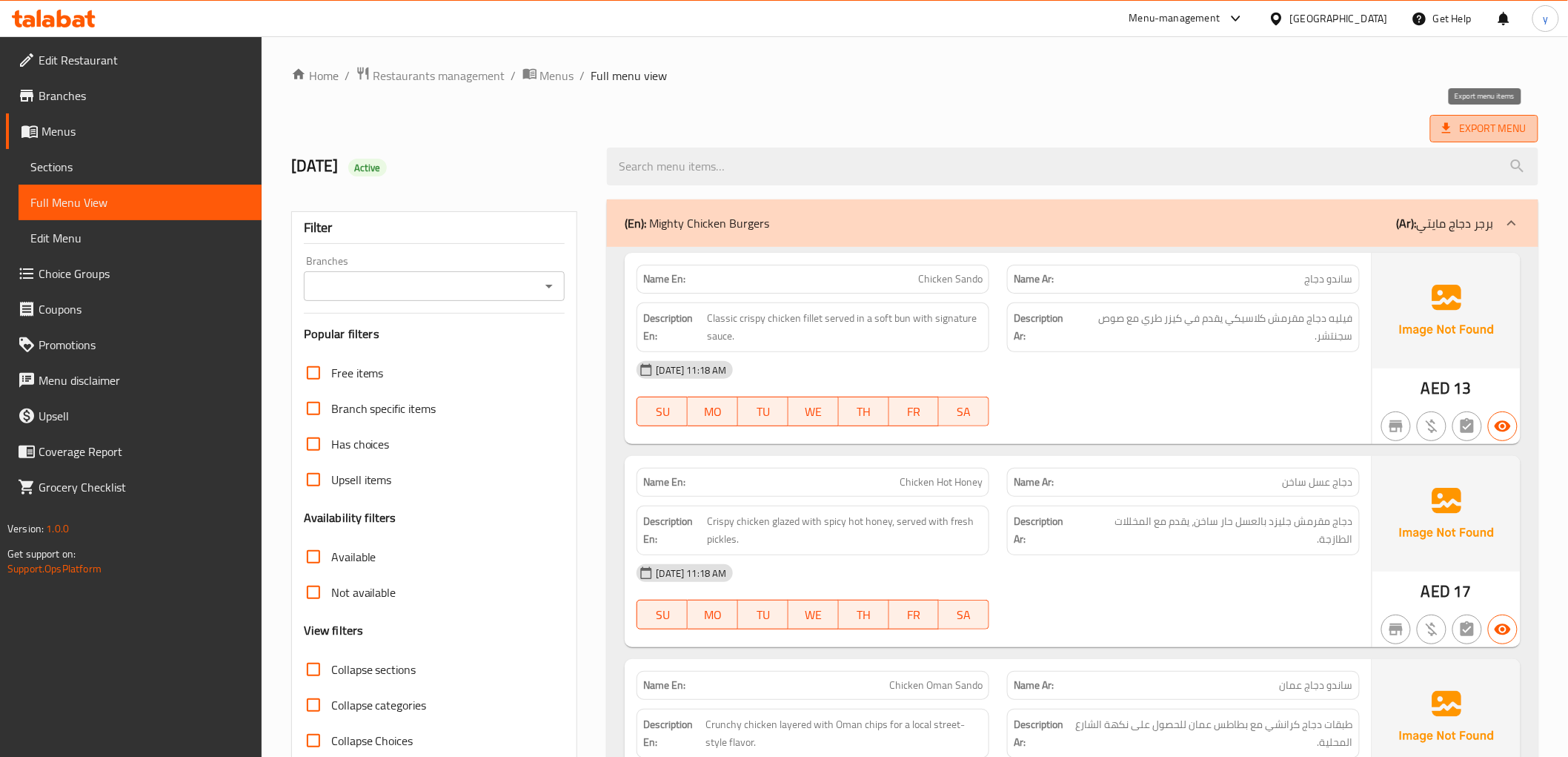
click at [1496, 126] on span "Export Menu" at bounding box center [1485, 129] width 85 height 19
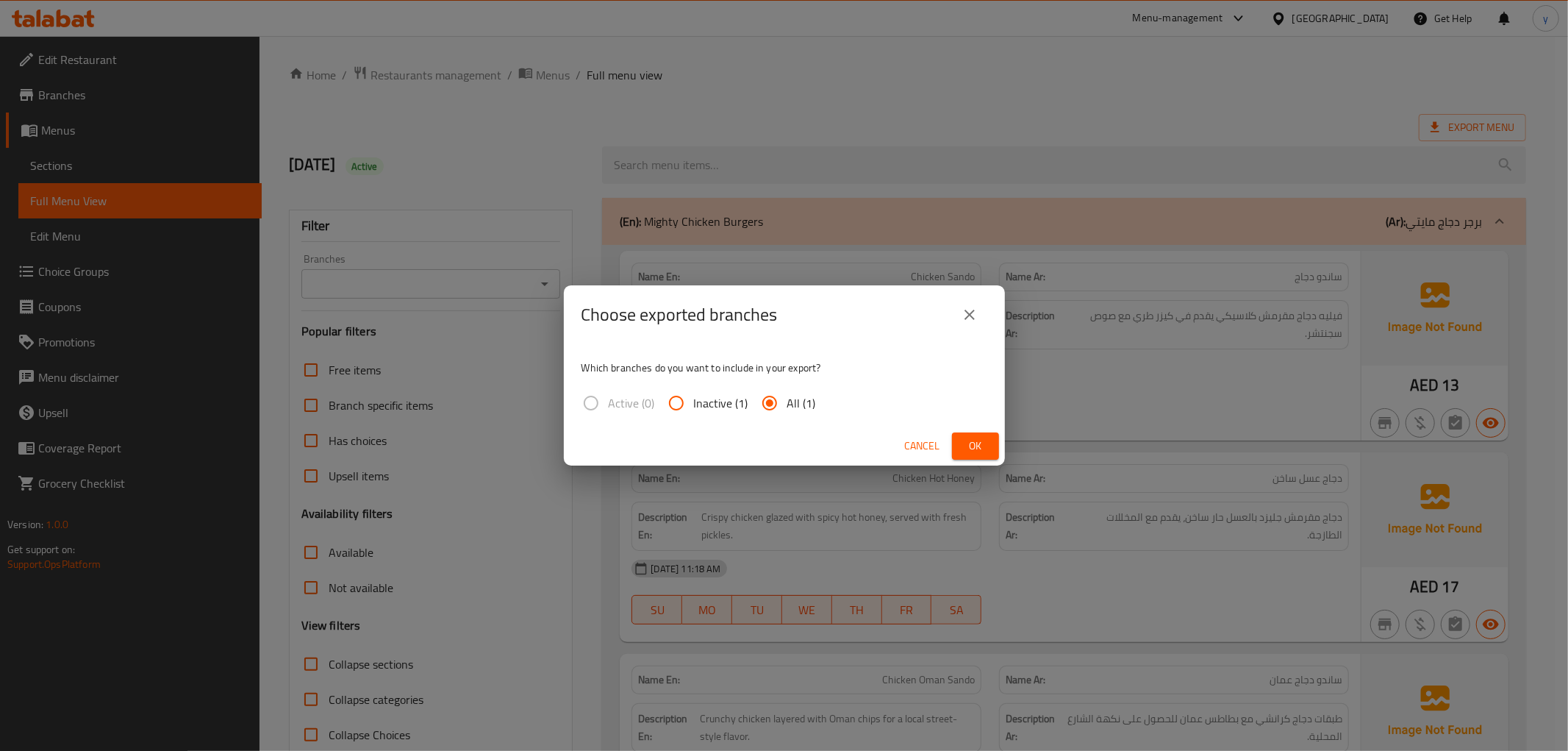
click at [974, 442] on span "Ok" at bounding box center [975, 446] width 23 height 19
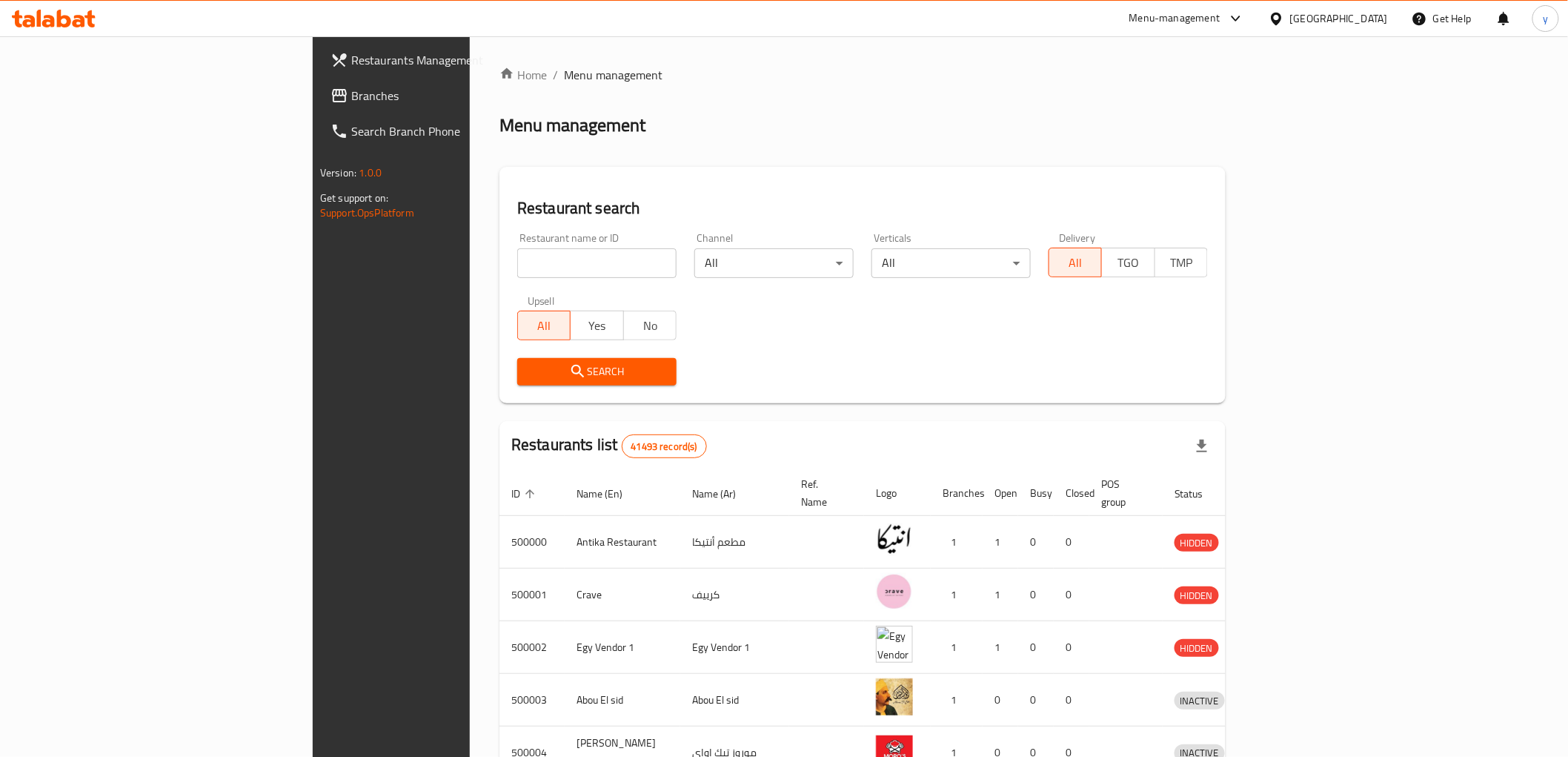
click at [351, 89] on span "Branches" at bounding box center [456, 95] width 211 height 18
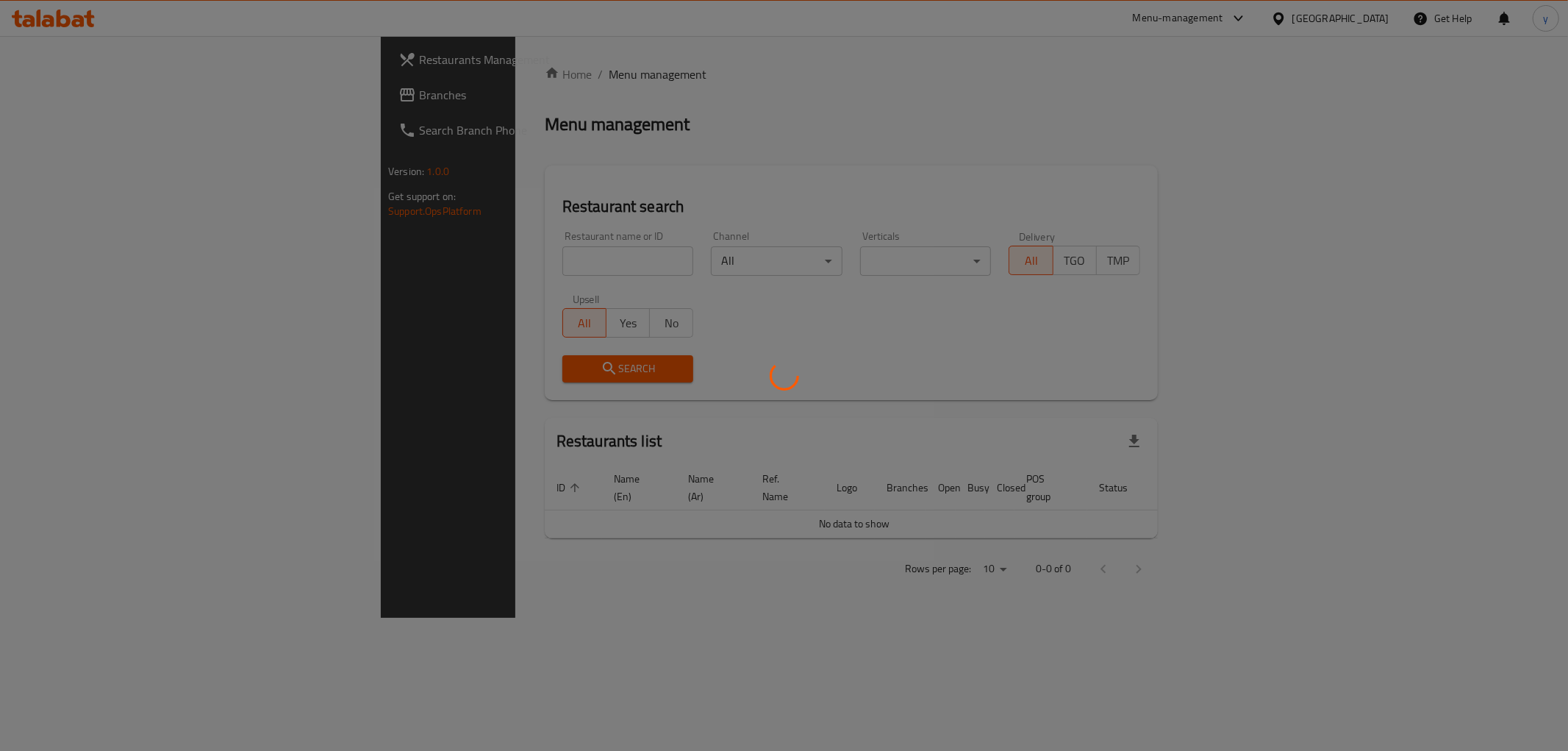
click at [780, 196] on div at bounding box center [784, 376] width 1568 height 751
click at [773, 296] on div at bounding box center [784, 376] width 1568 height 751
click at [766, 333] on div at bounding box center [784, 376] width 1568 height 751
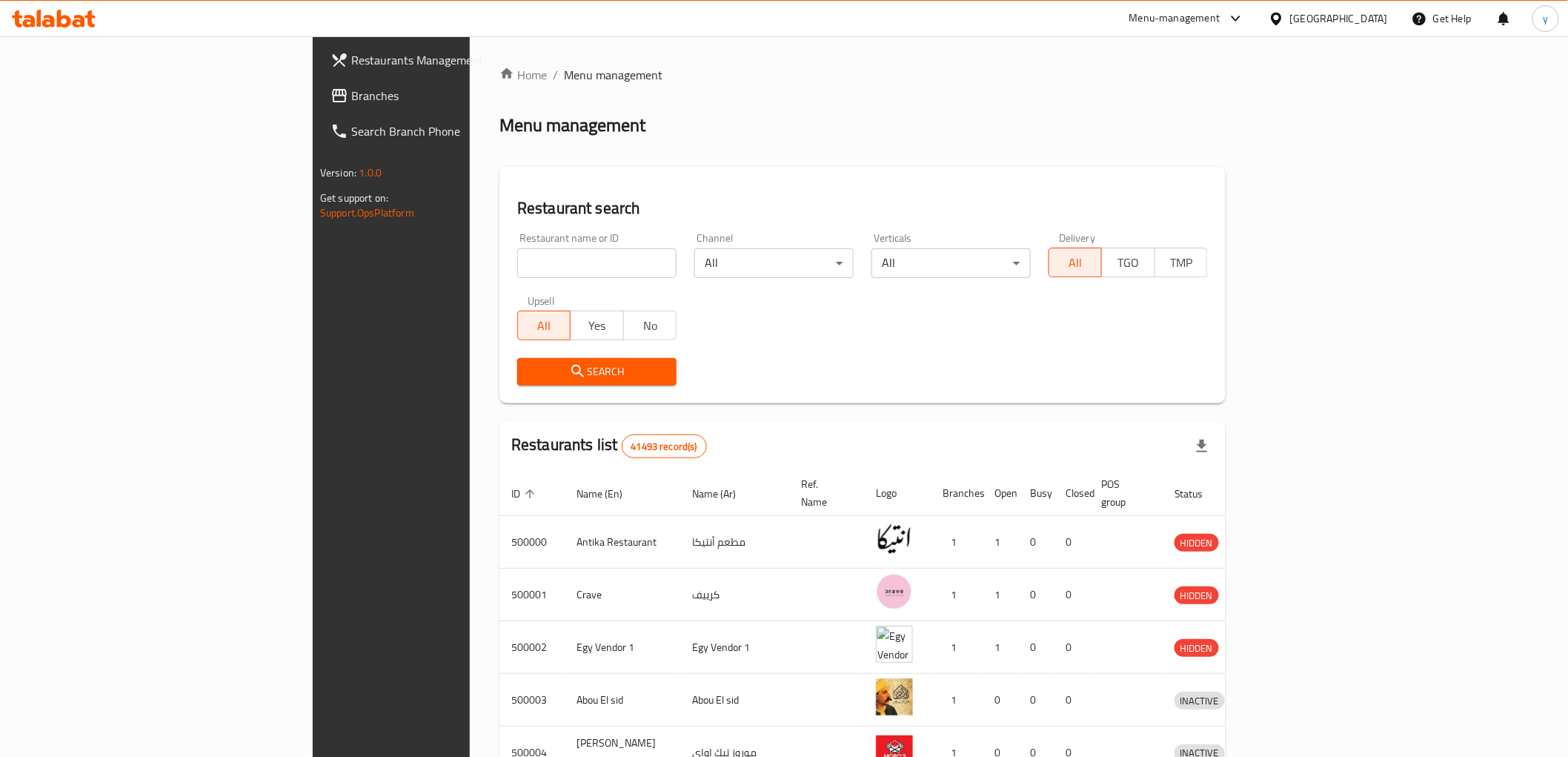
click at [319, 82] on link "Branches" at bounding box center [447, 95] width 256 height 35
